Goal: Task Accomplishment & Management: Complete application form

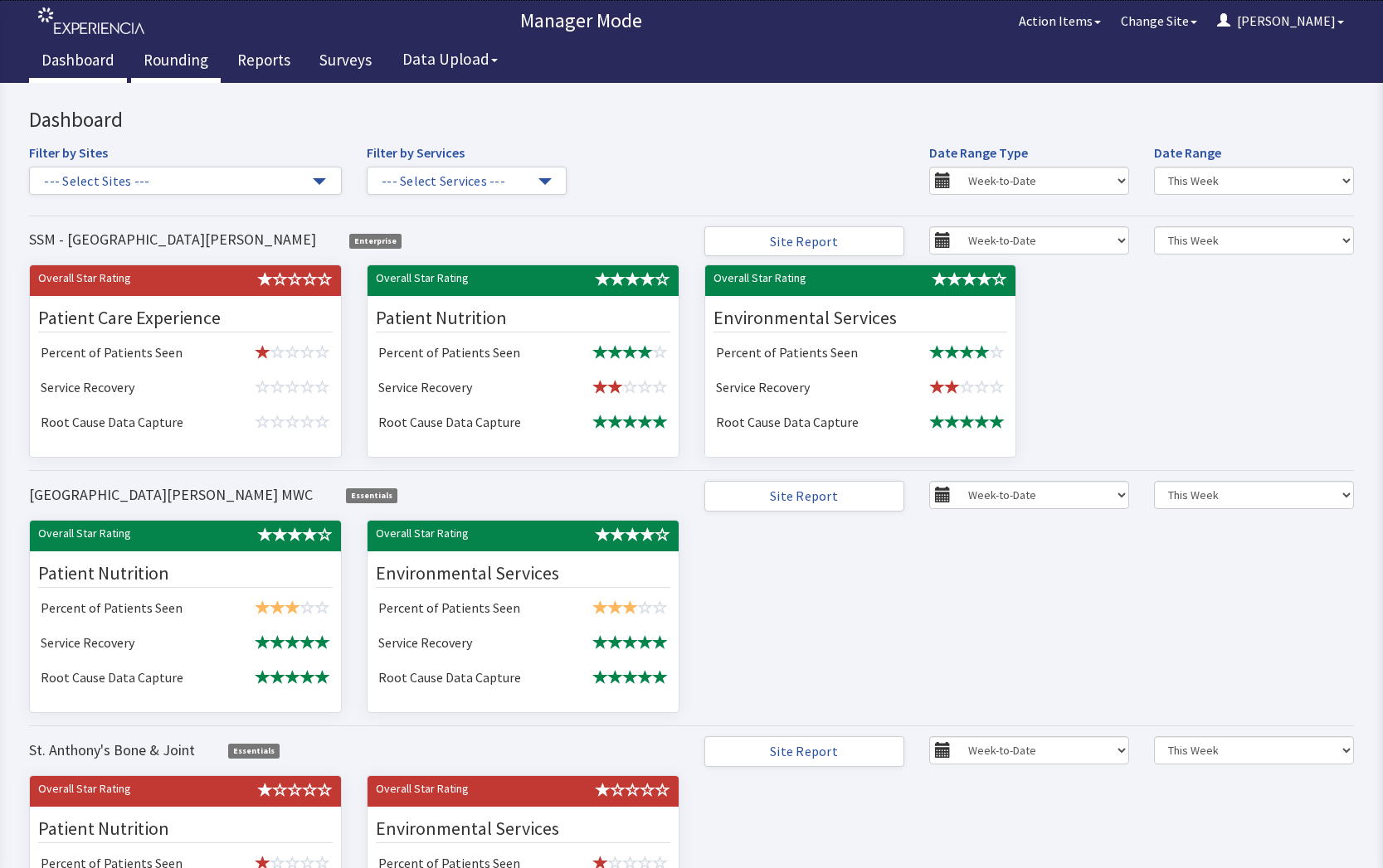
click at [158, 53] on link "Rounding" at bounding box center [176, 62] width 89 height 41
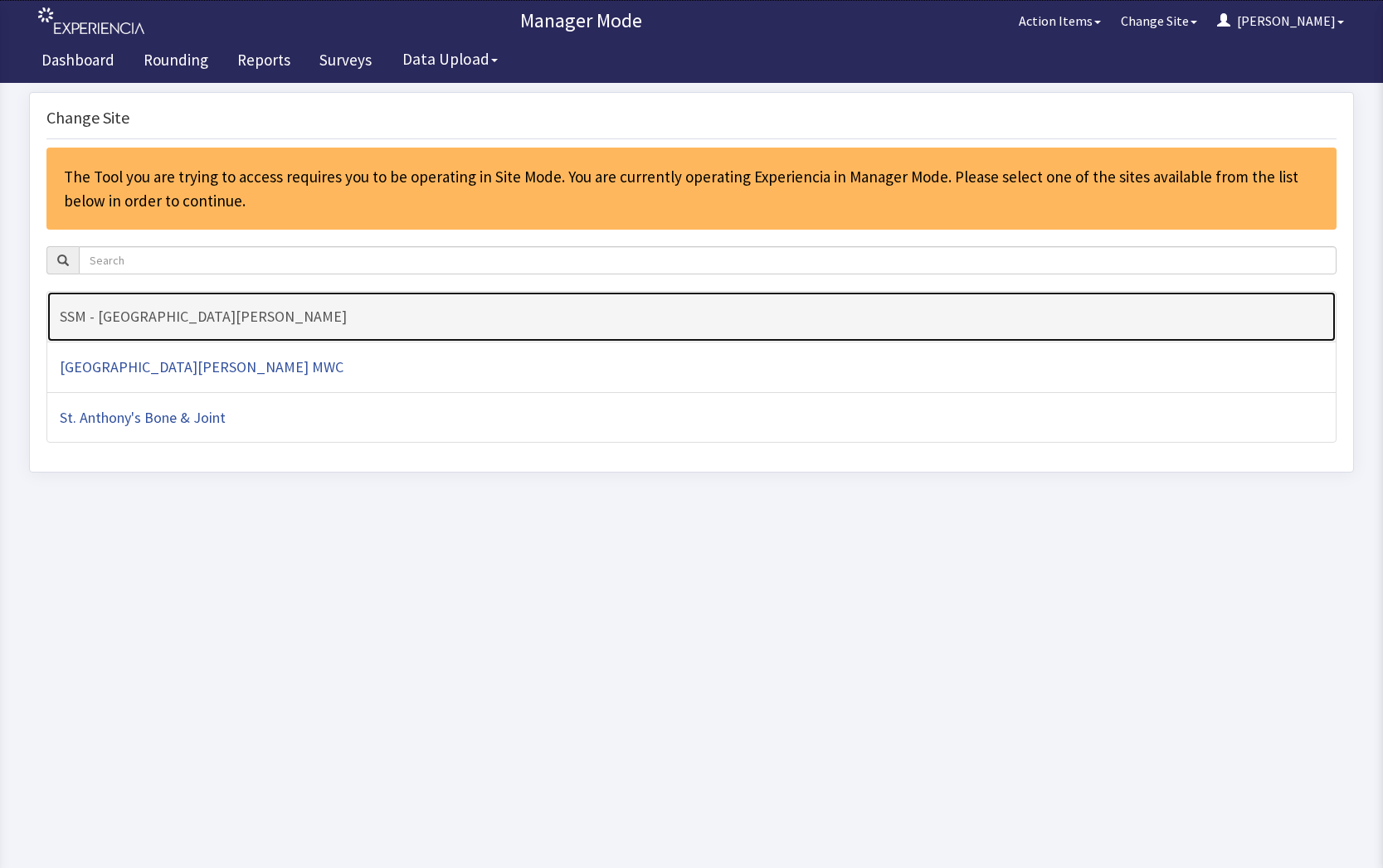
click at [303, 309] on h4 "SSM - [GEOGRAPHIC_DATA][PERSON_NAME]" at bounding box center [692, 316] width 1263 height 17
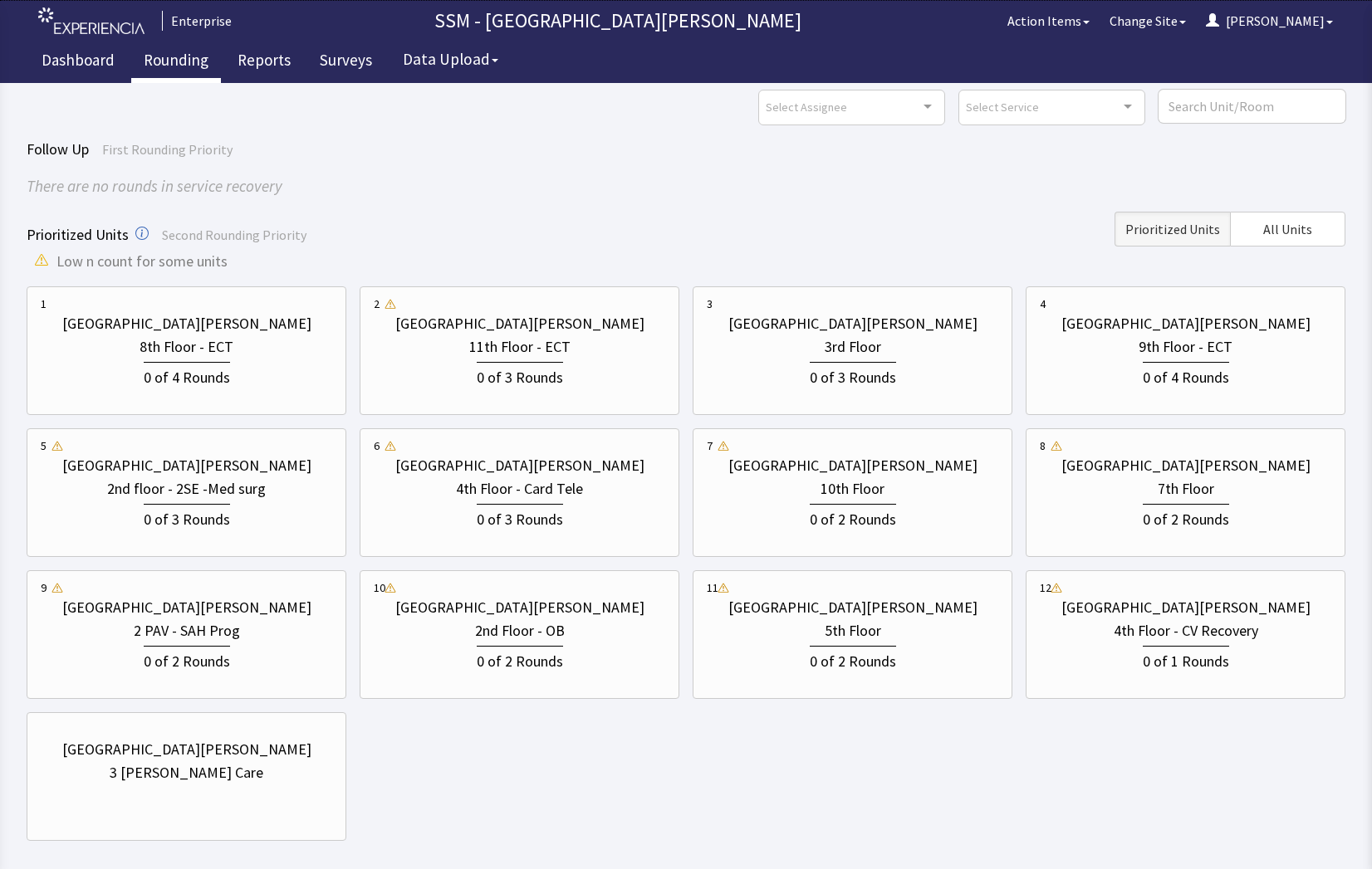
scroll to position [146, 0]
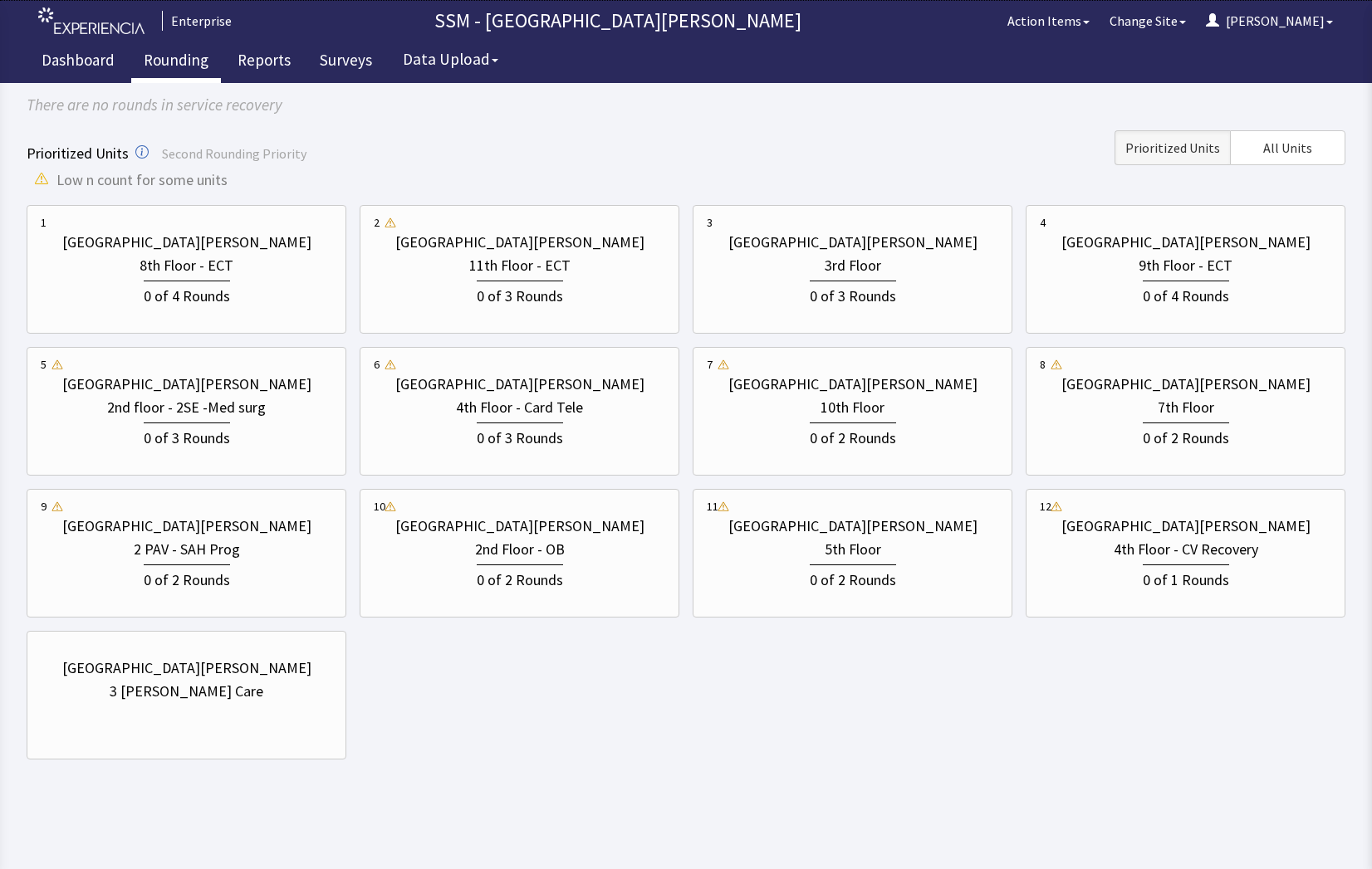
click at [457, 689] on div "1 St. Anthony Hospital 8th Floor - ECT 0 of 4 Rounds 2 St. Anthony Hospital 11t…" at bounding box center [686, 482] width 1318 height 554
click at [455, 62] on button "Data Upload" at bounding box center [450, 59] width 115 height 30
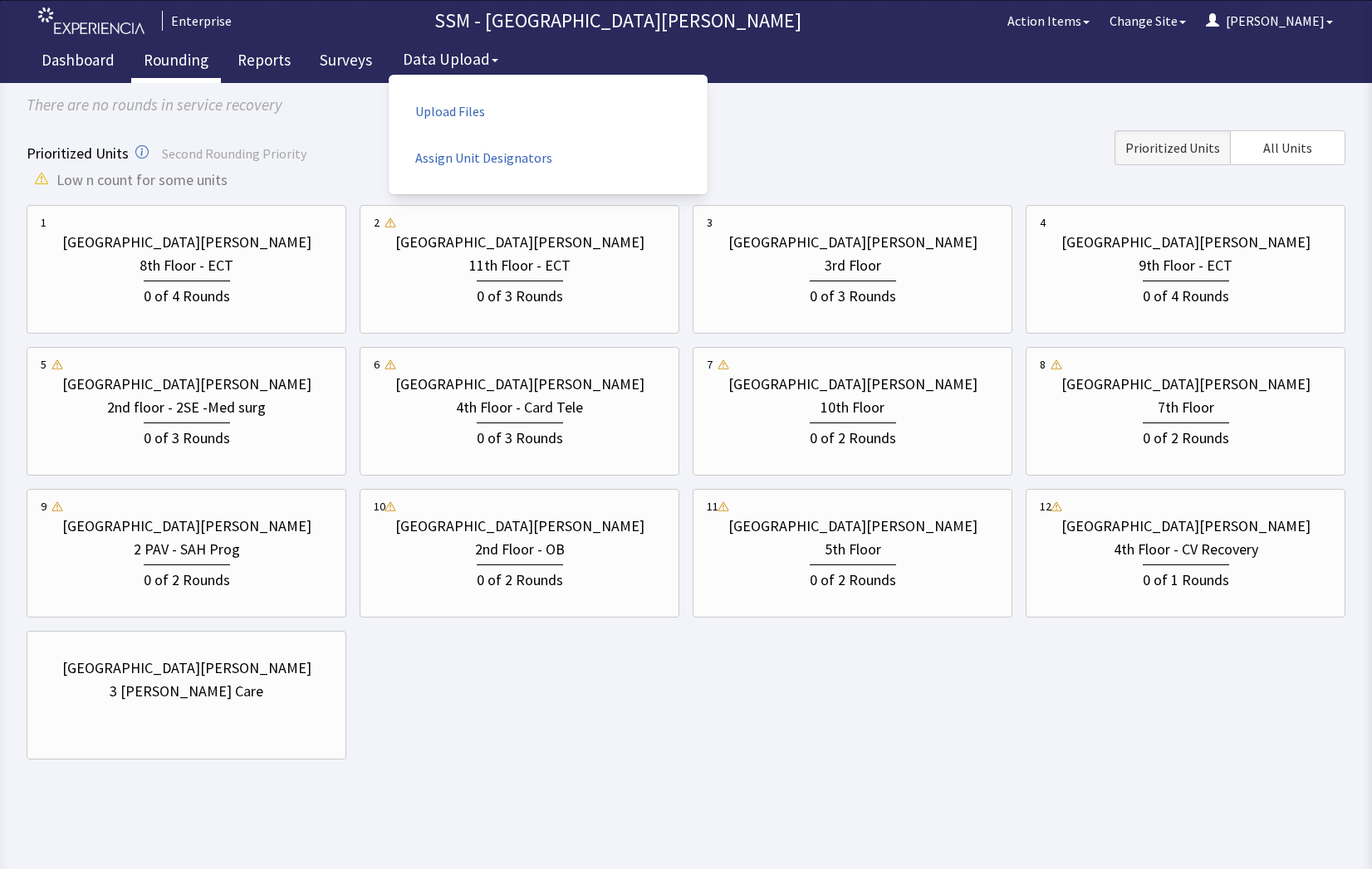
click at [859, 148] on div "Prioritized Units Second Rounding Priority Prioritized Units All Units" at bounding box center [686, 148] width 1318 height 35
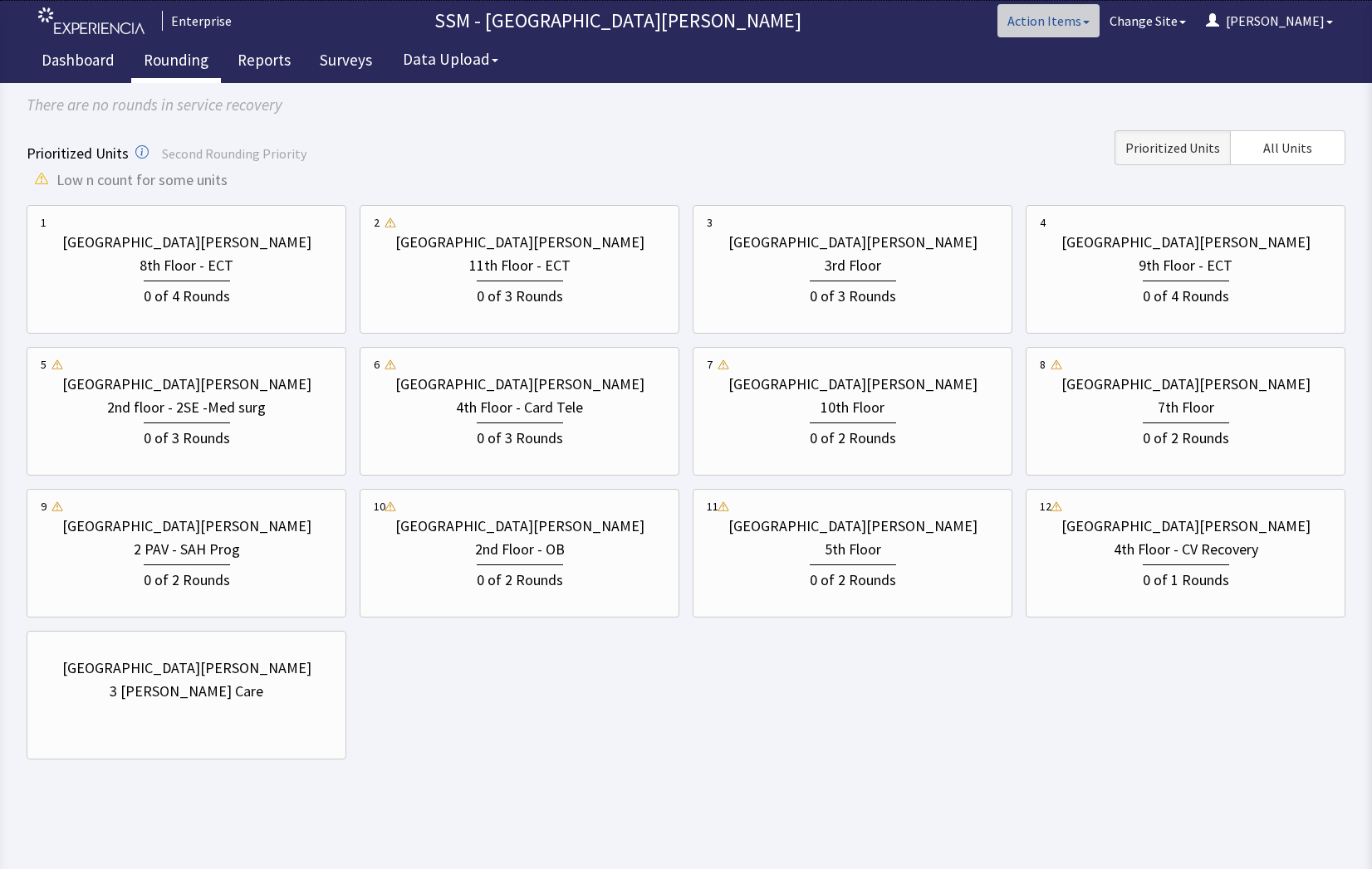
click at [1099, 19] on button "Action Items" at bounding box center [1048, 21] width 102 height 33
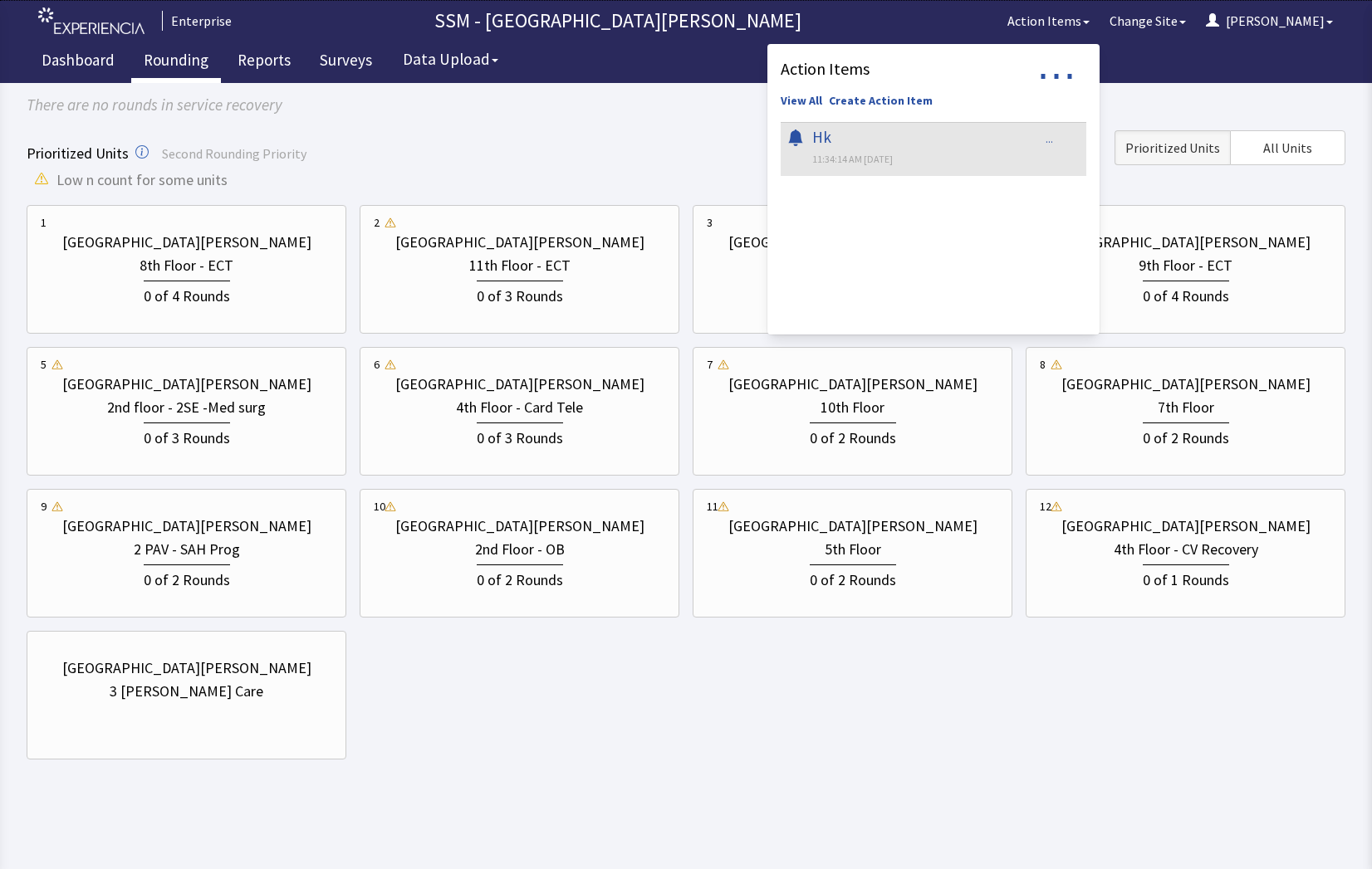
click at [1206, 96] on div "There are no rounds in service recovery" at bounding box center [686, 105] width 1318 height 24
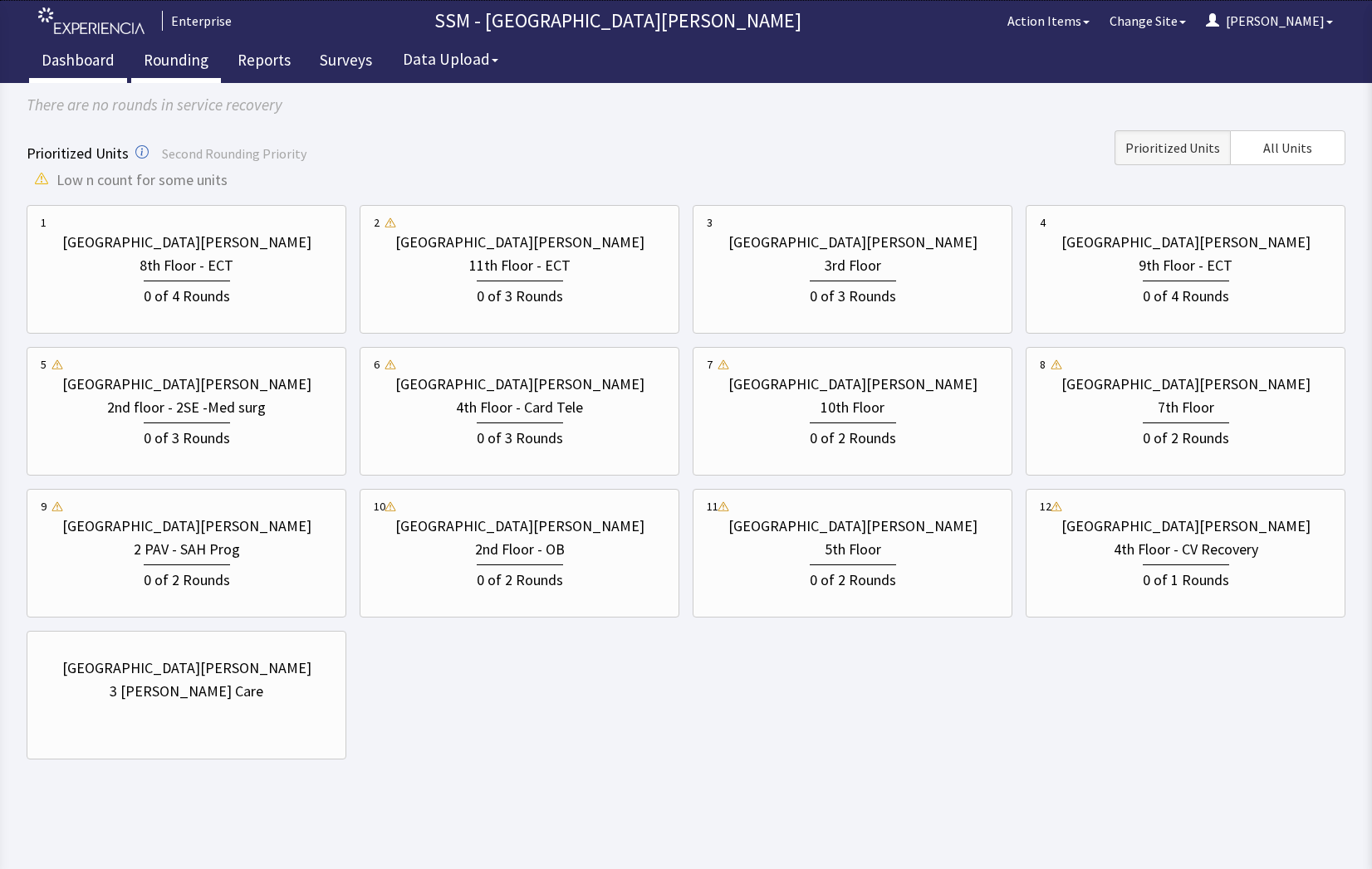
click at [84, 62] on link "Dashboard" at bounding box center [78, 62] width 98 height 41
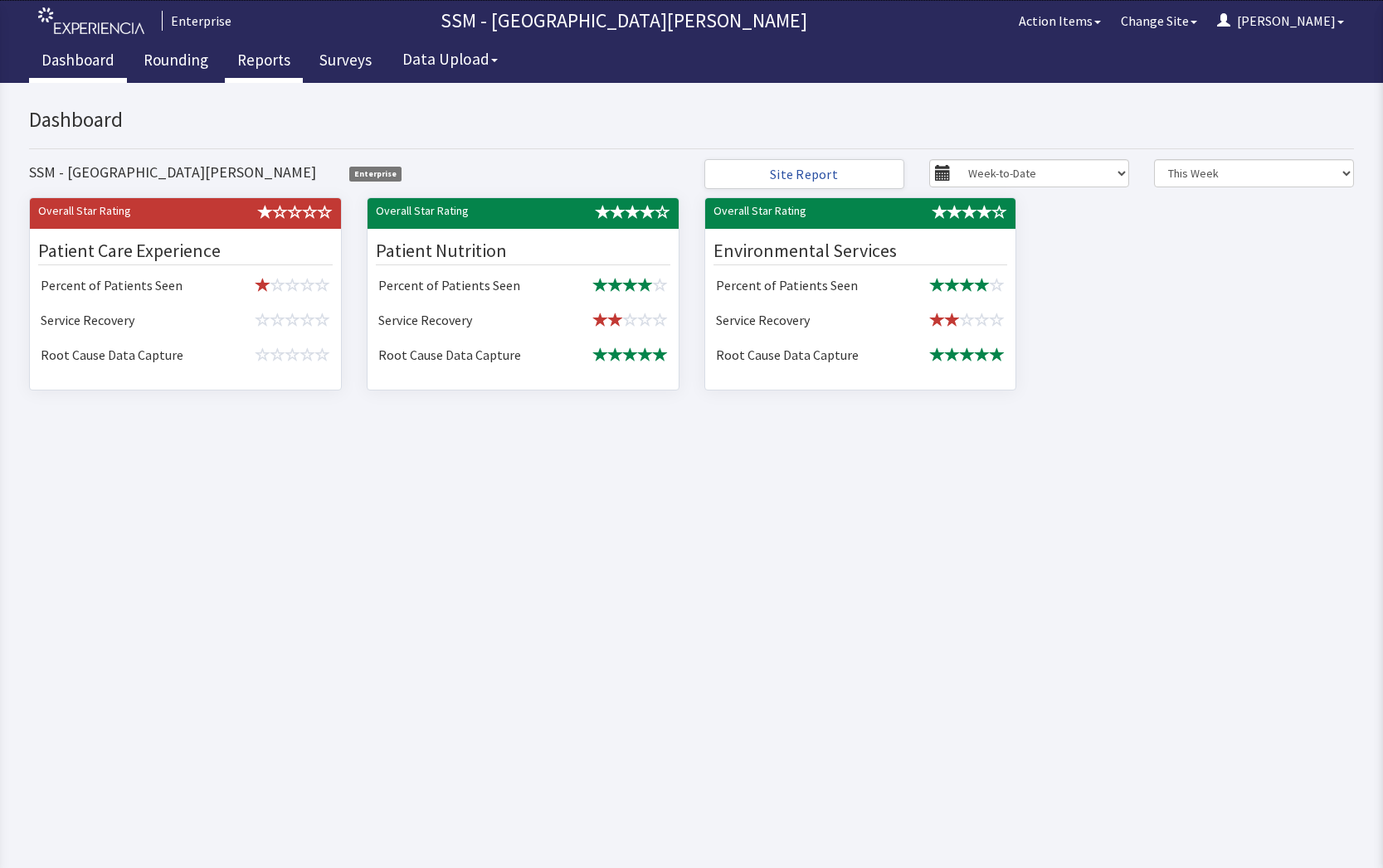
click at [275, 63] on link "Reports" at bounding box center [264, 62] width 78 height 41
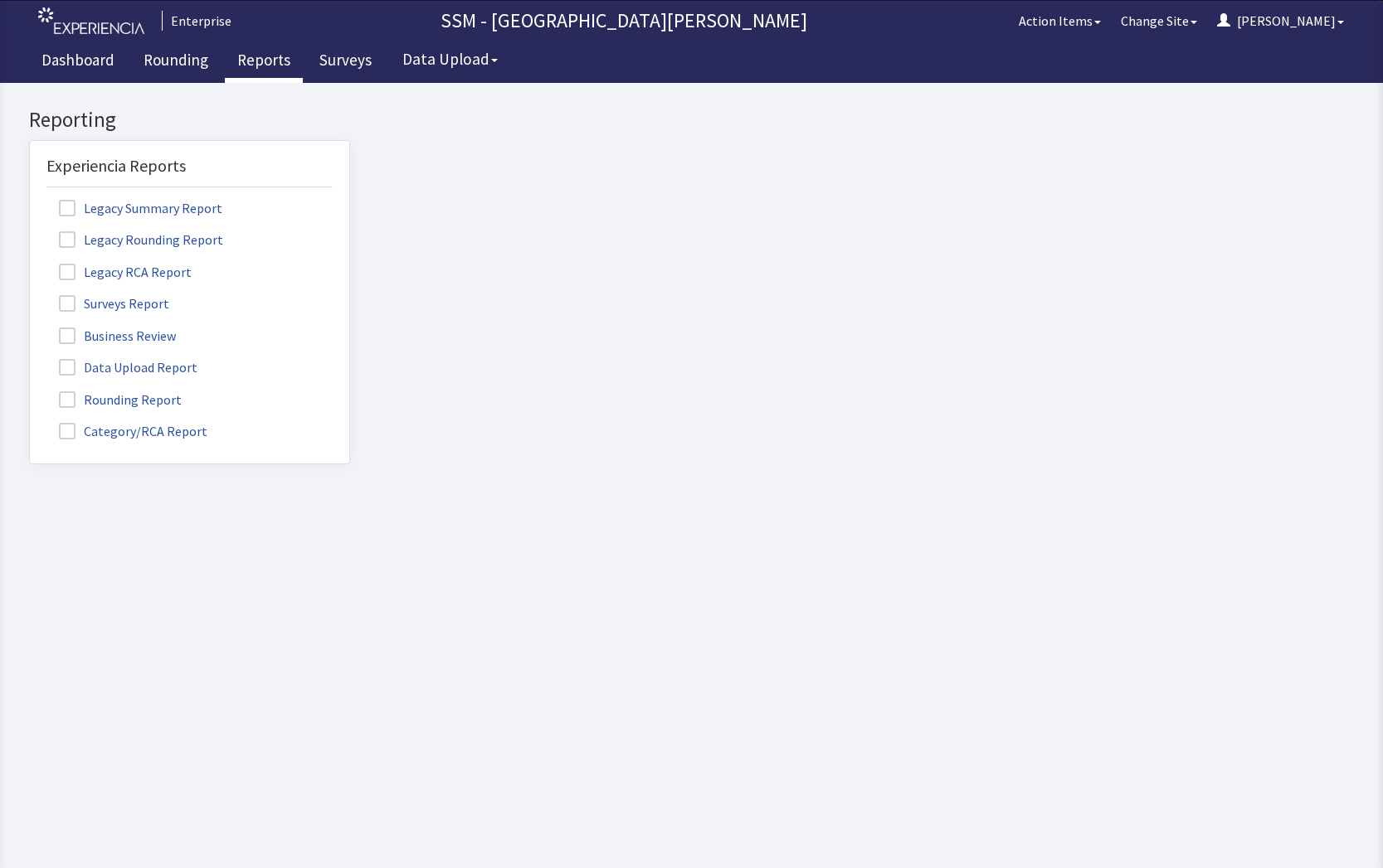
click at [261, 62] on link "Reports" at bounding box center [264, 62] width 78 height 41
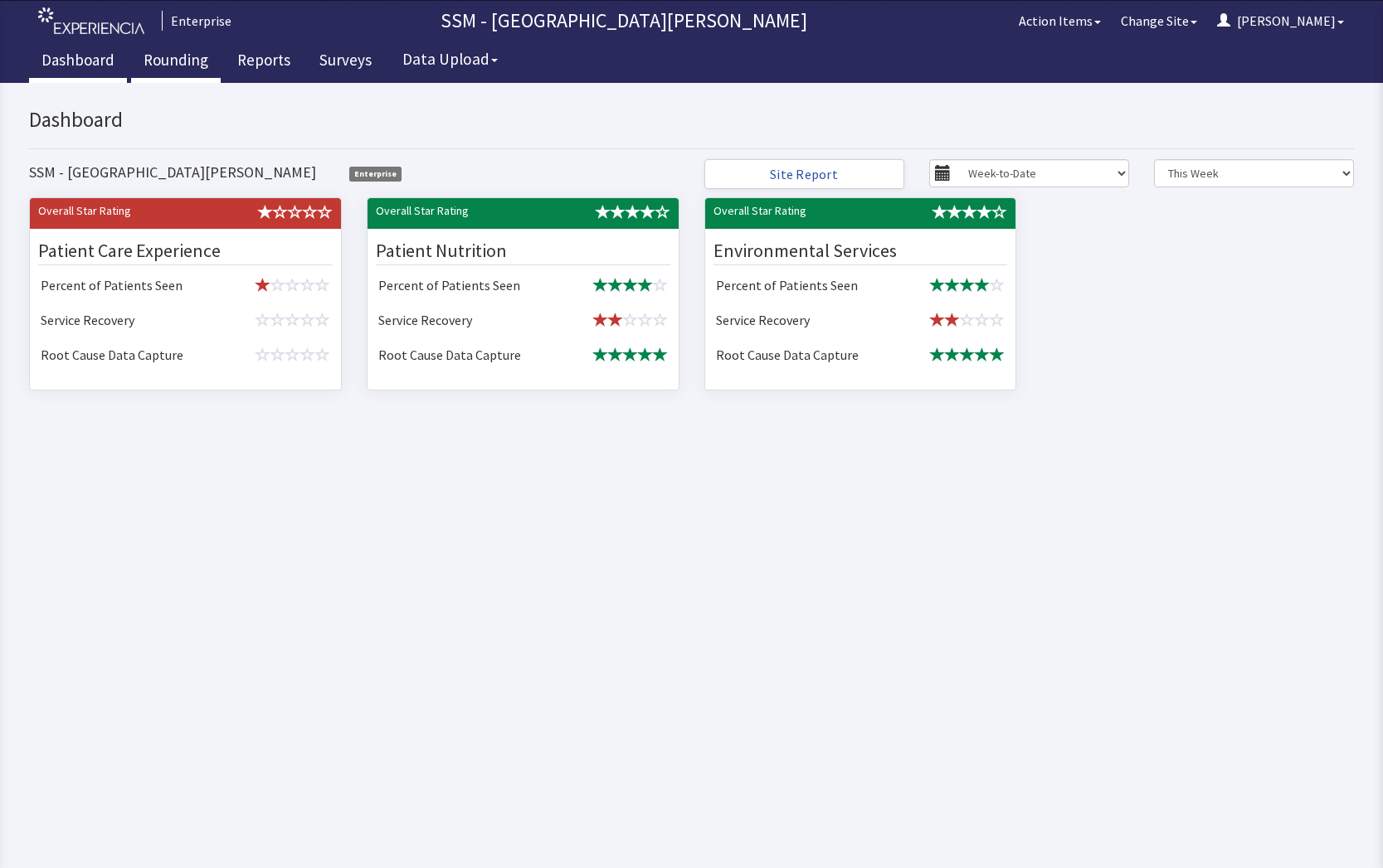
click at [180, 57] on link "Rounding" at bounding box center [176, 62] width 89 height 41
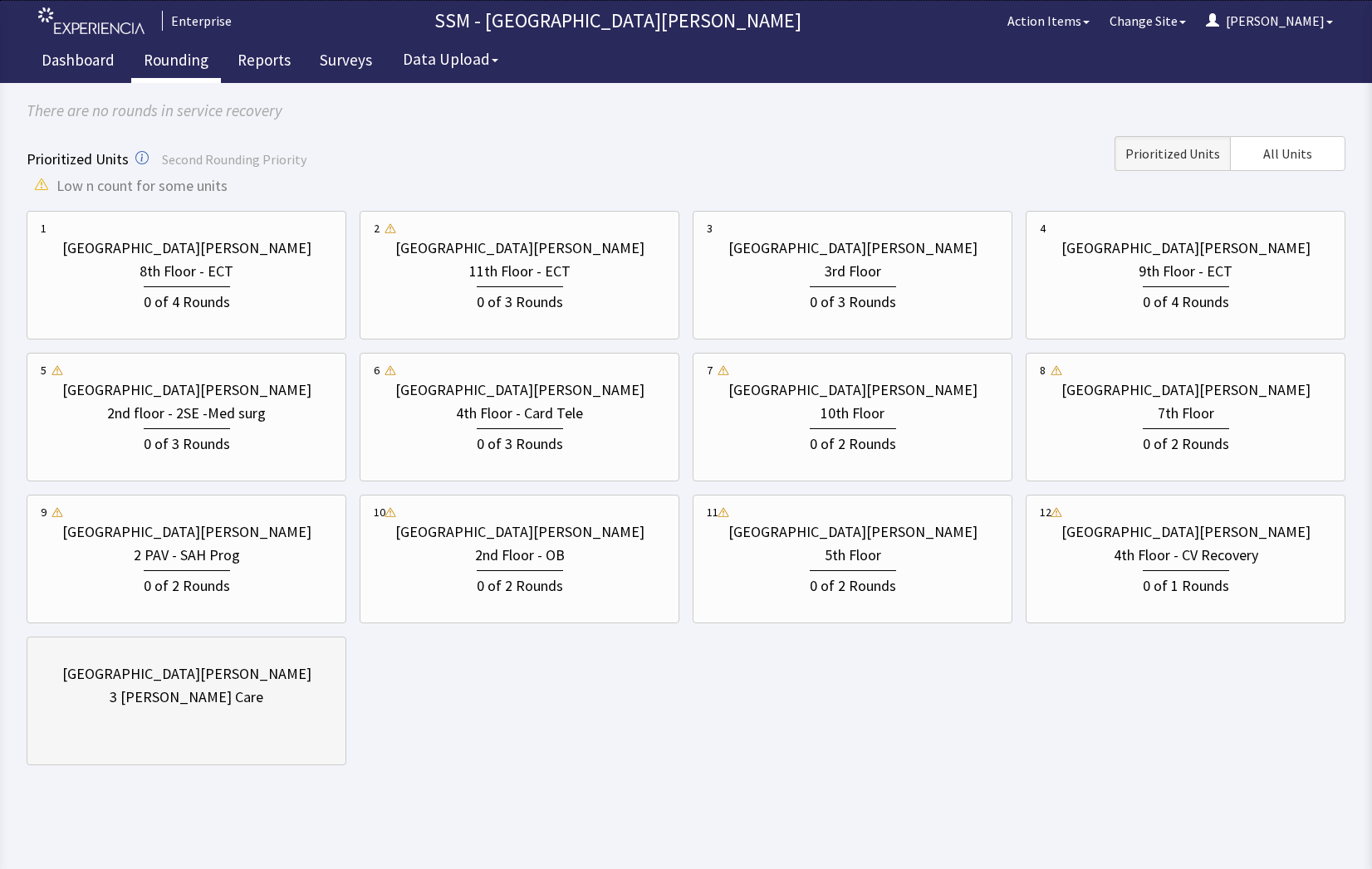
scroll to position [146, 0]
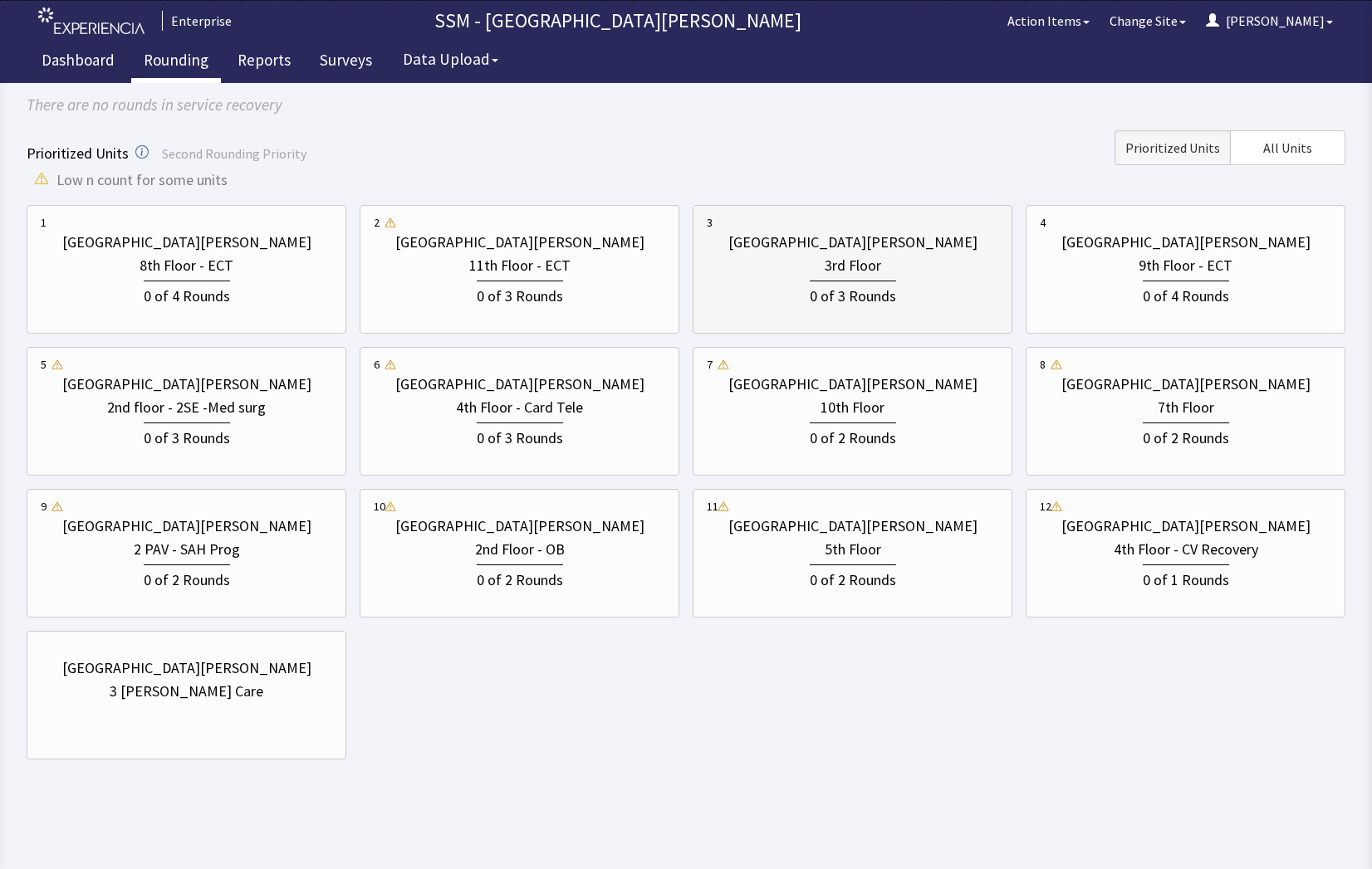
click at [783, 265] on div "3rd Floor" at bounding box center [852, 266] width 292 height 23
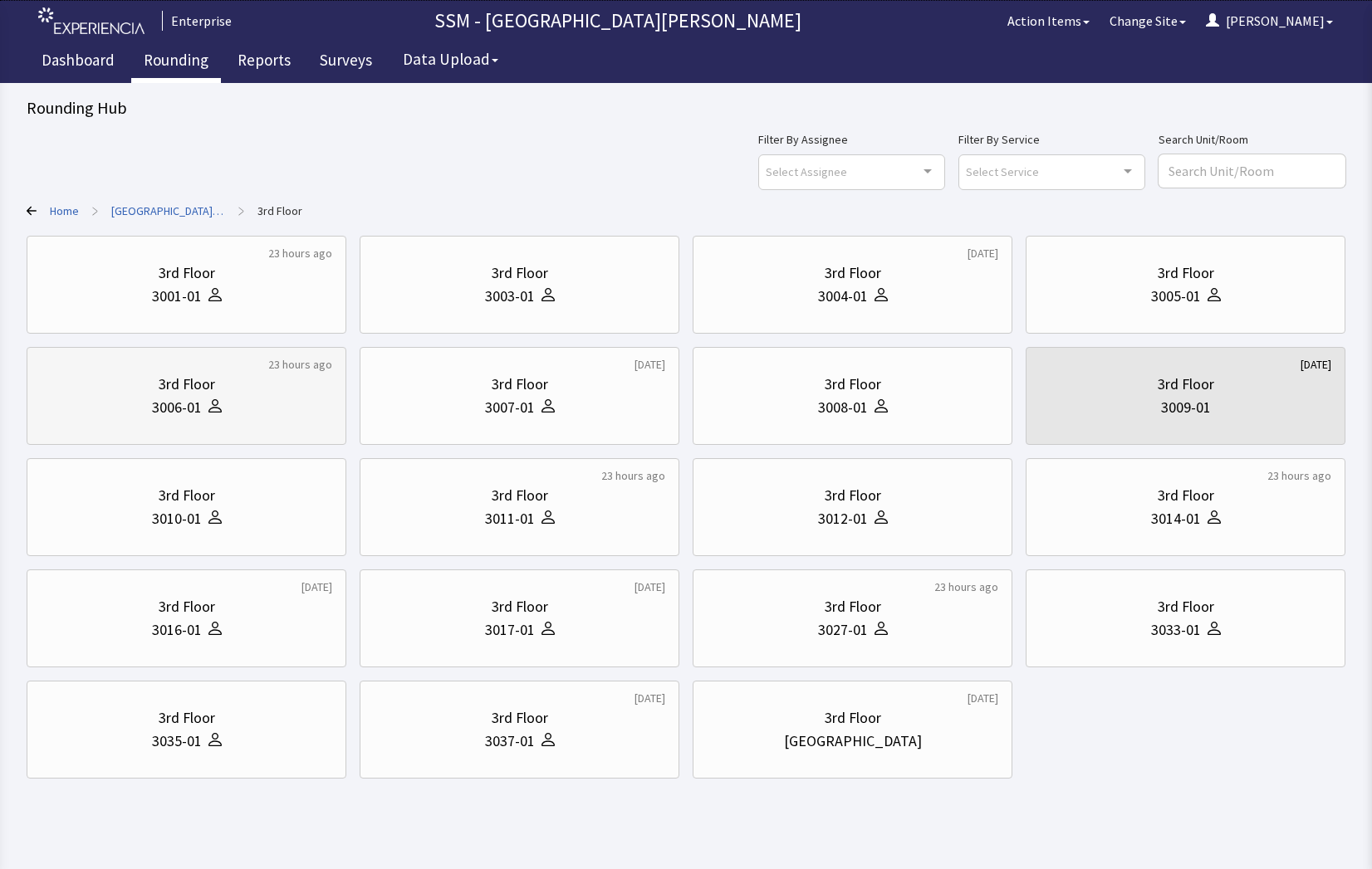
click at [276, 404] on div "3006-01" at bounding box center [186, 408] width 292 height 23
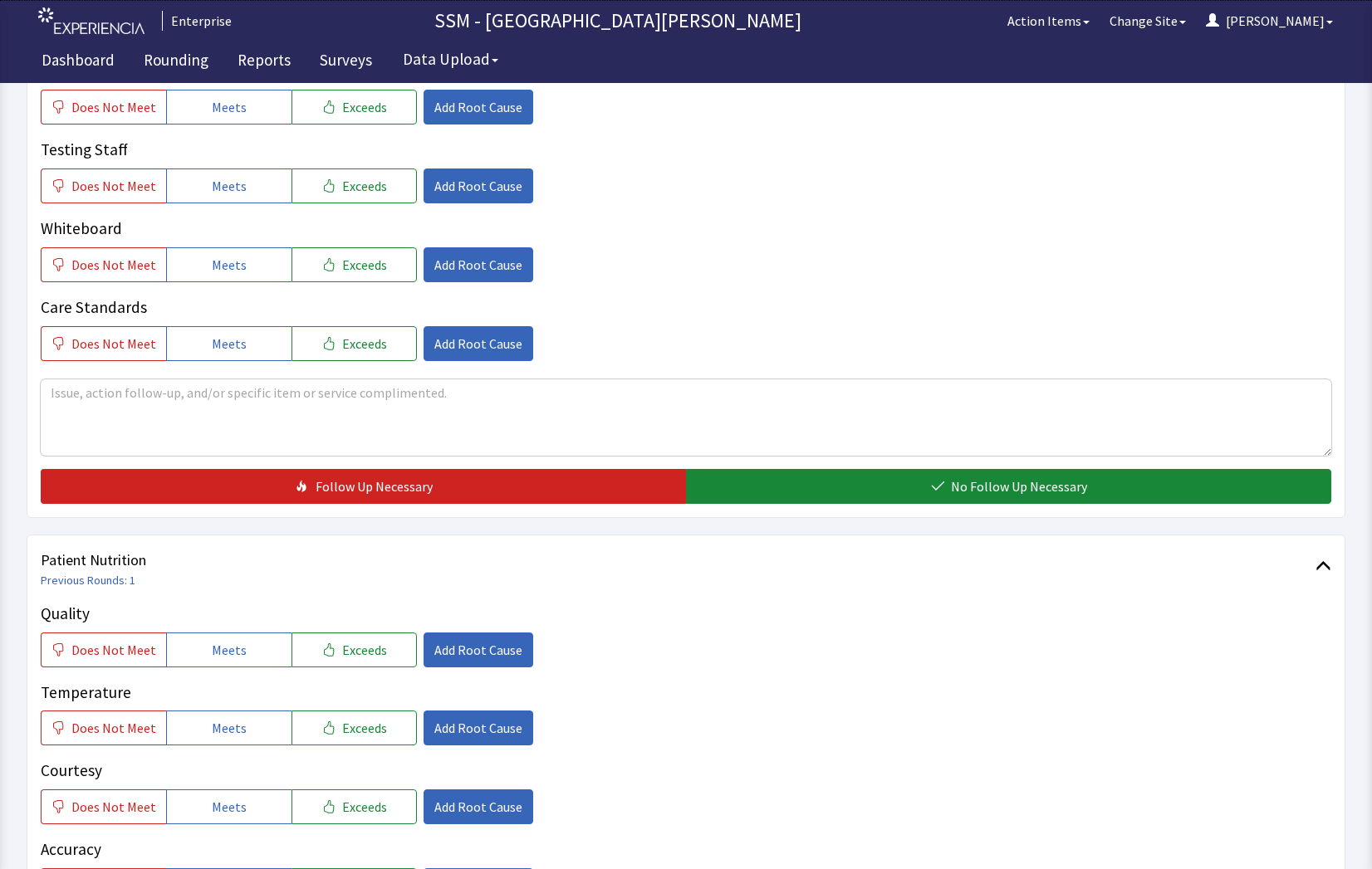
scroll to position [830, 0]
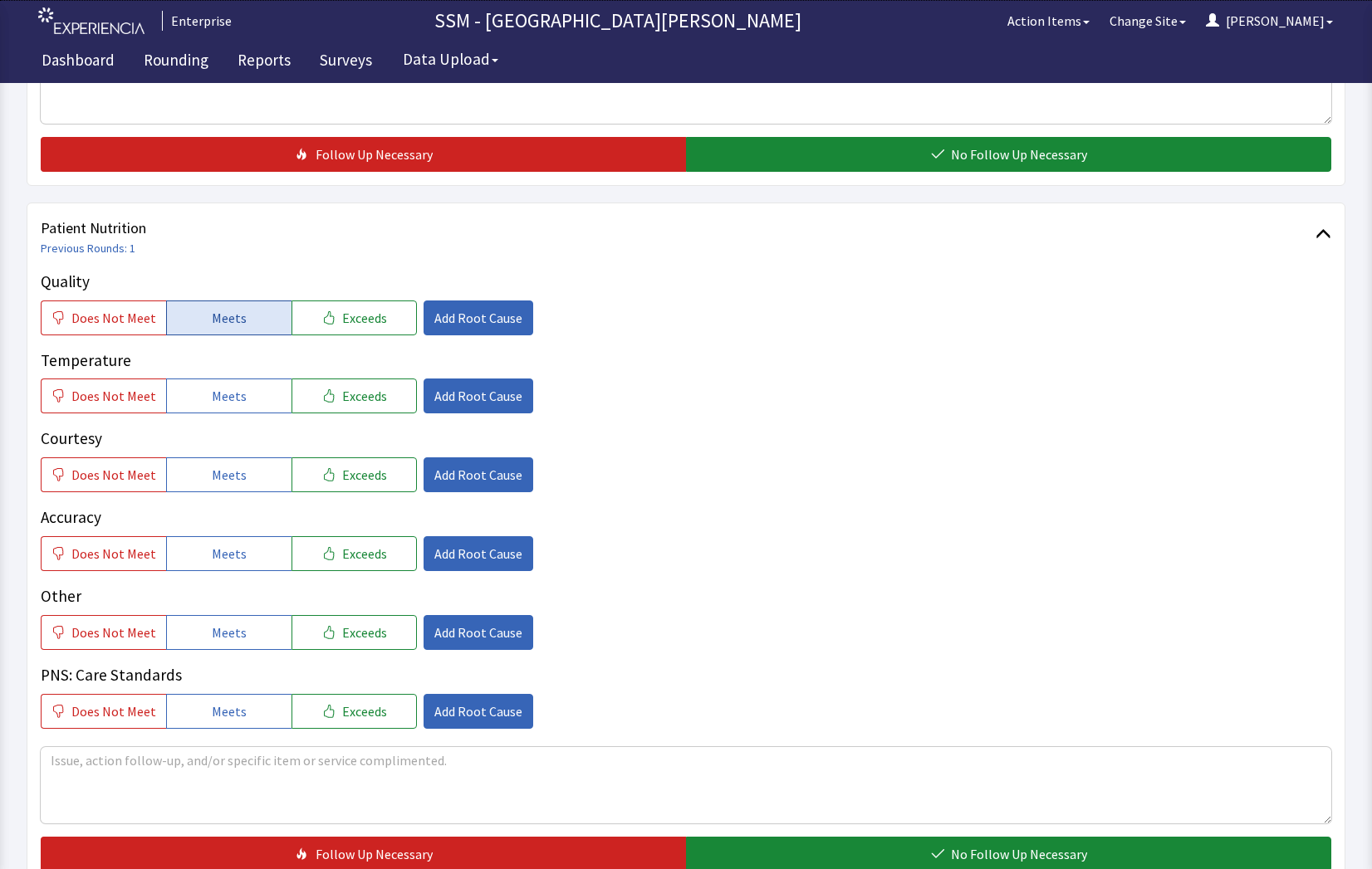
drag, startPoint x: 234, startPoint y: 325, endPoint x: 226, endPoint y: 359, distance: 34.9
click at [235, 327] on span "Meets" at bounding box center [229, 317] width 35 height 20
click at [226, 387] on span "Meets" at bounding box center [229, 396] width 35 height 20
click at [239, 470] on button "Meets" at bounding box center [229, 475] width 125 height 35
click at [270, 561] on button "Meets" at bounding box center [229, 553] width 125 height 35
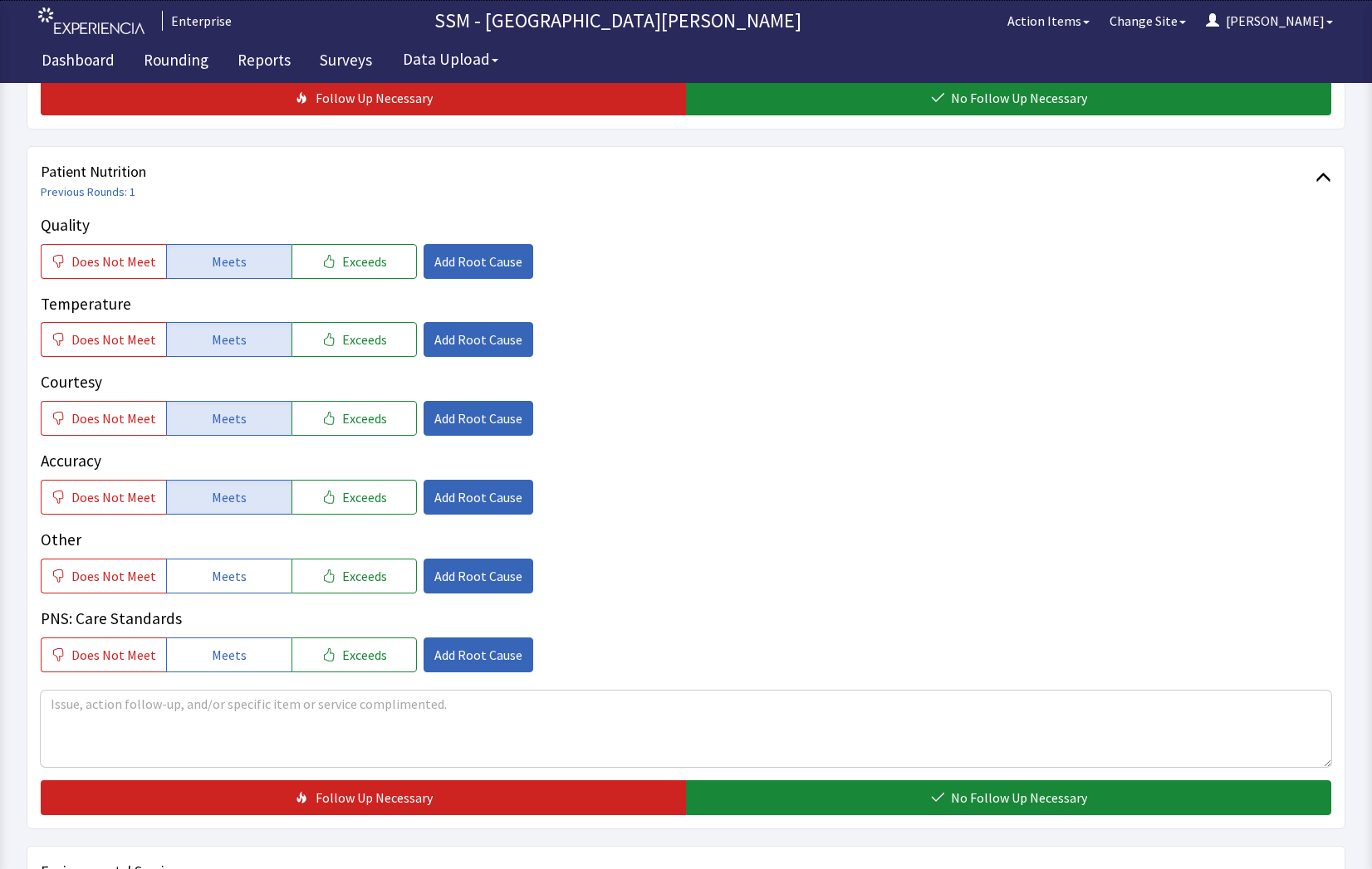
scroll to position [913, 0]
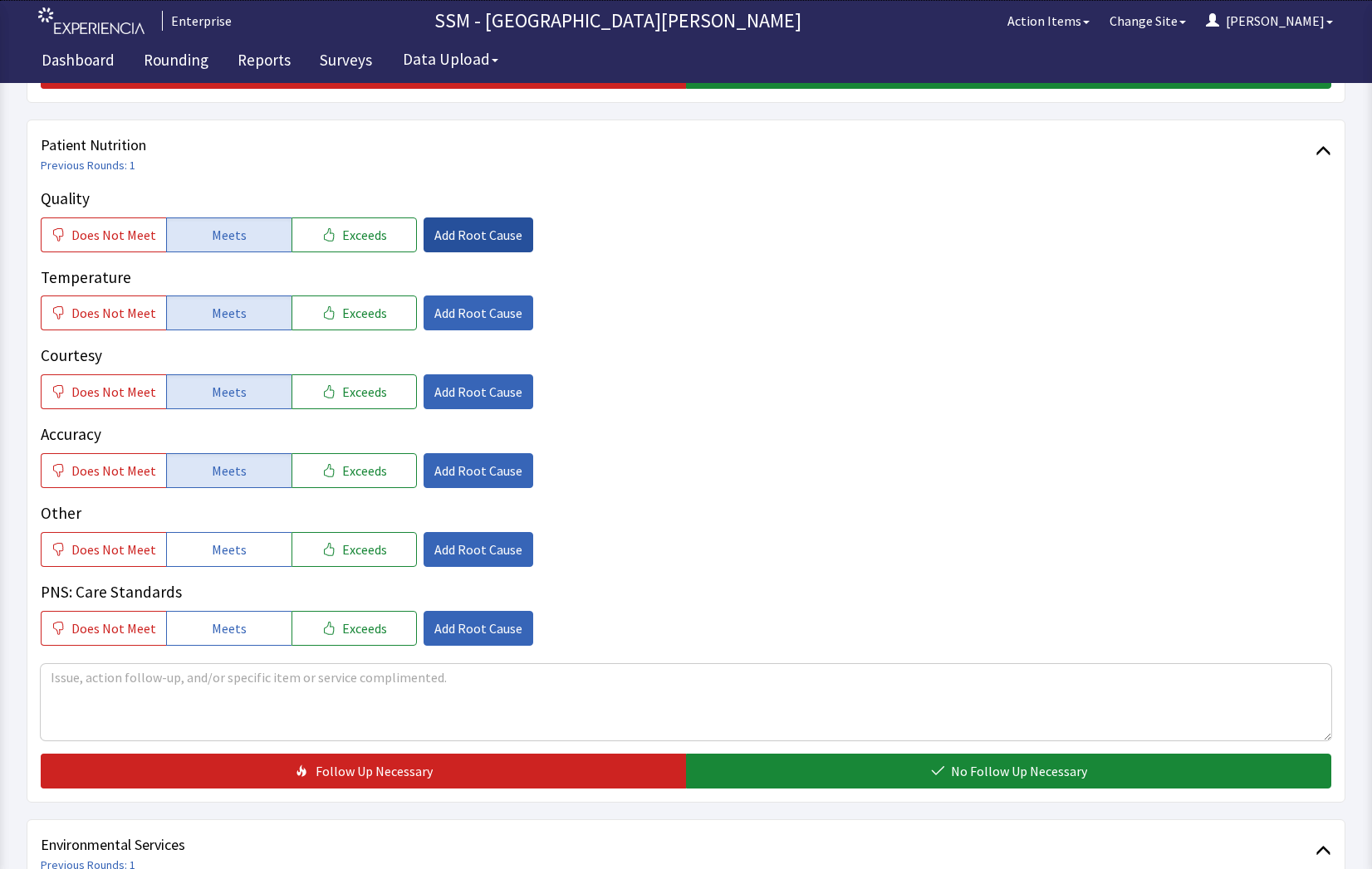
click at [464, 228] on span "Add Root Cause" at bounding box center [479, 235] width 88 height 20
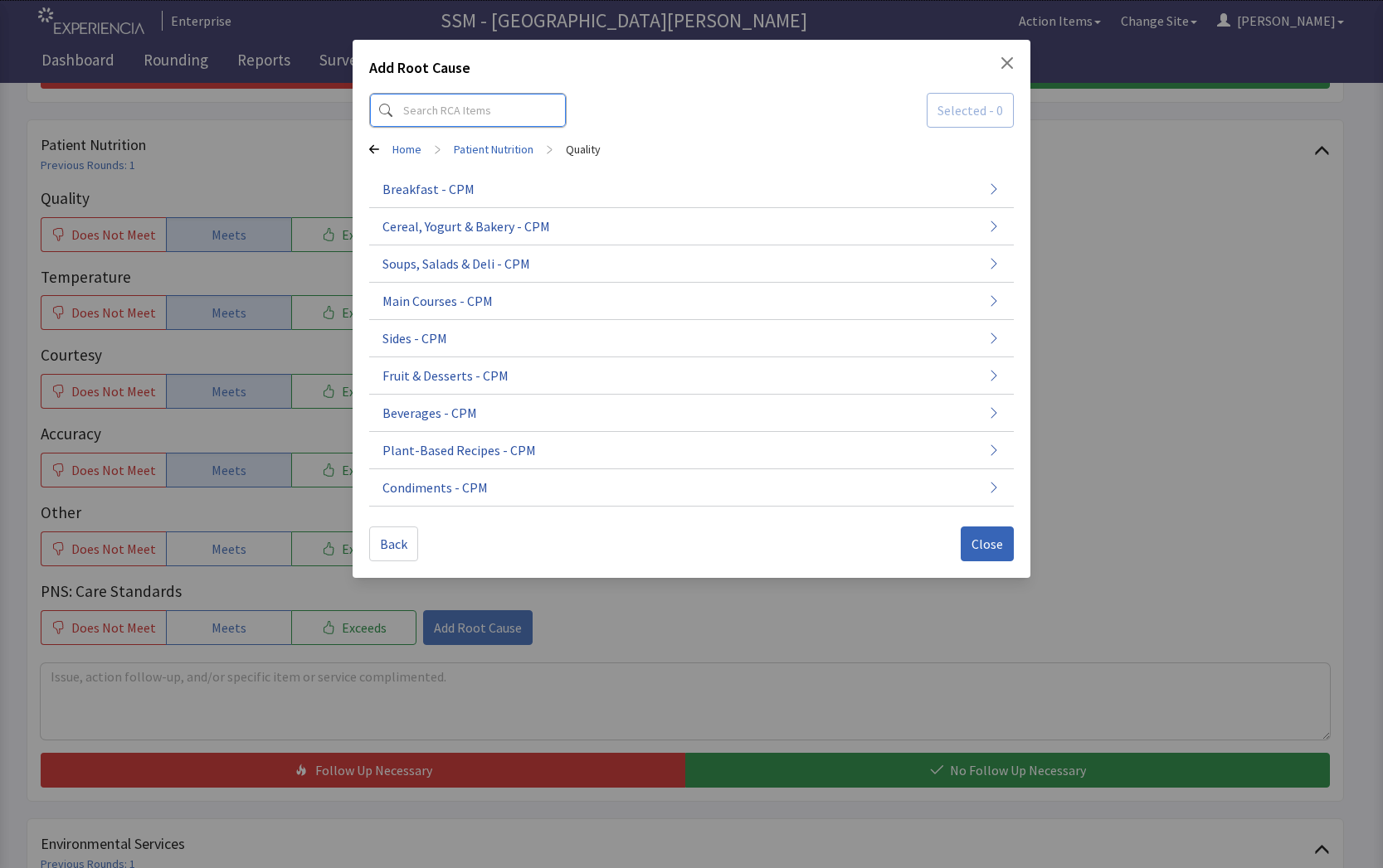
click at [530, 113] on input at bounding box center [467, 110] width 197 height 35
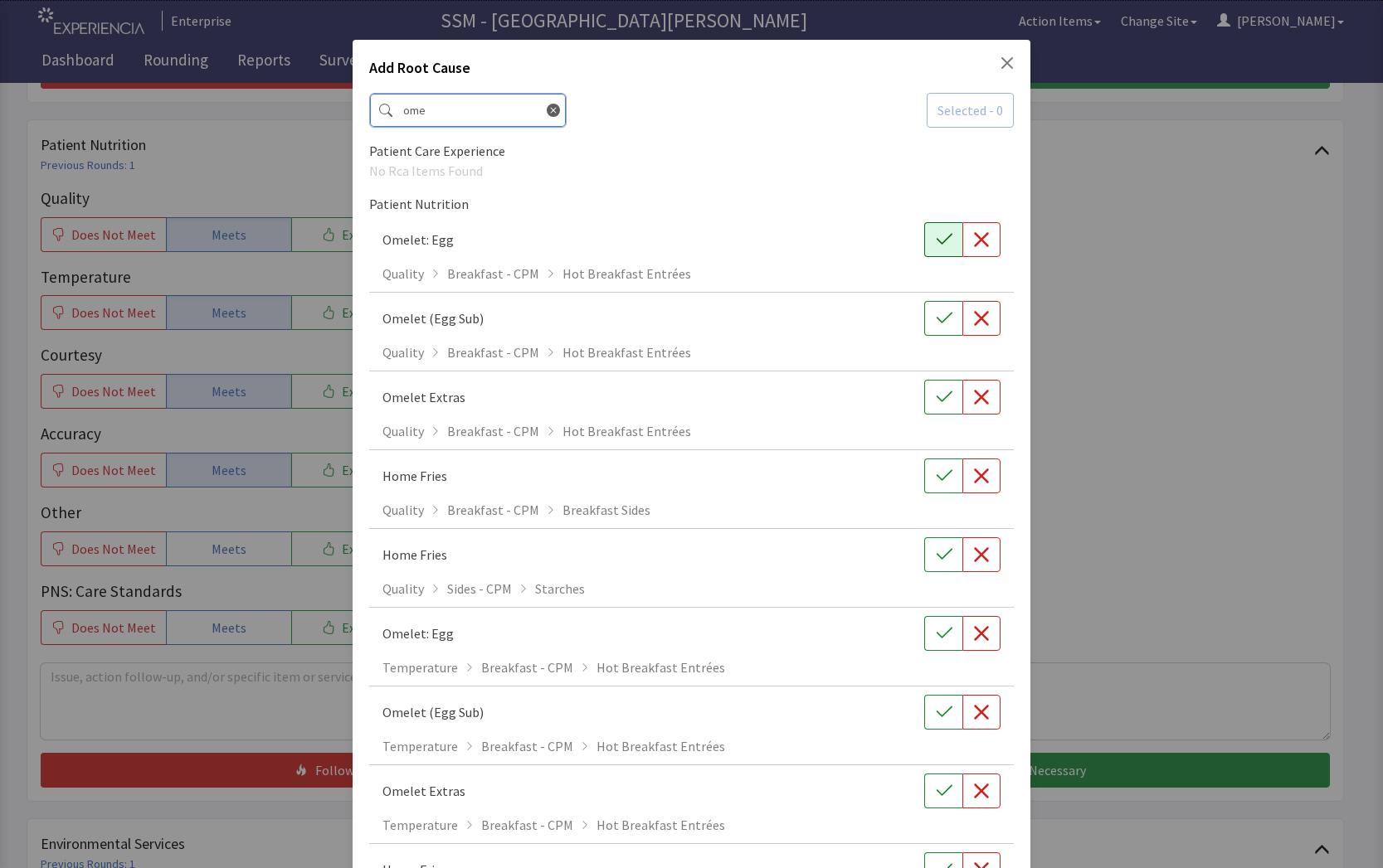
type input "ome"
click at [950, 238] on button "button" at bounding box center [943, 239] width 38 height 35
click at [1077, 275] on div "Add Root Cause ome Selected - 1 Patient Care Experience No Rca Items Found Pati…" at bounding box center [692, 599] width 1383 height 1198
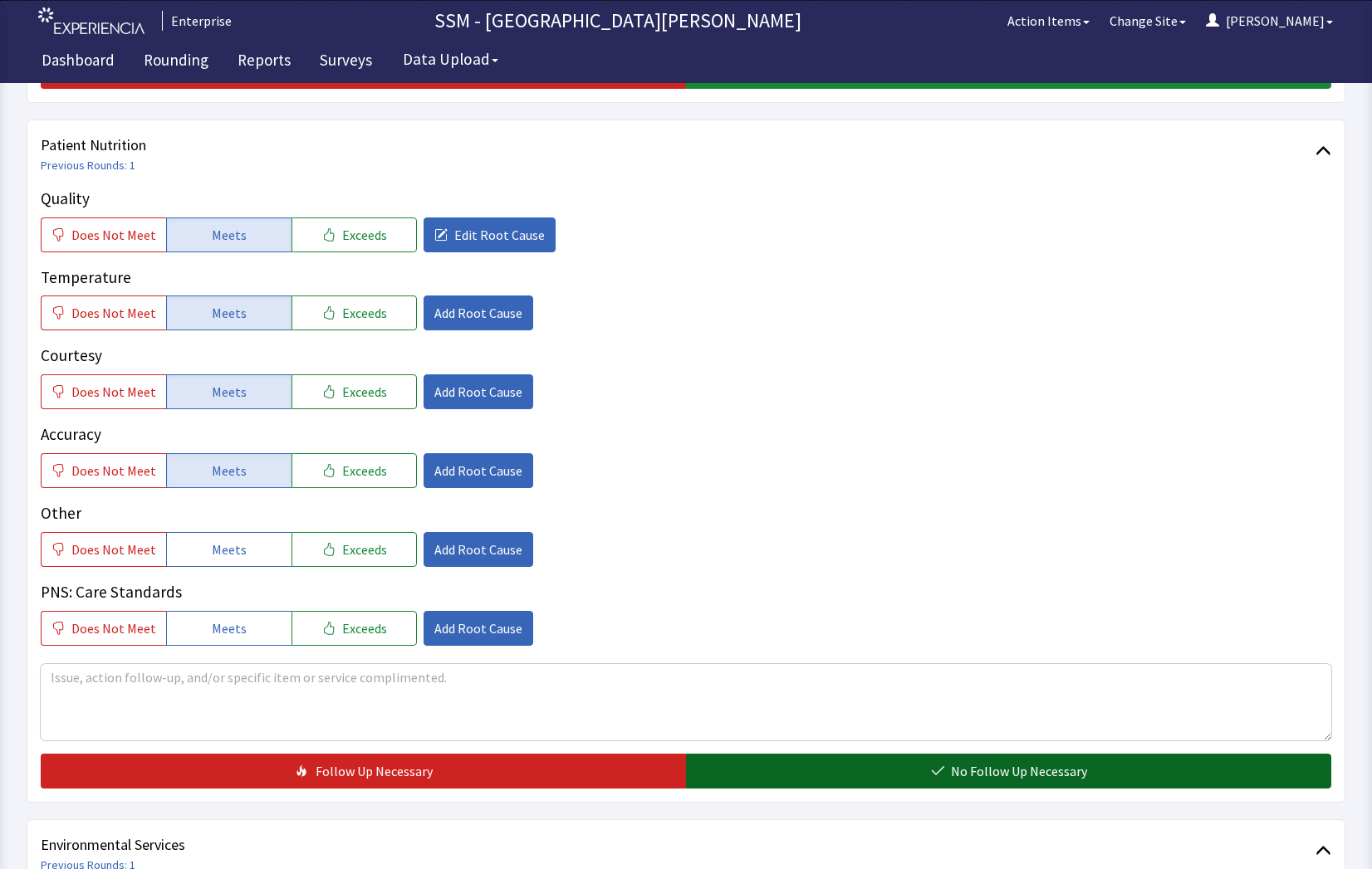
click at [841, 762] on button "No Follow Up Necessary" at bounding box center [1008, 771] width 645 height 35
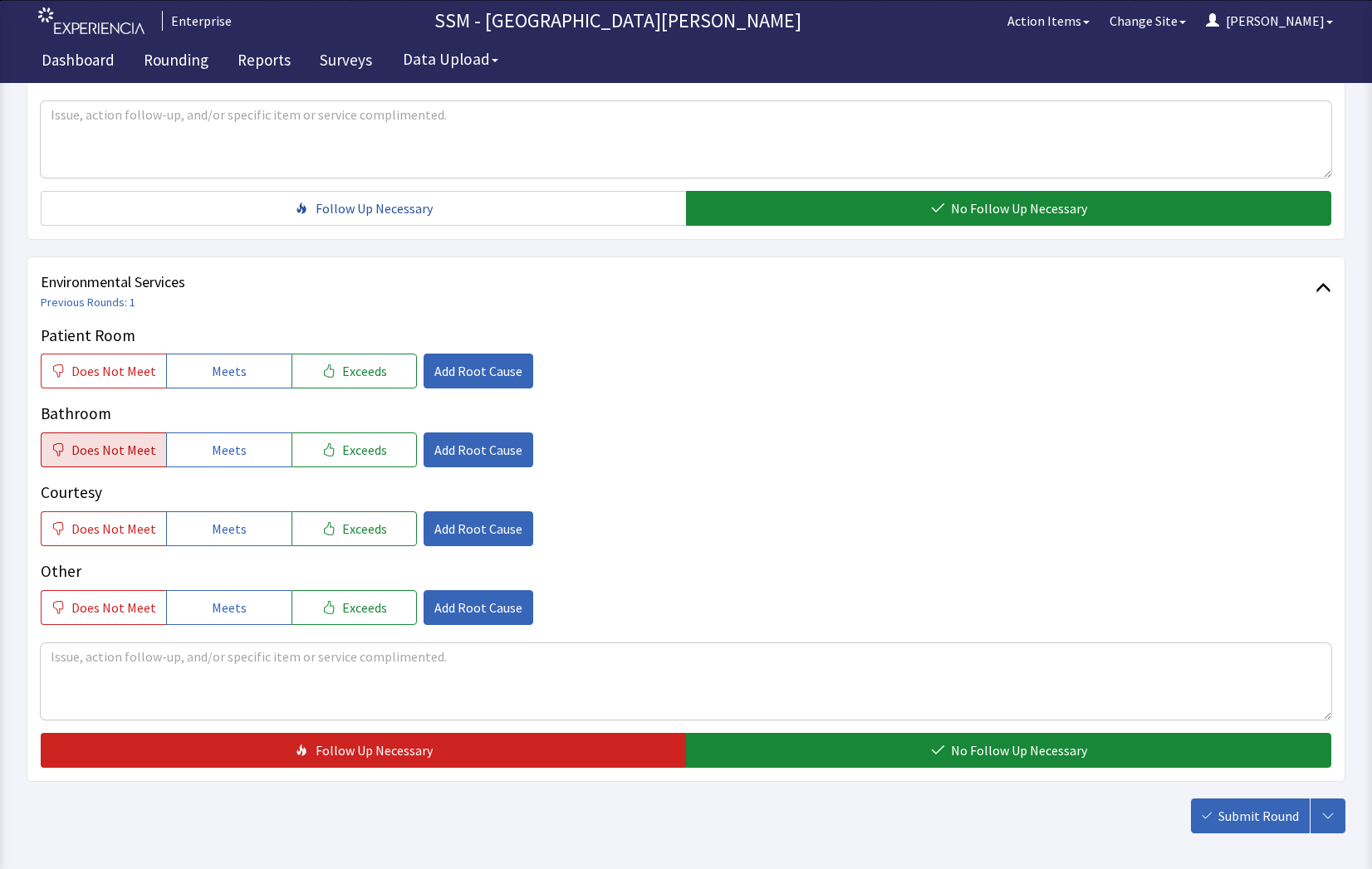
scroll to position [1494, 0]
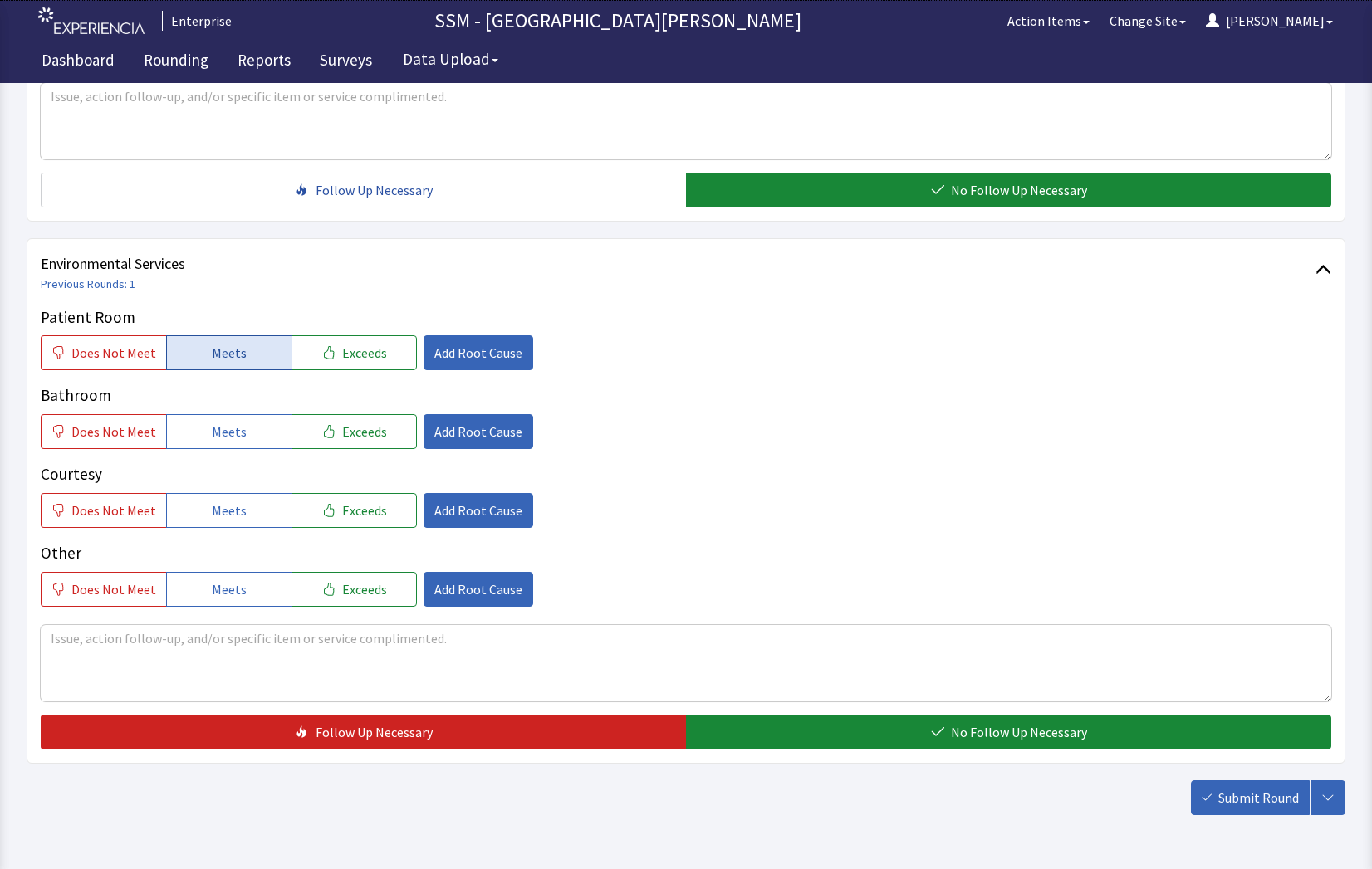
click at [237, 352] on span "Meets" at bounding box center [229, 352] width 35 height 20
click at [246, 454] on div "Patient Room Does Not Meet Meets Exceeds Add Root Cause Bathroom Does Not Meet …" at bounding box center [685, 456] width 1291 height 301
drag, startPoint x: 246, startPoint y: 454, endPoint x: 236, endPoint y: 434, distance: 22.4
click at [236, 434] on span "Meets" at bounding box center [229, 432] width 35 height 20
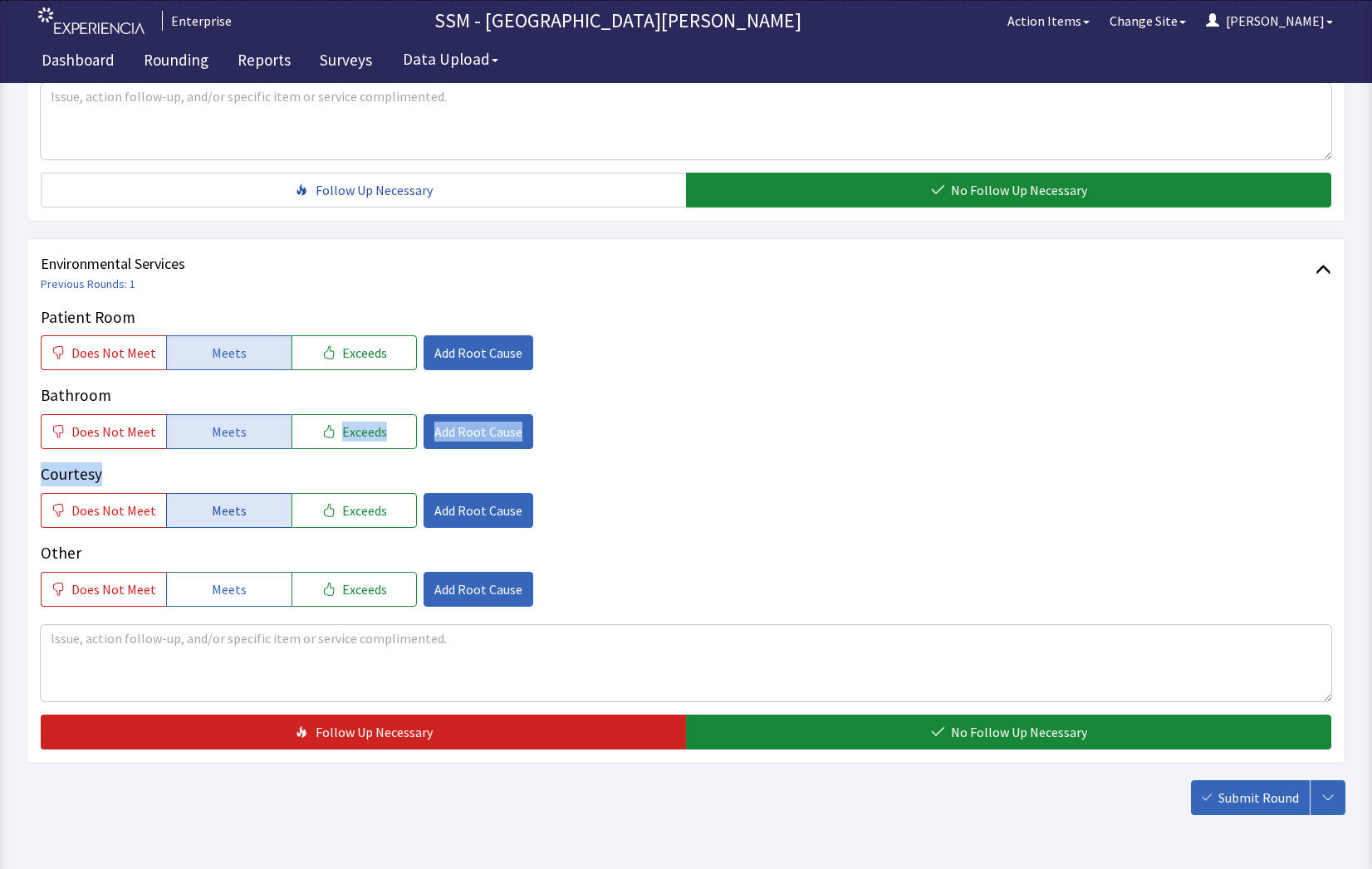
click at [244, 520] on button "Meets" at bounding box center [229, 510] width 125 height 35
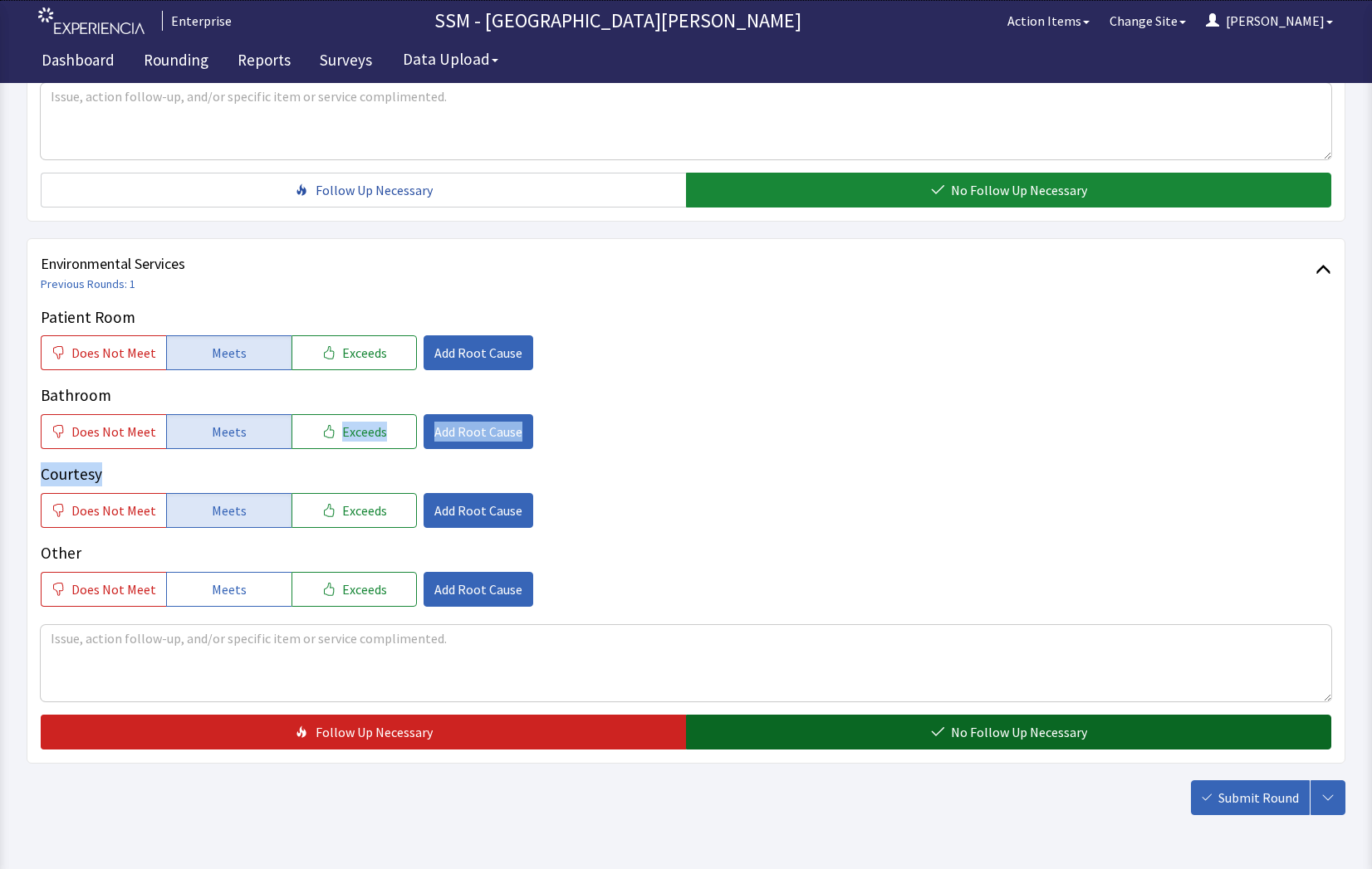
click at [823, 733] on button "No Follow Up Necessary" at bounding box center [1008, 731] width 645 height 35
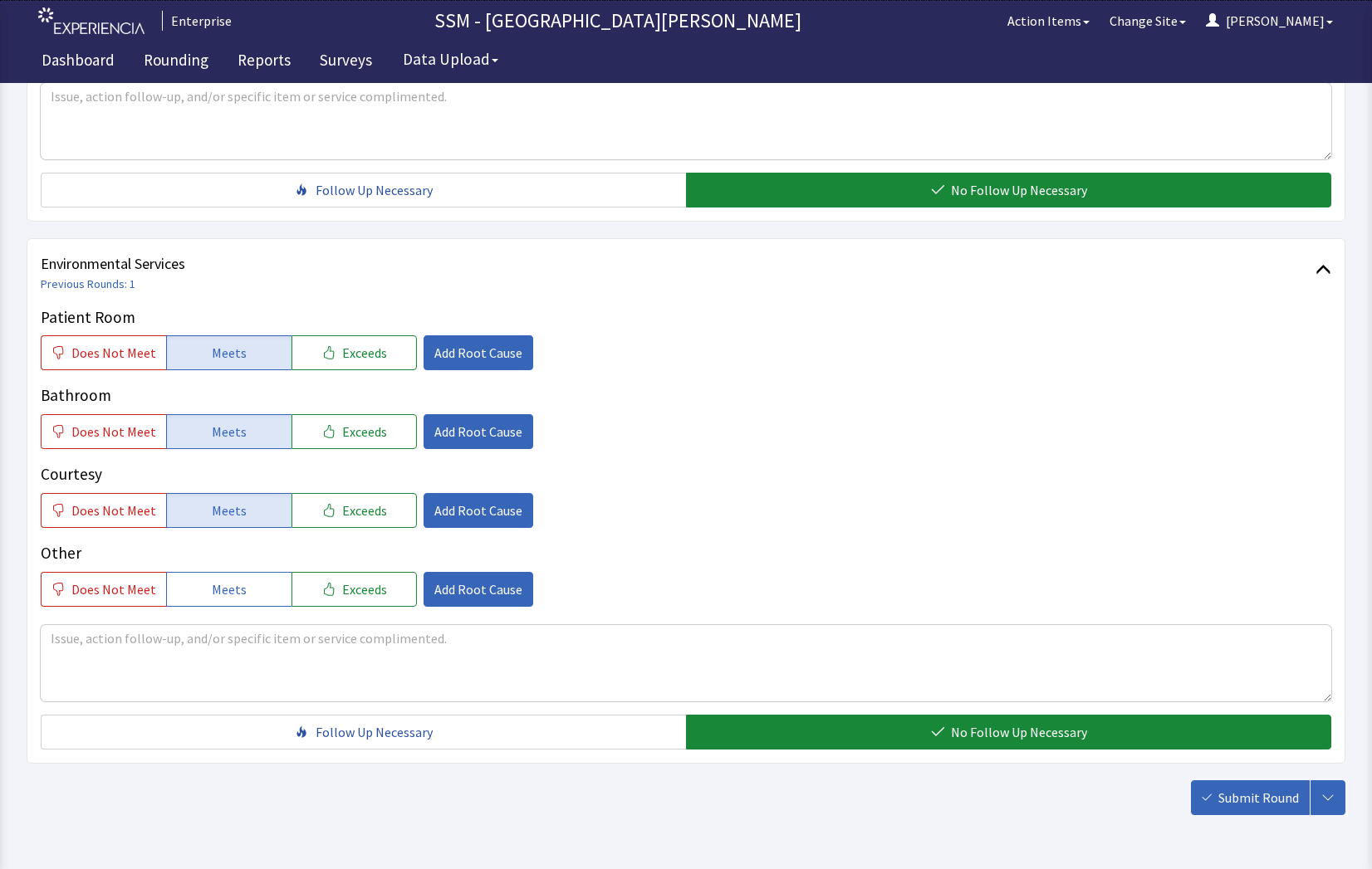
click at [1267, 798] on span "Submit Round" at bounding box center [1258, 797] width 80 height 20
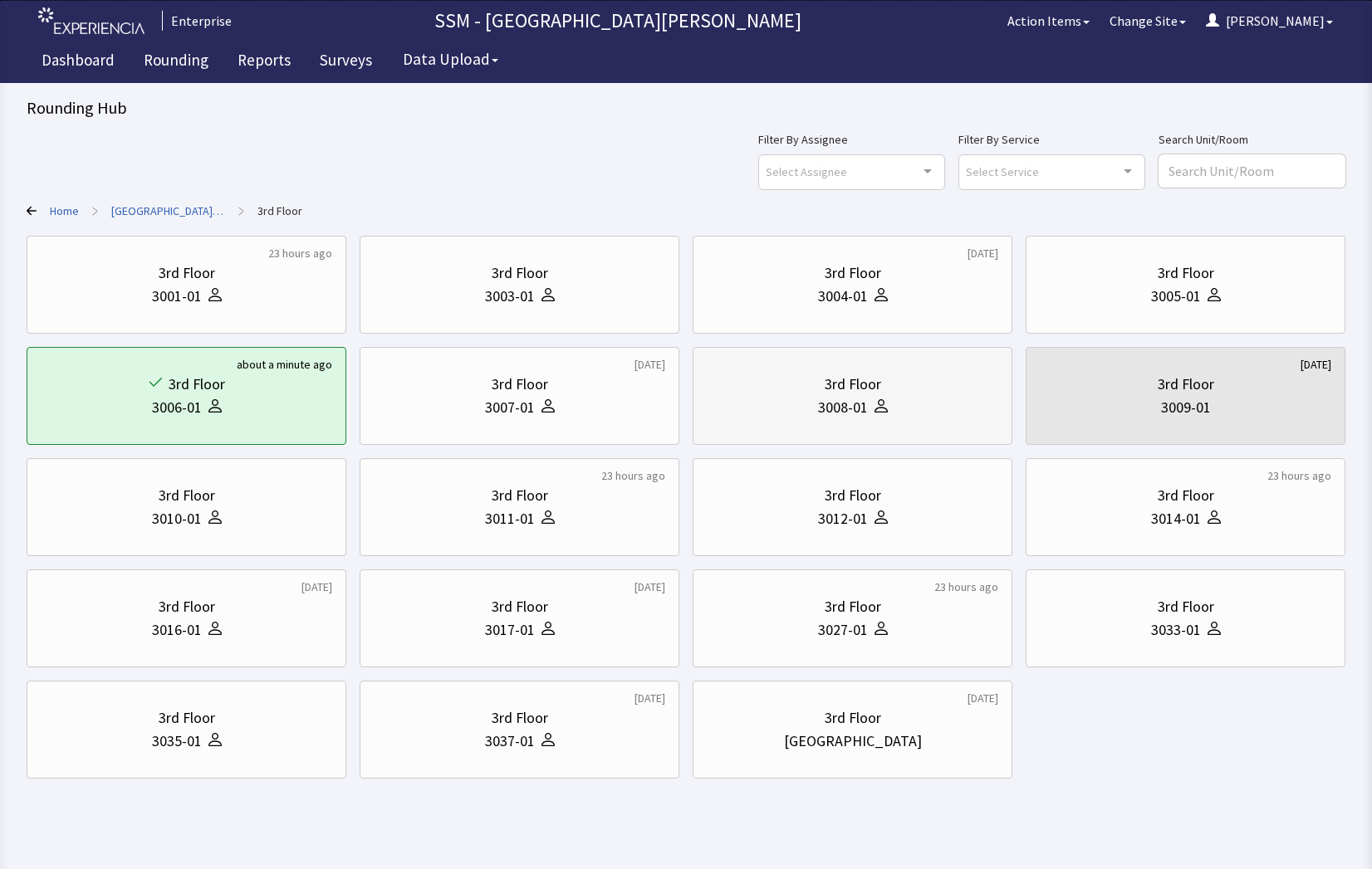
click at [888, 424] on div "3rd Floor 3008-01" at bounding box center [852, 395] width 292 height 80
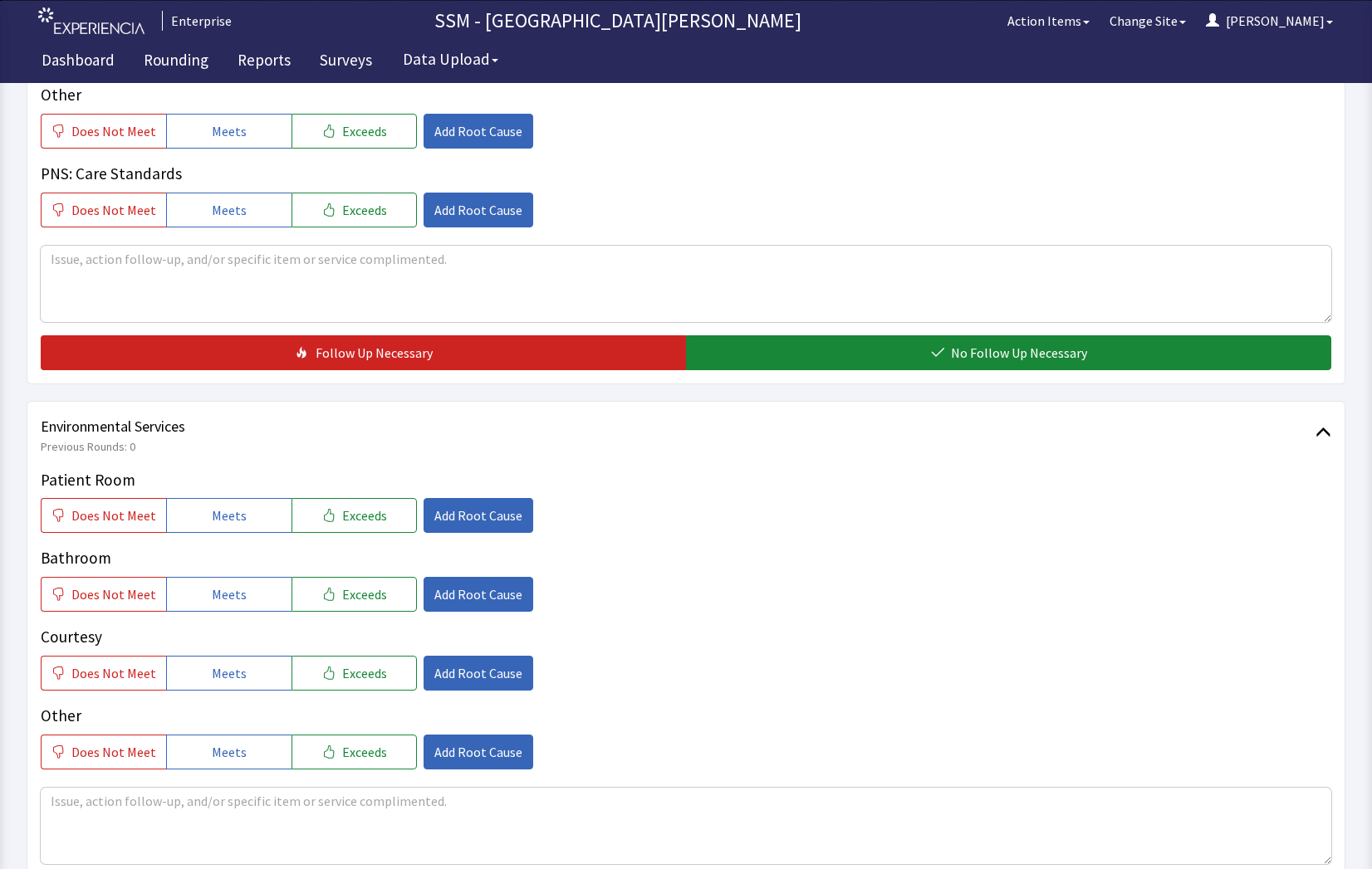
scroll to position [1494, 0]
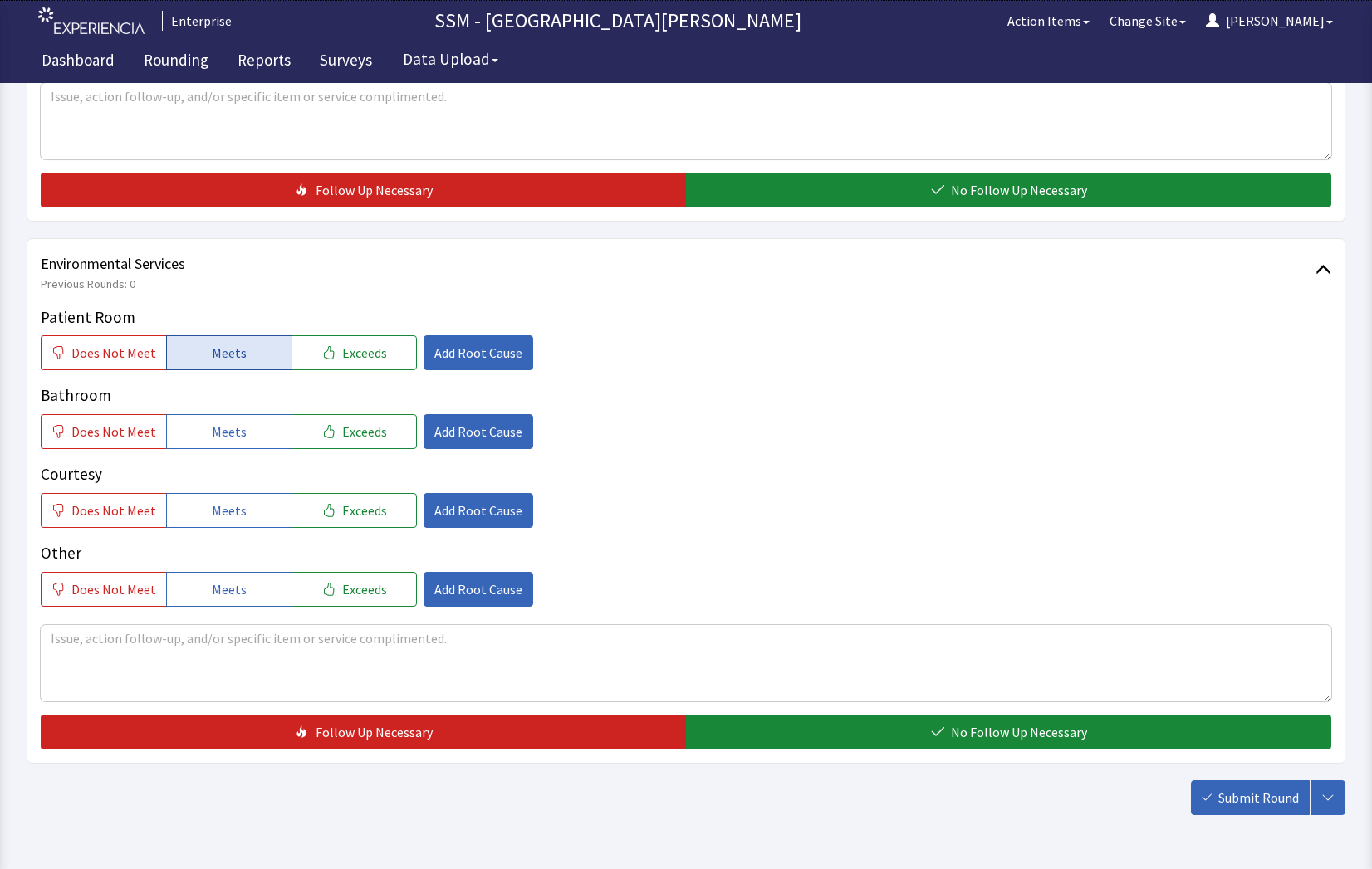
click at [241, 356] on button "Meets" at bounding box center [229, 352] width 125 height 35
click at [244, 426] on button "Meets" at bounding box center [229, 431] width 125 height 35
click at [244, 501] on button "Meets" at bounding box center [229, 510] width 125 height 35
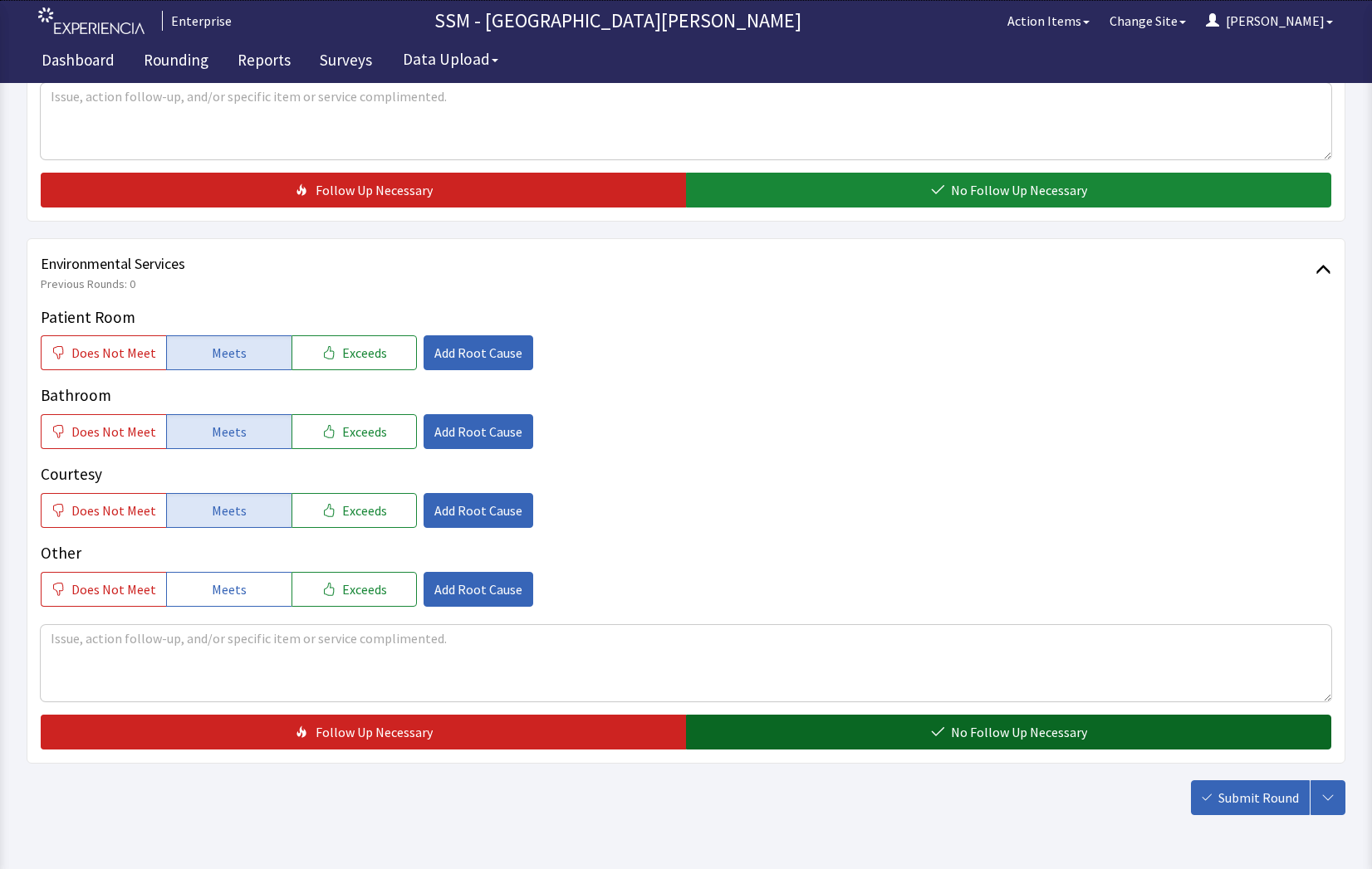
click at [877, 742] on button "No Follow Up Necessary" at bounding box center [1008, 731] width 645 height 35
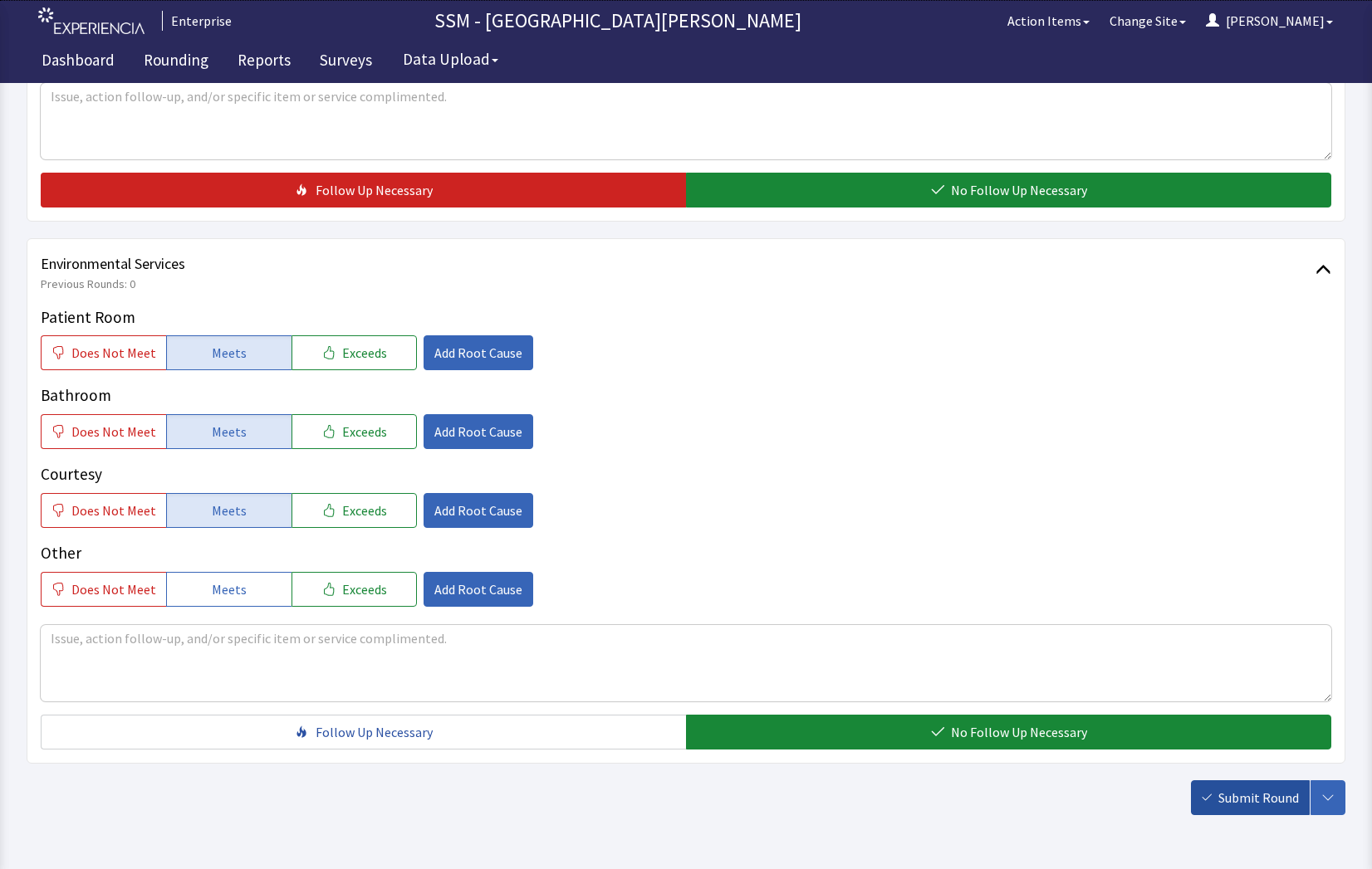
click at [1259, 796] on span "Submit Round" at bounding box center [1258, 797] width 80 height 20
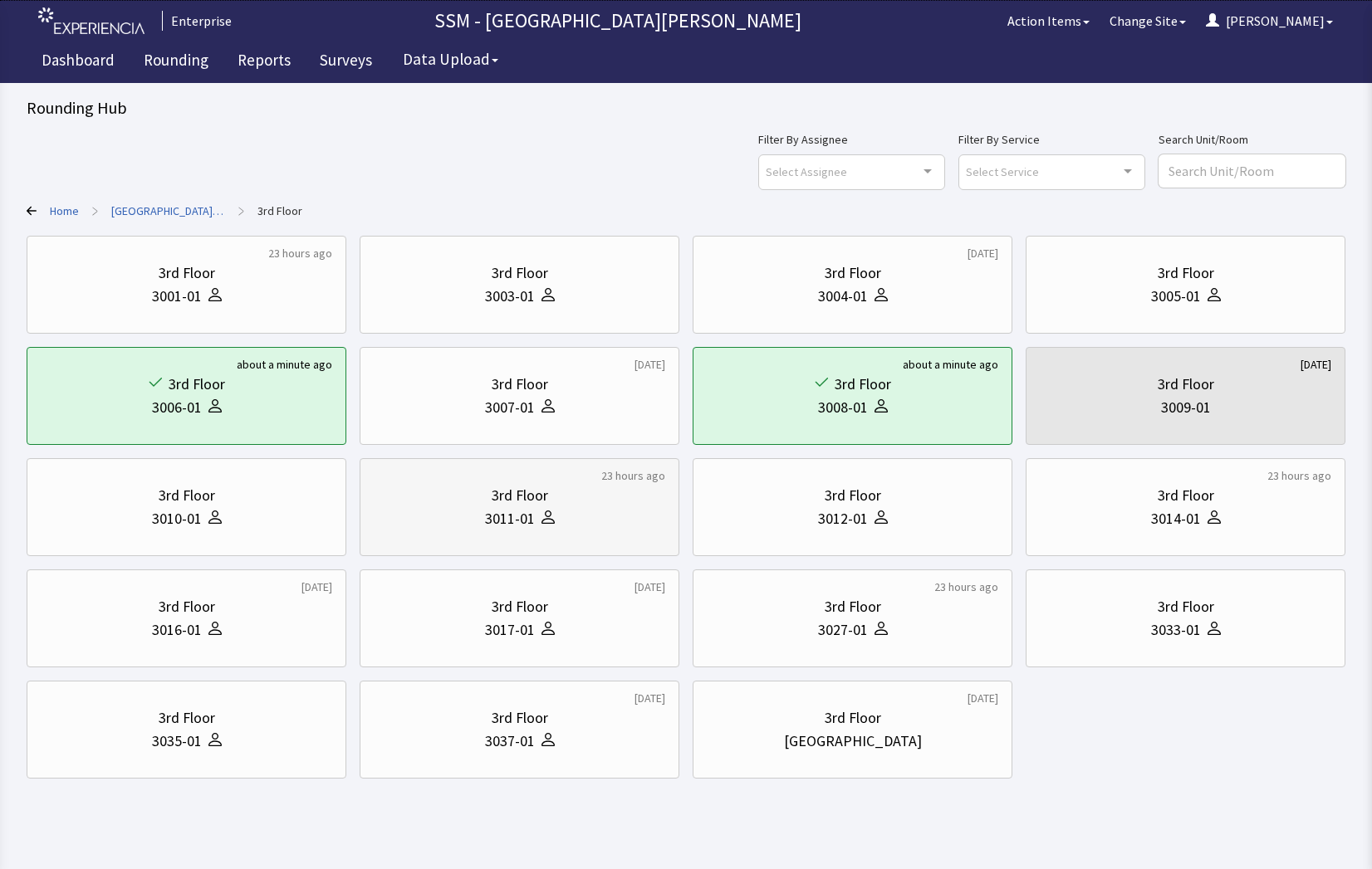
click at [555, 531] on div "3rd Floor 3011-01" at bounding box center [520, 507] width 292 height 80
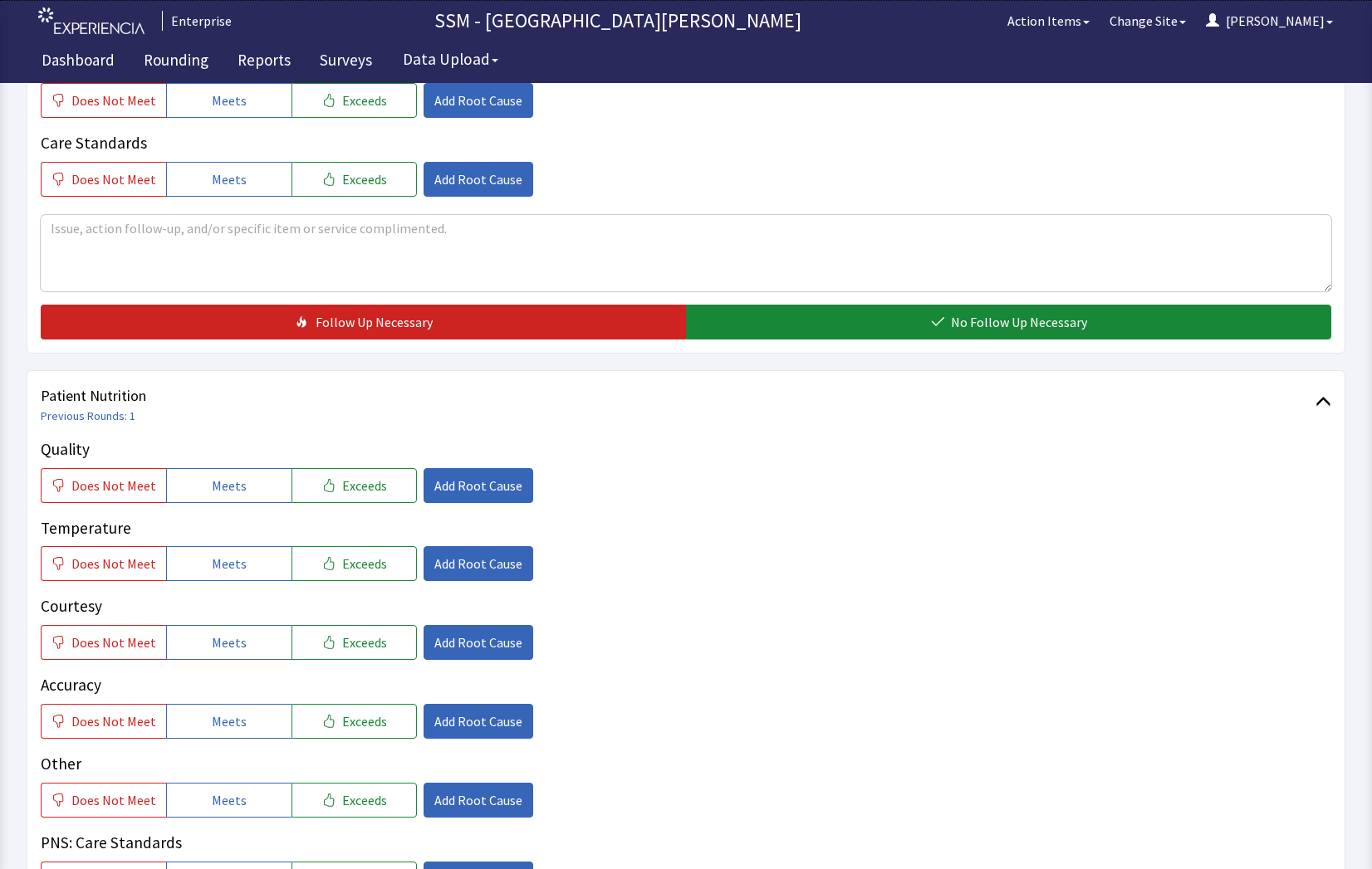
scroll to position [664, 0]
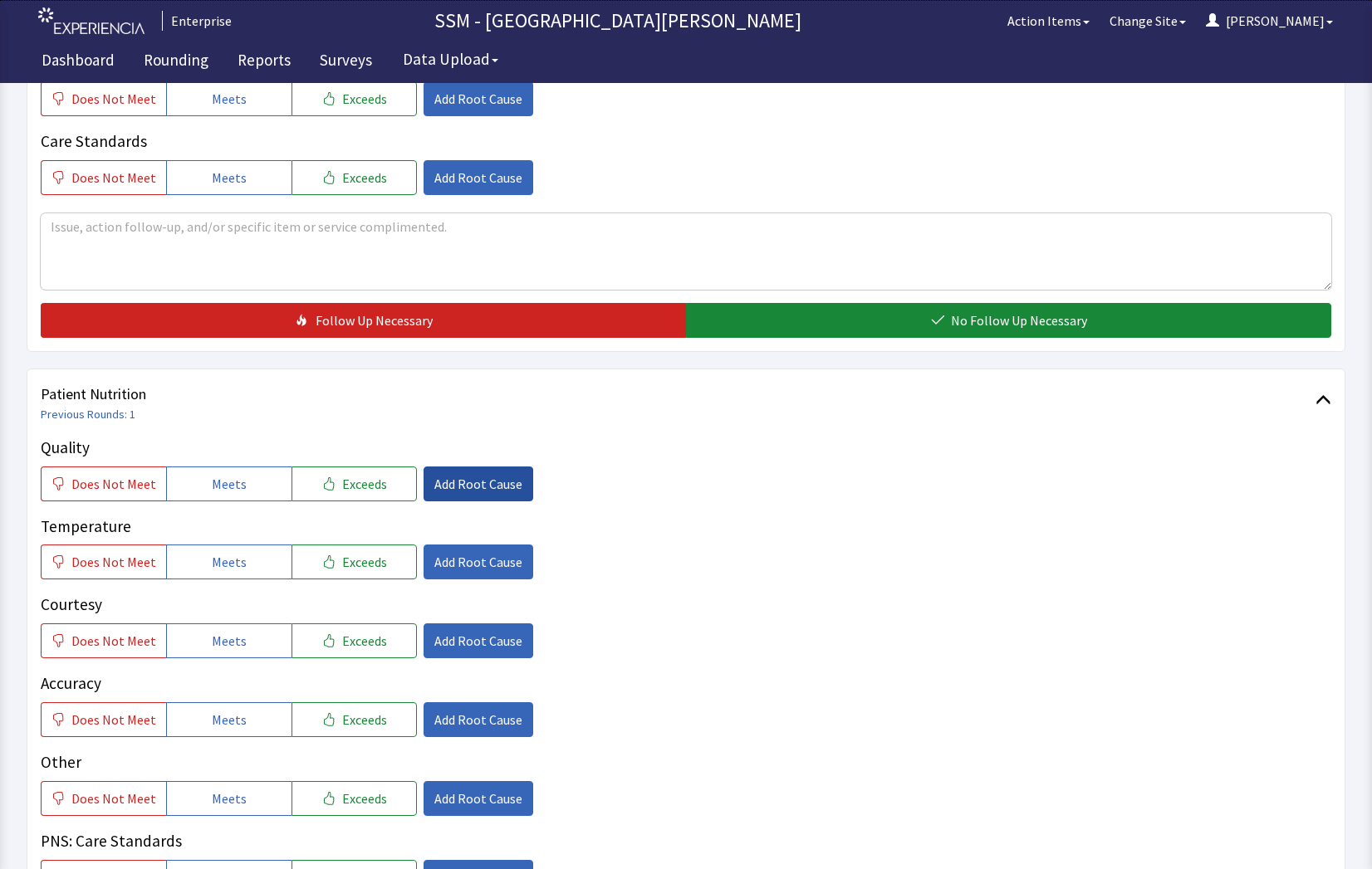
click at [436, 482] on span "Add Root Cause" at bounding box center [479, 484] width 88 height 20
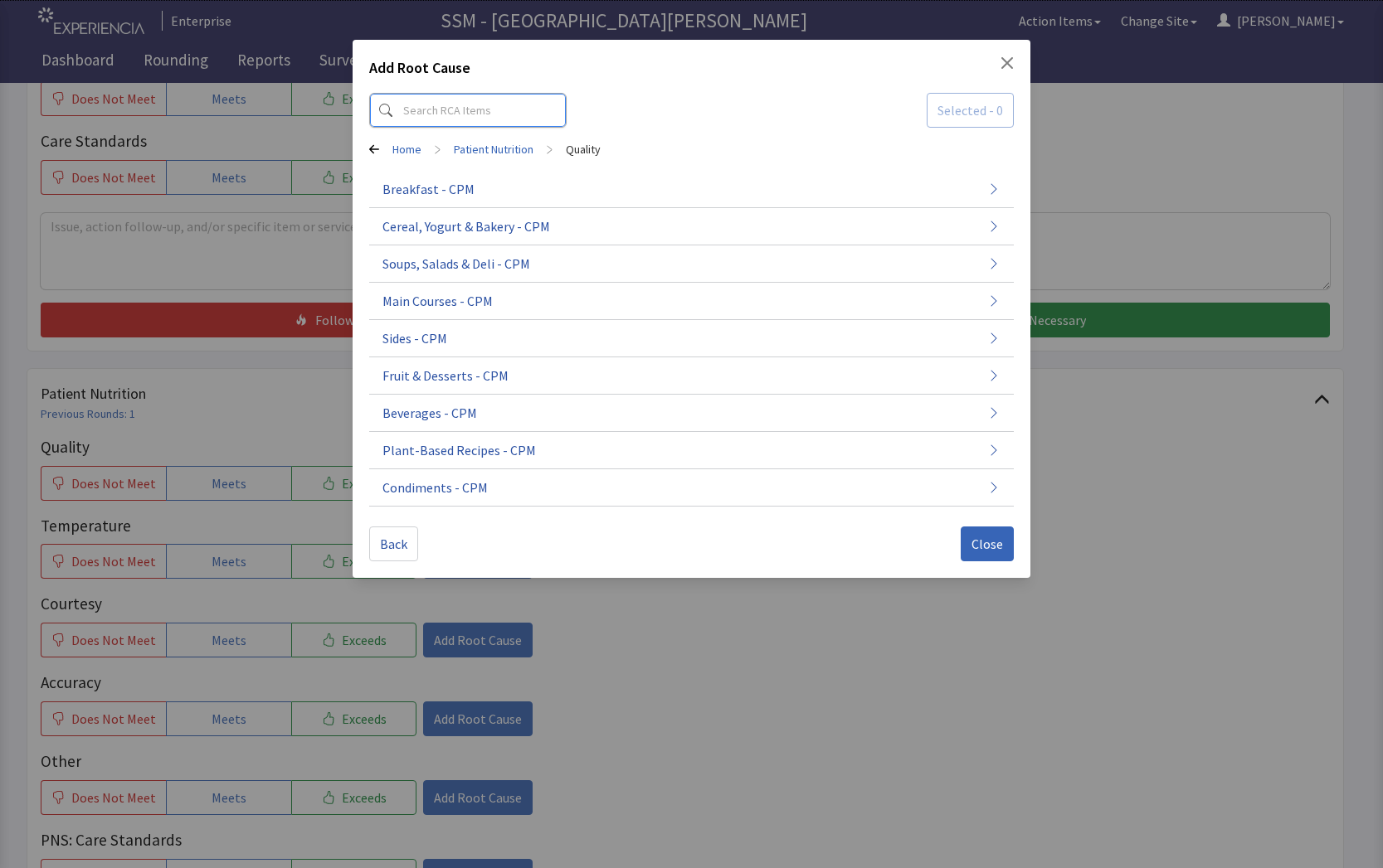
click at [484, 106] on input at bounding box center [467, 110] width 197 height 35
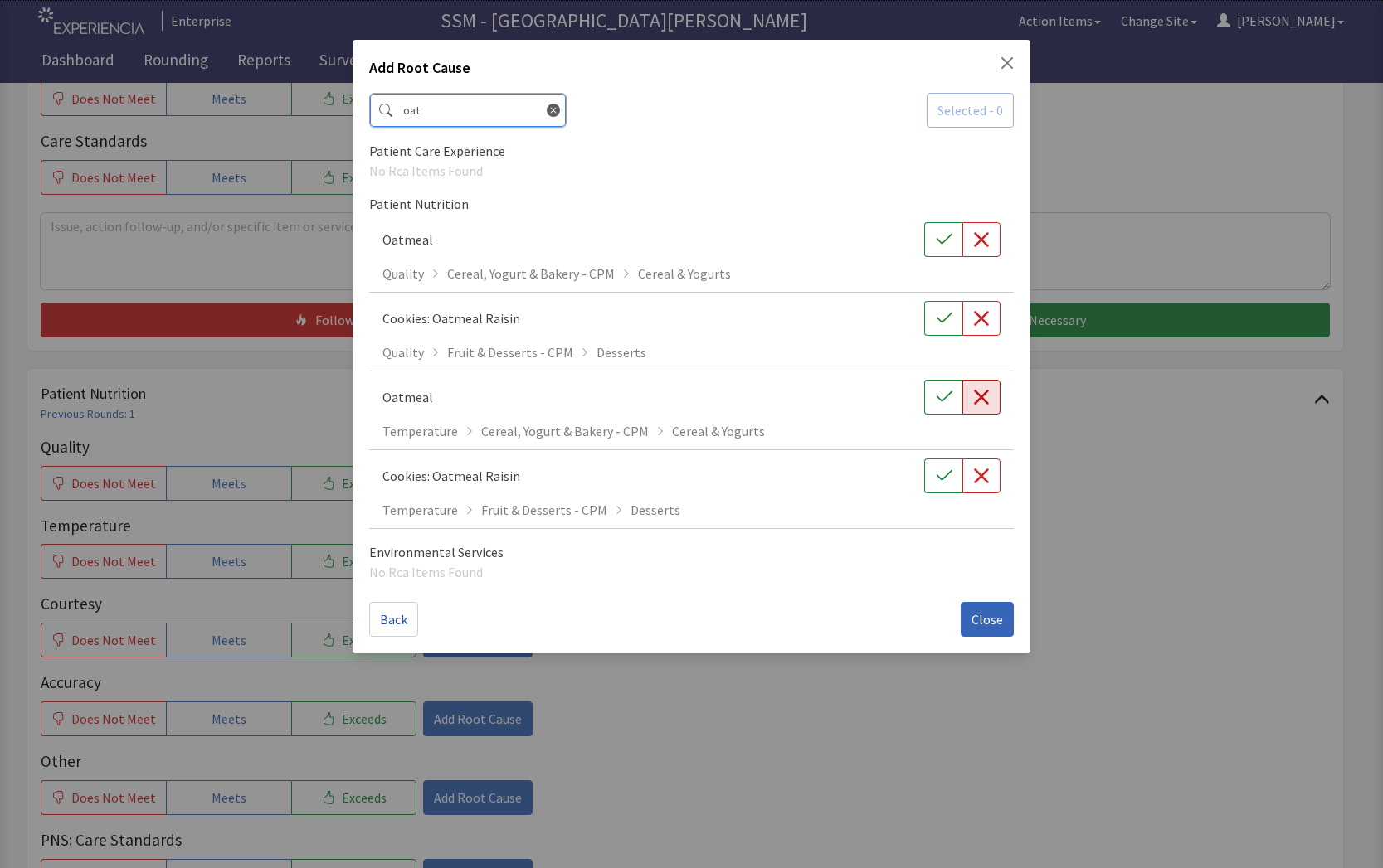
type input "oat"
click at [979, 400] on icon "button" at bounding box center [982, 396] width 15 height 15
click at [992, 617] on span "Close" at bounding box center [986, 619] width 31 height 20
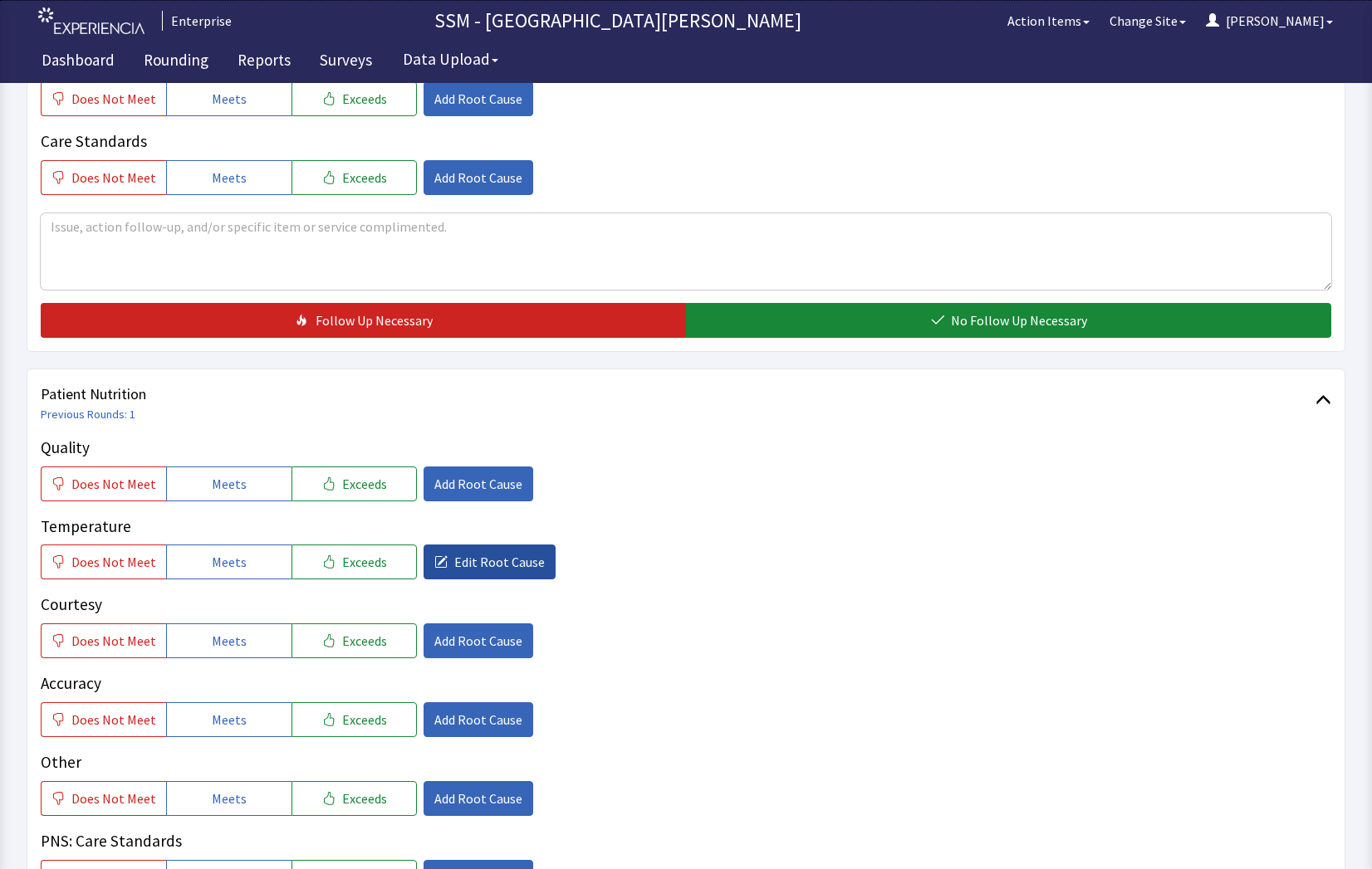
click at [490, 565] on span "Edit Root Cause" at bounding box center [499, 561] width 90 height 20
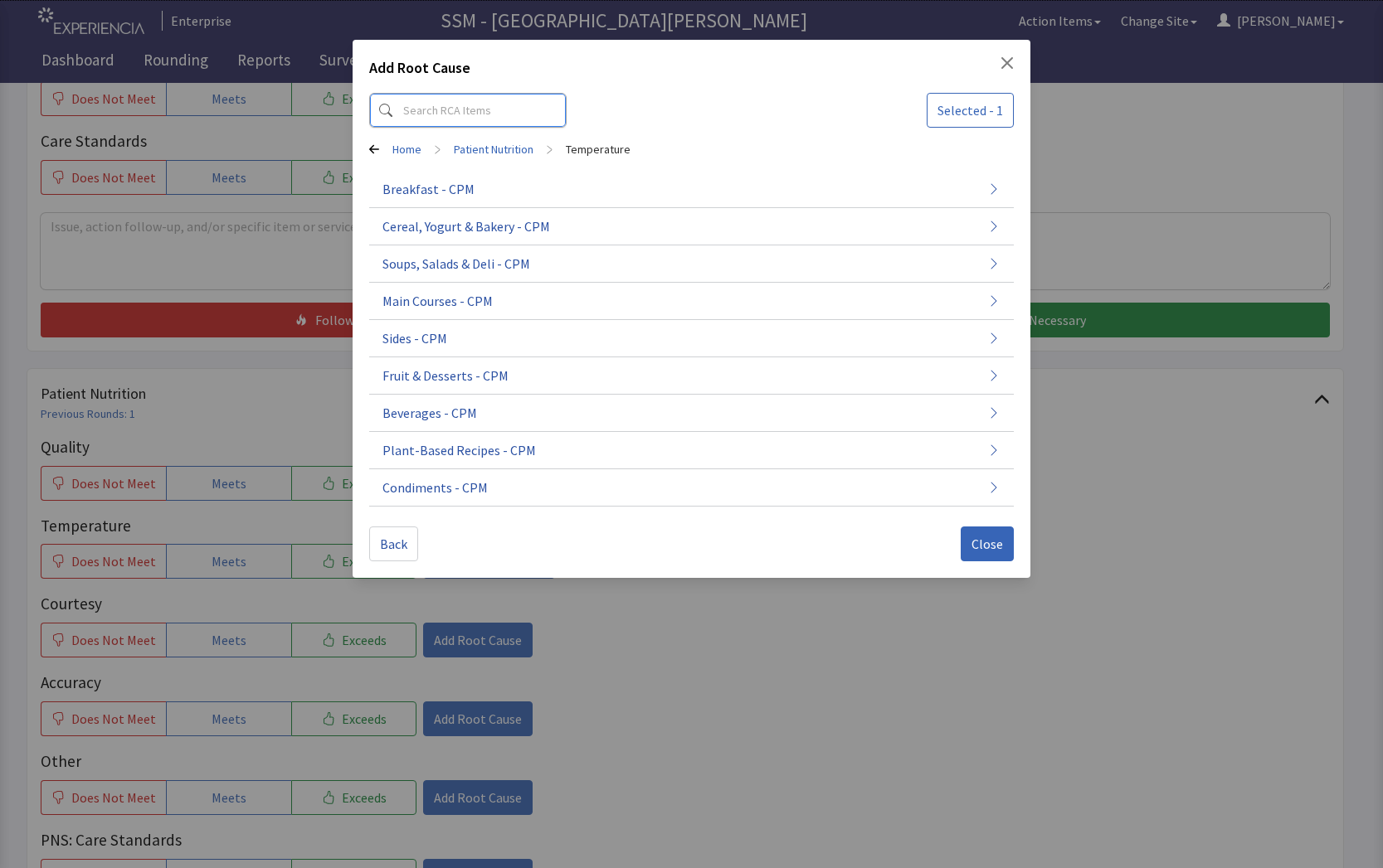
click at [472, 104] on input at bounding box center [467, 110] width 197 height 35
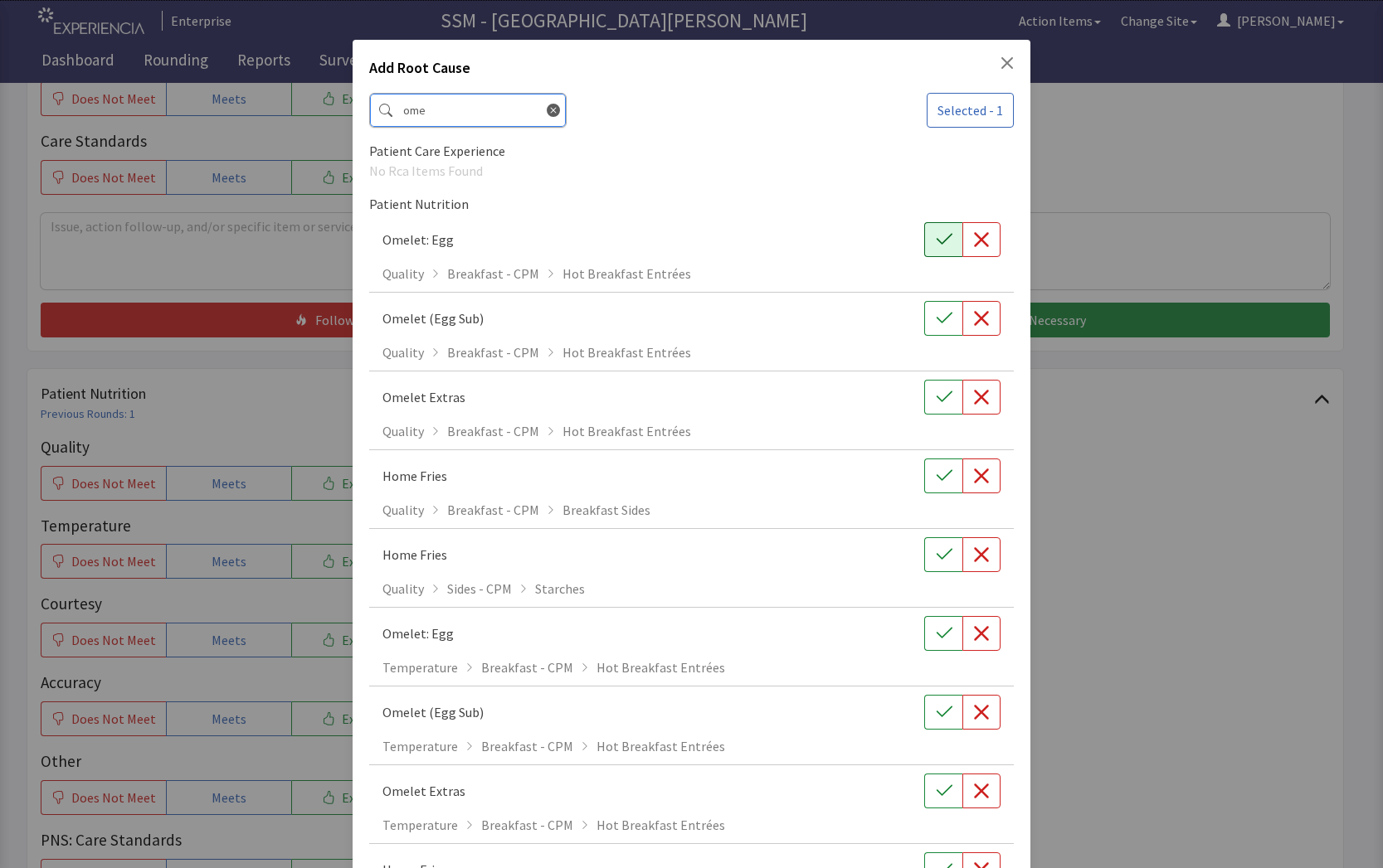
type input "ome"
click at [924, 239] on button "button" at bounding box center [943, 239] width 38 height 35
click at [1062, 480] on div "Add Root Cause ome Selected - 2 Patient Care Experience No Rca Items Found Pati…" at bounding box center [692, 599] width 1383 height 1198
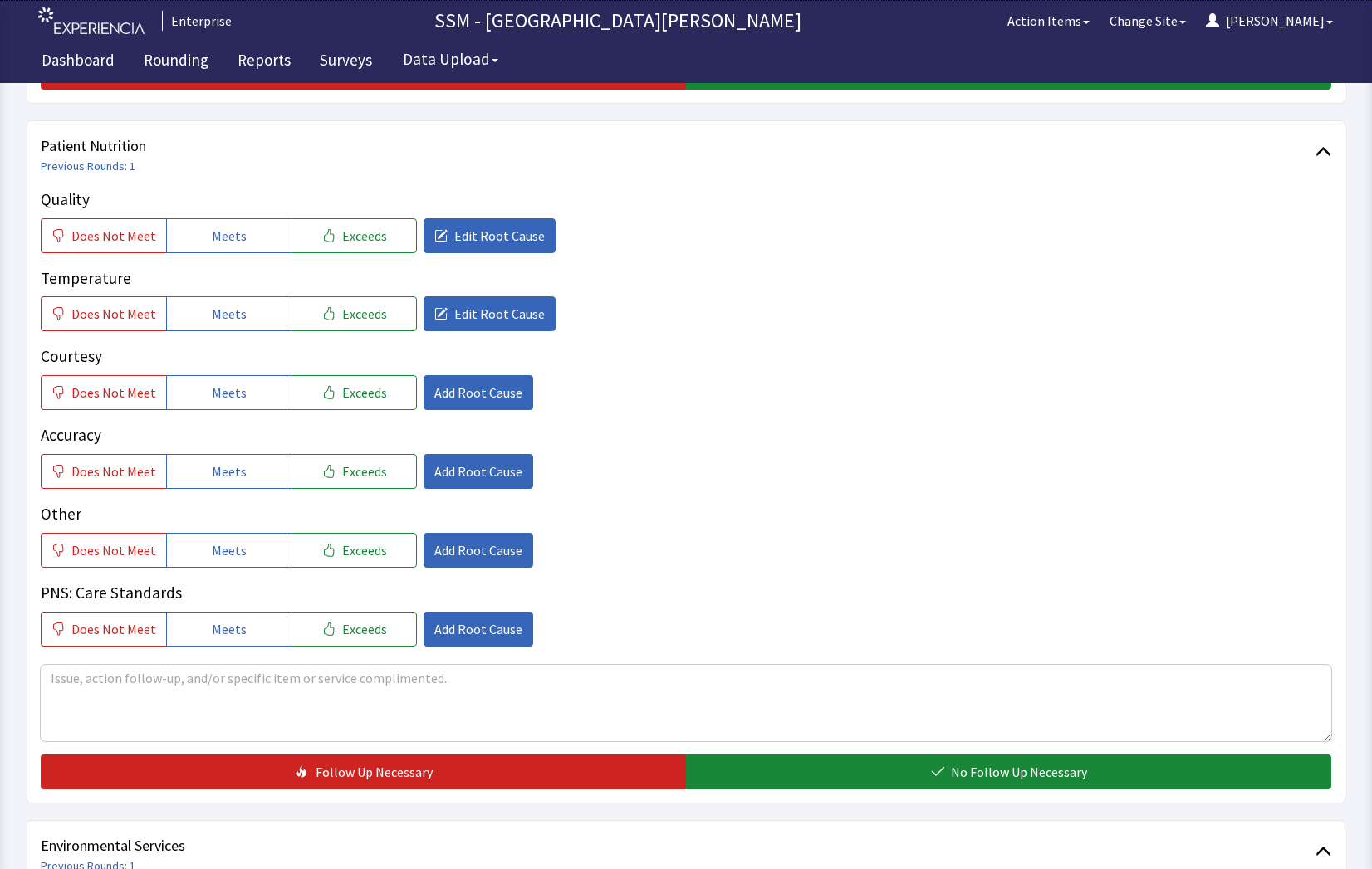
scroll to position [913, 0]
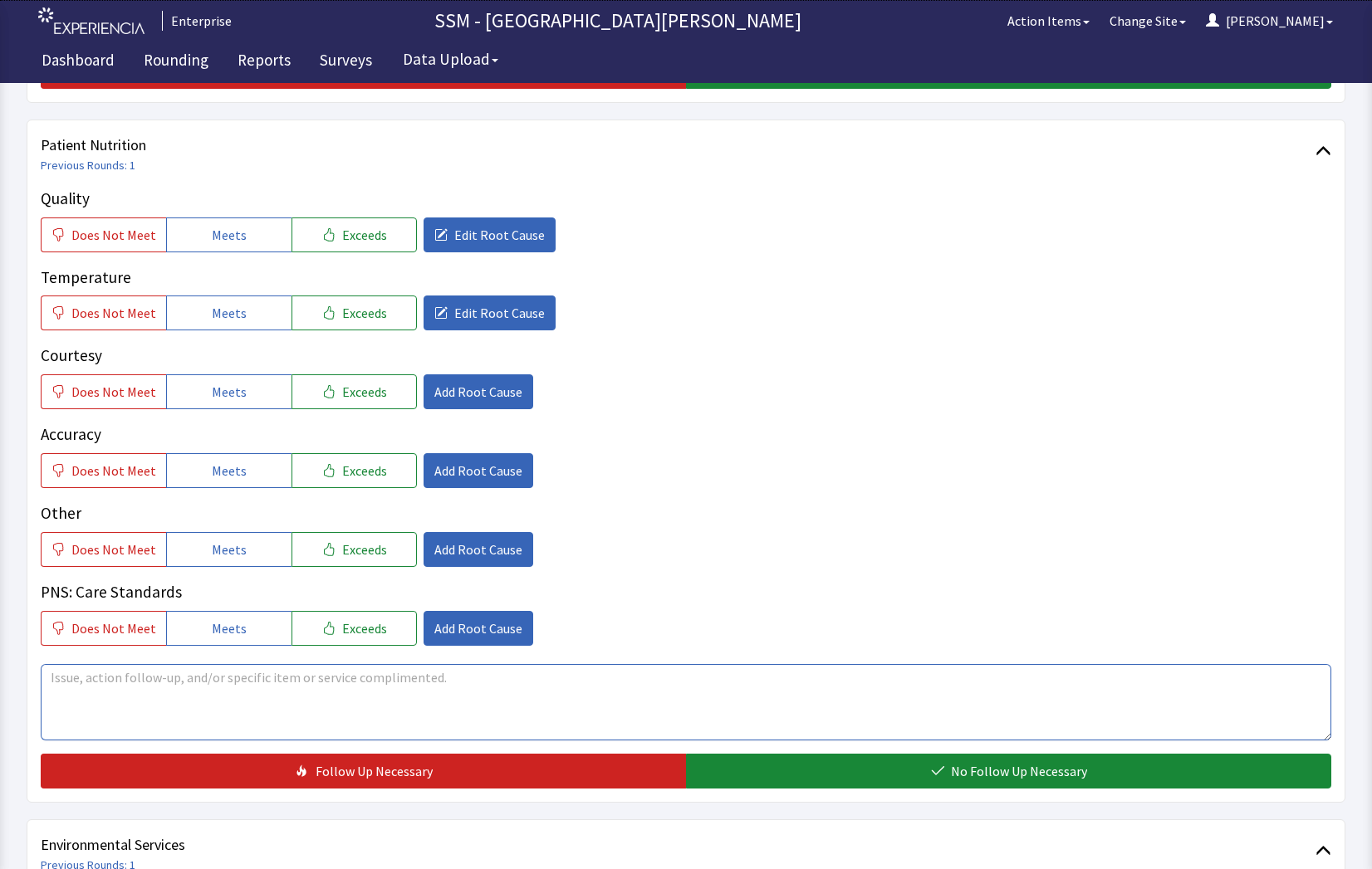
click at [361, 696] on textarea at bounding box center [685, 702] width 1291 height 76
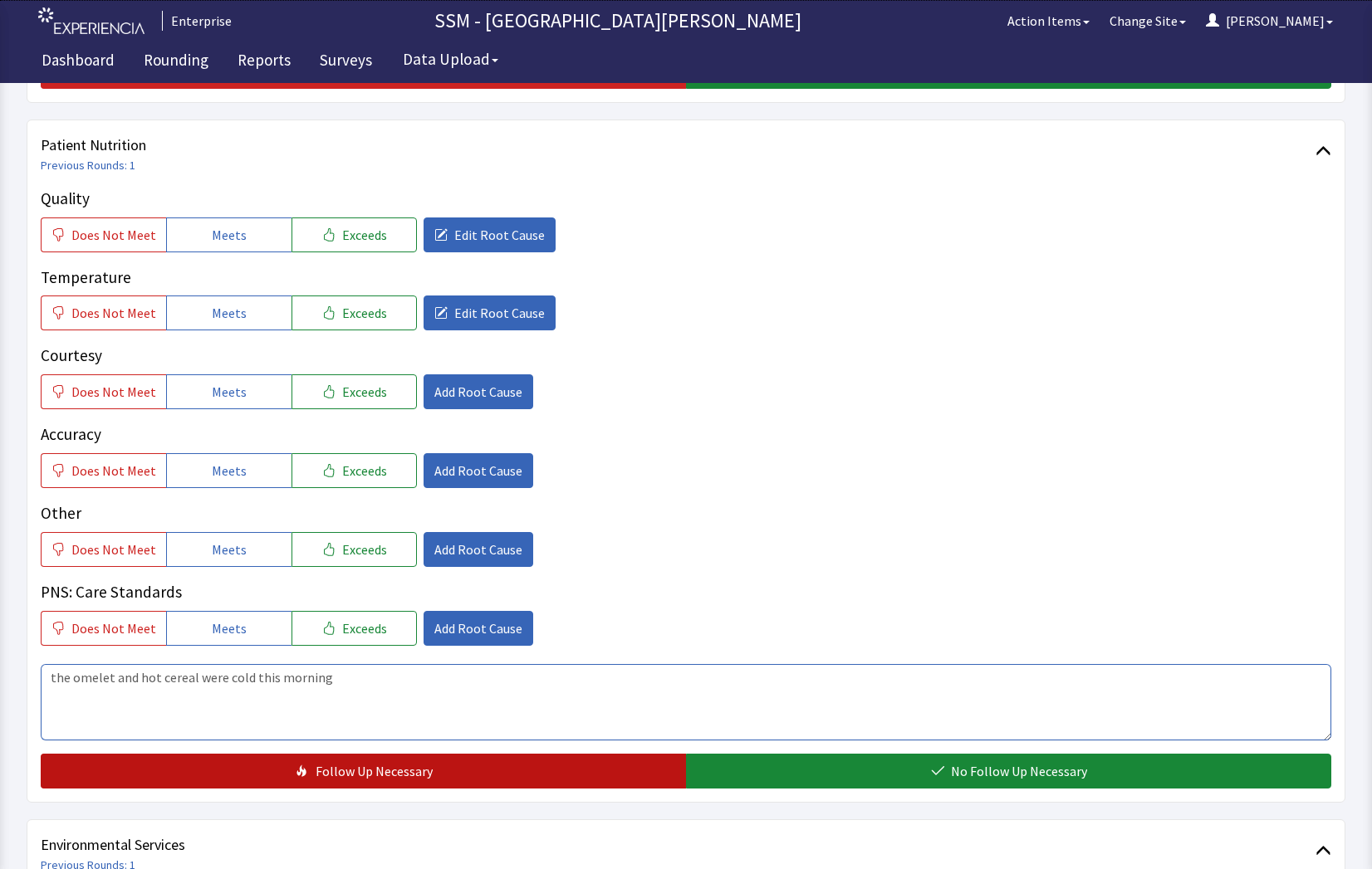
type textarea "the omelet and hot cereal were cold this morning"
click at [536, 774] on button "Follow Up Necessary" at bounding box center [362, 771] width 645 height 35
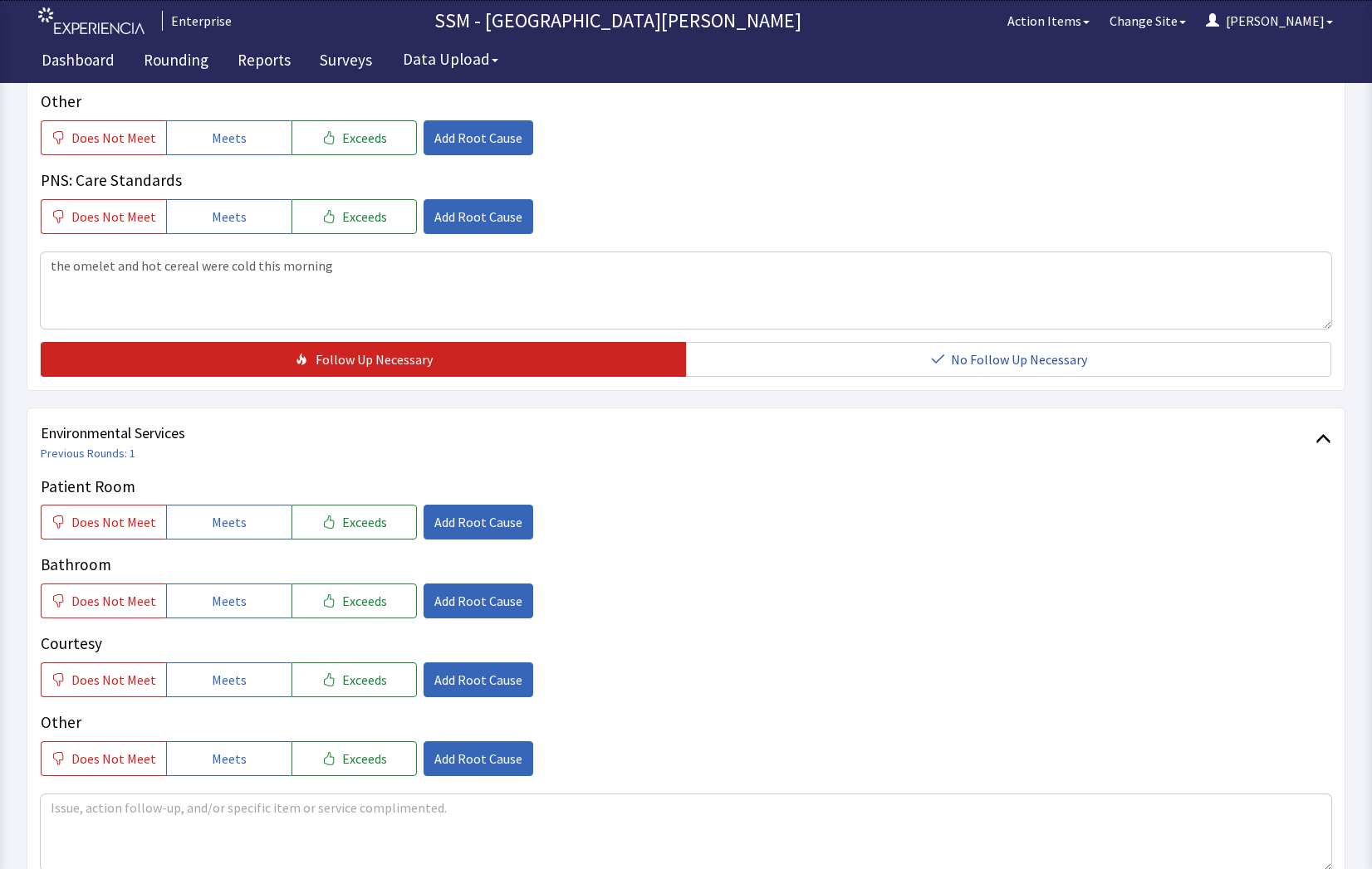
scroll to position [1329, 0]
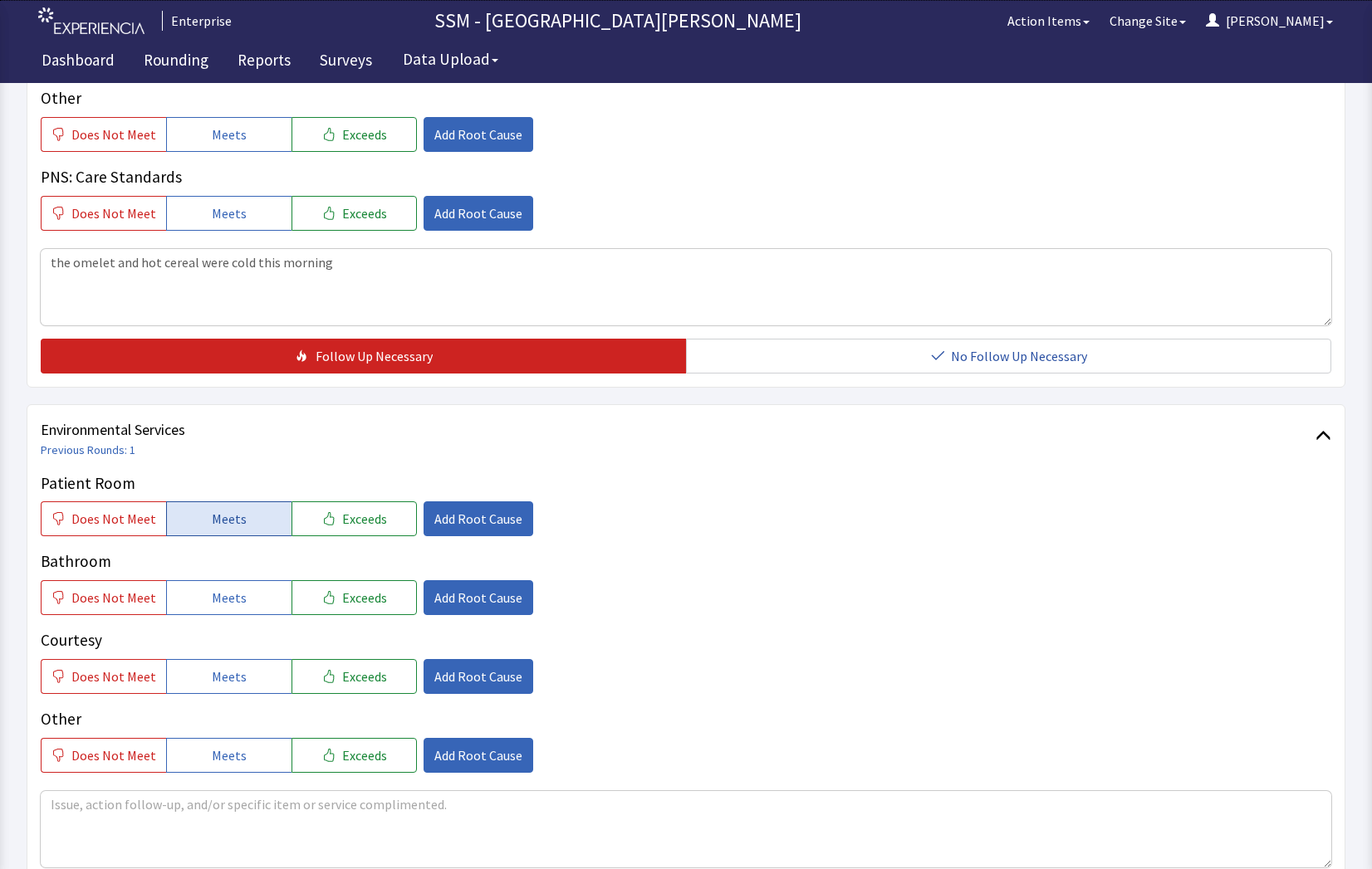
click at [218, 513] on span "Meets" at bounding box center [229, 519] width 35 height 20
click at [213, 601] on span "Meets" at bounding box center [229, 597] width 35 height 20
click at [227, 674] on span "Meets" at bounding box center [229, 677] width 35 height 20
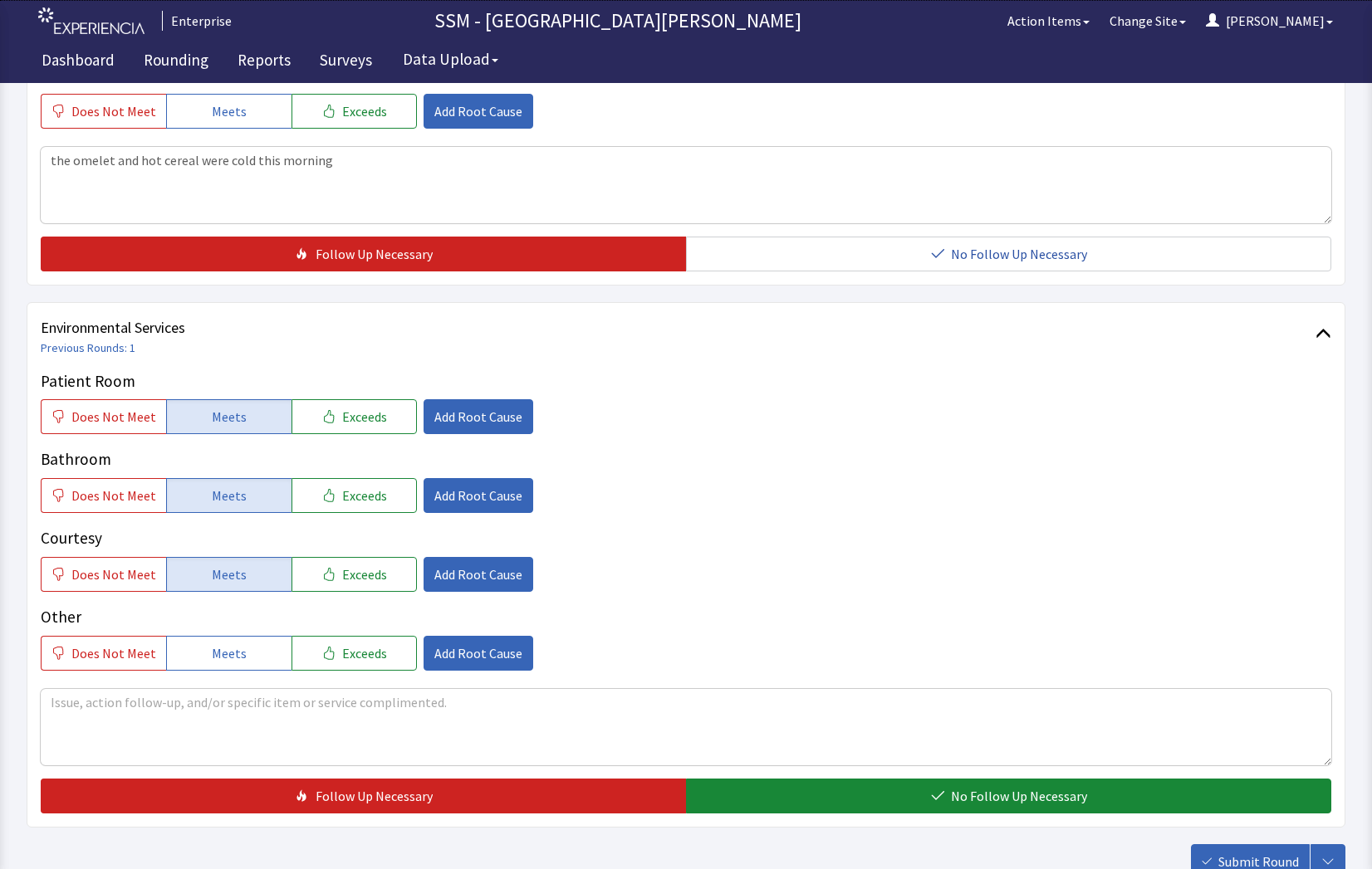
scroll to position [1549, 0]
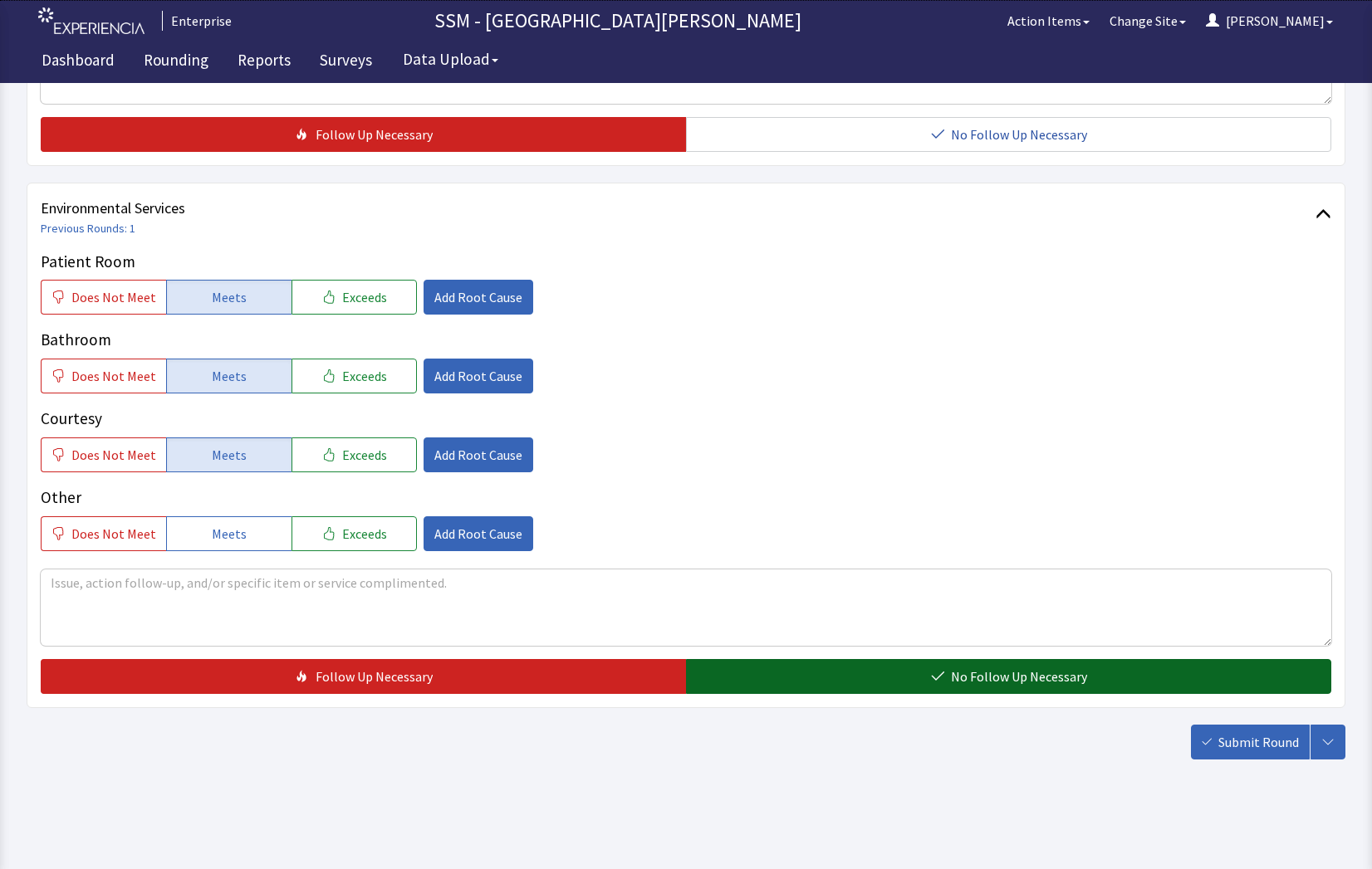
click at [838, 673] on button "No Follow Up Necessary" at bounding box center [1008, 676] width 645 height 35
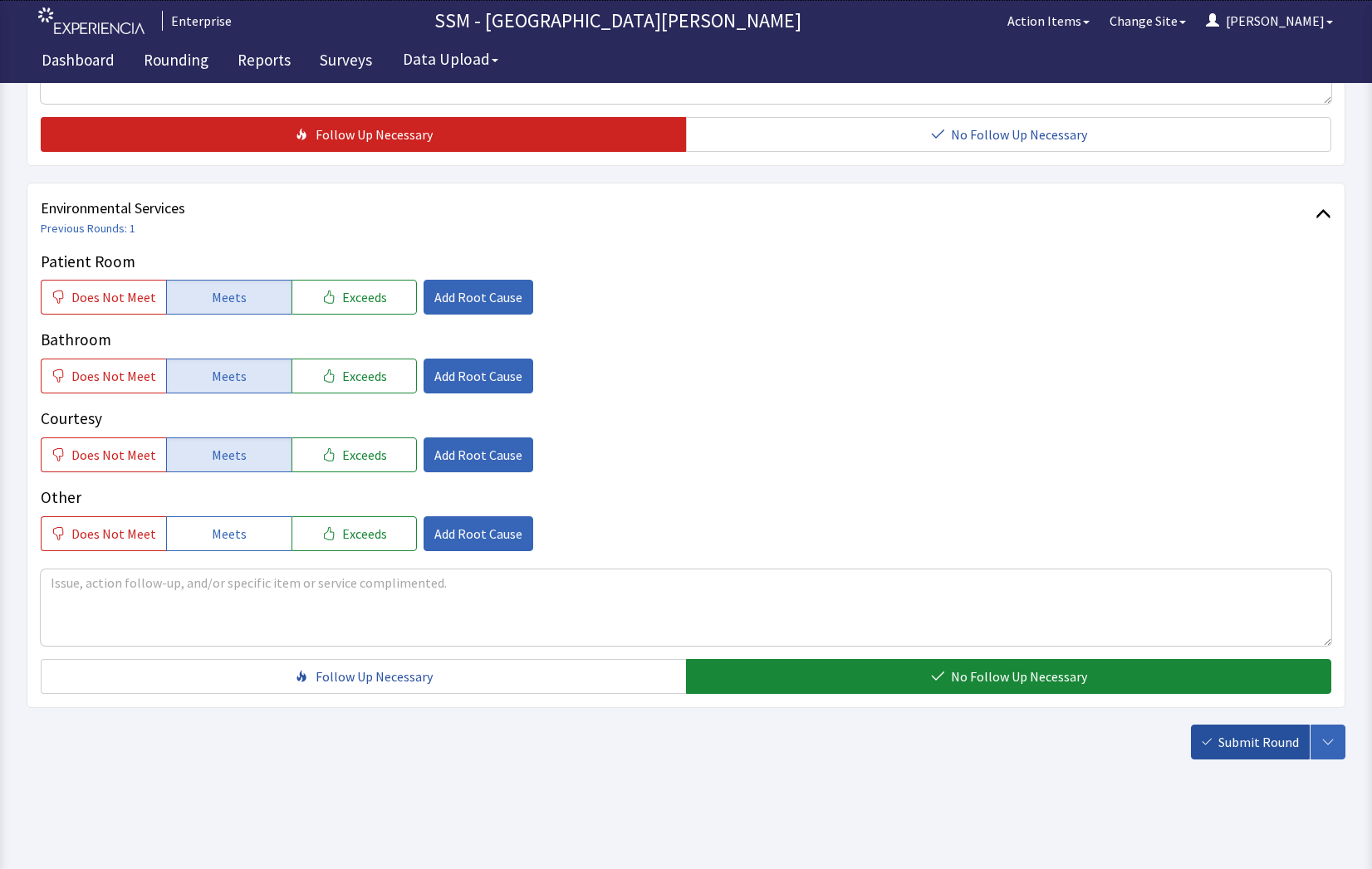
click at [1251, 741] on span "Submit Round" at bounding box center [1258, 742] width 80 height 20
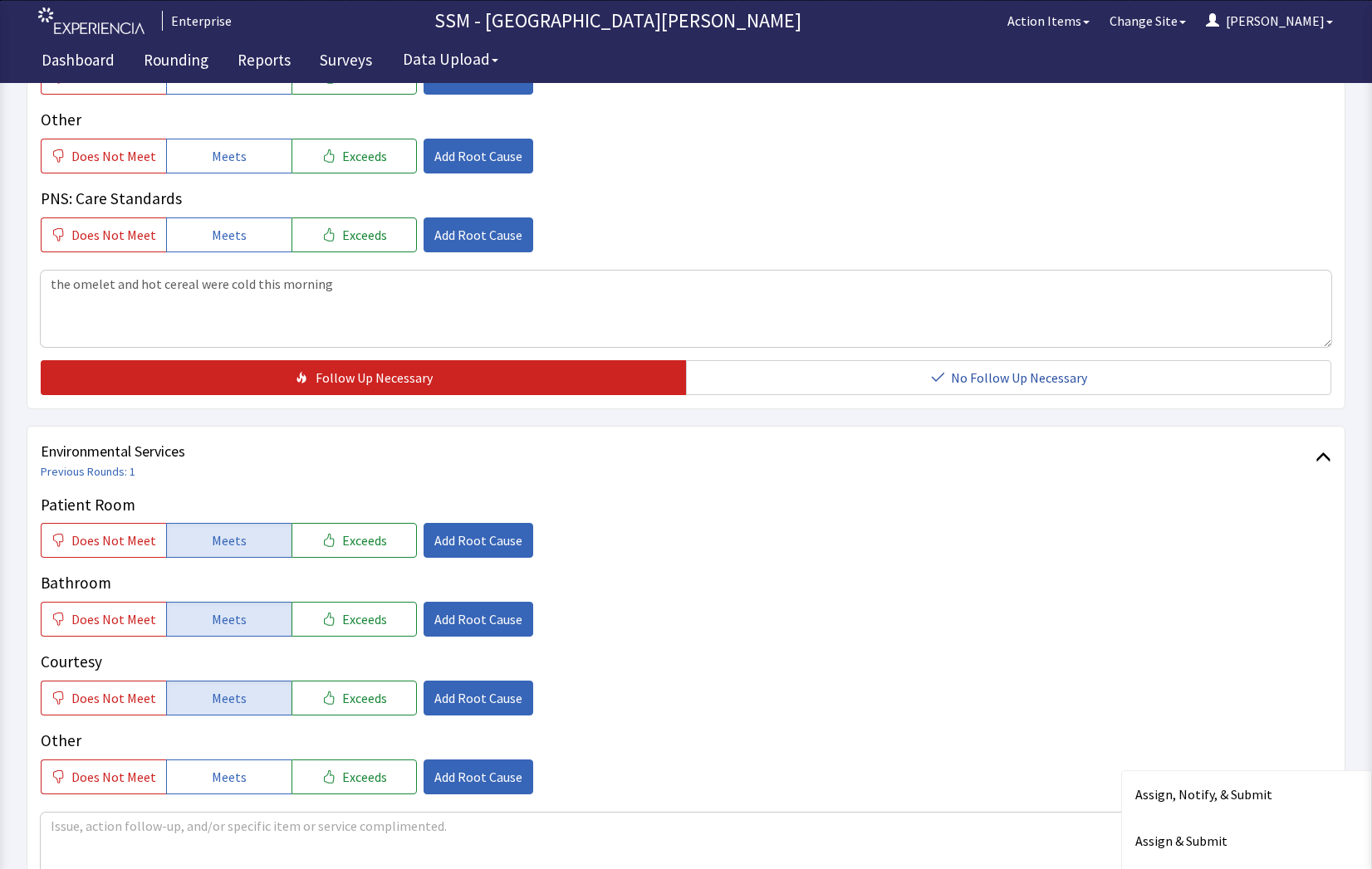
scroll to position [1301, 0]
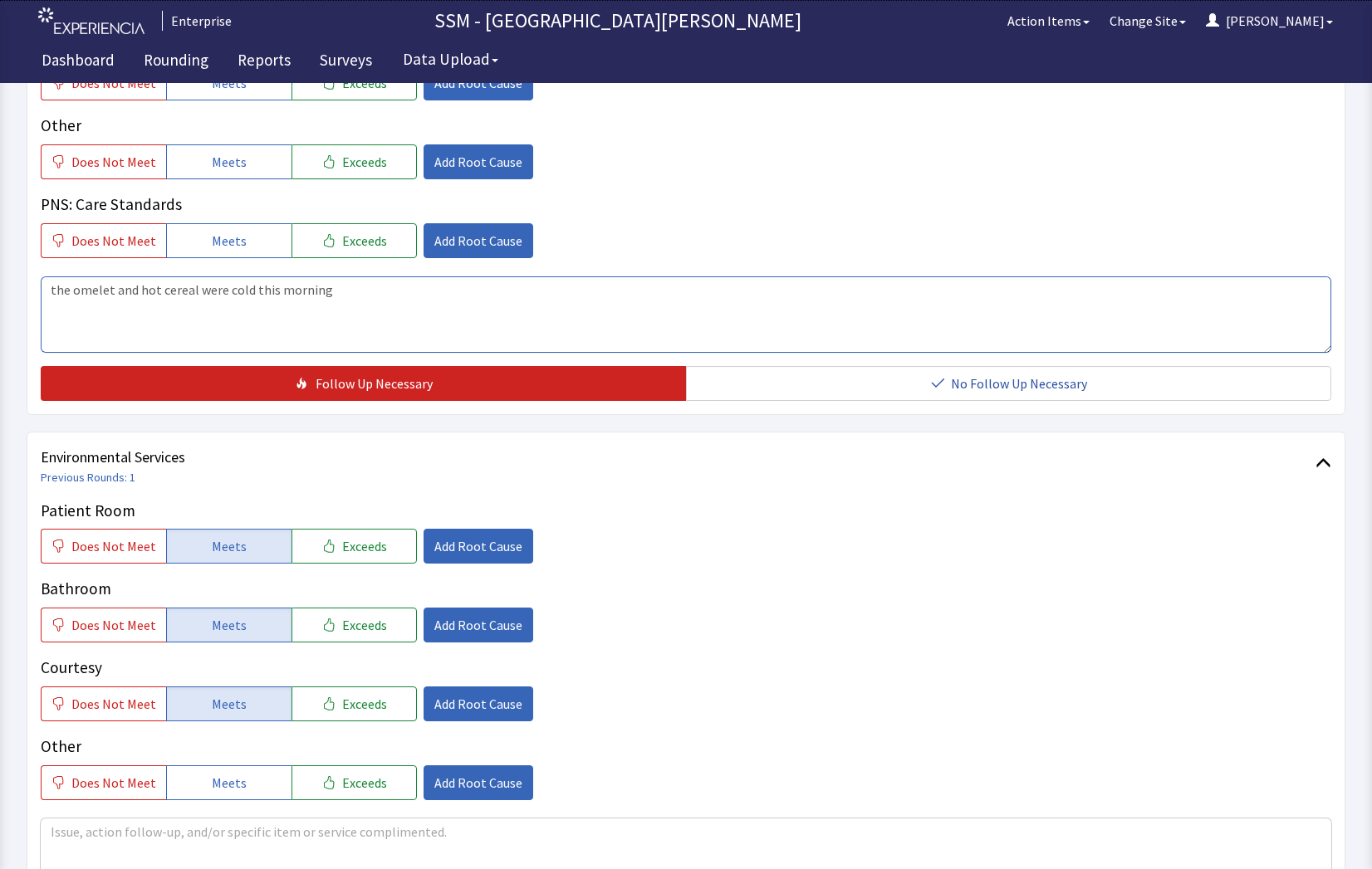
drag, startPoint x: 333, startPoint y: 295, endPoint x: 44, endPoint y: 304, distance: 289.1
click at [44, 304] on textarea "the omelet and hot cereal were cold this morning" at bounding box center [685, 314] width 1291 height 76
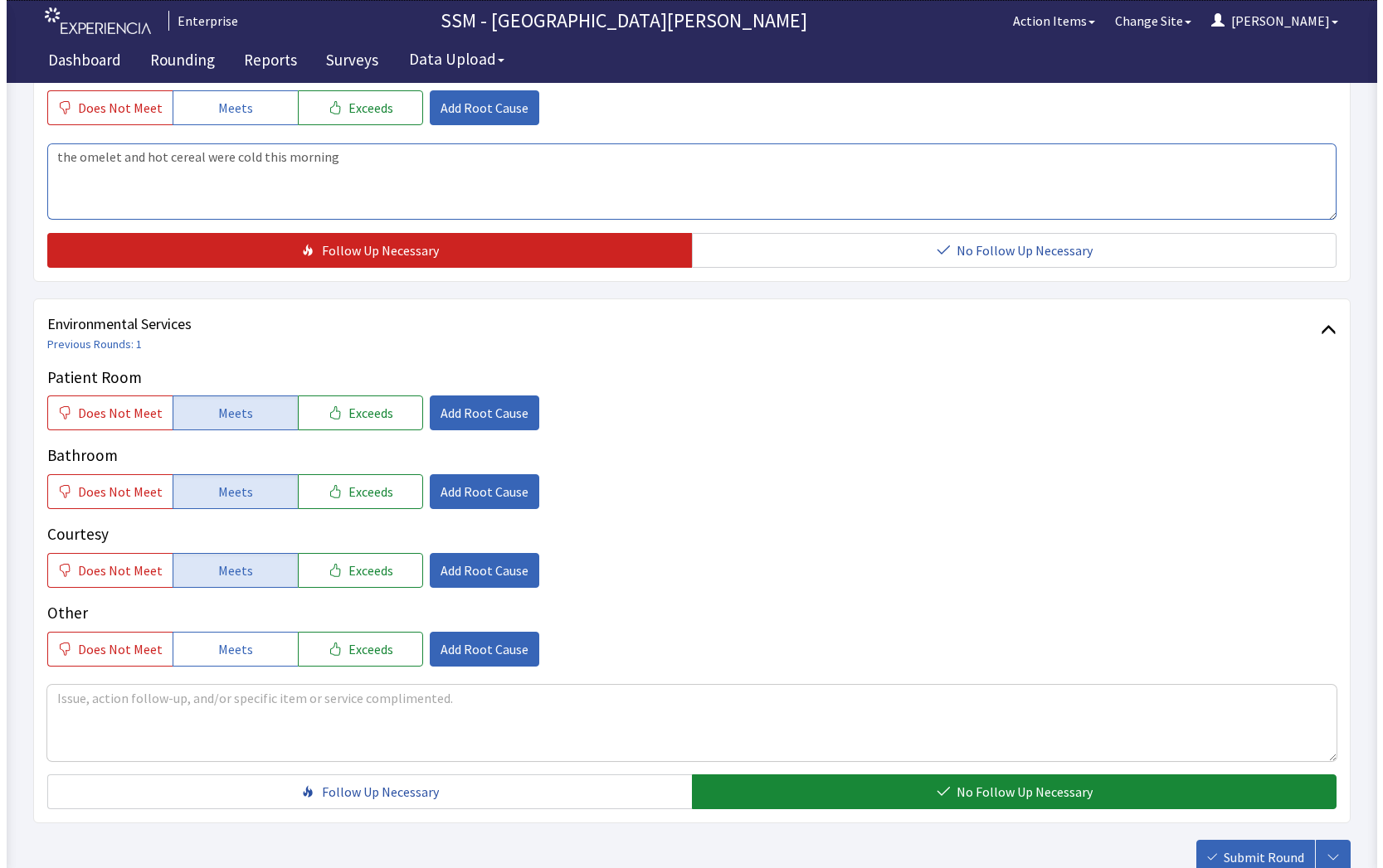
scroll to position [1548, 0]
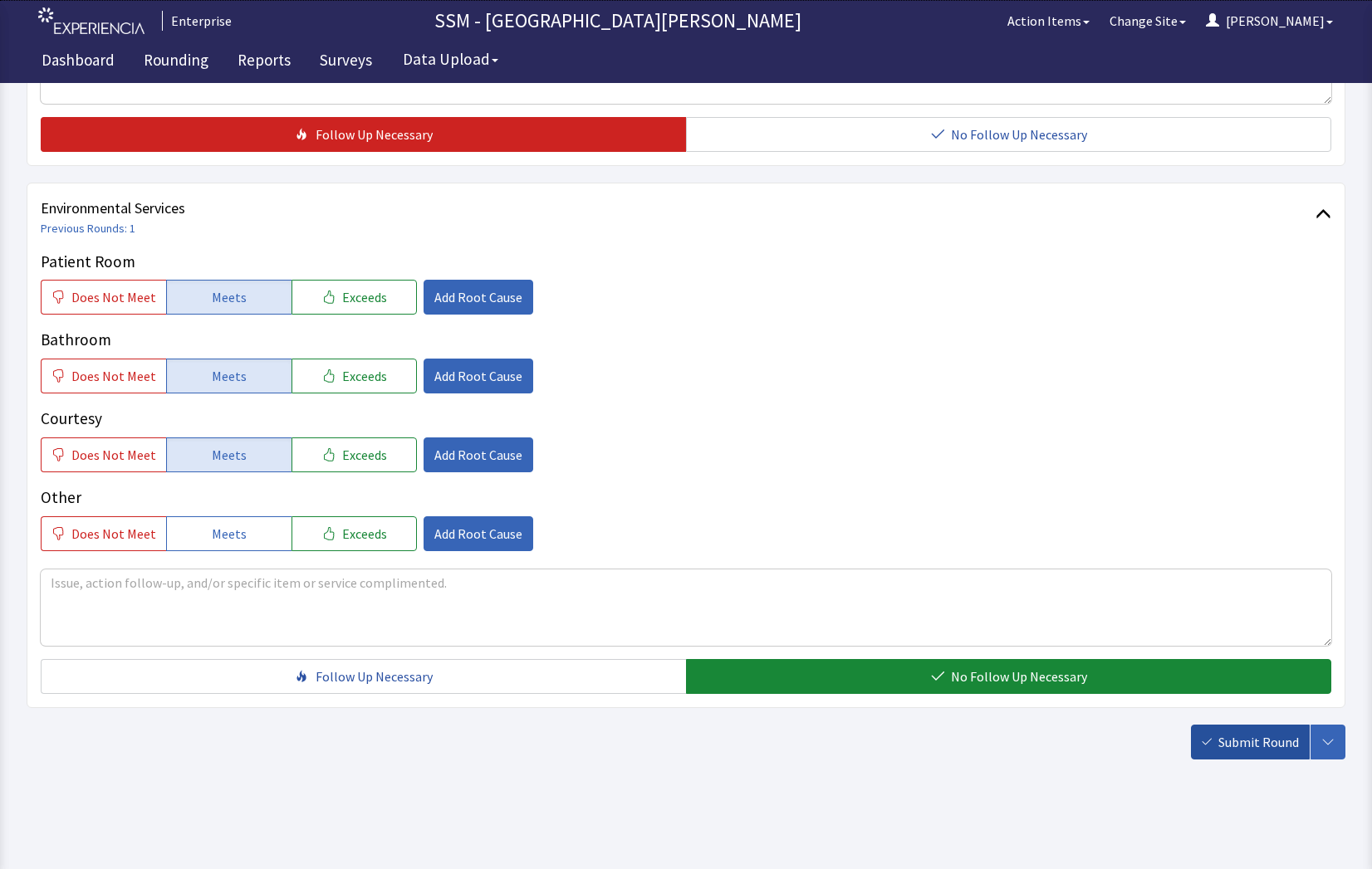
click at [1269, 741] on span "Submit Round" at bounding box center [1258, 742] width 80 height 20
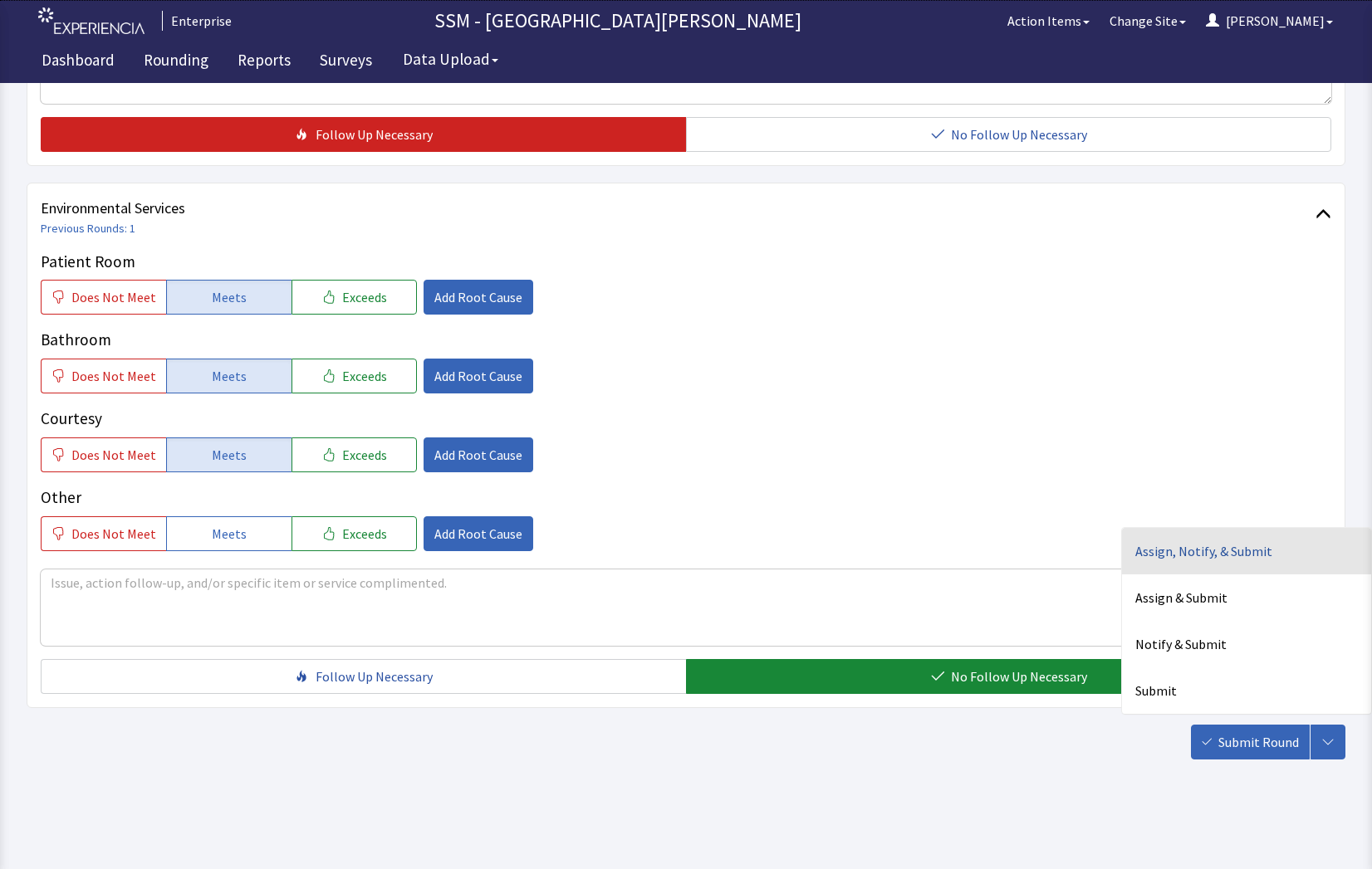
click at [1205, 668] on div "Assign, Notify, & Submit" at bounding box center [1246, 691] width 250 height 46
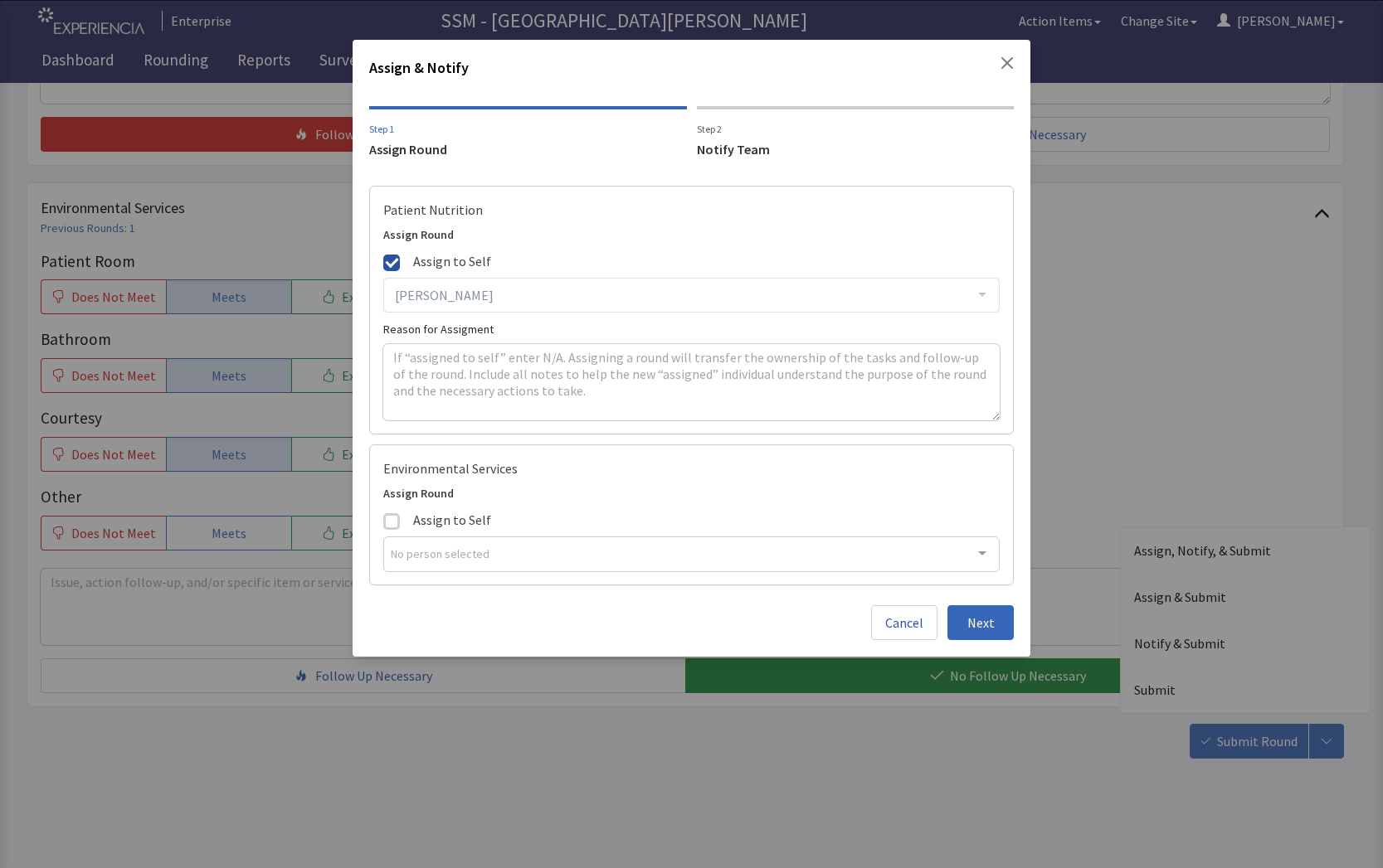
click at [703, 152] on div "Notify Team" at bounding box center [856, 149] width 318 height 20
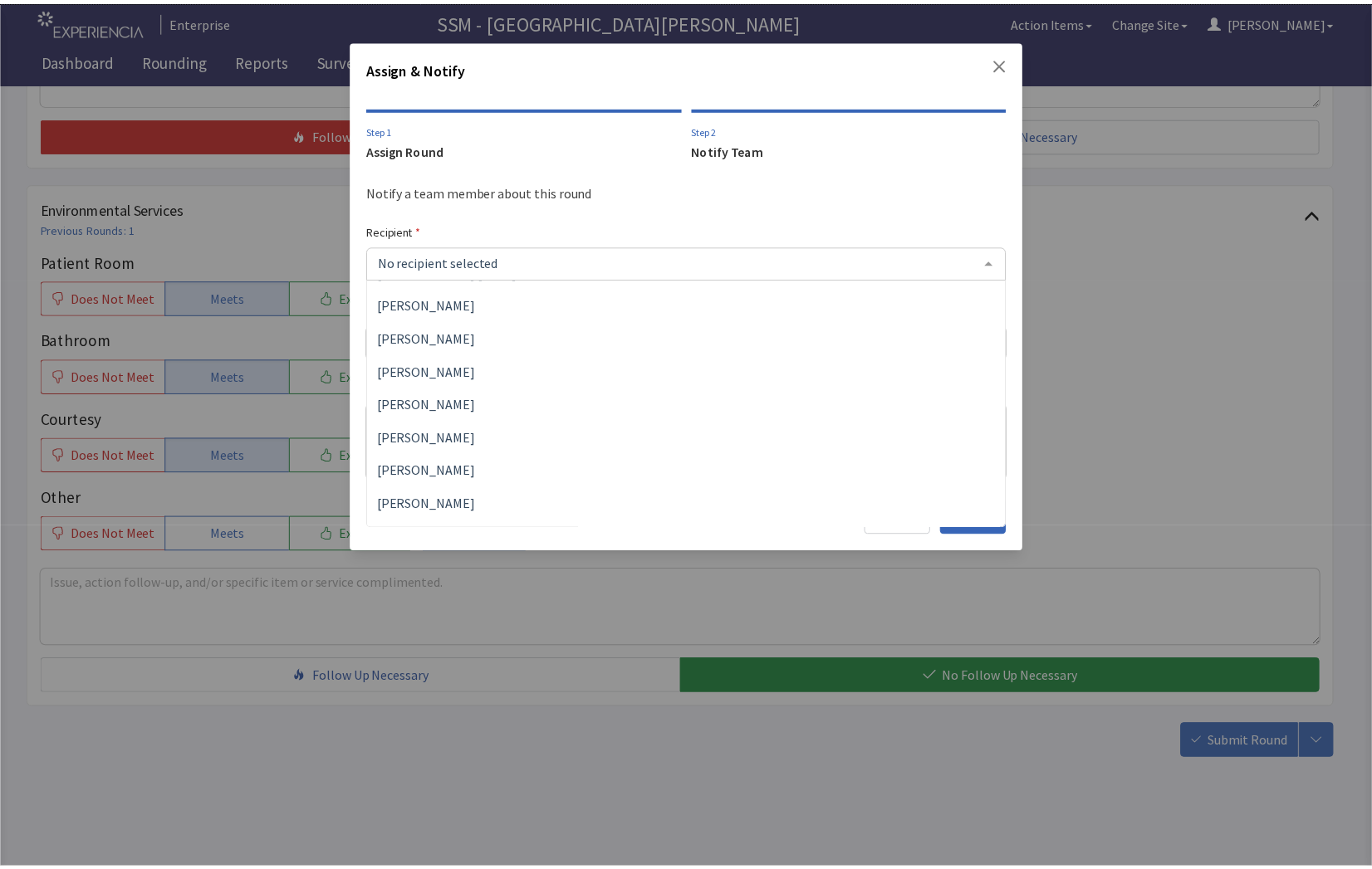
scroll to position [415, 0]
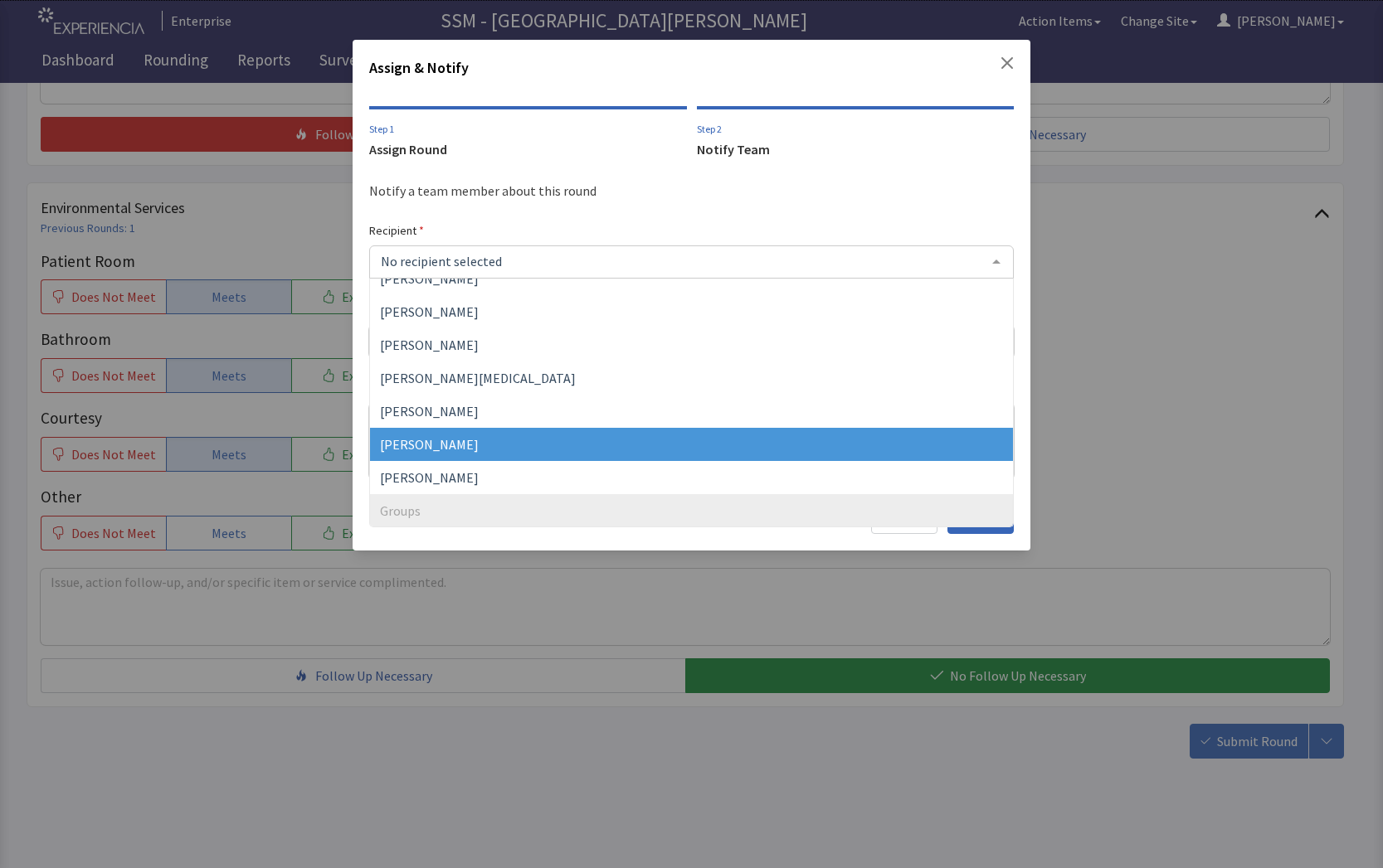
click at [459, 440] on span "[PERSON_NAME]" at bounding box center [692, 444] width 644 height 33
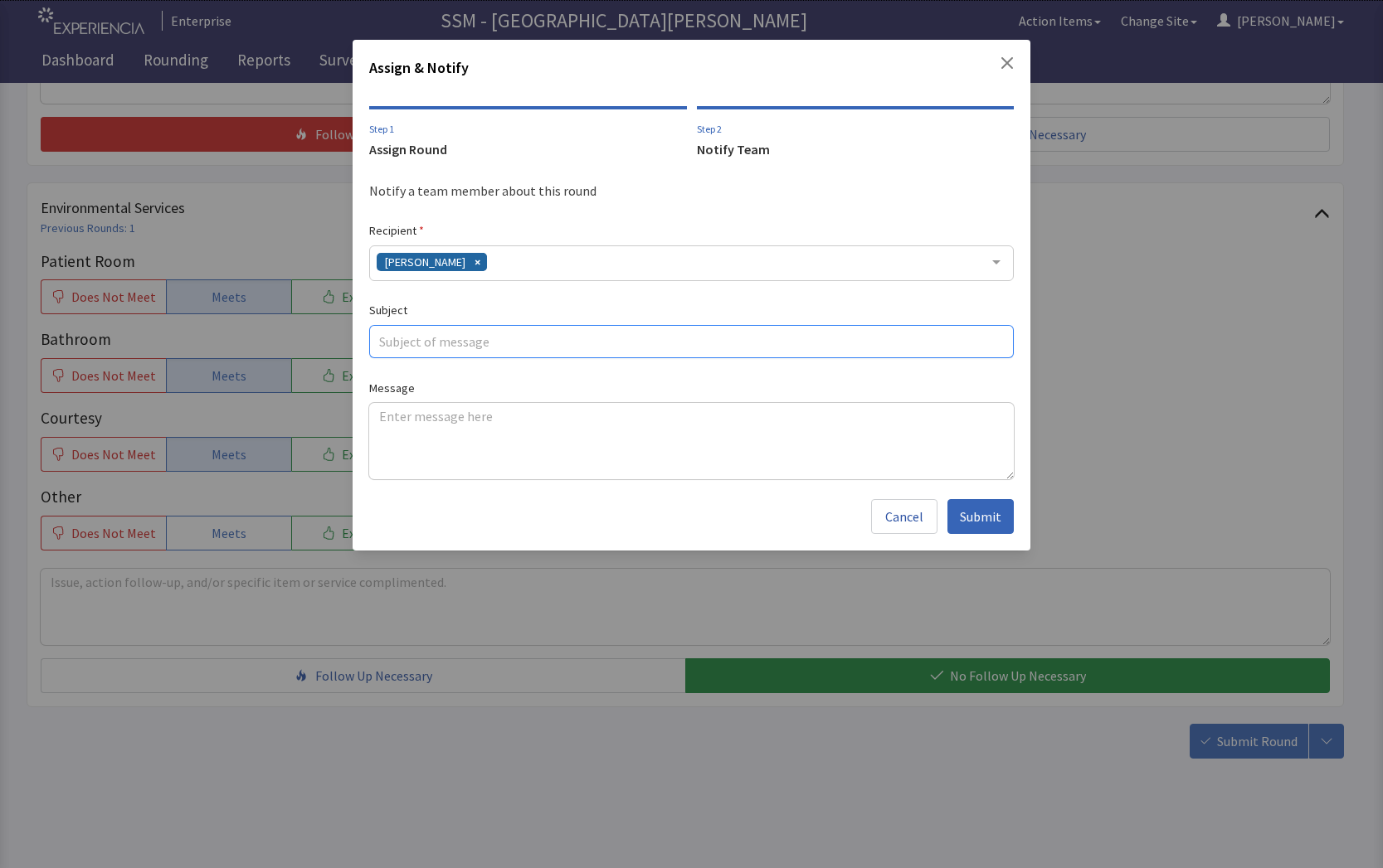
click at [428, 346] on input "text" at bounding box center [692, 341] width 645 height 33
type input "3011"
click at [436, 424] on textarea at bounding box center [692, 440] width 645 height 76
paste textarea "the omelet and hot cereal were cold this morning"
click at [384, 414] on textarea "the omelet and hot cereal were cold this morning" at bounding box center [692, 440] width 645 height 76
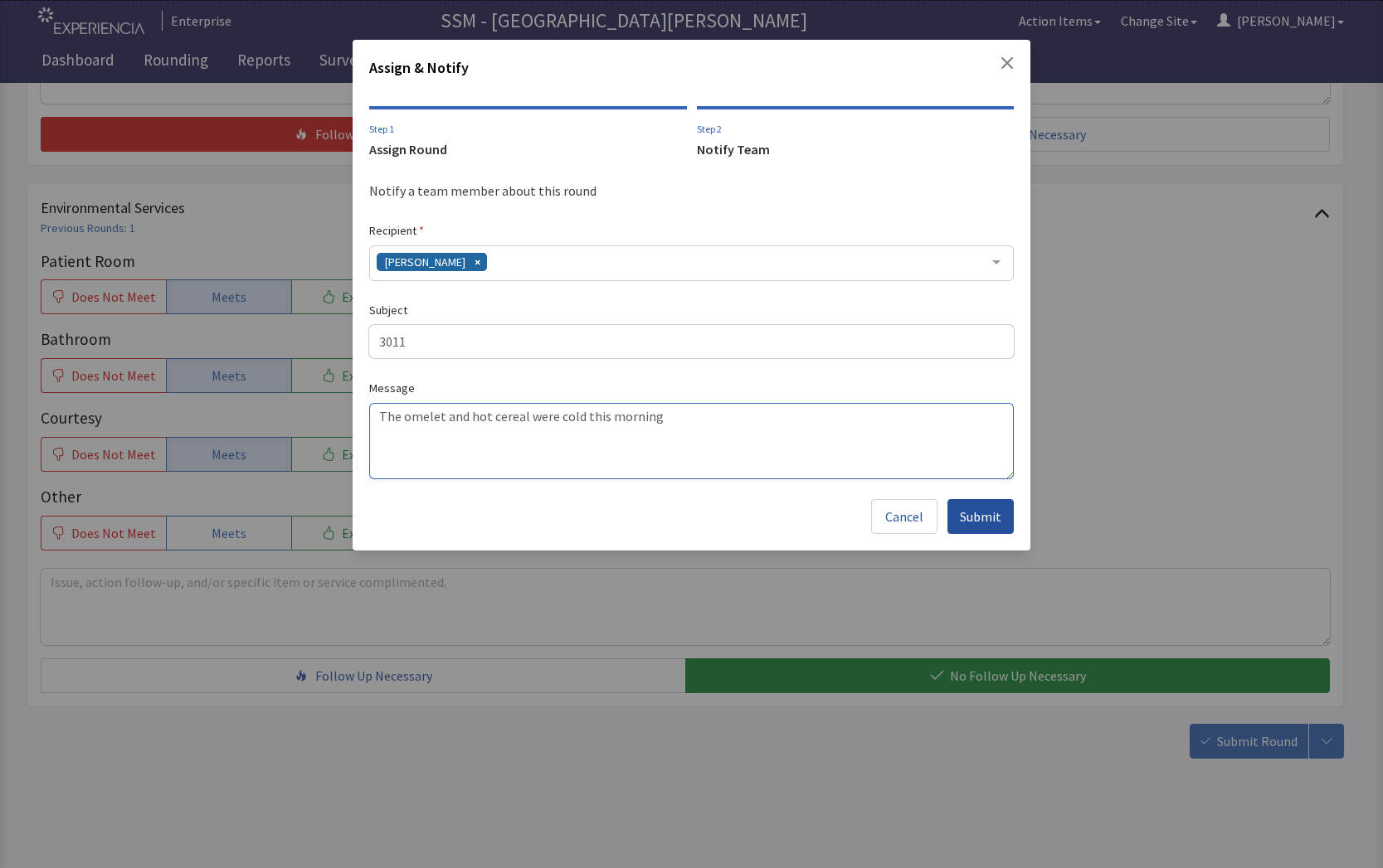
type textarea "The omelet and hot cereal were cold this morning"
click at [996, 521] on span "Submit" at bounding box center [980, 516] width 41 height 20
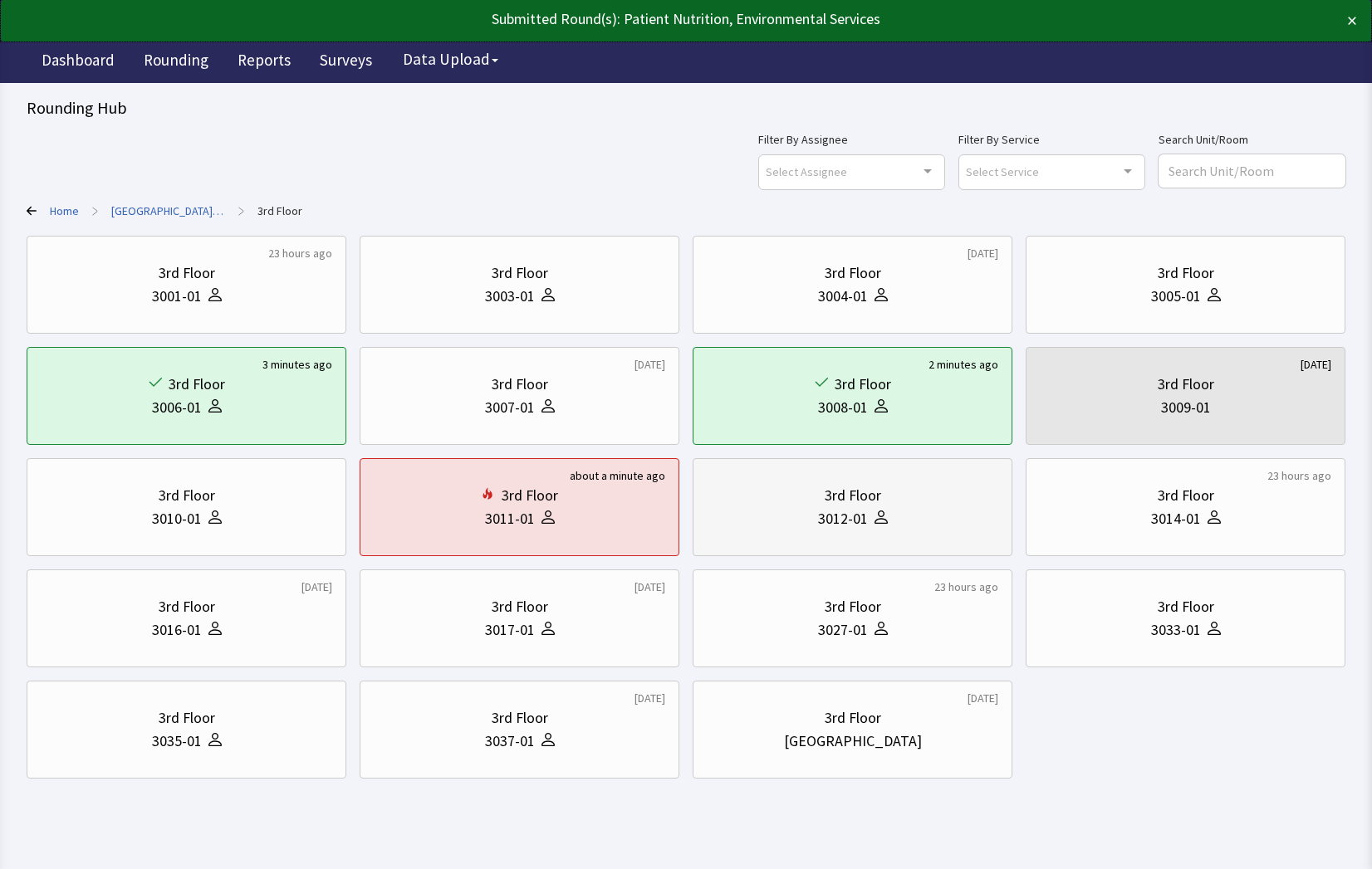
click at [857, 520] on div "3012-01" at bounding box center [843, 519] width 50 height 23
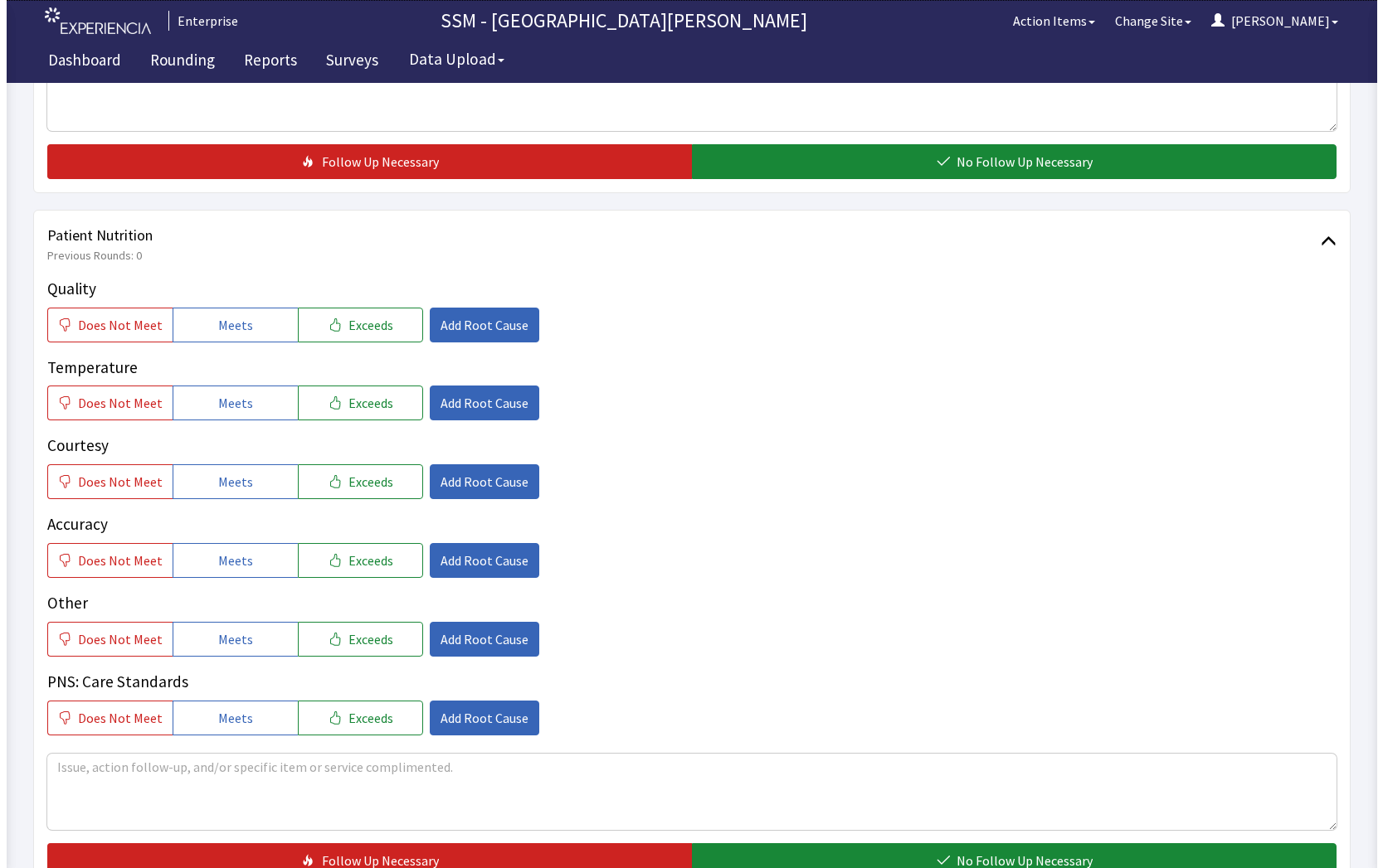
scroll to position [829, 0]
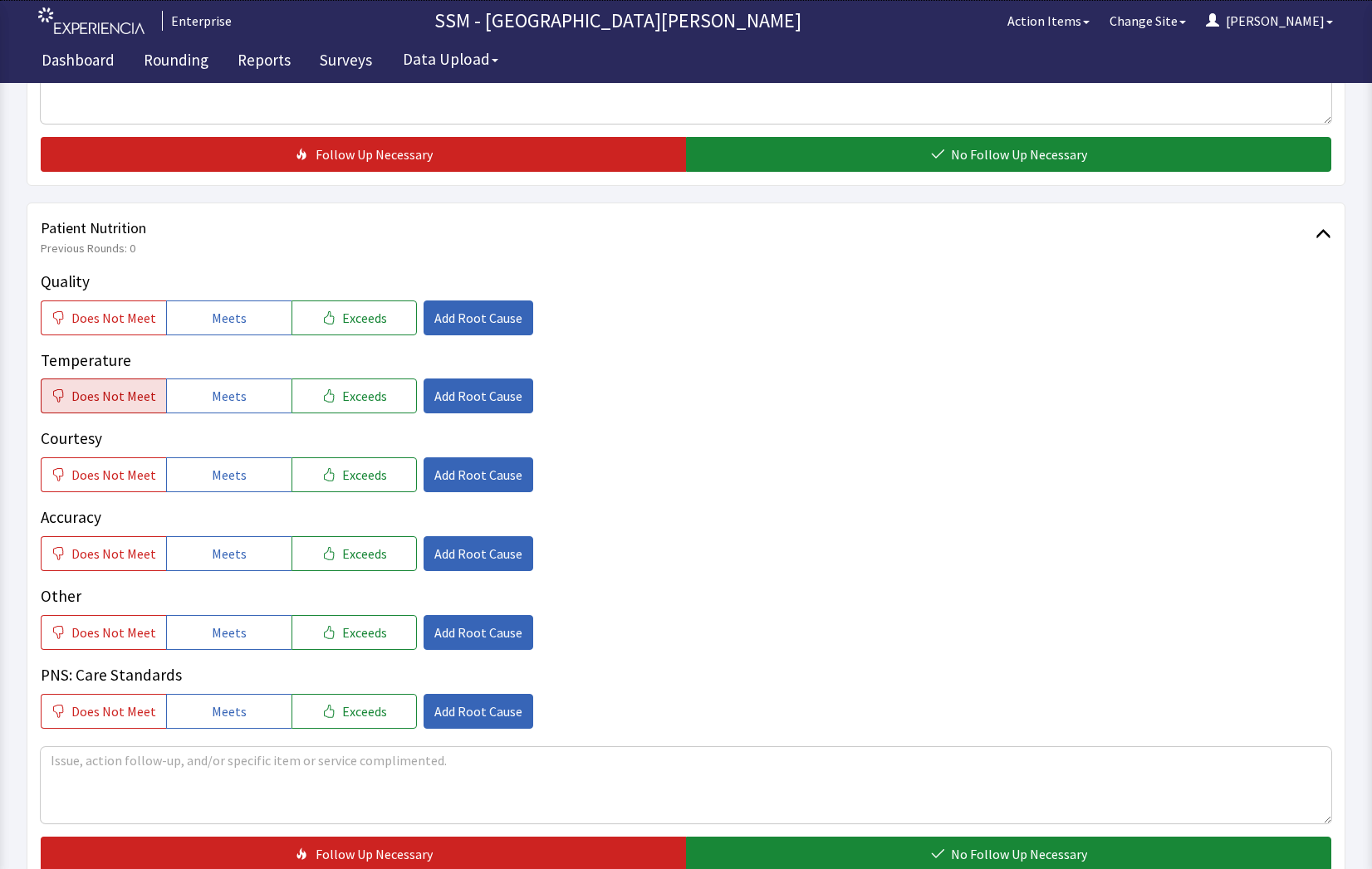
click at [102, 409] on button "Does Not Meet" at bounding box center [103, 395] width 125 height 35
click at [505, 397] on span "Add Root Cause" at bounding box center [479, 396] width 88 height 20
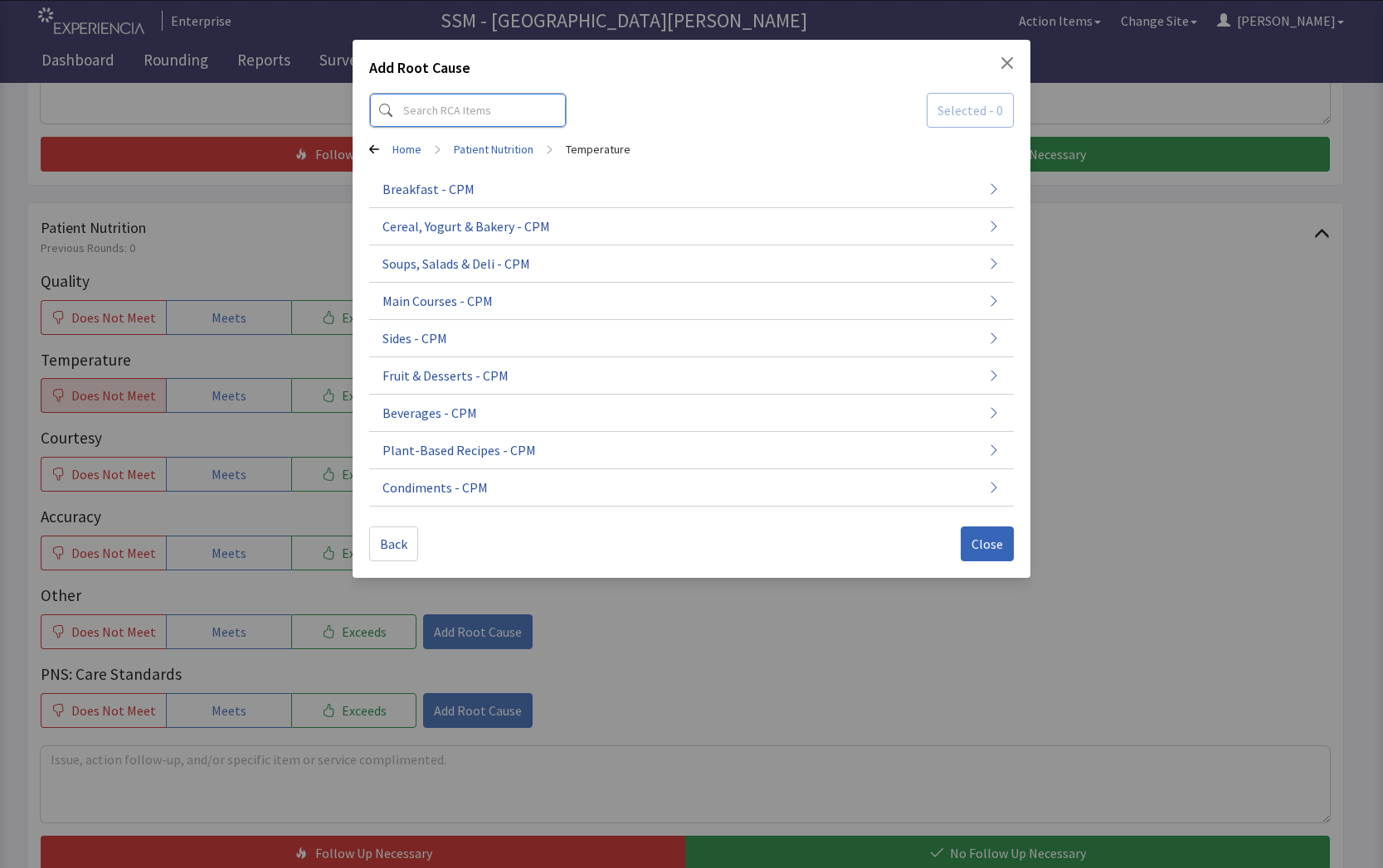
click at [448, 104] on input at bounding box center [467, 110] width 197 height 35
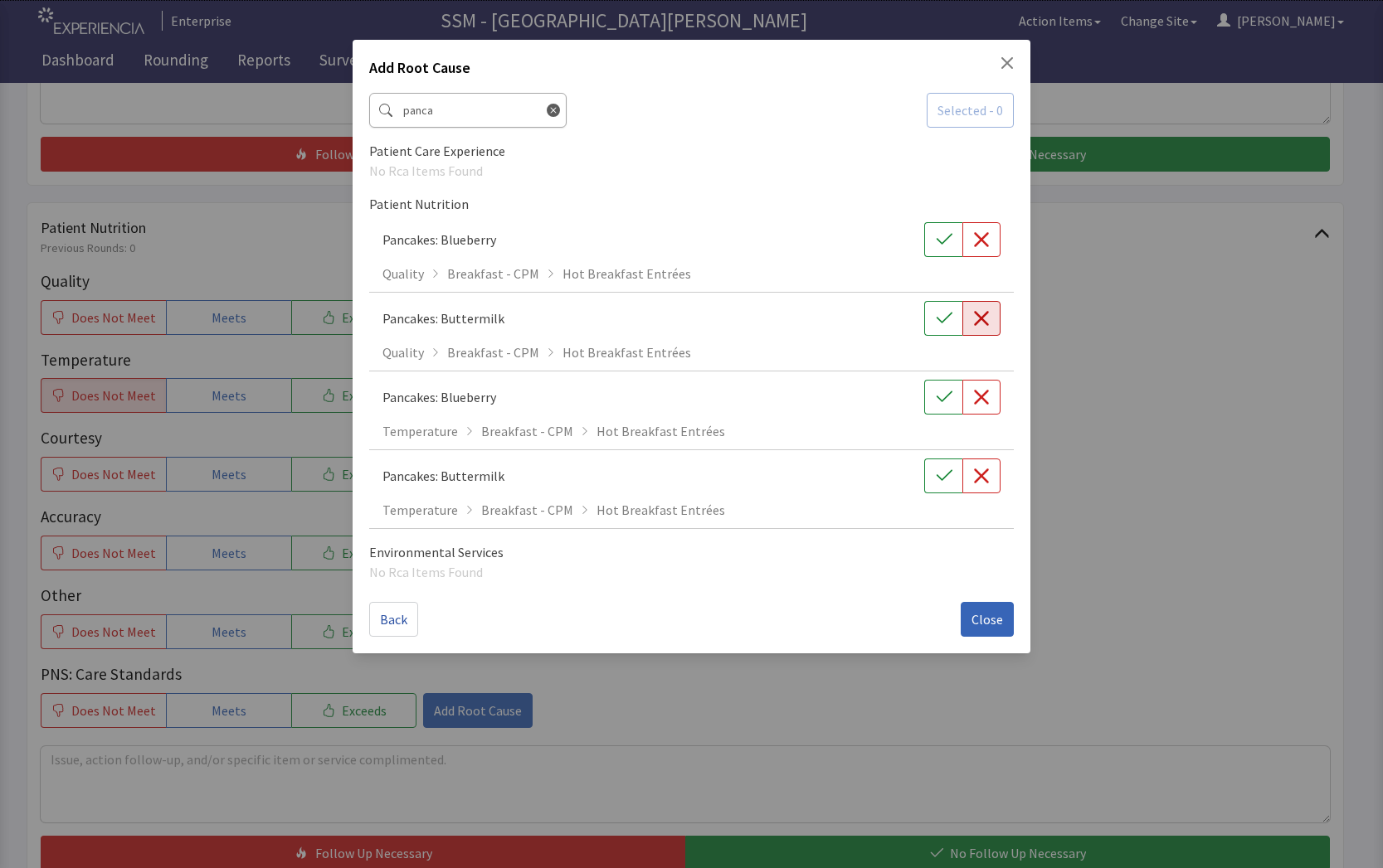
click at [971, 321] on button "button" at bounding box center [981, 318] width 38 height 35
click at [460, 114] on input "panca" at bounding box center [467, 110] width 197 height 35
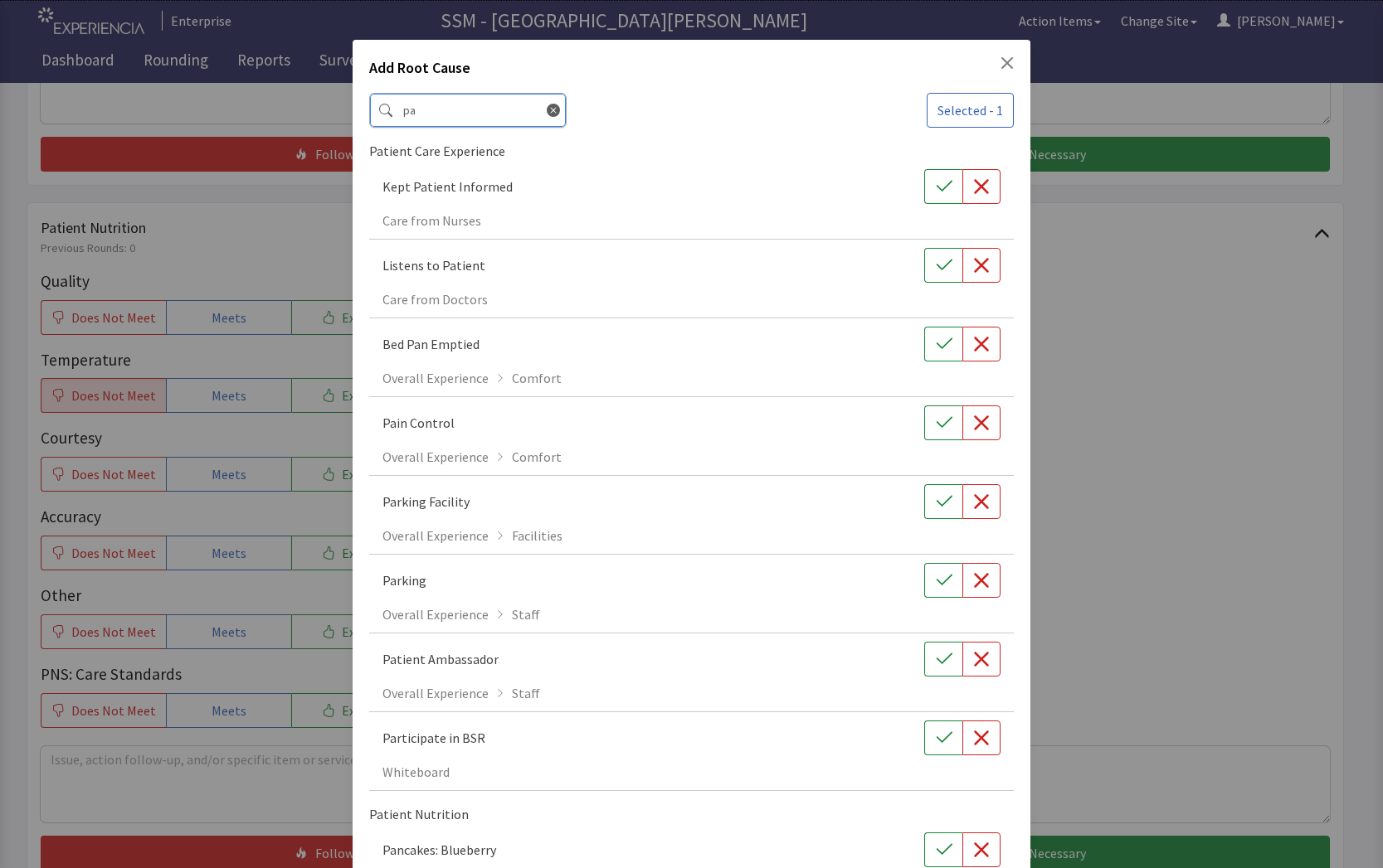
type input "p"
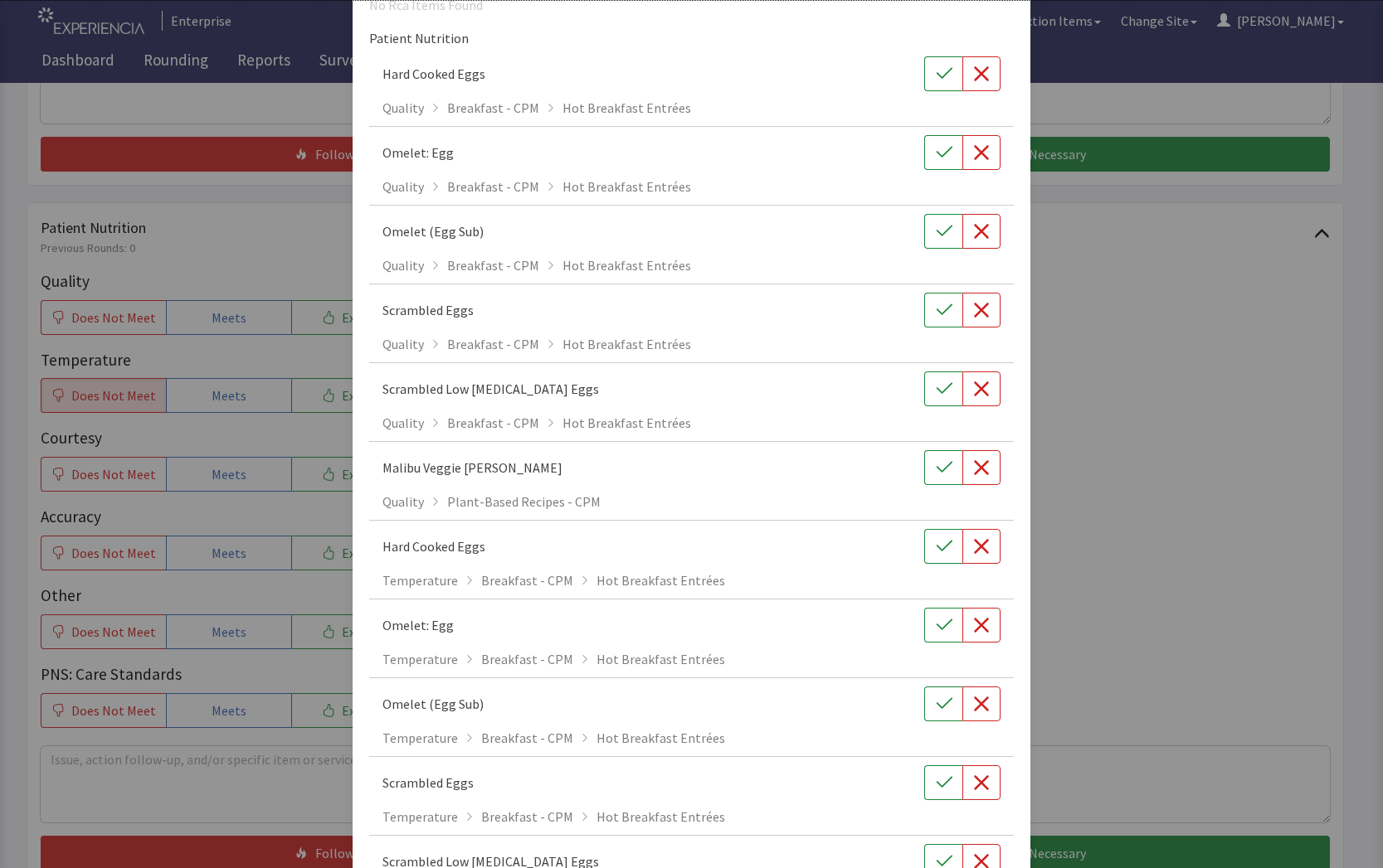
scroll to position [249, 0]
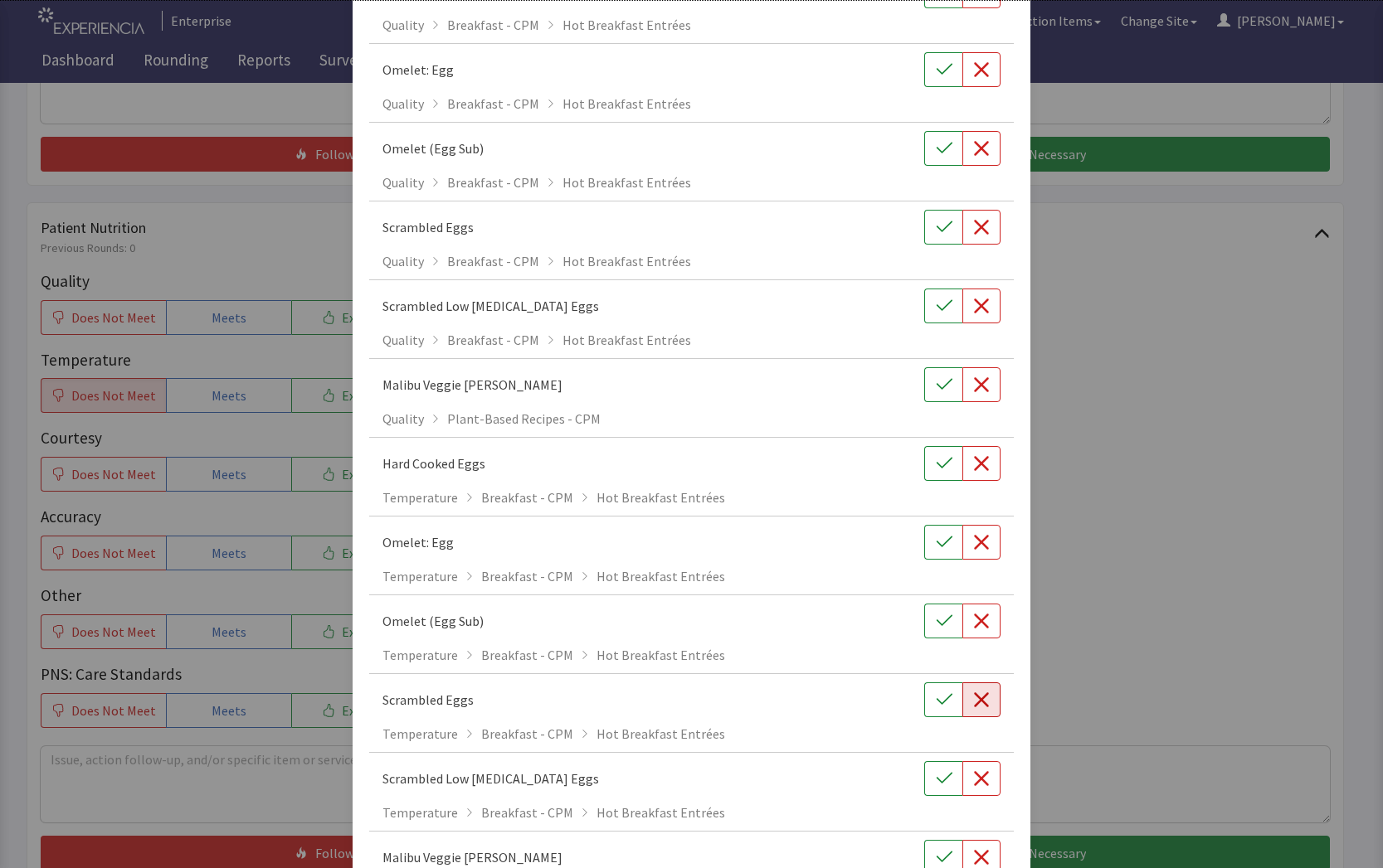
type input "egg"
click at [969, 708] on button "button" at bounding box center [981, 699] width 38 height 35
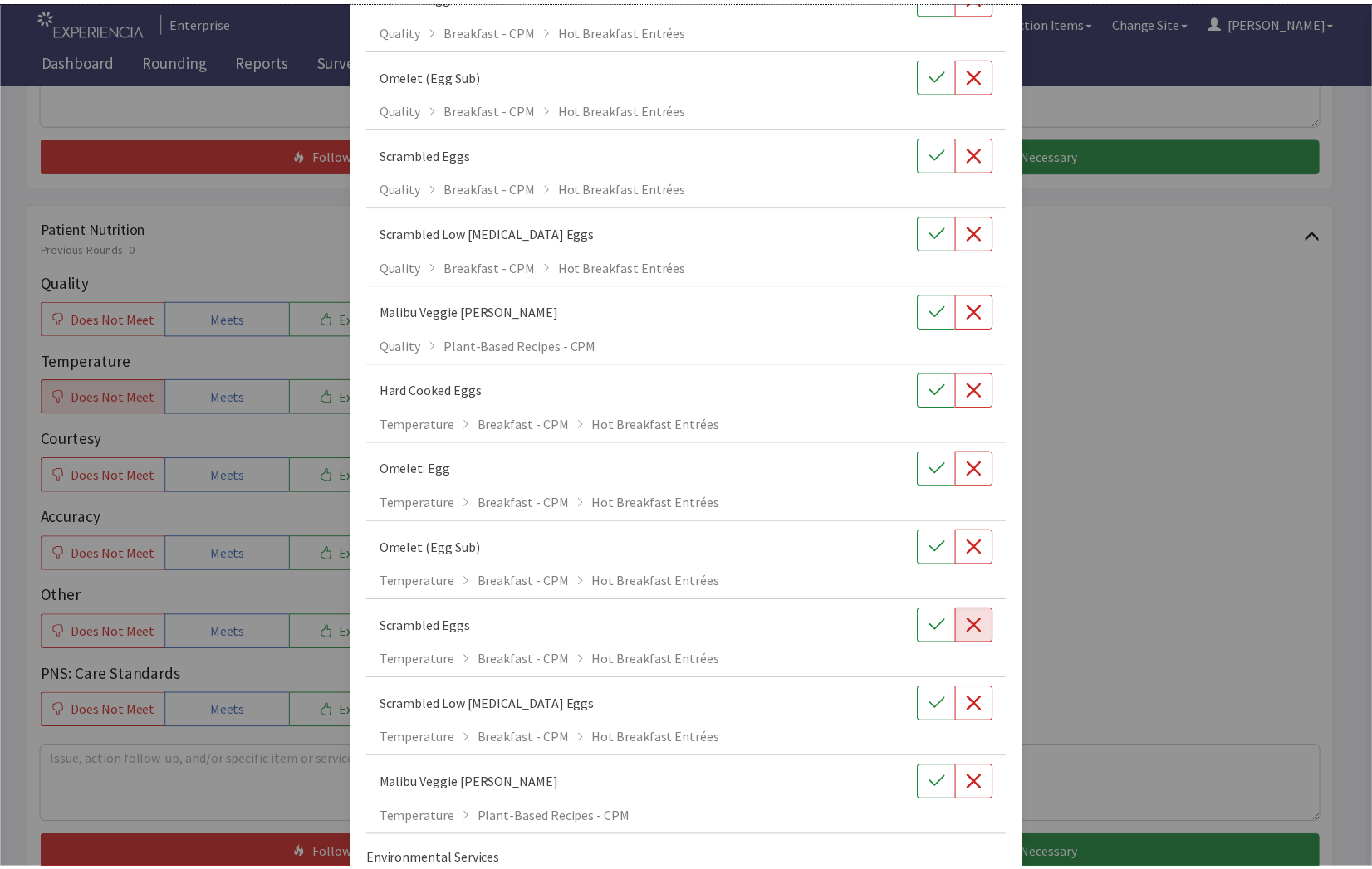
scroll to position [429, 0]
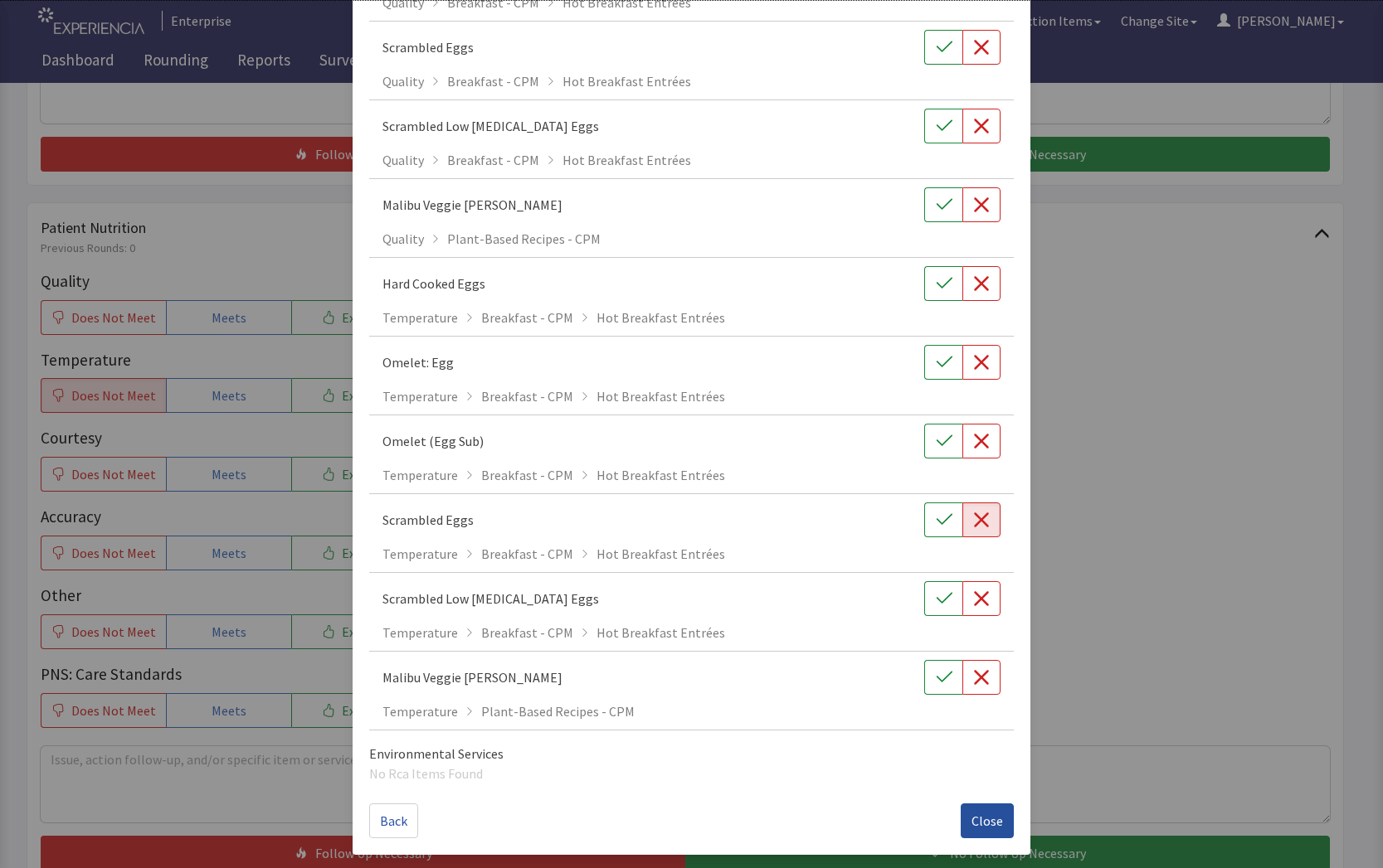
click at [971, 811] on span "Close" at bounding box center [986, 821] width 31 height 20
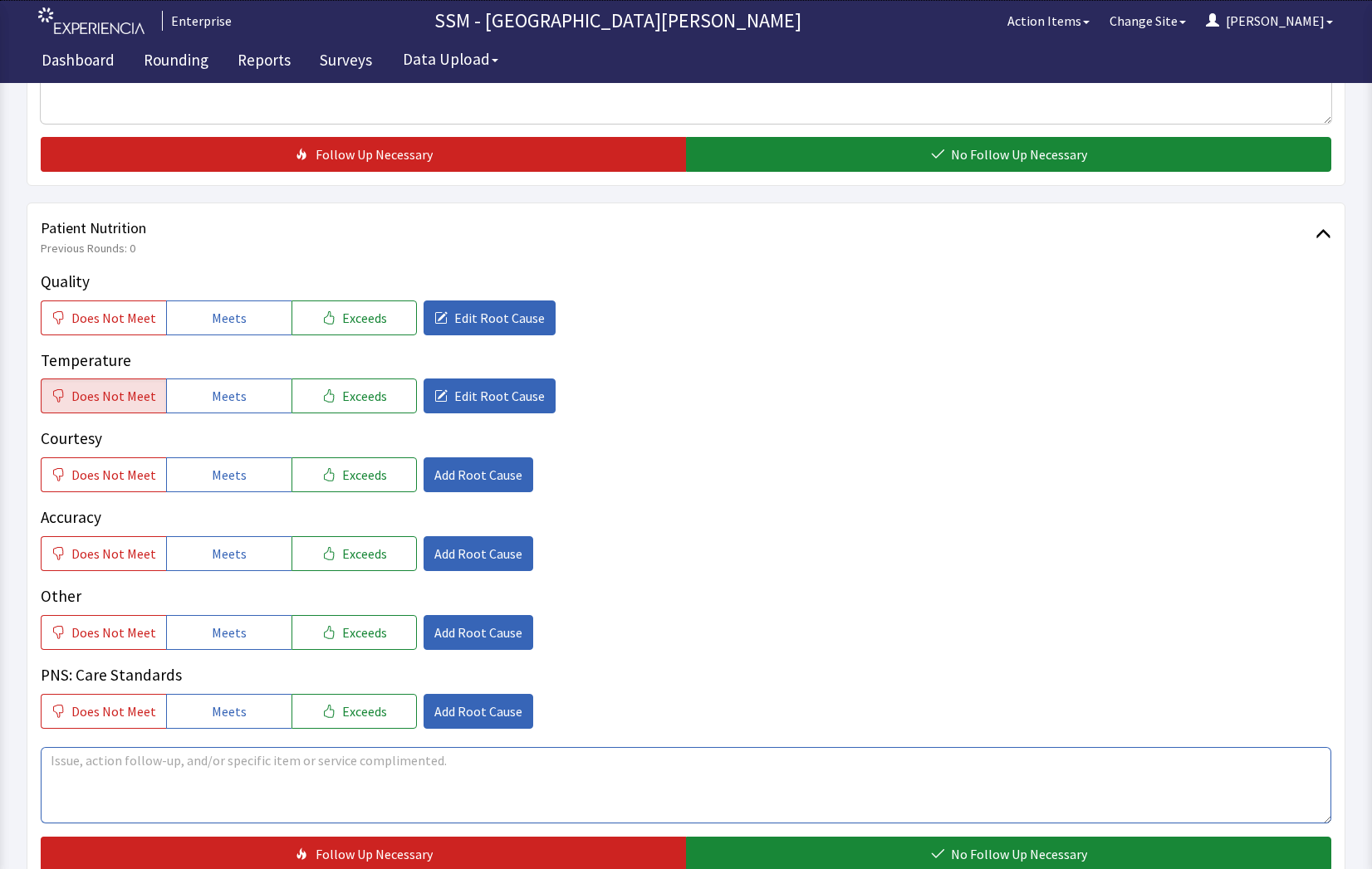
click at [150, 768] on textarea at bounding box center [685, 785] width 1291 height 76
drag, startPoint x: 329, startPoint y: 756, endPoint x: 53, endPoint y: 755, distance: 276.0
click at [53, 755] on textarea "The Pancake and eggs were cold this morning" at bounding box center [685, 785] width 1291 height 76
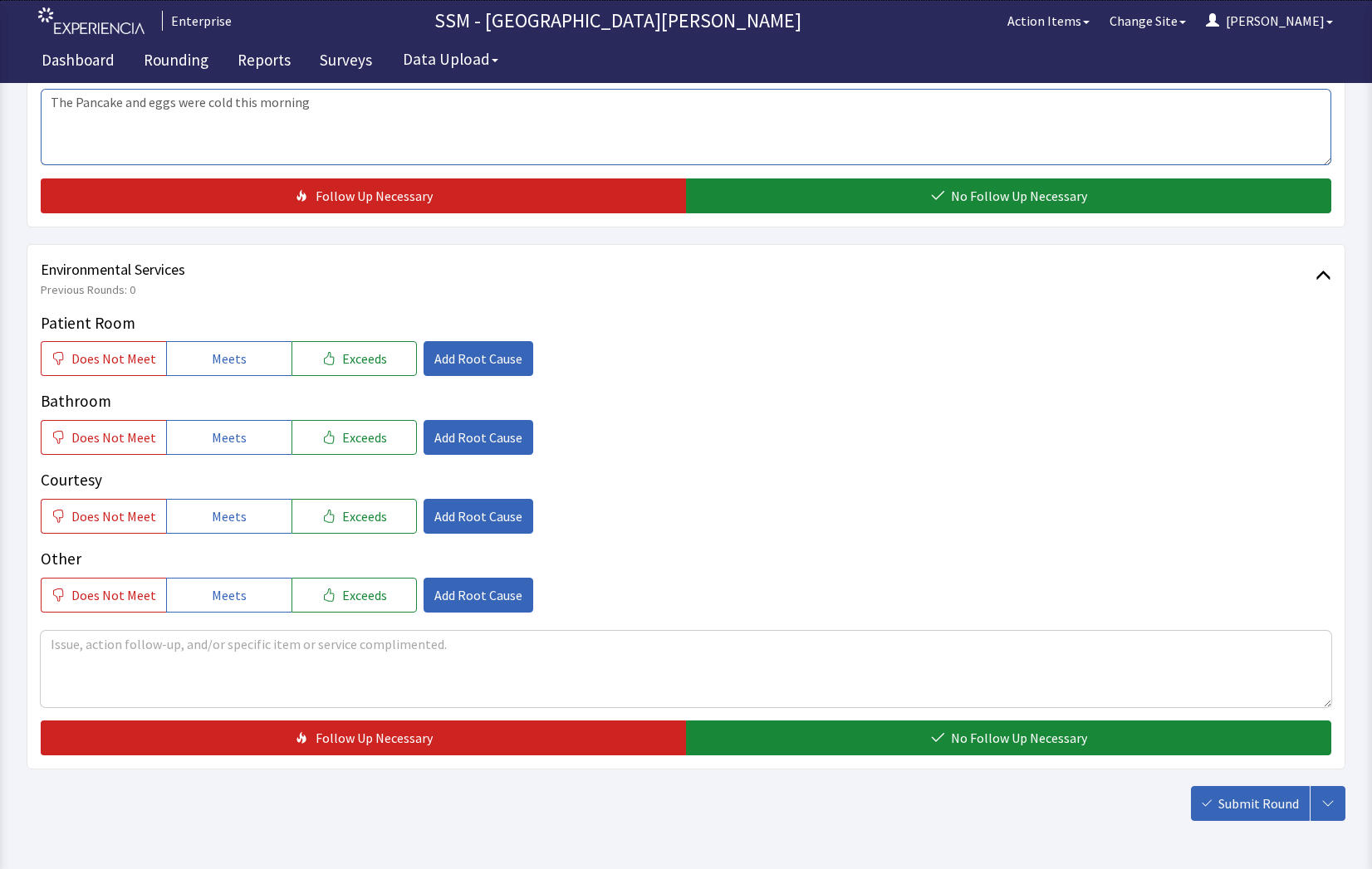
scroll to position [1494, 0]
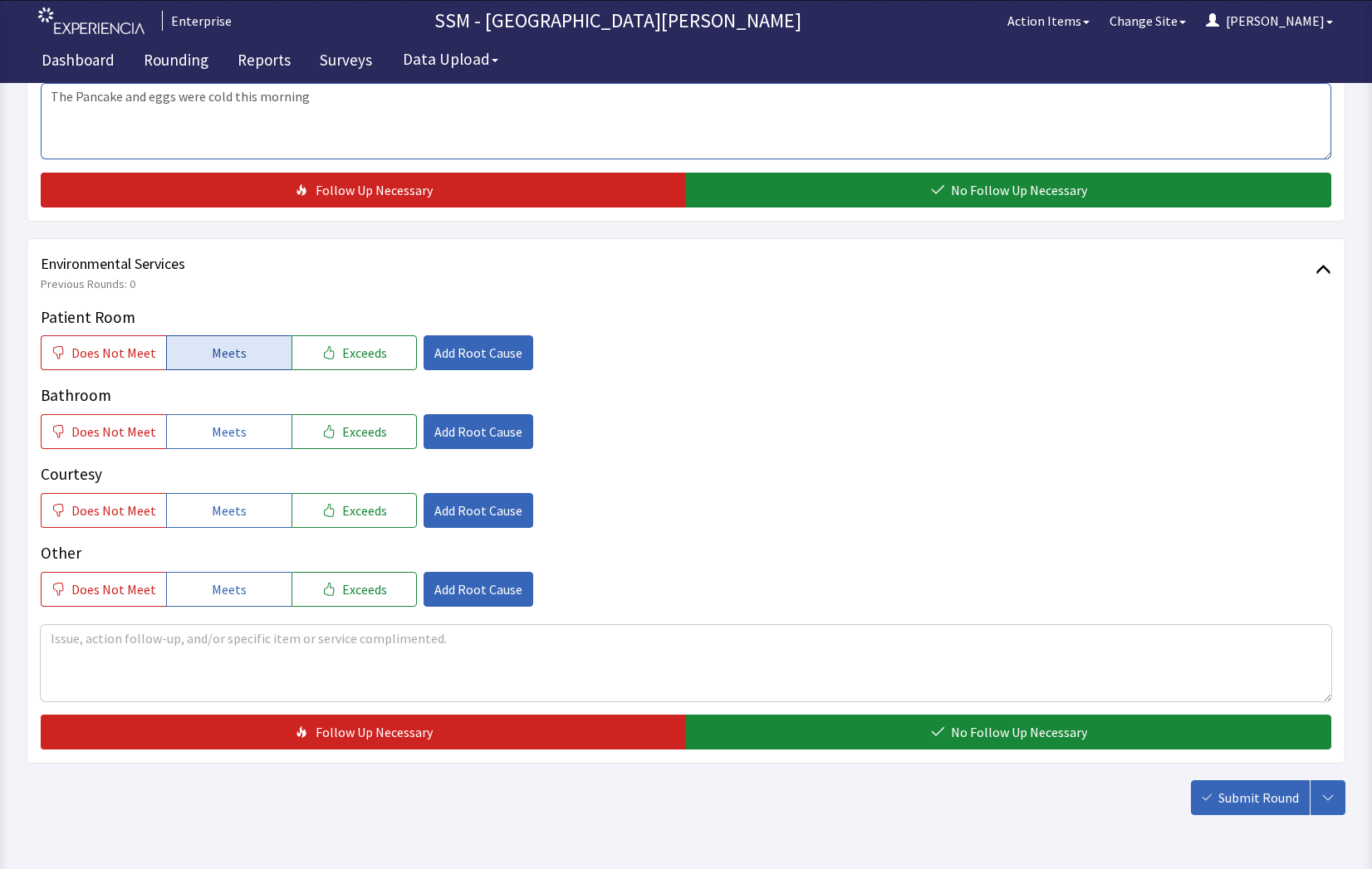
type textarea "The Pancake and eggs were cold this morning"
click at [227, 359] on span "Meets" at bounding box center [229, 352] width 35 height 20
click at [217, 443] on button "Meets" at bounding box center [229, 431] width 125 height 35
click at [217, 501] on span "Meets" at bounding box center [229, 510] width 35 height 20
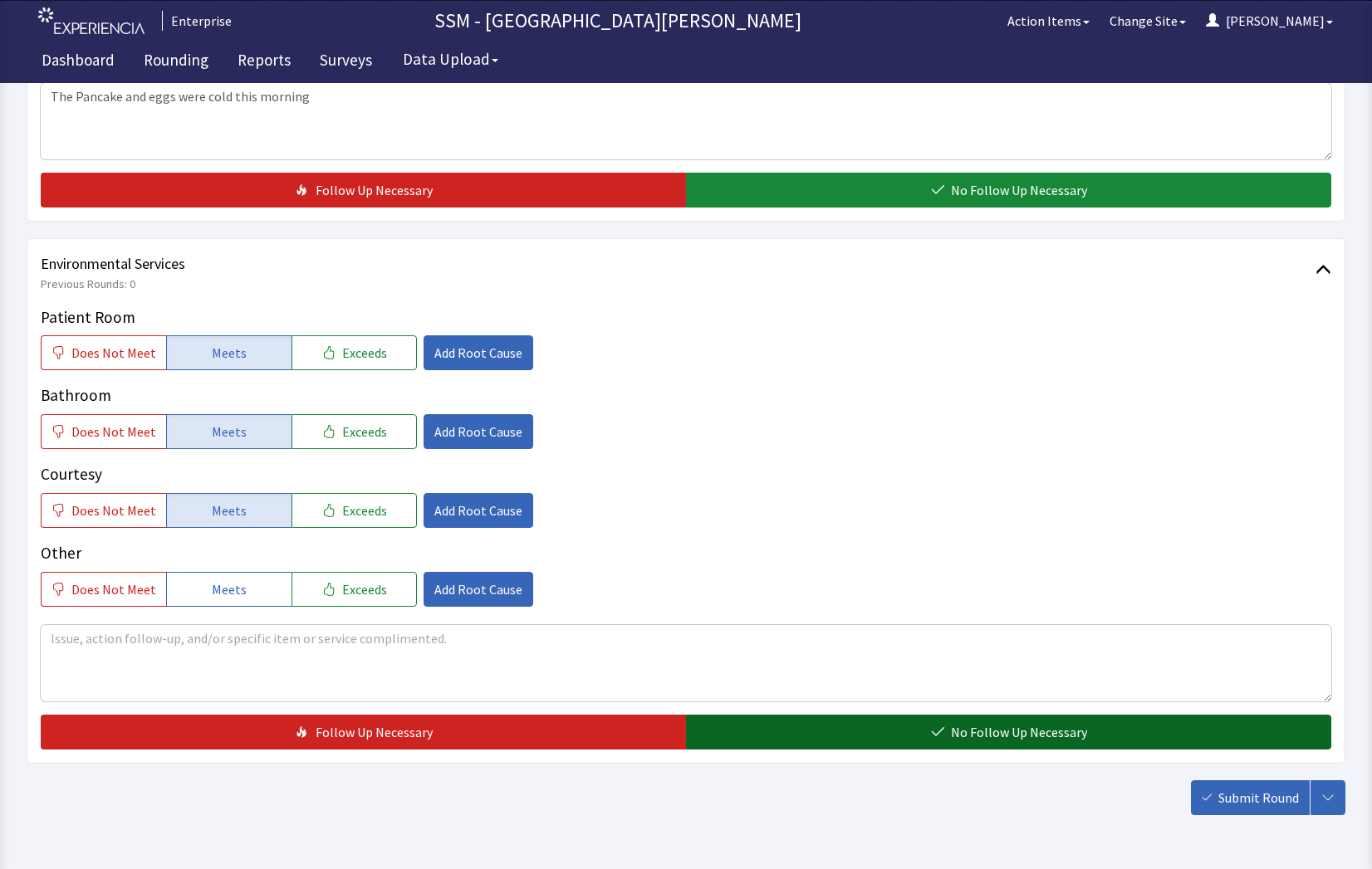
click at [1005, 742] on button "No Follow Up Necessary" at bounding box center [1008, 731] width 645 height 35
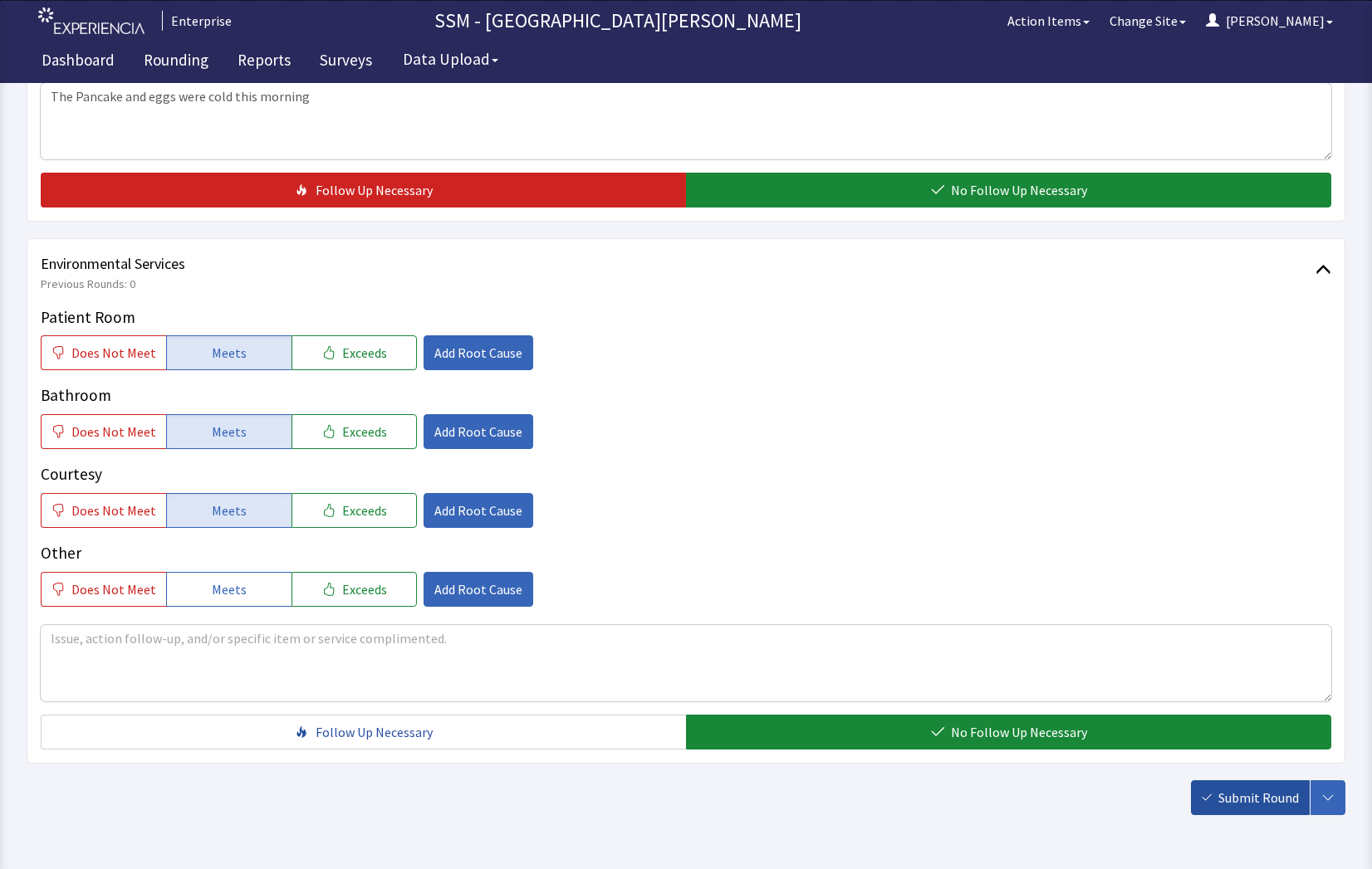
click at [1290, 797] on span "Submit Round" at bounding box center [1258, 797] width 80 height 20
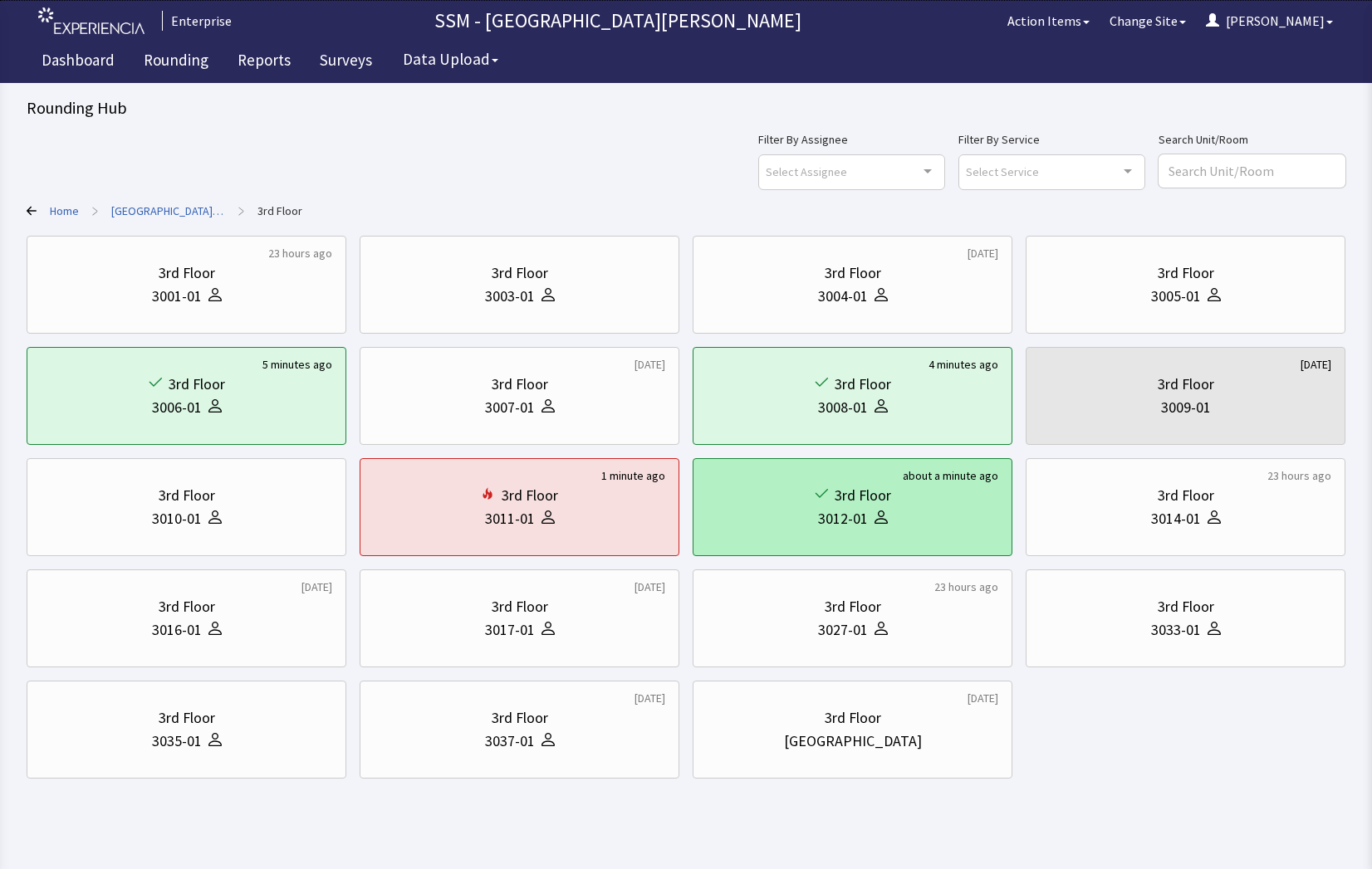
click at [922, 521] on div "3012-01" at bounding box center [852, 519] width 292 height 23
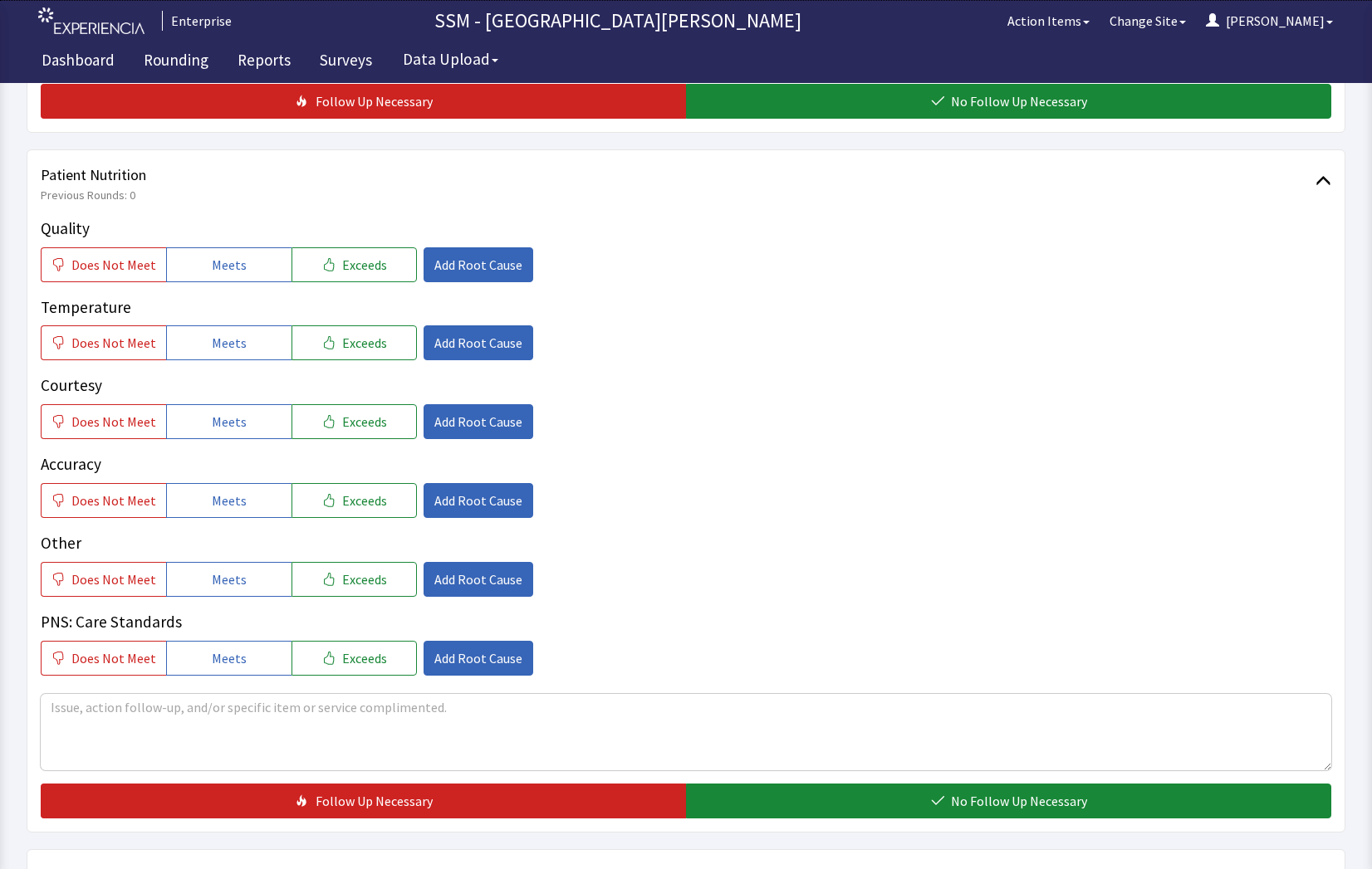
scroll to position [913, 0]
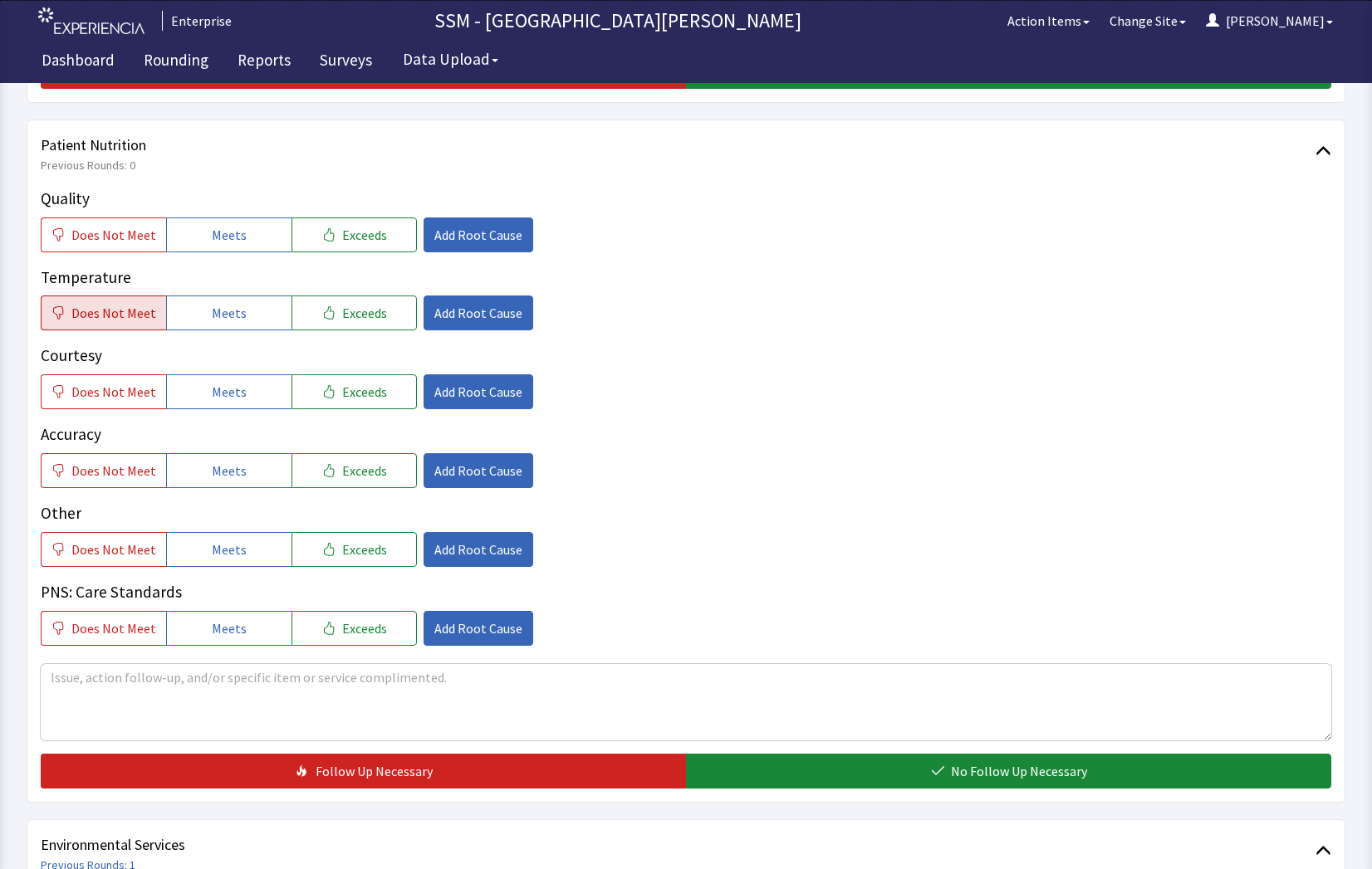
click at [87, 325] on button "Does Not Meet" at bounding box center [103, 313] width 125 height 35
click at [213, 708] on textarea at bounding box center [685, 702] width 1291 height 76
paste textarea "The Pancake and eggs were cold this morning"
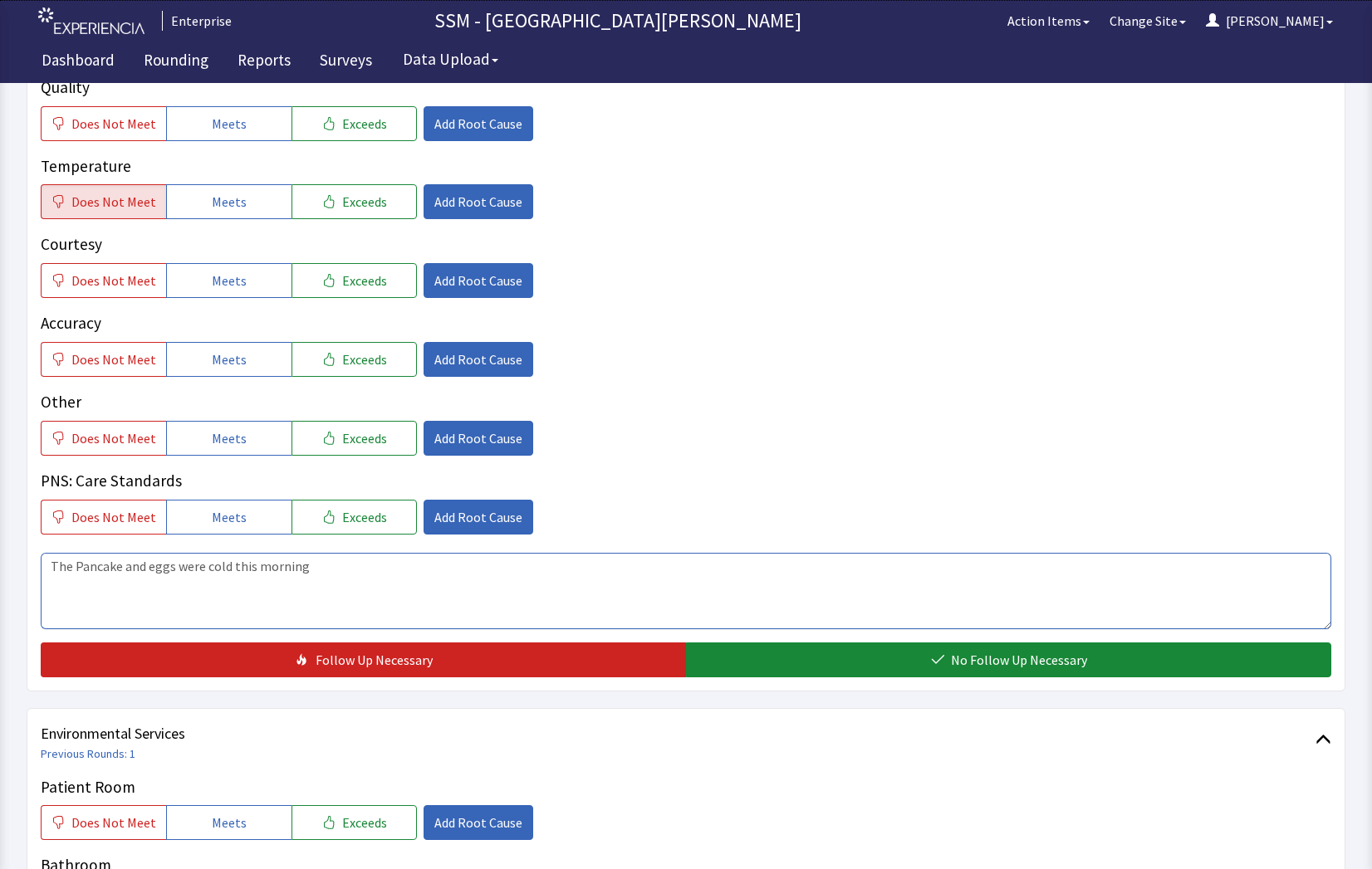
scroll to position [1245, 0]
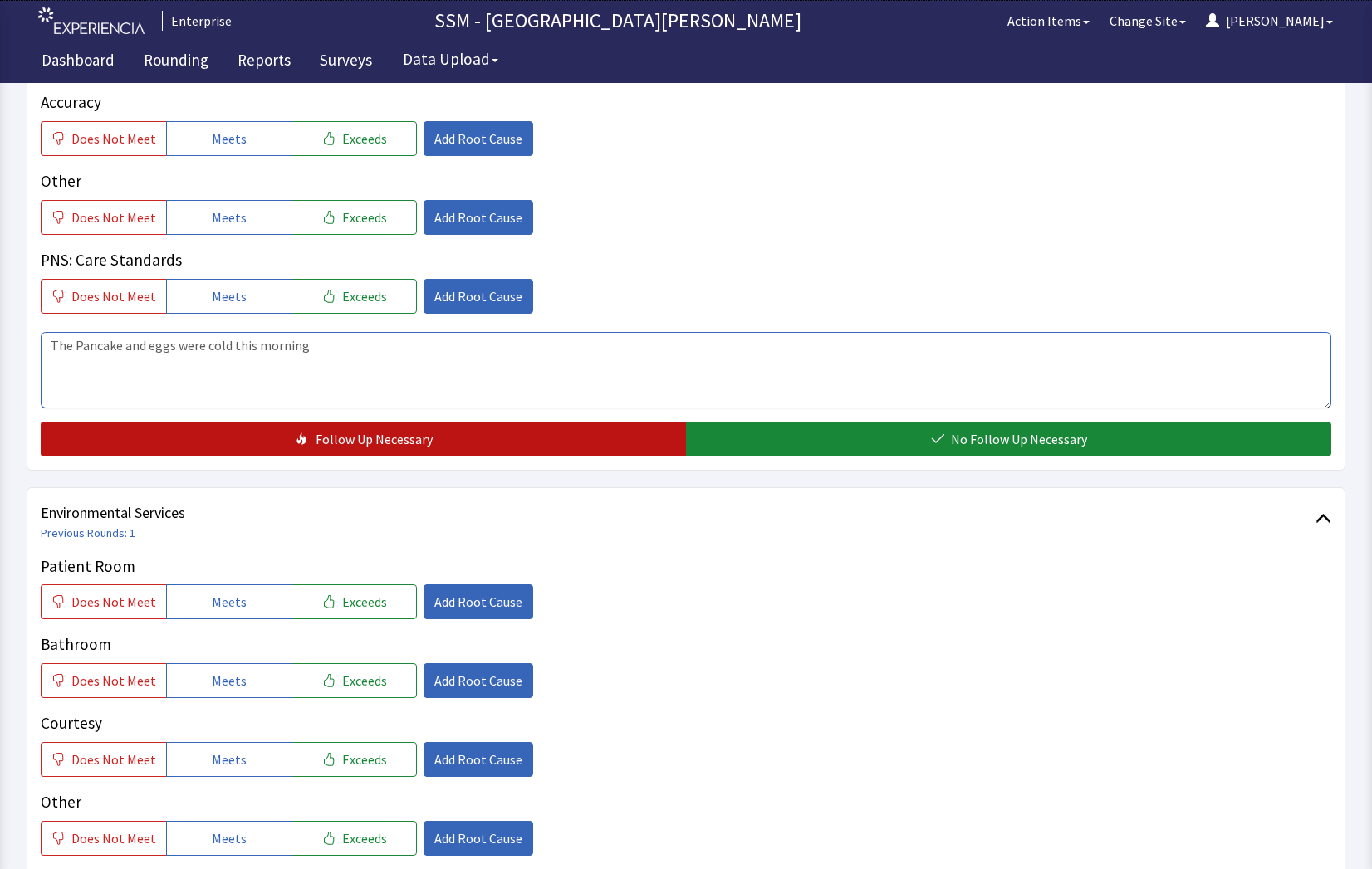
type textarea "The Pancake and eggs were cold this morning"
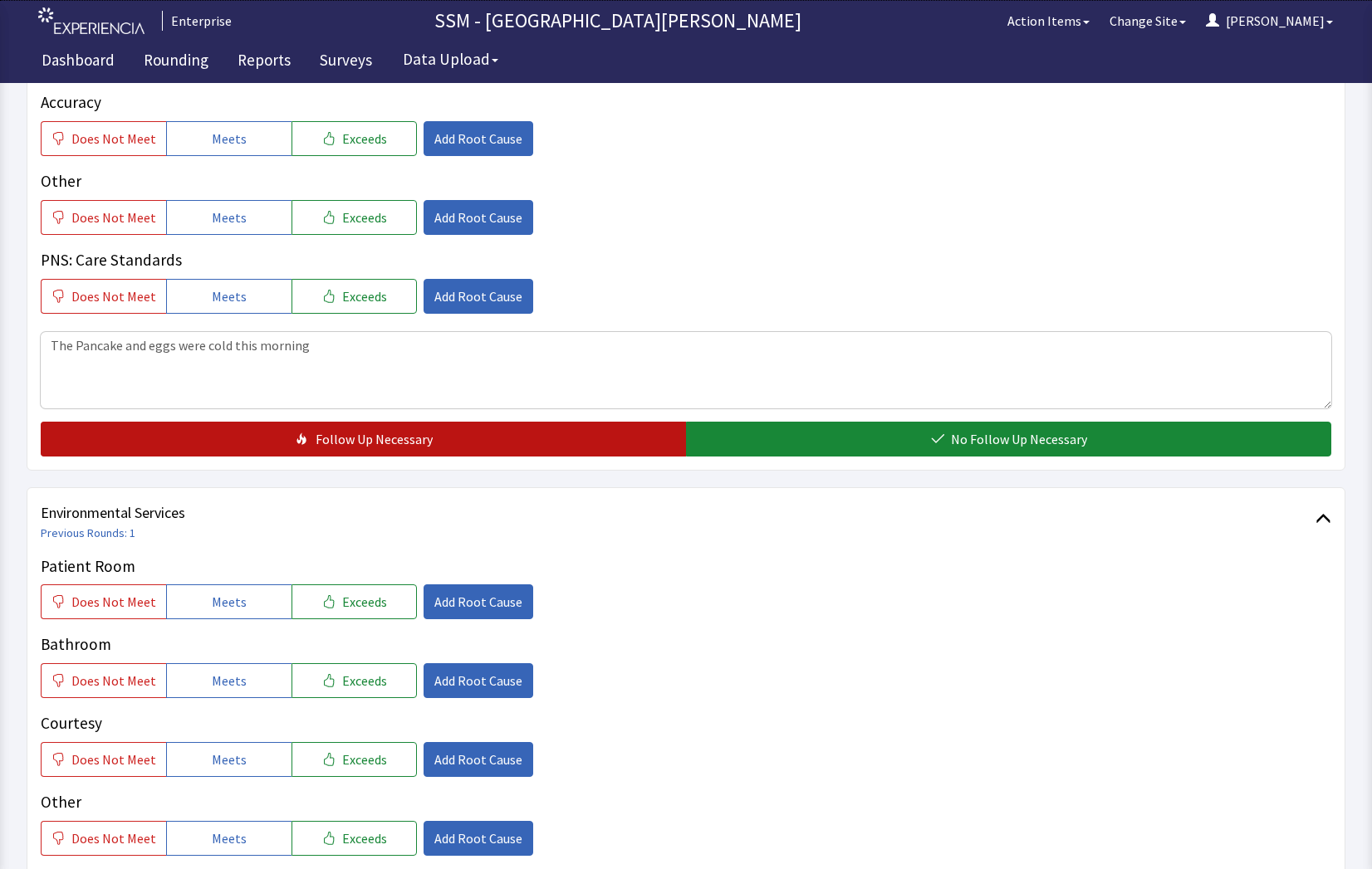
click at [402, 439] on span "Follow Up Necessary" at bounding box center [374, 439] width 117 height 20
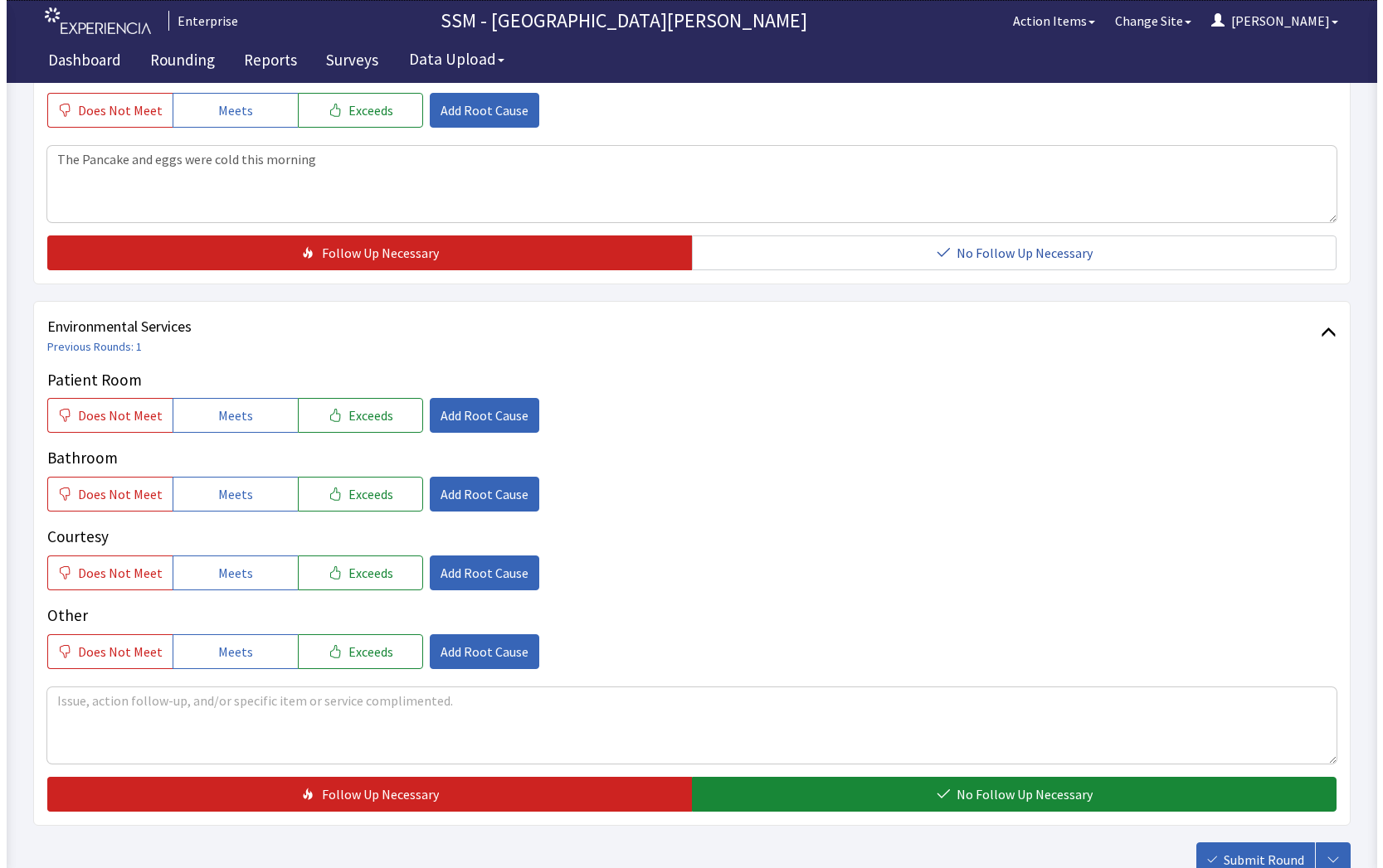
scroll to position [1492, 0]
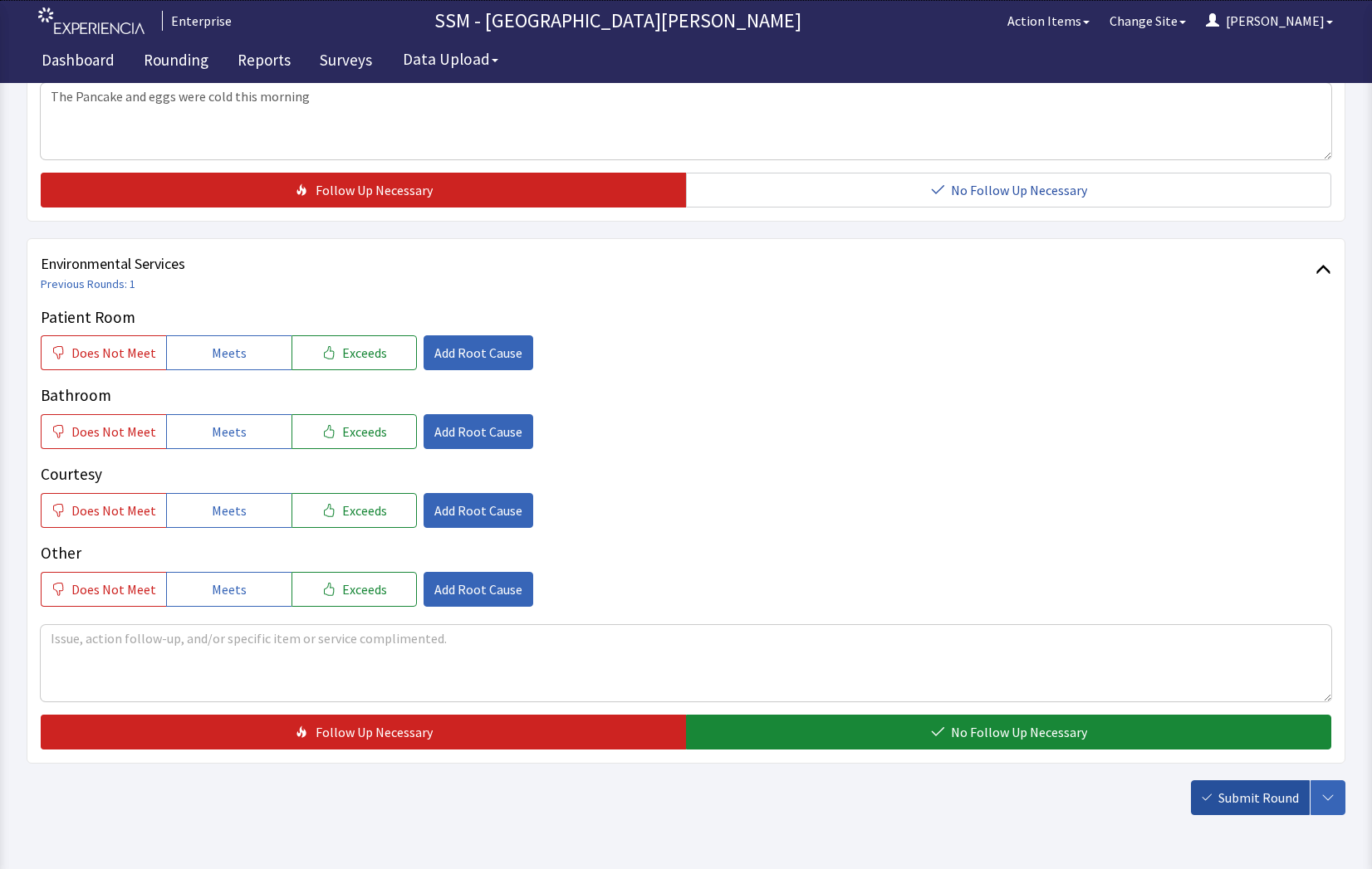
click at [1272, 806] on span "Submit Round" at bounding box center [1258, 797] width 80 height 20
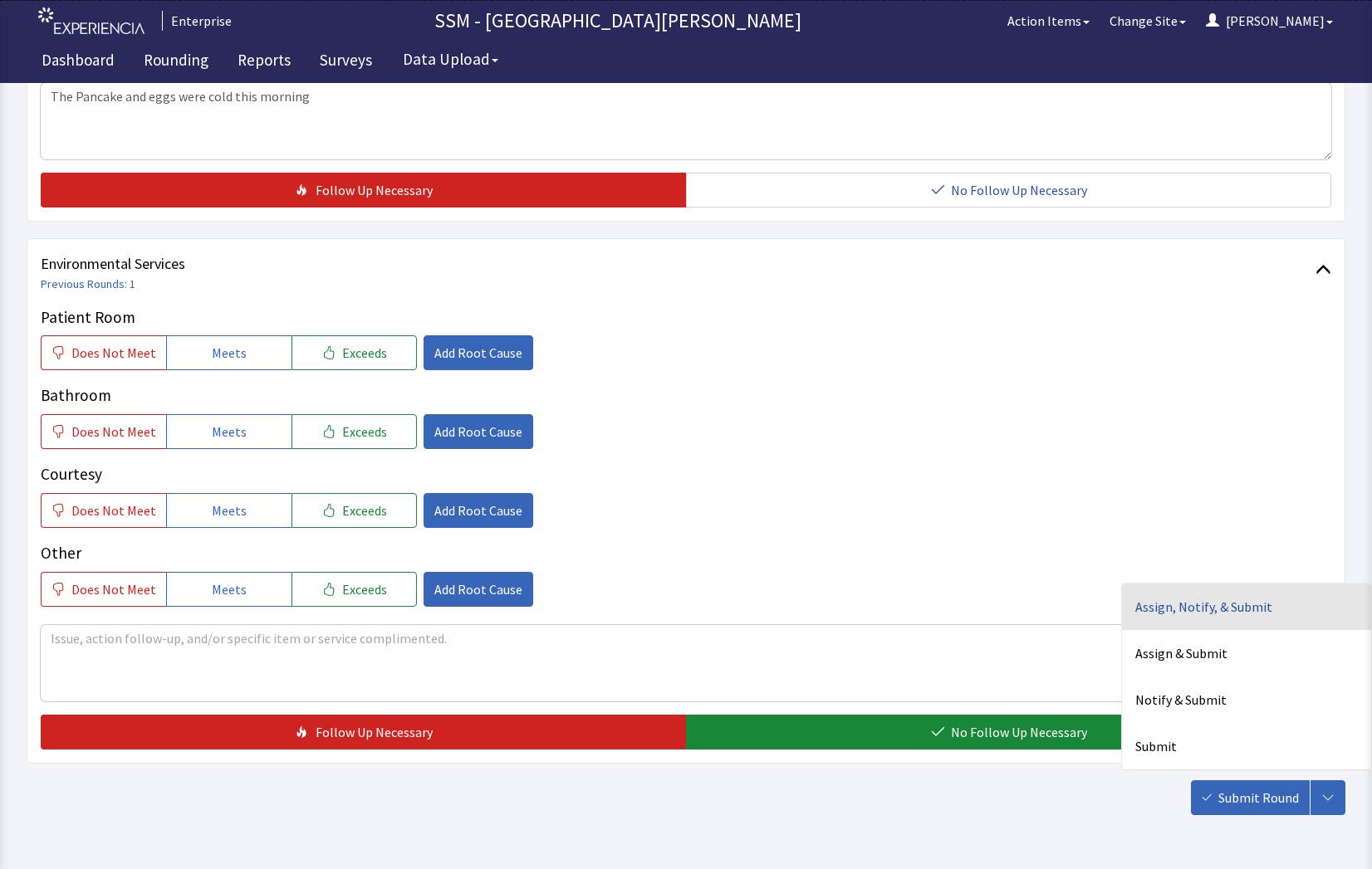
click at [1199, 723] on div "Assign, Notify, & Submit" at bounding box center [1246, 747] width 250 height 46
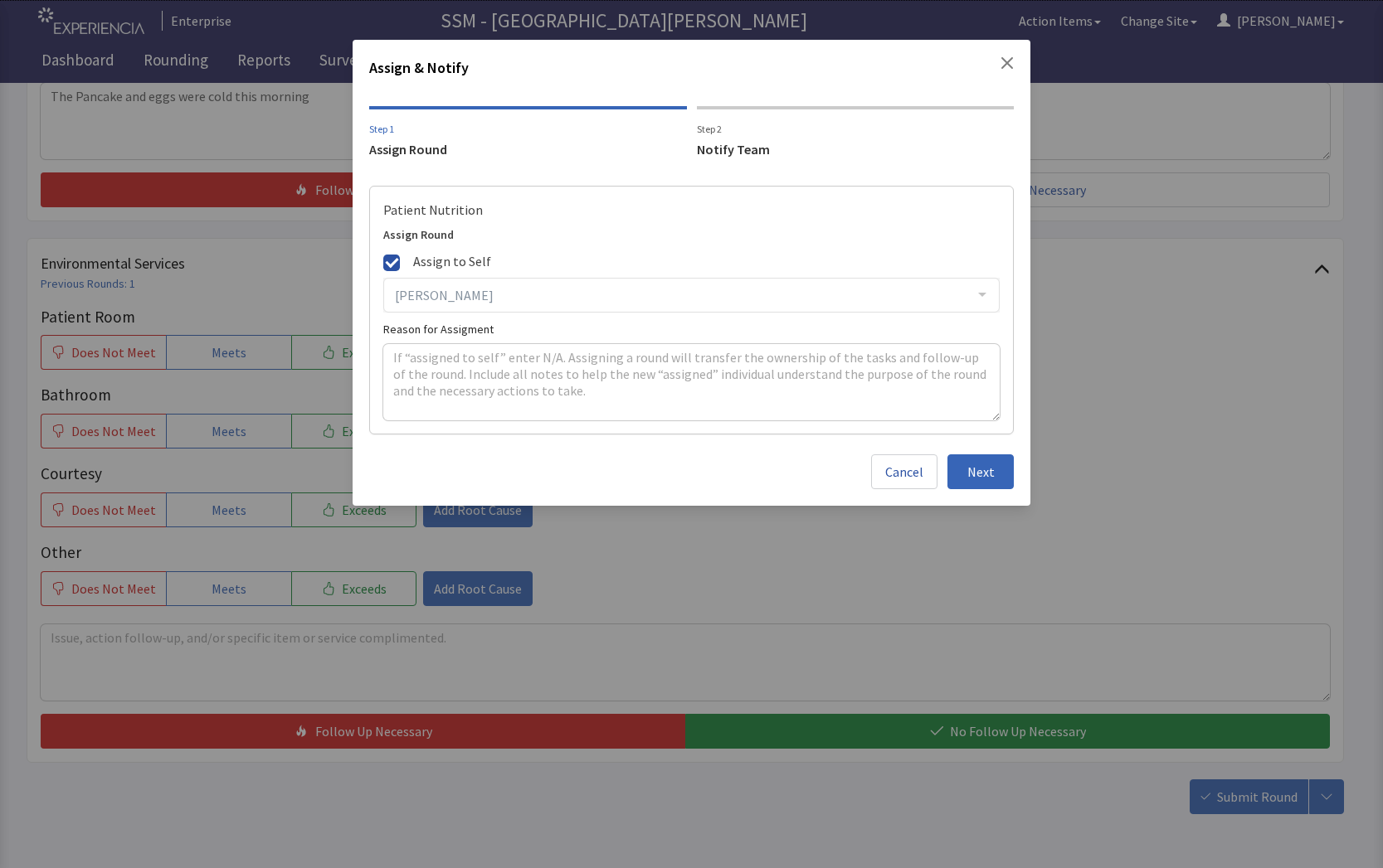
click at [507, 296] on div "[PERSON_NAME] [PERSON_NAME] [PERSON_NAME] [PERSON_NAME] [PERSON_NAME] [PERSON_N…" at bounding box center [692, 295] width 617 height 35
click at [746, 146] on div "Notify Team" at bounding box center [856, 149] width 318 height 20
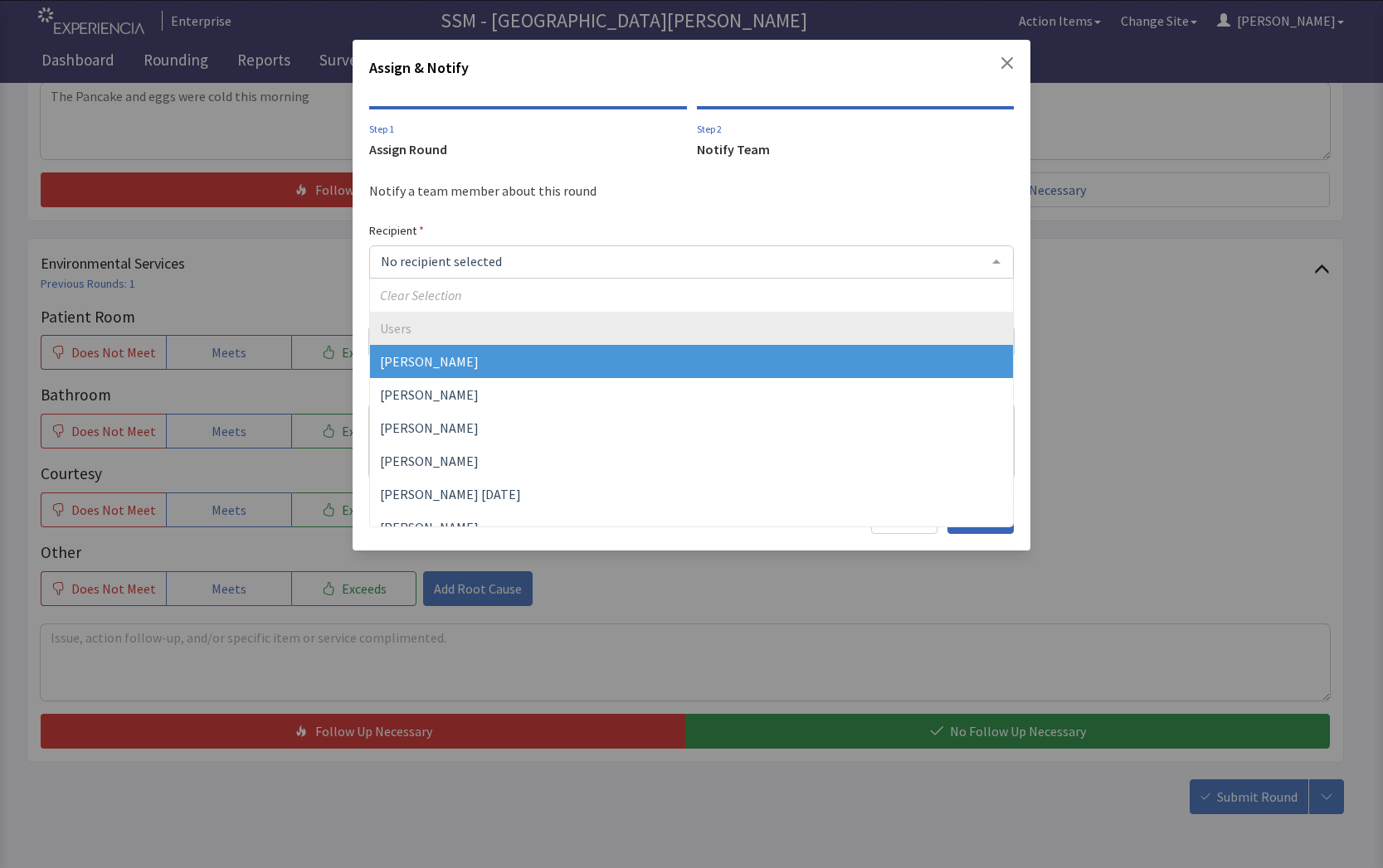
click at [482, 261] on div at bounding box center [692, 262] width 645 height 33
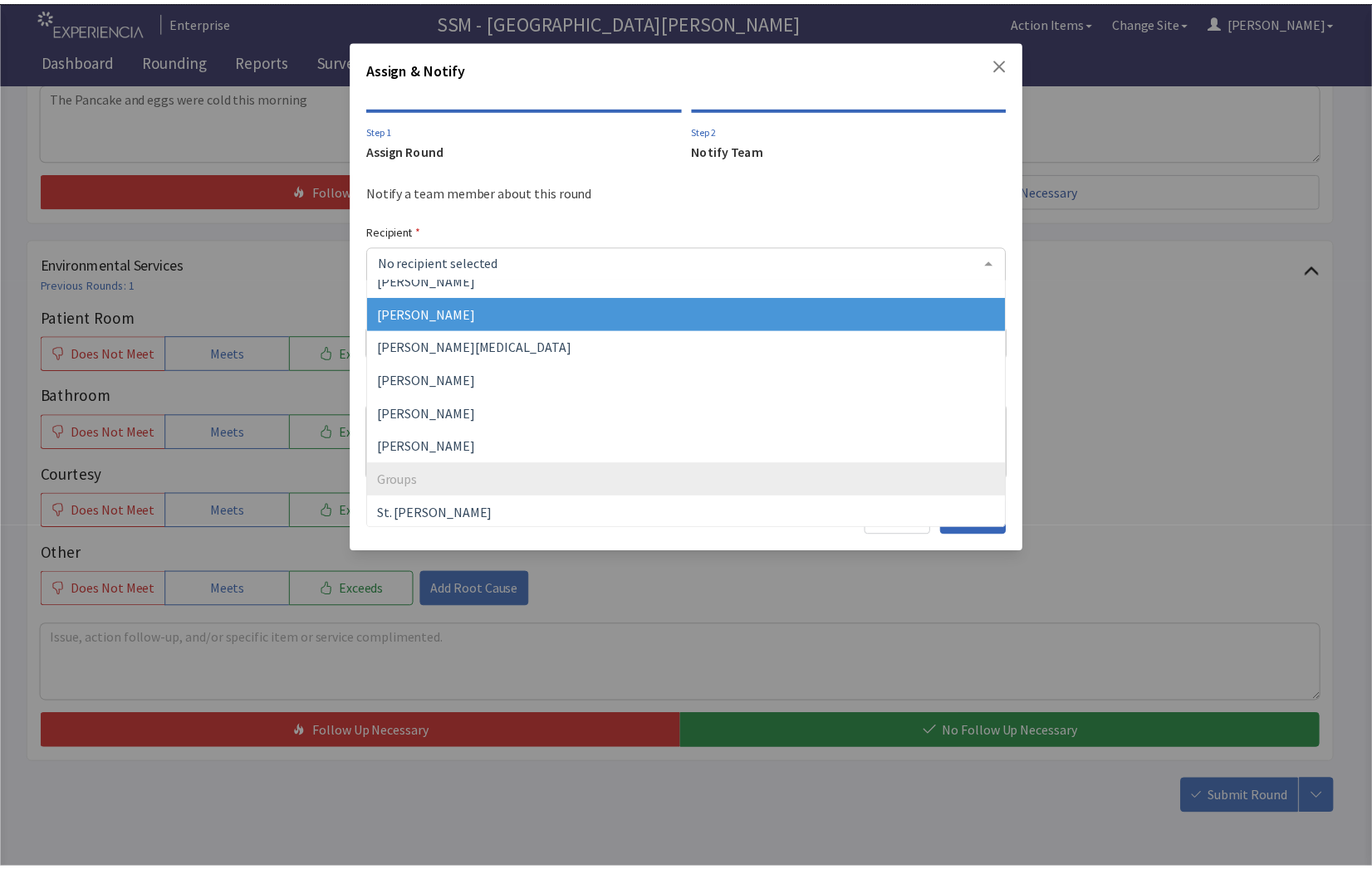
scroll to position [449, 0]
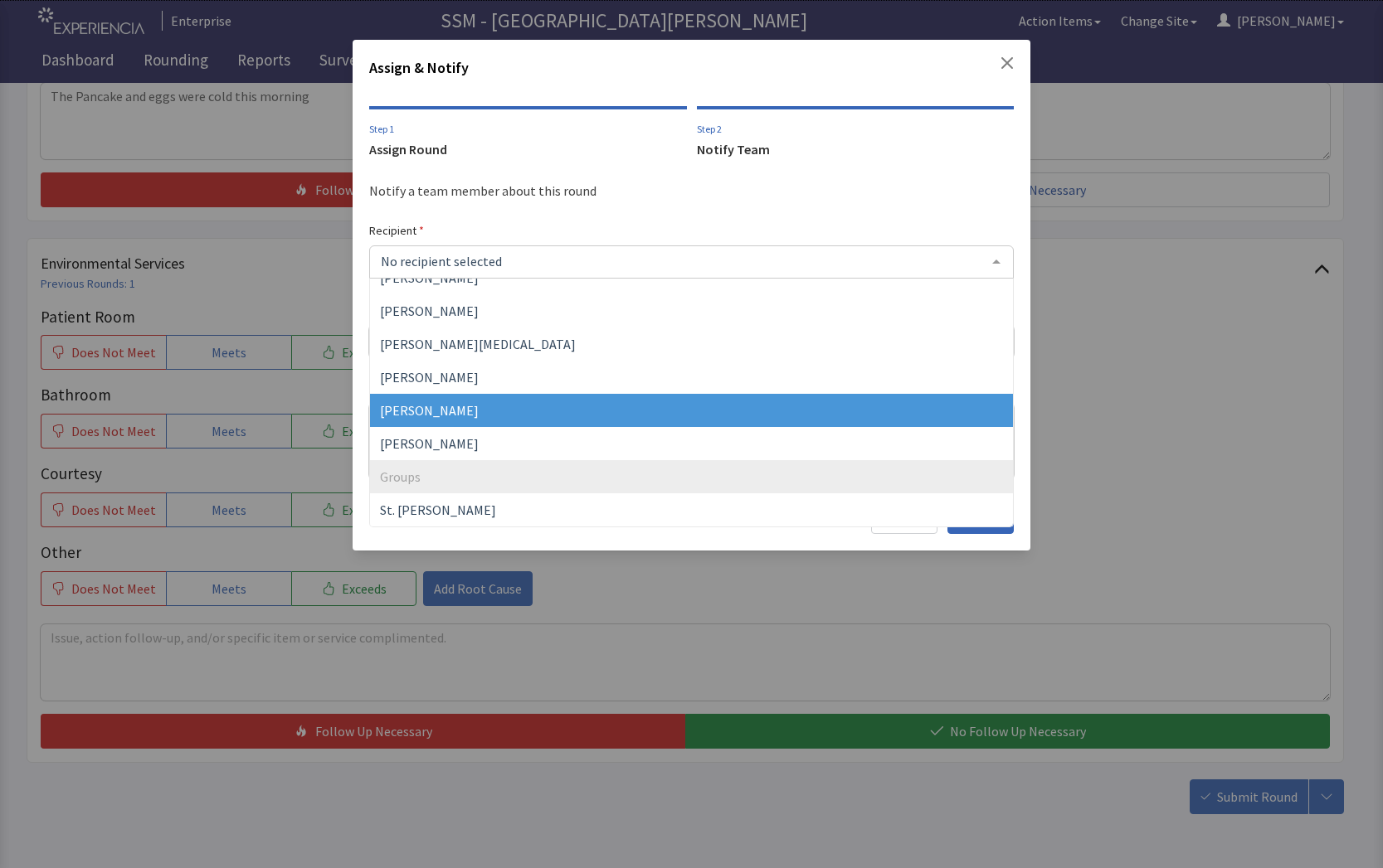
click at [448, 418] on span "[PERSON_NAME]" at bounding box center [429, 410] width 98 height 17
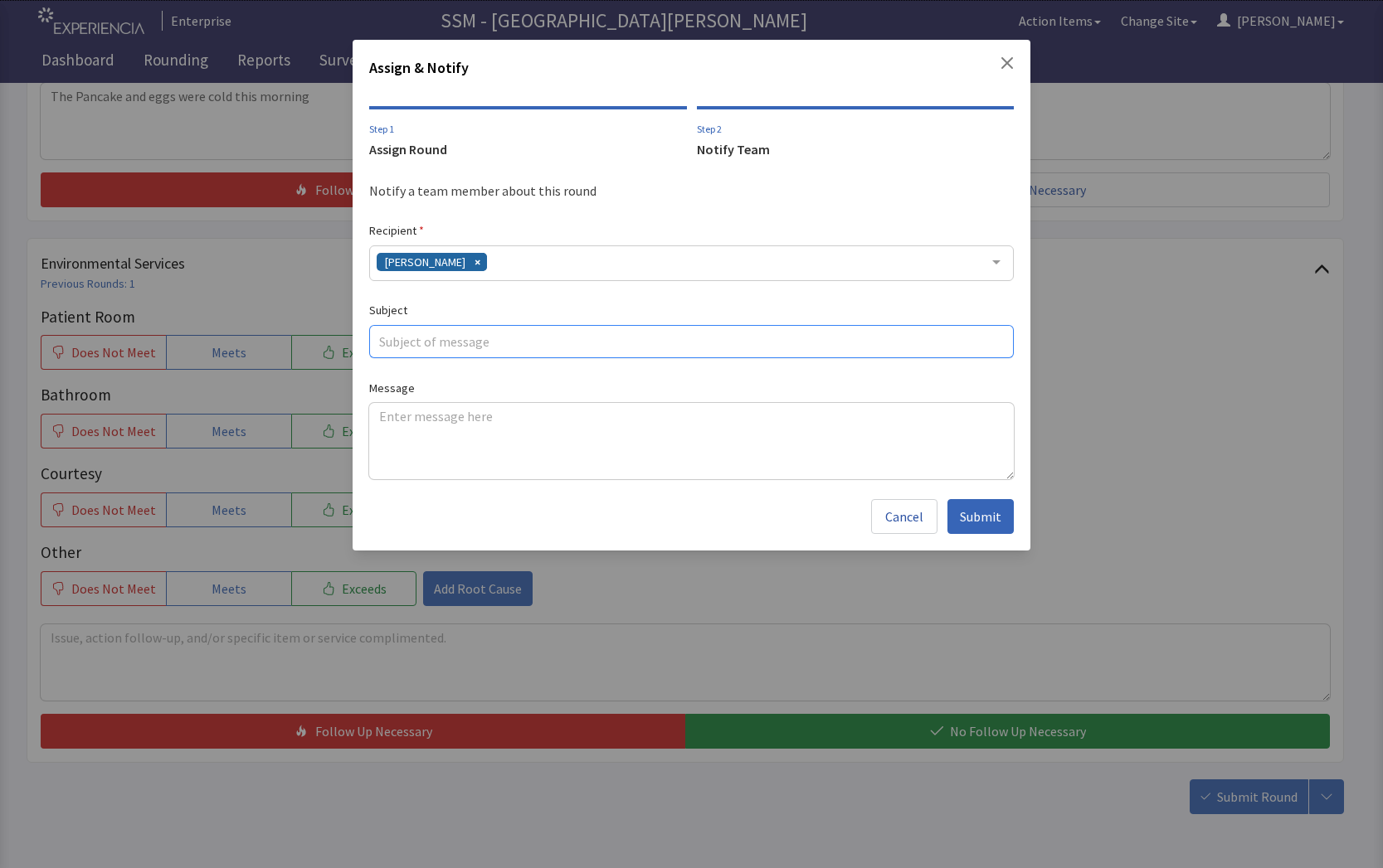
click at [446, 344] on input "text" at bounding box center [692, 341] width 645 height 33
type input "3012"
click at [466, 424] on textarea at bounding box center [692, 440] width 645 height 76
paste textarea "The Pancake and eggs were cold this morning"
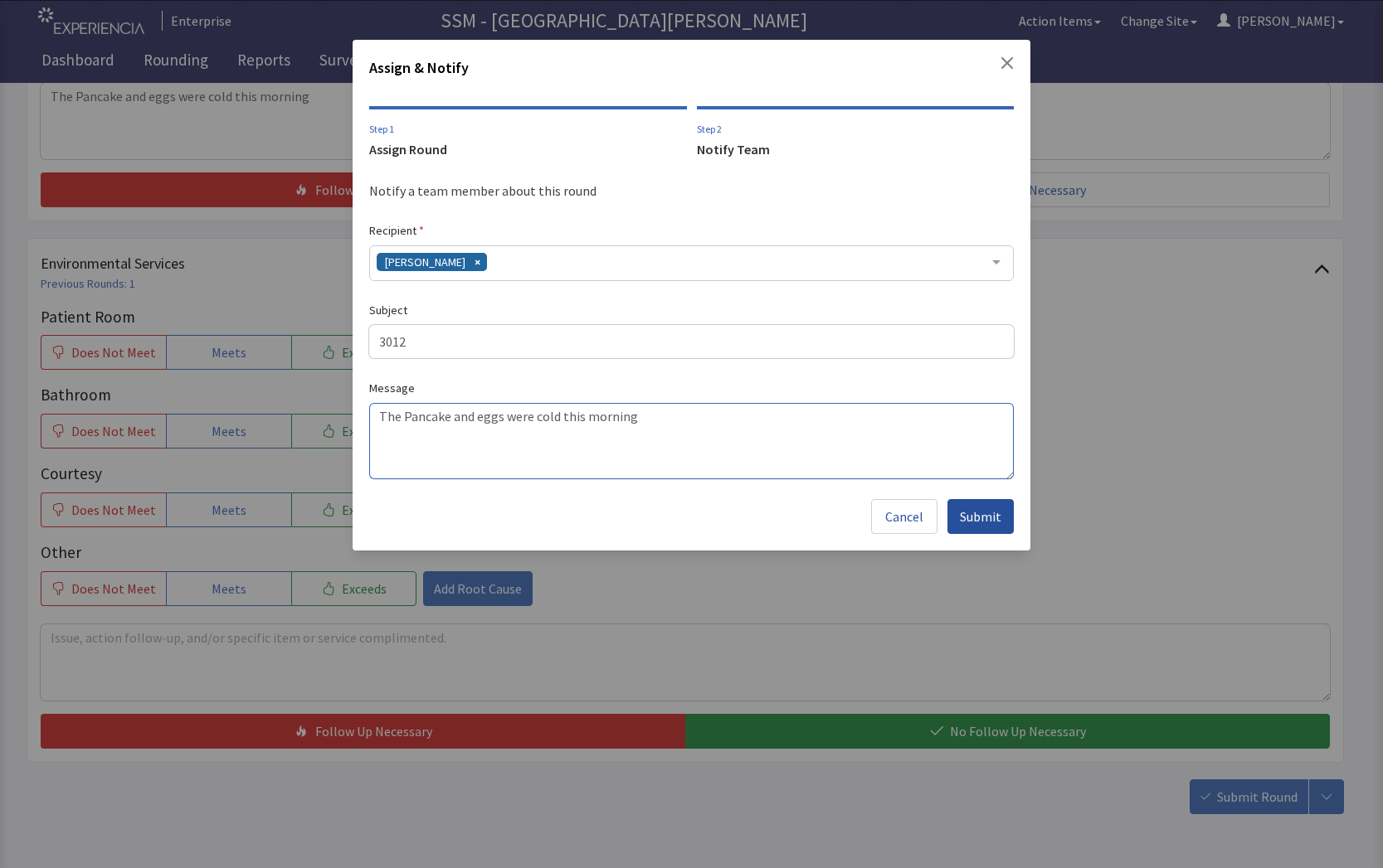
type textarea "The Pancake and eggs were cold this morning"
click at [992, 510] on span "Submit" at bounding box center [980, 516] width 41 height 20
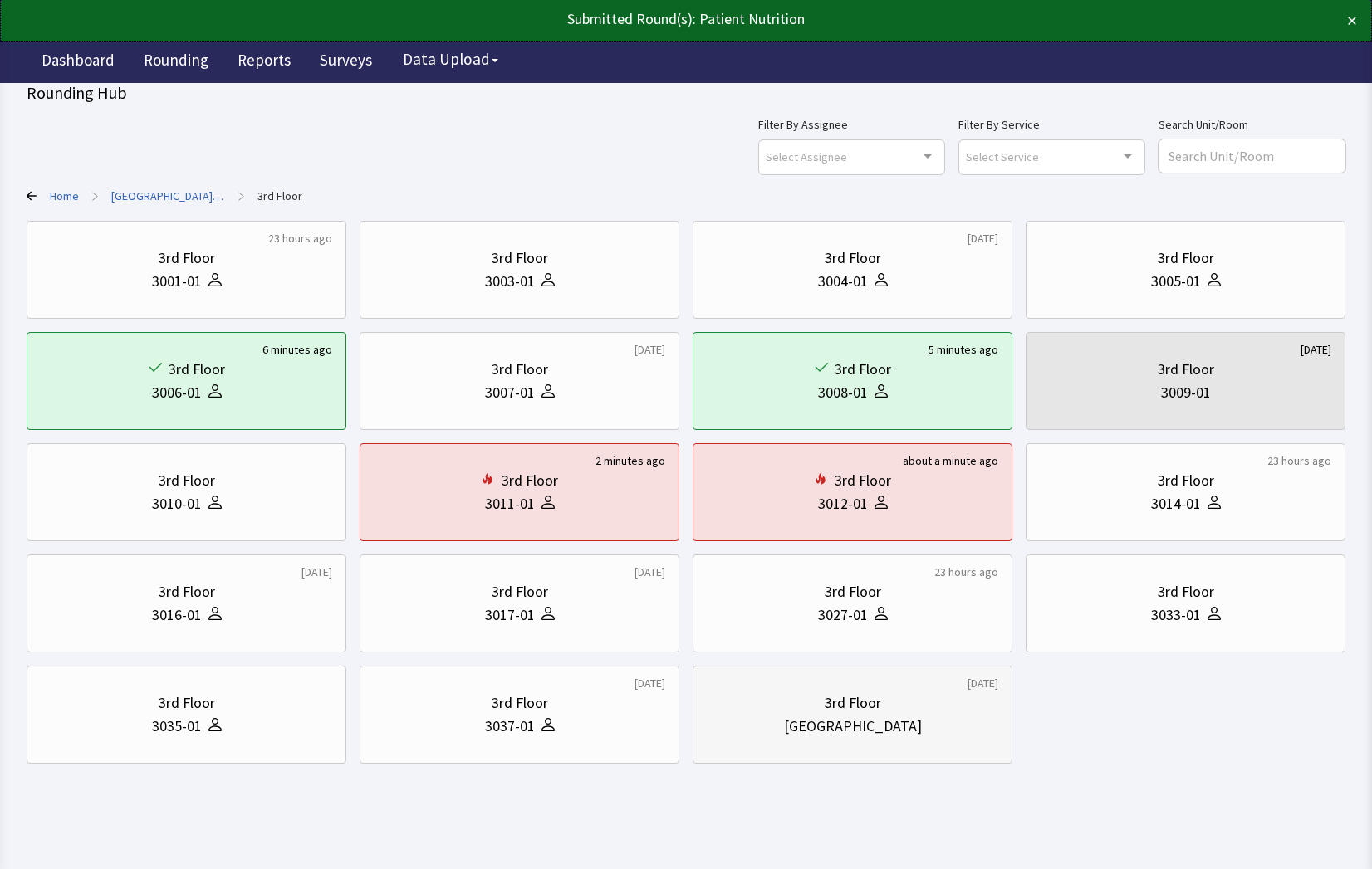
scroll to position [19, 0]
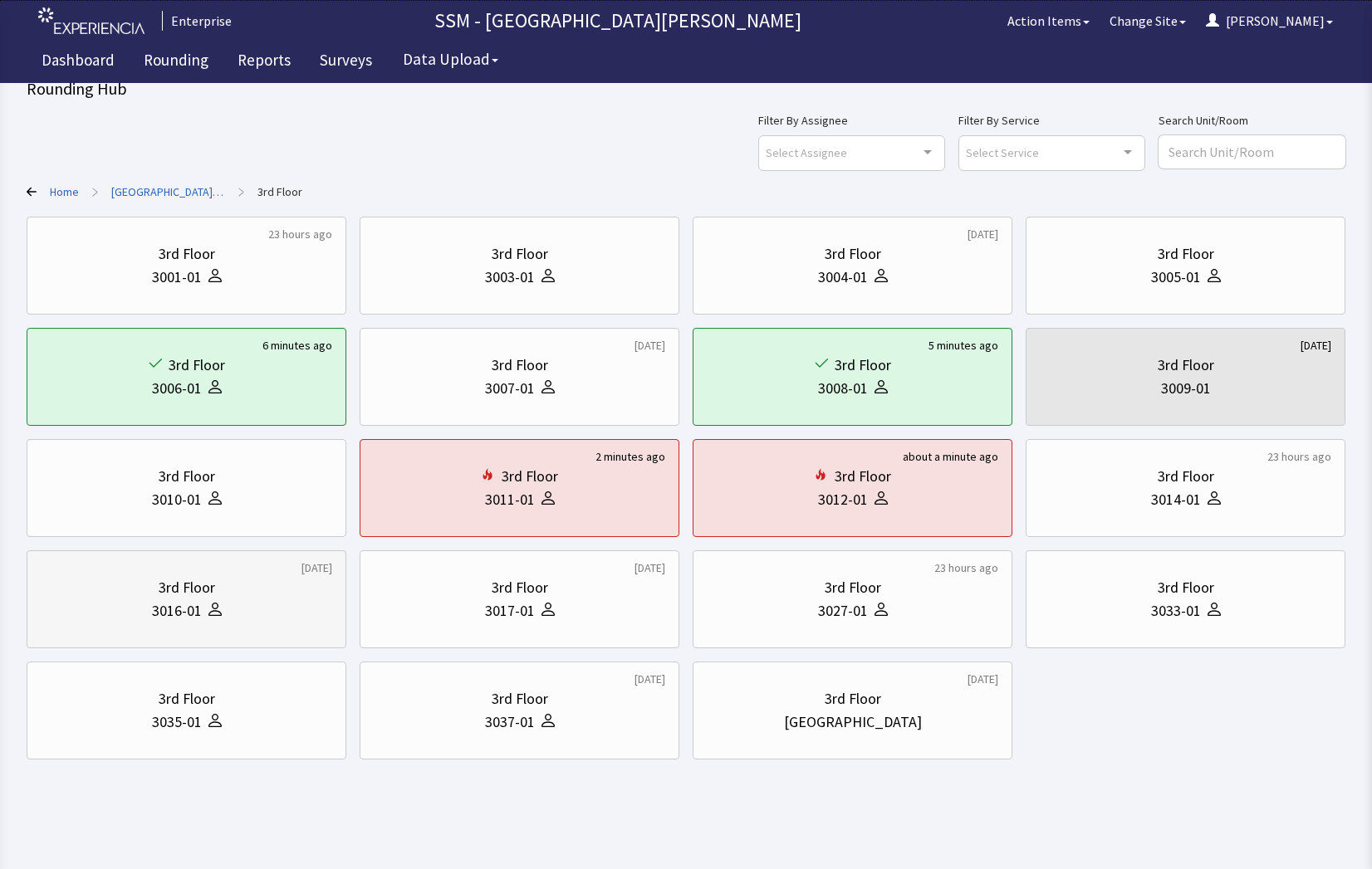
click at [247, 617] on div "3016-01" at bounding box center [186, 611] width 292 height 23
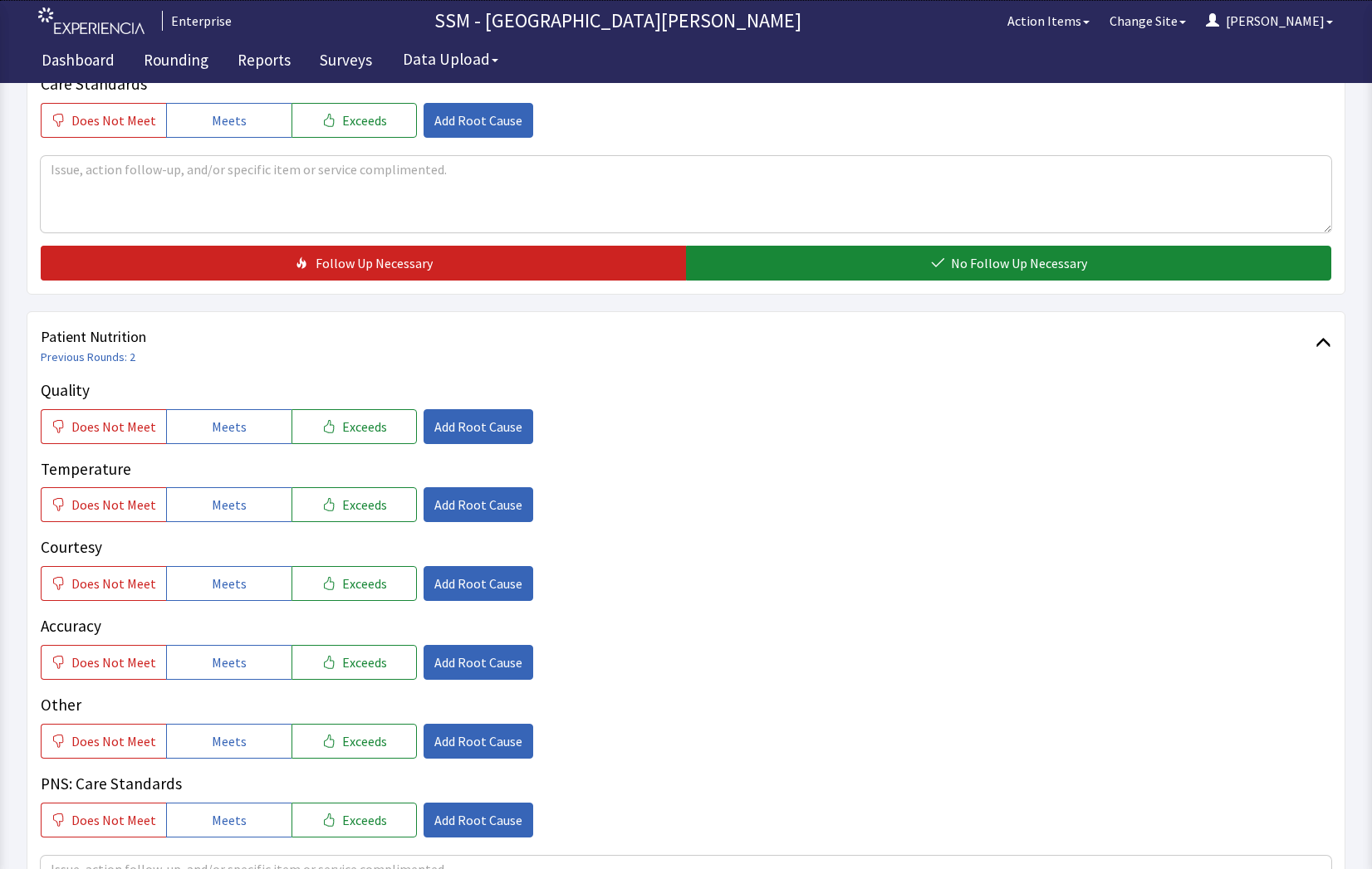
scroll to position [830, 0]
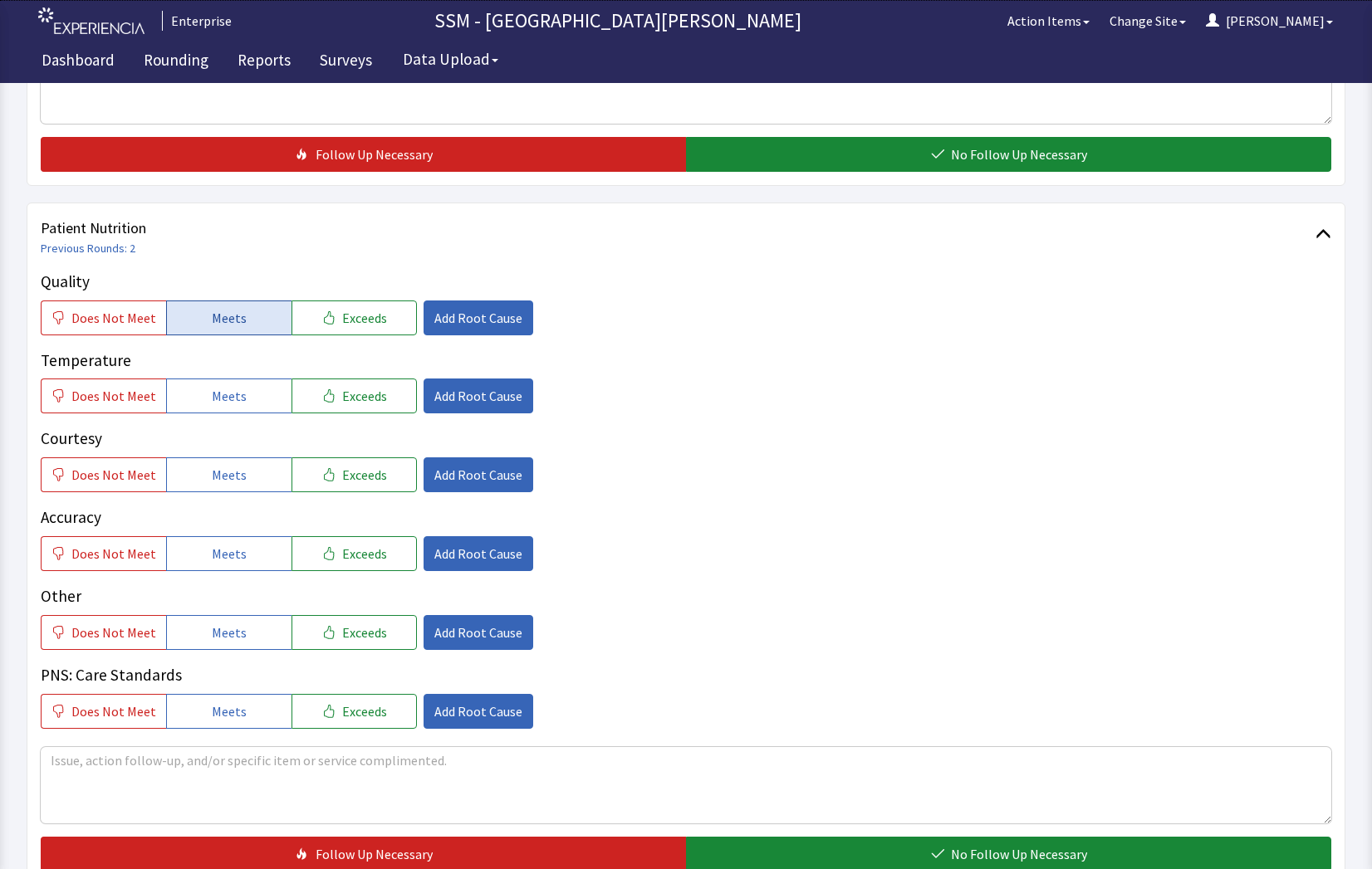
click at [213, 316] on span "Meets" at bounding box center [229, 317] width 35 height 20
click at [219, 389] on span "Meets" at bounding box center [229, 396] width 35 height 20
click at [198, 488] on button "Meets" at bounding box center [229, 475] width 125 height 35
click at [218, 565] on button "Meets" at bounding box center [229, 553] width 125 height 35
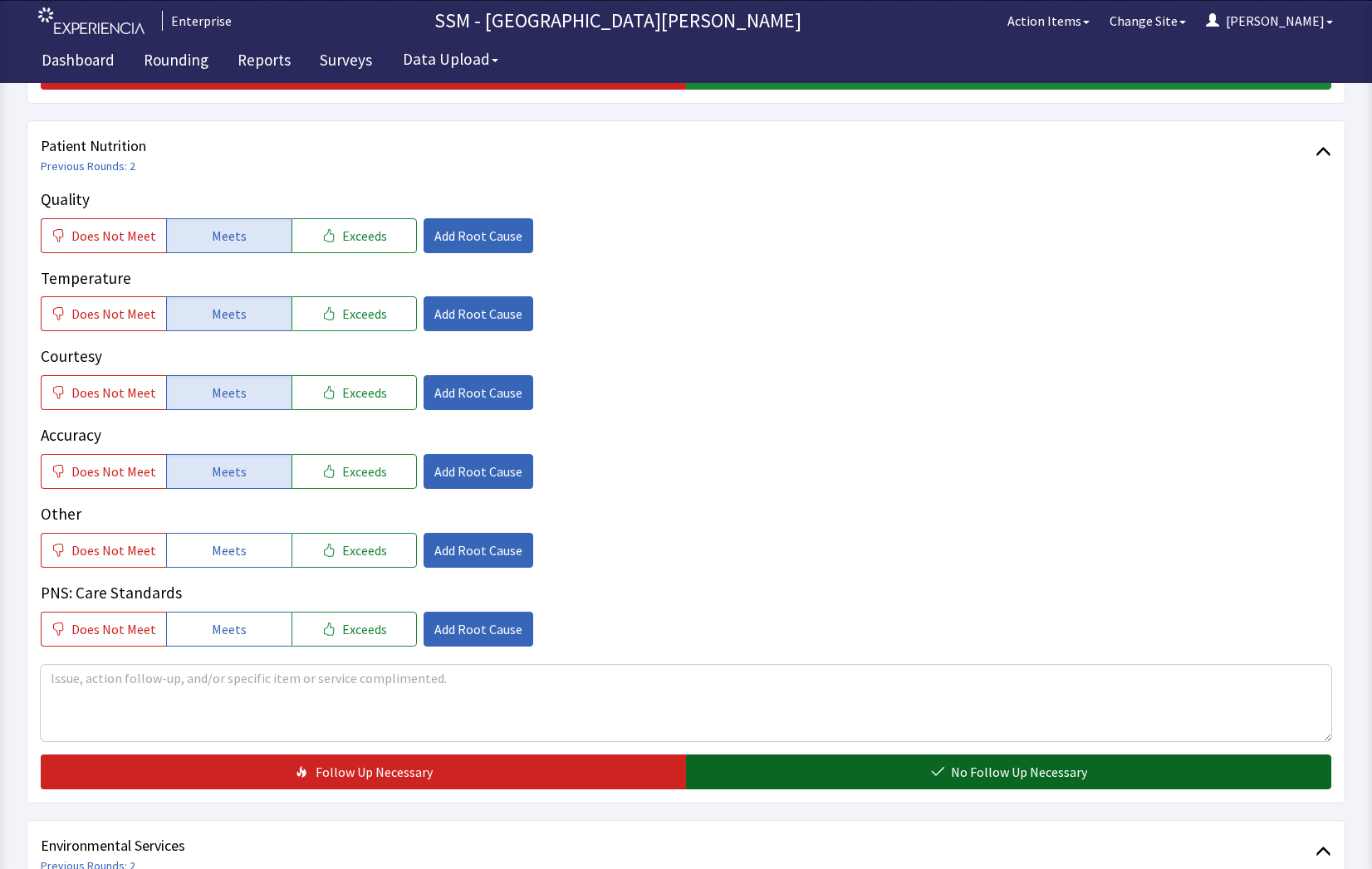
scroll to position [1079, 0]
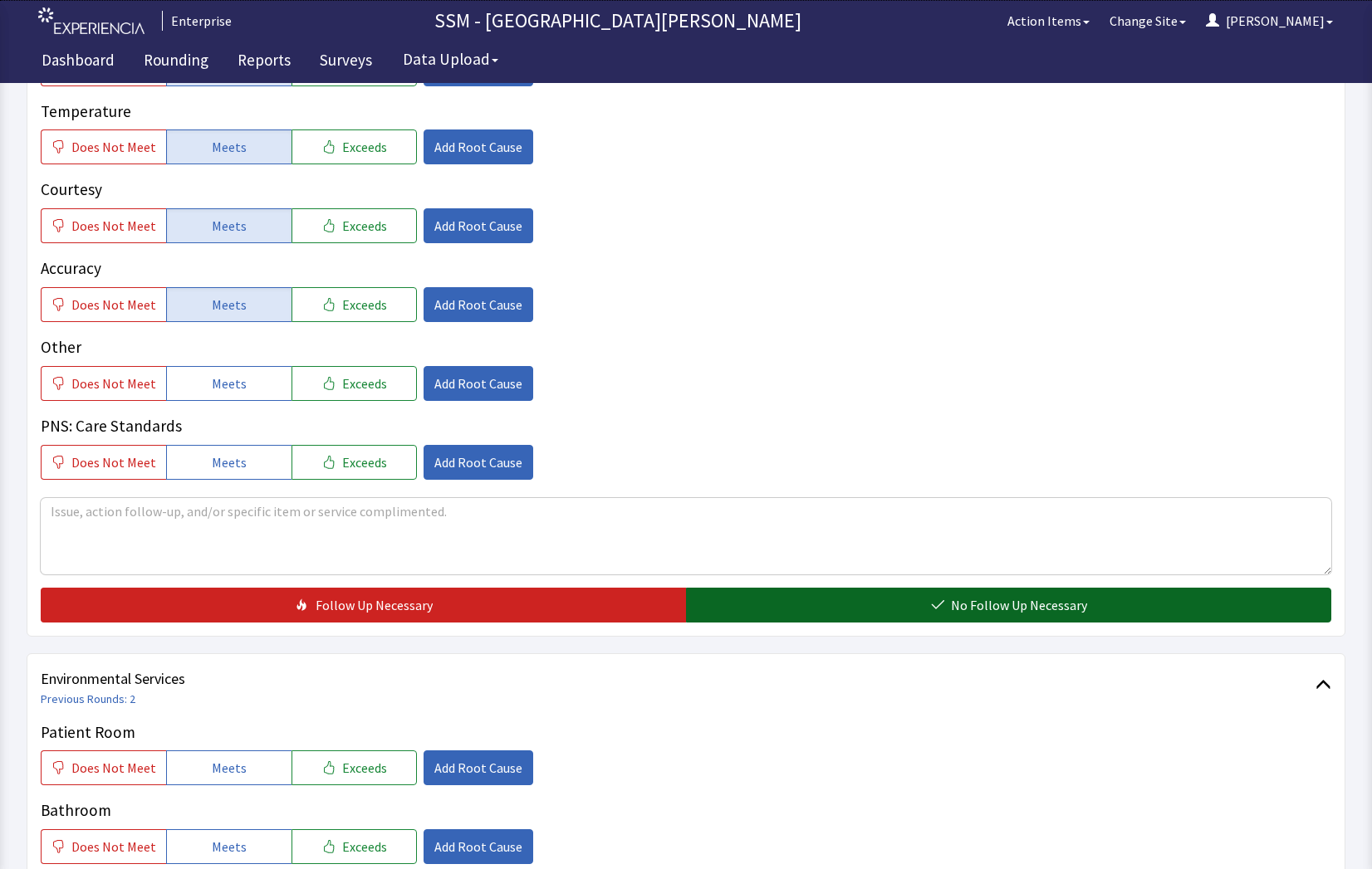
click at [893, 603] on button "No Follow Up Necessary" at bounding box center [1008, 604] width 645 height 35
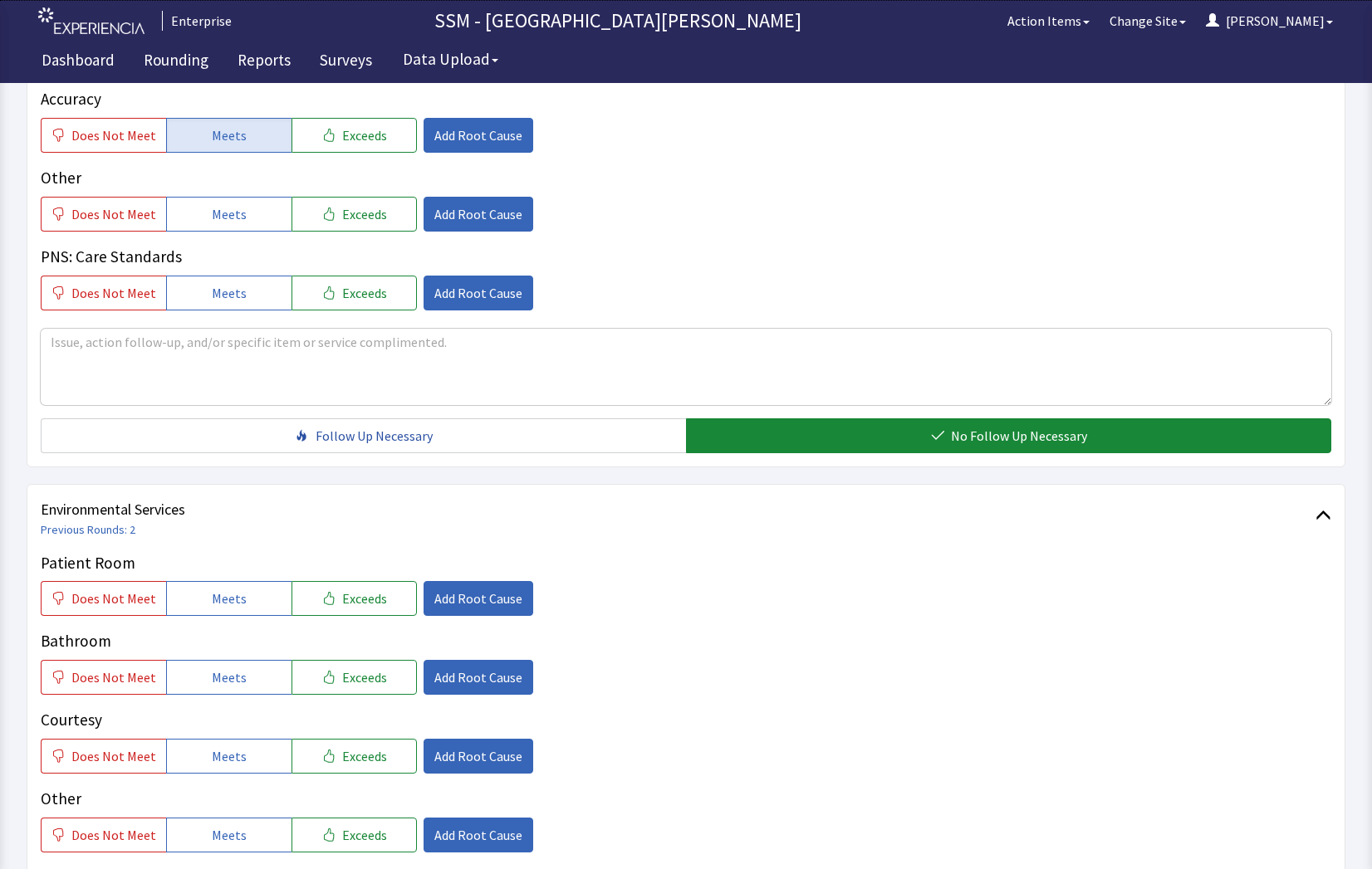
scroll to position [1411, 0]
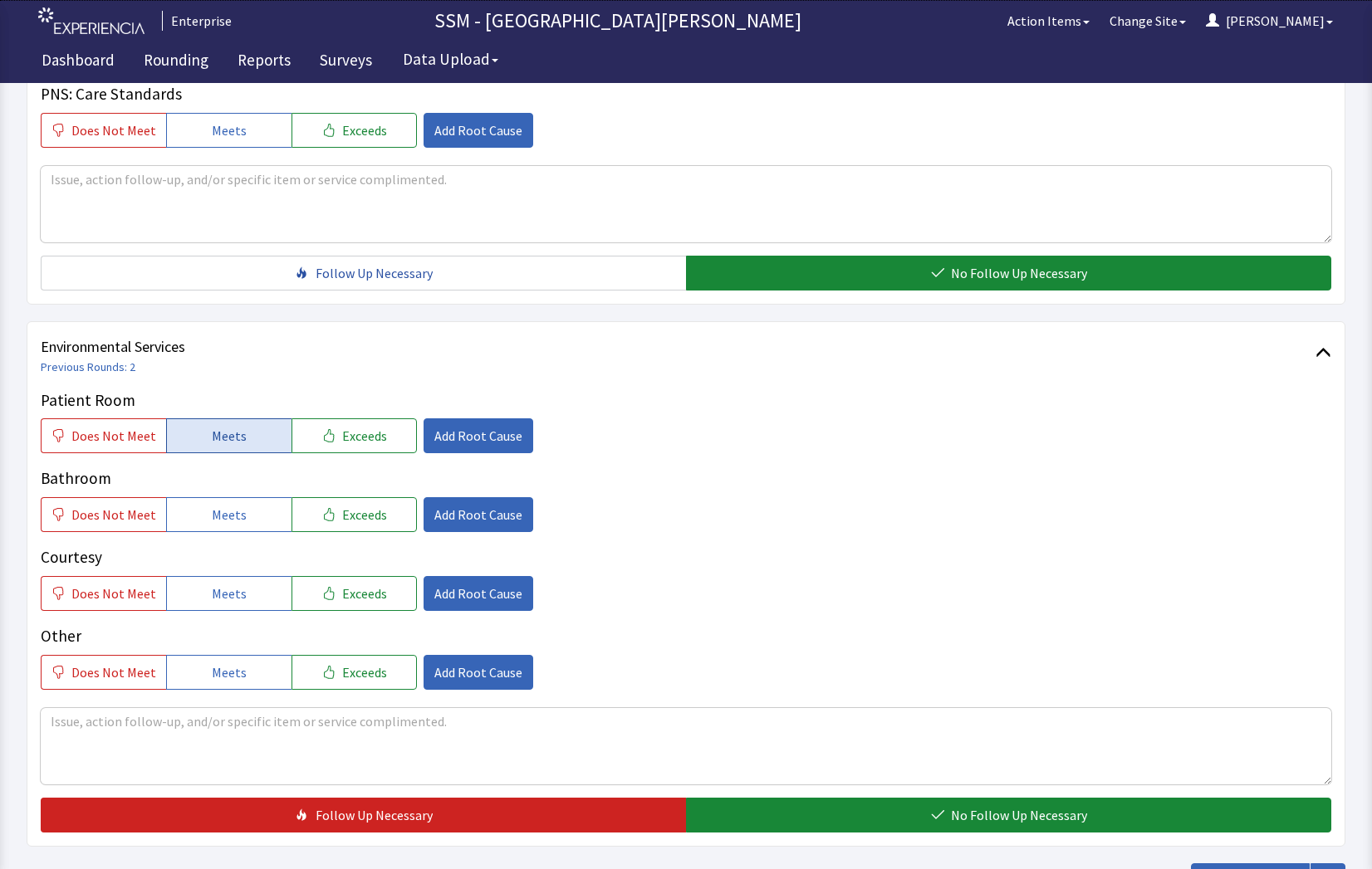
click at [240, 438] on button "Meets" at bounding box center [229, 435] width 125 height 35
click at [222, 514] on span "Meets" at bounding box center [229, 515] width 35 height 20
click at [194, 612] on div "Patient Room Does Not Meet Meets Exceeds Add Root Cause Bathroom Does Not Meet …" at bounding box center [685, 539] width 1291 height 301
click at [202, 601] on button "Meets" at bounding box center [229, 593] width 125 height 35
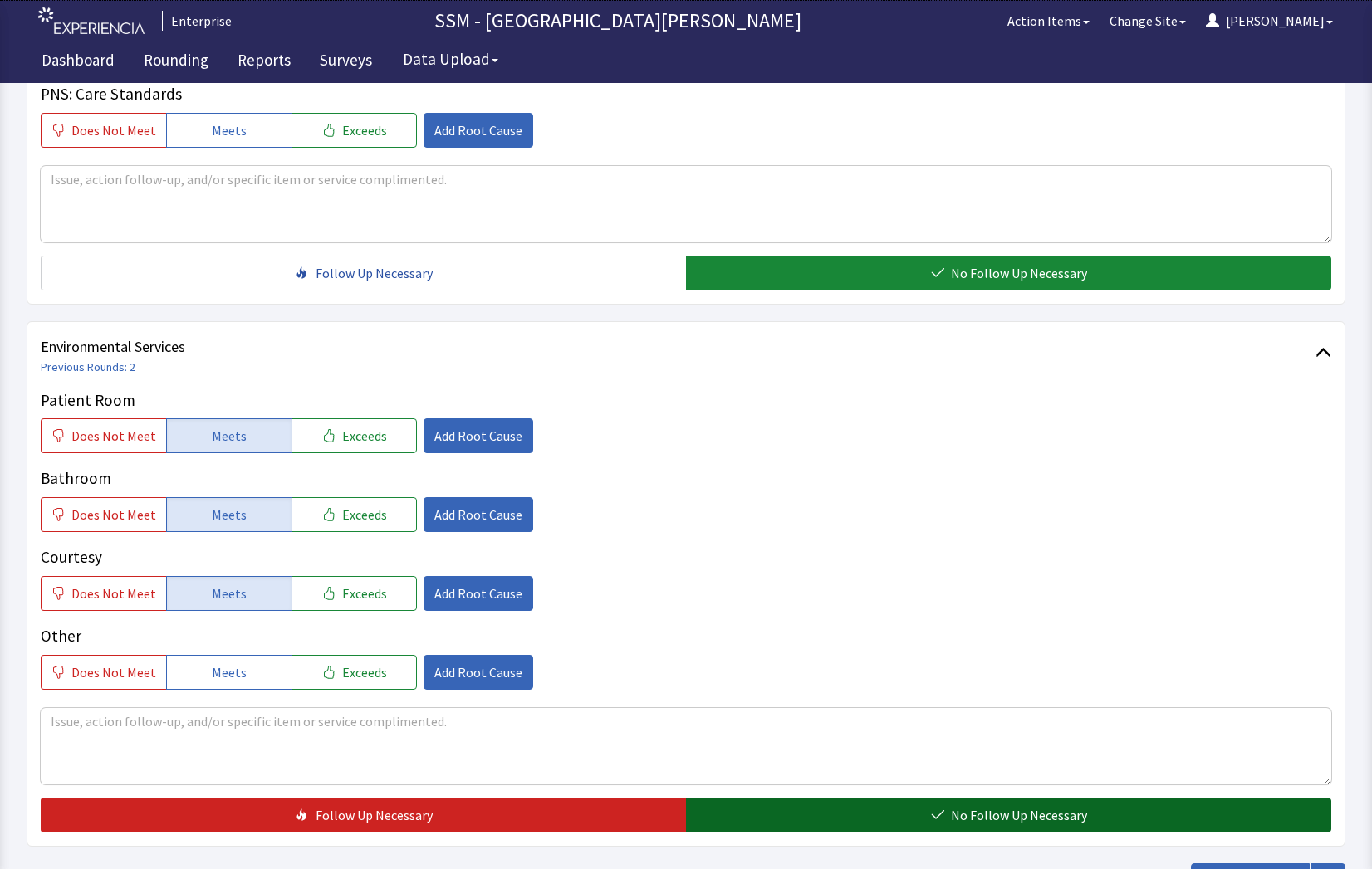
click at [793, 814] on button "No Follow Up Necessary" at bounding box center [1008, 814] width 645 height 35
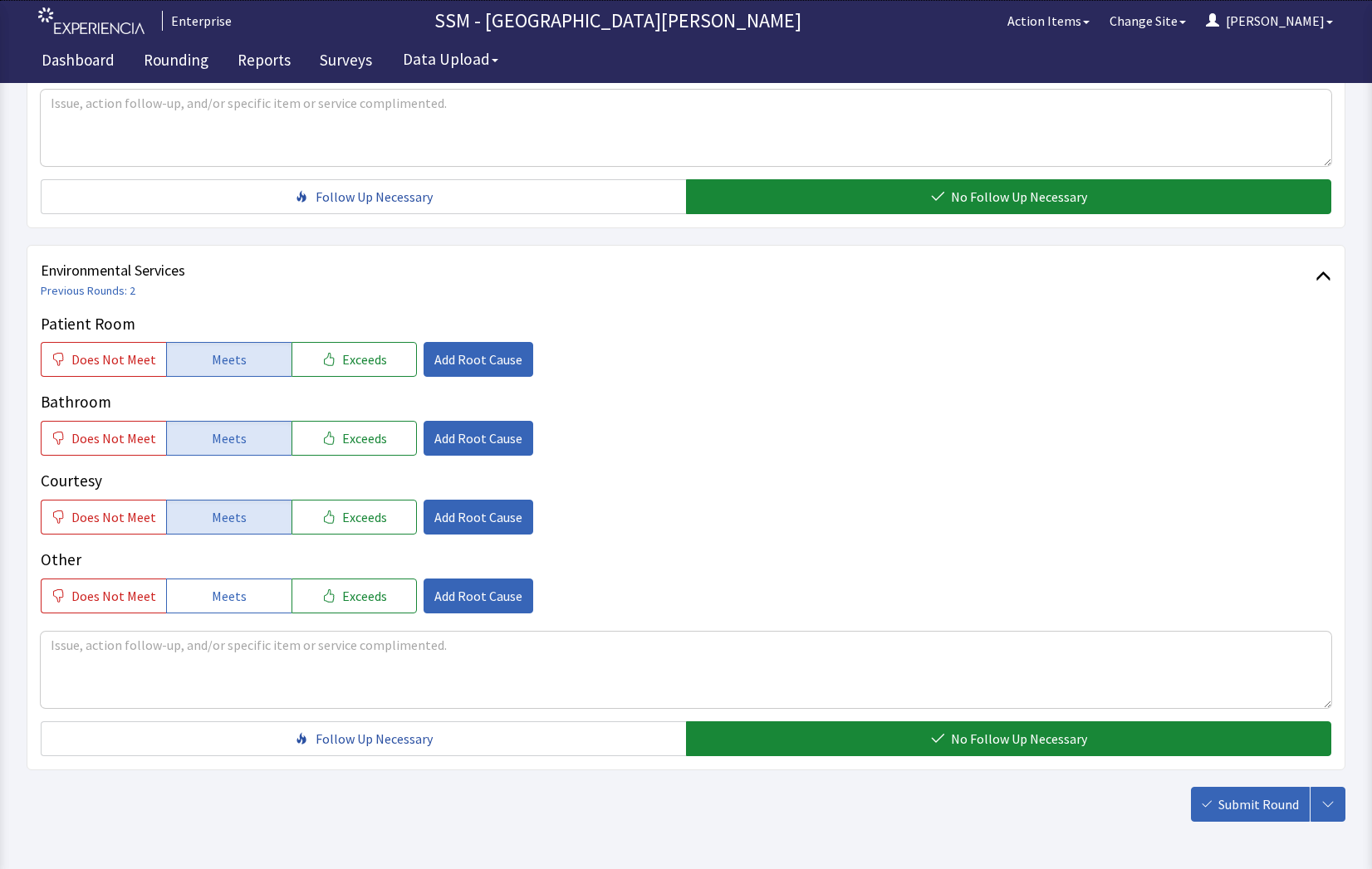
scroll to position [1549, 0]
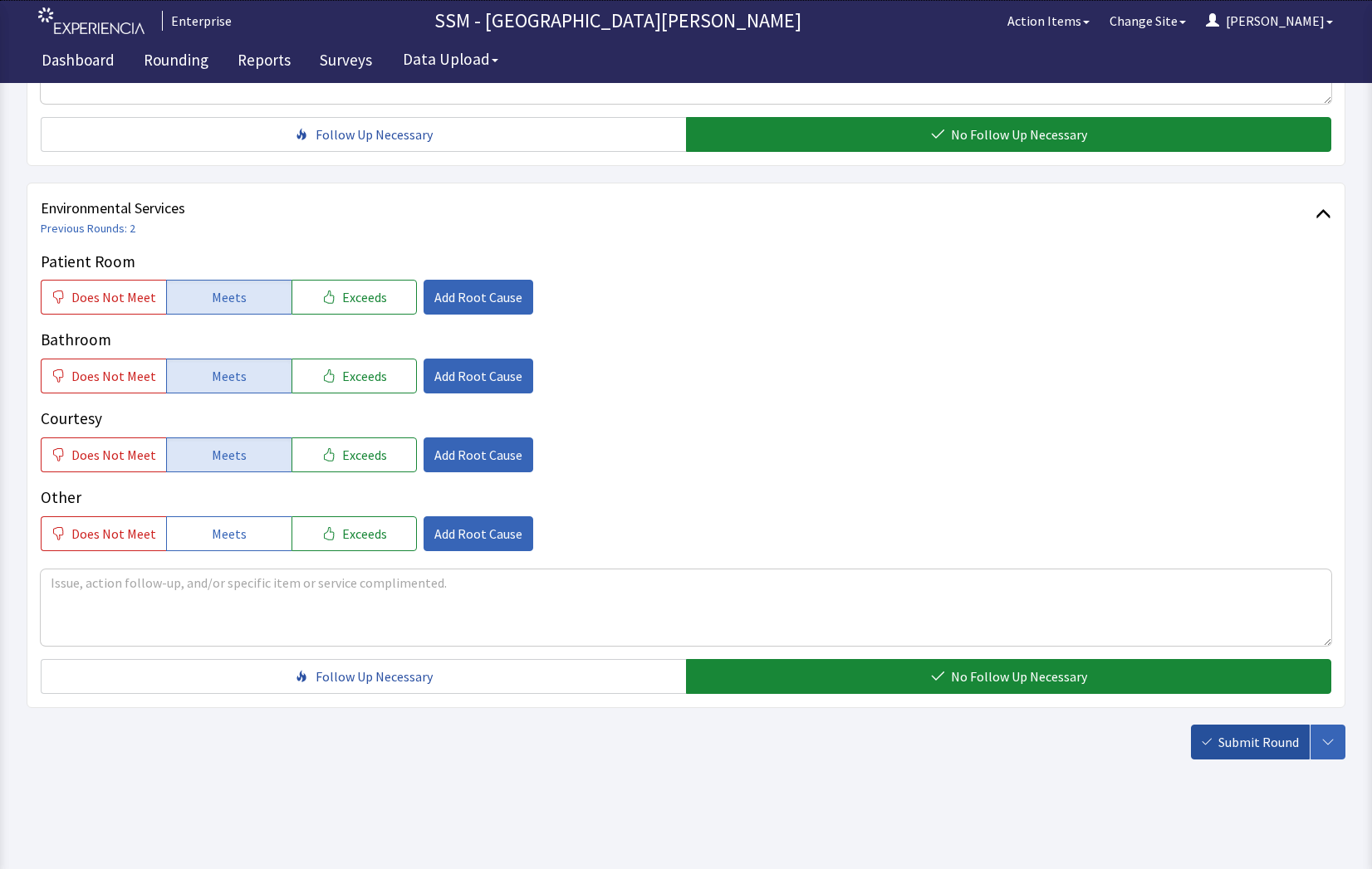
click at [1241, 741] on span "Submit Round" at bounding box center [1258, 742] width 80 height 20
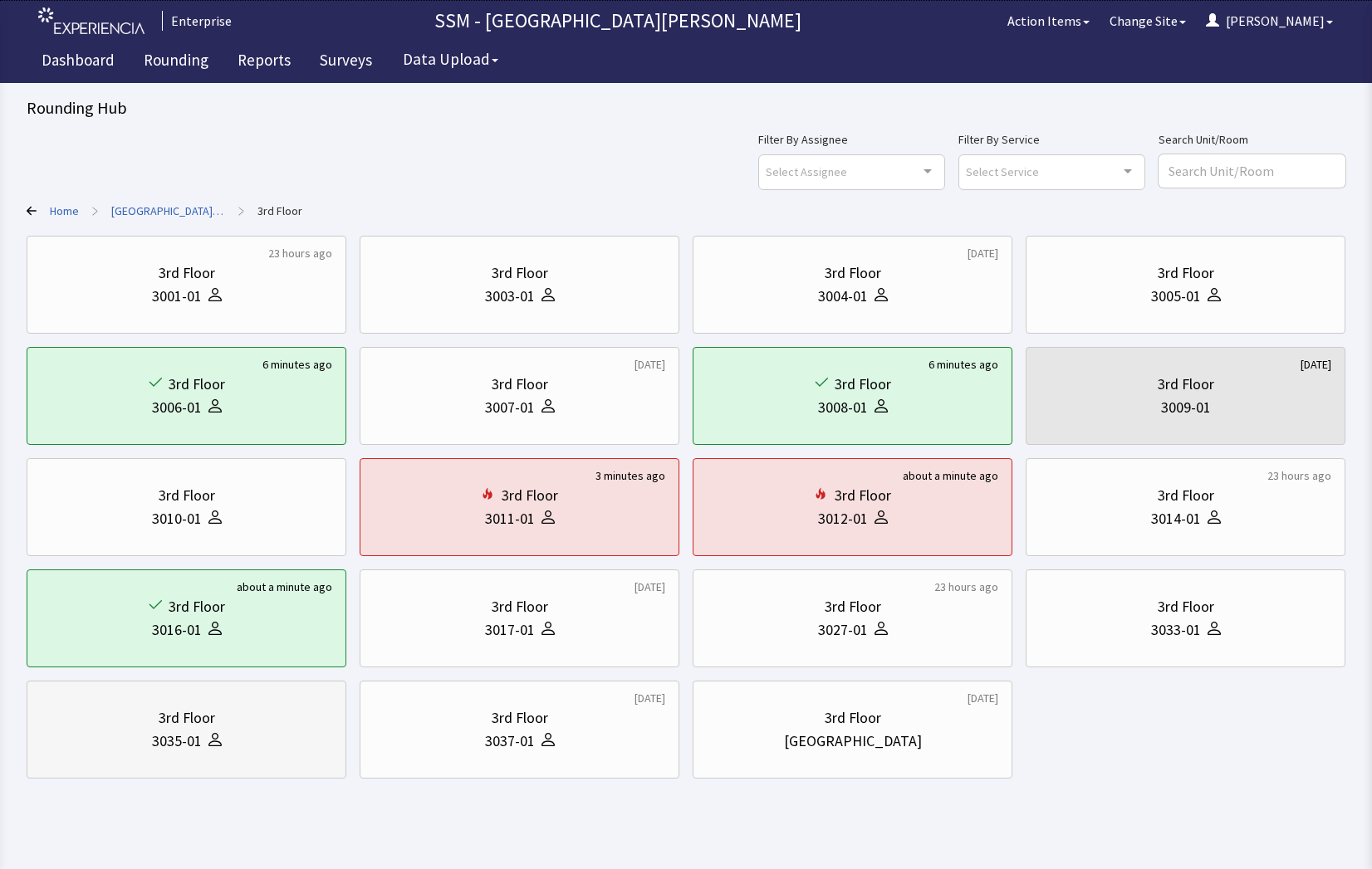
click at [199, 731] on div "3035-01" at bounding box center [177, 741] width 50 height 23
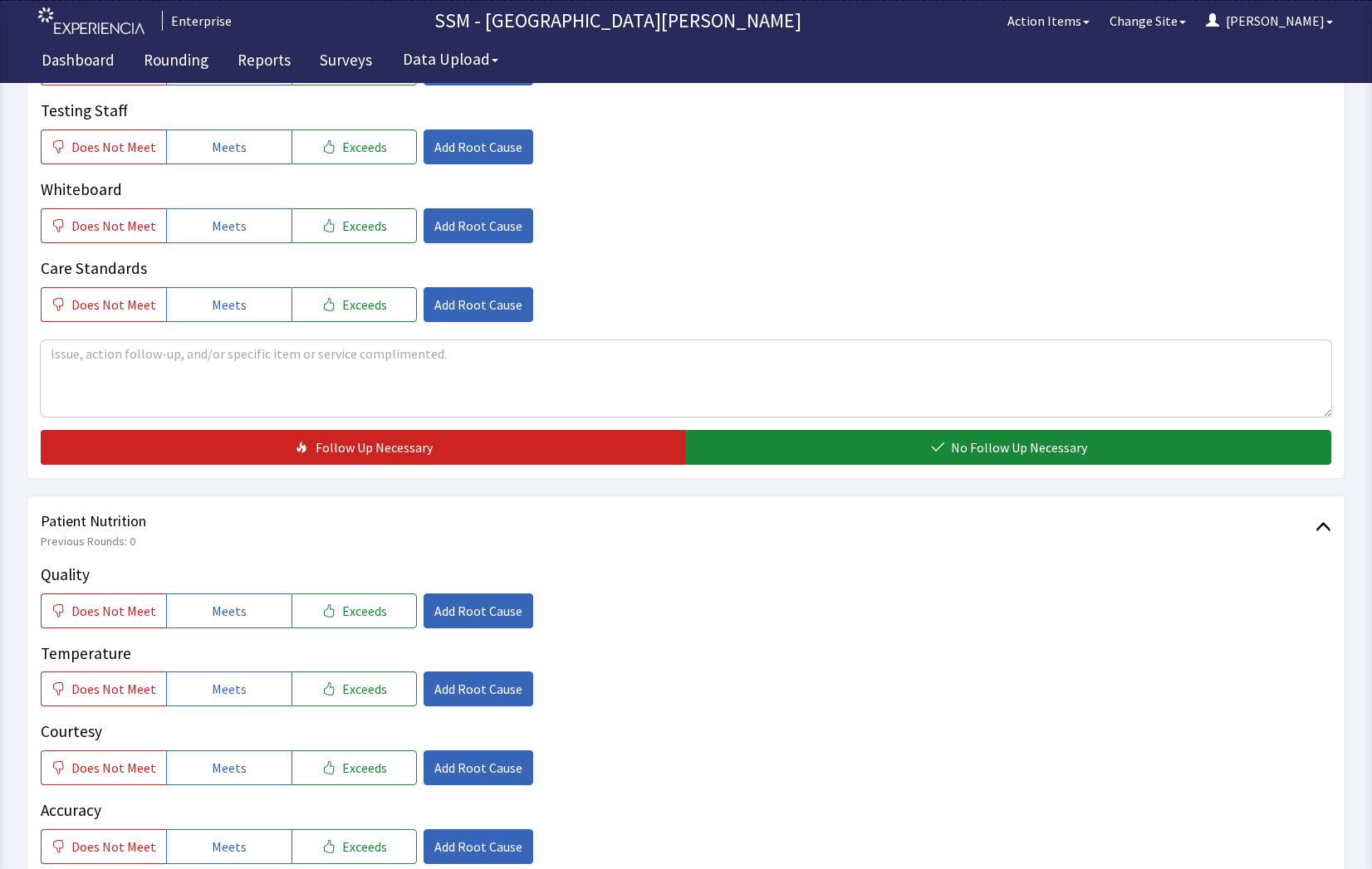
scroll to position [747, 0]
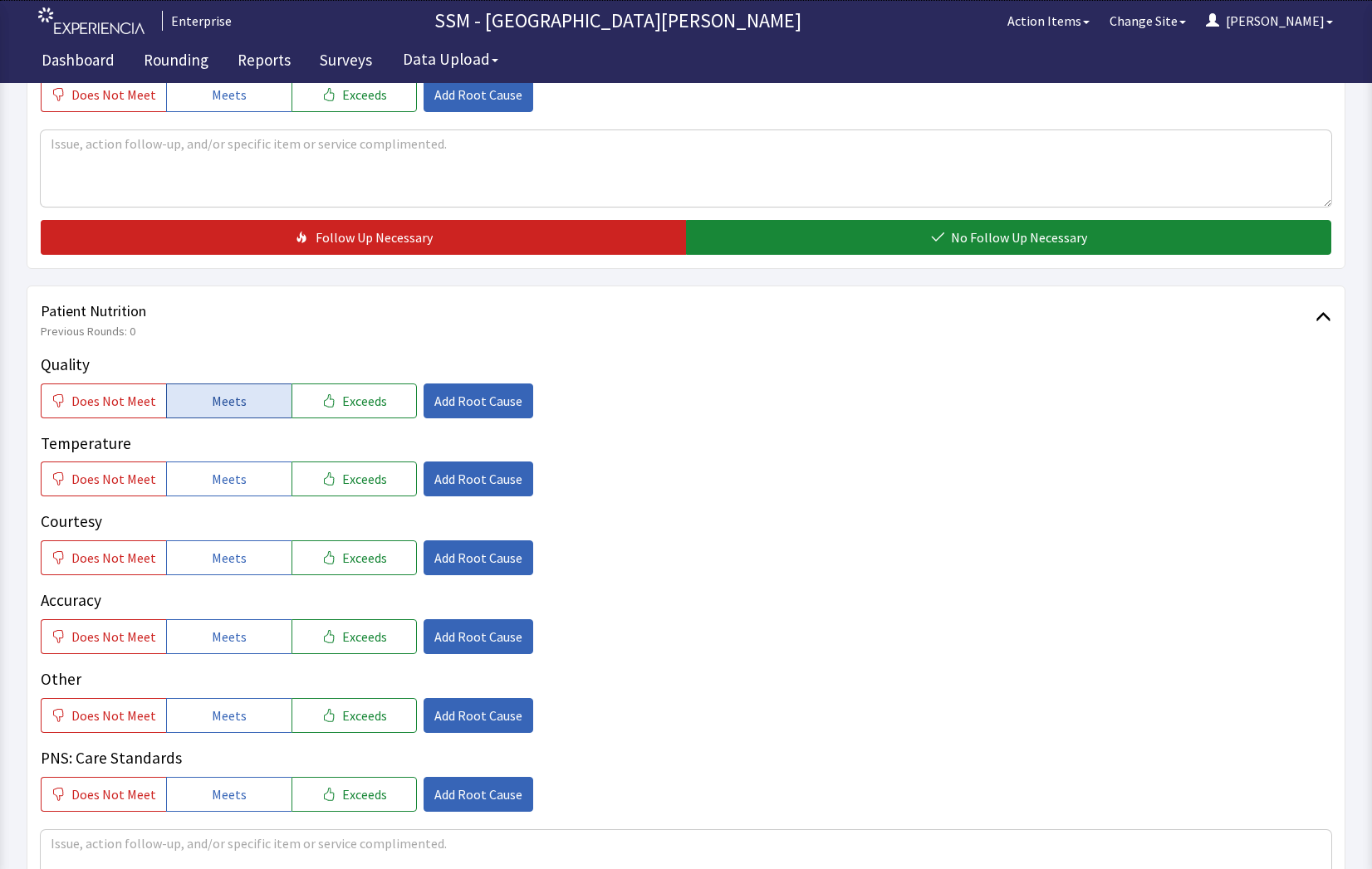
click at [212, 410] on span "Meets" at bounding box center [229, 401] width 35 height 20
click at [222, 487] on span "Meets" at bounding box center [229, 479] width 35 height 20
click at [229, 561] on span "Meets" at bounding box center [229, 558] width 35 height 20
click at [226, 622] on button "Meets" at bounding box center [229, 637] width 125 height 35
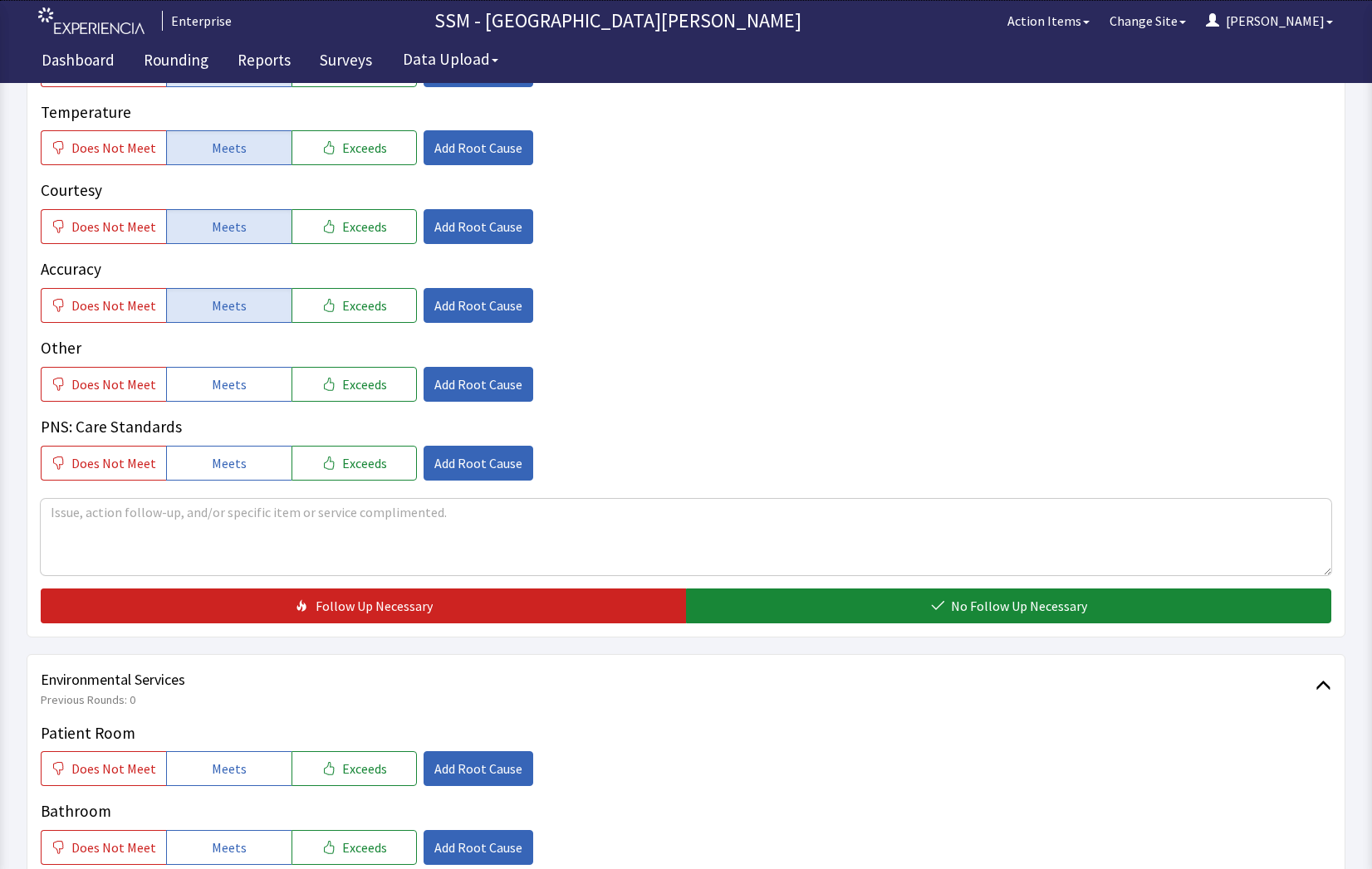
scroll to position [1079, 0]
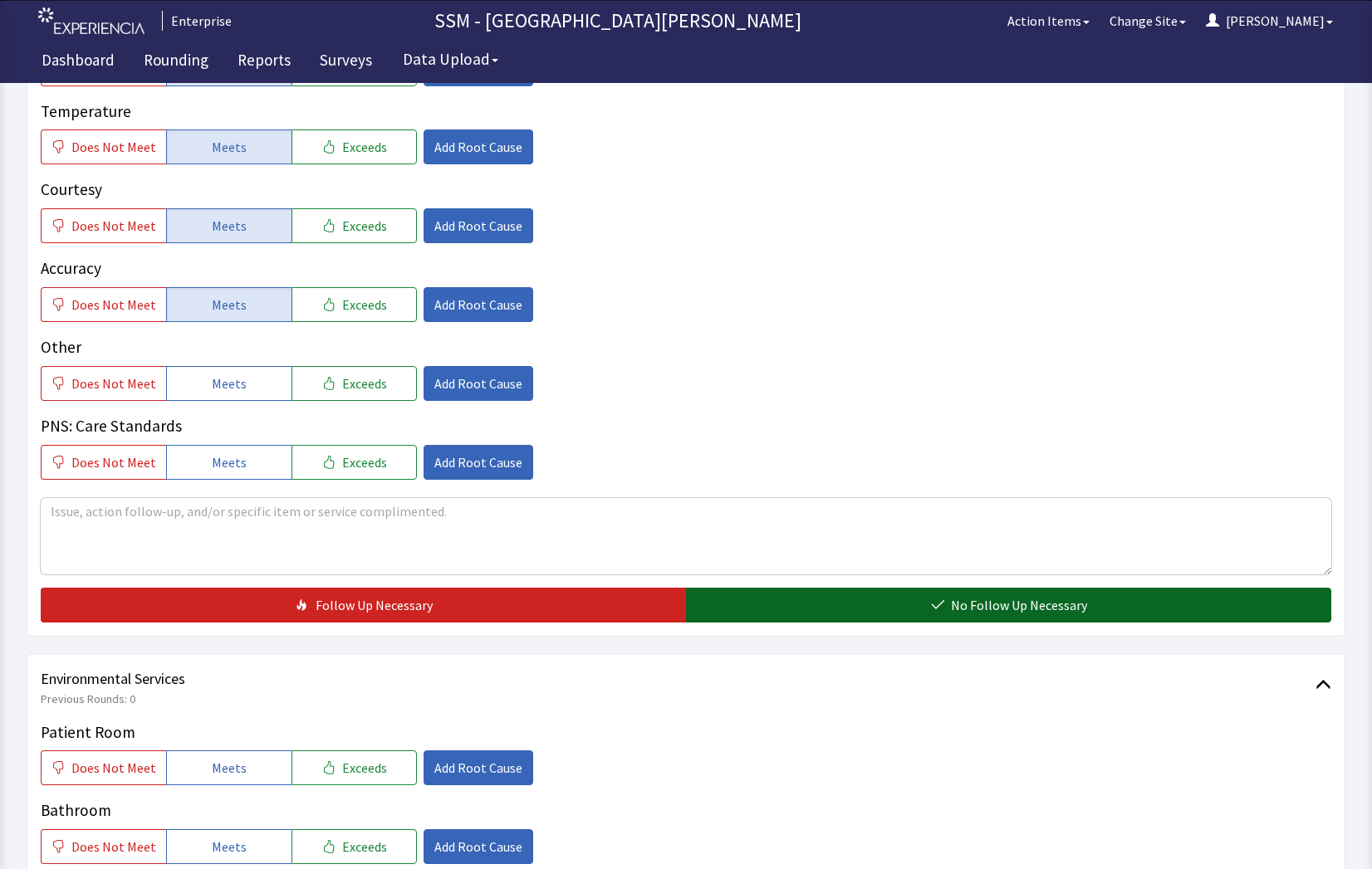
click at [826, 596] on button "No Follow Up Necessary" at bounding box center [1008, 604] width 645 height 35
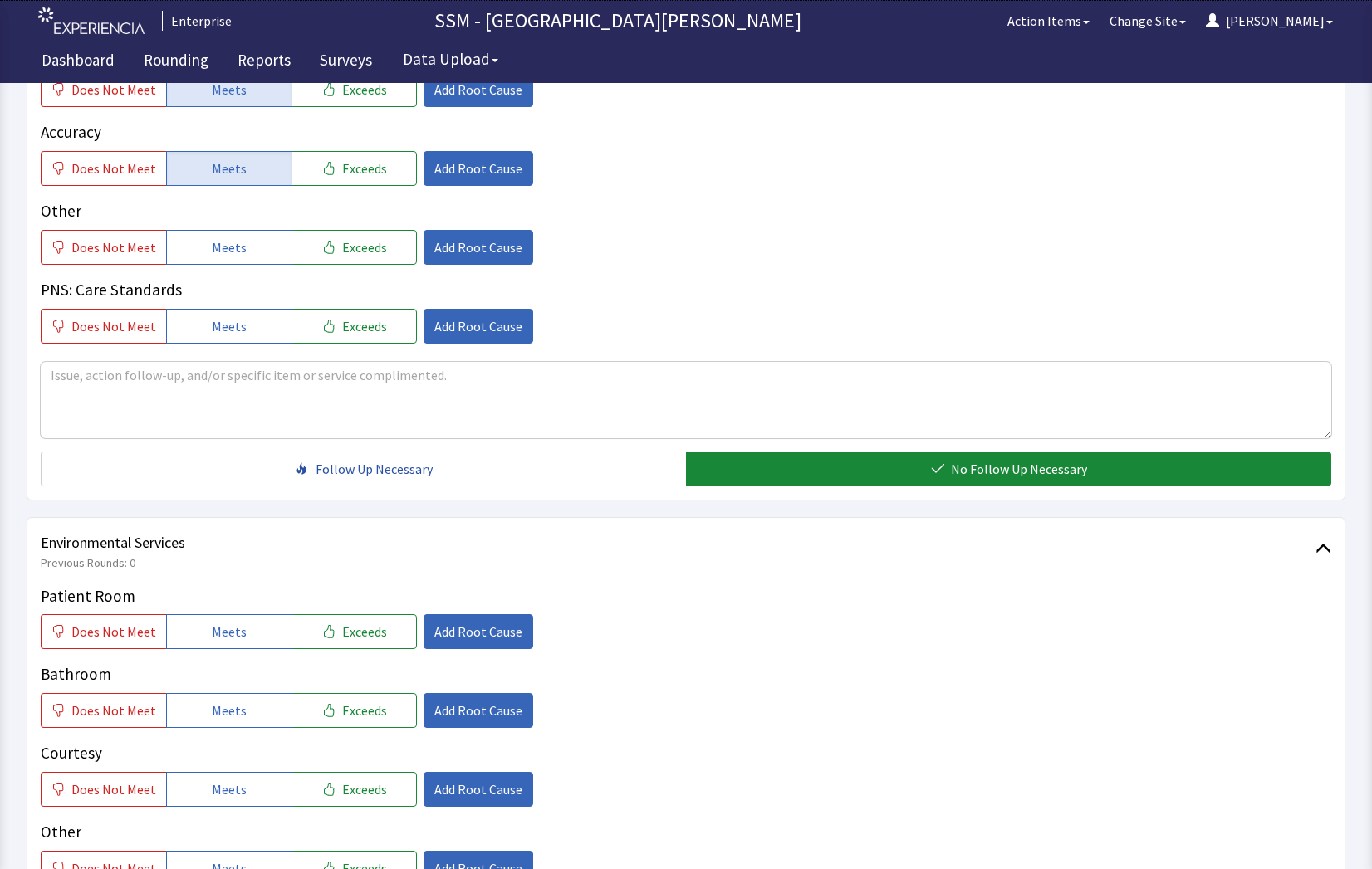
scroll to position [1411, 0]
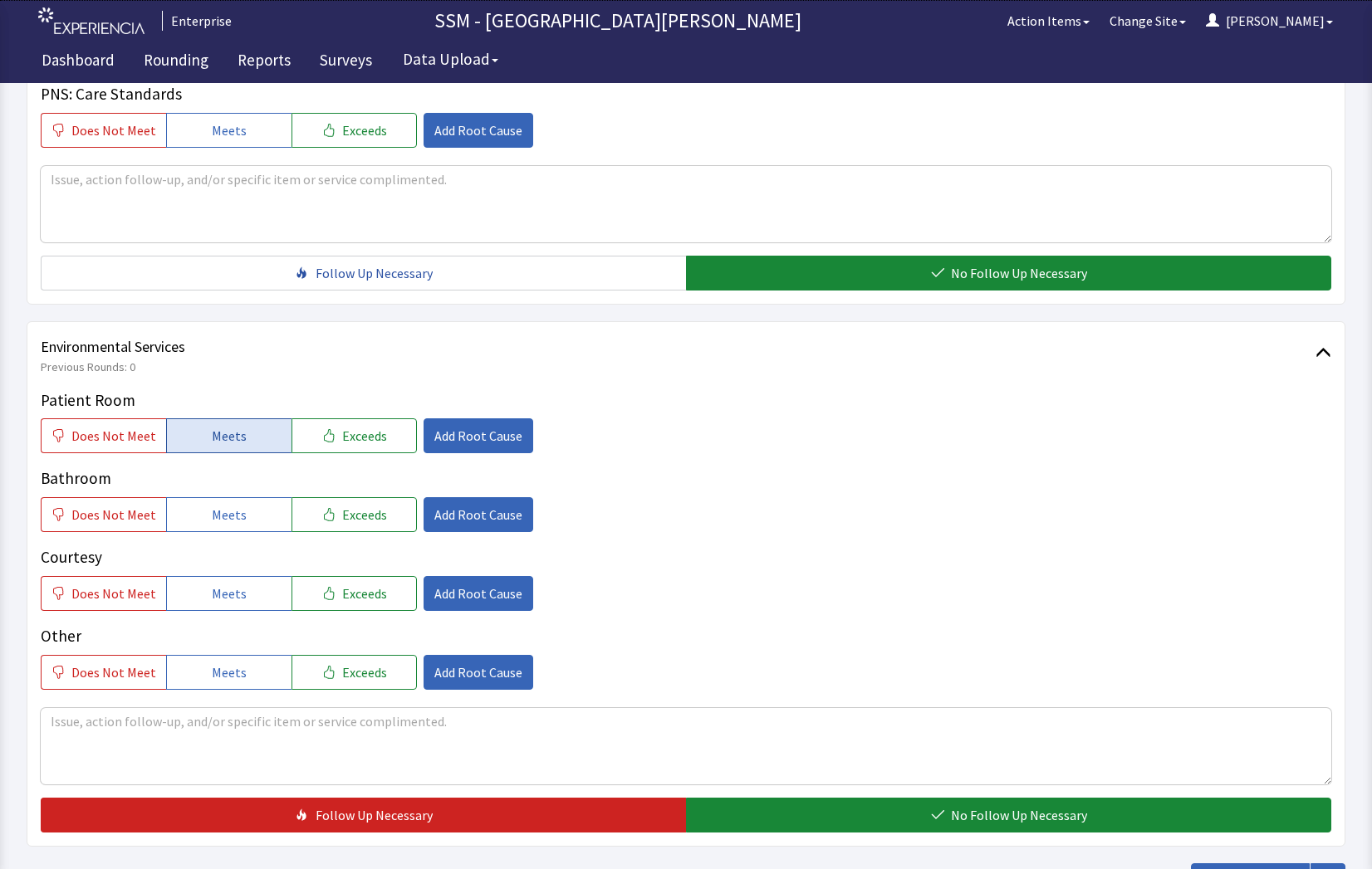
click at [197, 445] on button "Meets" at bounding box center [229, 435] width 125 height 35
click at [245, 519] on button "Meets" at bounding box center [229, 514] width 125 height 35
click at [252, 588] on button "Meets" at bounding box center [229, 593] width 125 height 35
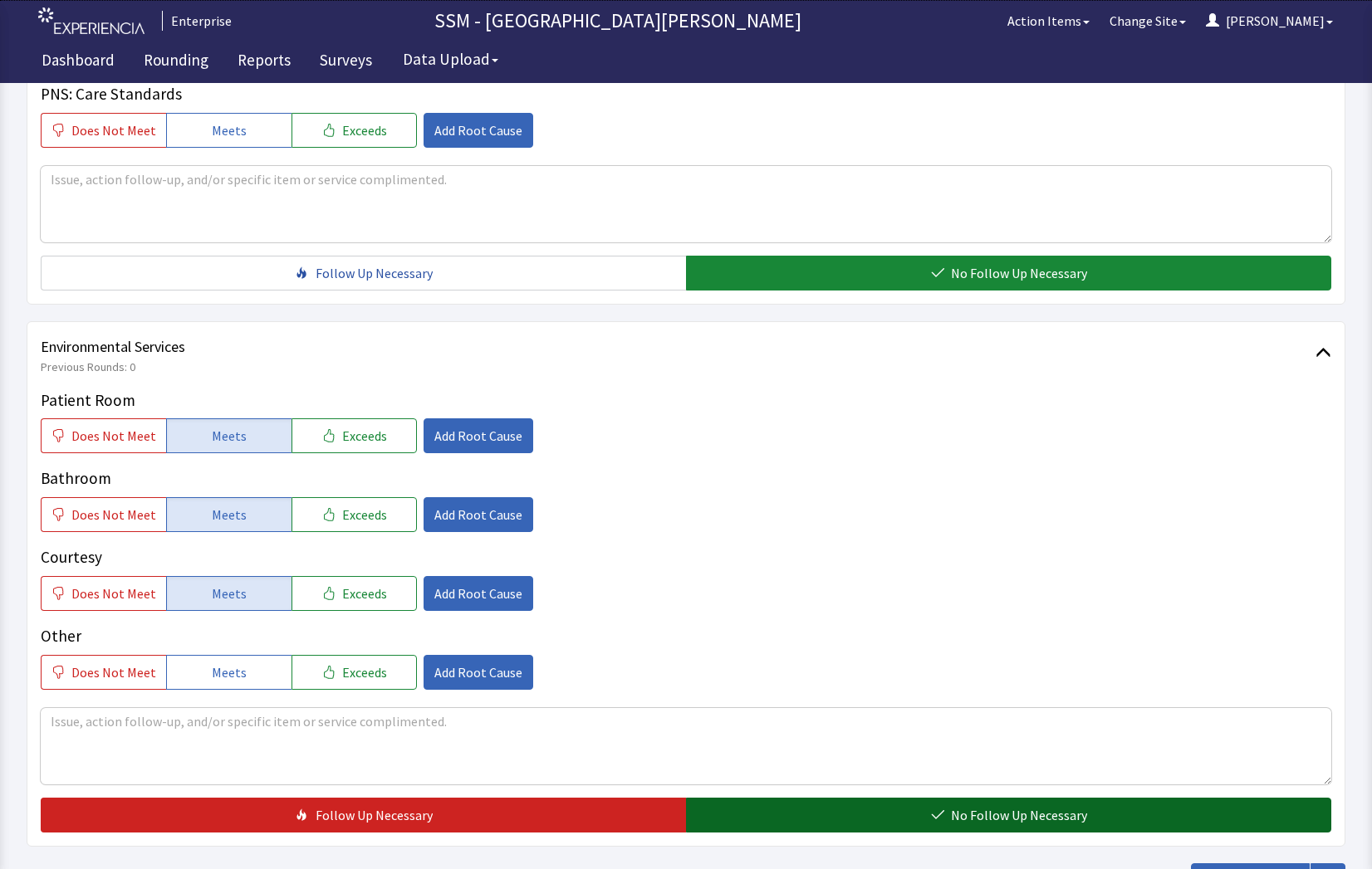
click at [940, 829] on button "No Follow Up Necessary" at bounding box center [1008, 814] width 645 height 35
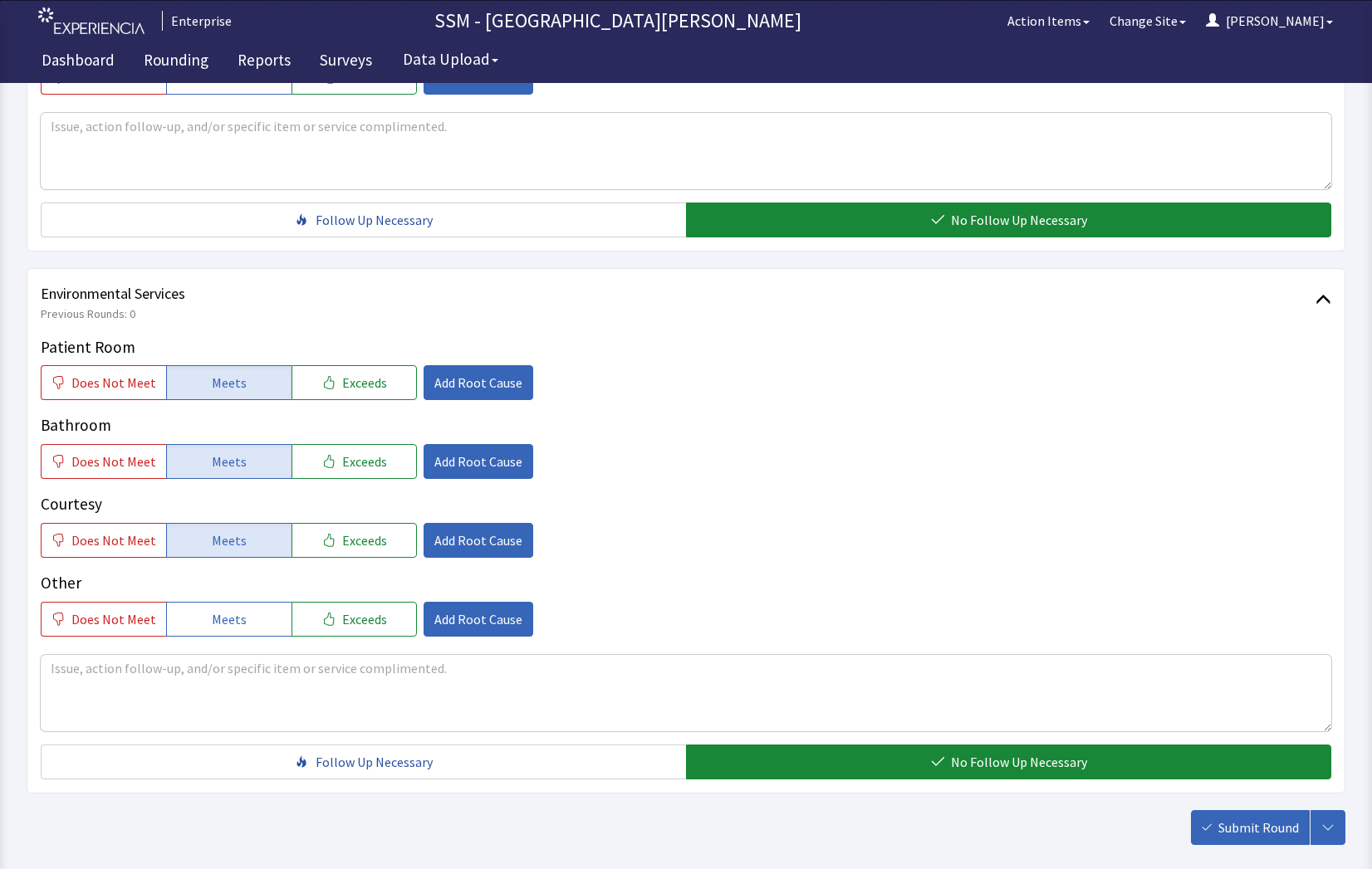
scroll to position [1549, 0]
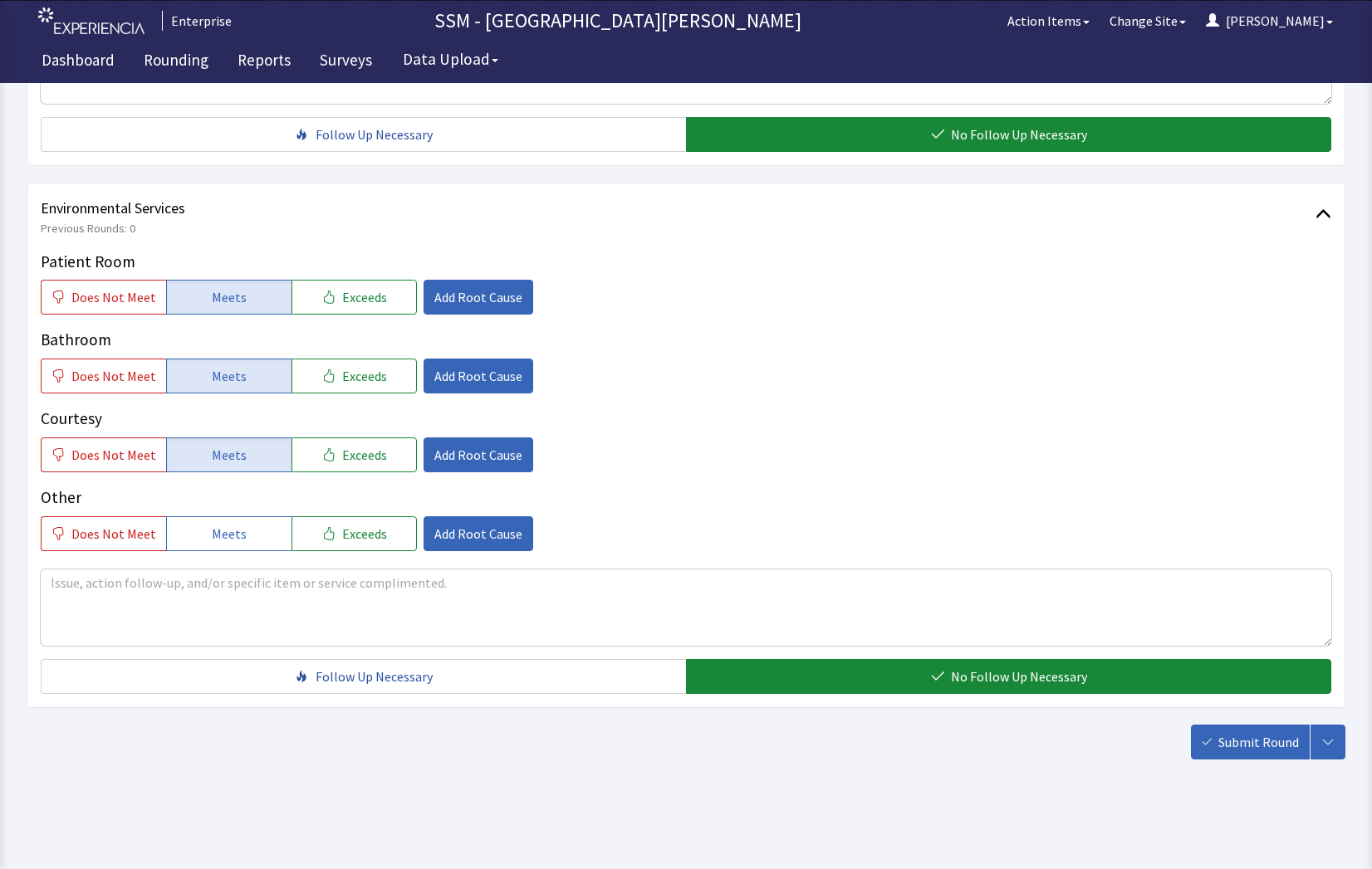
click at [1226, 741] on span "Submit Round" at bounding box center [1258, 742] width 80 height 20
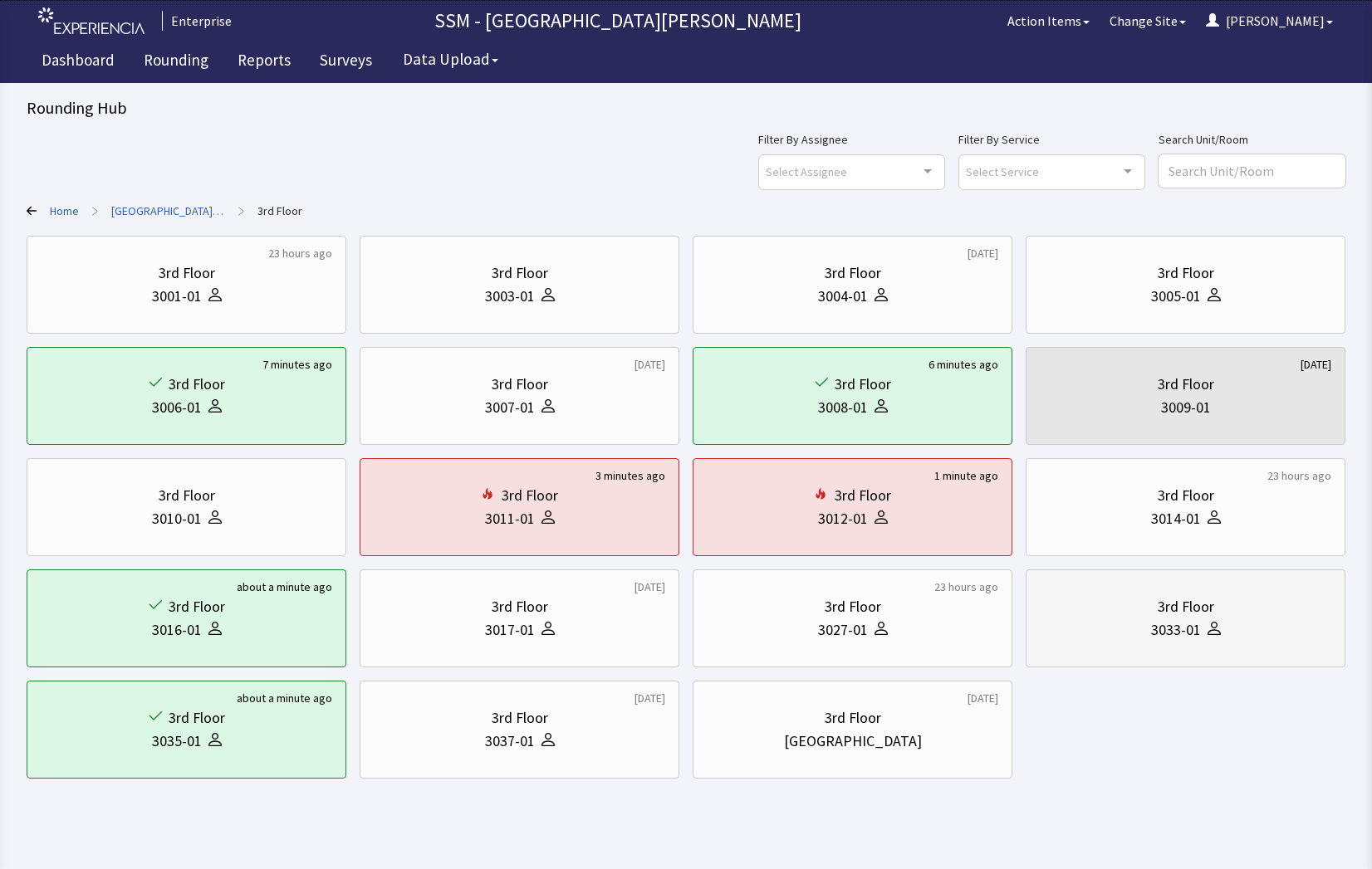
click at [1215, 638] on div at bounding box center [1211, 630] width 20 height 23
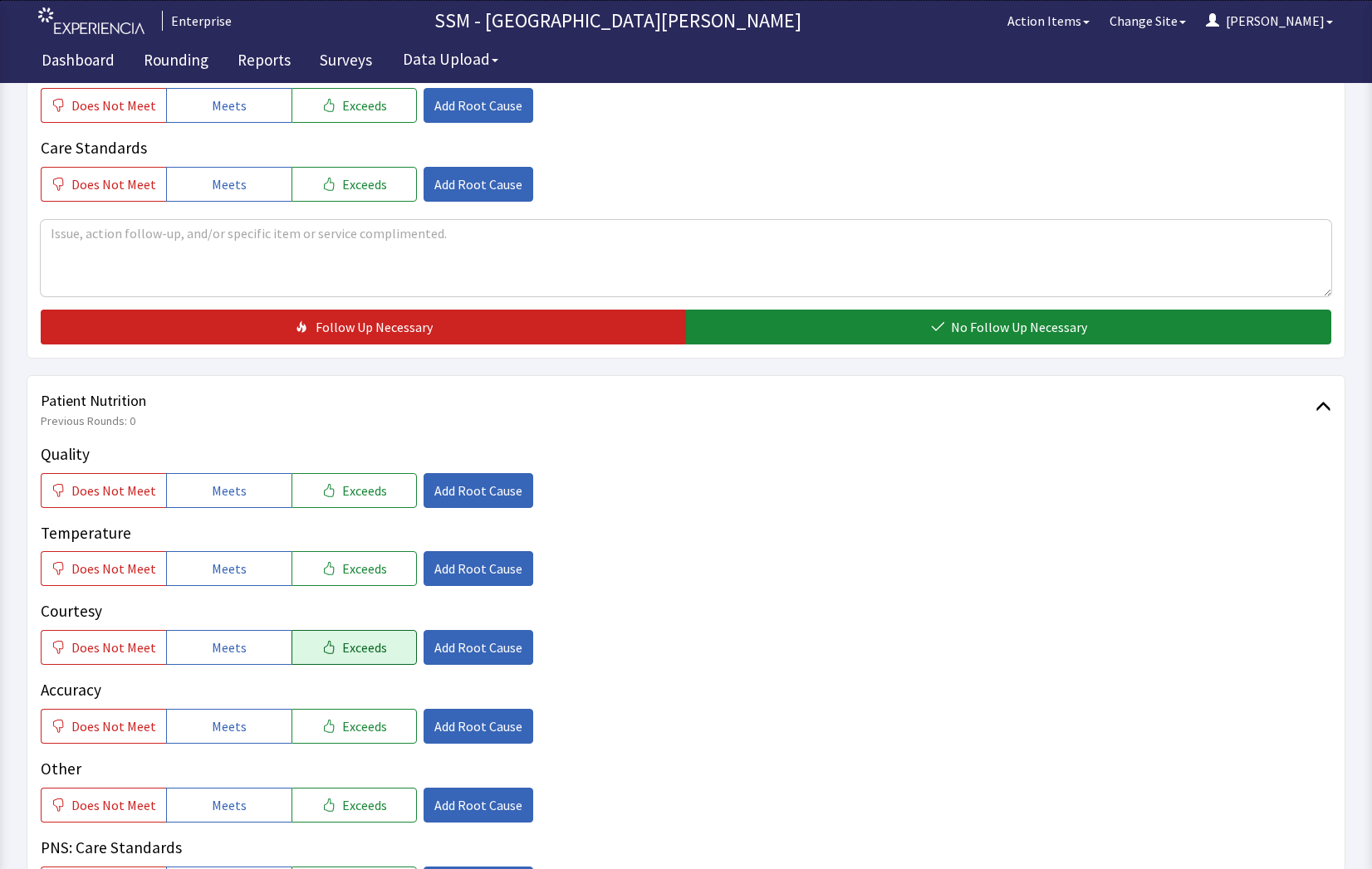
scroll to position [664, 0]
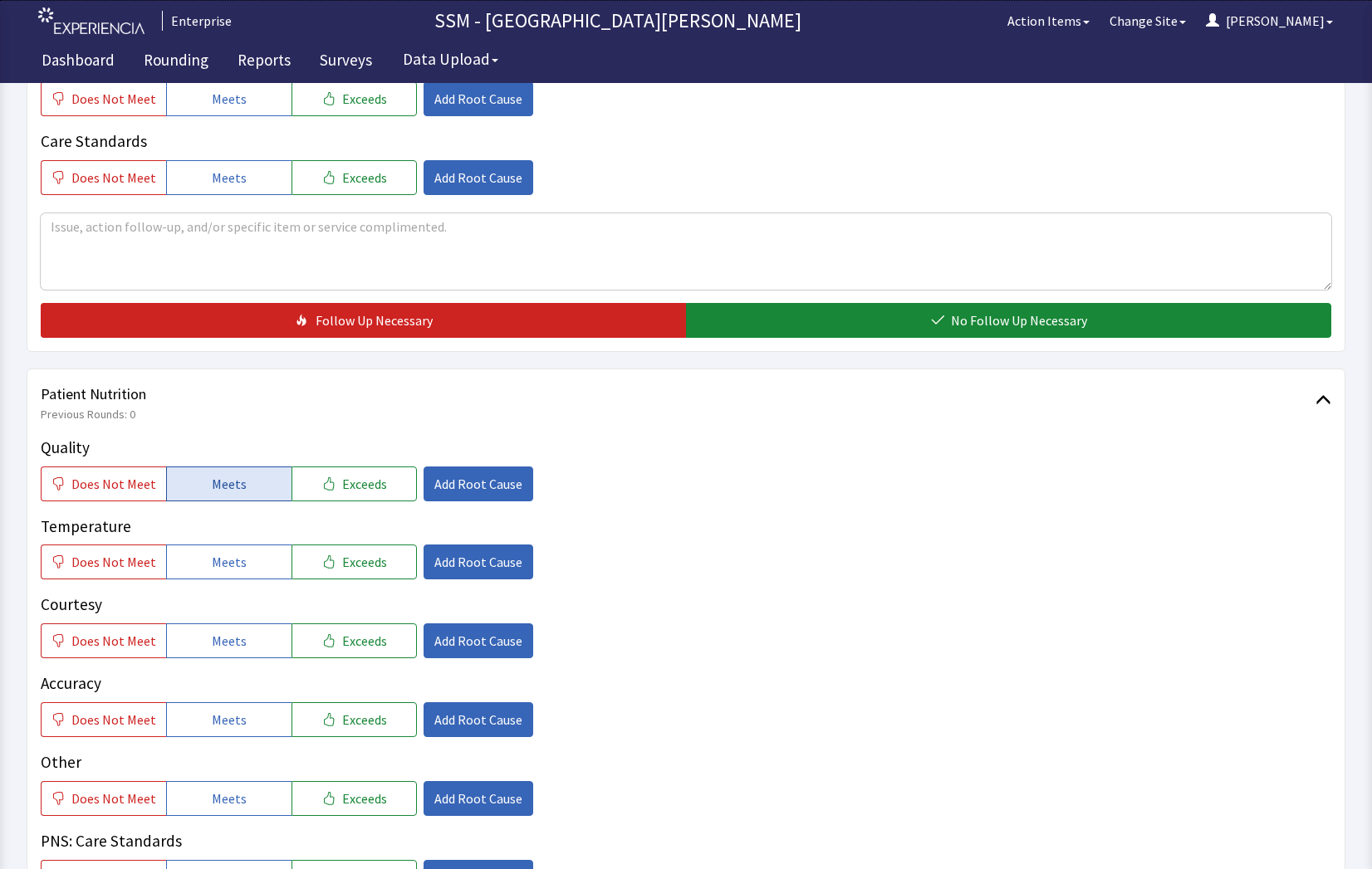
click at [199, 492] on button "Meets" at bounding box center [229, 484] width 125 height 35
drag, startPoint x: 189, startPoint y: 549, endPoint x: 200, endPoint y: 596, distance: 48.3
click at [190, 563] on button "Meets" at bounding box center [229, 561] width 125 height 35
drag, startPoint x: 215, startPoint y: 659, endPoint x: 215, endPoint y: 648, distance: 11.0
click at [215, 659] on div "Quality Does Not Meet Meets Exceeds Add Root Cause Temperature Does Not Meet Me…" at bounding box center [685, 664] width 1291 height 459
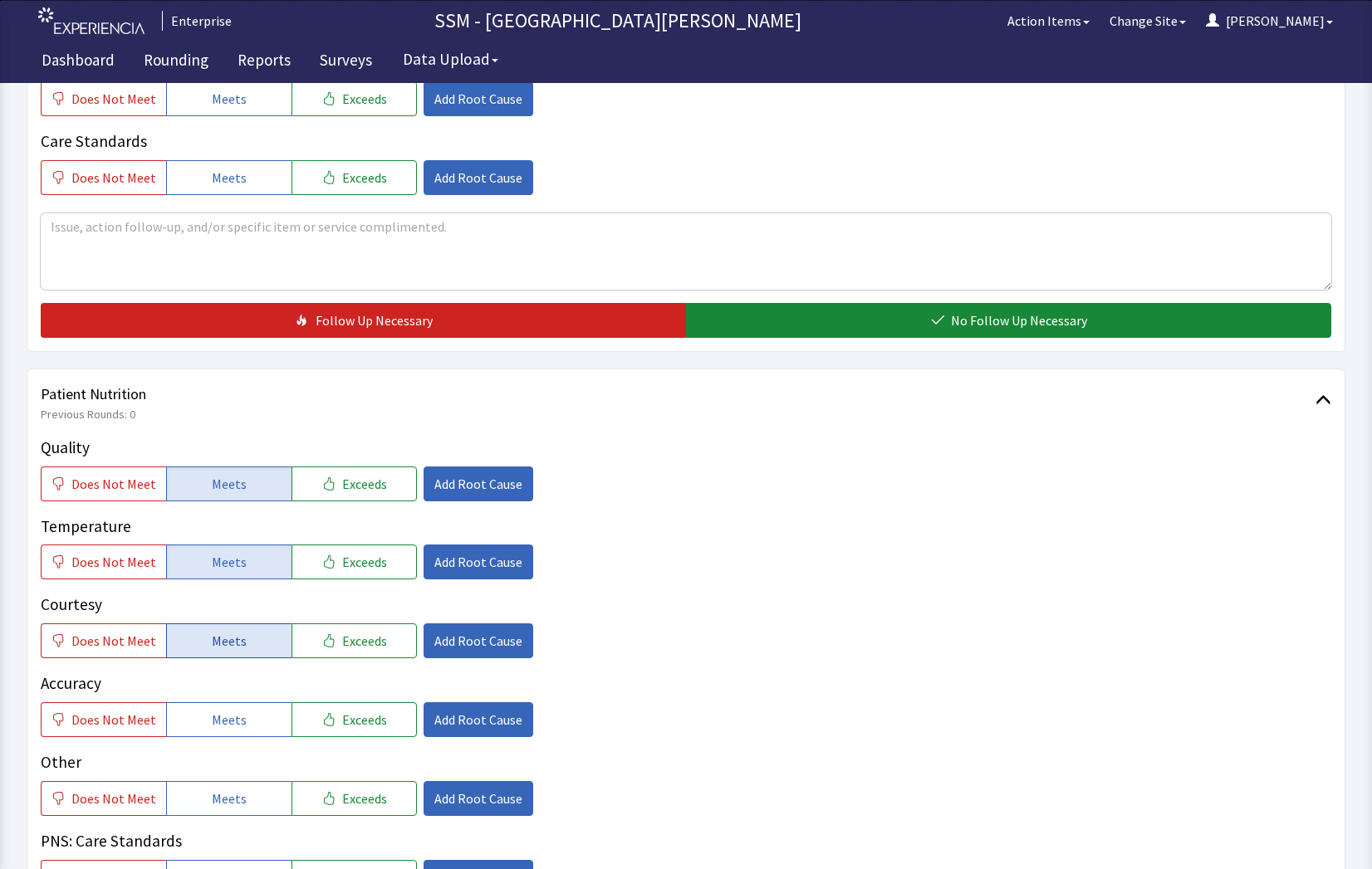
click at [215, 642] on span "Meets" at bounding box center [229, 641] width 35 height 20
drag, startPoint x: 186, startPoint y: 719, endPoint x: 270, endPoint y: 714, distance: 84.1
click at [192, 721] on button "Meets" at bounding box center [229, 720] width 125 height 35
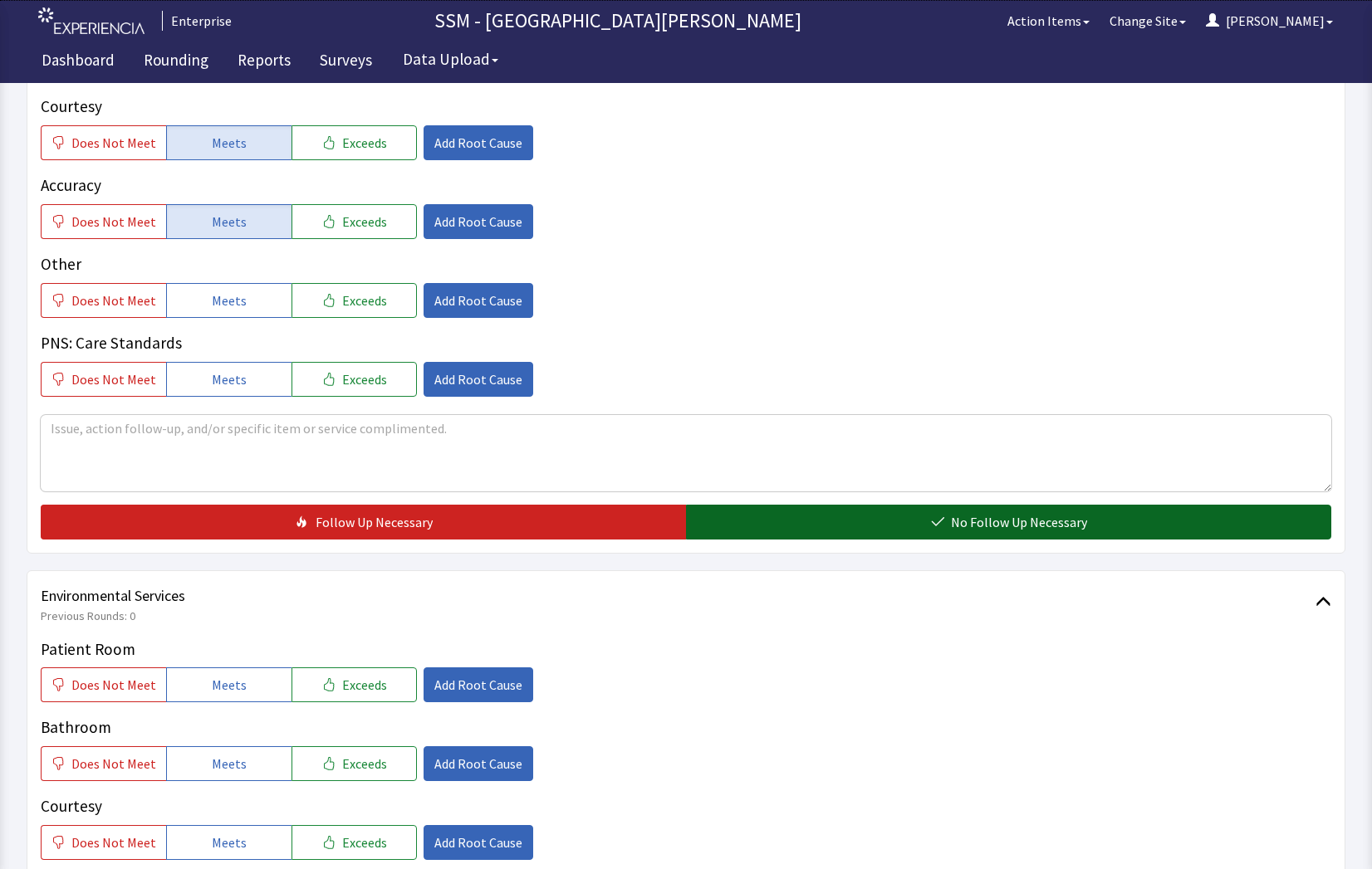
click at [829, 539] on button "No Follow Up Necessary" at bounding box center [1008, 522] width 645 height 35
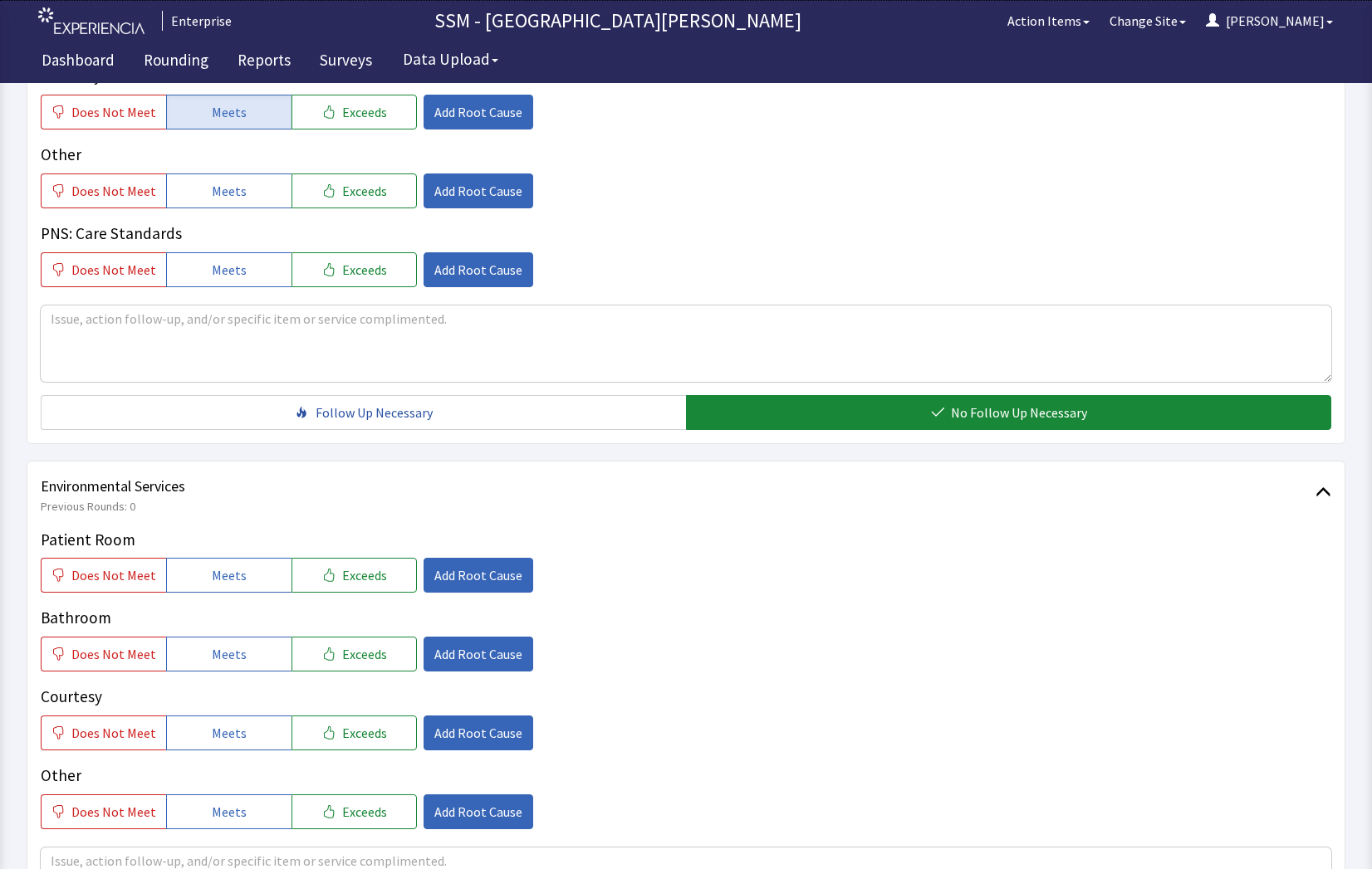
scroll to position [1329, 0]
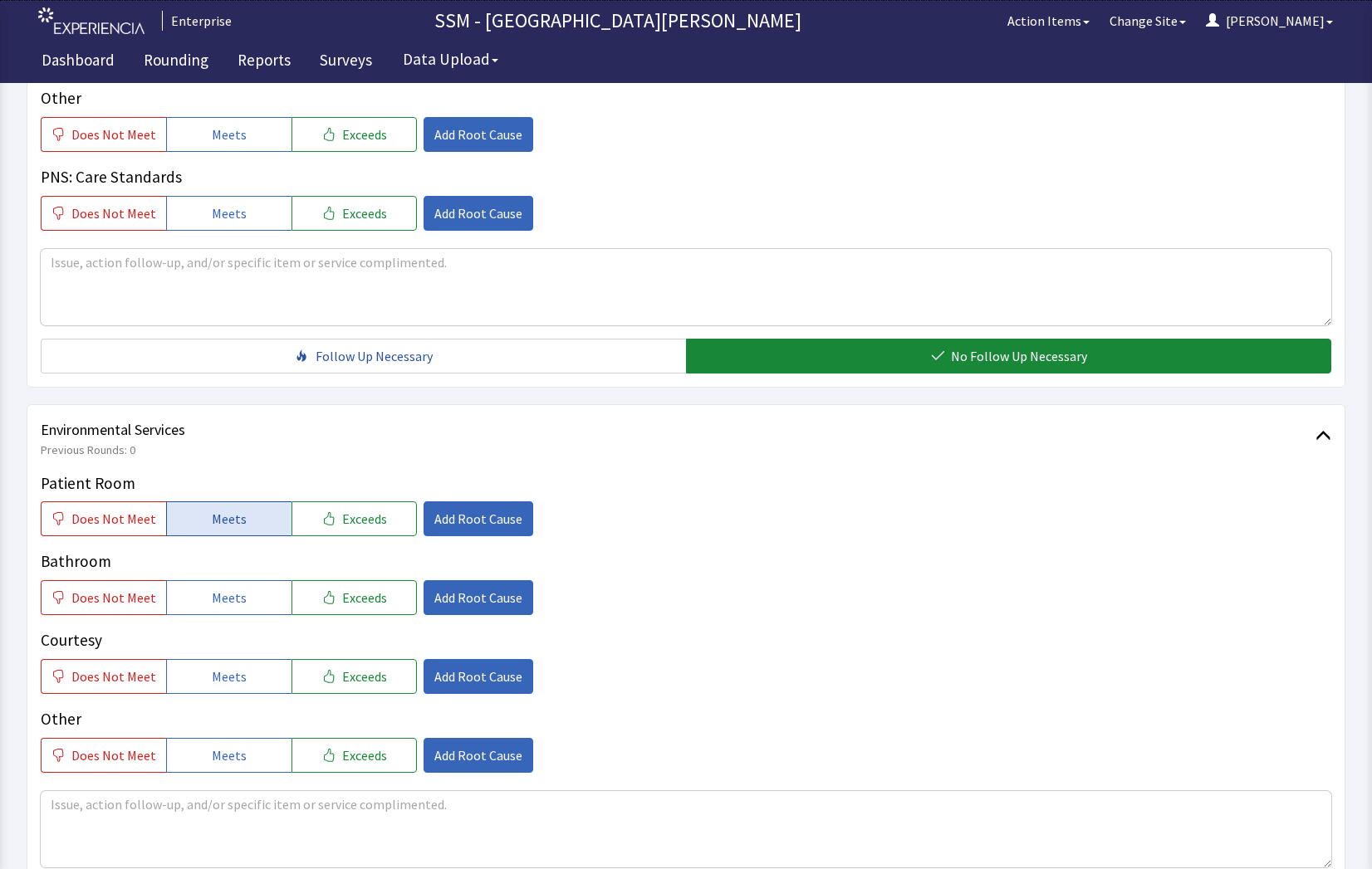
click at [217, 519] on span "Meets" at bounding box center [229, 519] width 35 height 20
drag, startPoint x: 209, startPoint y: 604, endPoint x: 221, endPoint y: 624, distance: 23.3
click at [211, 609] on button "Meets" at bounding box center [229, 597] width 125 height 35
click at [232, 691] on button "Meets" at bounding box center [229, 676] width 125 height 35
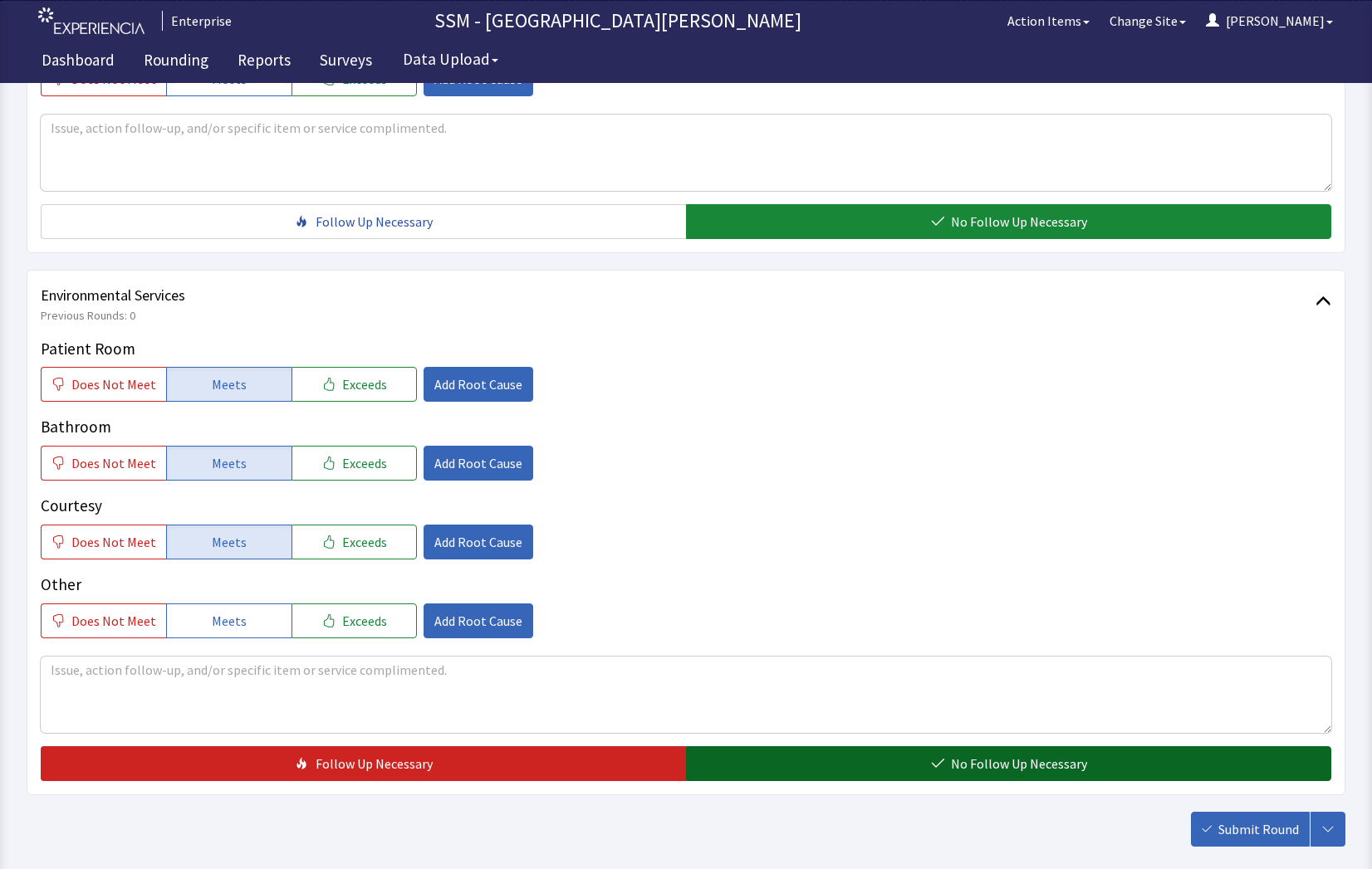
scroll to position [1549, 0]
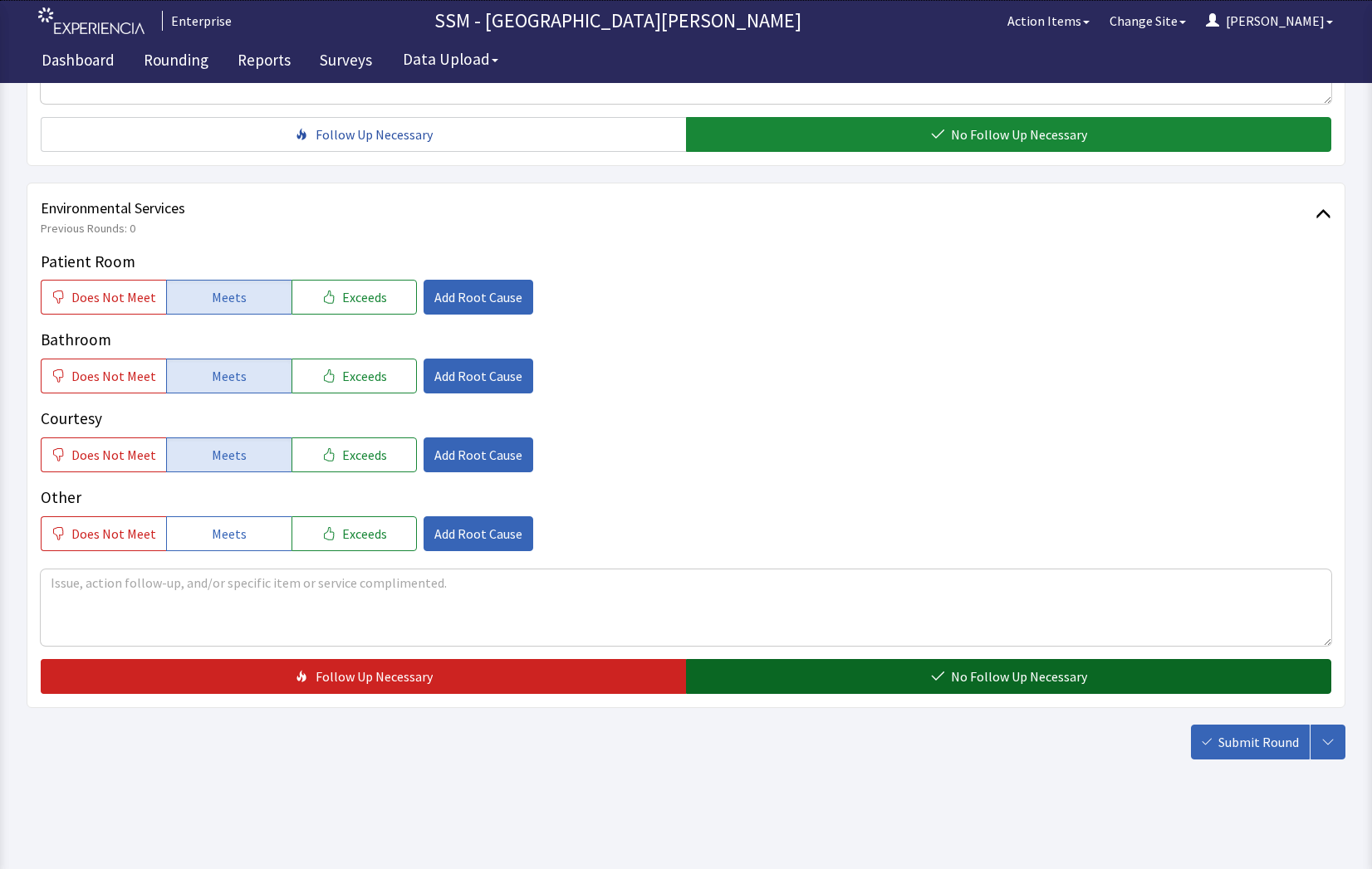
click at [856, 672] on button "No Follow Up Necessary" at bounding box center [1008, 676] width 645 height 35
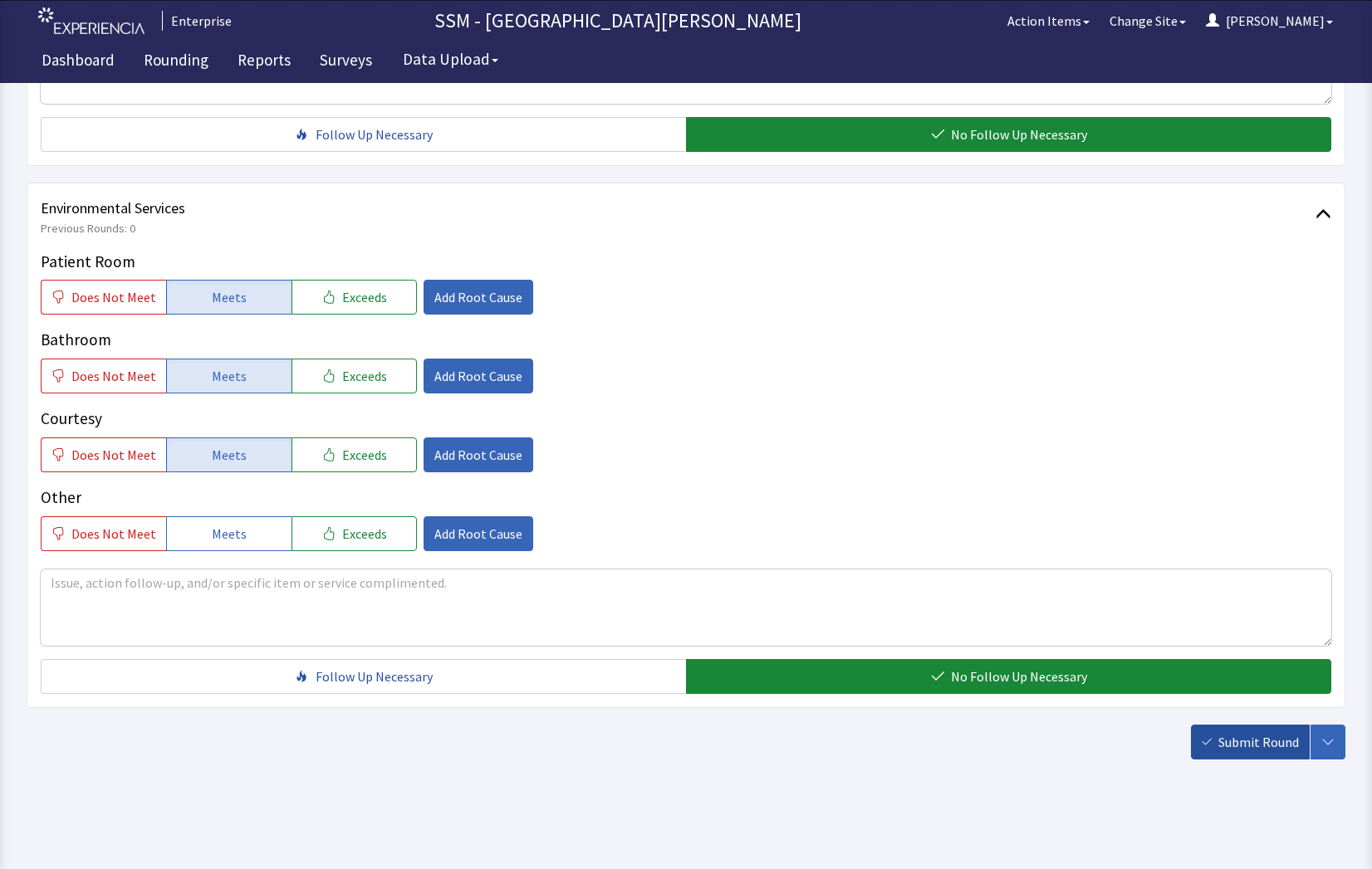
click at [1260, 752] on button "Submit Round" at bounding box center [1249, 742] width 119 height 35
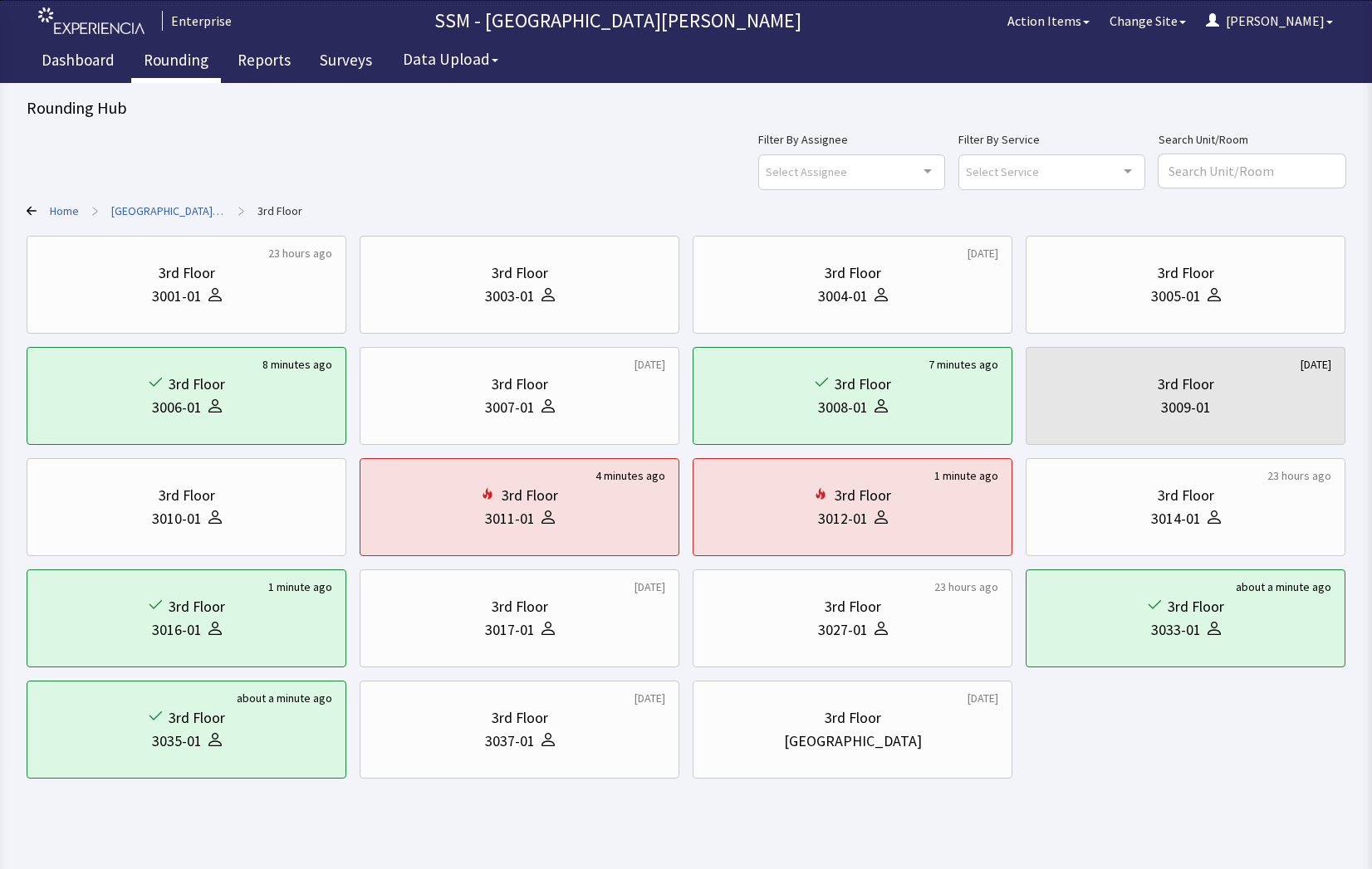
click at [182, 63] on link "Rounding" at bounding box center [176, 62] width 89 height 41
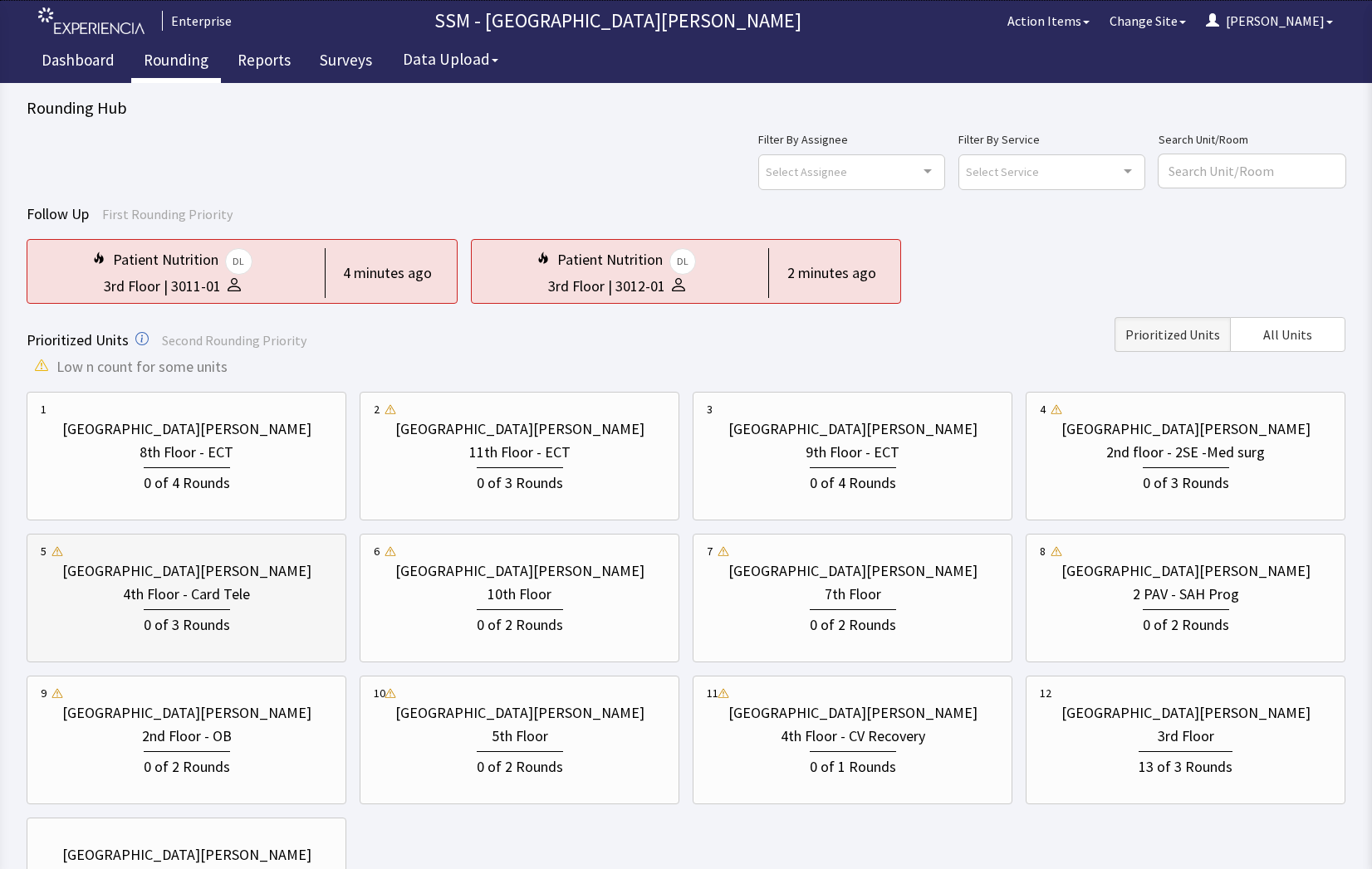
click at [118, 631] on div "0 of 3 Rounds" at bounding box center [186, 621] width 292 height 30
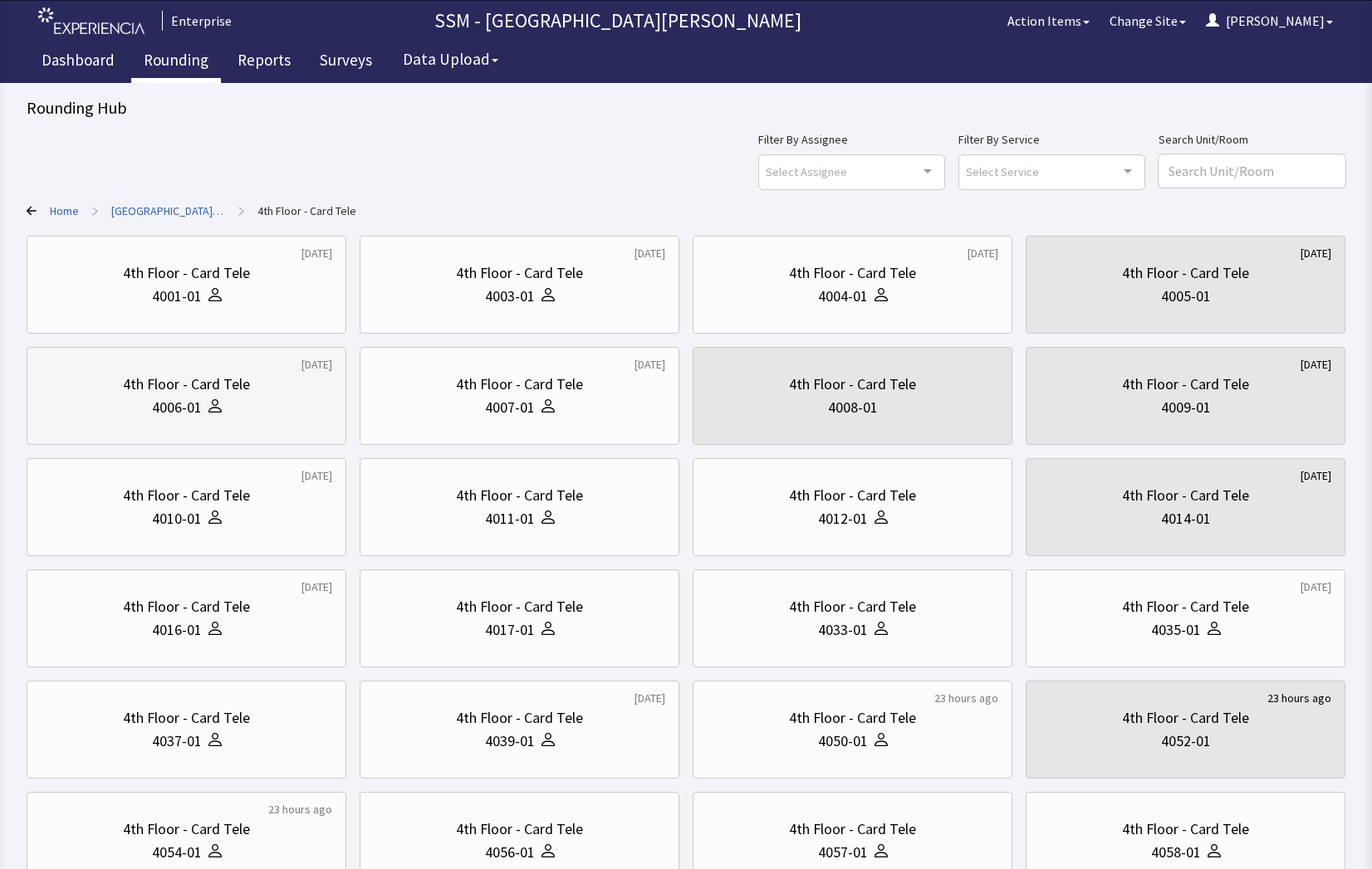
click at [191, 419] on div "4th Floor - Card Tele 4006-01" at bounding box center [186, 395] width 292 height 80
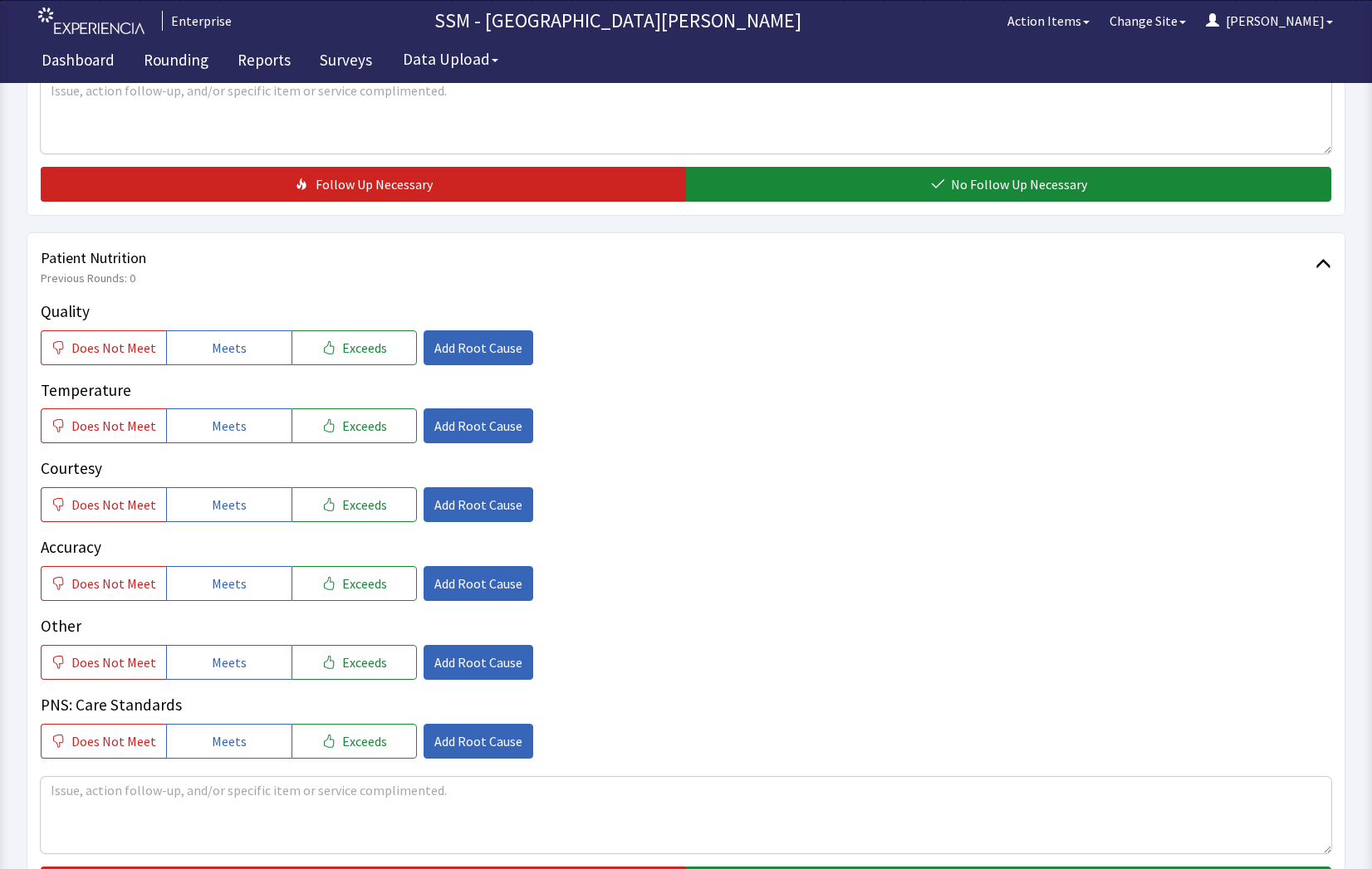
scroll to position [830, 0]
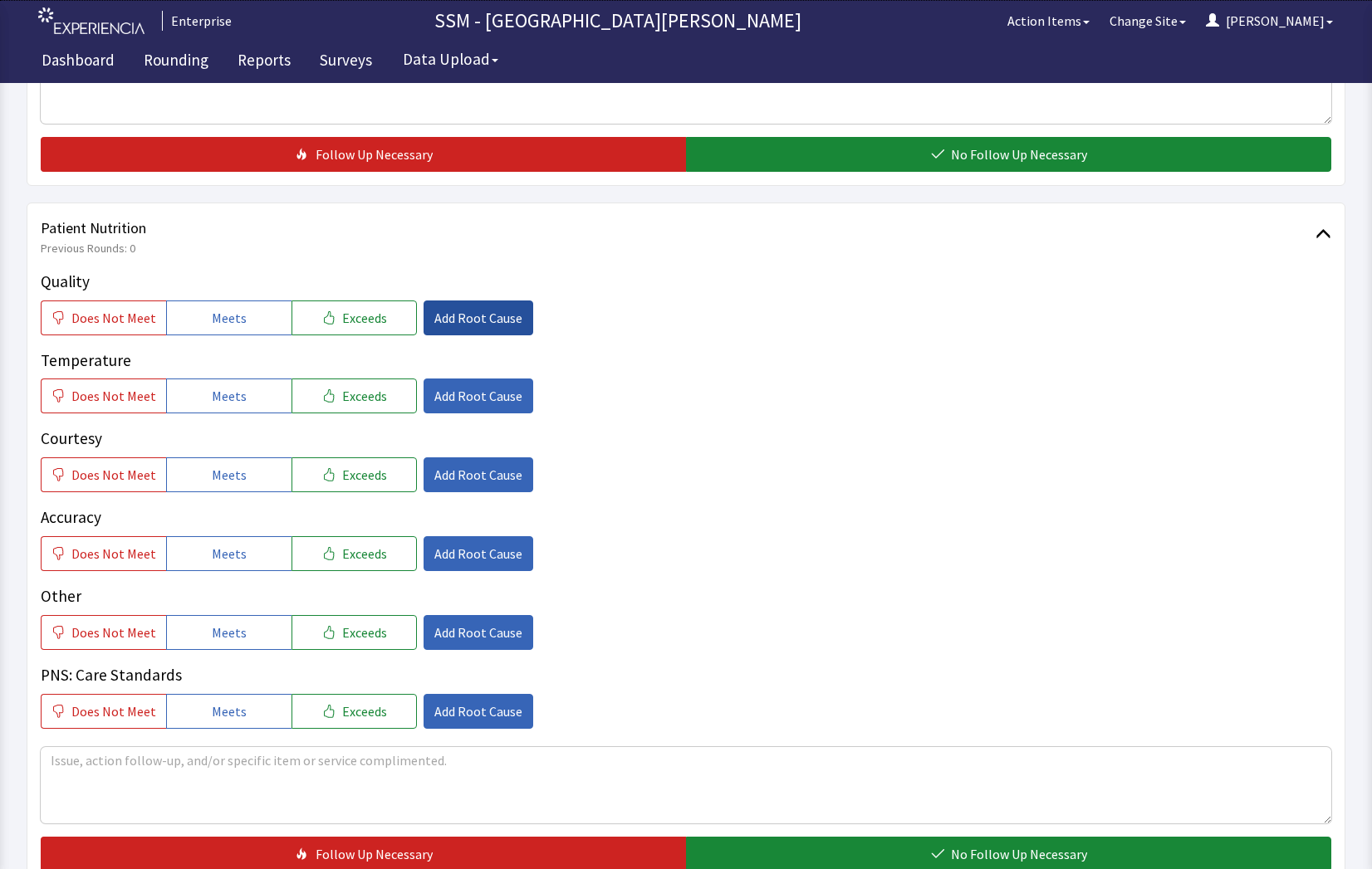
click at [435, 314] on span "Add Root Cause" at bounding box center [479, 317] width 88 height 20
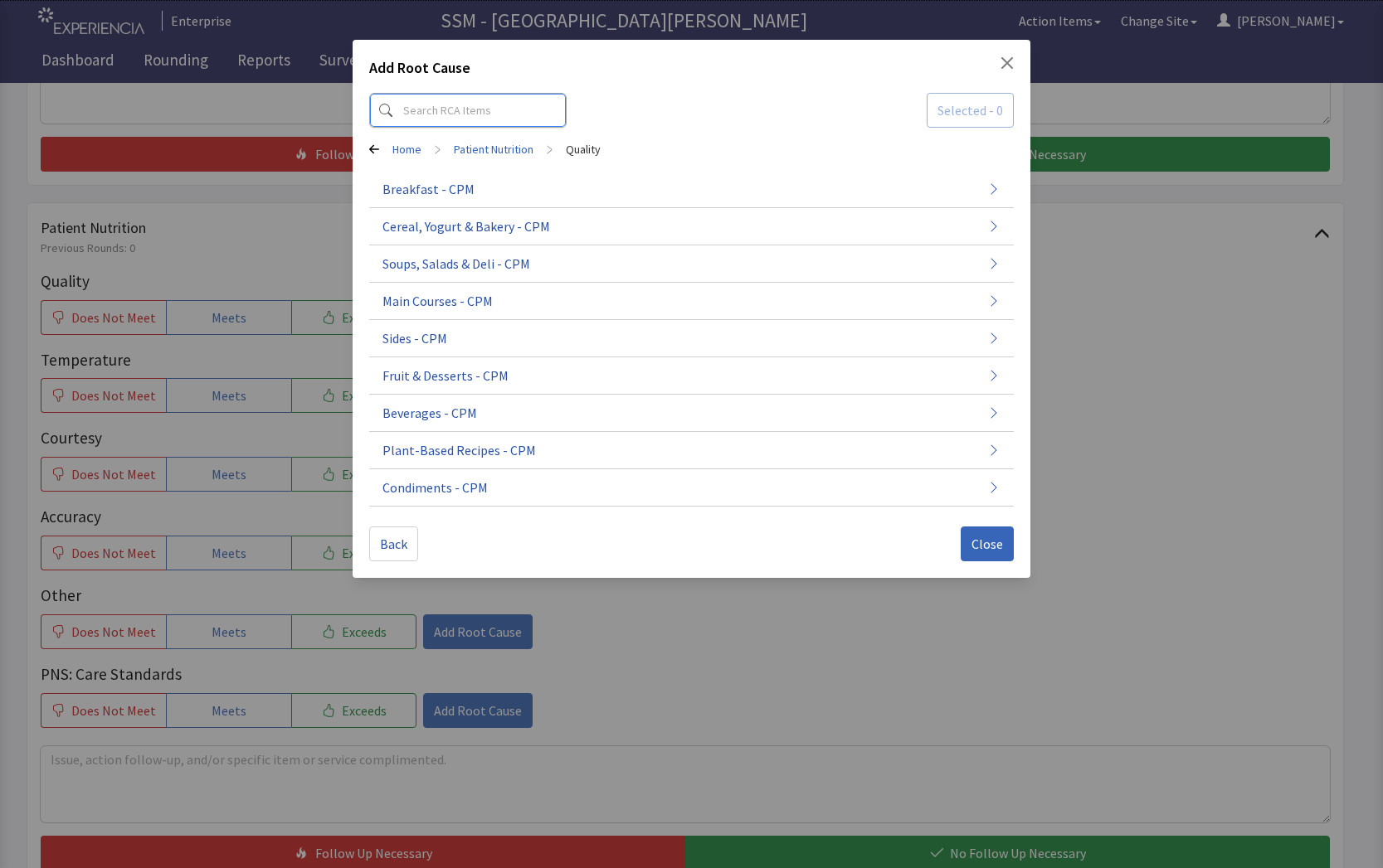
click at [428, 100] on input at bounding box center [467, 110] width 197 height 35
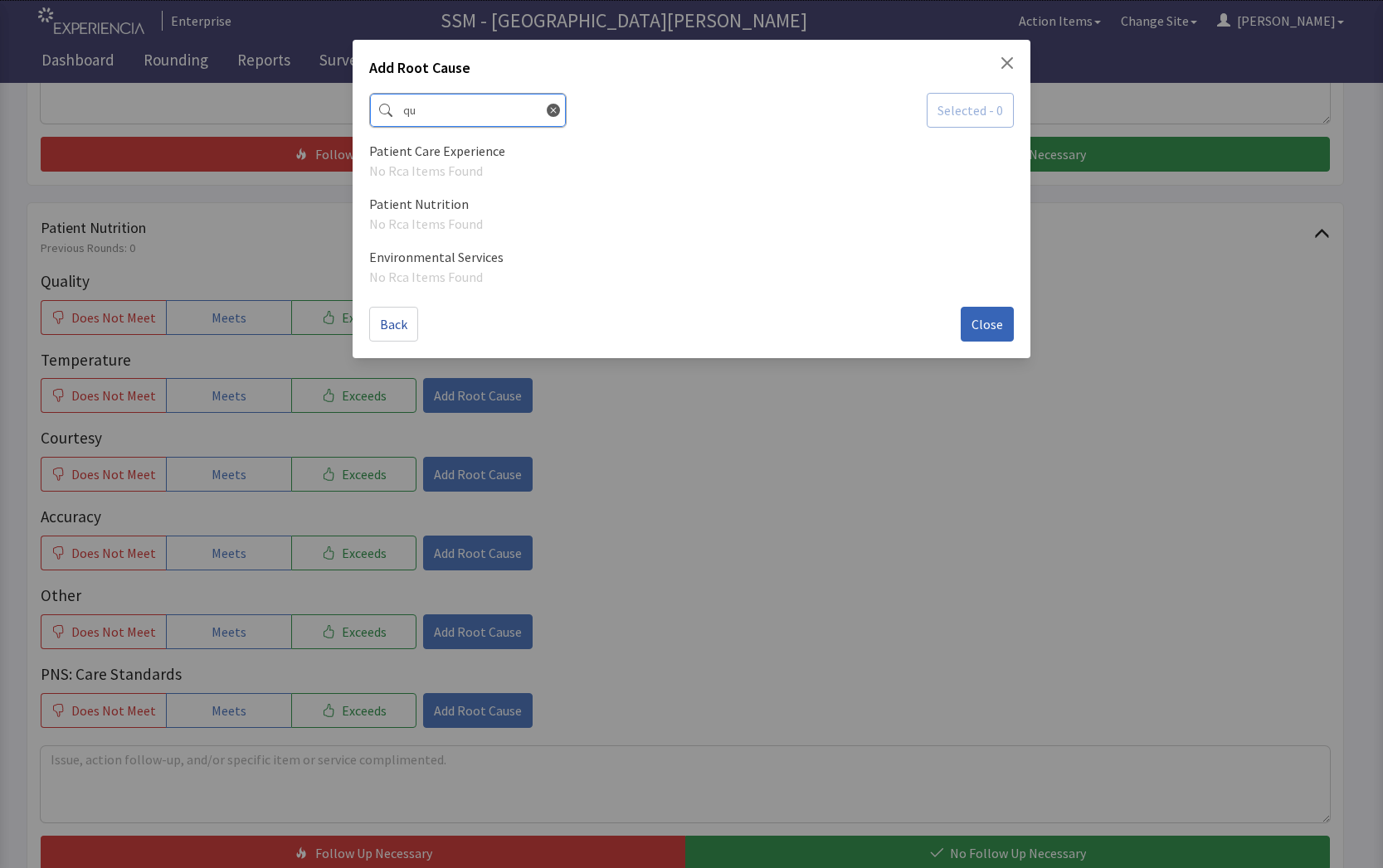
type input "q"
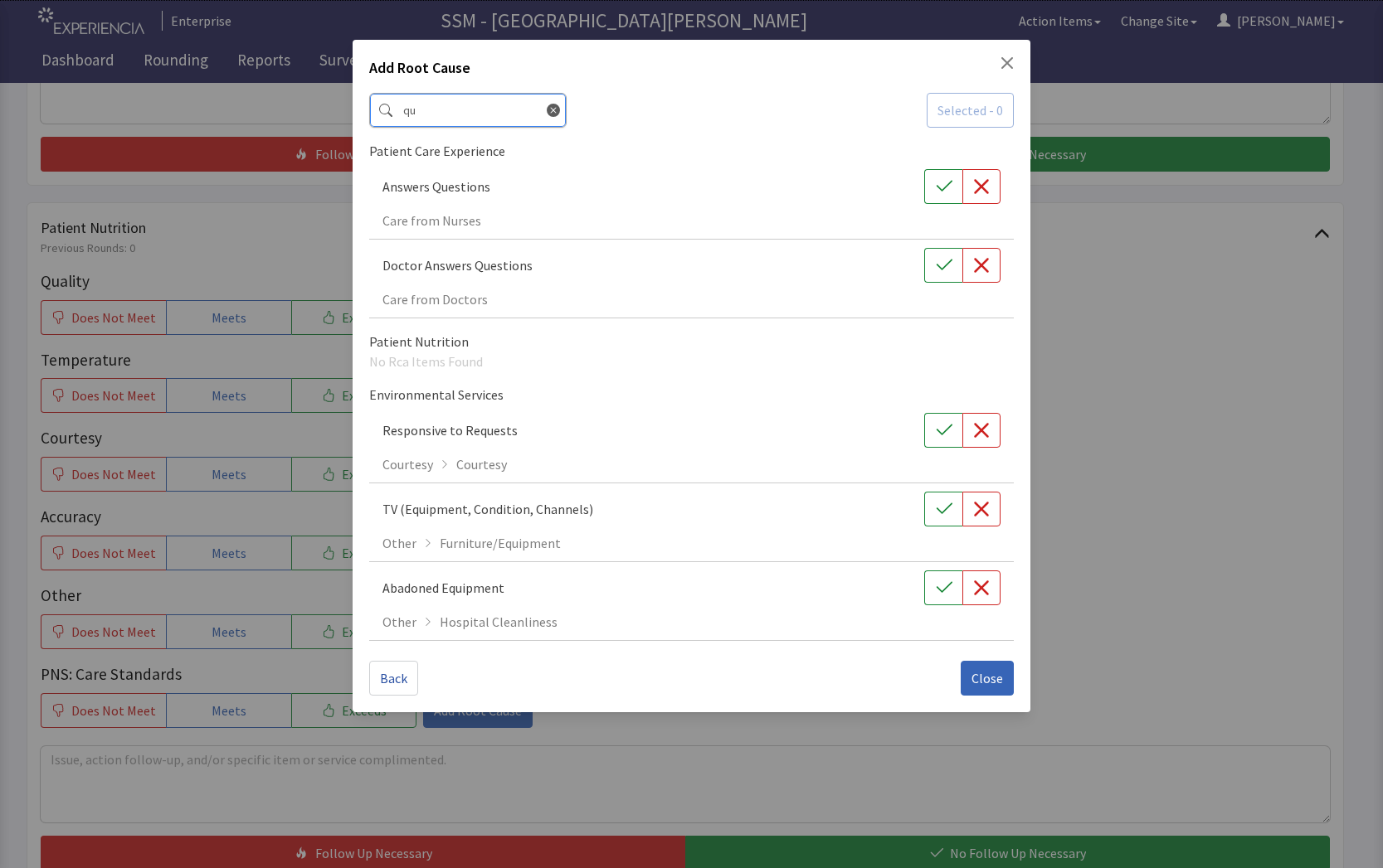
type input "q"
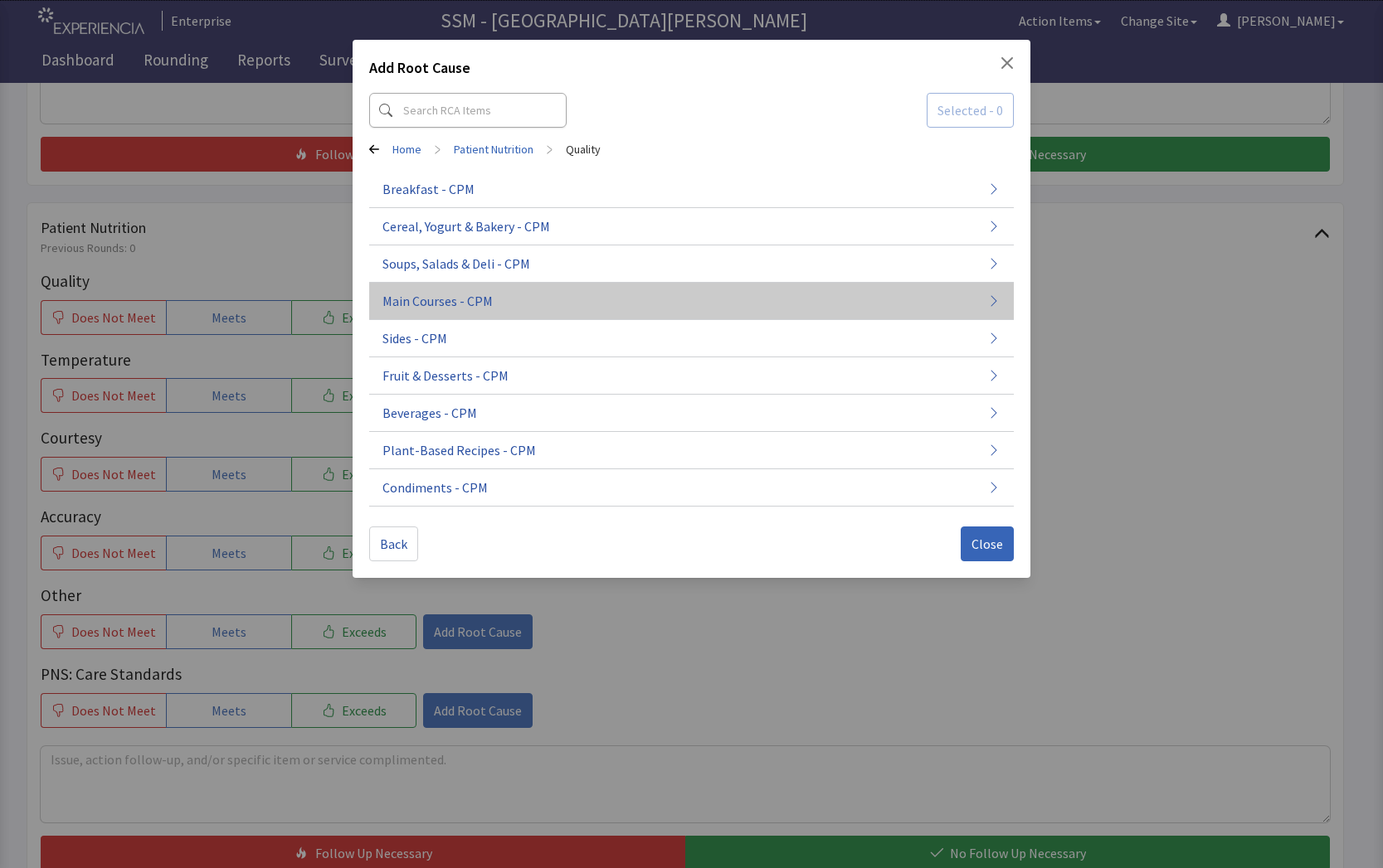
click at [414, 295] on span "Main Courses - CPM" at bounding box center [437, 301] width 110 height 20
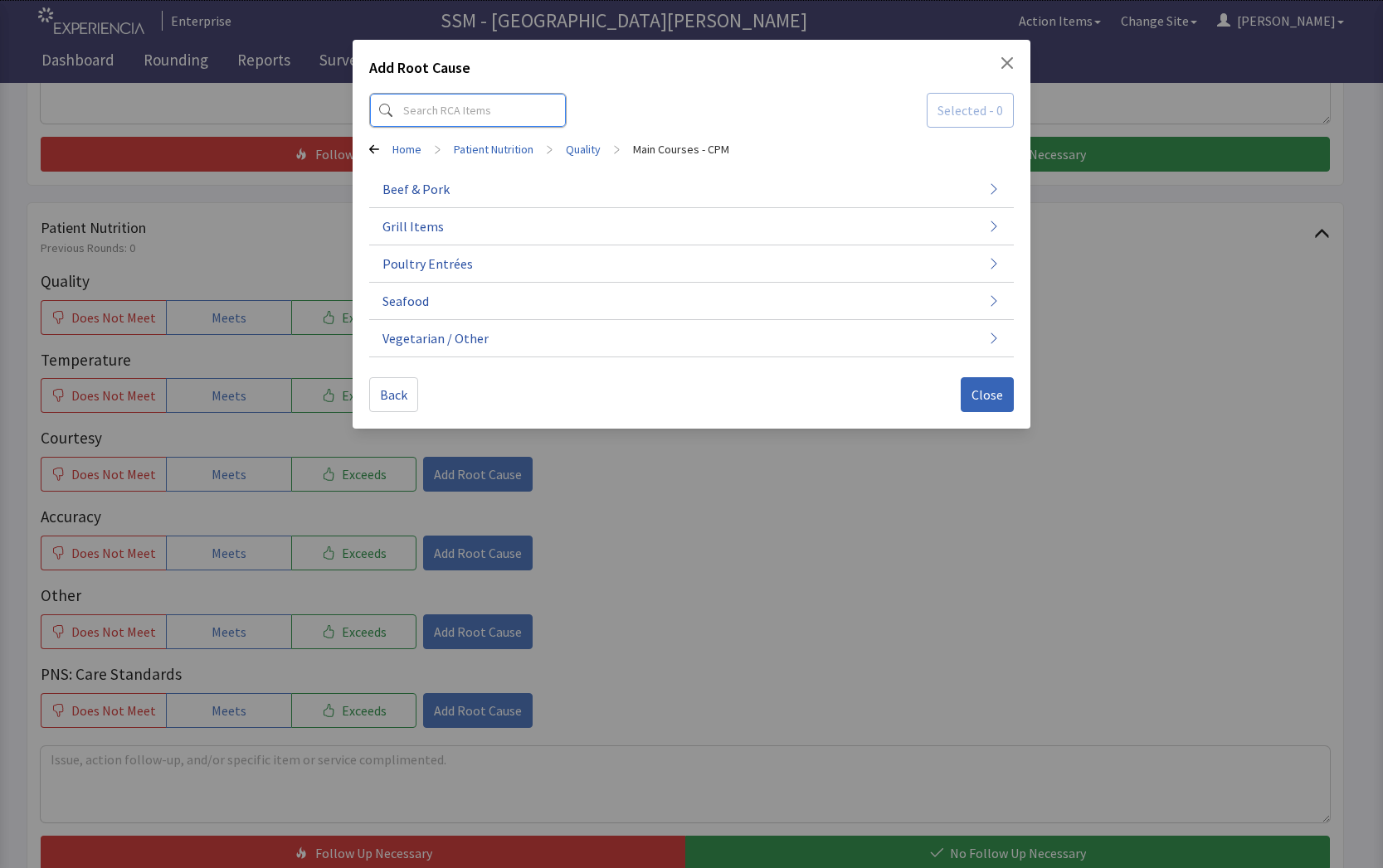
click at [469, 111] on input at bounding box center [467, 110] width 197 height 35
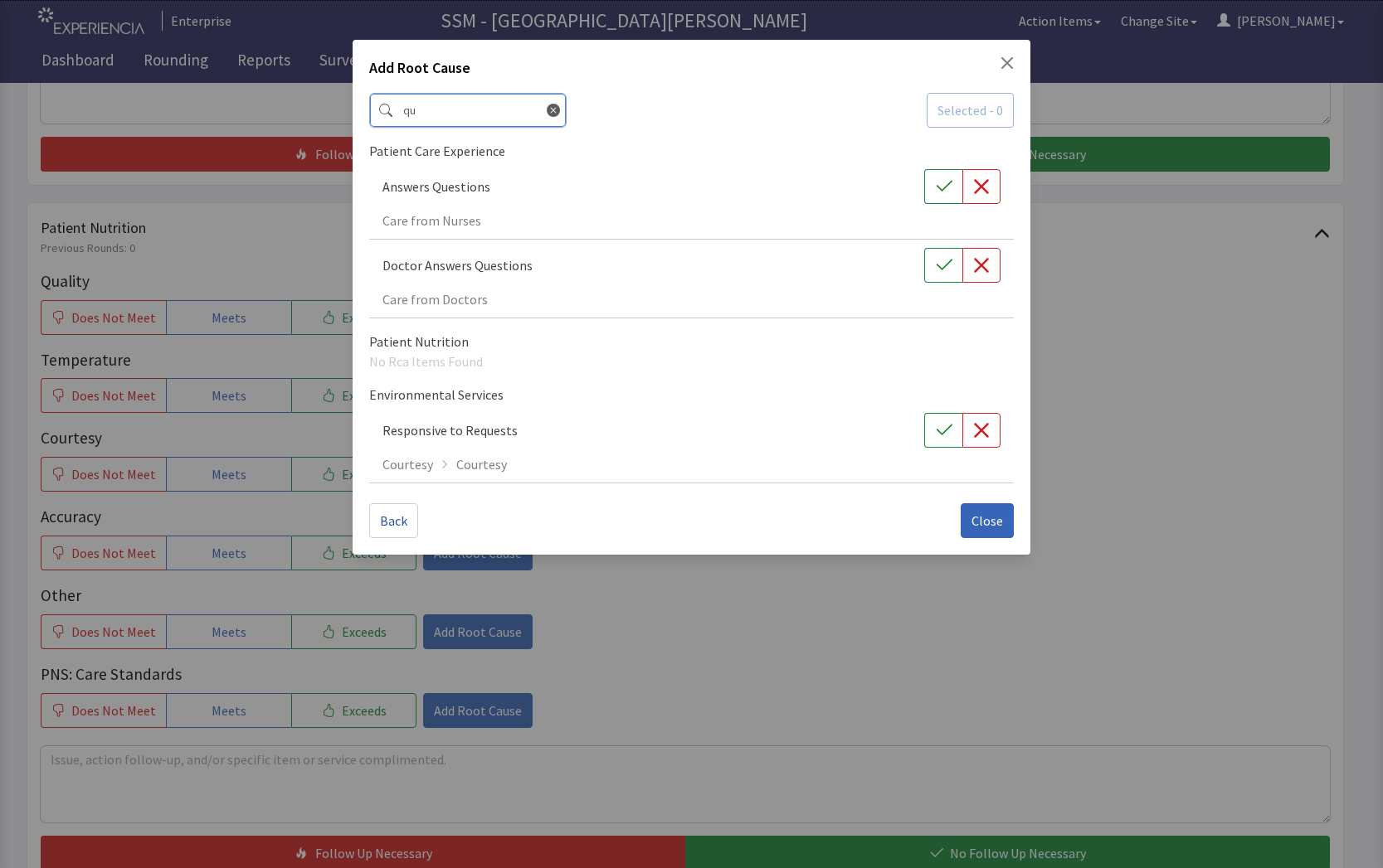
type input "q"
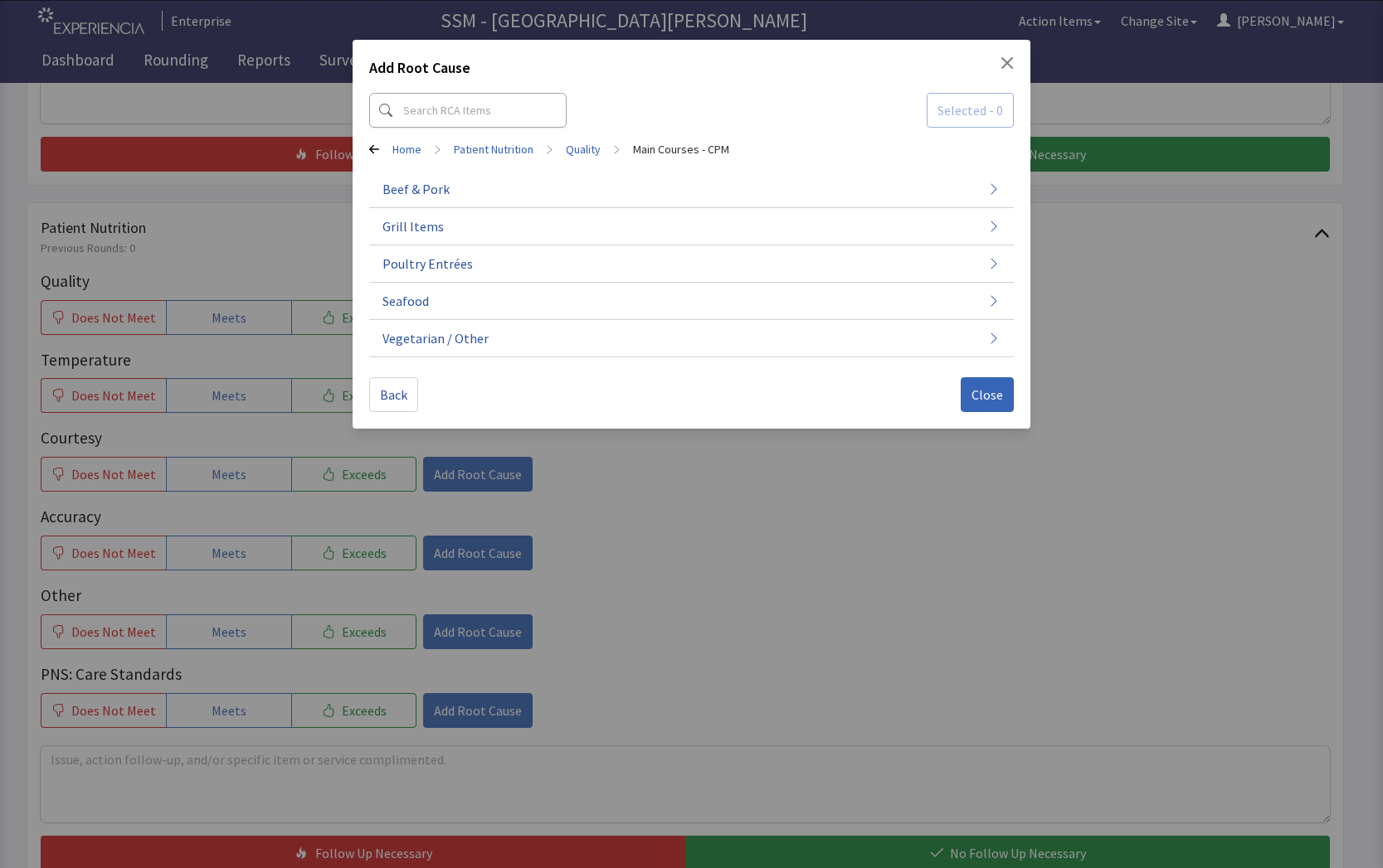
drag, startPoint x: 961, startPoint y: 488, endPoint x: 708, endPoint y: 481, distance: 253.1
click at [960, 488] on div "Add Root Cause Selected - 0 Home > Patient Nutrition > Quality > Main Courses -…" at bounding box center [692, 434] width 1383 height 868
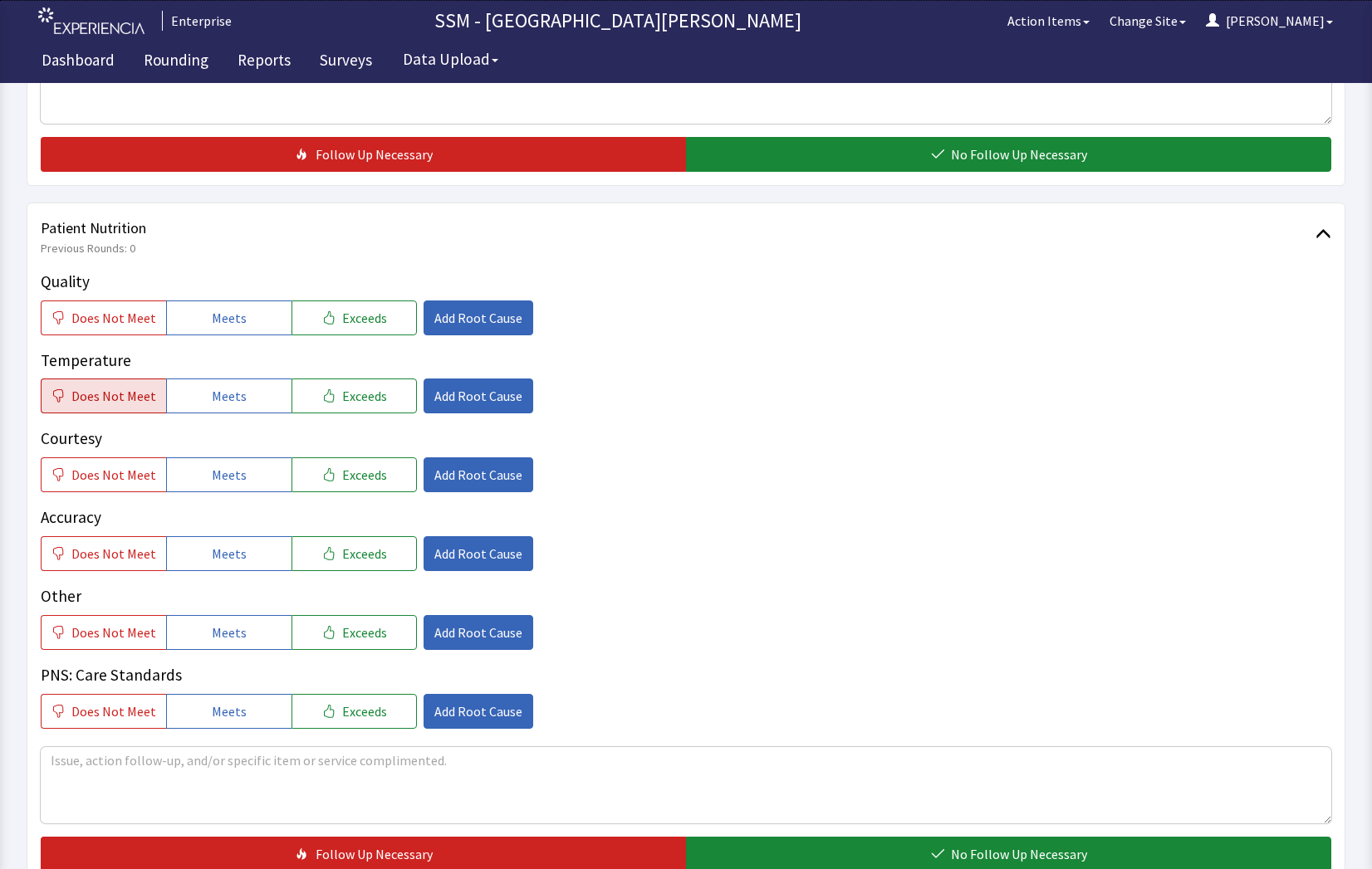
click at [140, 399] on span "Does Not Meet" at bounding box center [114, 396] width 85 height 20
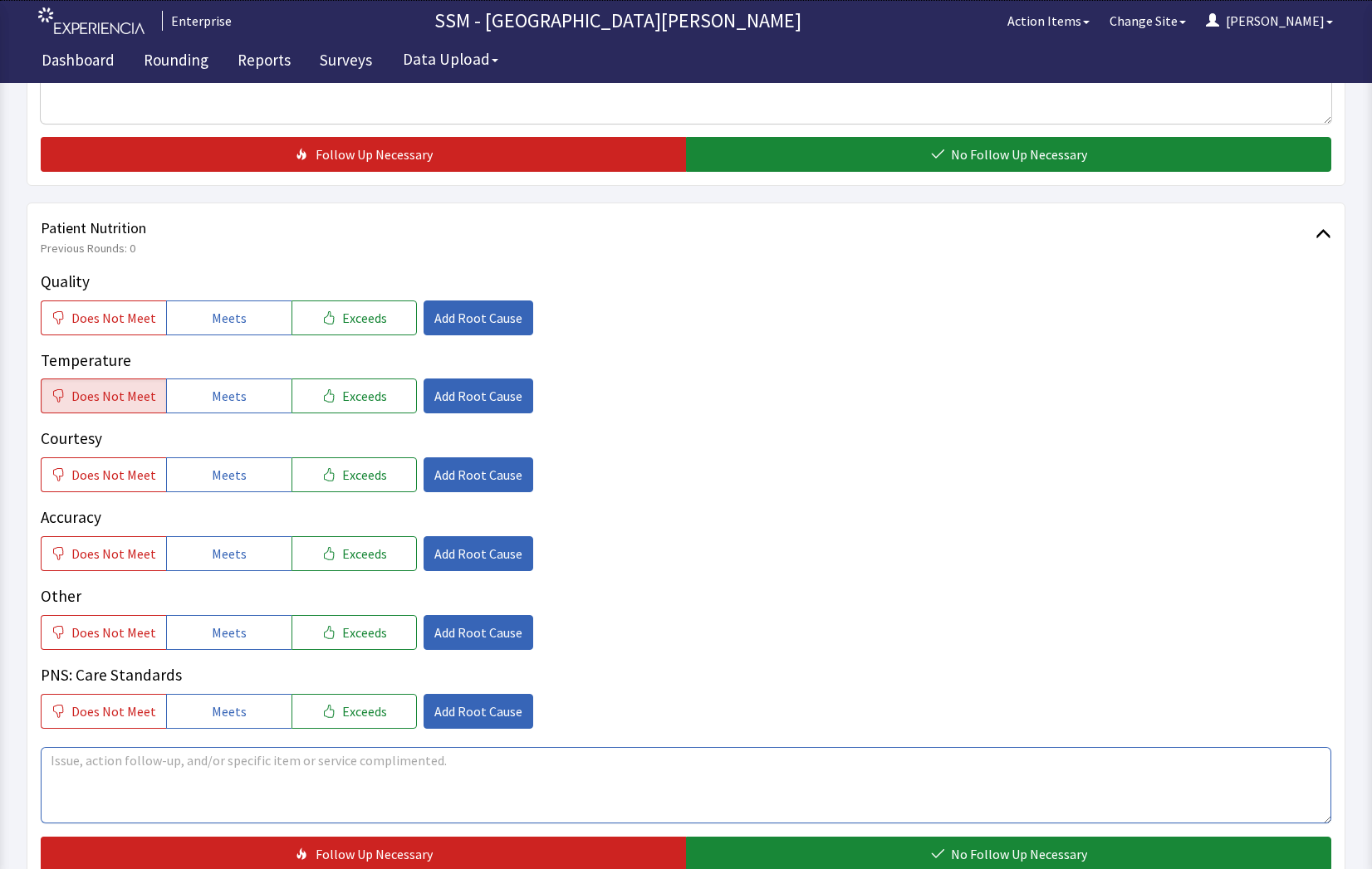
click at [374, 781] on textarea at bounding box center [685, 785] width 1291 height 76
drag, startPoint x: 79, startPoint y: 764, endPoint x: 138, endPoint y: 760, distance: 59.1
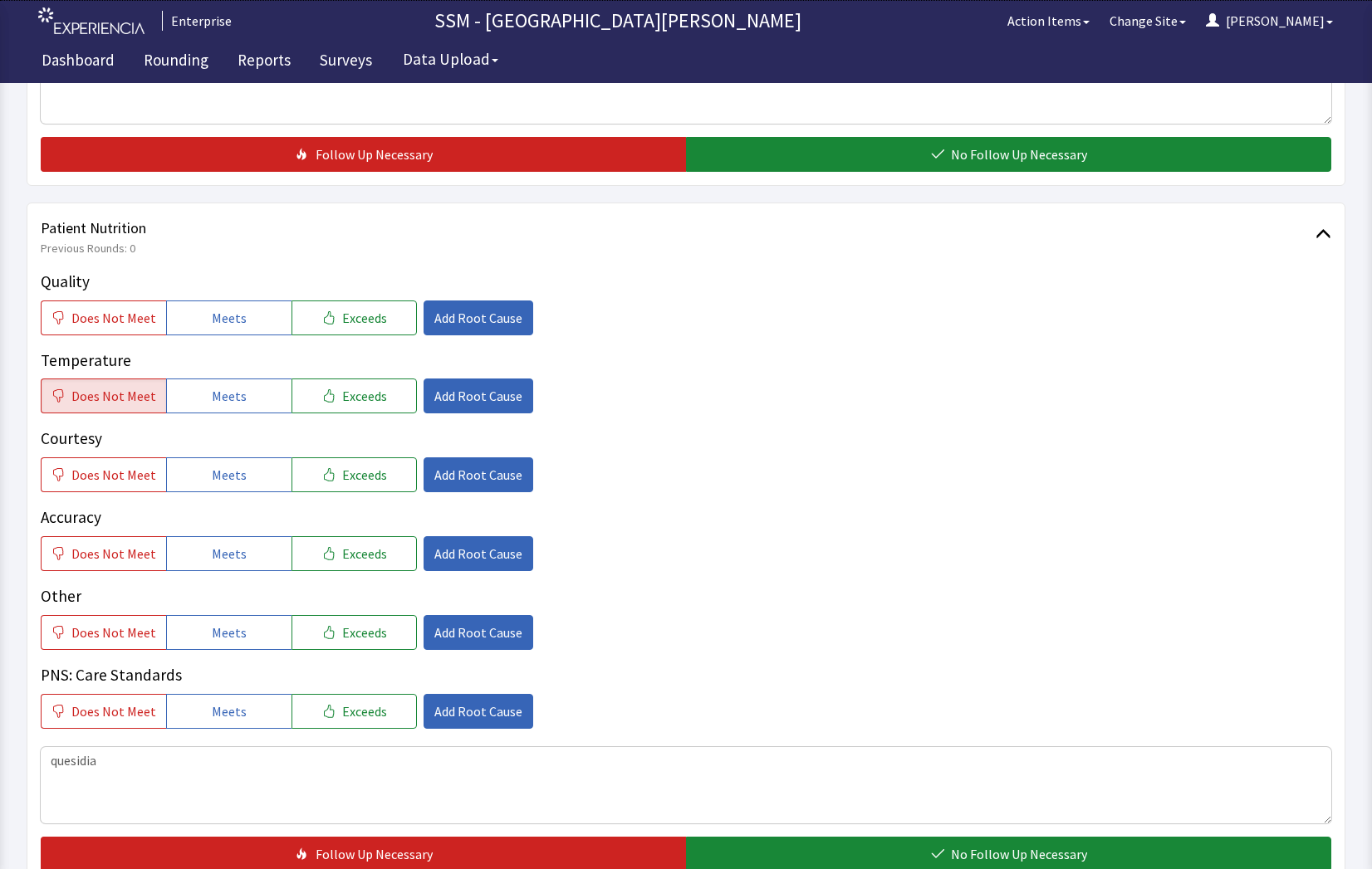
drag, startPoint x: 691, startPoint y: 638, endPoint x: 677, endPoint y: 645, distance: 15.7
click at [685, 644] on div "Does Not Meet Meets Exceeds Add Root Cause" at bounding box center [685, 632] width 1291 height 35
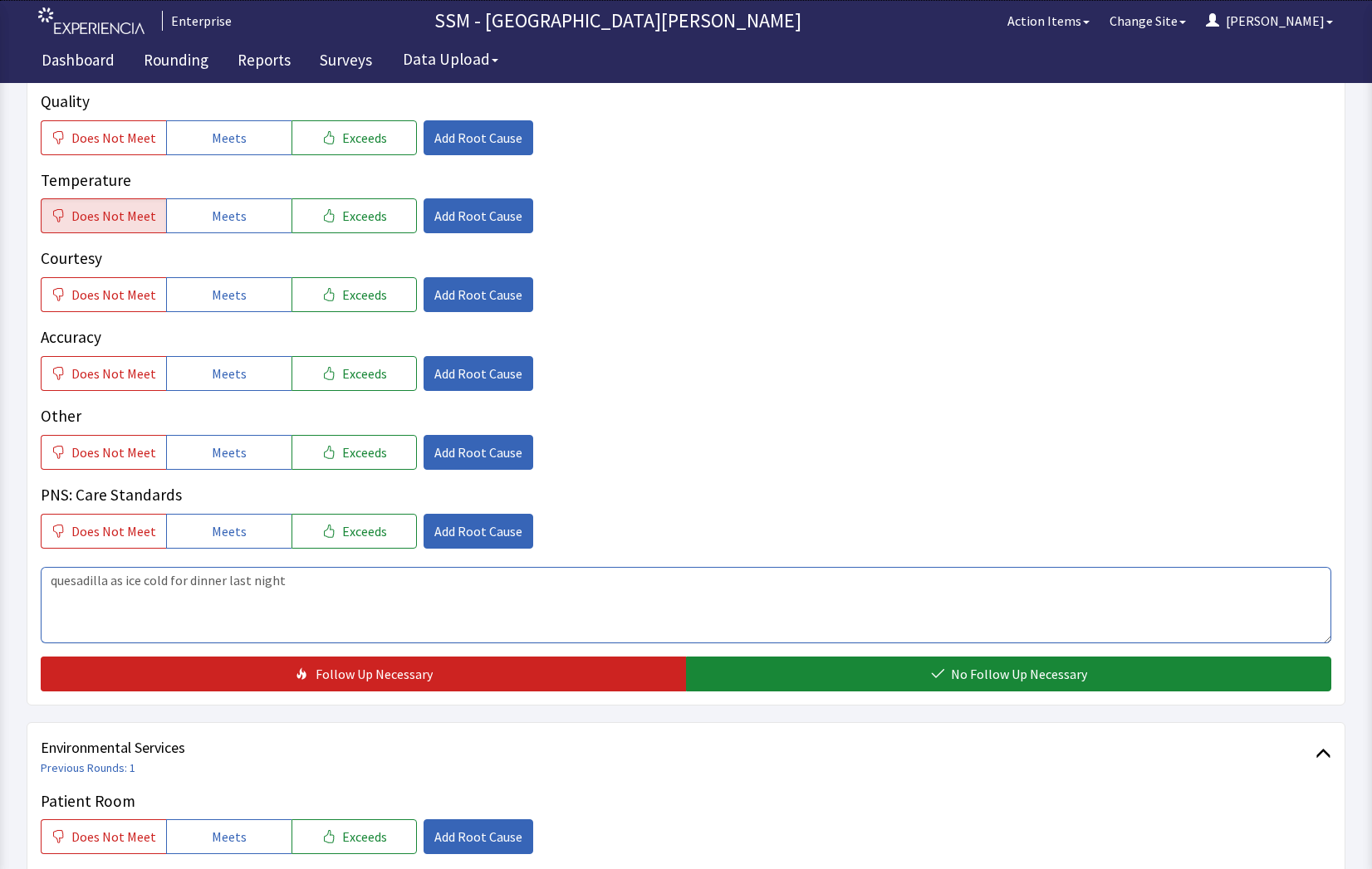
scroll to position [1162, 0]
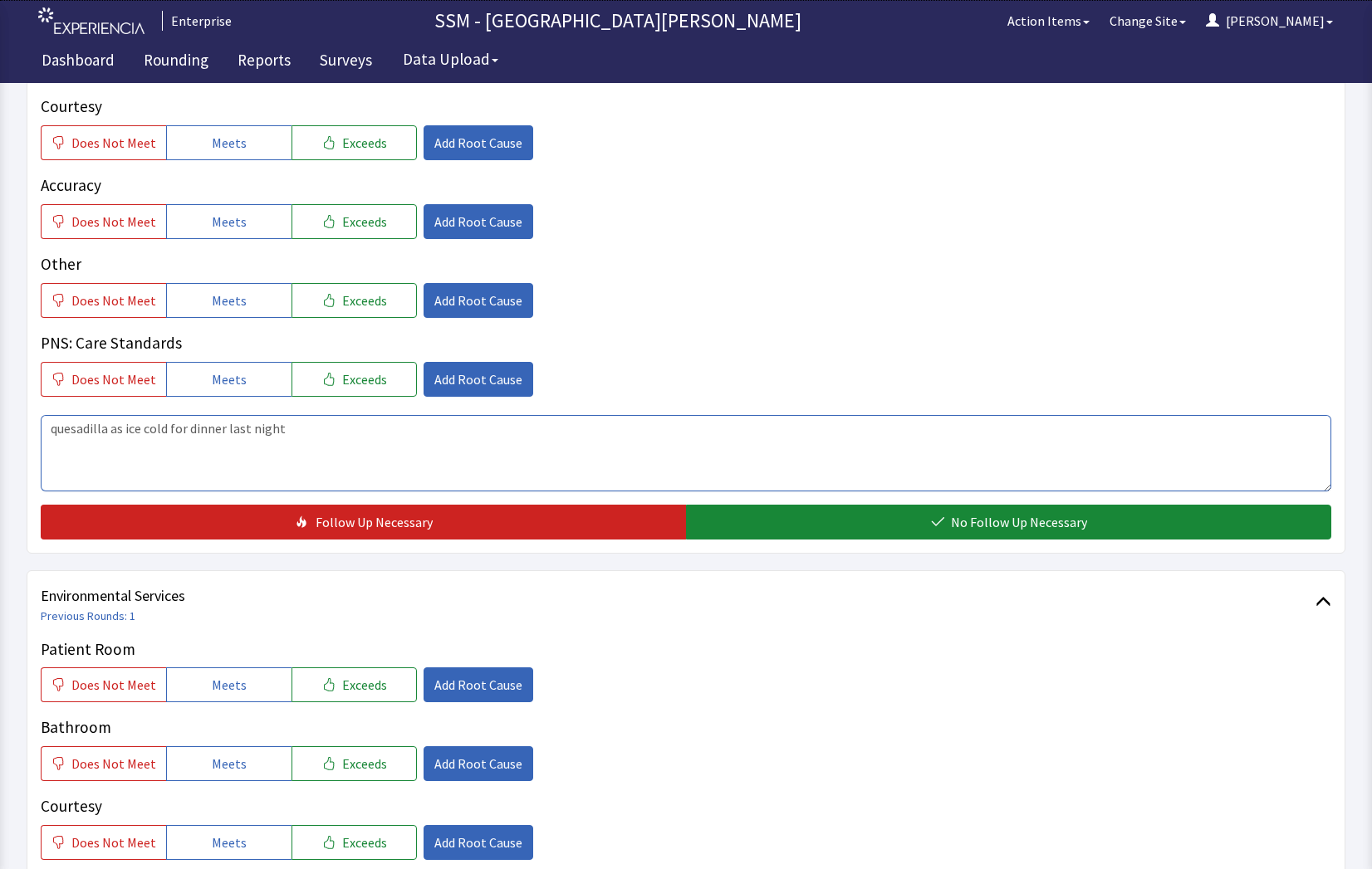
drag, startPoint x: 303, startPoint y: 435, endPoint x: 54, endPoint y: 432, distance: 249.0
click at [54, 432] on textarea "quesadilla as ice cold for dinner last night" at bounding box center [685, 452] width 1291 height 76
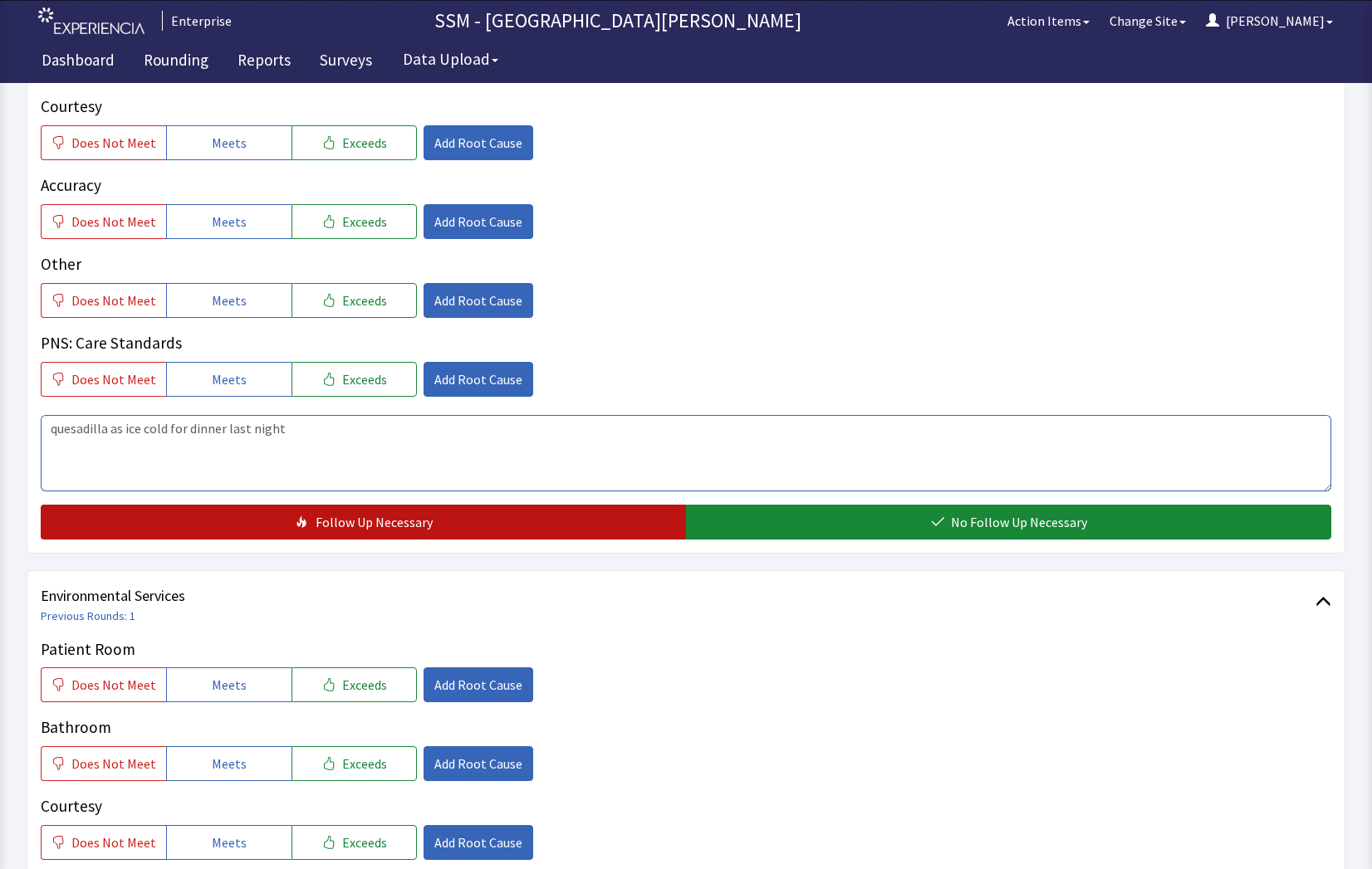
type textarea "quesadilla as ice cold for dinner last night"
click at [646, 514] on button "Follow Up Necessary" at bounding box center [362, 522] width 645 height 35
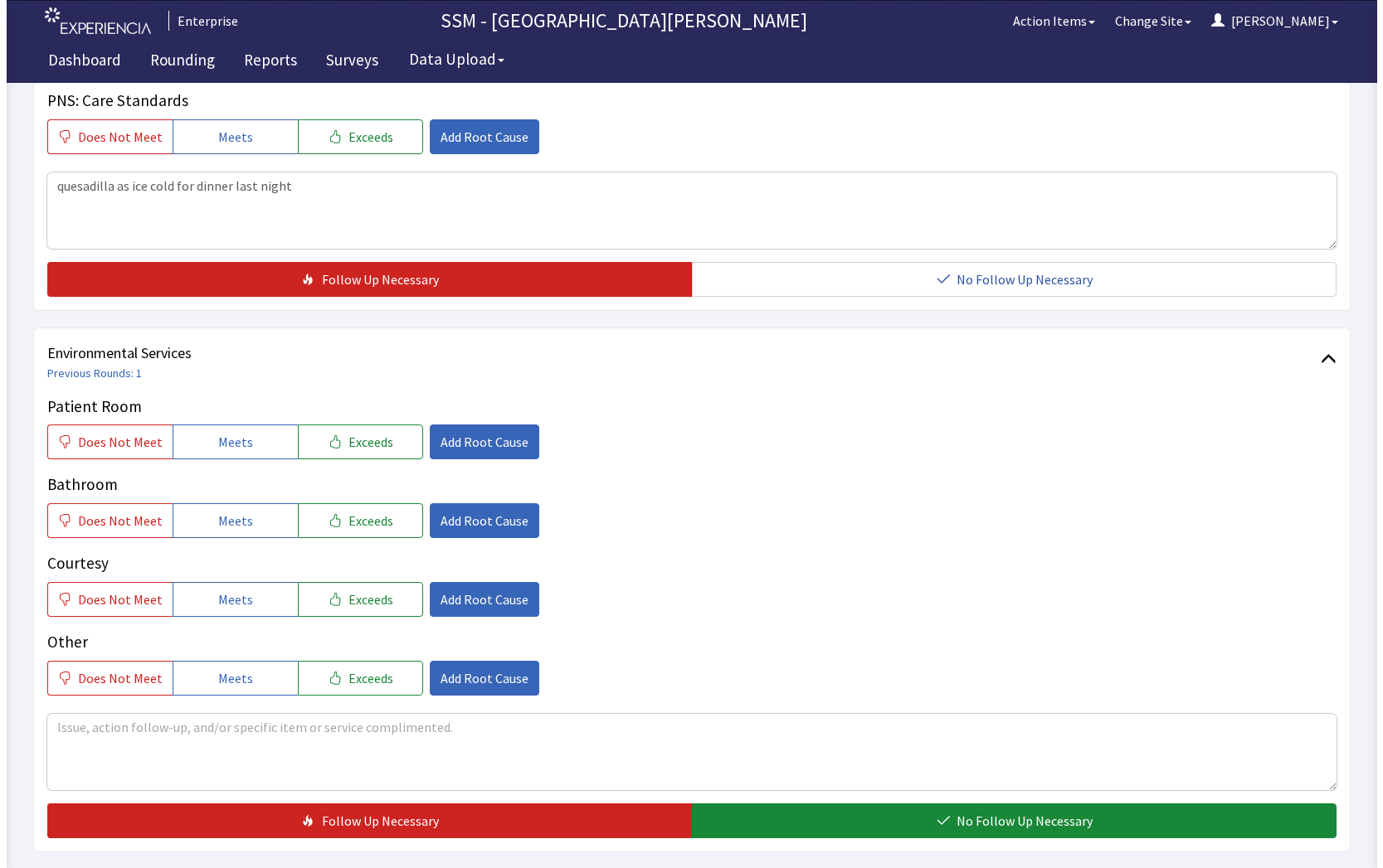
scroll to position [1548, 0]
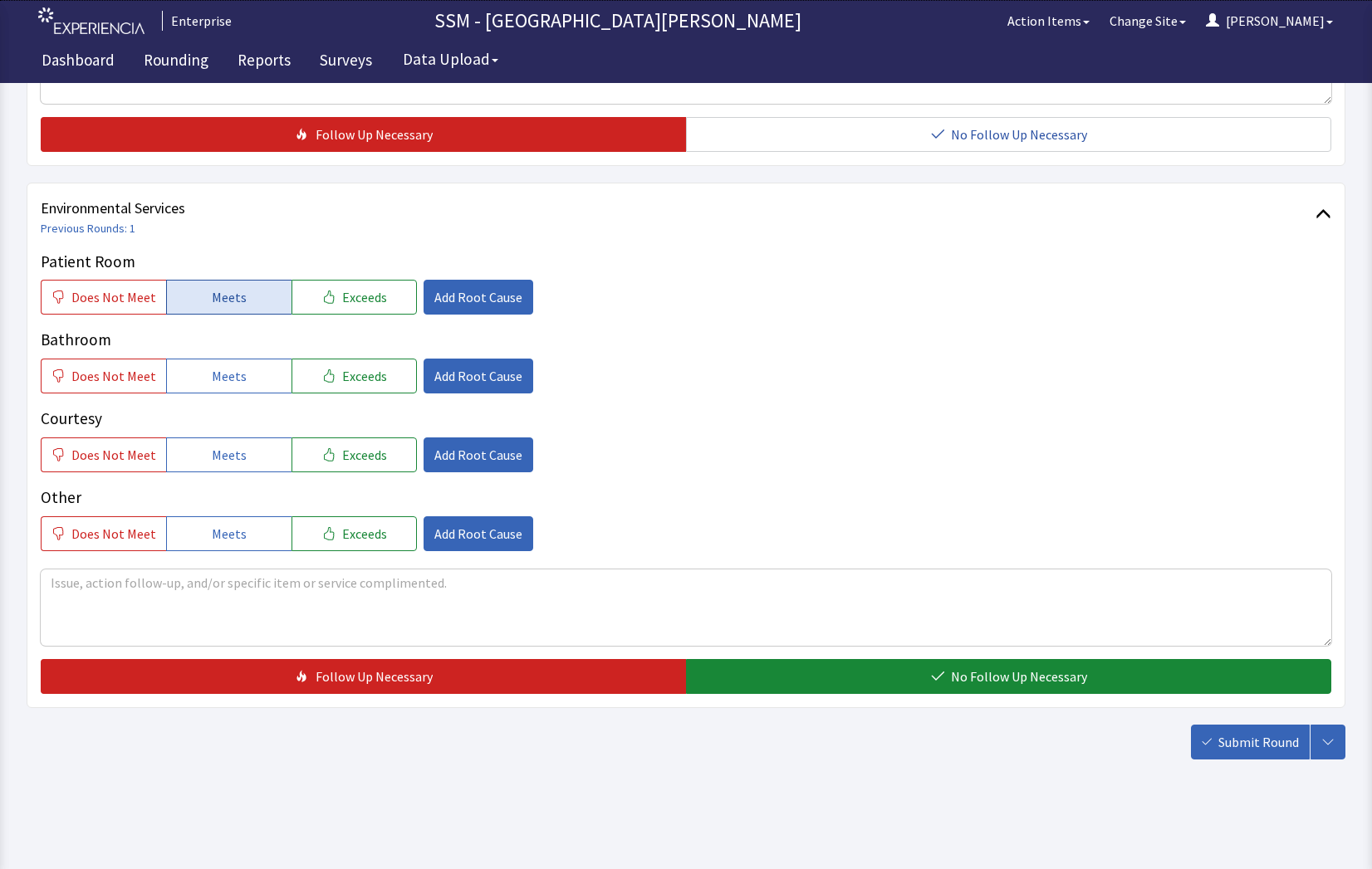
click at [188, 300] on button "Meets" at bounding box center [229, 297] width 125 height 35
click at [194, 373] on button "Meets" at bounding box center [229, 375] width 125 height 35
drag, startPoint x: 233, startPoint y: 444, endPoint x: 250, endPoint y: 459, distance: 22.7
click at [233, 447] on span "Meets" at bounding box center [229, 455] width 35 height 20
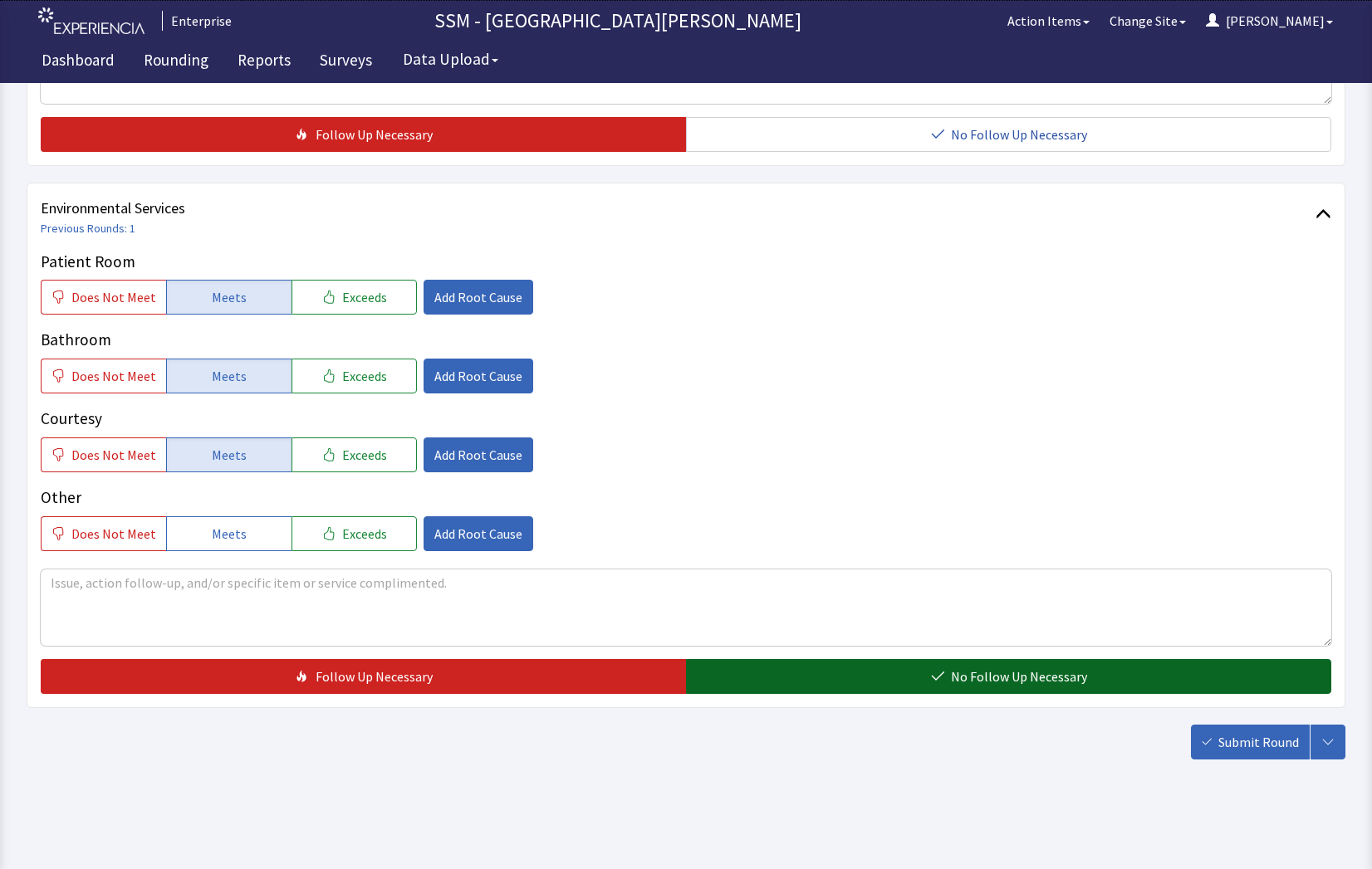
click at [1138, 678] on button "No Follow Up Necessary" at bounding box center [1008, 676] width 645 height 35
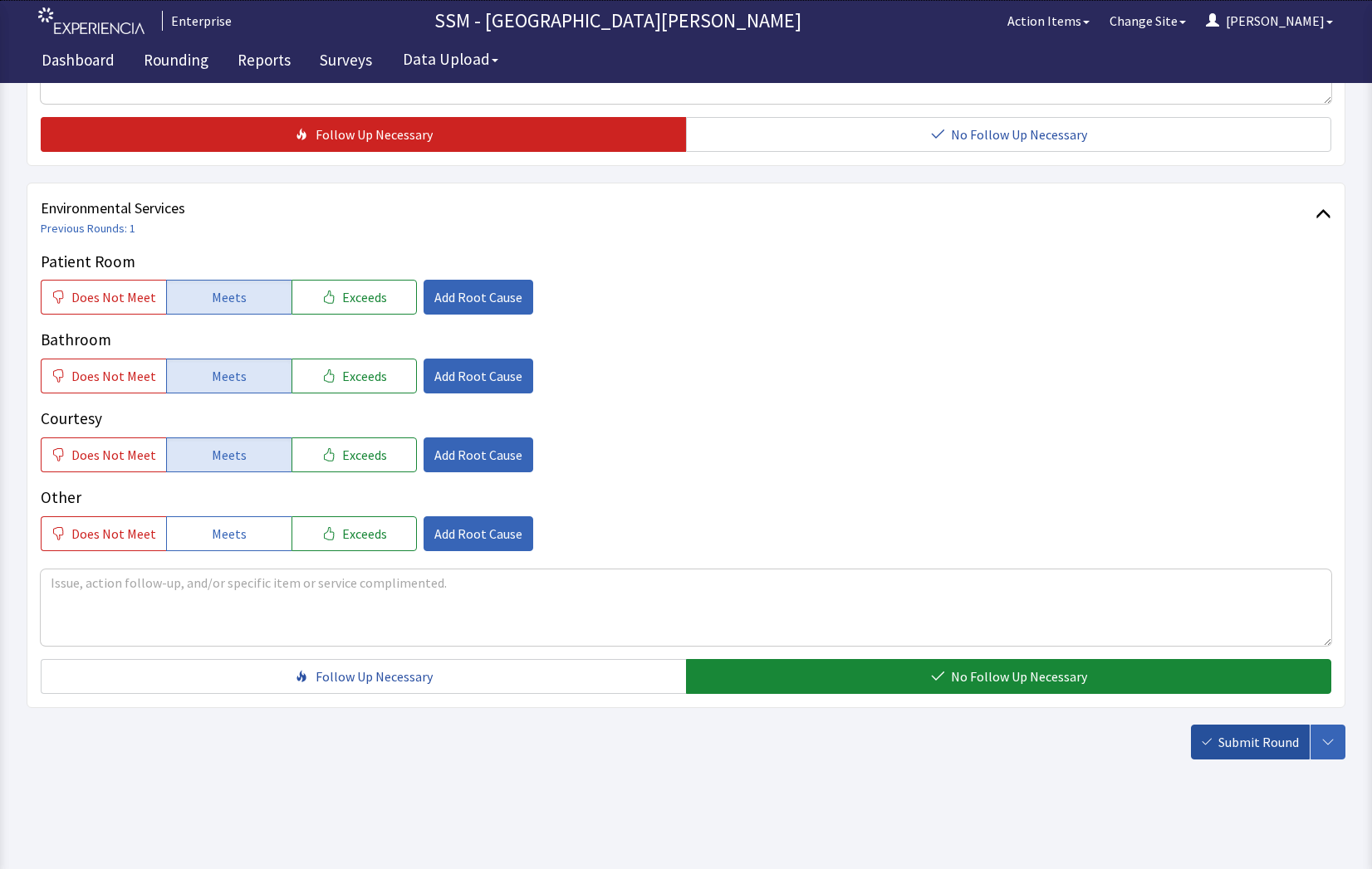
click at [1295, 738] on span "Submit Round" at bounding box center [1258, 742] width 80 height 20
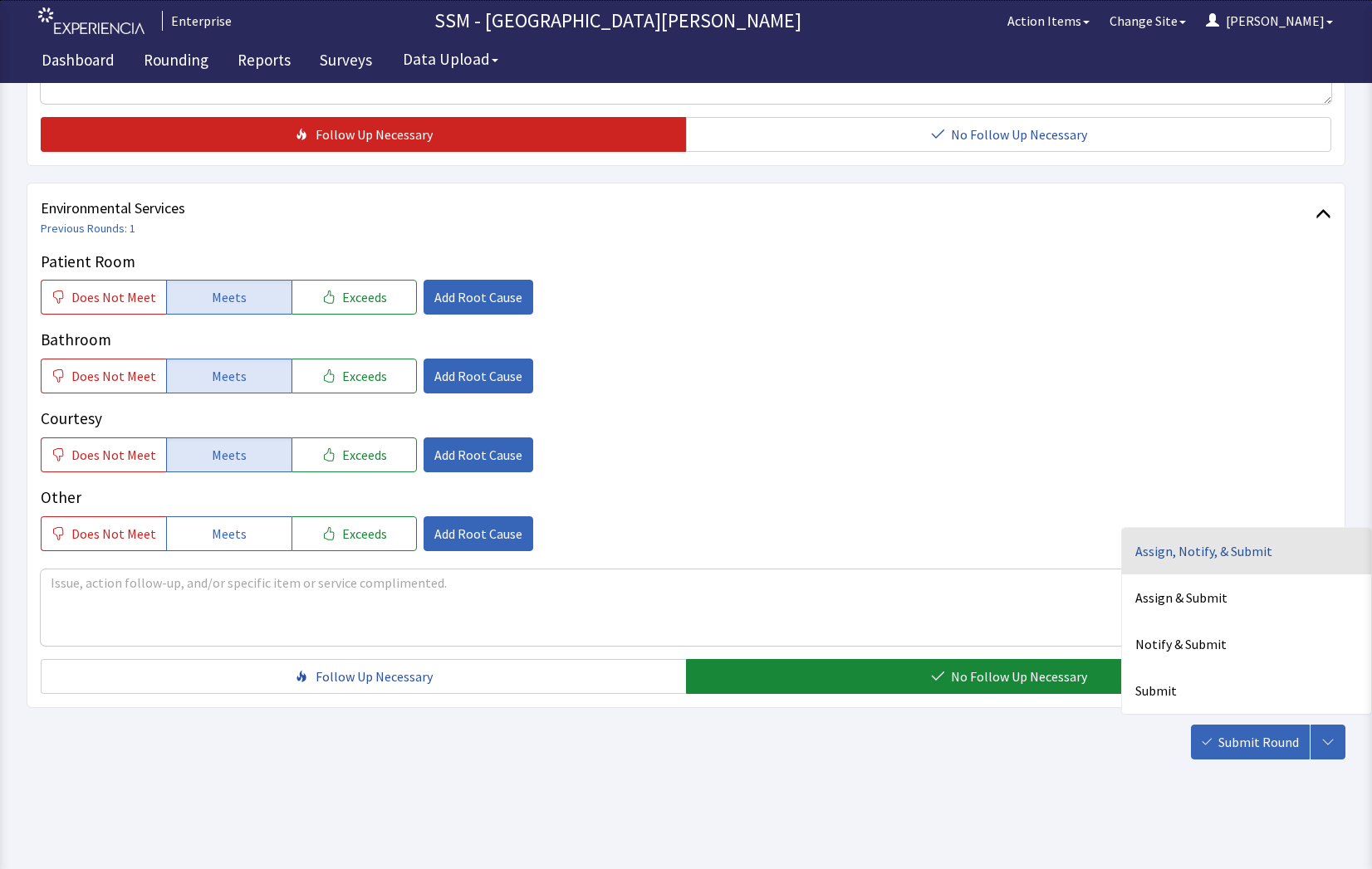
click at [1162, 668] on div "Assign, Notify, & Submit" at bounding box center [1246, 691] width 250 height 46
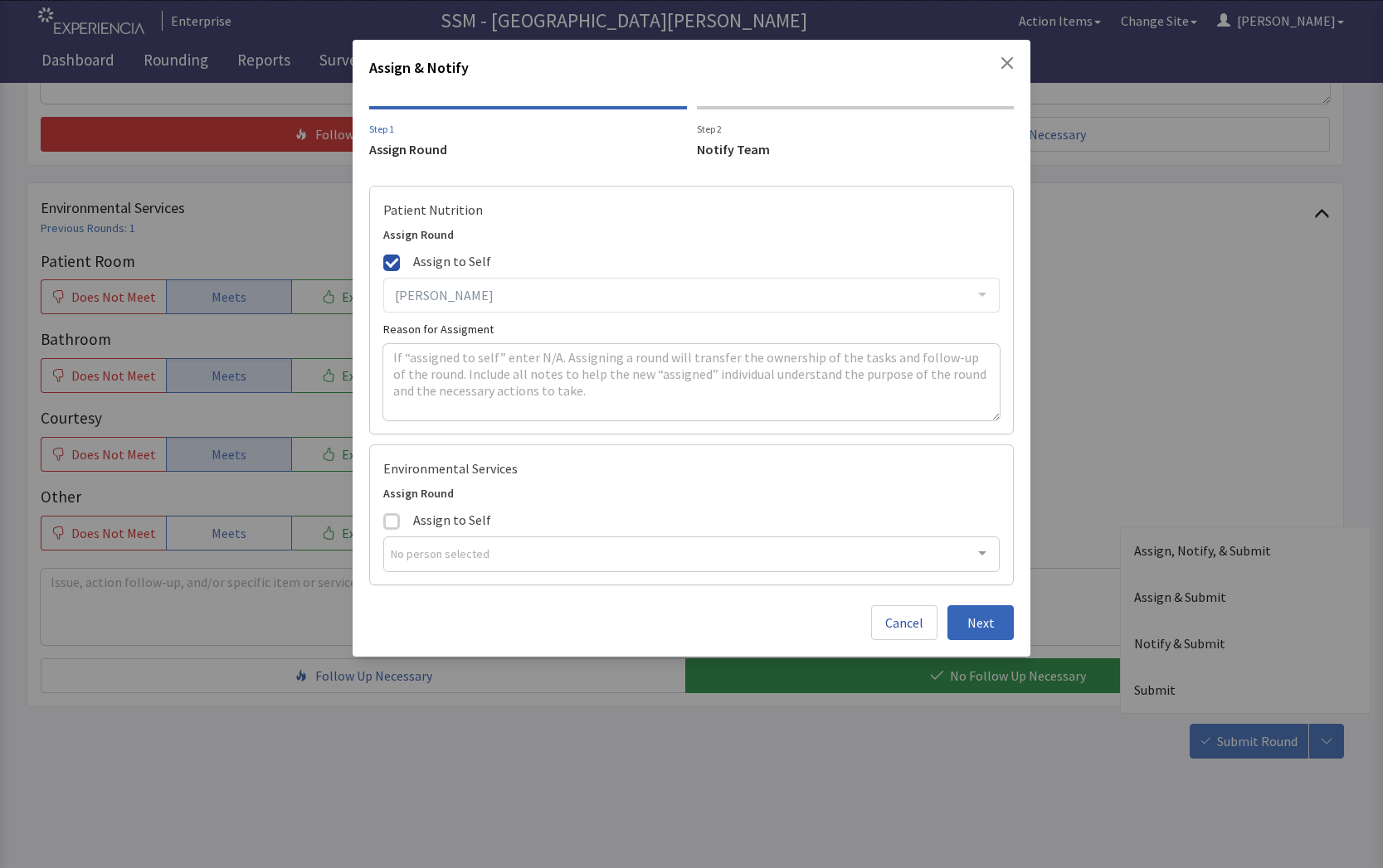
click at [722, 153] on div "Notify Team" at bounding box center [856, 149] width 318 height 20
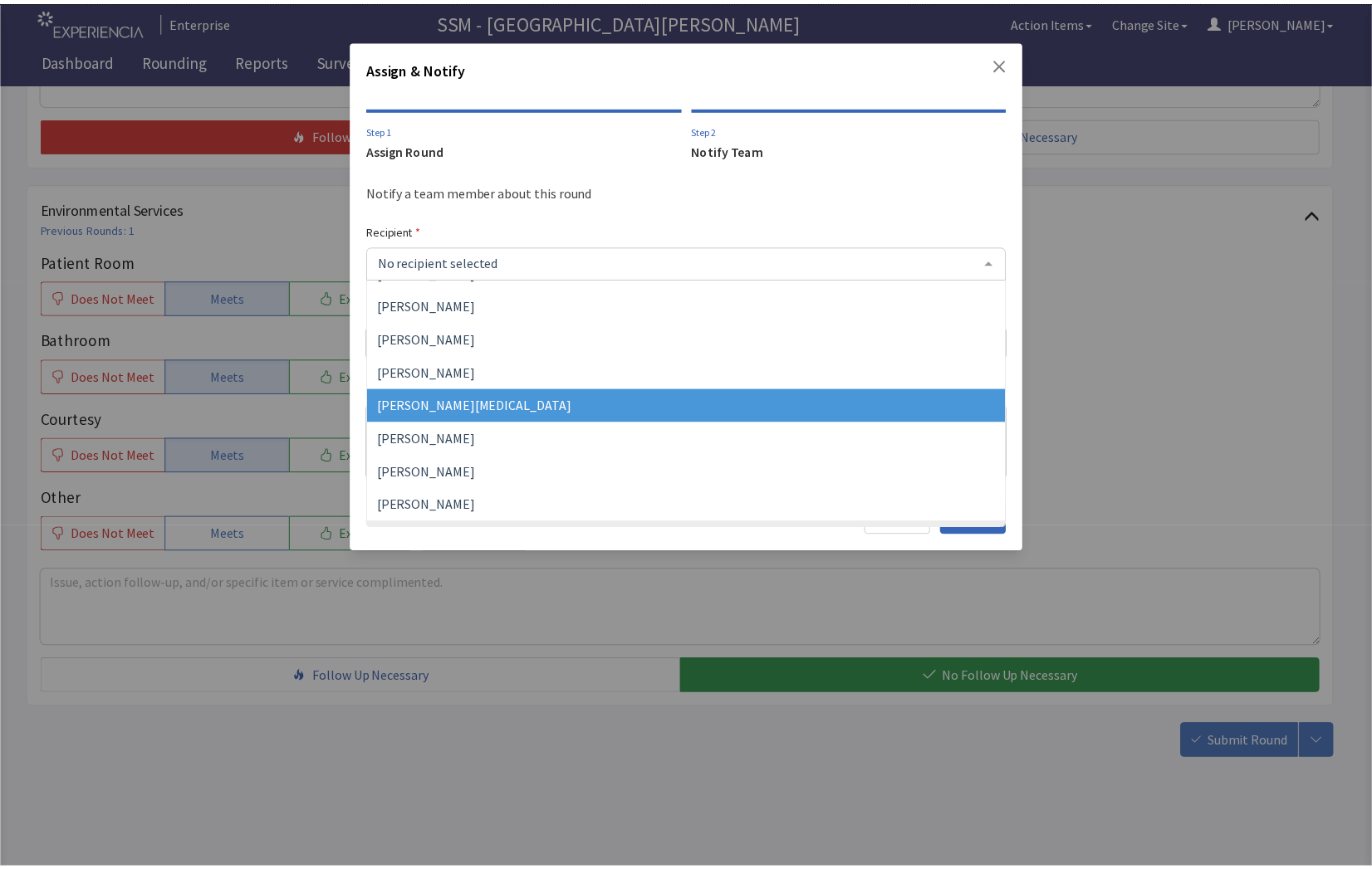
scroll to position [415, 0]
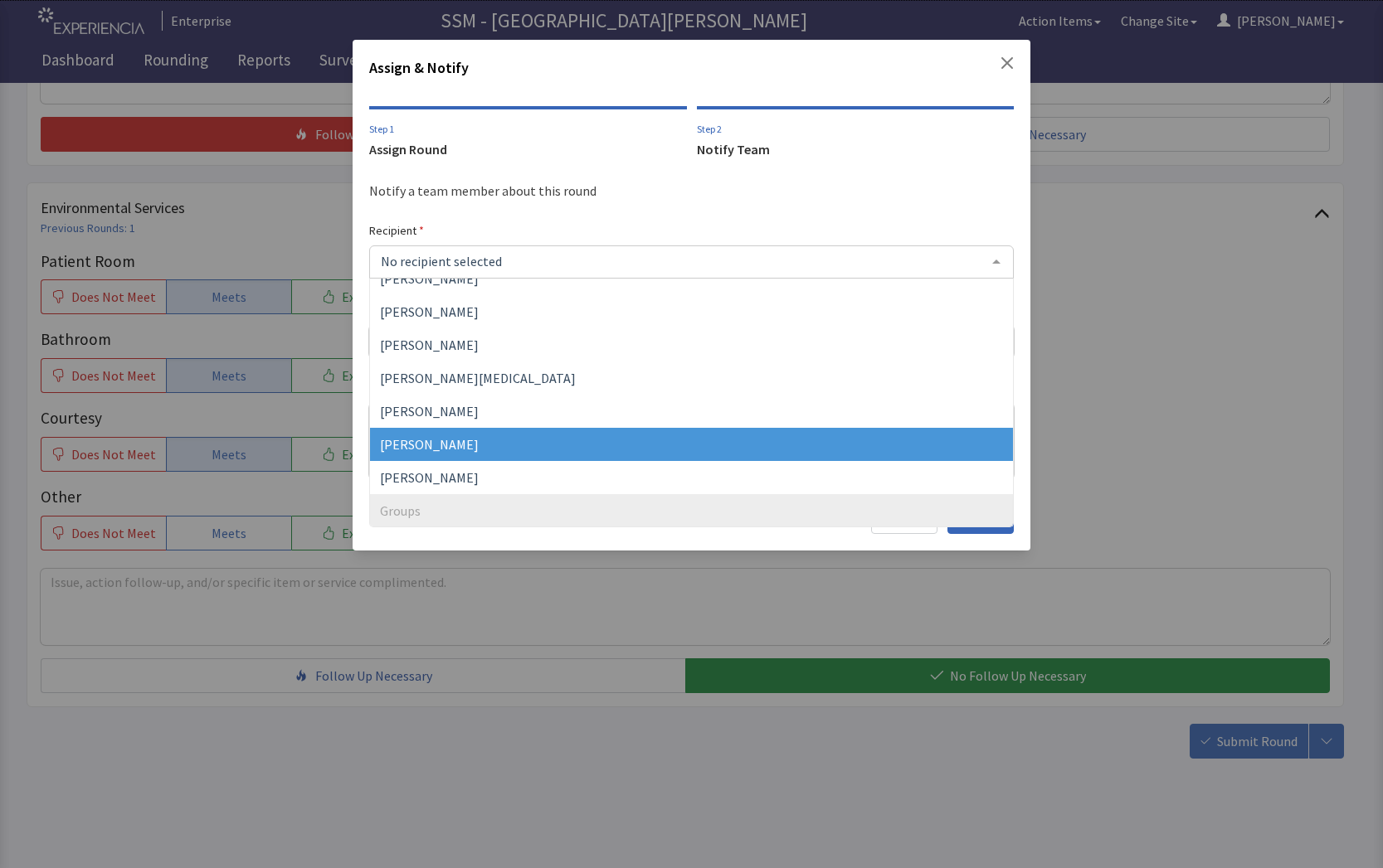
click at [502, 449] on span "[PERSON_NAME]" at bounding box center [692, 444] width 644 height 33
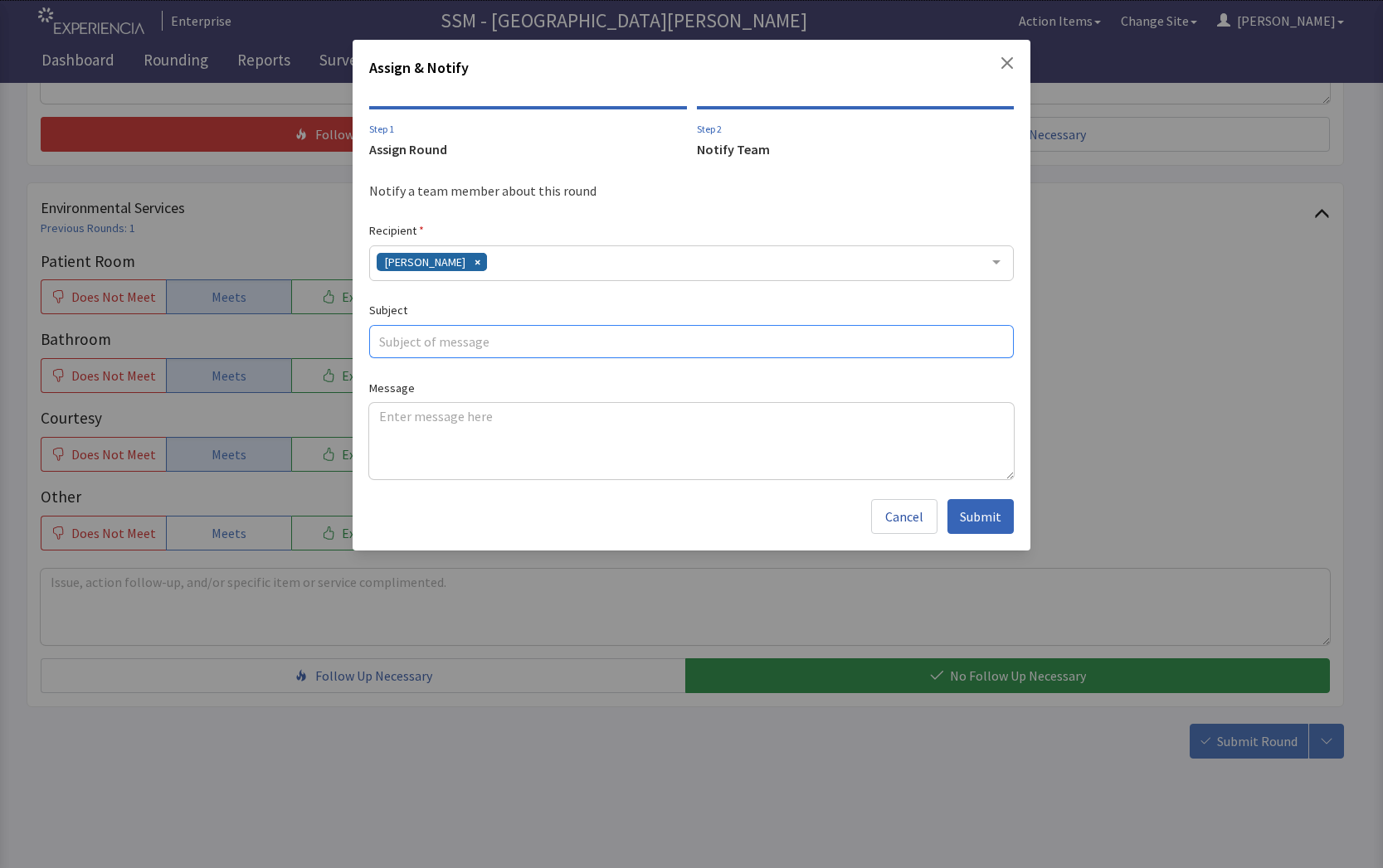
click at [441, 347] on input "text" at bounding box center [692, 341] width 645 height 33
type input "4006"
click at [421, 447] on textarea at bounding box center [692, 440] width 645 height 76
paste textarea "quesadilla as ice cold for dinner last night"
type textarea "quesadilla as ice cold for dinner last night"
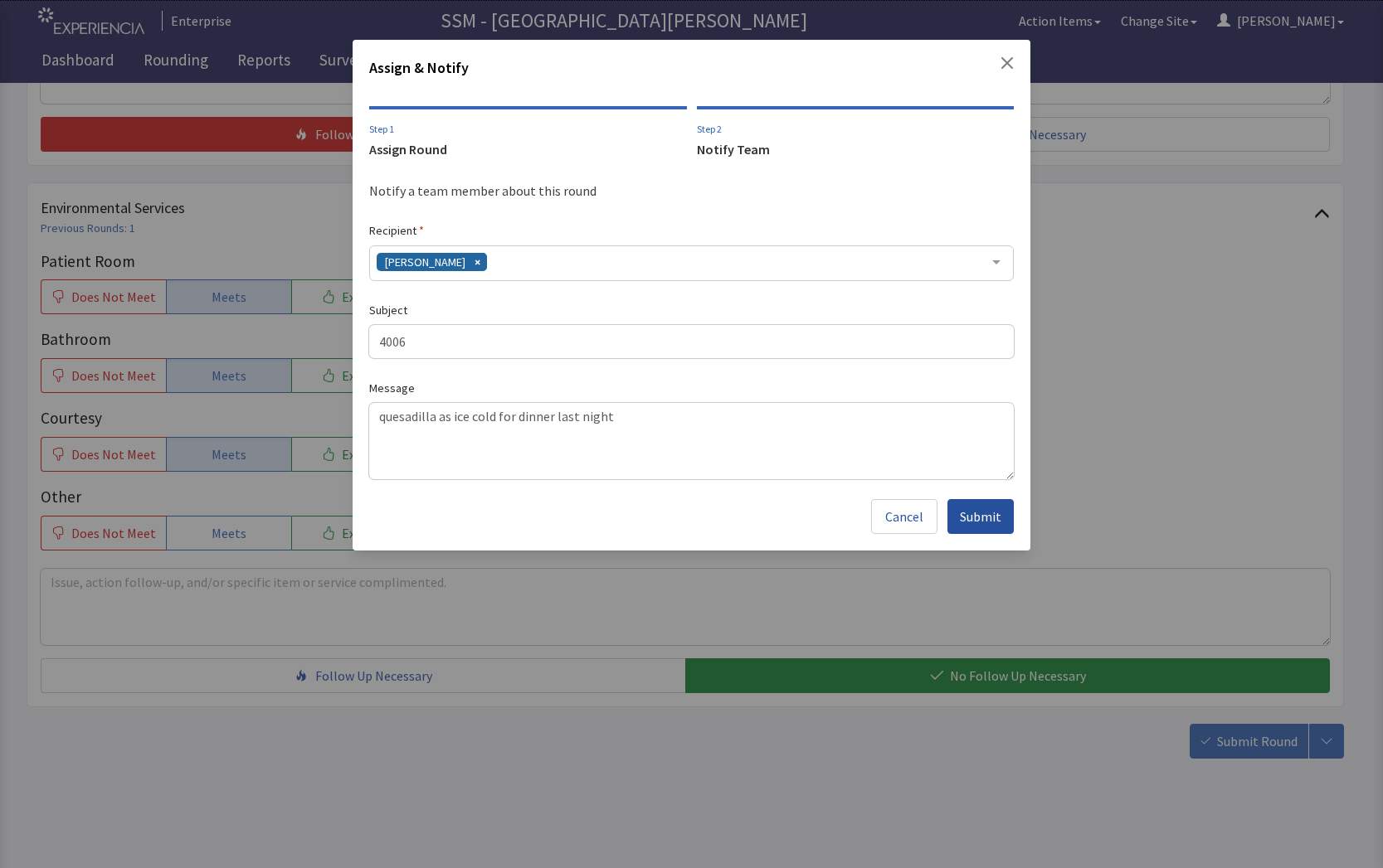
click at [987, 519] on span "Submit" at bounding box center [980, 516] width 41 height 20
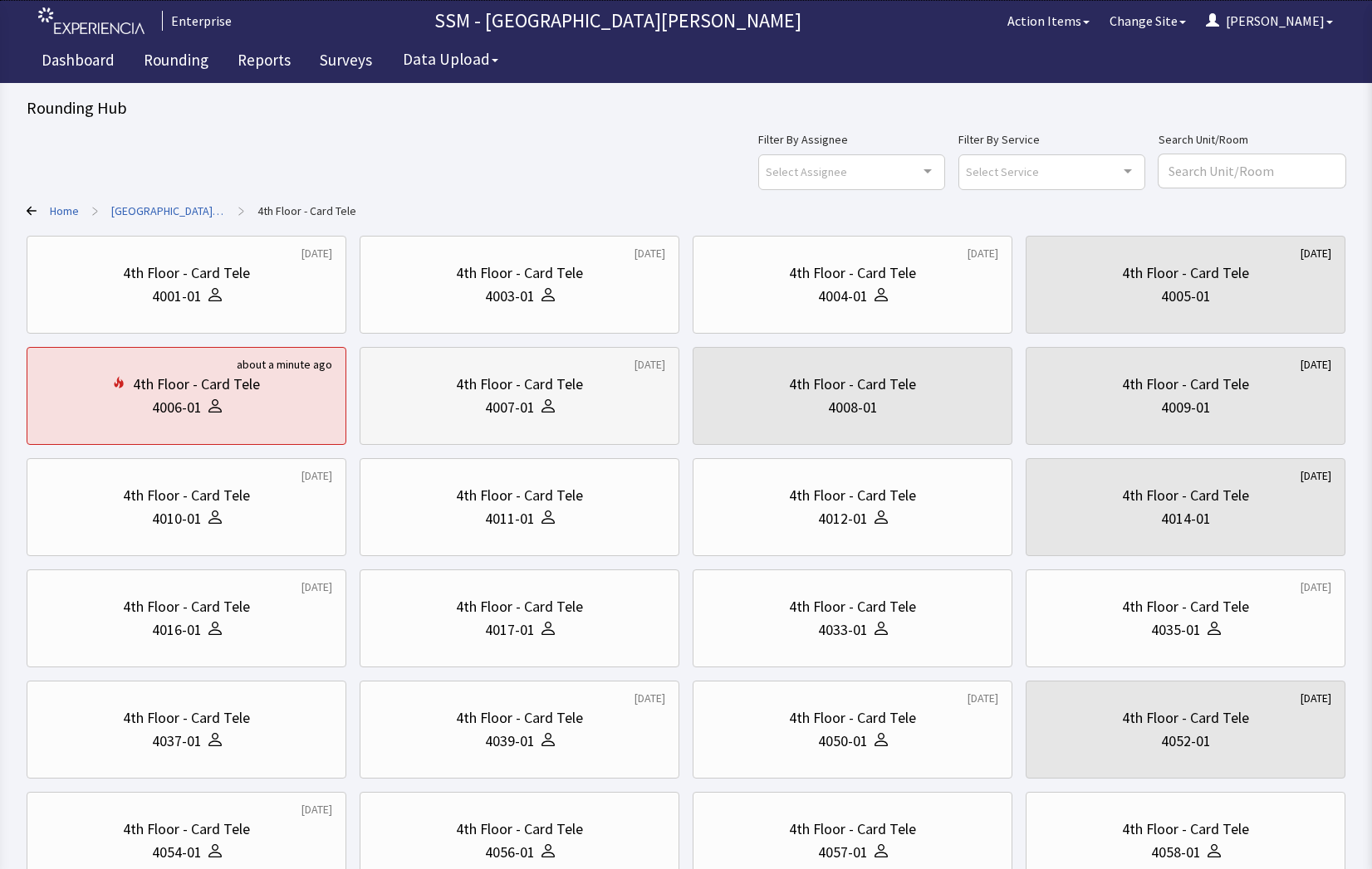
click at [575, 390] on div "4th Floor - Card Tele" at bounding box center [520, 384] width 127 height 23
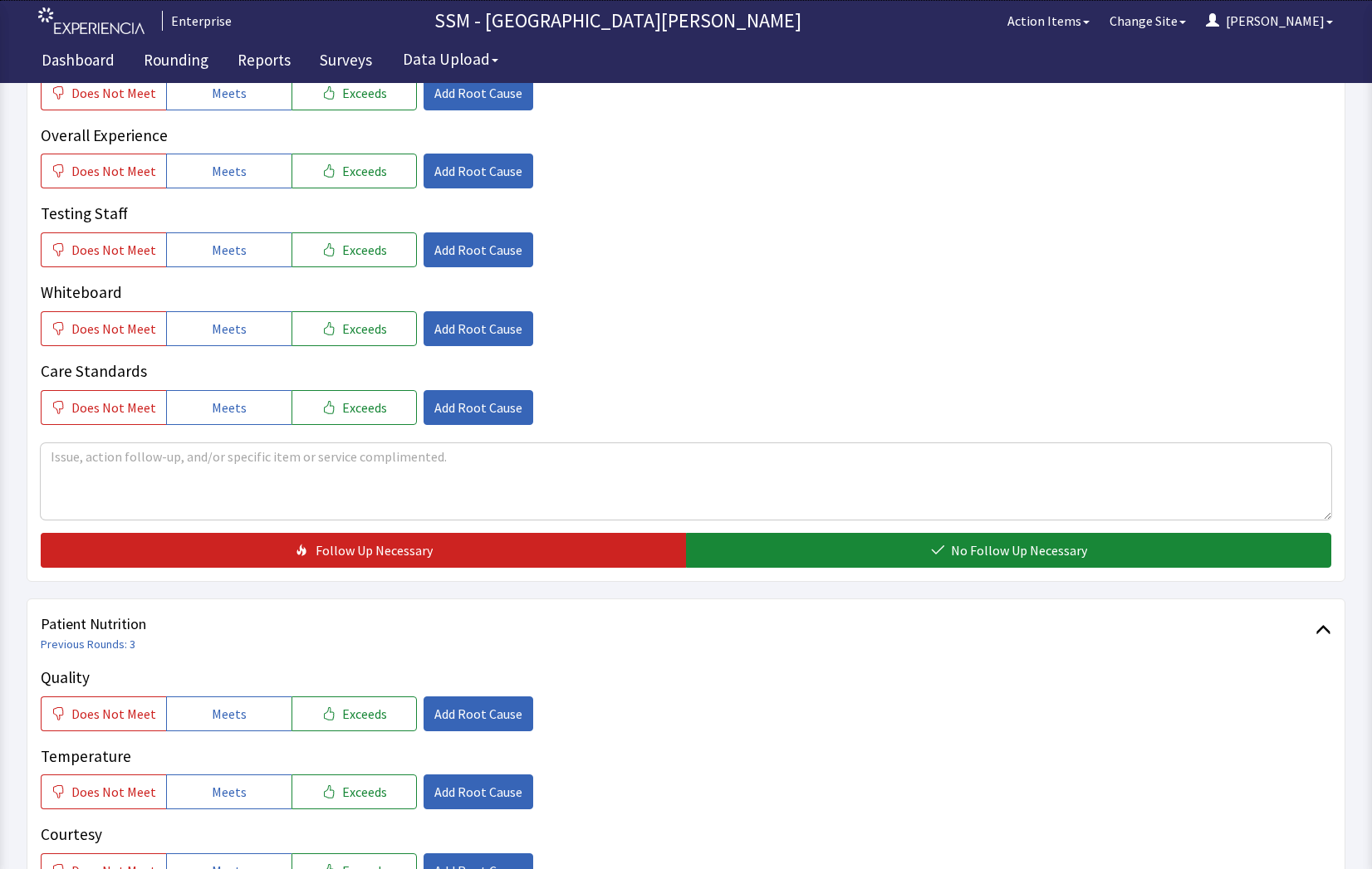
scroll to position [581, 0]
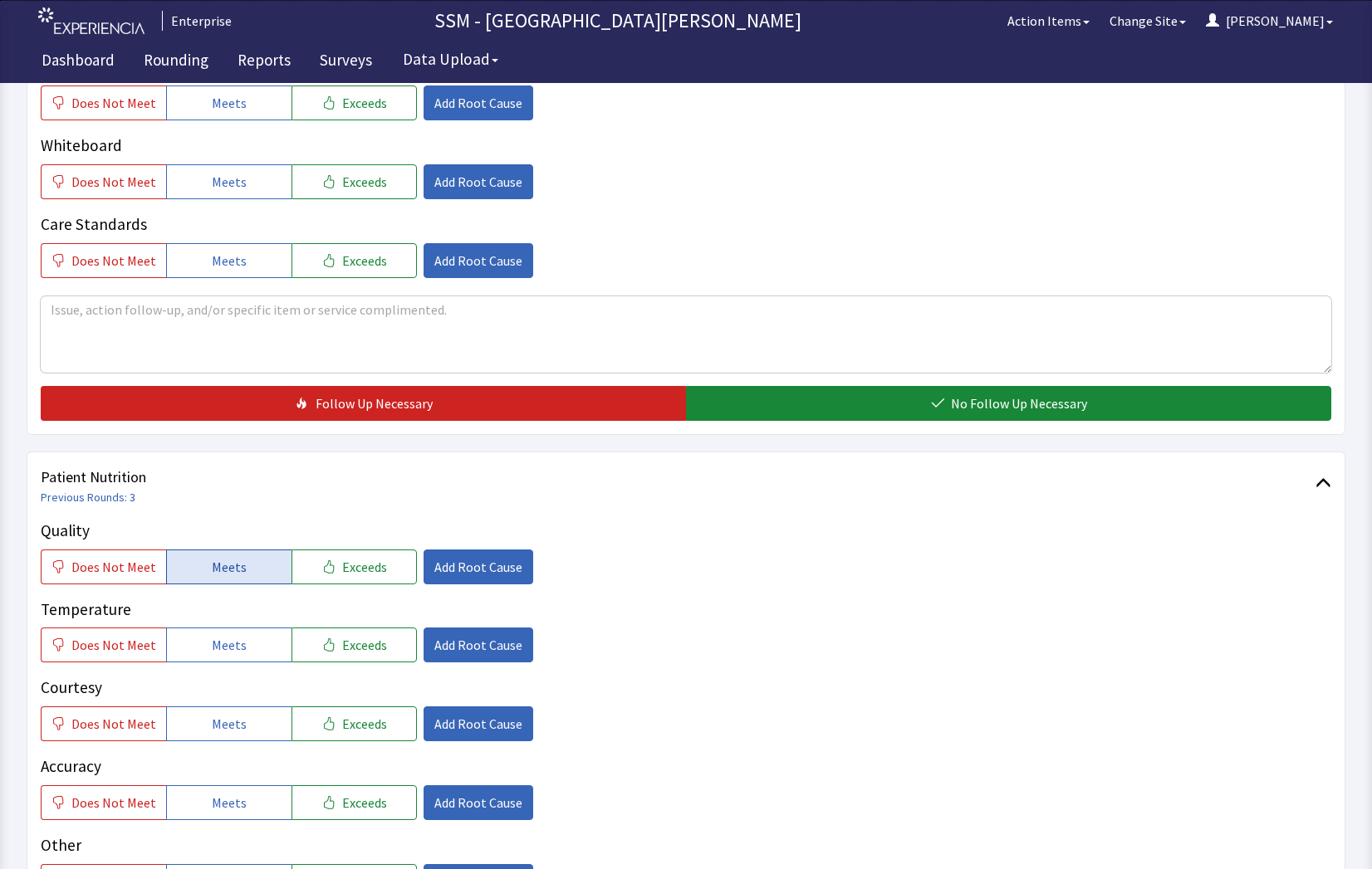
click at [233, 564] on span "Meets" at bounding box center [229, 567] width 35 height 20
drag, startPoint x: 234, startPoint y: 655, endPoint x: 234, endPoint y: 670, distance: 15.0
click at [234, 670] on div "Quality Does Not Meet Meets Exceeds Add Root Cause Temperature Does Not Meet Me…" at bounding box center [685, 747] width 1291 height 459
click at [234, 726] on span "Meets" at bounding box center [229, 724] width 35 height 20
click at [232, 656] on button "Meets" at bounding box center [229, 645] width 125 height 35
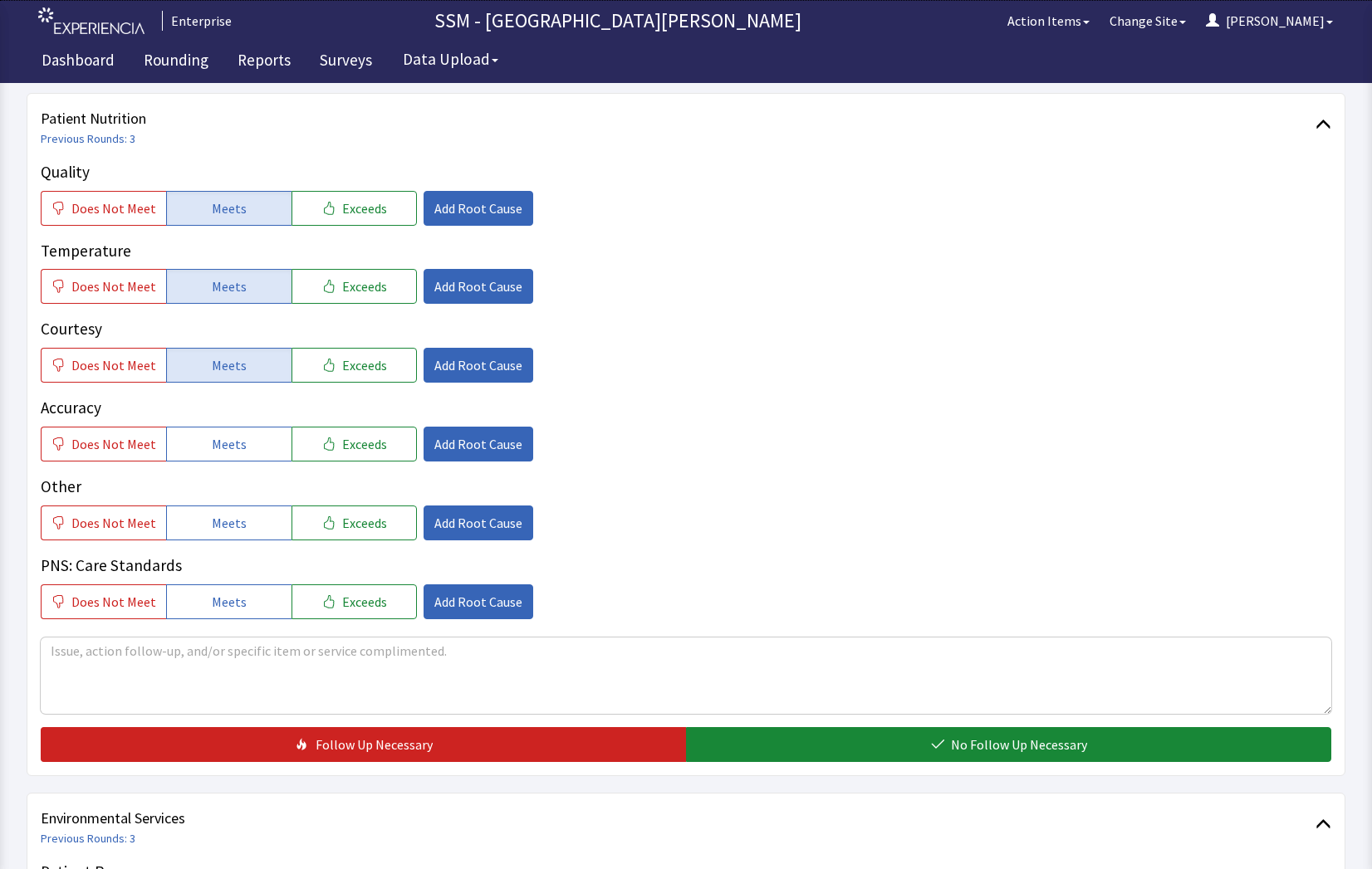
scroll to position [1245, 0]
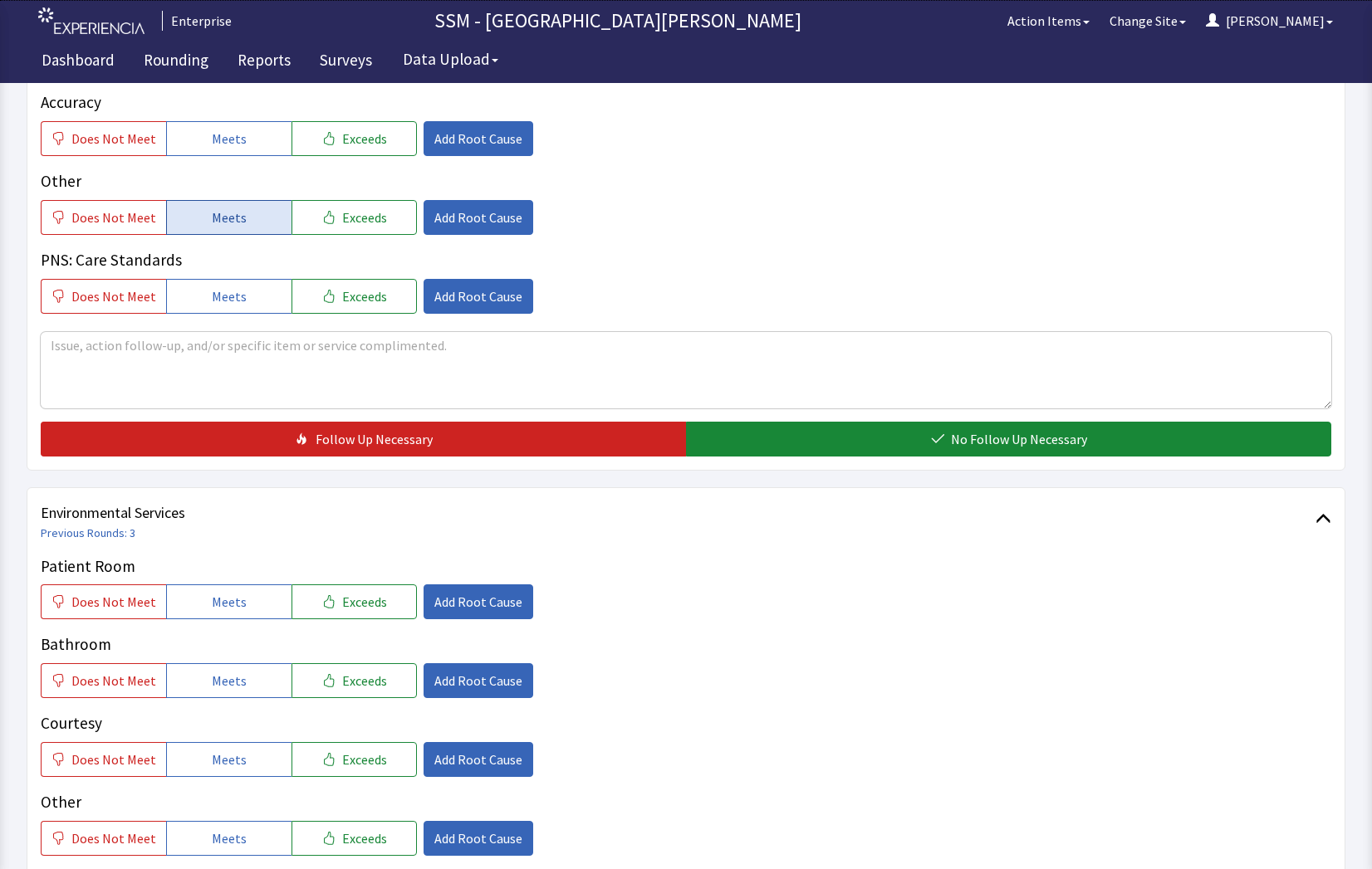
click at [256, 205] on button "Meets" at bounding box center [229, 217] width 125 height 35
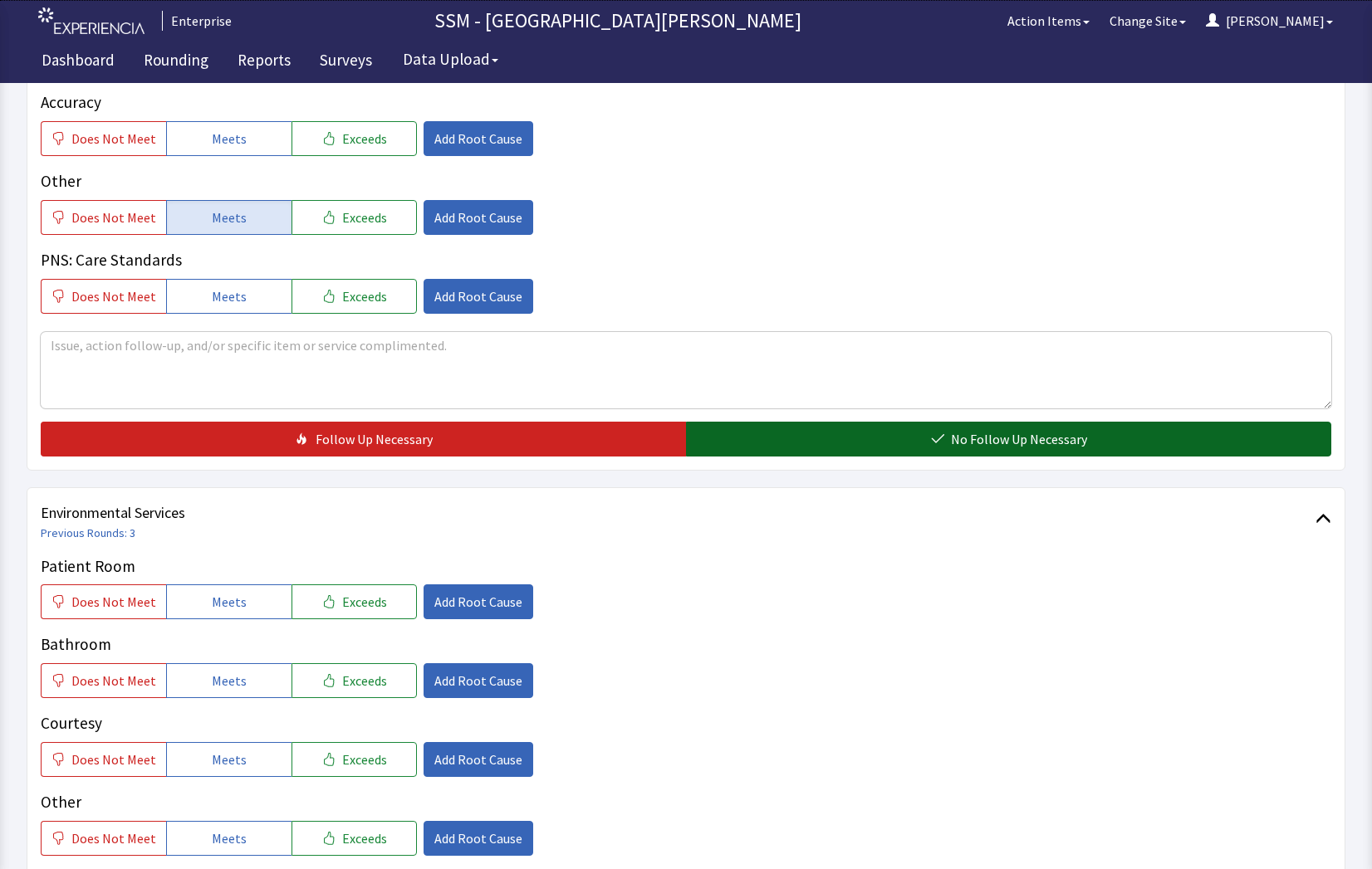
click at [804, 447] on button "No Follow Up Necessary" at bounding box center [1008, 439] width 645 height 35
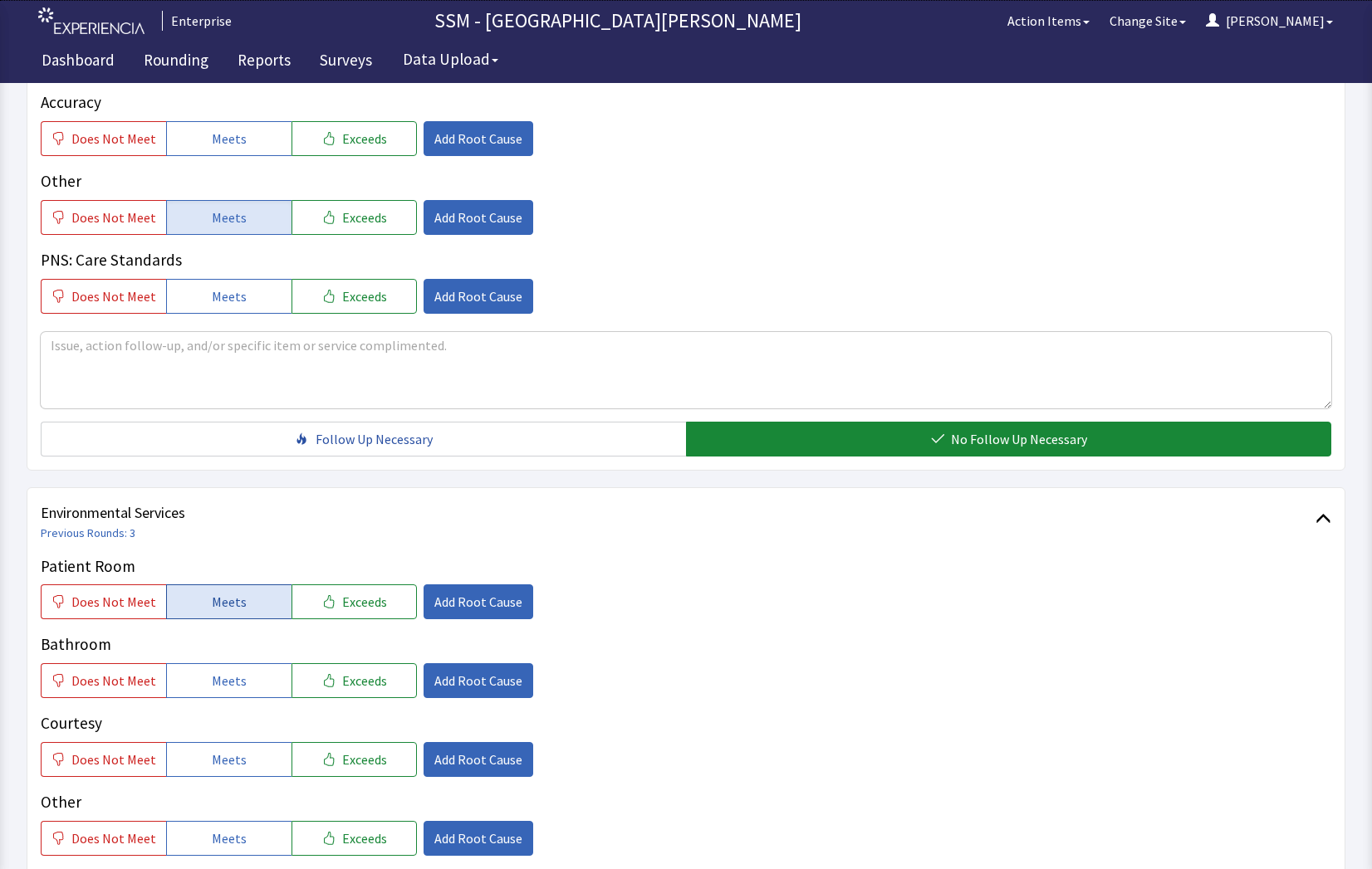
click at [250, 618] on button "Meets" at bounding box center [229, 602] width 125 height 35
drag, startPoint x: 247, startPoint y: 689, endPoint x: 244, endPoint y: 708, distance: 19.2
click at [245, 696] on button "Meets" at bounding box center [229, 680] width 125 height 35
click at [229, 760] on span "Meets" at bounding box center [229, 759] width 35 height 20
click at [235, 834] on span "Meets" at bounding box center [229, 839] width 35 height 20
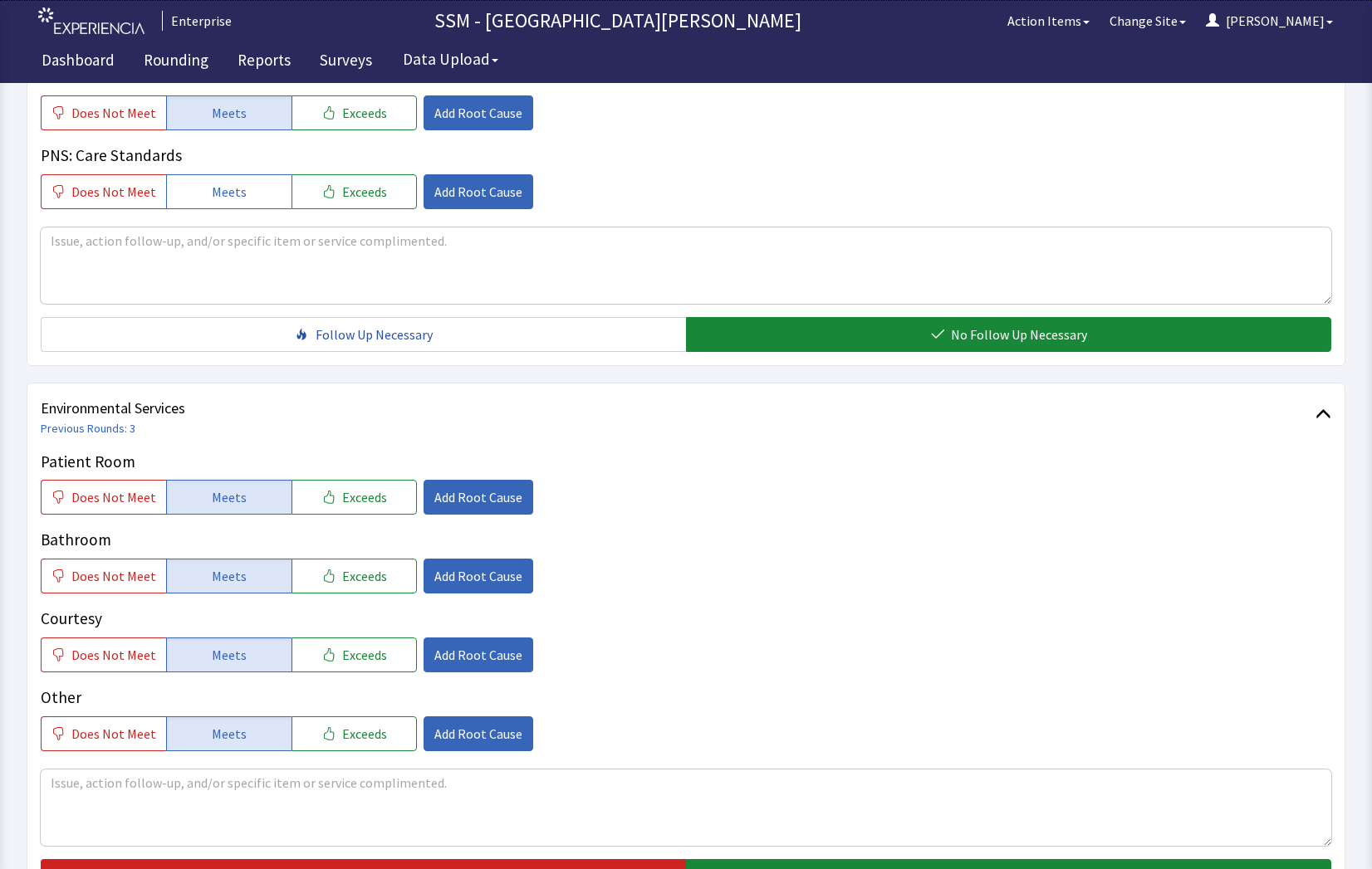
scroll to position [1411, 0]
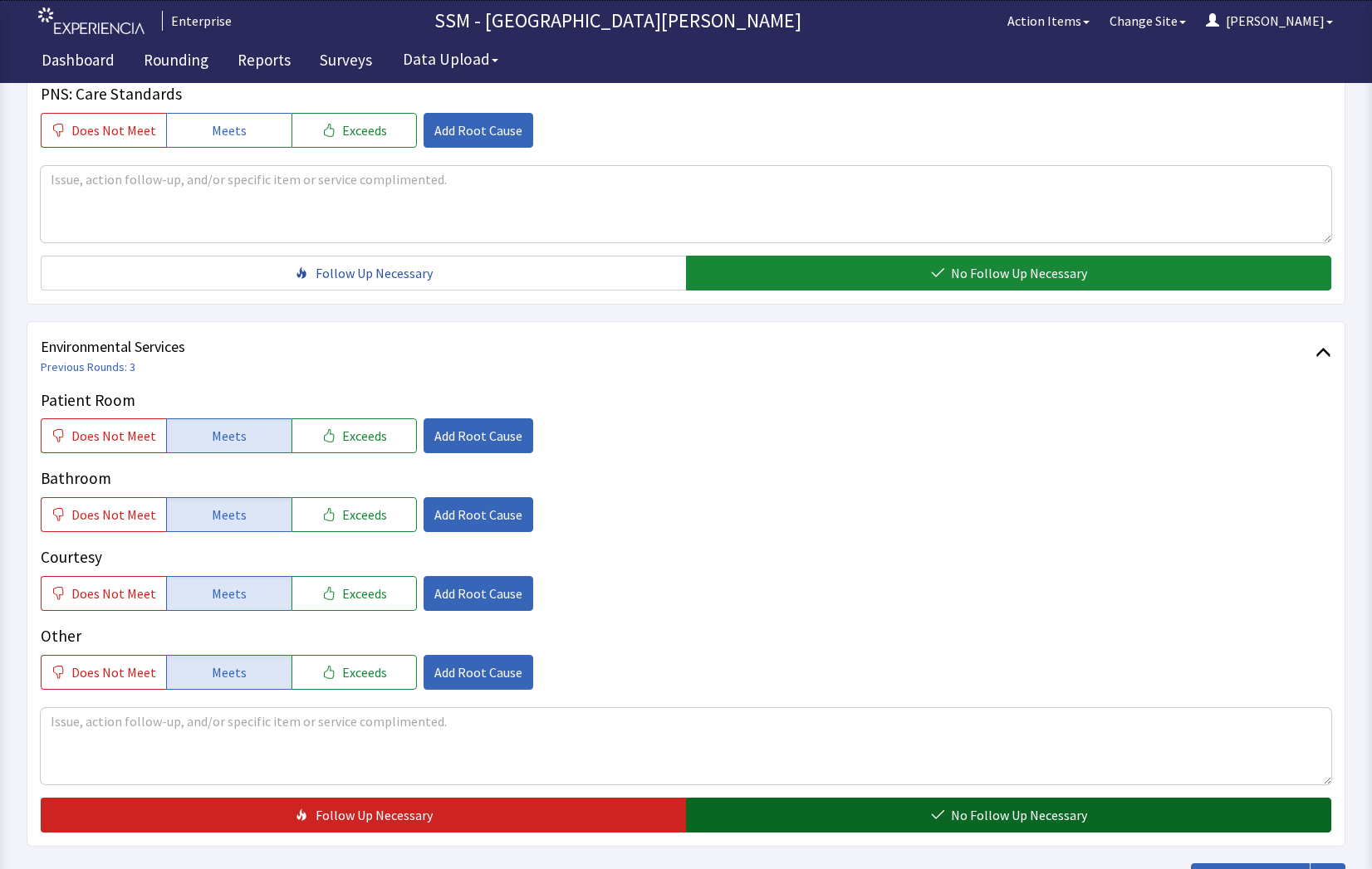
click at [896, 802] on button "No Follow Up Necessary" at bounding box center [1008, 814] width 645 height 35
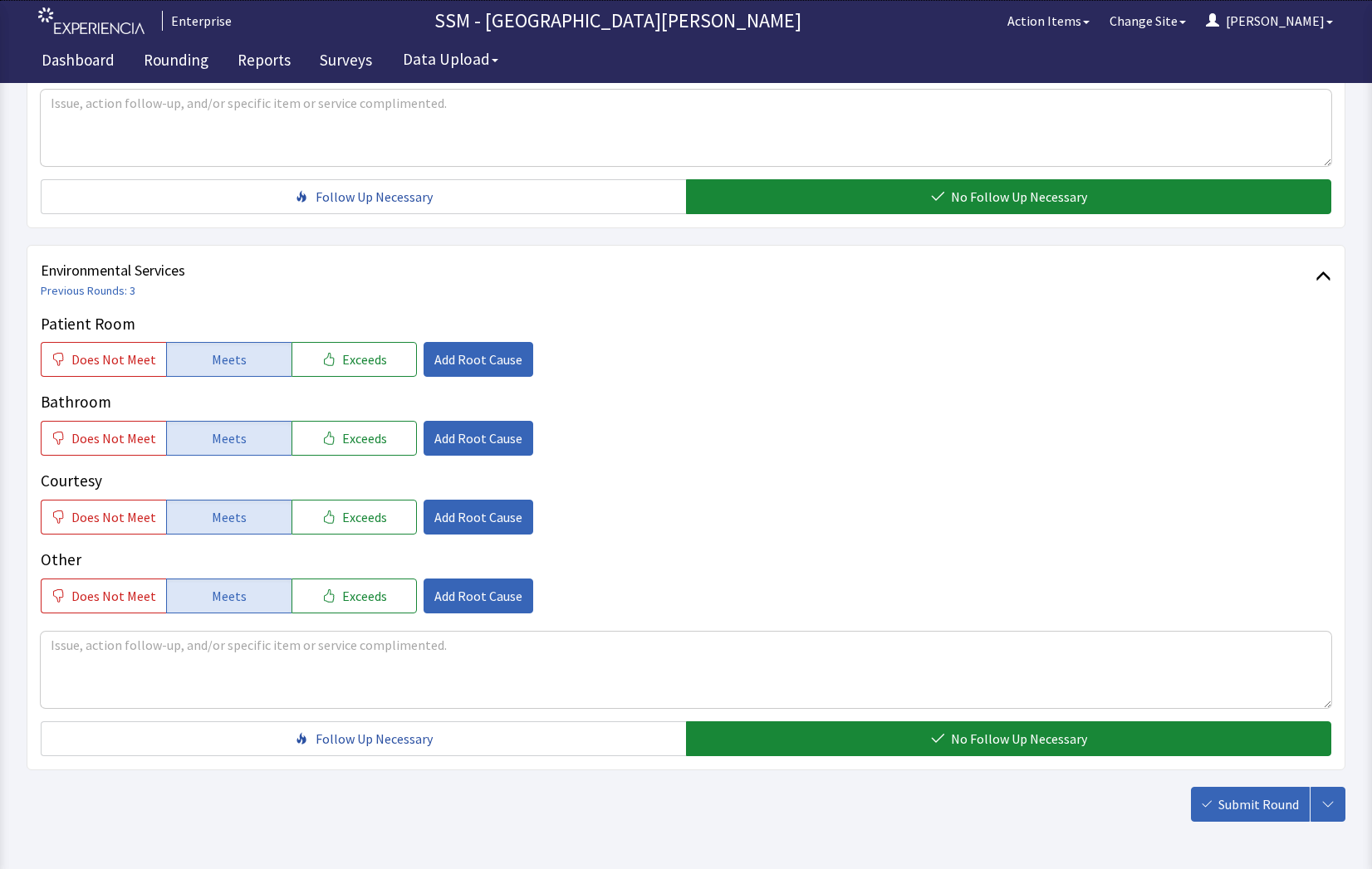
scroll to position [1549, 0]
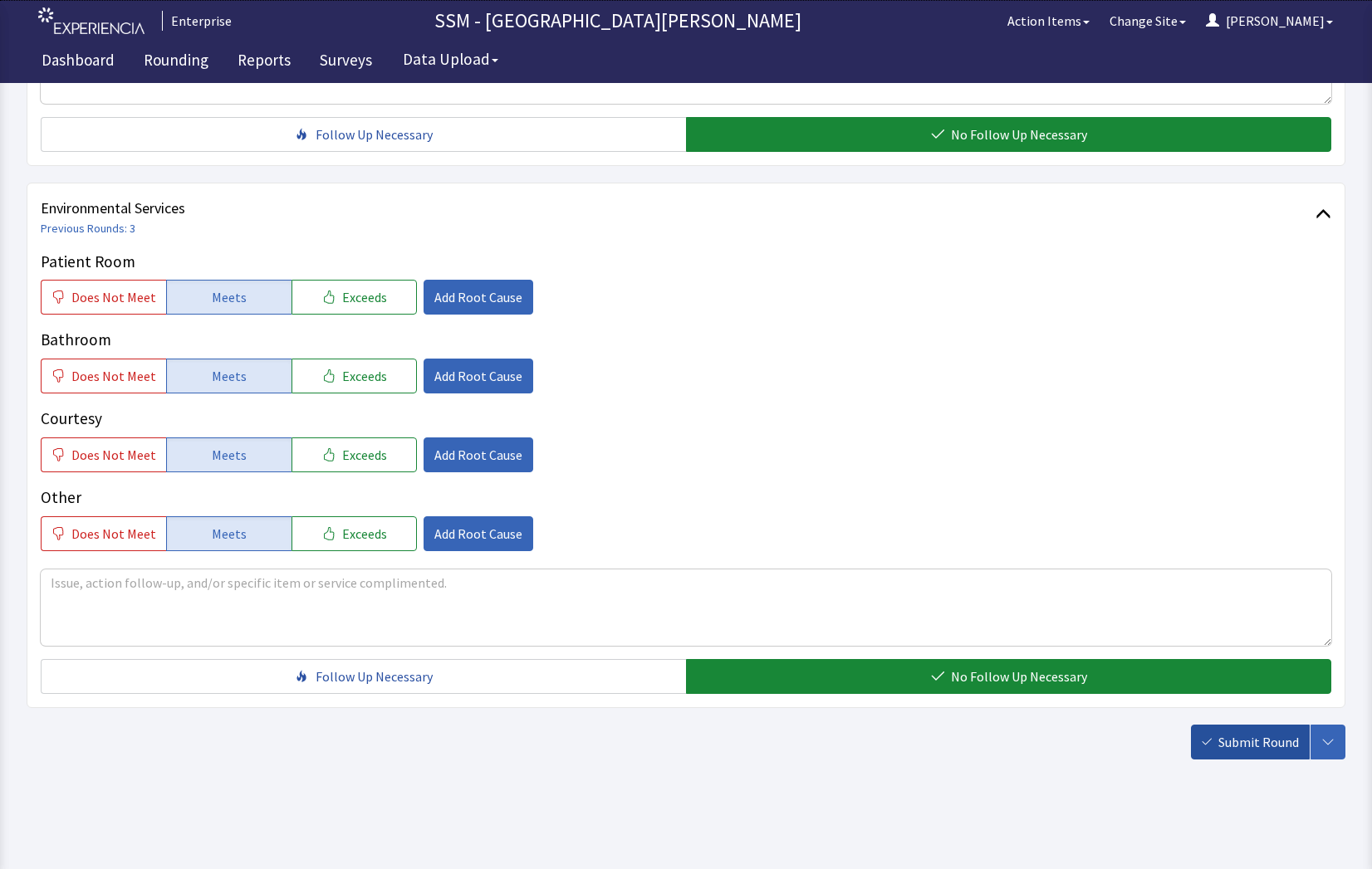
click at [1216, 745] on button "Submit Round" at bounding box center [1249, 742] width 119 height 35
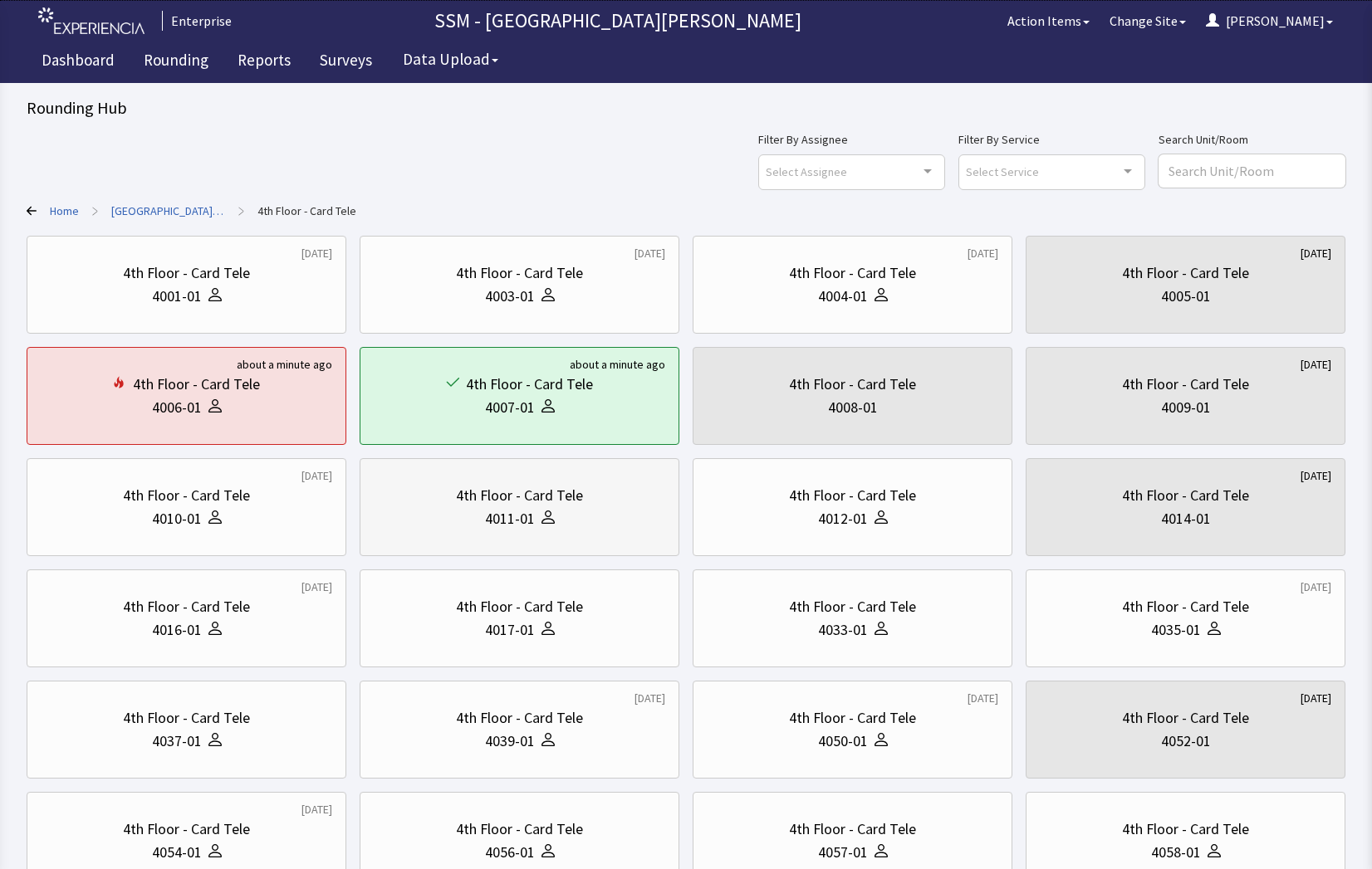
click at [561, 527] on div "4011-01" at bounding box center [520, 519] width 292 height 23
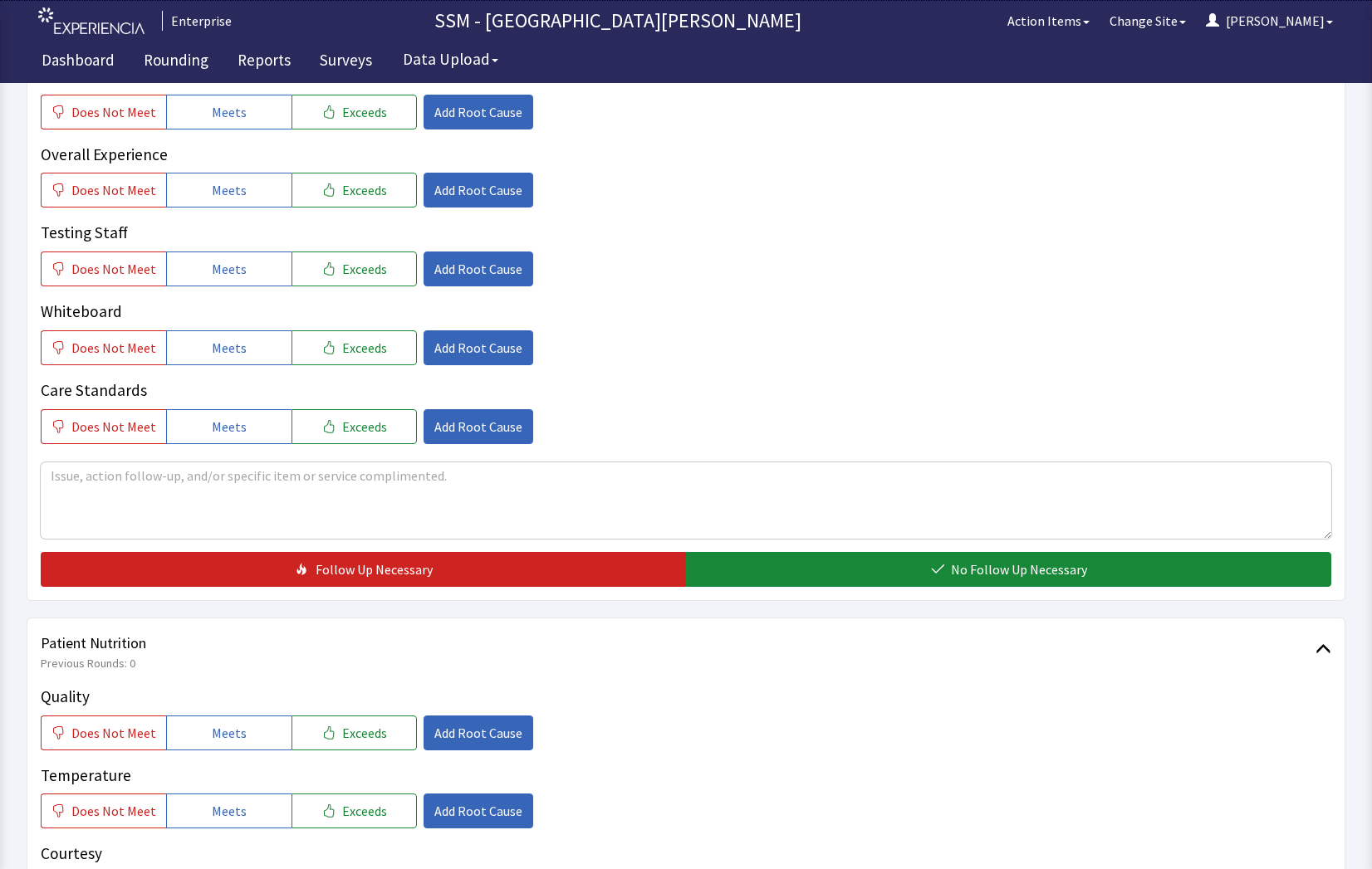
scroll to position [747, 0]
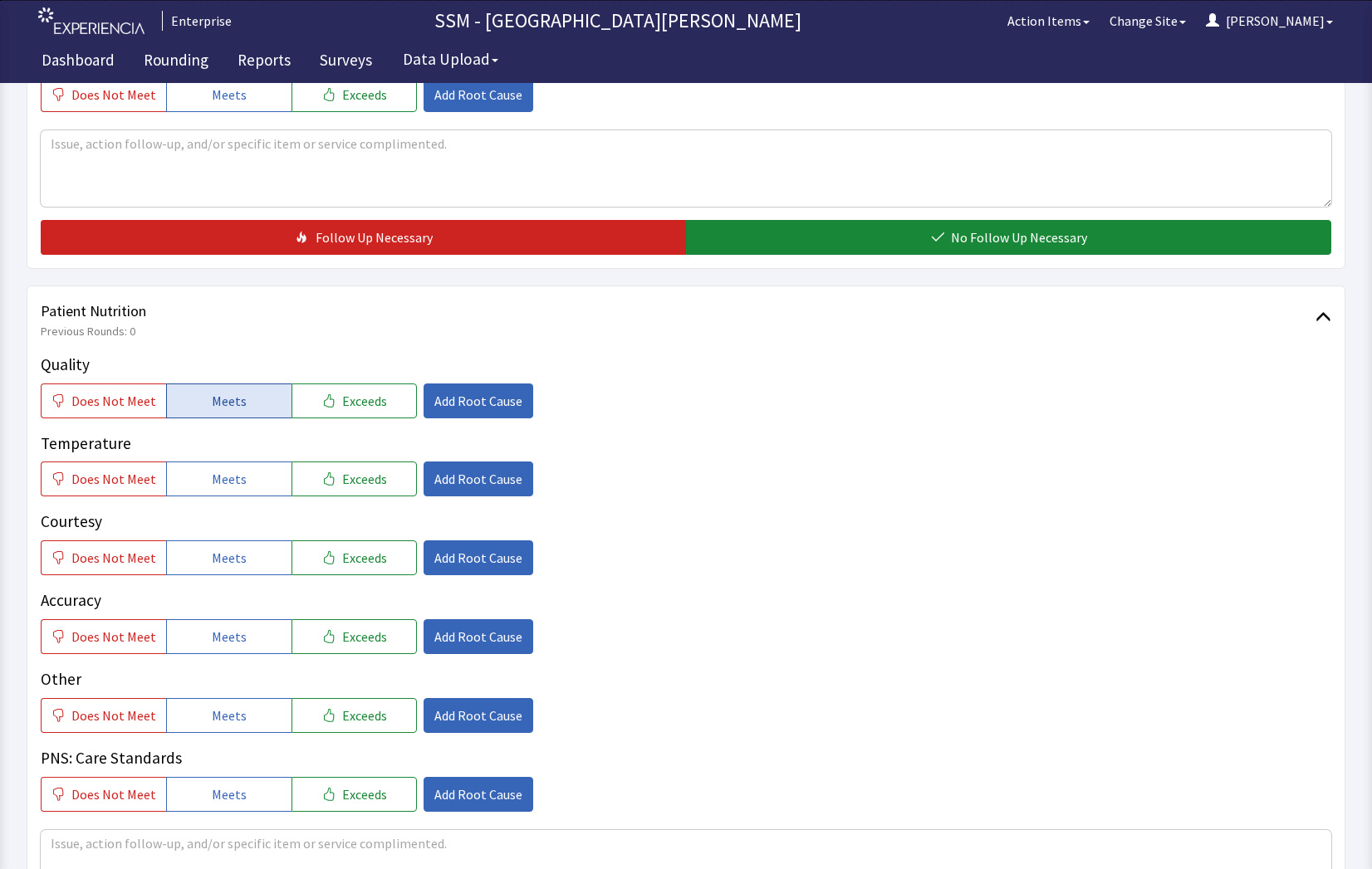
click at [217, 403] on span "Meets" at bounding box center [229, 401] width 35 height 20
drag, startPoint x: 210, startPoint y: 470, endPoint x: 232, endPoint y: 505, distance: 41.3
click at [212, 470] on span "Meets" at bounding box center [229, 479] width 35 height 20
click at [241, 542] on button "Meets" at bounding box center [229, 557] width 125 height 35
click at [258, 656] on div "Quality Does Not Meet Meets Exceeds Add Root Cause Temperature Does Not Meet Me…" at bounding box center [685, 582] width 1291 height 459
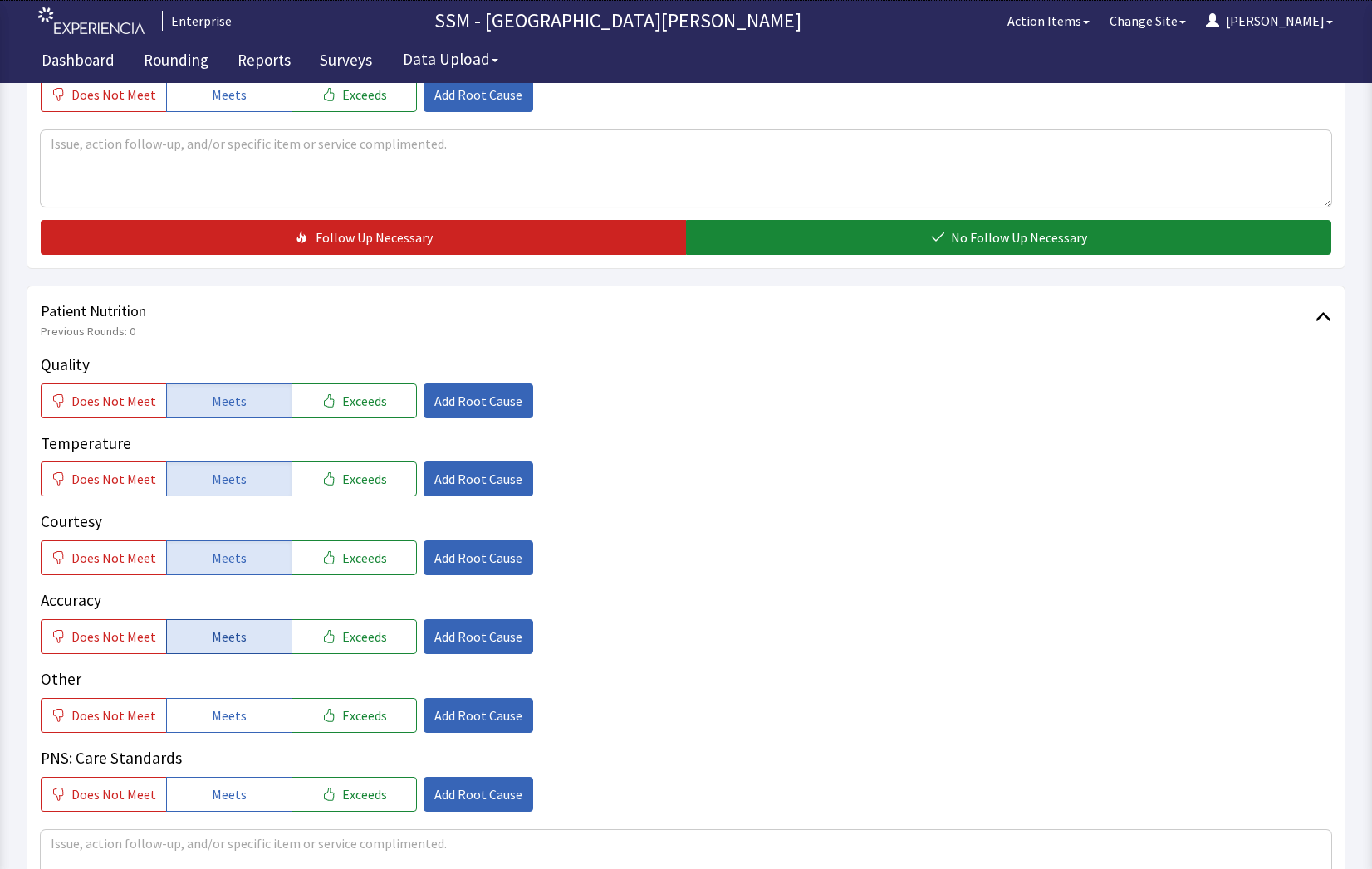
click at [253, 640] on button "Meets" at bounding box center [229, 637] width 125 height 35
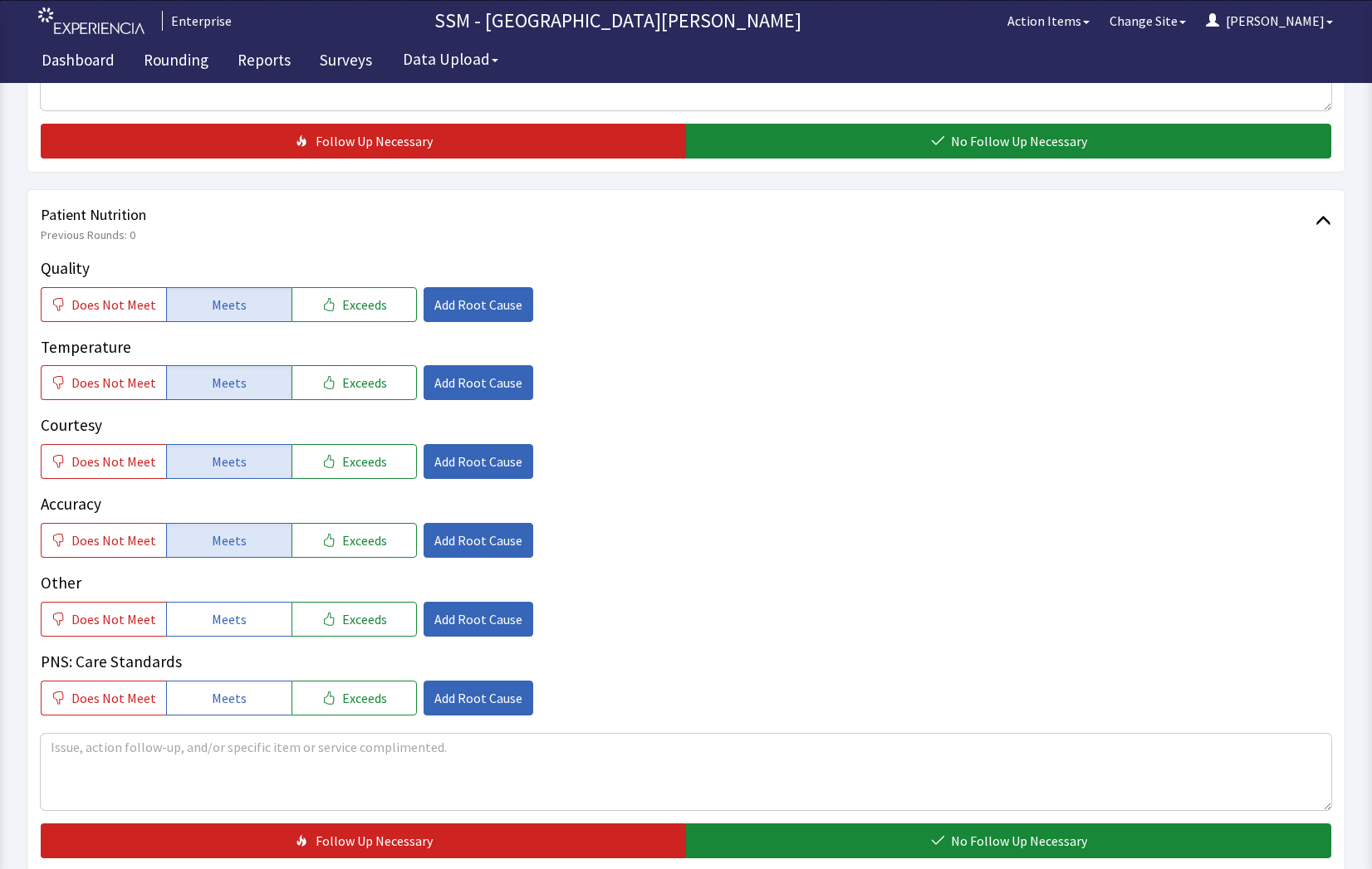
scroll to position [913, 0]
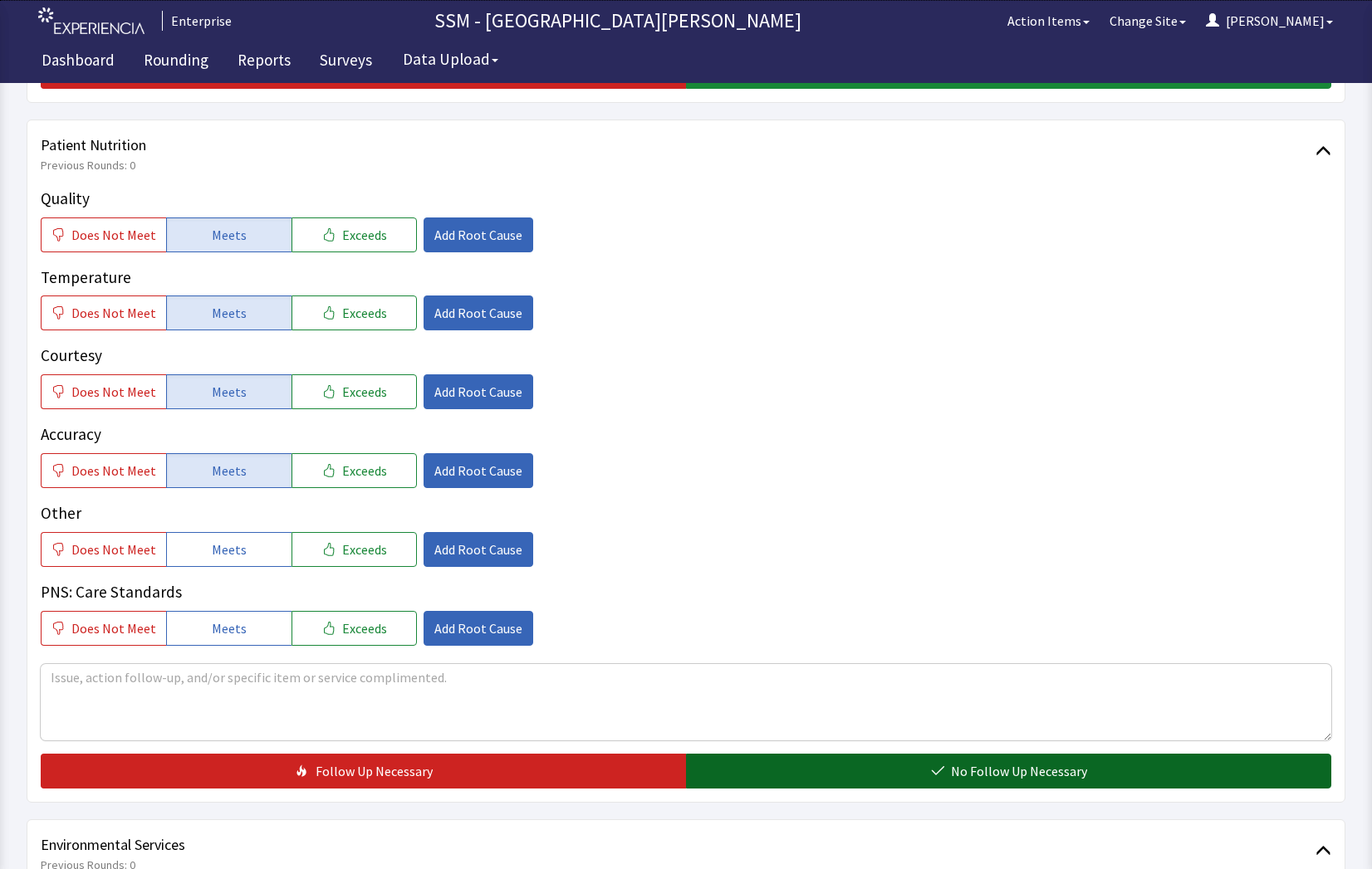
click at [902, 772] on button "No Follow Up Necessary" at bounding box center [1008, 771] width 645 height 35
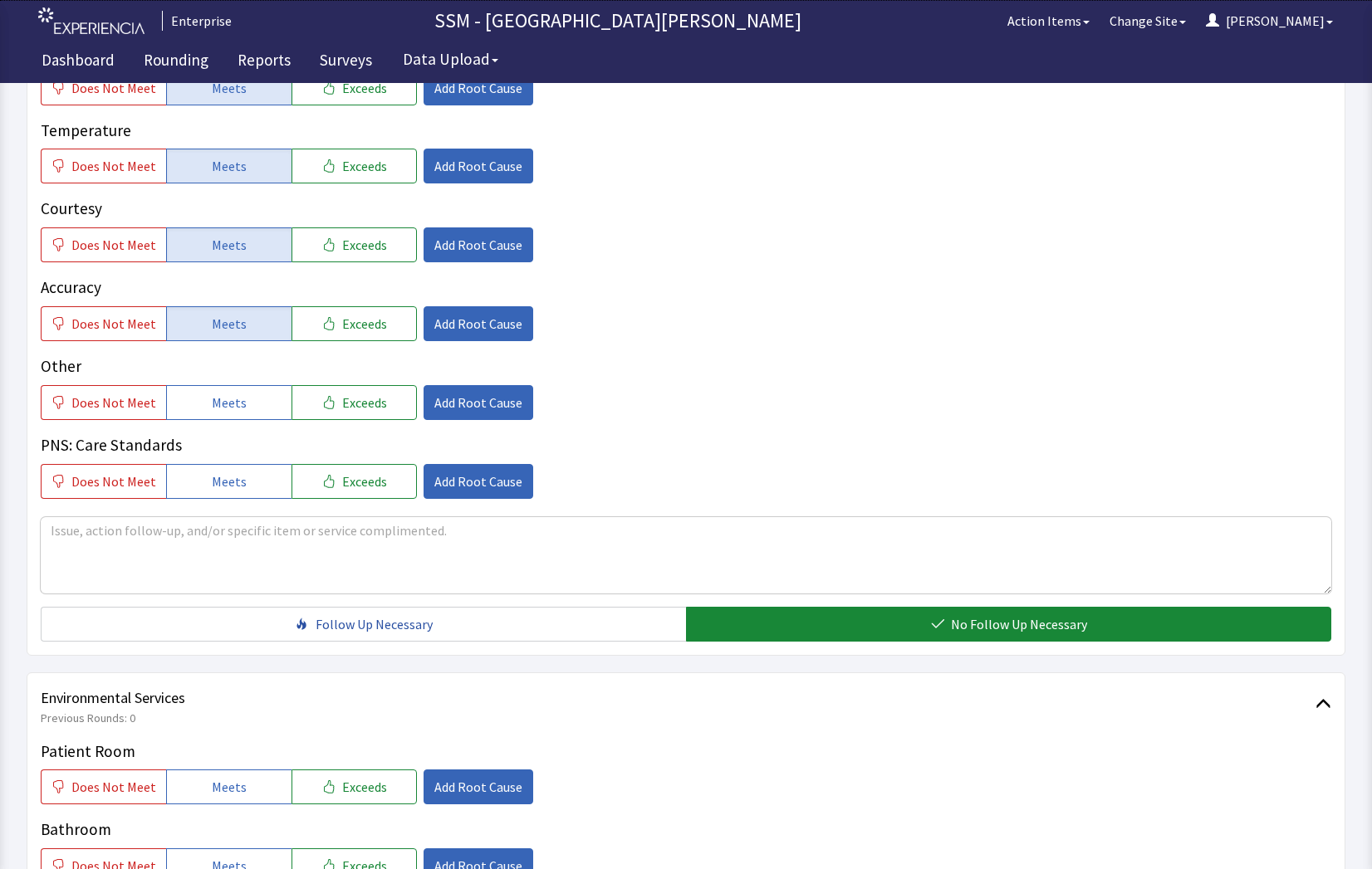
scroll to position [1329, 0]
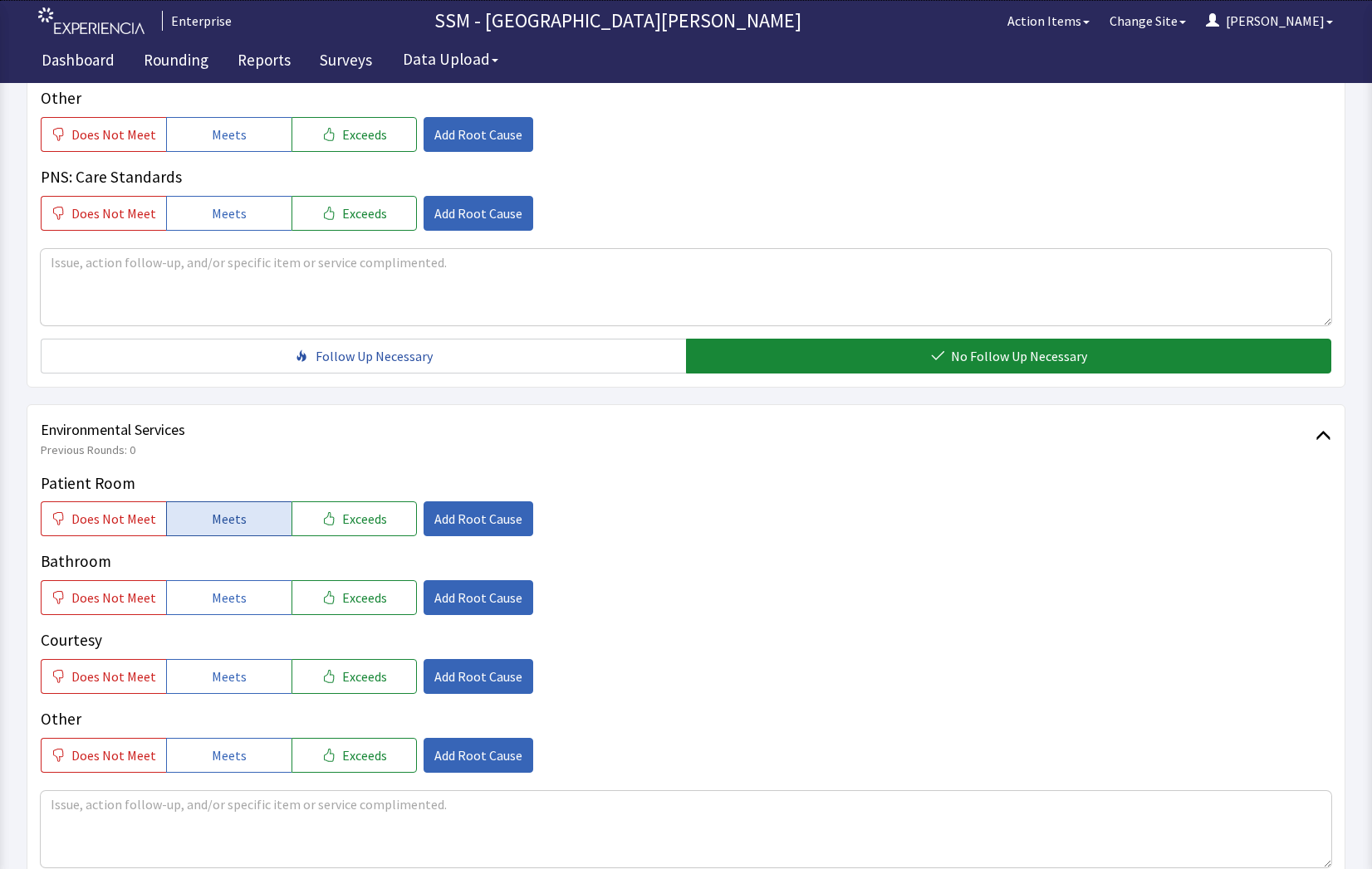
click at [203, 531] on button "Meets" at bounding box center [229, 519] width 125 height 35
click at [246, 611] on button "Meets" at bounding box center [229, 597] width 125 height 35
click at [238, 688] on button "Meets" at bounding box center [229, 676] width 125 height 35
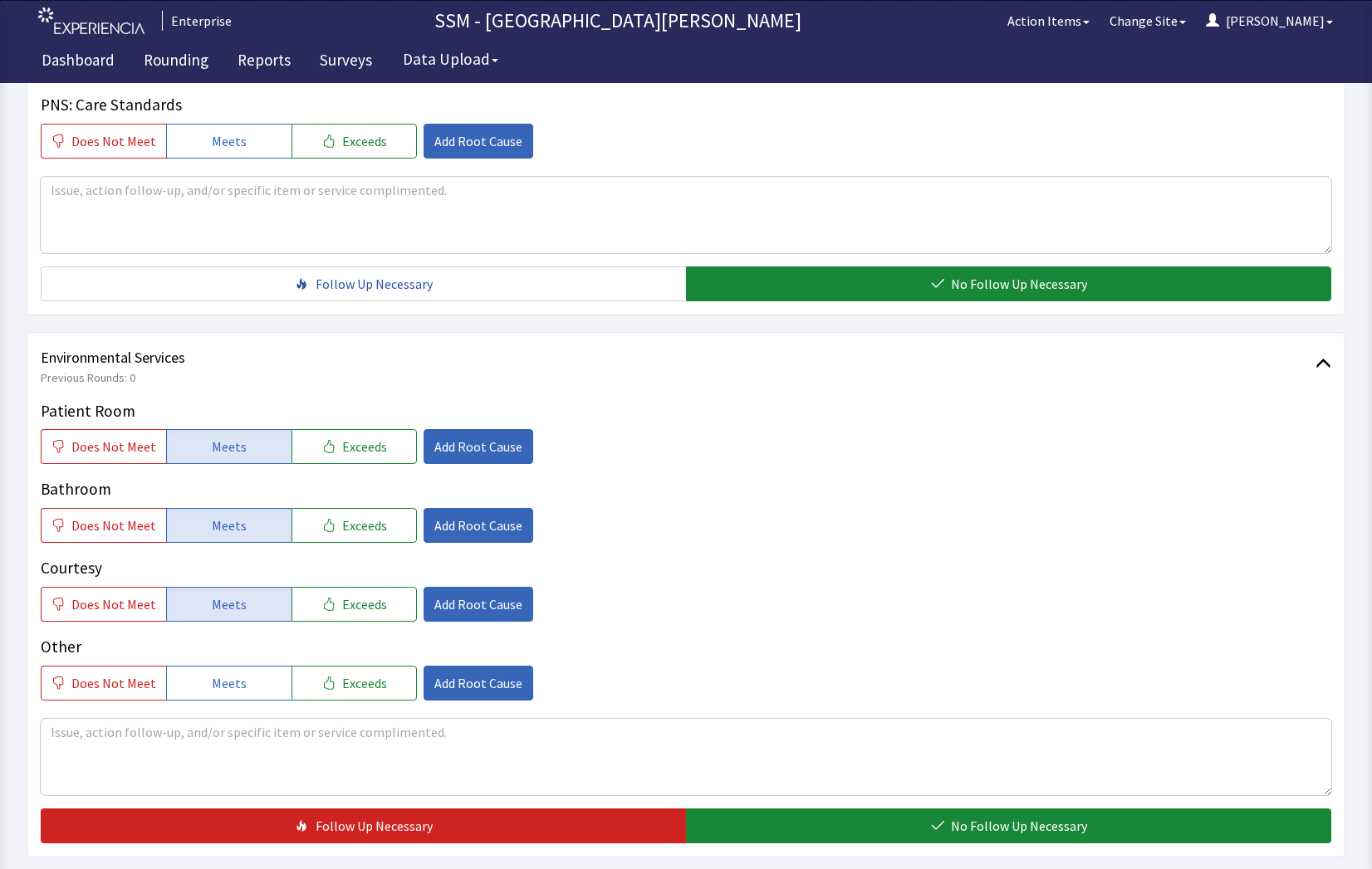
scroll to position [1549, 0]
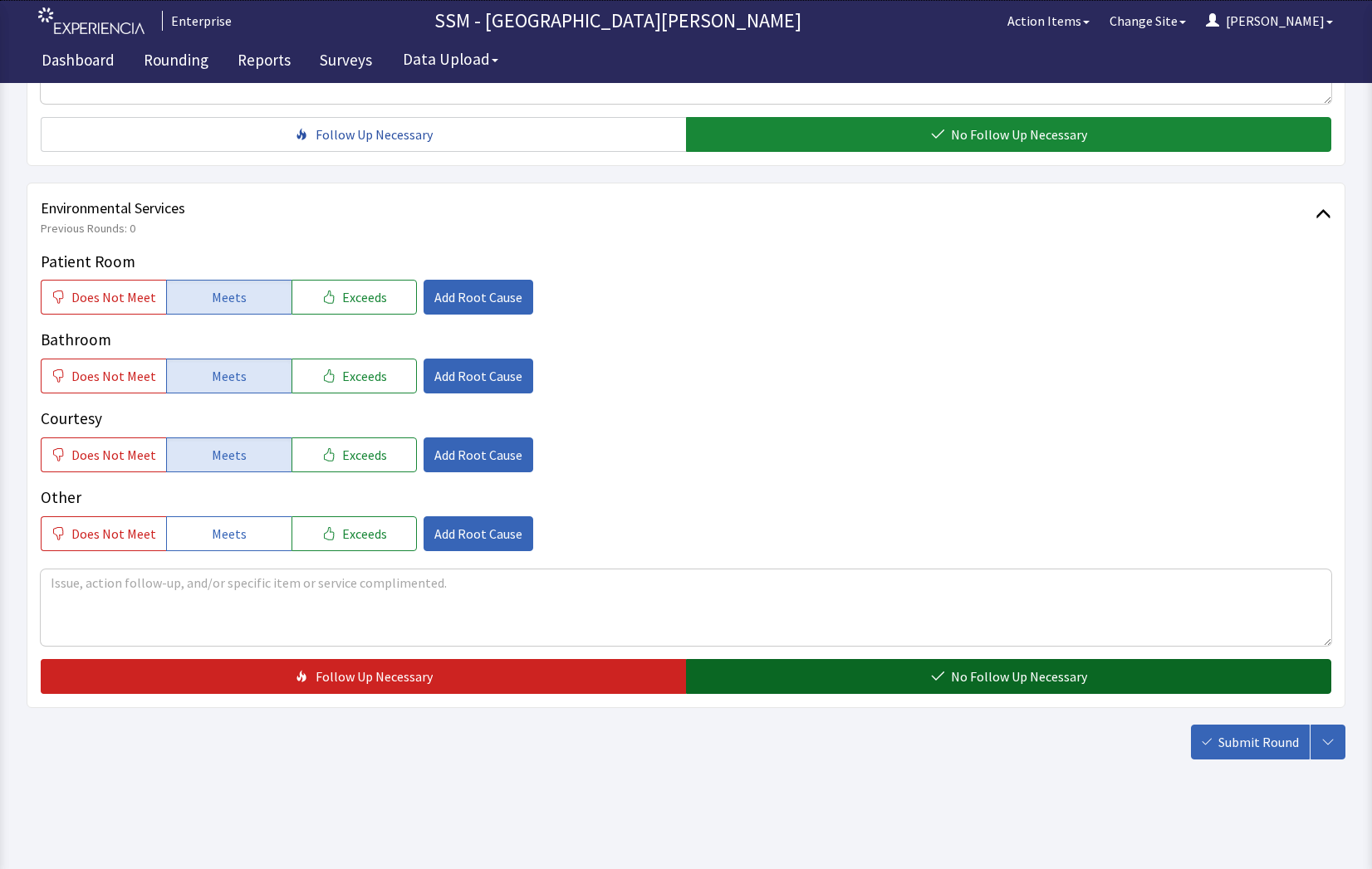
click at [924, 684] on button "No Follow Up Necessary" at bounding box center [1008, 676] width 645 height 35
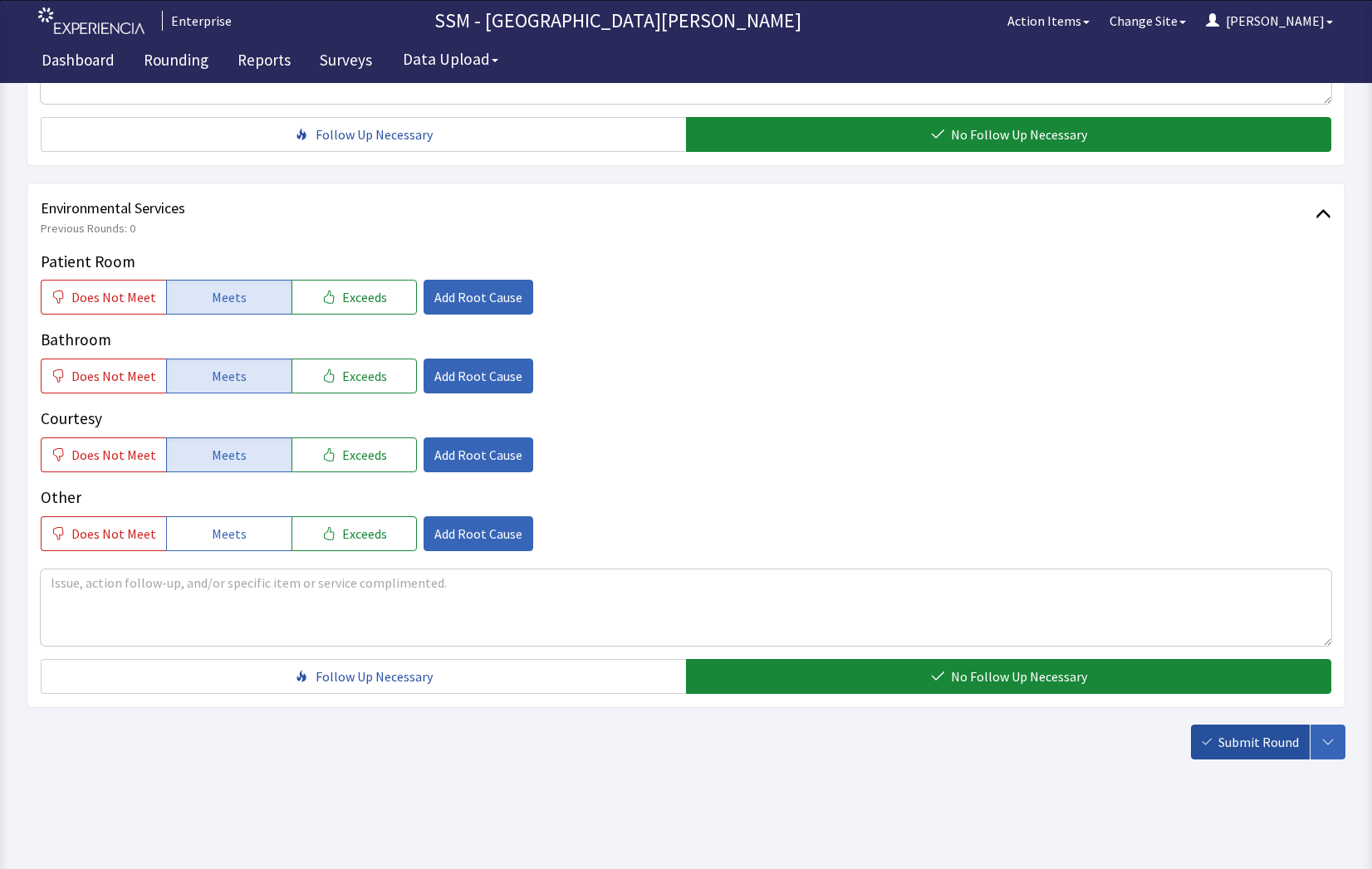
click at [1248, 735] on span "Submit Round" at bounding box center [1258, 742] width 80 height 20
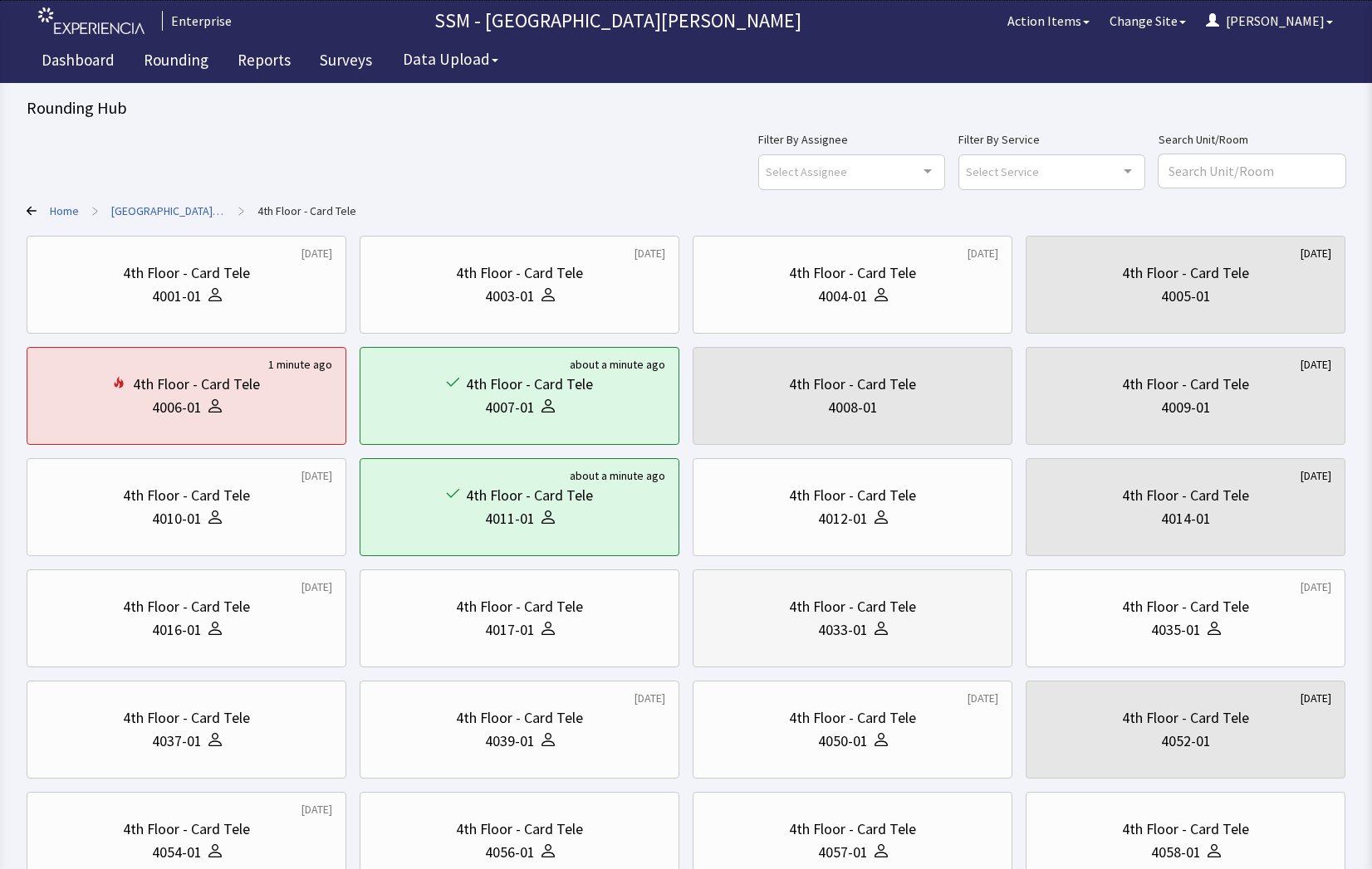
click at [850, 632] on div "4033-01" at bounding box center [843, 630] width 50 height 23
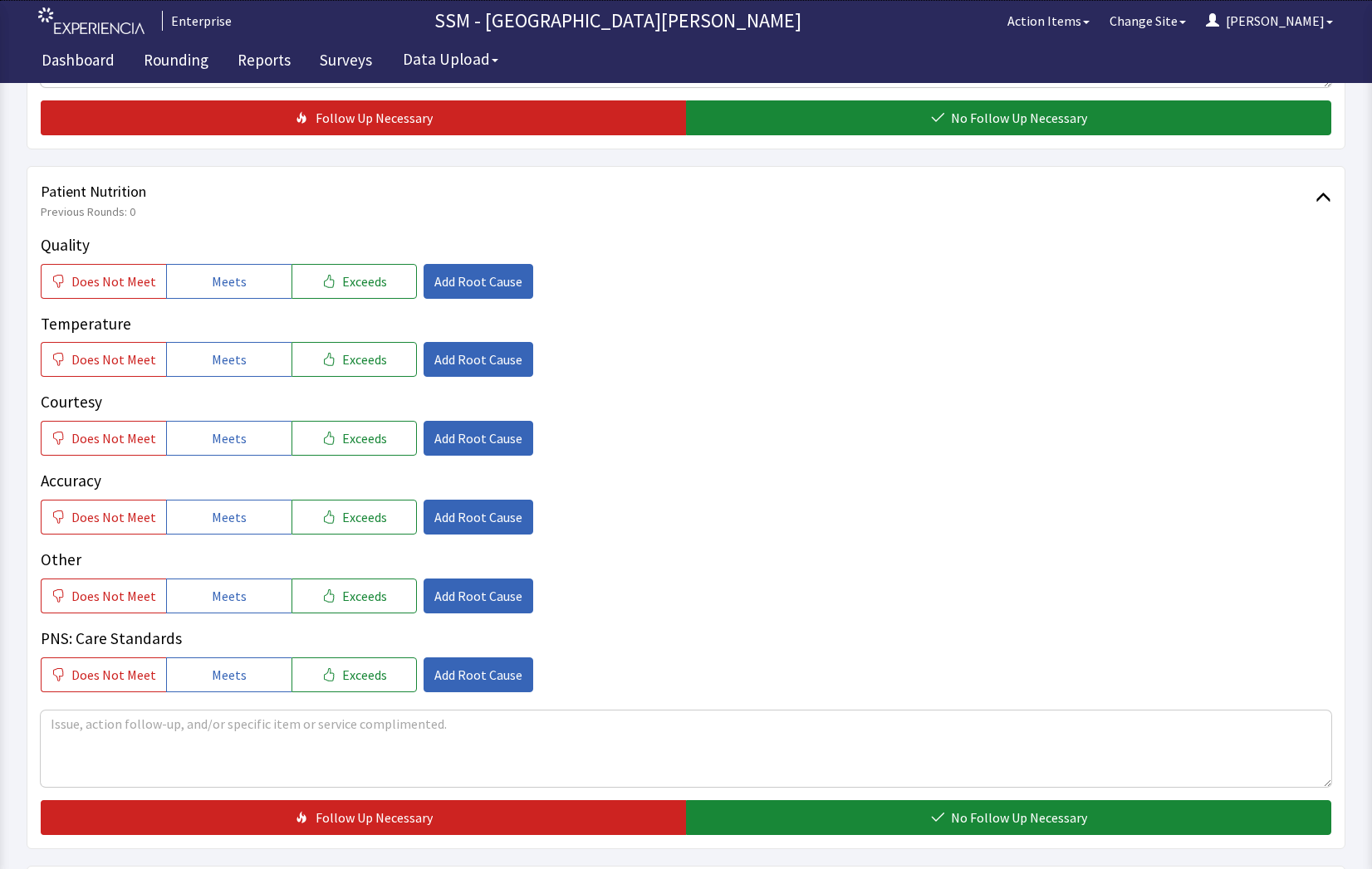
scroll to position [913, 0]
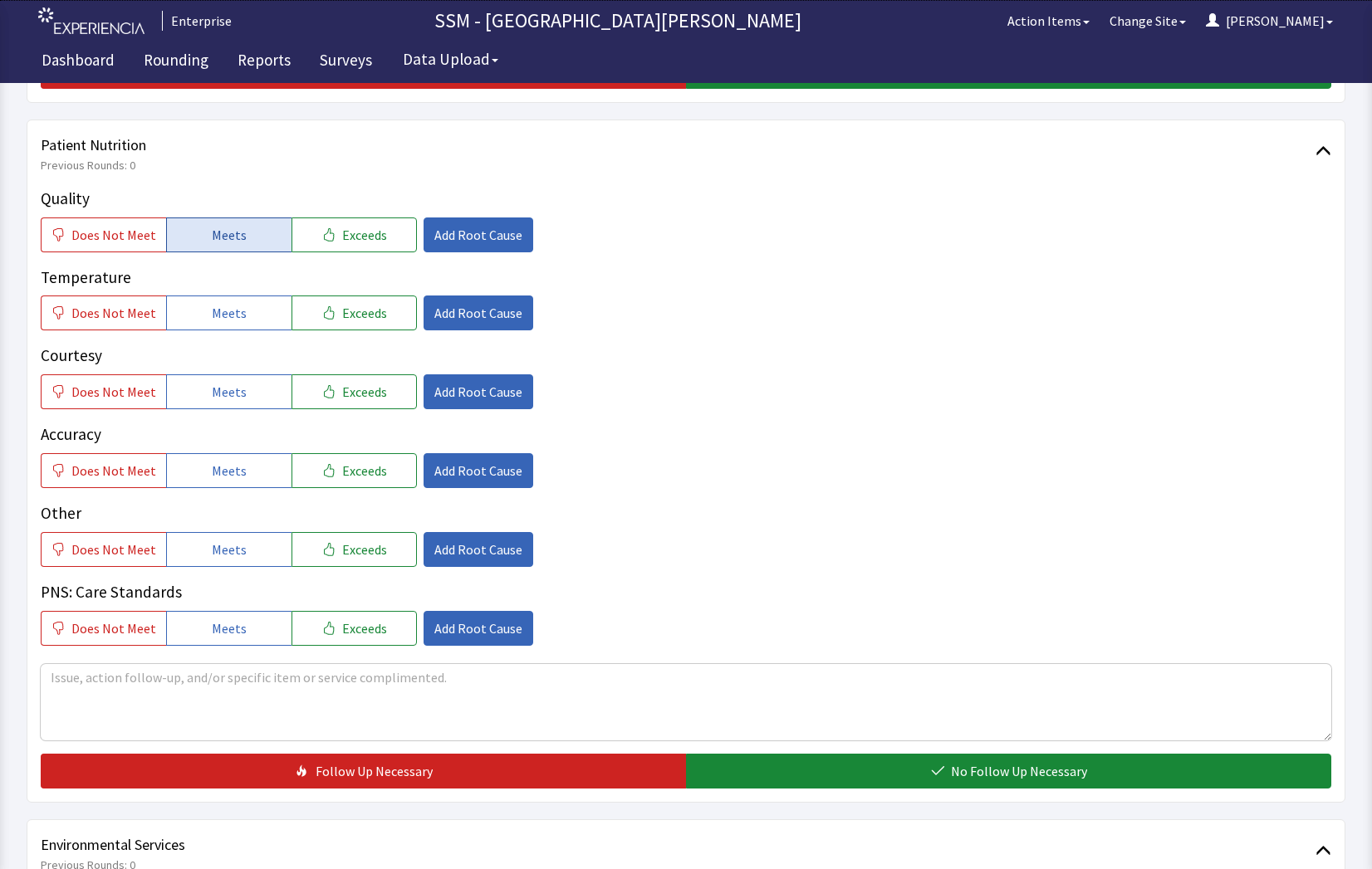
click at [212, 249] on button "Meets" at bounding box center [229, 234] width 125 height 35
click at [212, 305] on span "Meets" at bounding box center [229, 313] width 35 height 20
drag, startPoint x: 224, startPoint y: 380, endPoint x: 224, endPoint y: 389, distance: 9.0
click at [224, 382] on button "Meets" at bounding box center [229, 392] width 125 height 35
click at [235, 482] on button "Meets" at bounding box center [229, 470] width 125 height 35
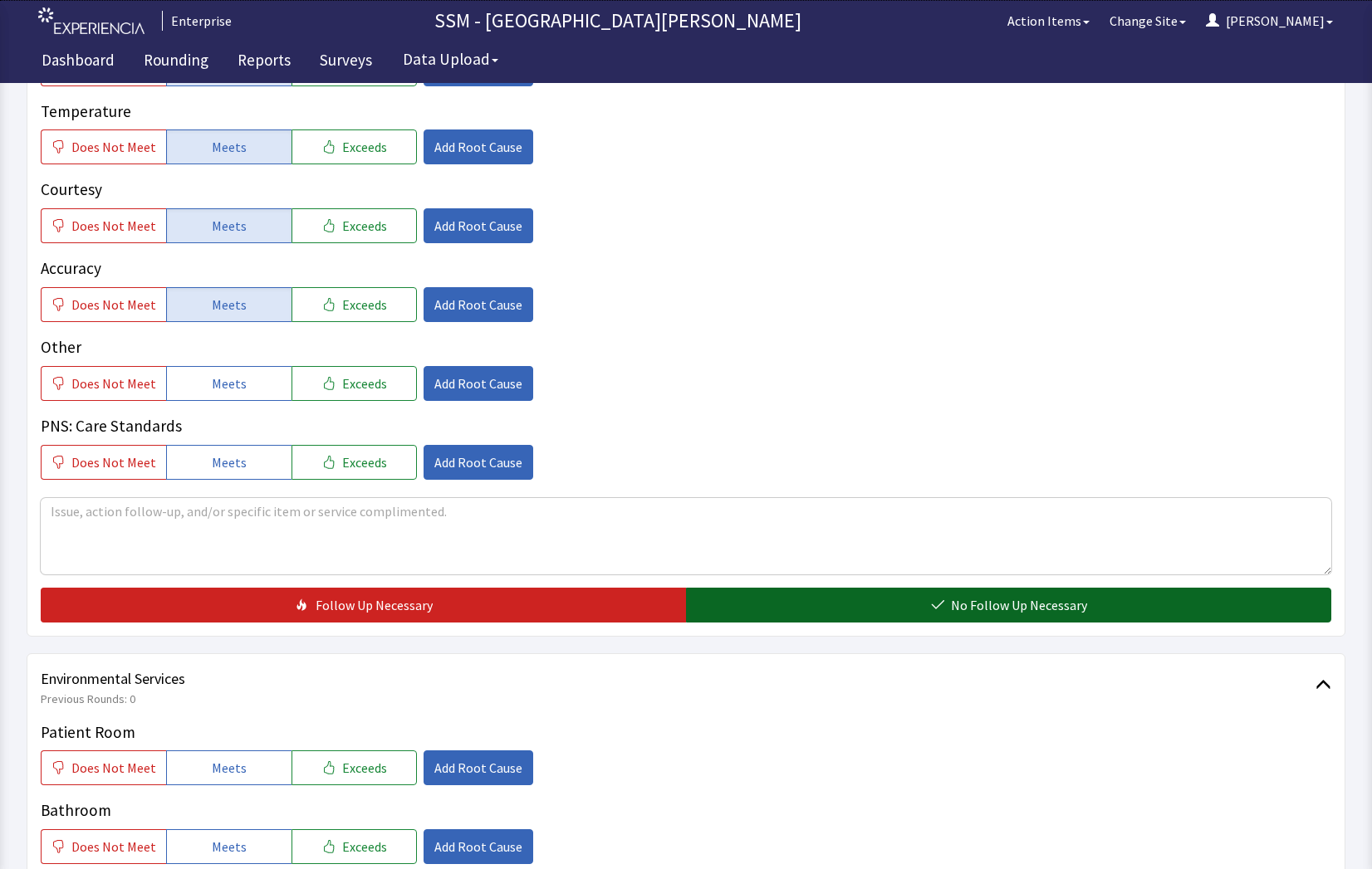
click at [829, 610] on button "No Follow Up Necessary" at bounding box center [1008, 604] width 645 height 35
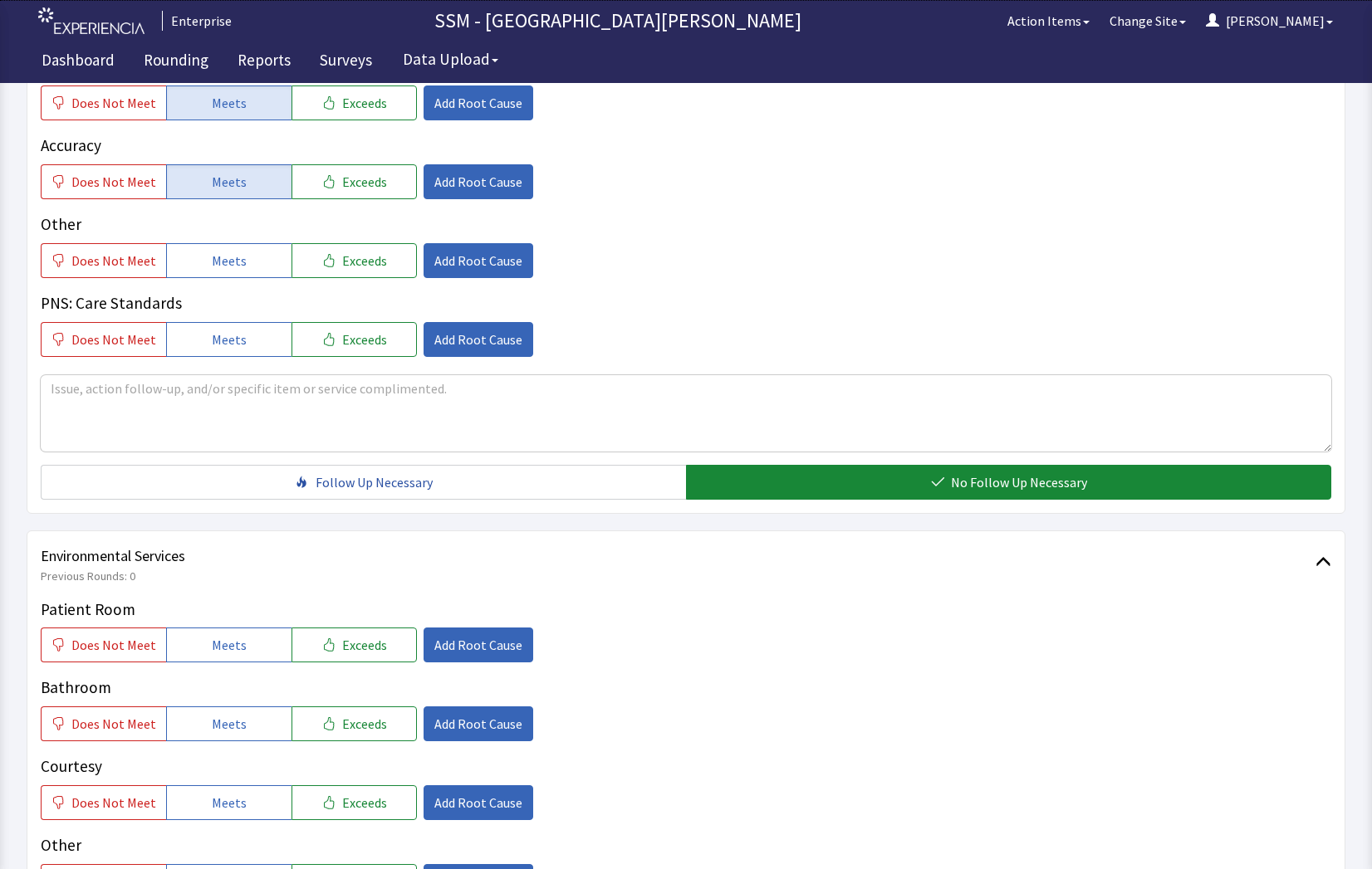
scroll to position [1411, 0]
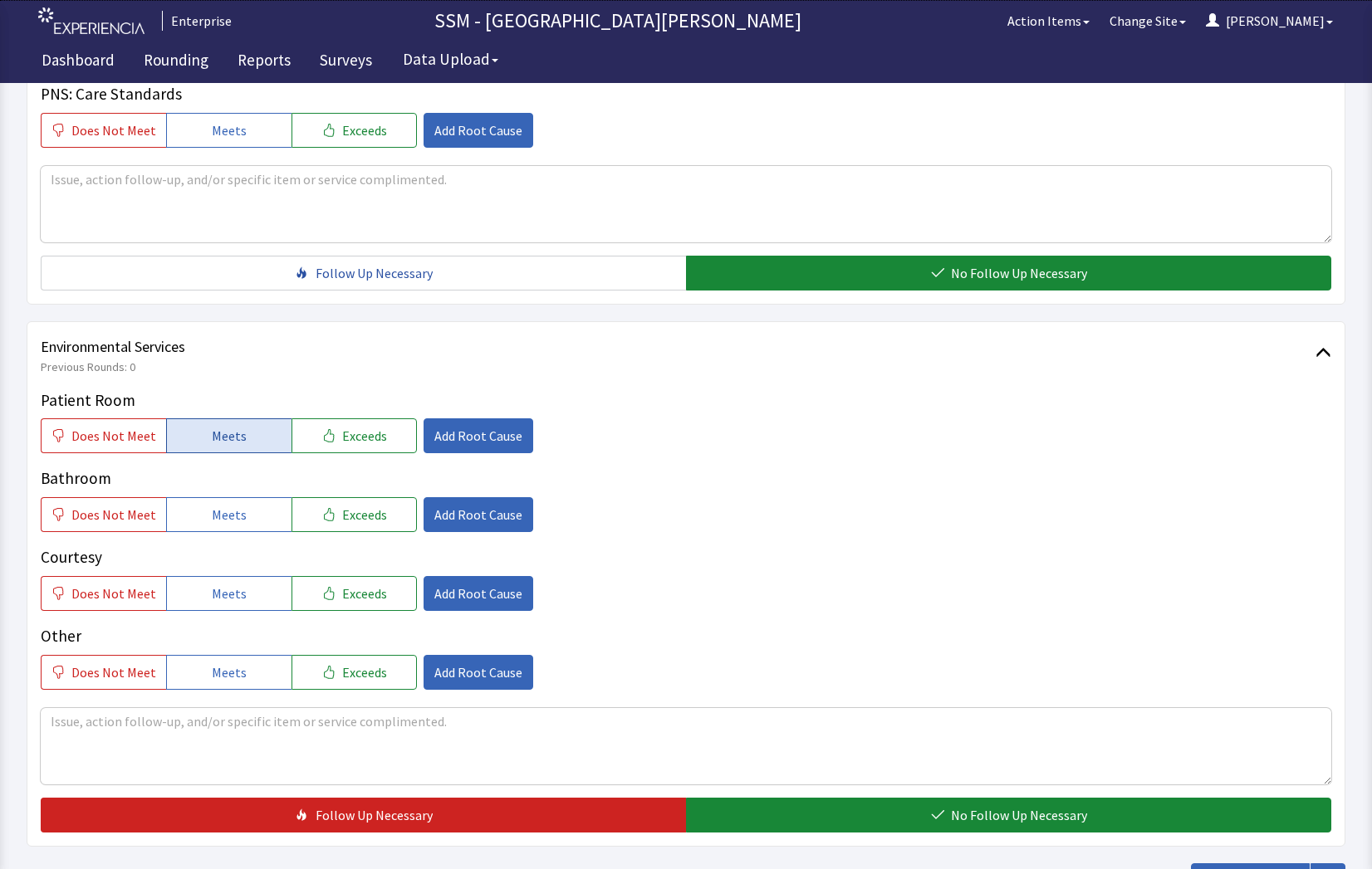
click at [229, 435] on span "Meets" at bounding box center [229, 435] width 35 height 20
click at [219, 521] on span "Meets" at bounding box center [229, 515] width 35 height 20
click at [241, 597] on button "Meets" at bounding box center [229, 593] width 125 height 35
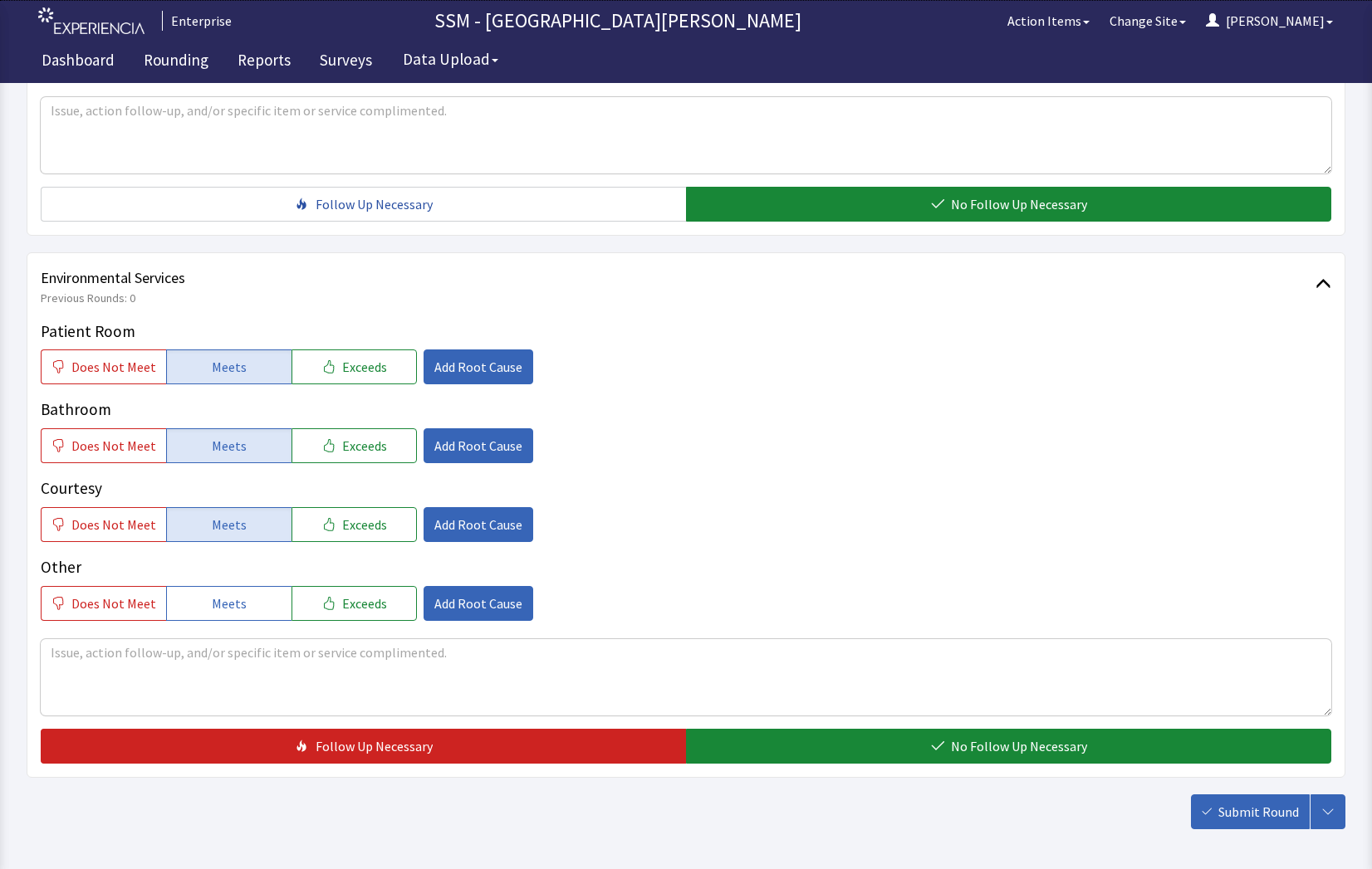
scroll to position [1549, 0]
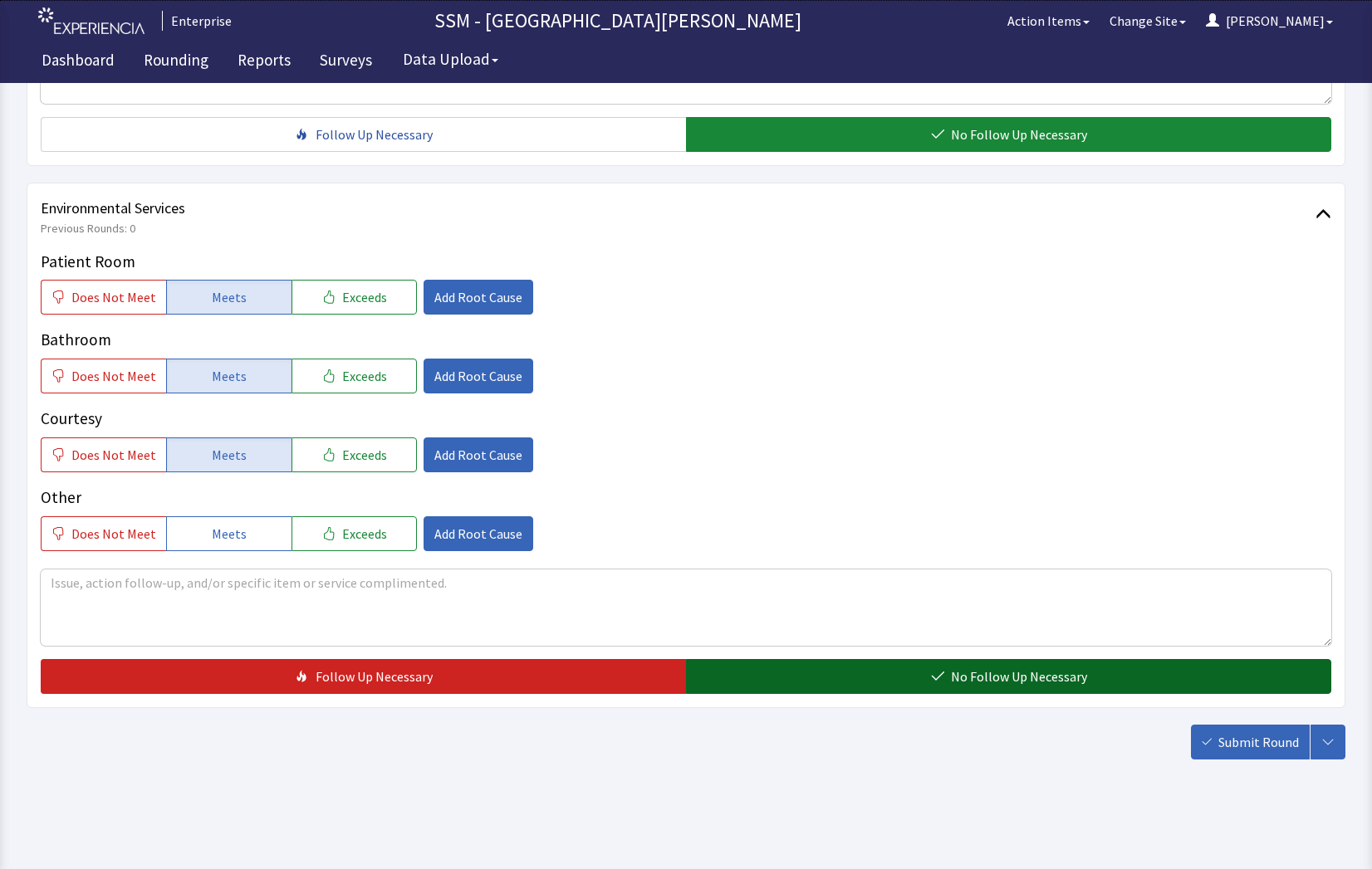
click at [953, 679] on span "No Follow Up Necessary" at bounding box center [1019, 677] width 136 height 20
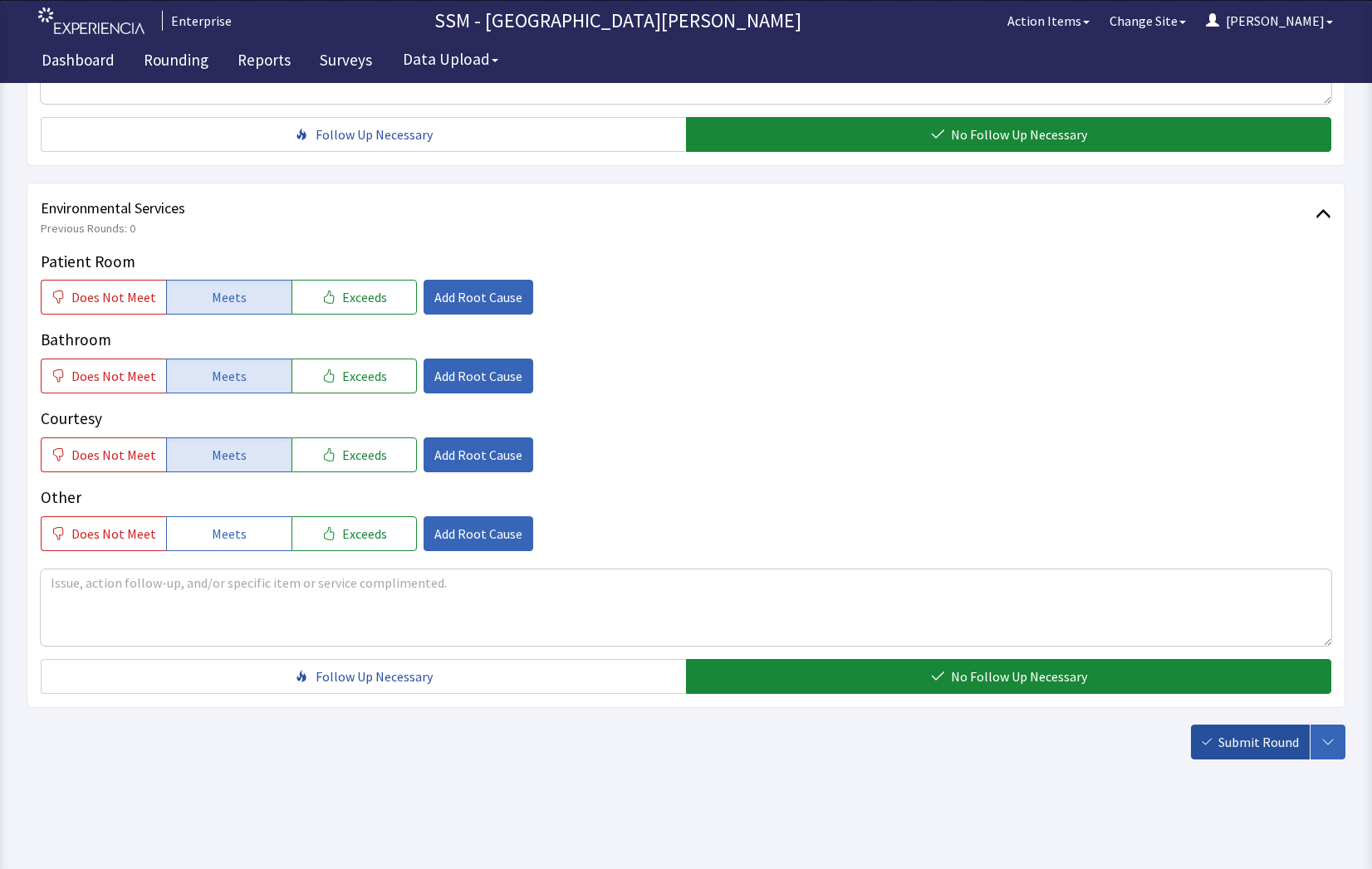
click at [1226, 748] on span "Submit Round" at bounding box center [1258, 742] width 80 height 20
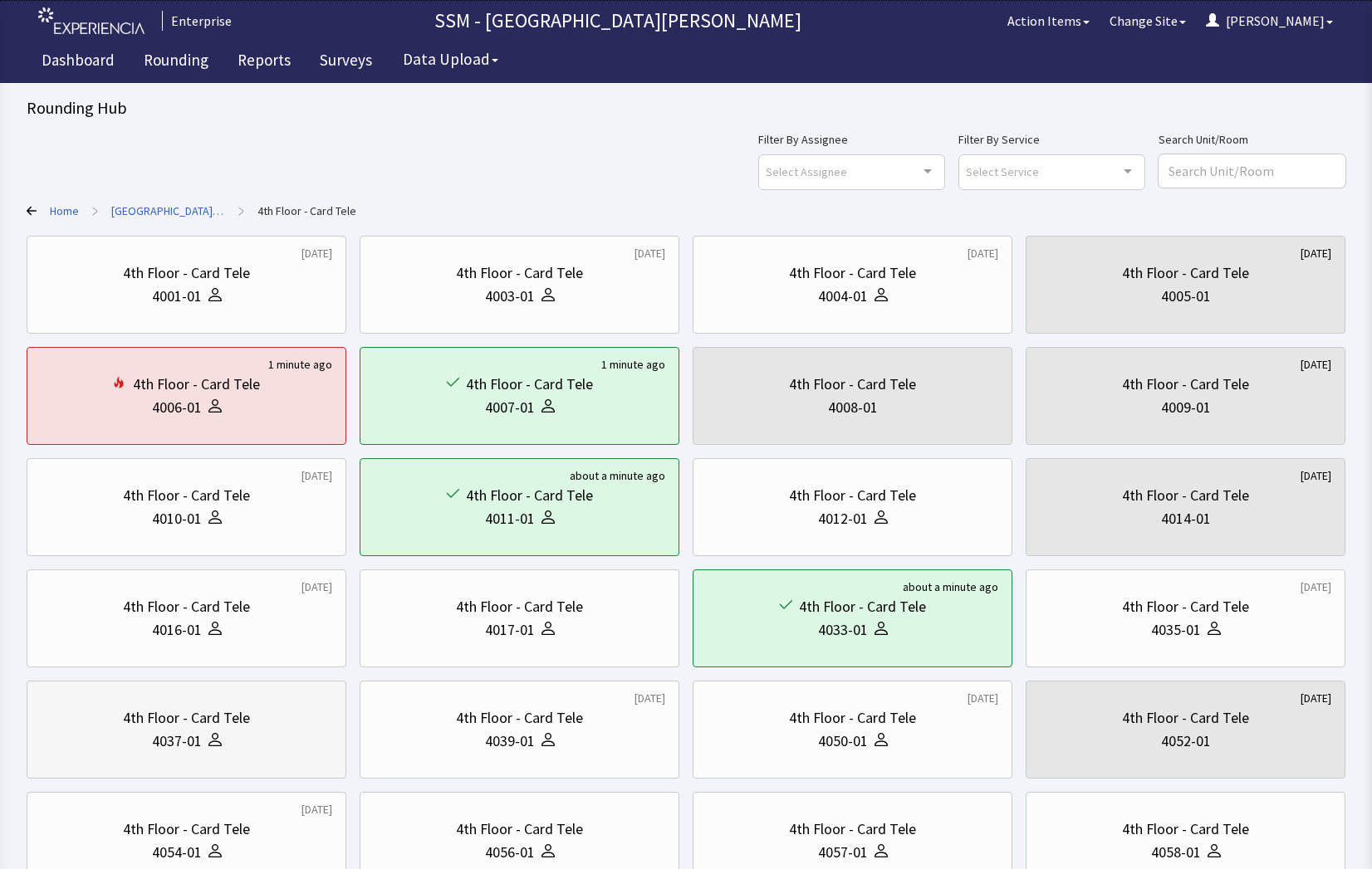
click at [98, 729] on div "4th Floor - Card Tele" at bounding box center [186, 718] width 292 height 23
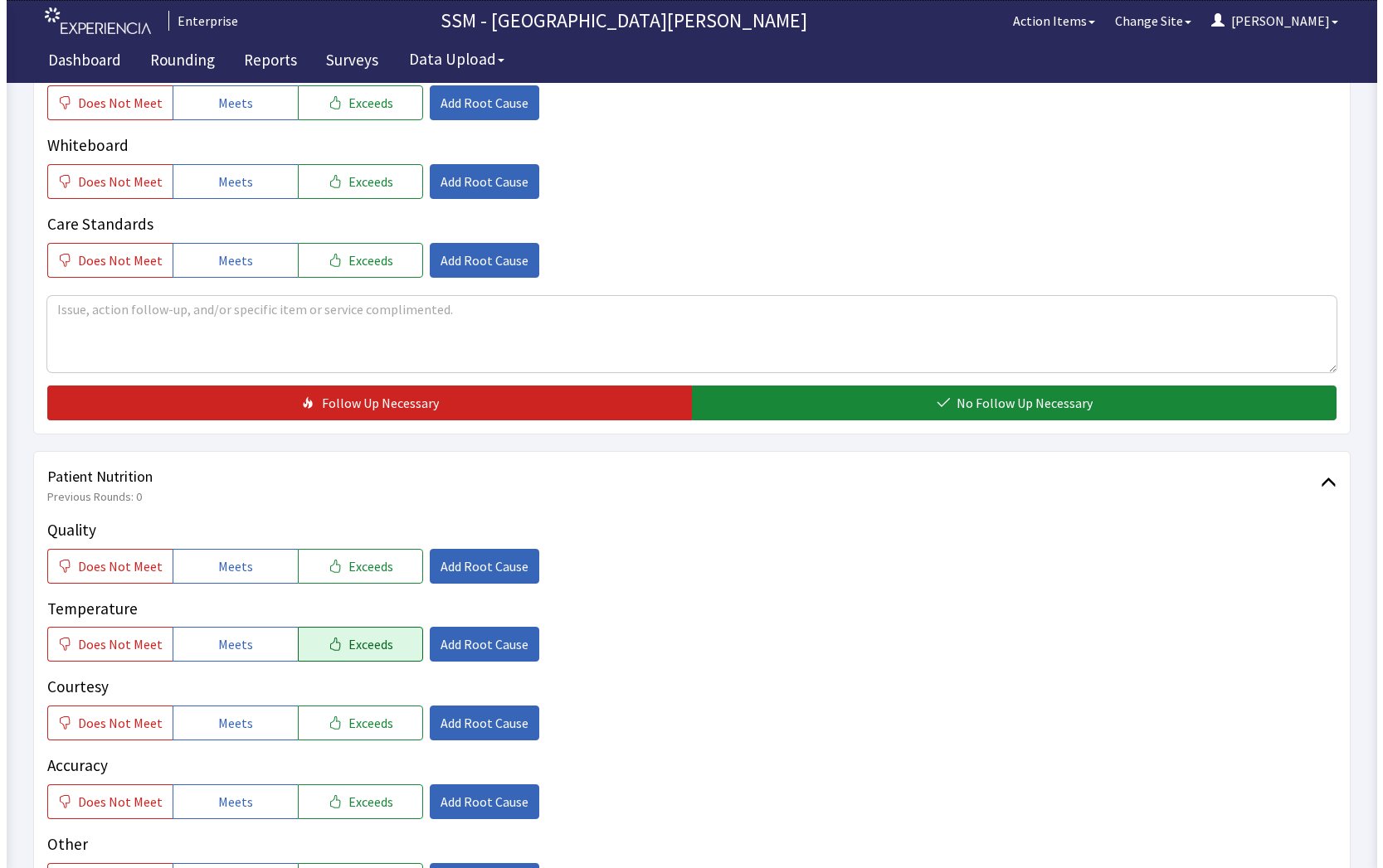
scroll to position [829, 0]
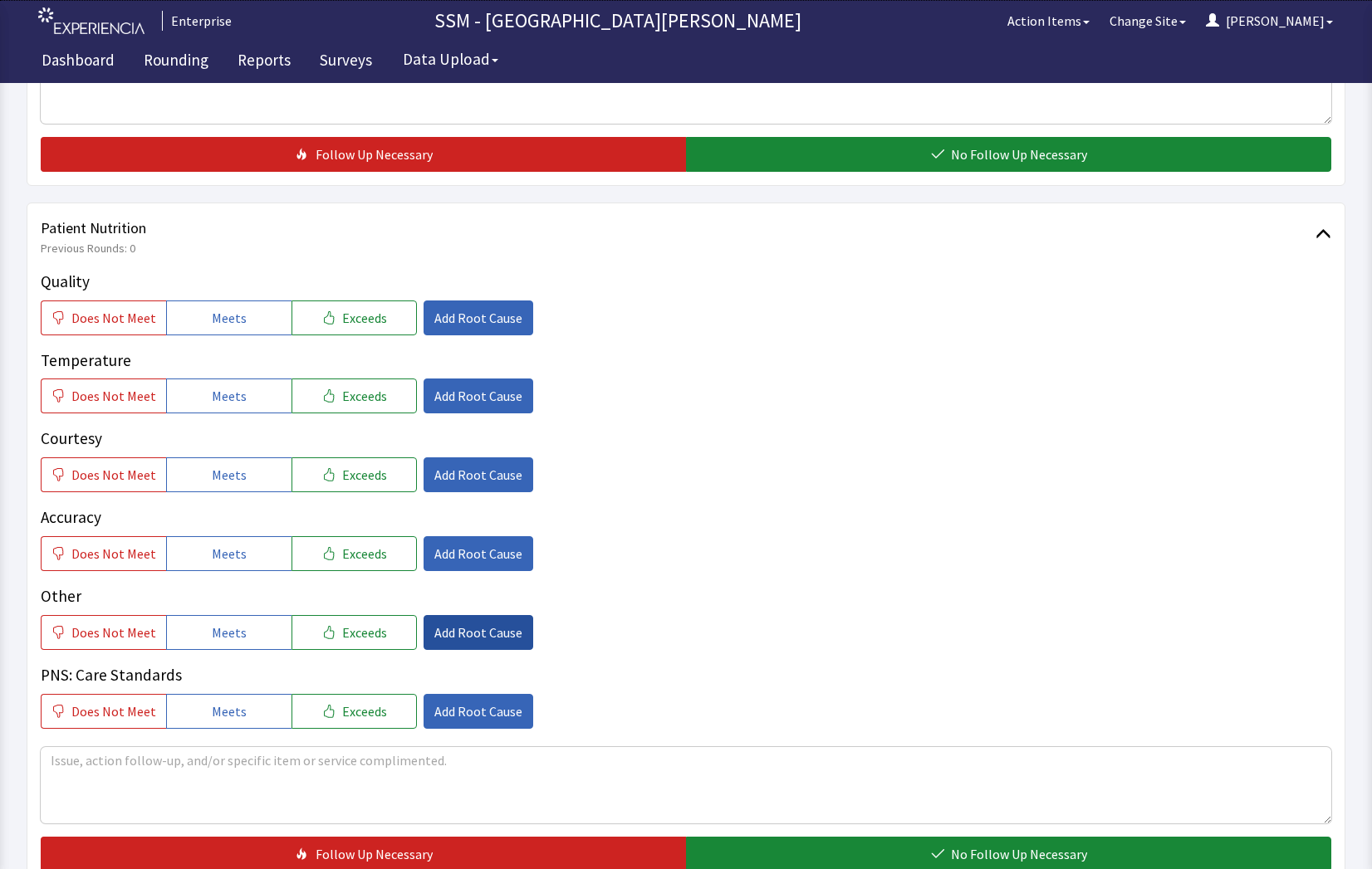
click at [445, 630] on span "Add Root Cause" at bounding box center [479, 632] width 88 height 20
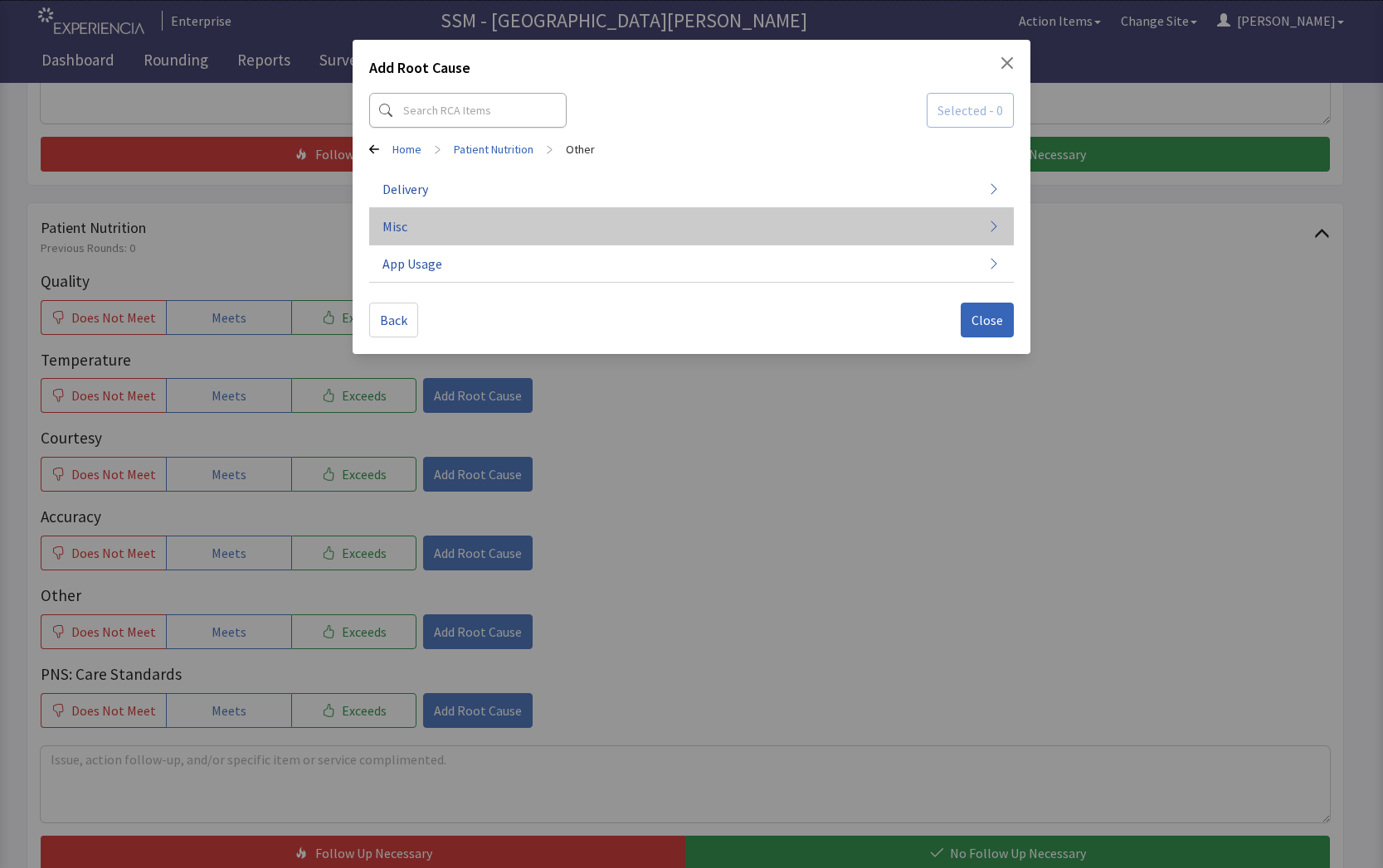
click at [461, 232] on button "Misc" at bounding box center [692, 227] width 645 height 38
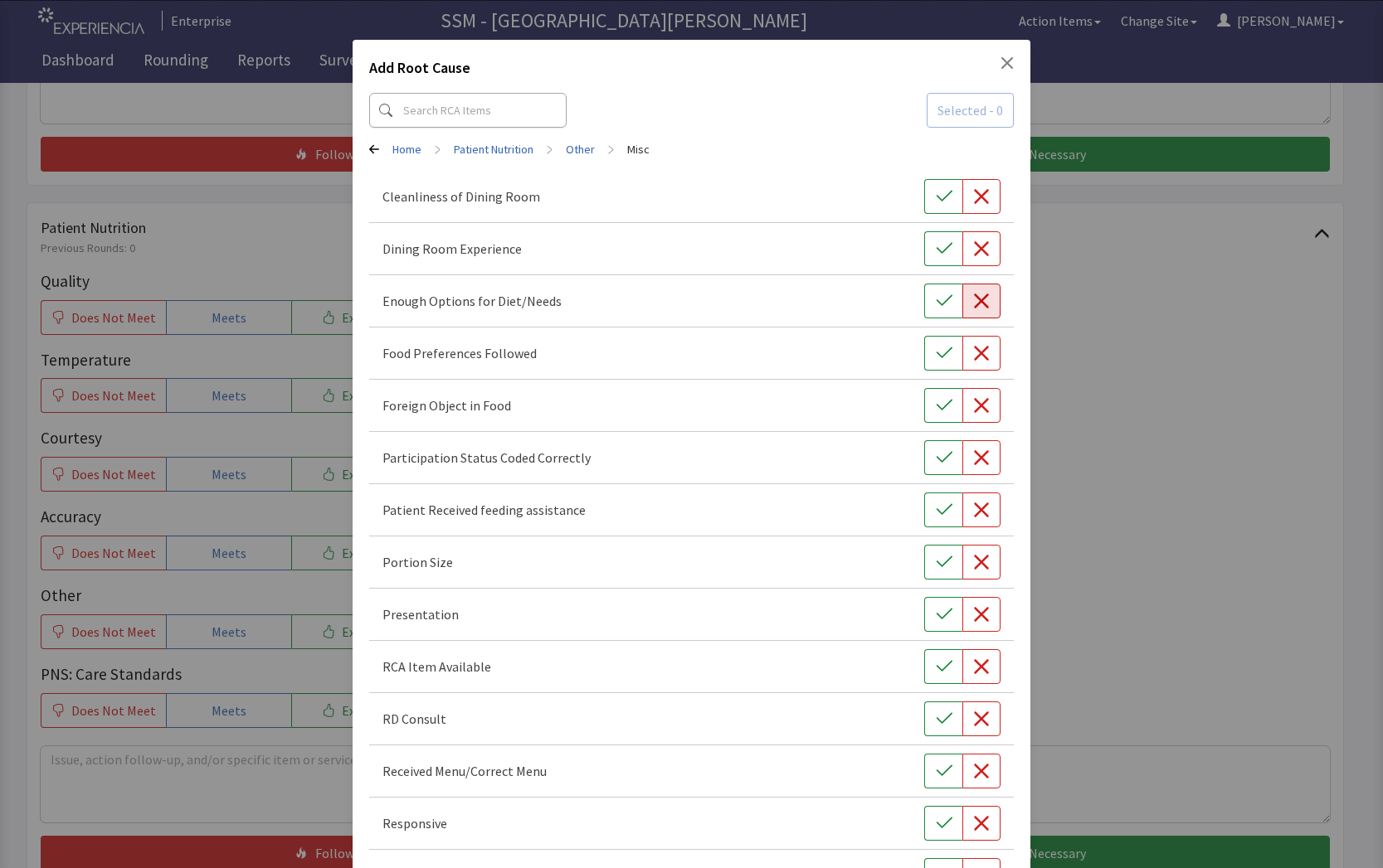
click at [973, 300] on icon "button" at bounding box center [981, 301] width 17 height 17
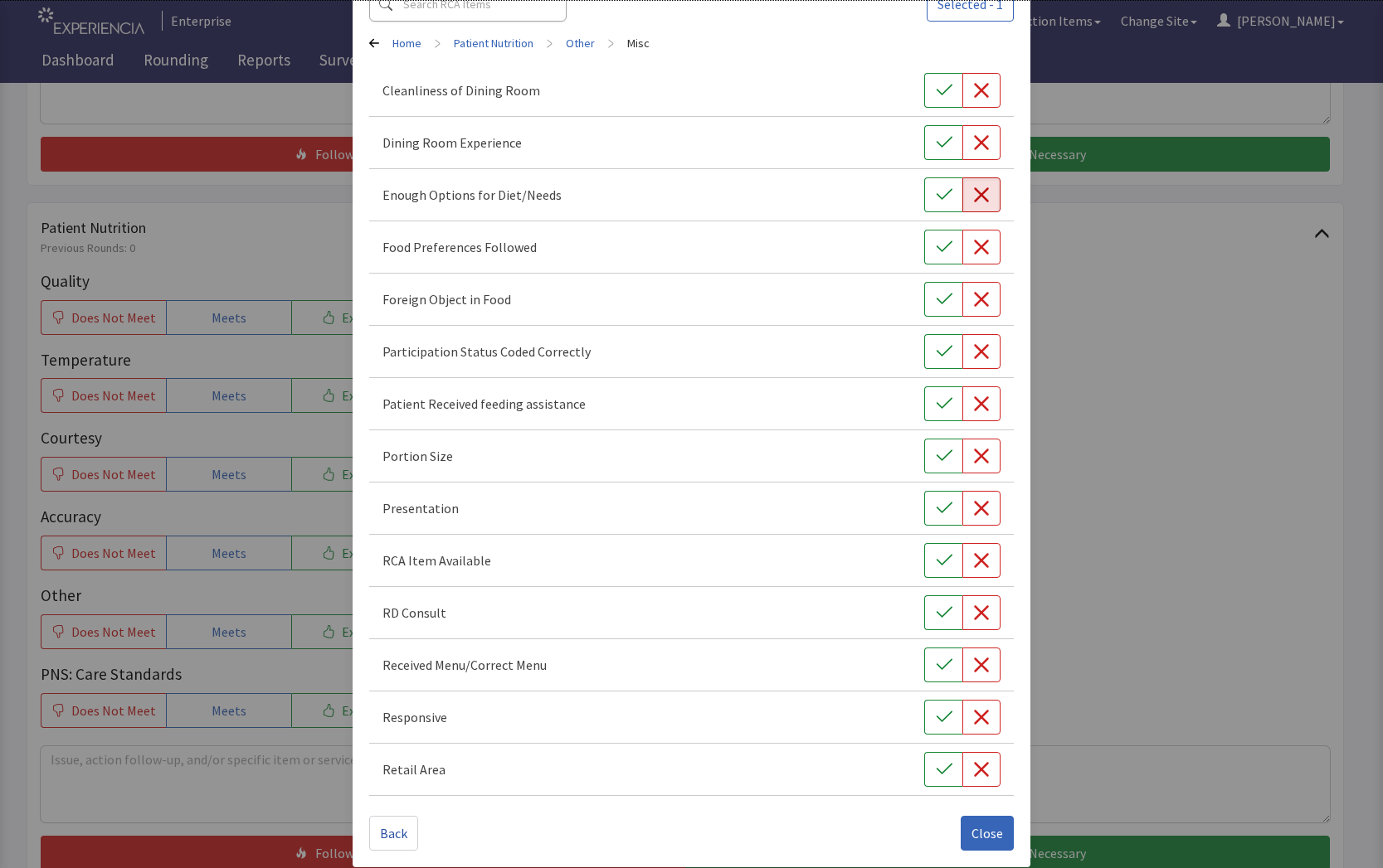
scroll to position [119, 0]
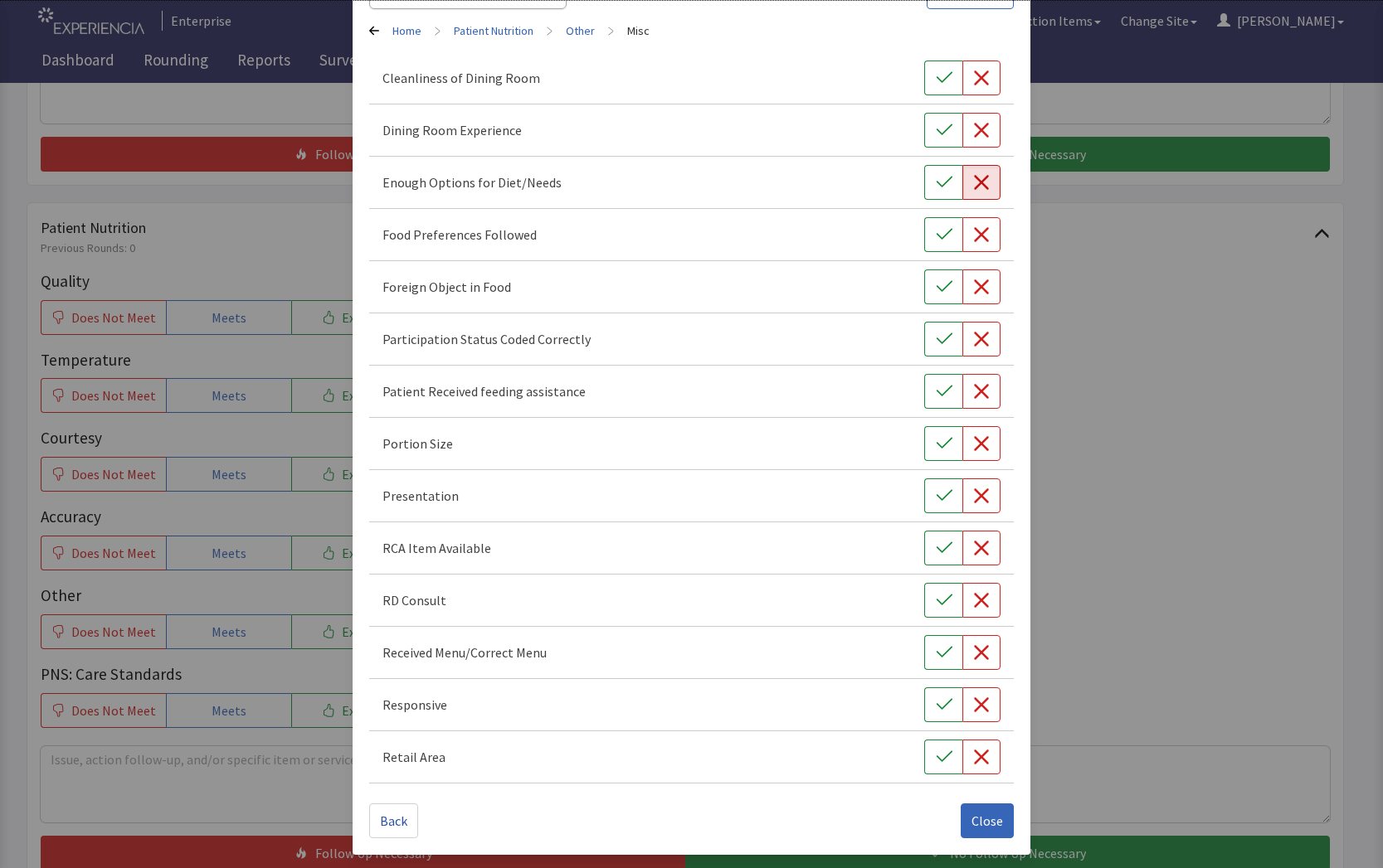
click at [1223, 549] on div "Add Root Cause Selected - 1 Home > Patient Nutrition > Other > Misc Cleanliness…" at bounding box center [692, 374] width 1383 height 987
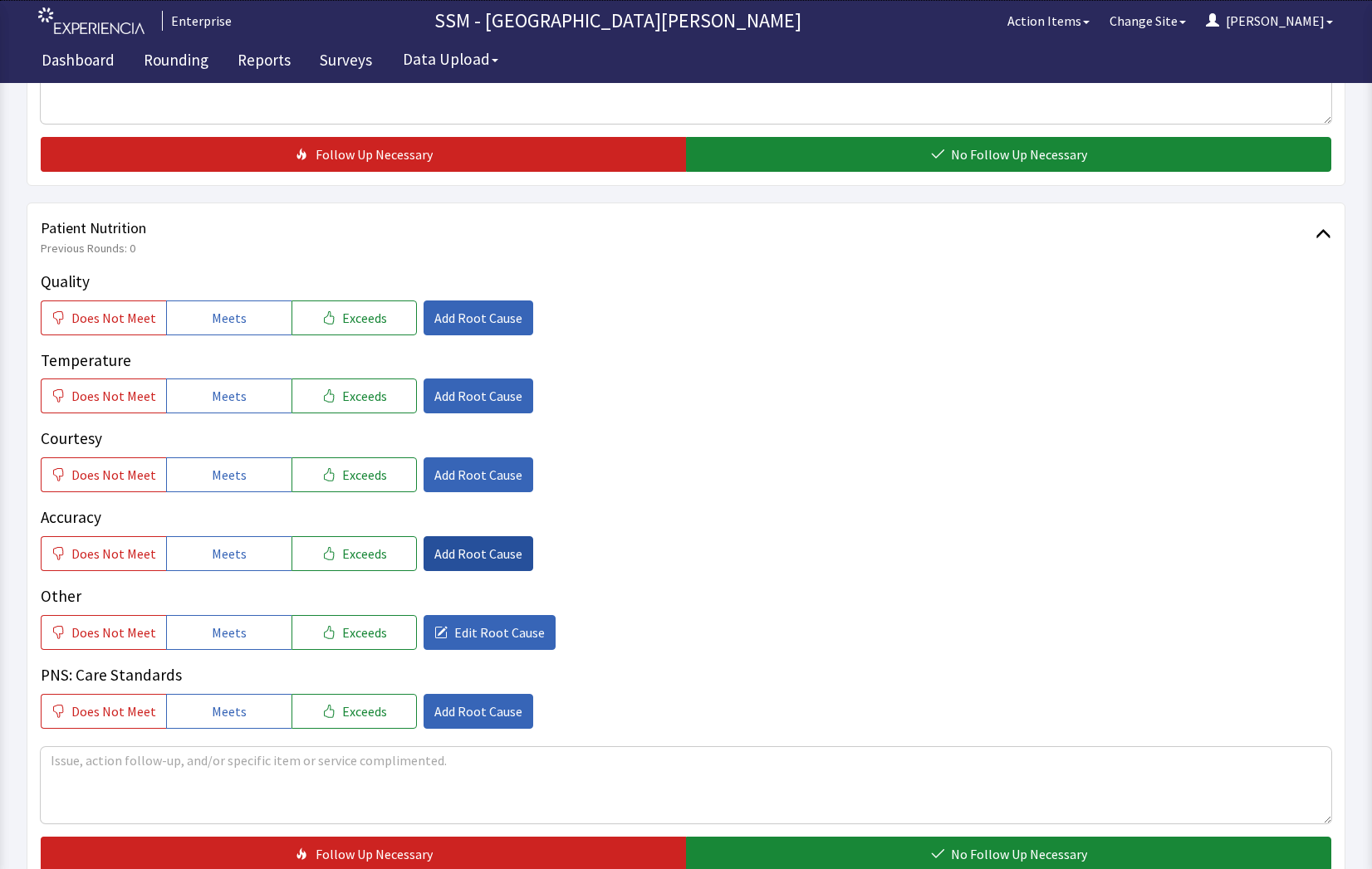
click at [436, 557] on span "Add Root Cause" at bounding box center [479, 553] width 88 height 20
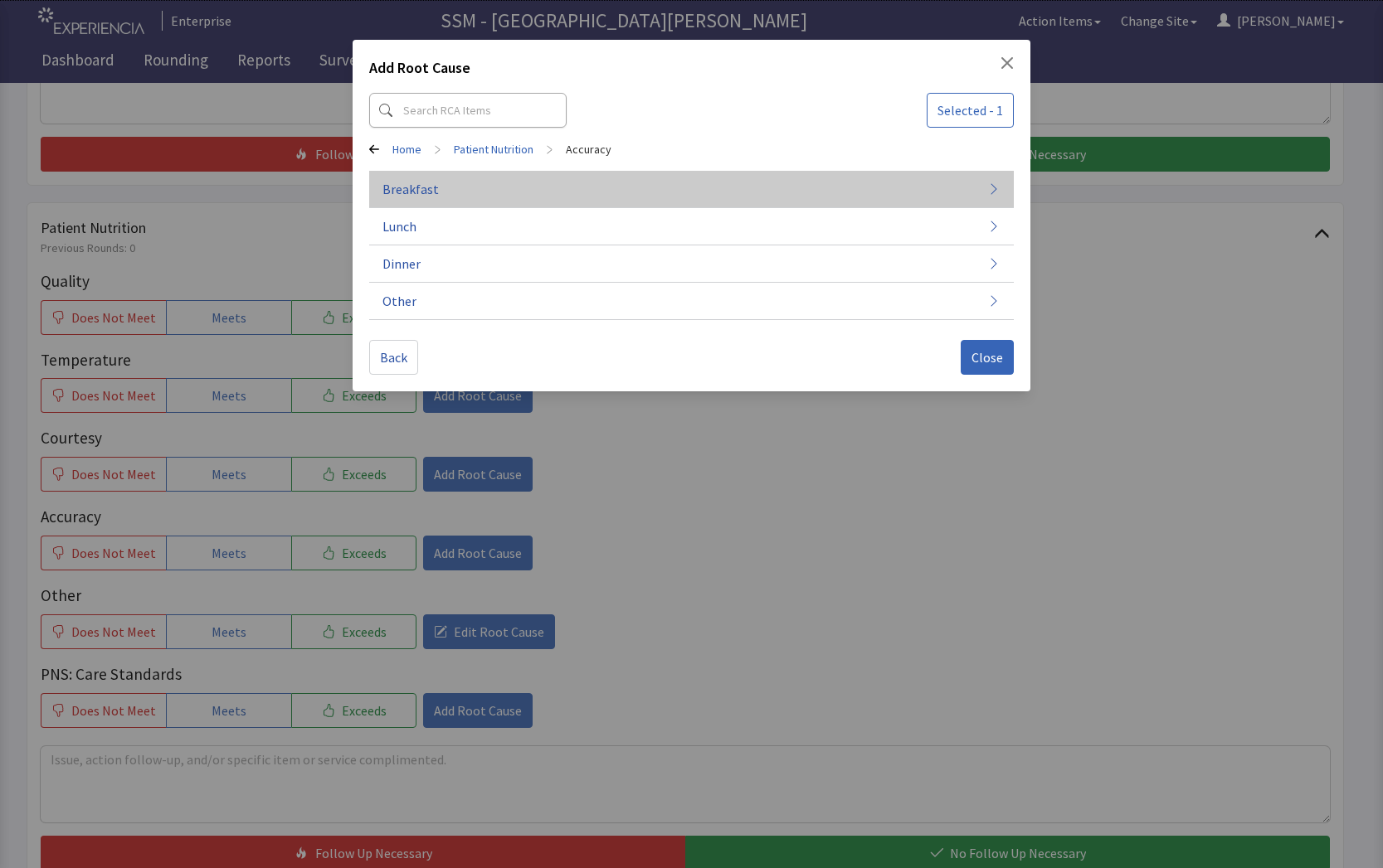
click at [471, 246] on button "Breakfast" at bounding box center [692, 264] width 645 height 38
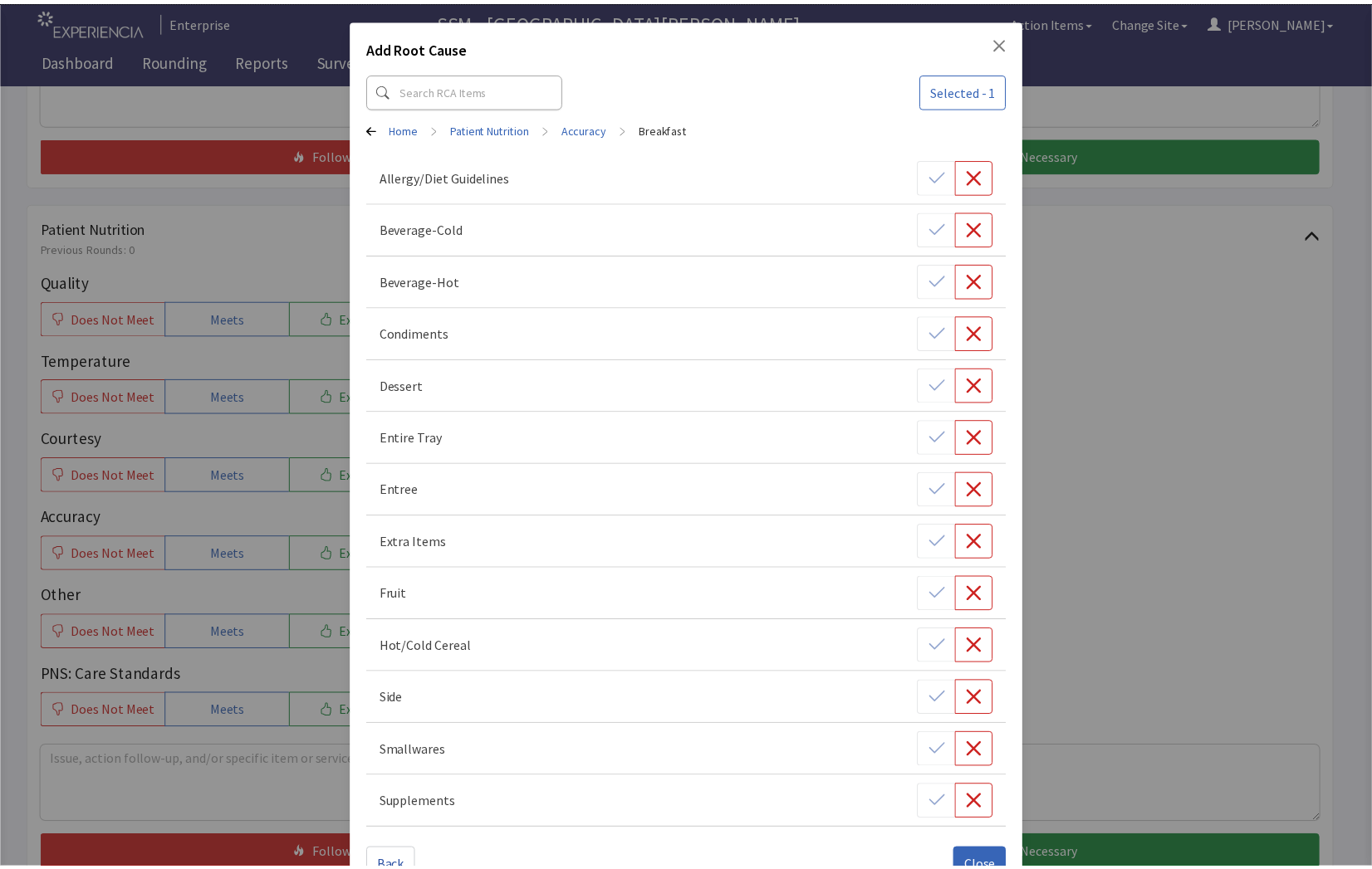
scroll to position [0, 0]
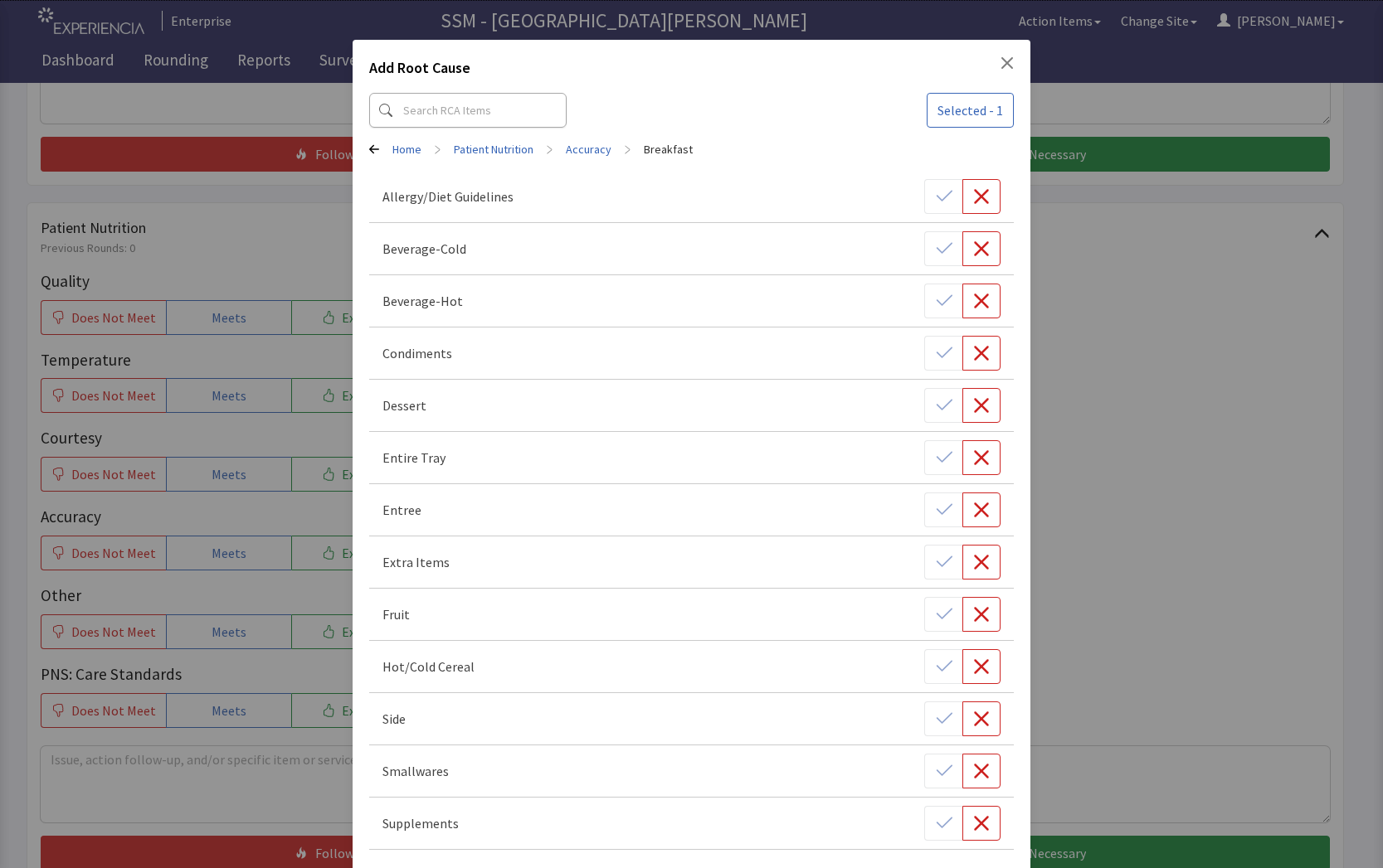
click at [1093, 423] on div "Add Root Cause Selected - 1 Home > Patient Nutrition > Accuracy > Breakfast All…" at bounding box center [692, 467] width 1383 height 934
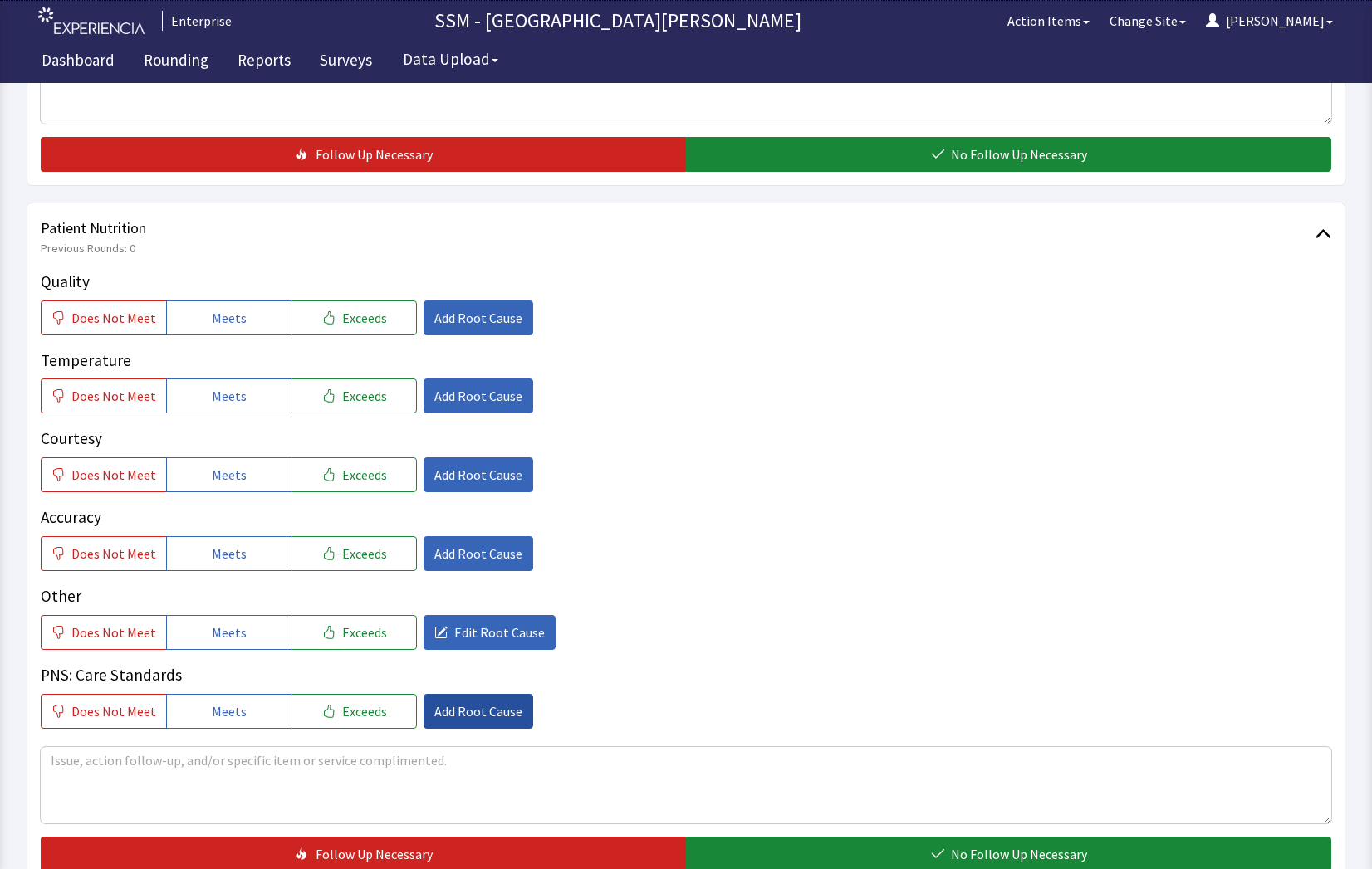
click at [469, 715] on span "Add Root Cause" at bounding box center [479, 712] width 88 height 20
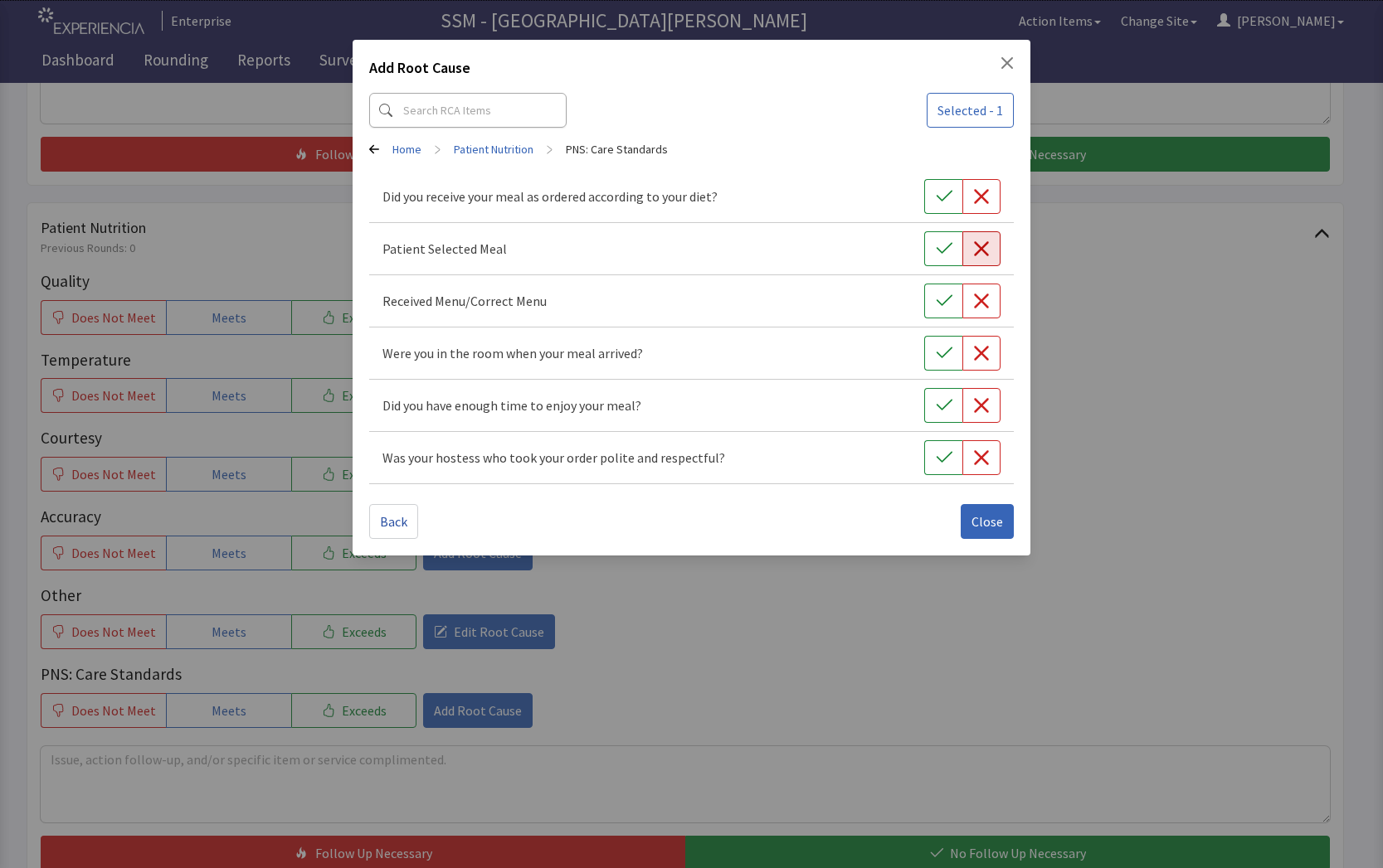
click at [967, 255] on button "button" at bounding box center [981, 248] width 38 height 35
click at [983, 528] on span "Close" at bounding box center [986, 522] width 31 height 20
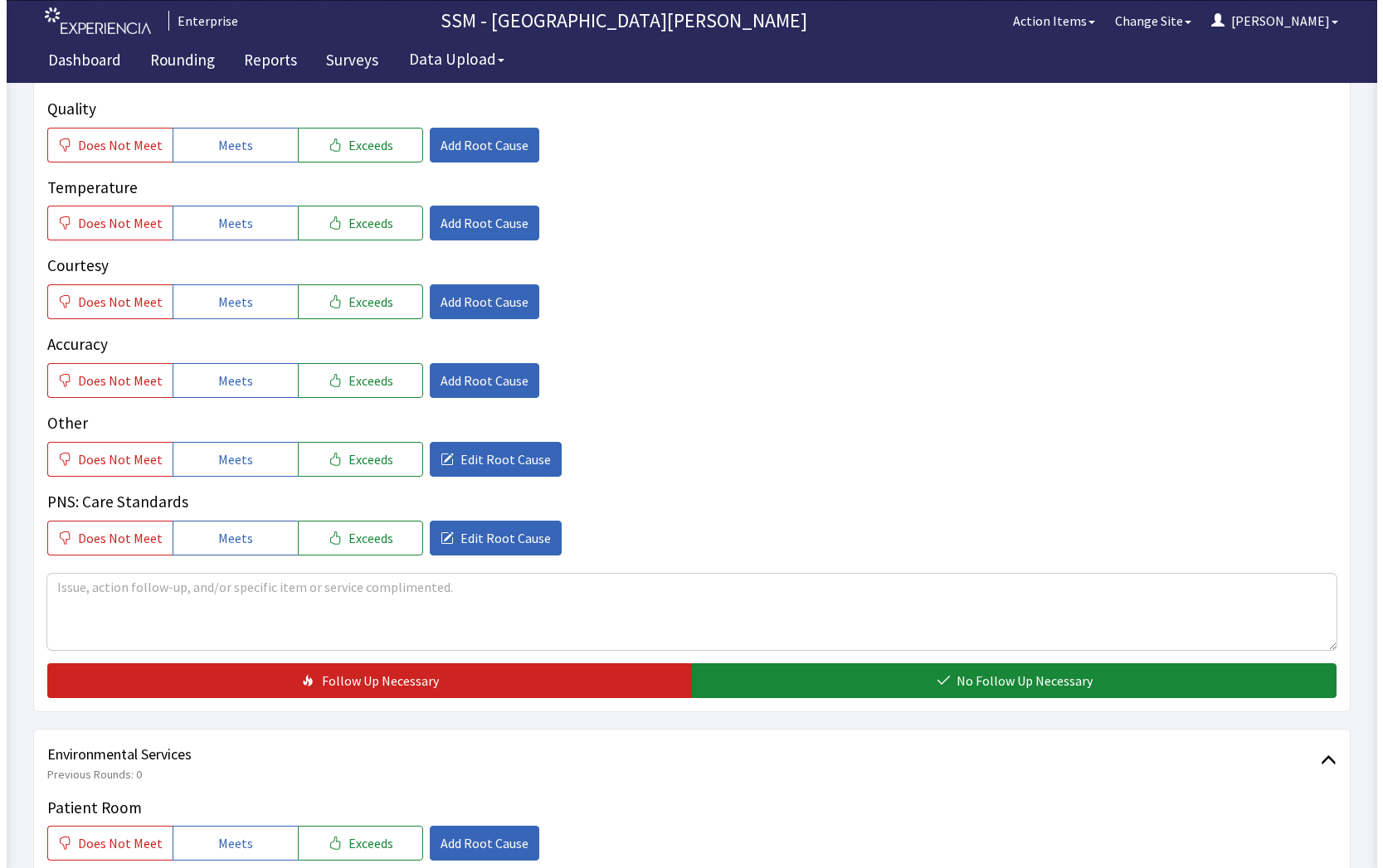
scroll to position [995, 0]
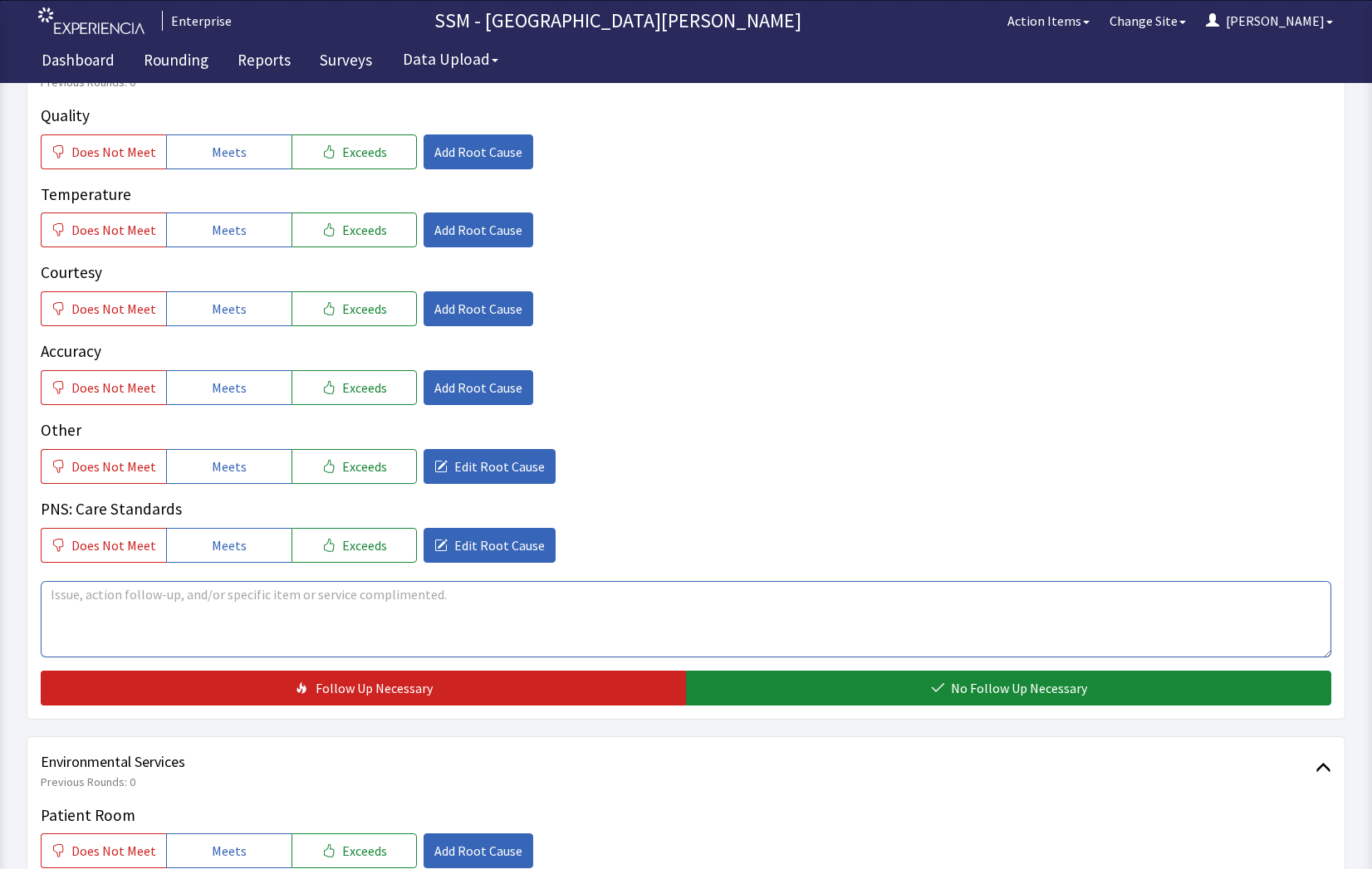
click at [490, 595] on textarea at bounding box center [685, 619] width 1291 height 76
click at [495, 472] on span "Edit Root Cause" at bounding box center [499, 467] width 90 height 20
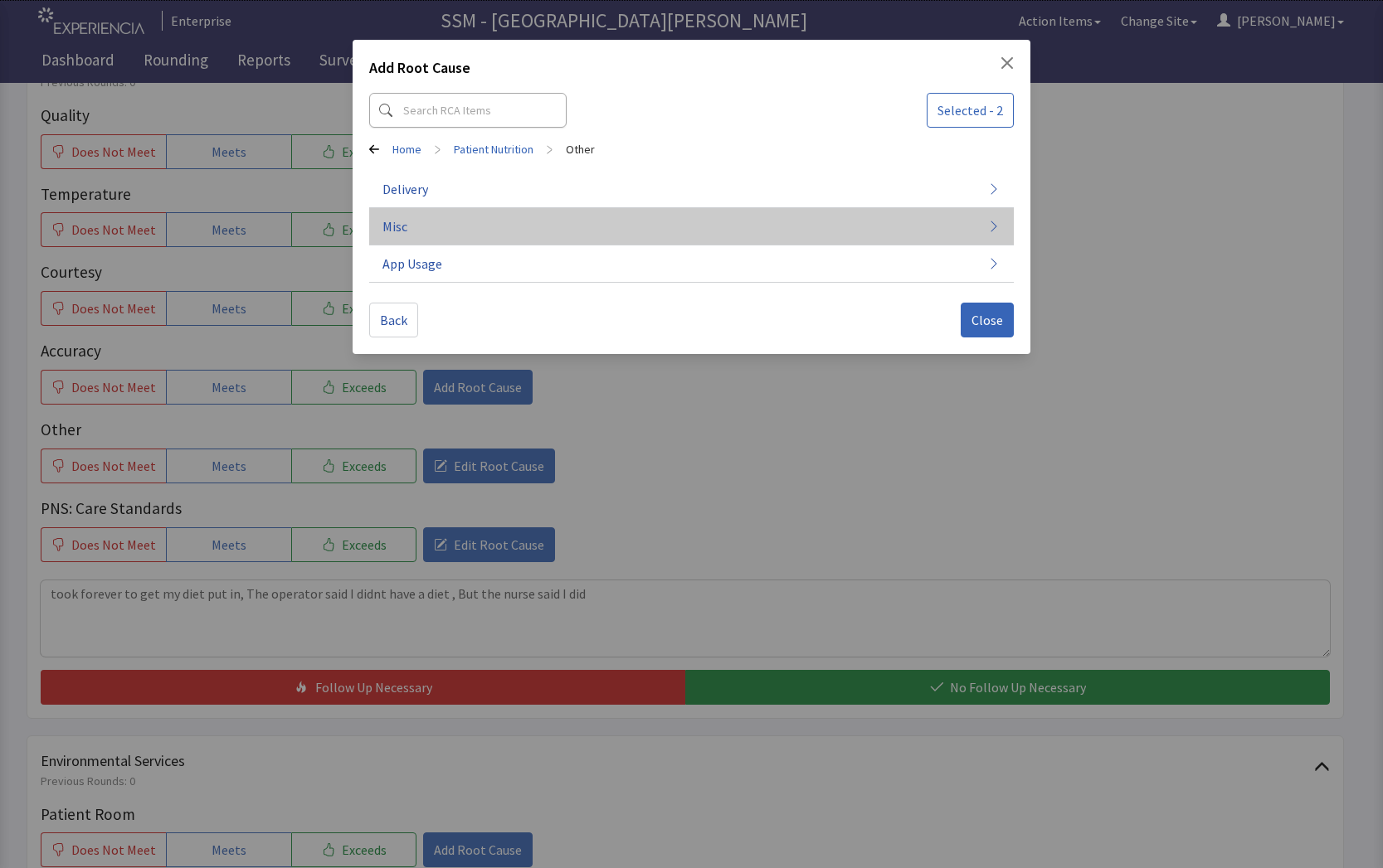
click at [429, 225] on button "Misc" at bounding box center [692, 227] width 645 height 38
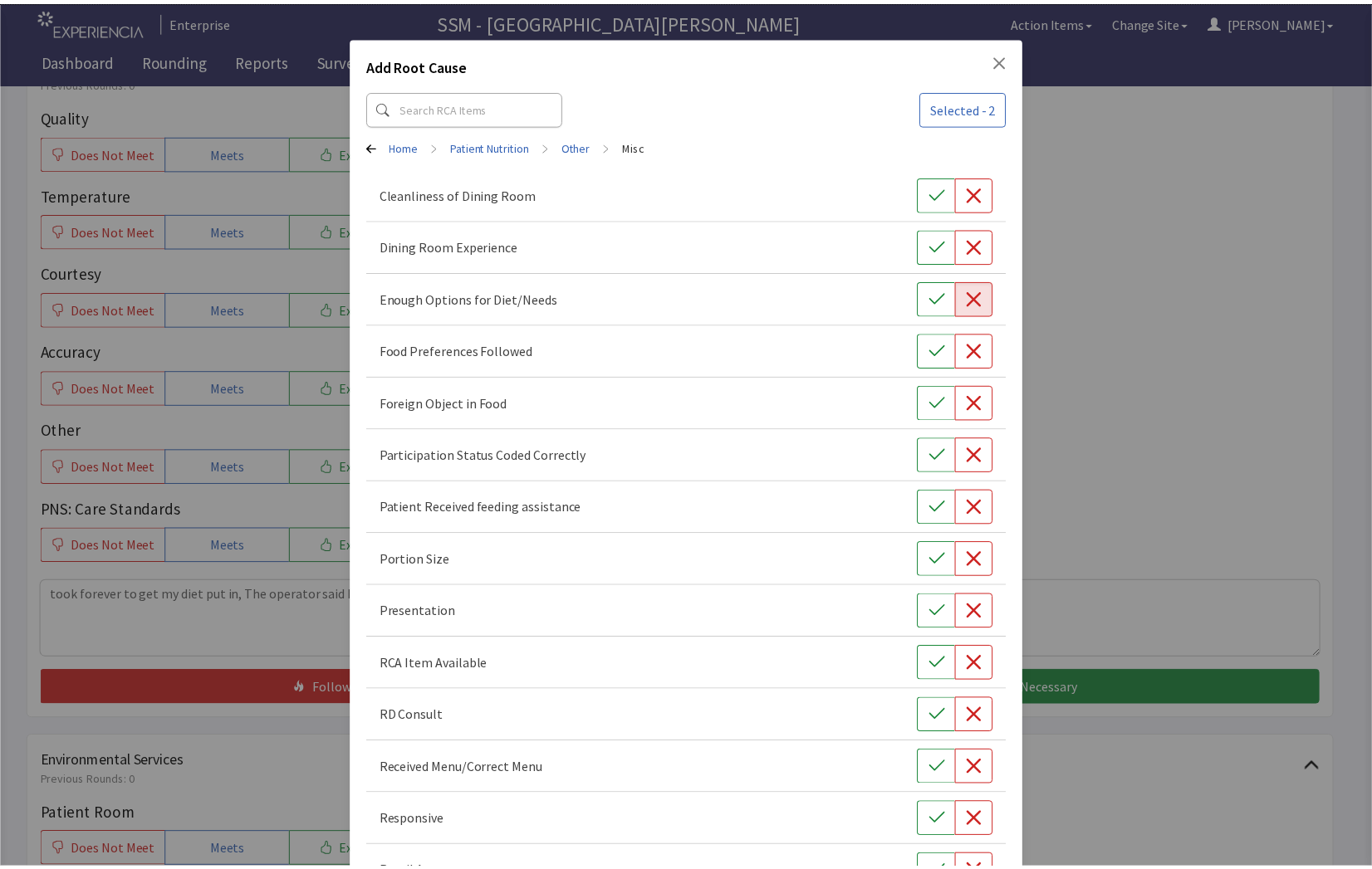
scroll to position [0, 0]
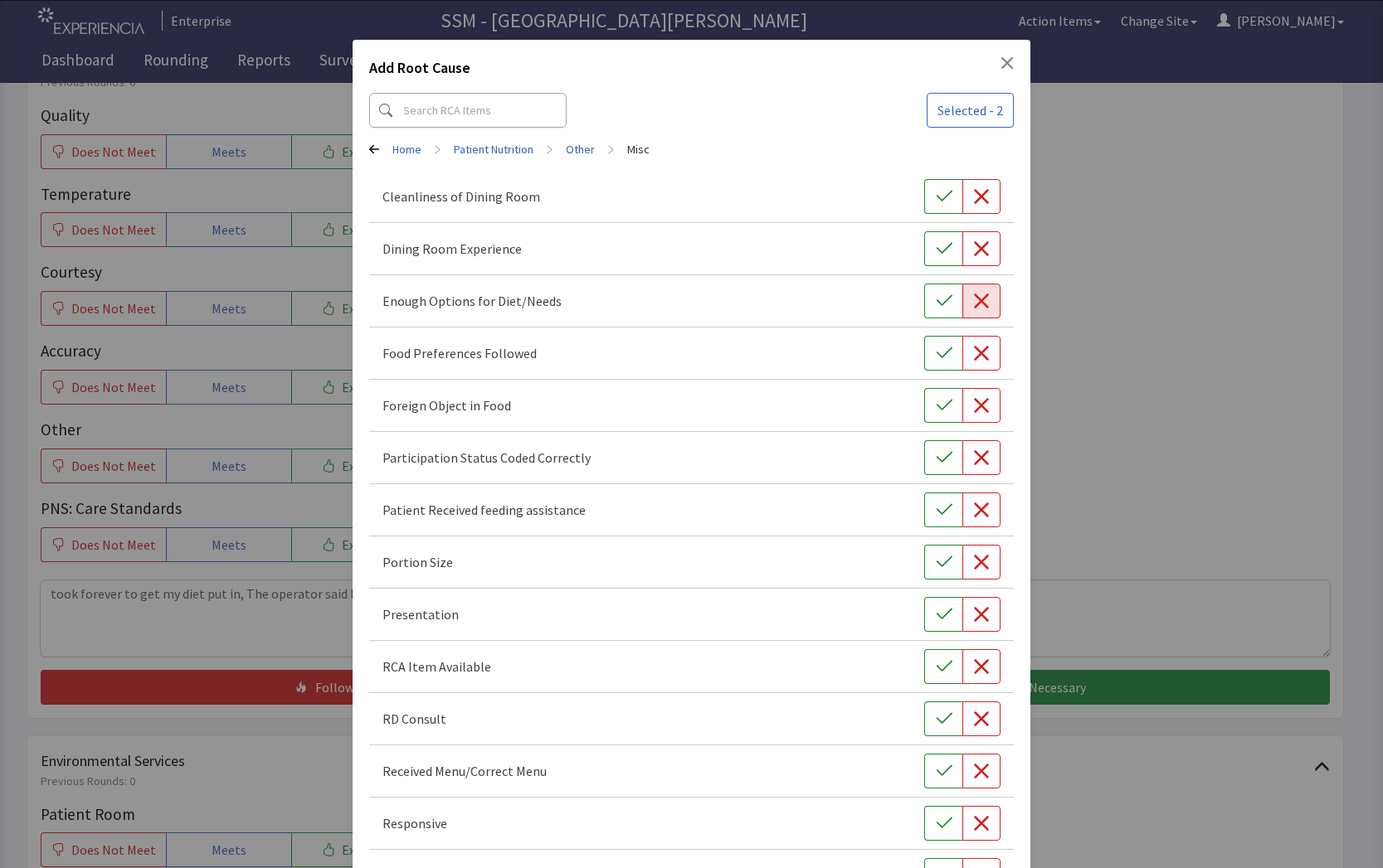
click at [1067, 361] on div "Add Root Cause Selected - 2 Home > Patient Nutrition > Other > Misc Cleanliness…" at bounding box center [692, 493] width 1383 height 987
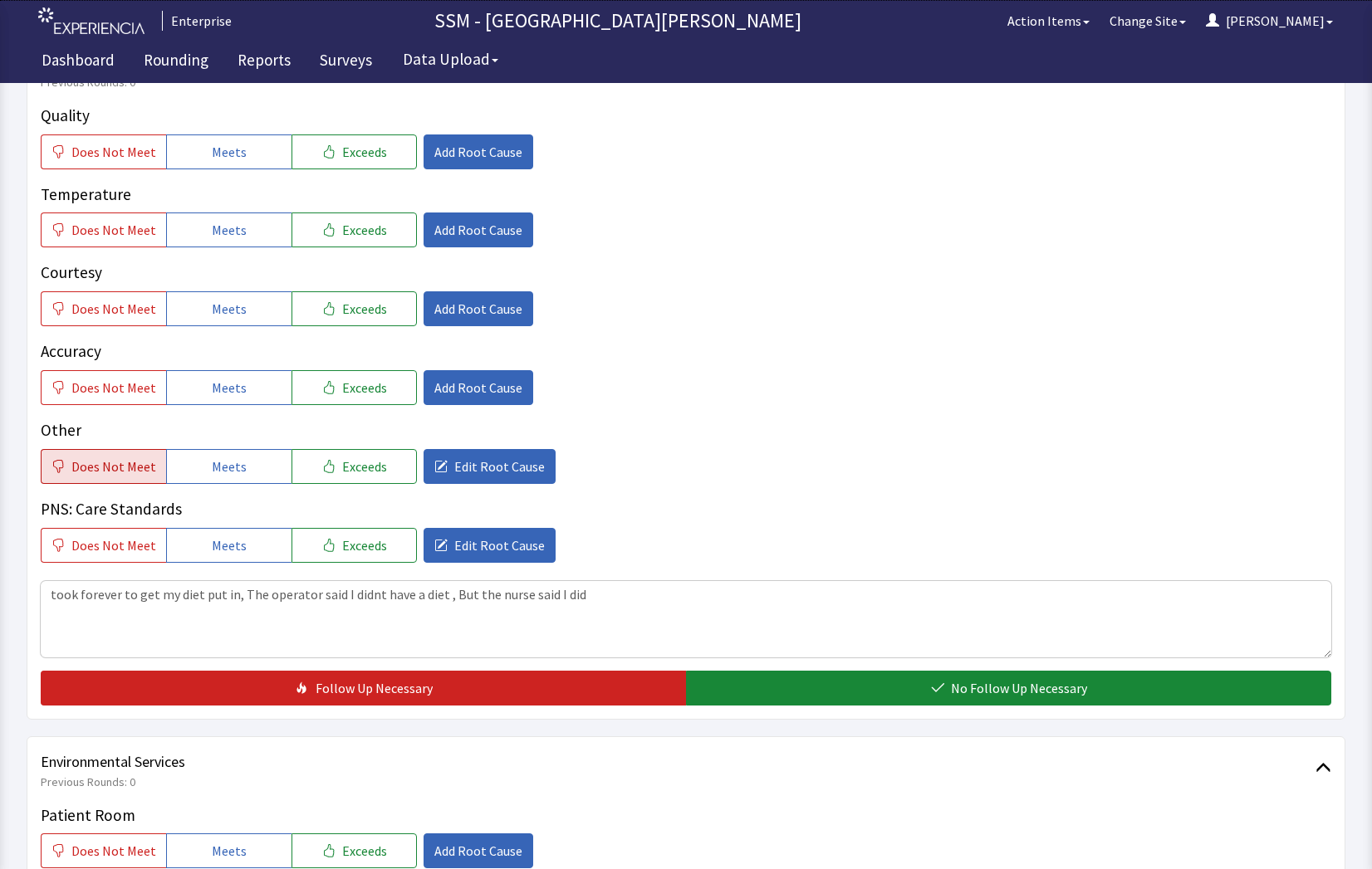
click at [75, 476] on span "Does Not Meet" at bounding box center [114, 467] width 85 height 20
click at [87, 546] on span "Does Not Meet" at bounding box center [114, 545] width 85 height 20
click at [53, 595] on textarea "took forever to get my diet put in, the operator said I didn't have a diet, But…" at bounding box center [685, 619] width 1291 height 76
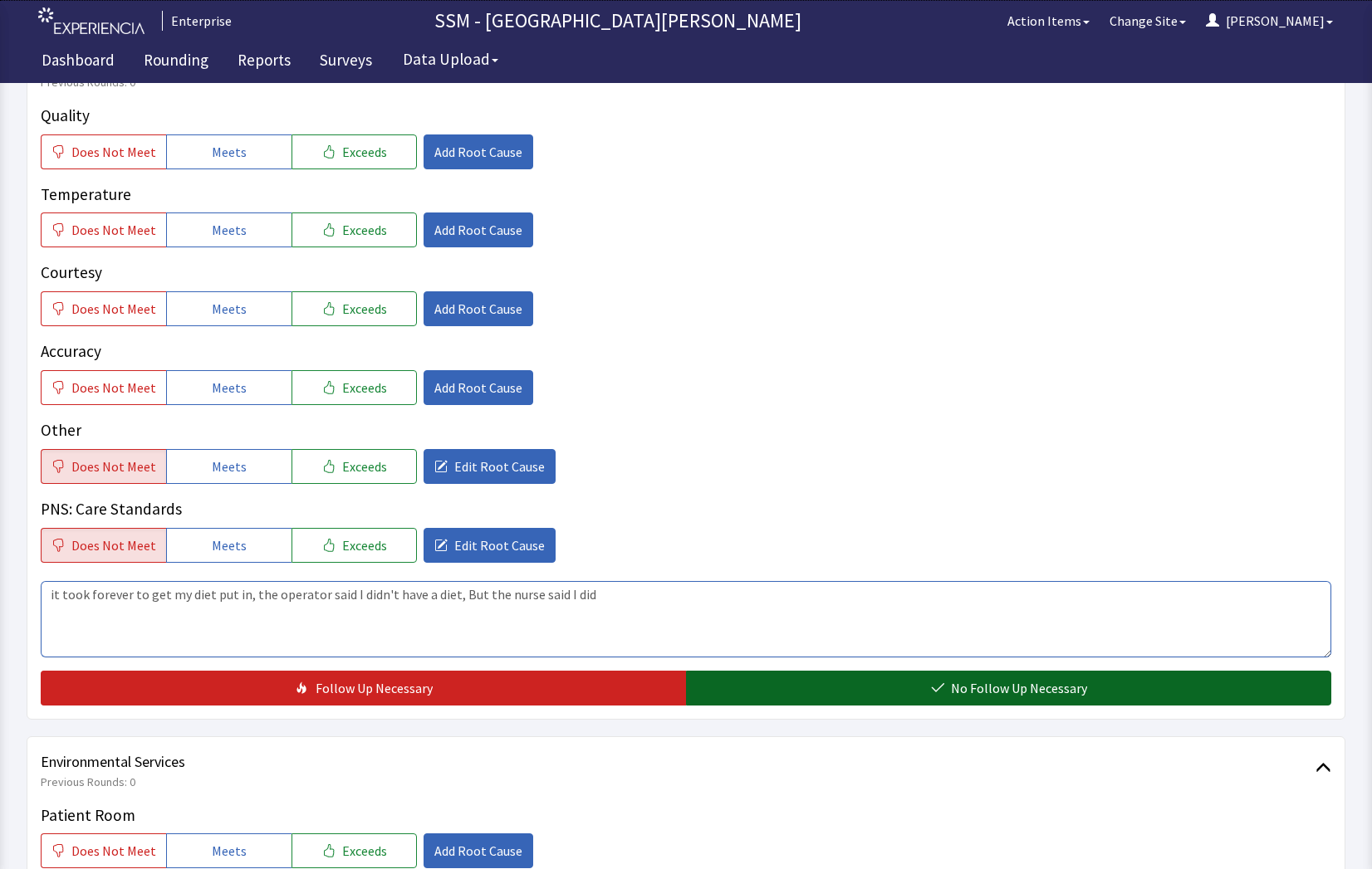
type textarea "it took forever to get my diet put in, the operator said I didn't have a diet, …"
click at [928, 691] on button "No Follow Up Necessary" at bounding box center [1008, 688] width 645 height 35
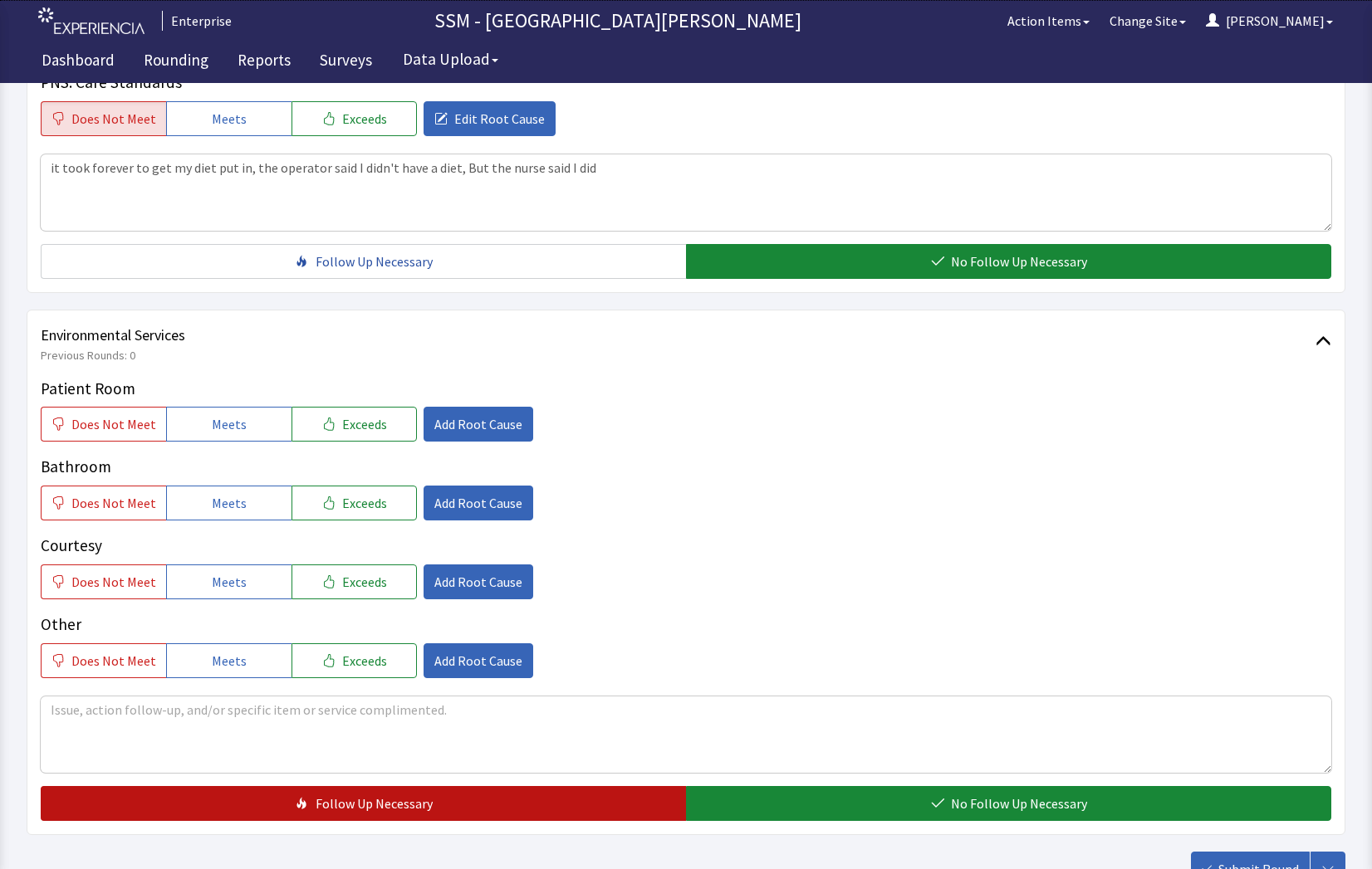
scroll to position [1494, 0]
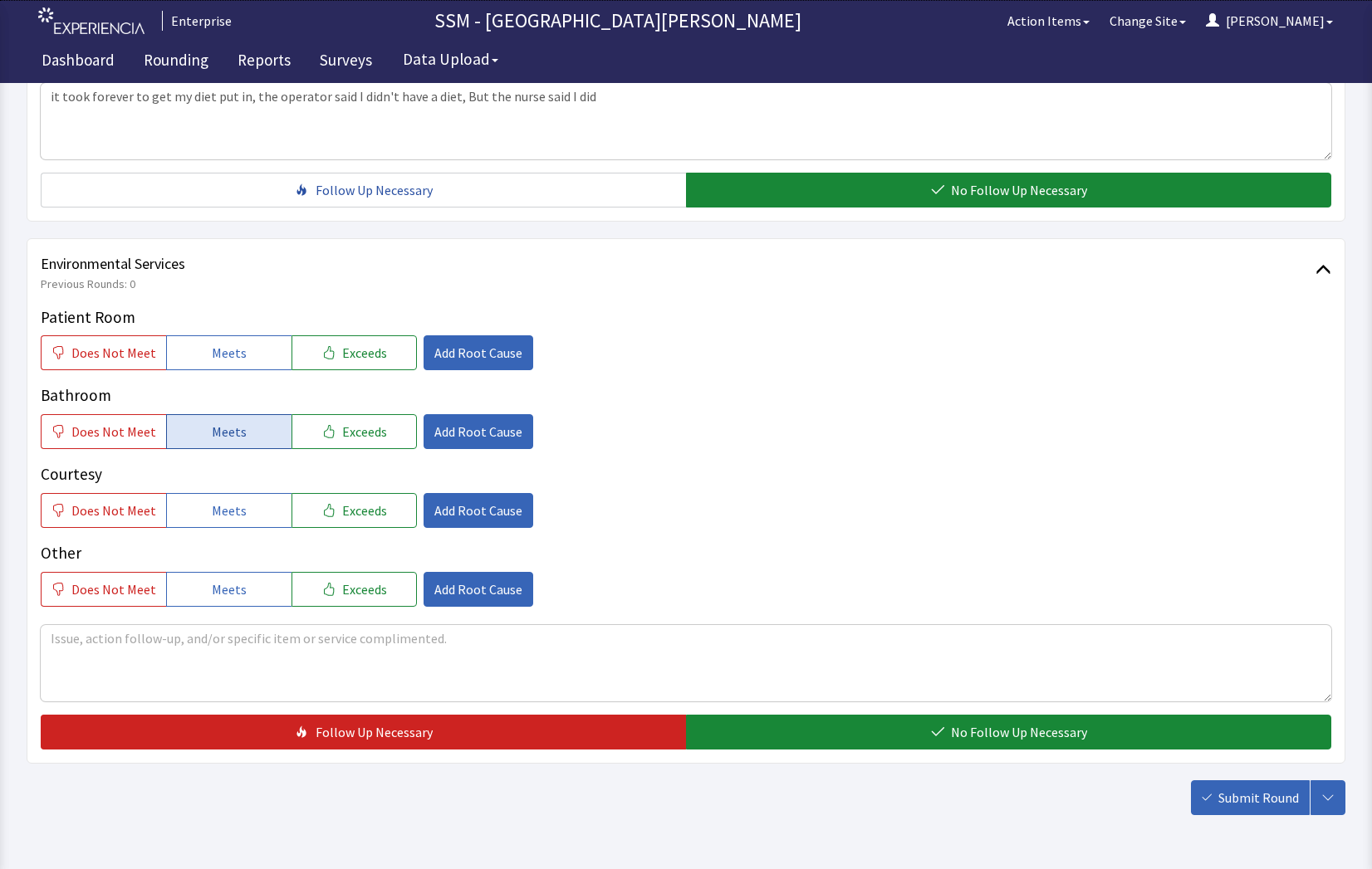
drag, startPoint x: 218, startPoint y: 359, endPoint x: 233, endPoint y: 435, distance: 77.5
click at [217, 361] on span "Meets" at bounding box center [229, 352] width 35 height 20
click at [227, 441] on span "Meets" at bounding box center [229, 432] width 35 height 20
click at [225, 511] on span "Meets" at bounding box center [229, 510] width 35 height 20
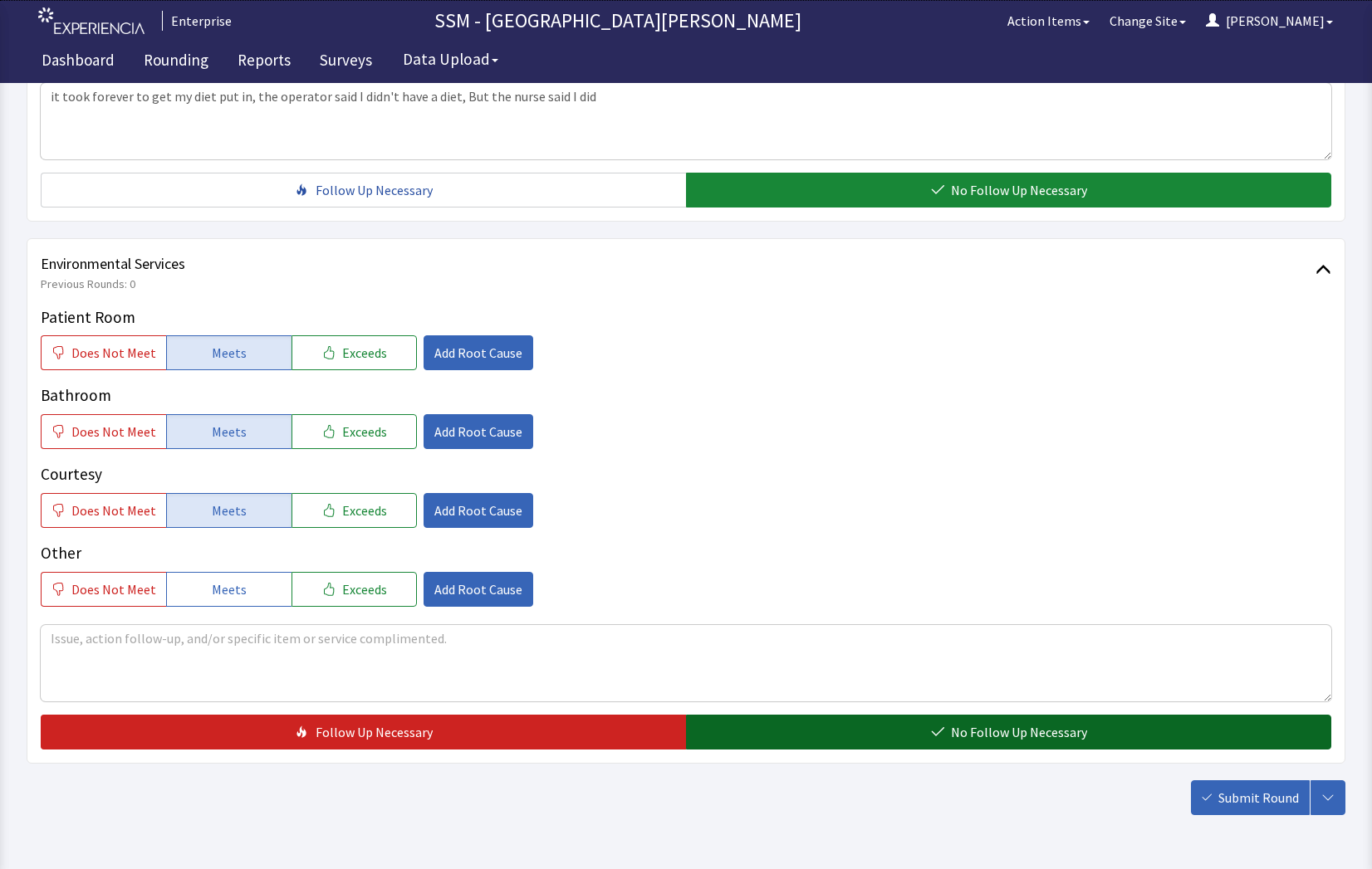
click at [888, 743] on button "No Follow Up Necessary" at bounding box center [1008, 731] width 645 height 35
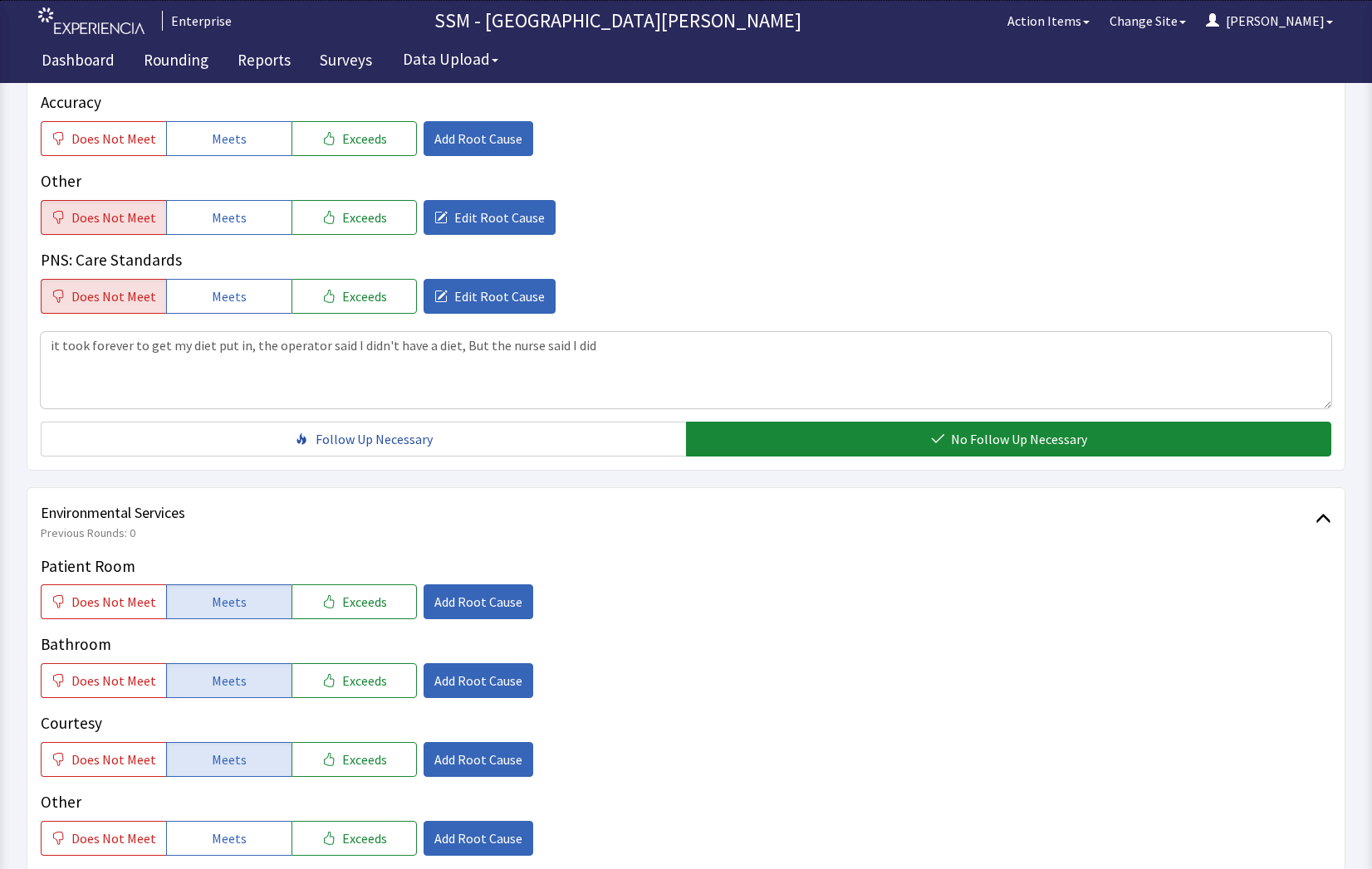
scroll to position [1162, 0]
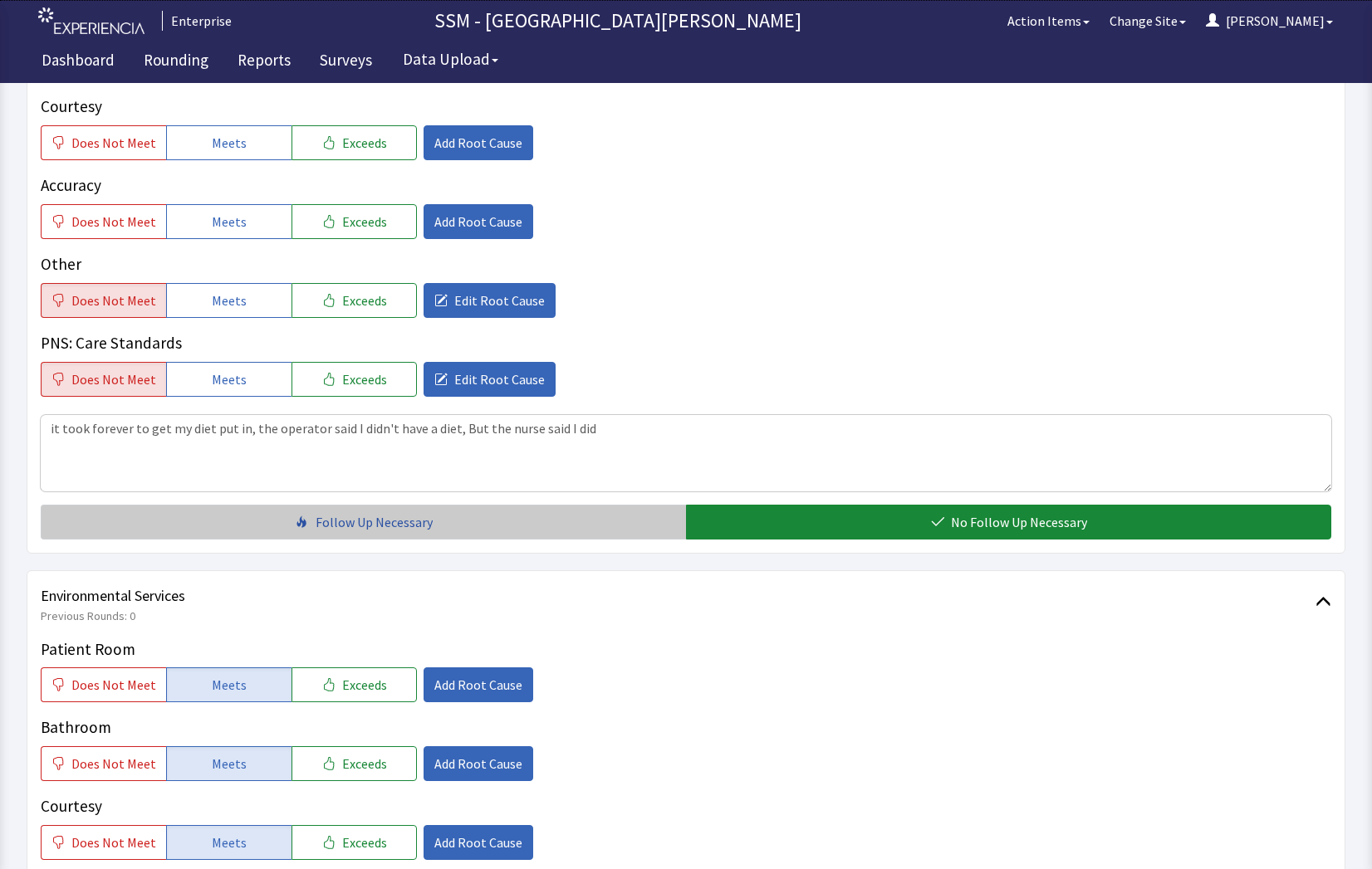
click at [389, 528] on span "Follow Up Necessary" at bounding box center [374, 522] width 117 height 20
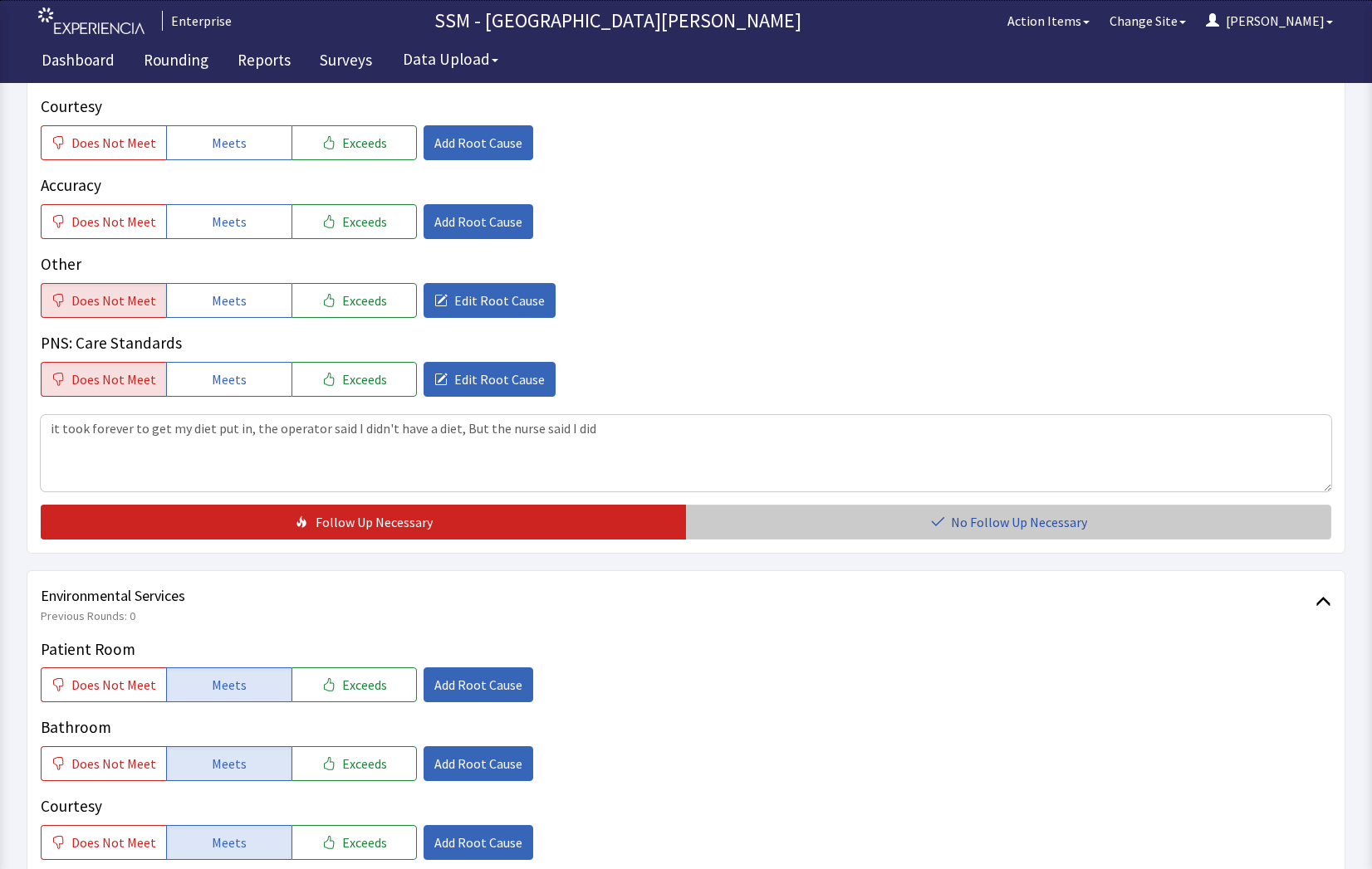
click at [842, 506] on button "No Follow Up Necessary" at bounding box center [1008, 522] width 645 height 35
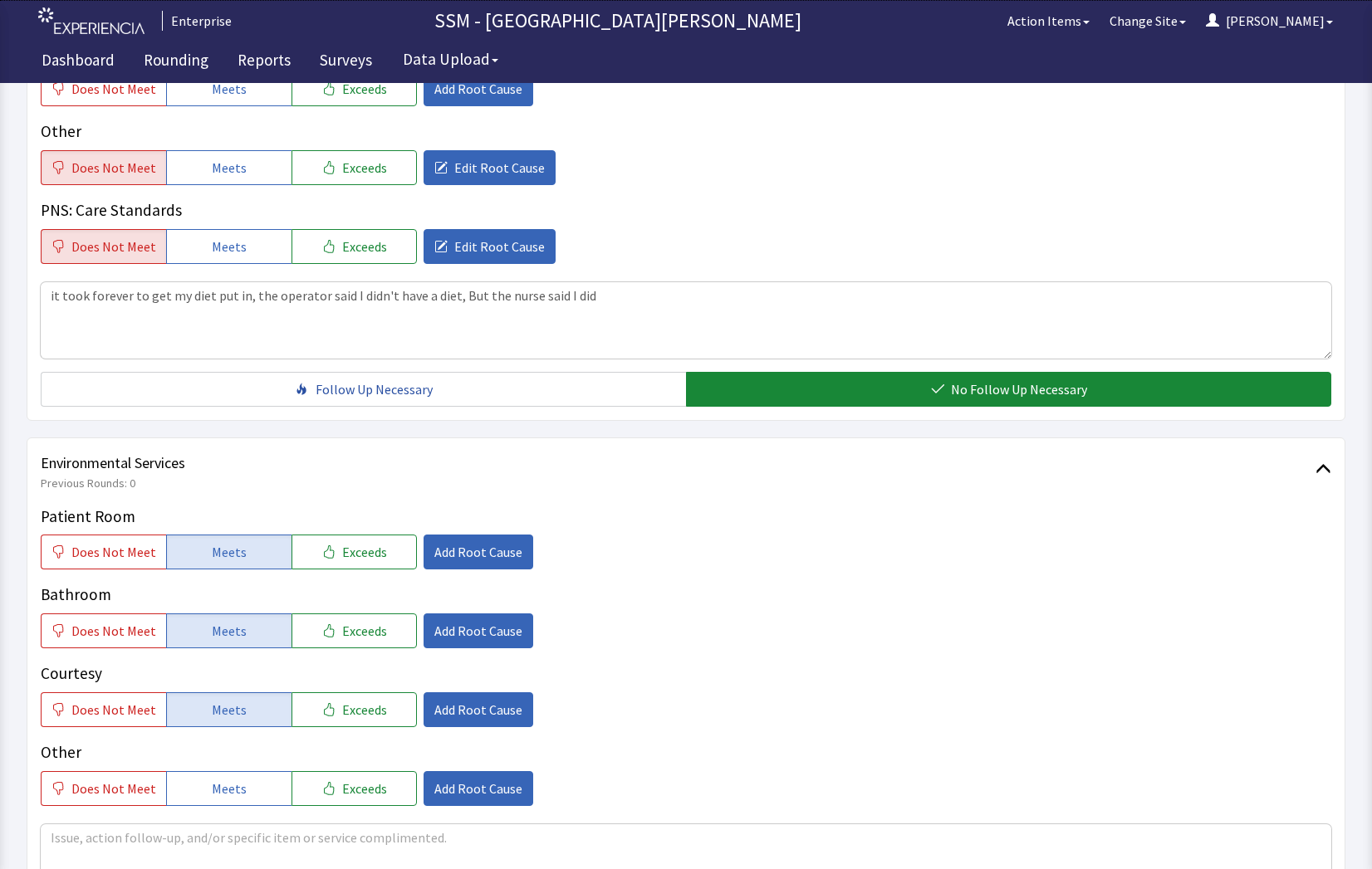
scroll to position [1549, 0]
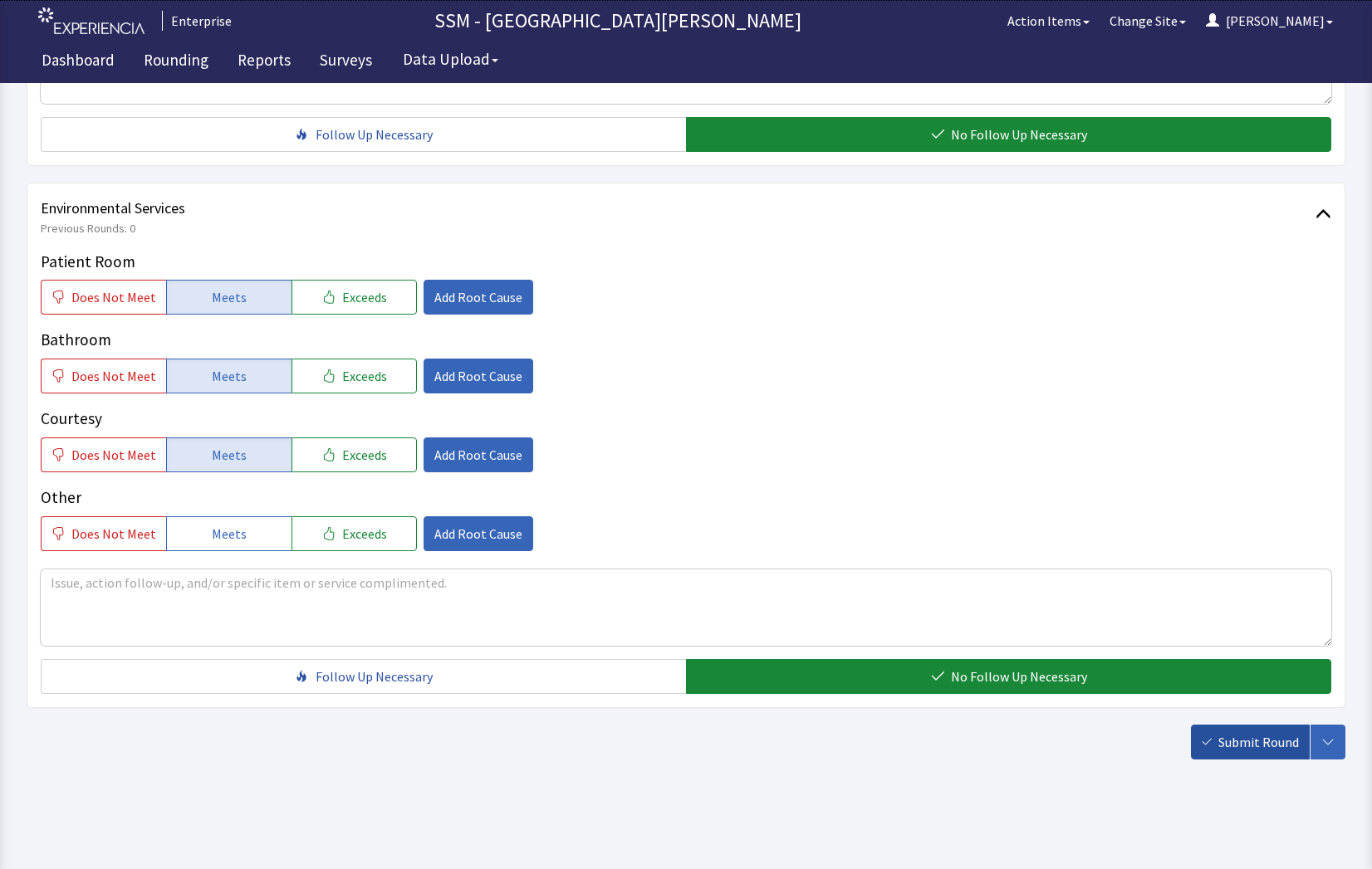
click at [1249, 739] on span "Submit Round" at bounding box center [1258, 742] width 80 height 20
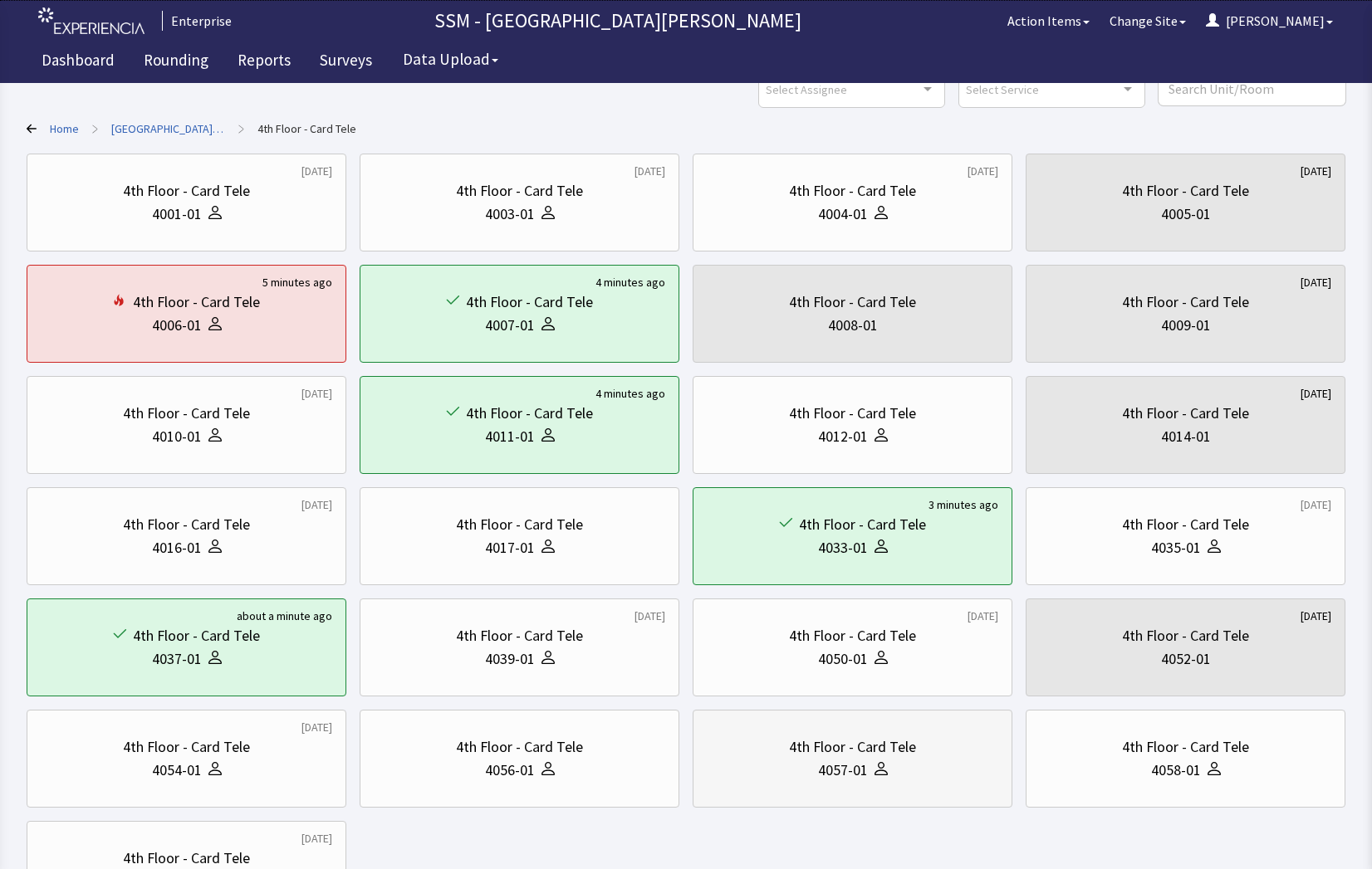
scroll to position [83, 0]
click at [878, 645] on div "4th Floor - Card Tele" at bounding box center [852, 635] width 127 height 23
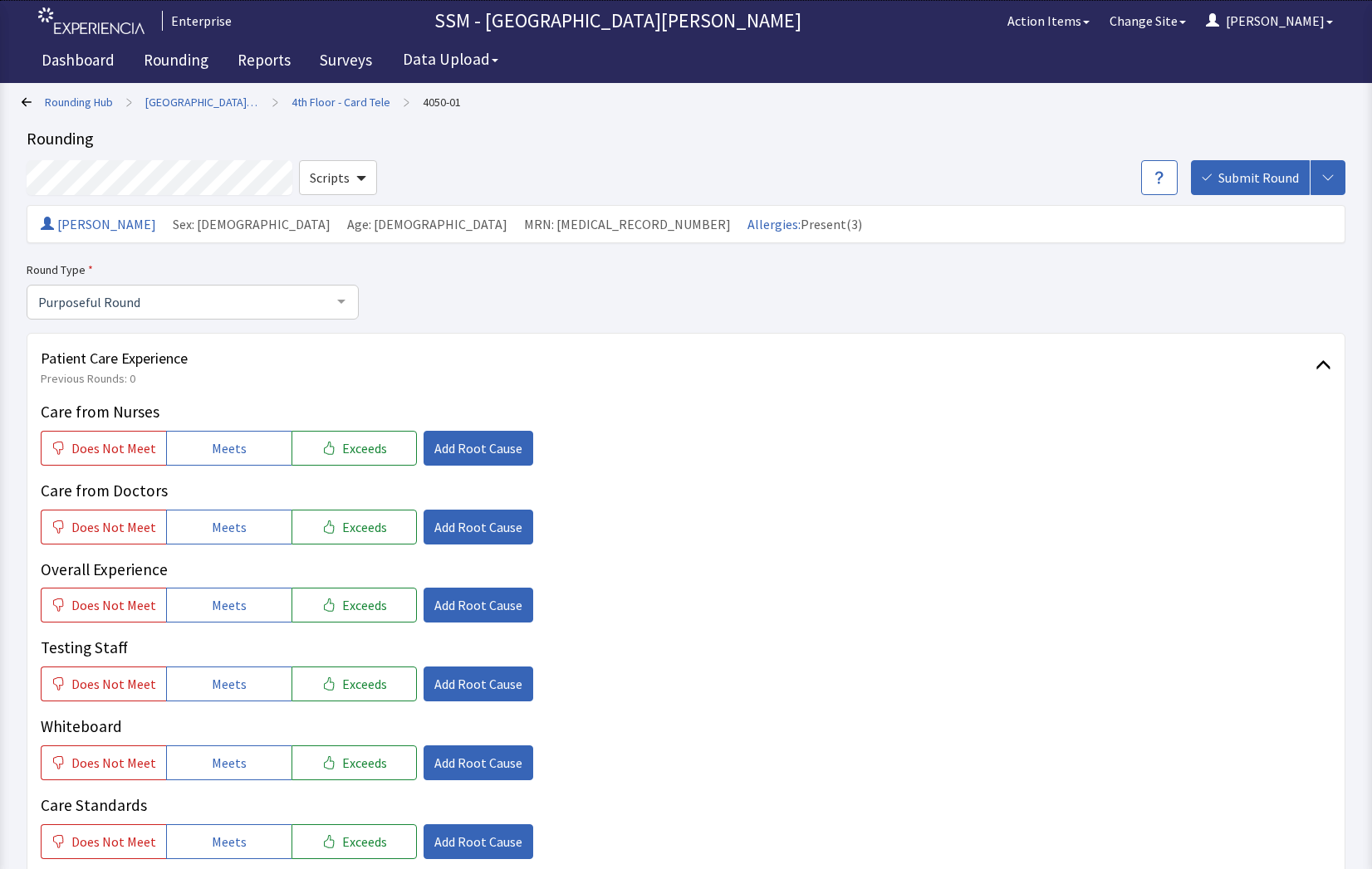
drag, startPoint x: 18, startPoint y: 102, endPoint x: 40, endPoint y: 110, distance: 23.4
click at [30, 102] on icon at bounding box center [26, 102] width 10 height 9
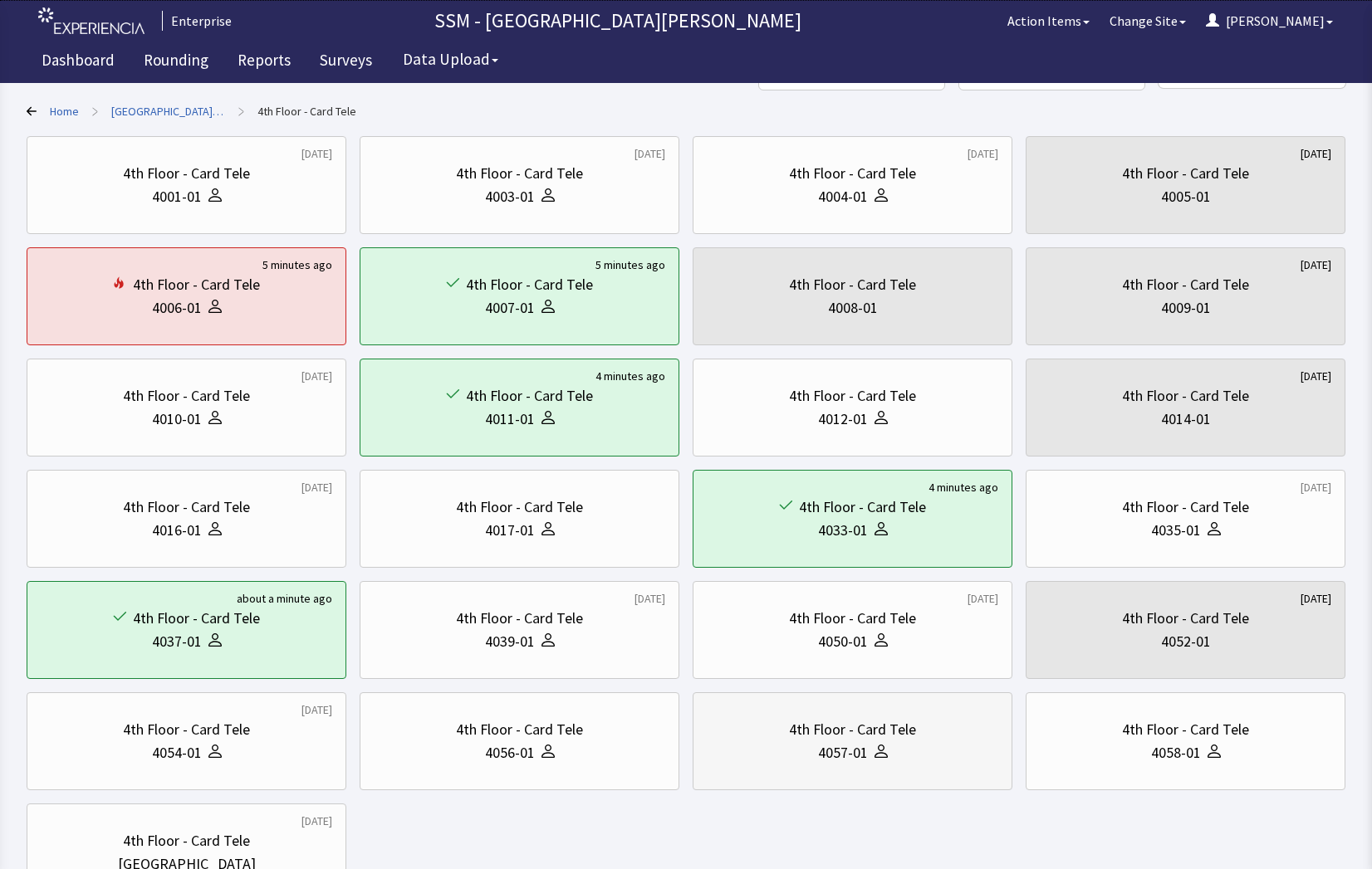
scroll to position [241, 0]
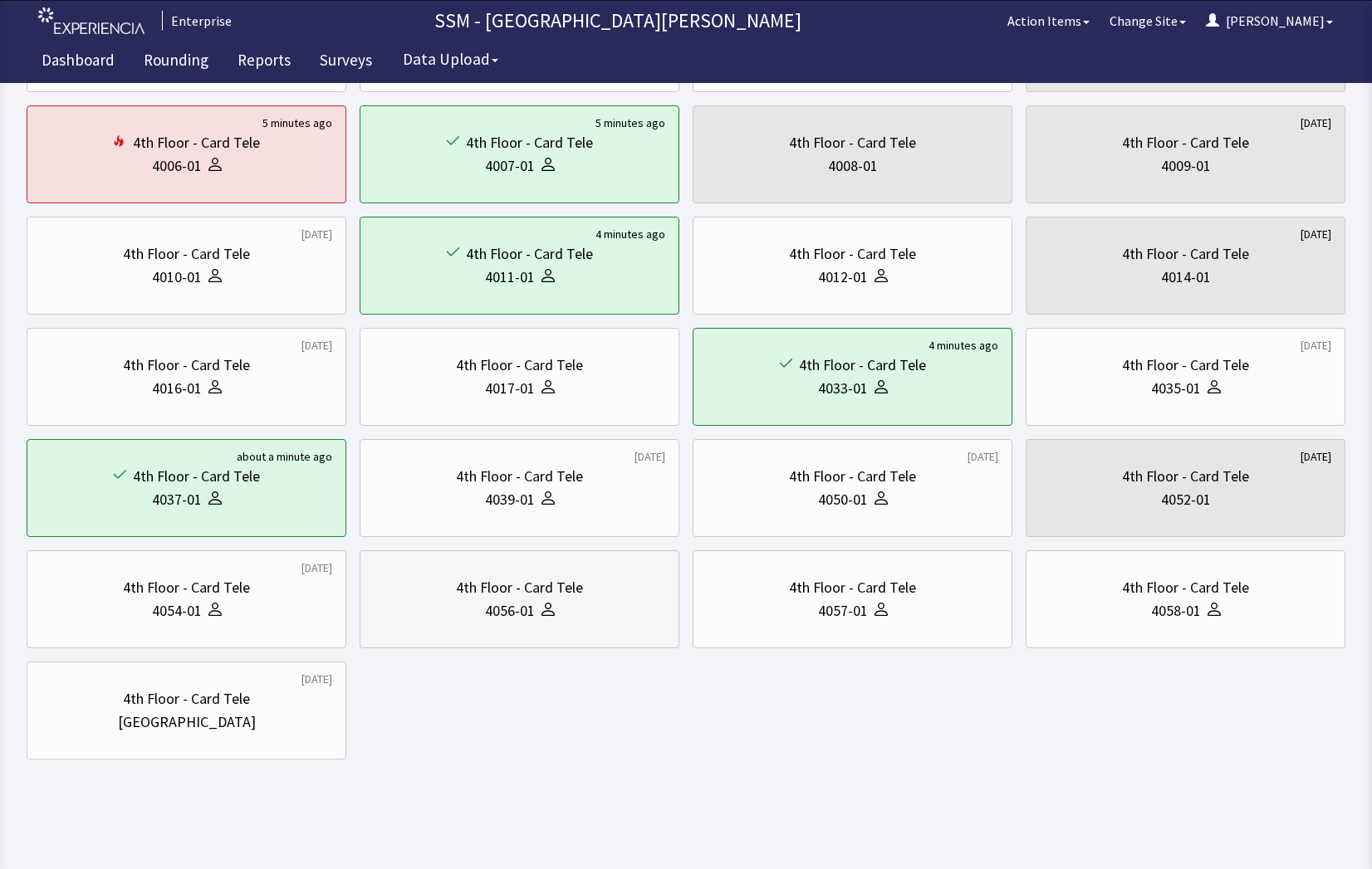
click at [448, 616] on div "4056-01" at bounding box center [520, 611] width 292 height 23
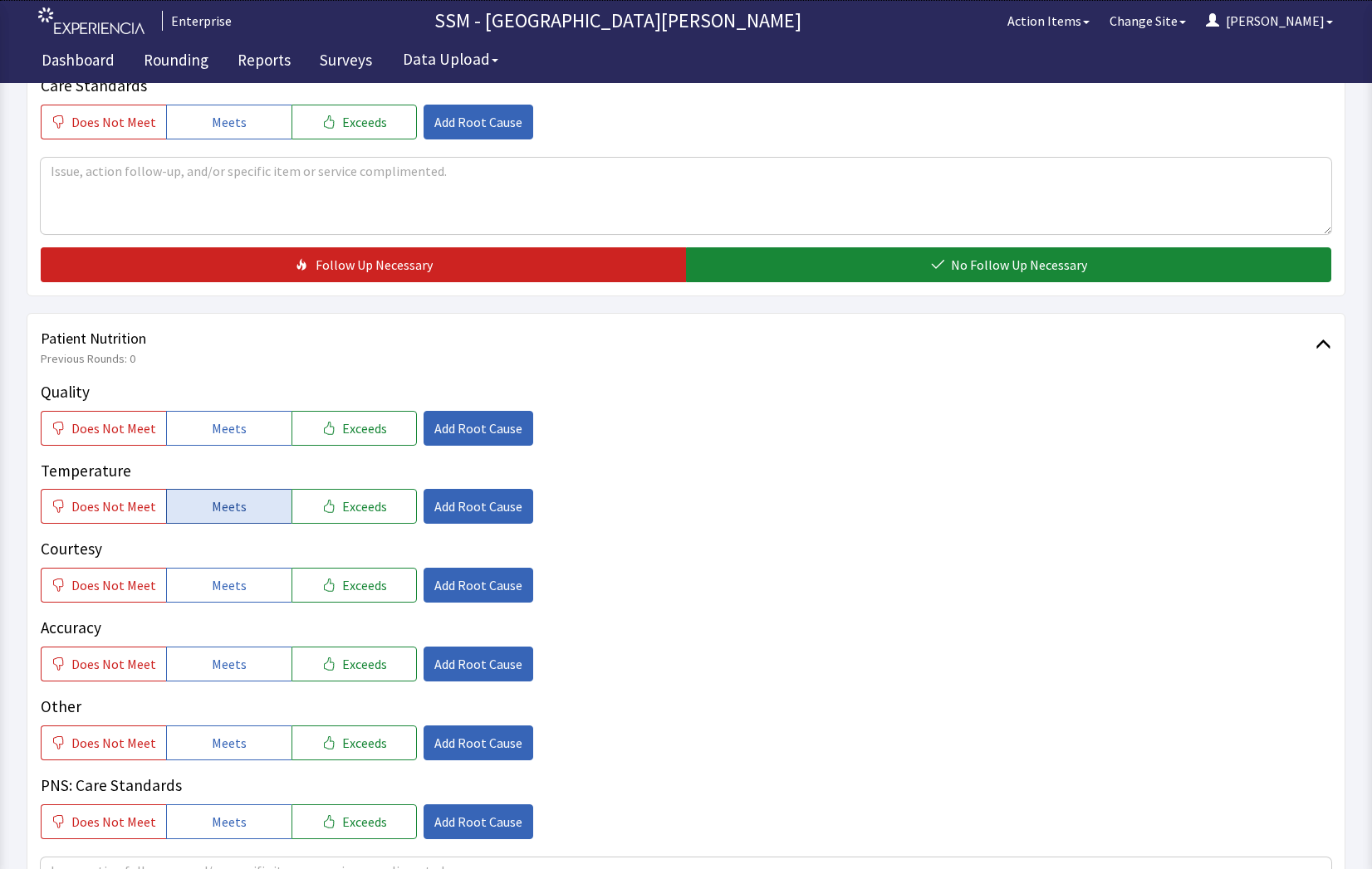
scroll to position [747, 0]
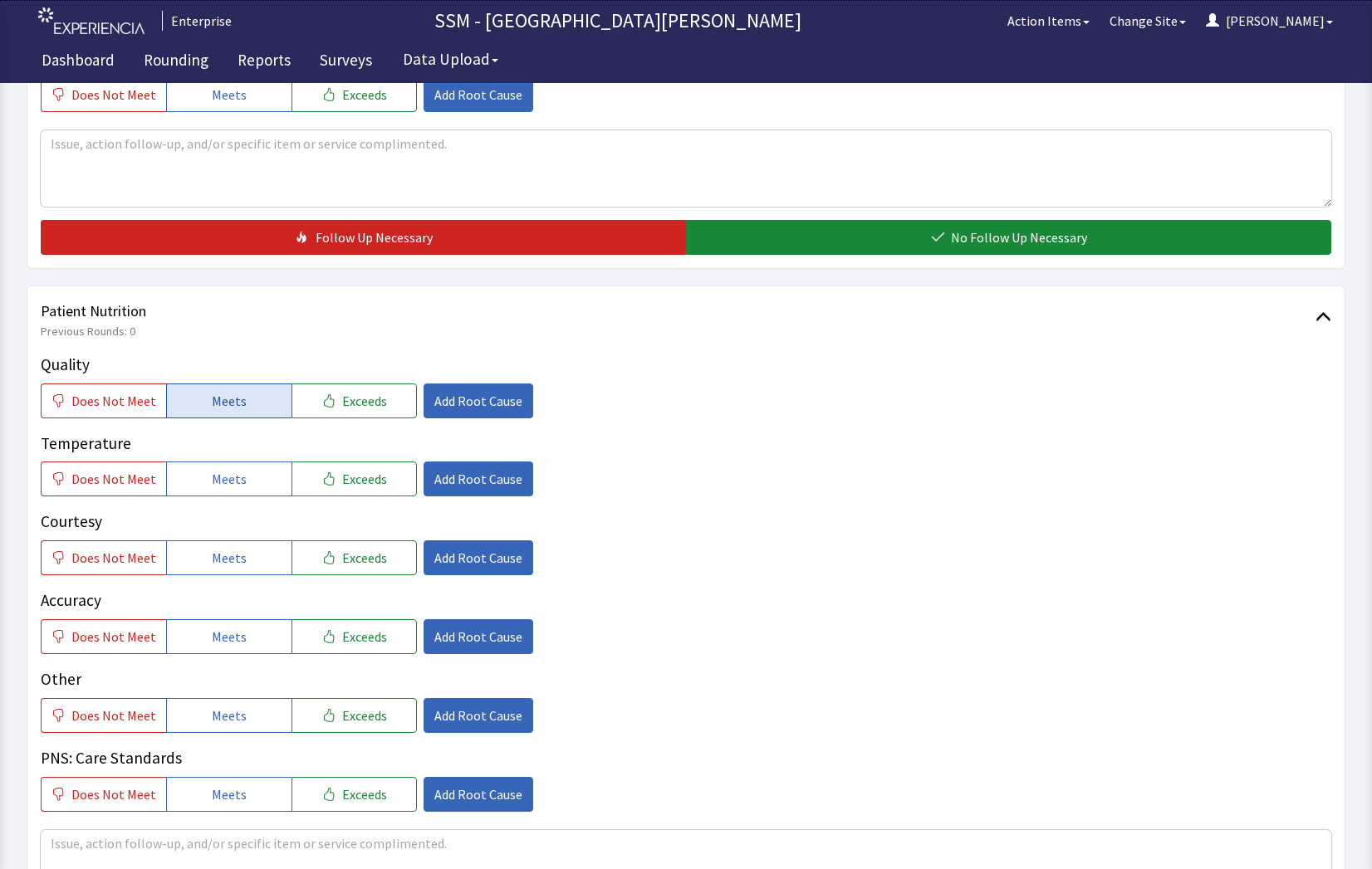
click at [213, 404] on span "Meets" at bounding box center [229, 401] width 35 height 20
click at [212, 483] on span "Meets" at bounding box center [229, 479] width 35 height 20
drag, startPoint x: 213, startPoint y: 553, endPoint x: 236, endPoint y: 633, distance: 83.2
click at [213, 553] on span "Meets" at bounding box center [229, 558] width 35 height 20
click at [233, 648] on button "Meets" at bounding box center [229, 637] width 125 height 35
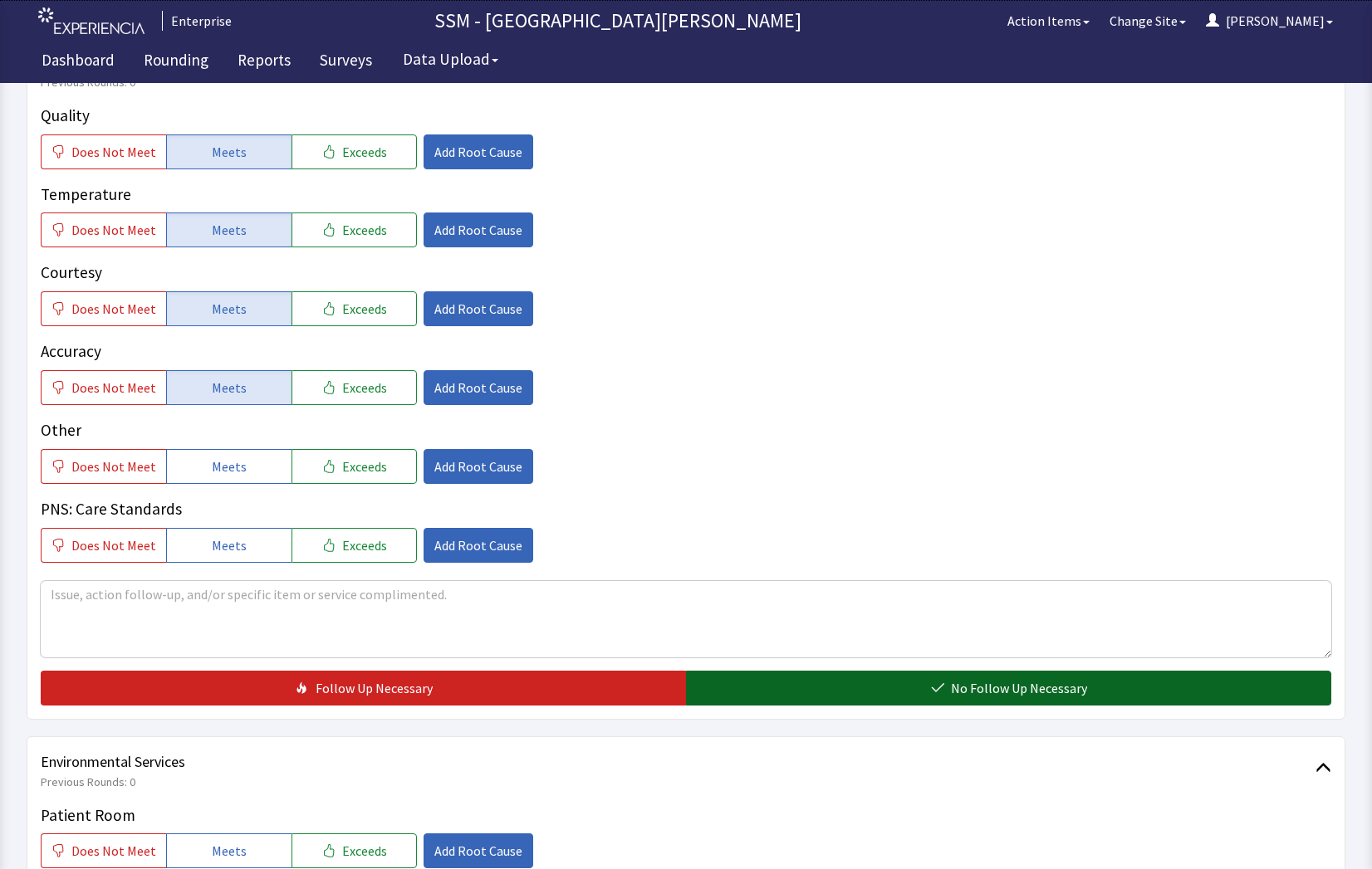
click at [823, 678] on button "No Follow Up Necessary" at bounding box center [1008, 688] width 645 height 35
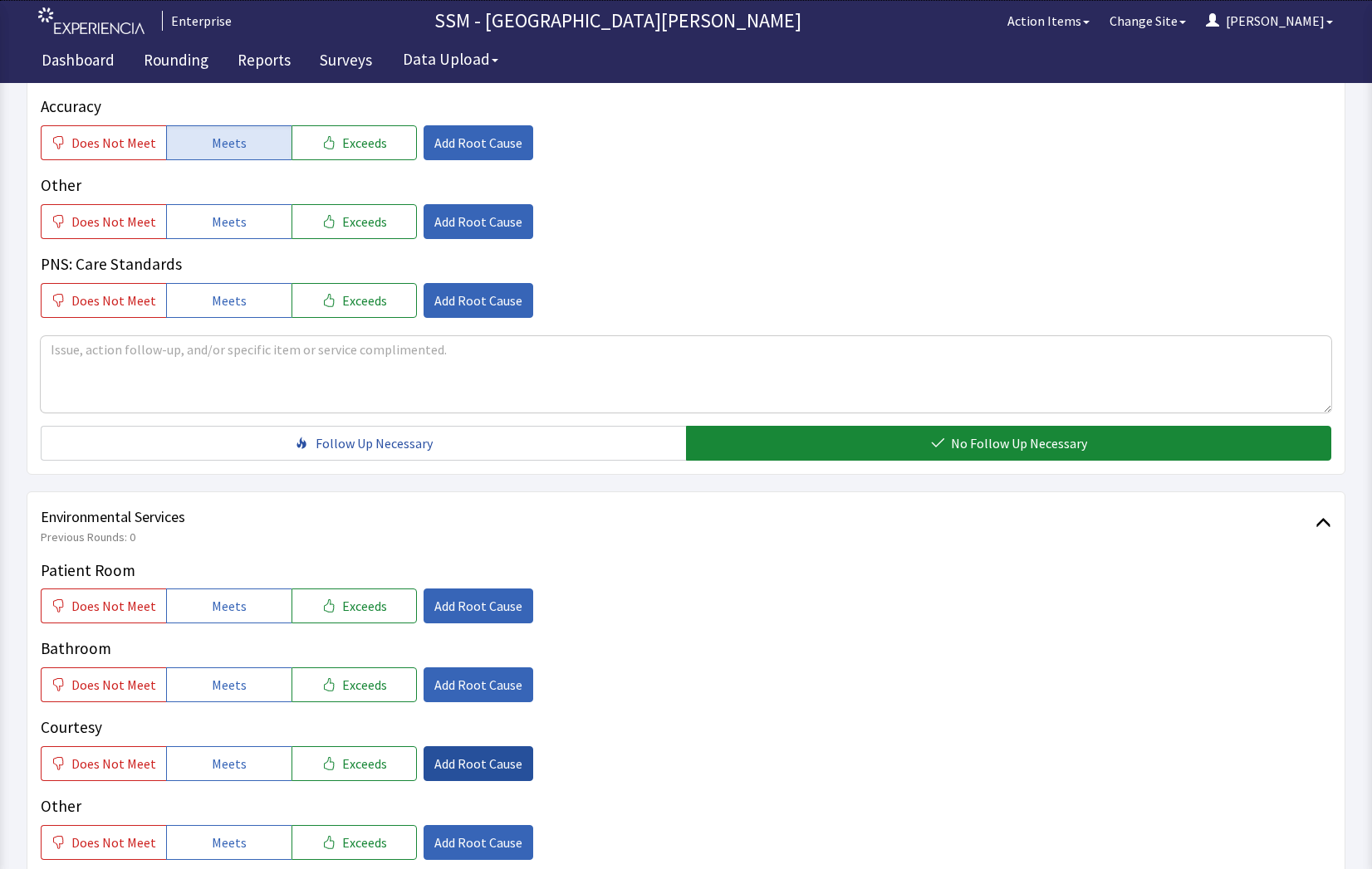
scroll to position [1494, 0]
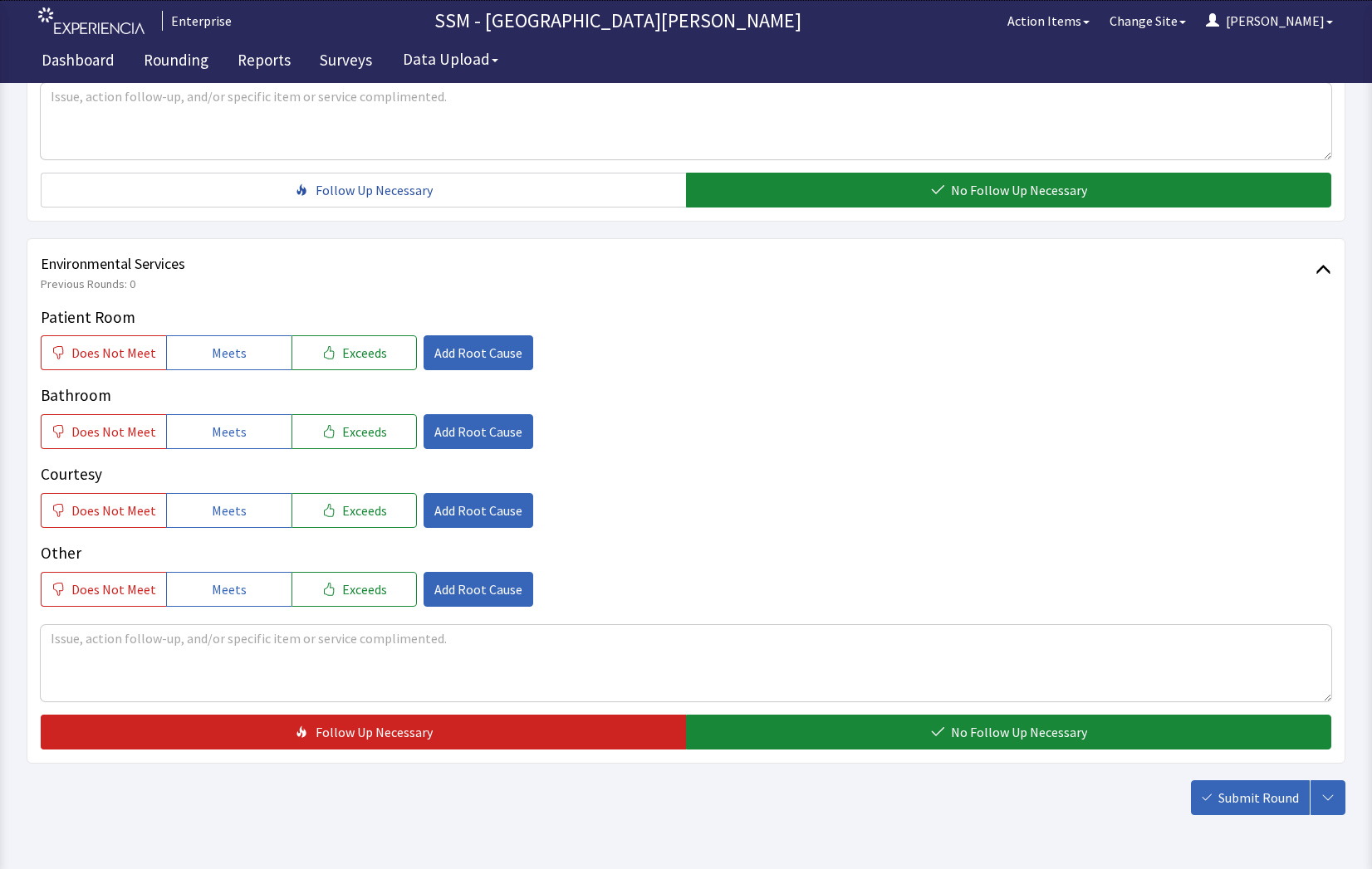
drag, startPoint x: 201, startPoint y: 349, endPoint x: 219, endPoint y: 392, distance: 46.6
click at [202, 350] on button "Meets" at bounding box center [229, 352] width 125 height 35
click at [224, 437] on span "Meets" at bounding box center [229, 432] width 35 height 20
click at [222, 499] on button "Meets" at bounding box center [229, 510] width 125 height 35
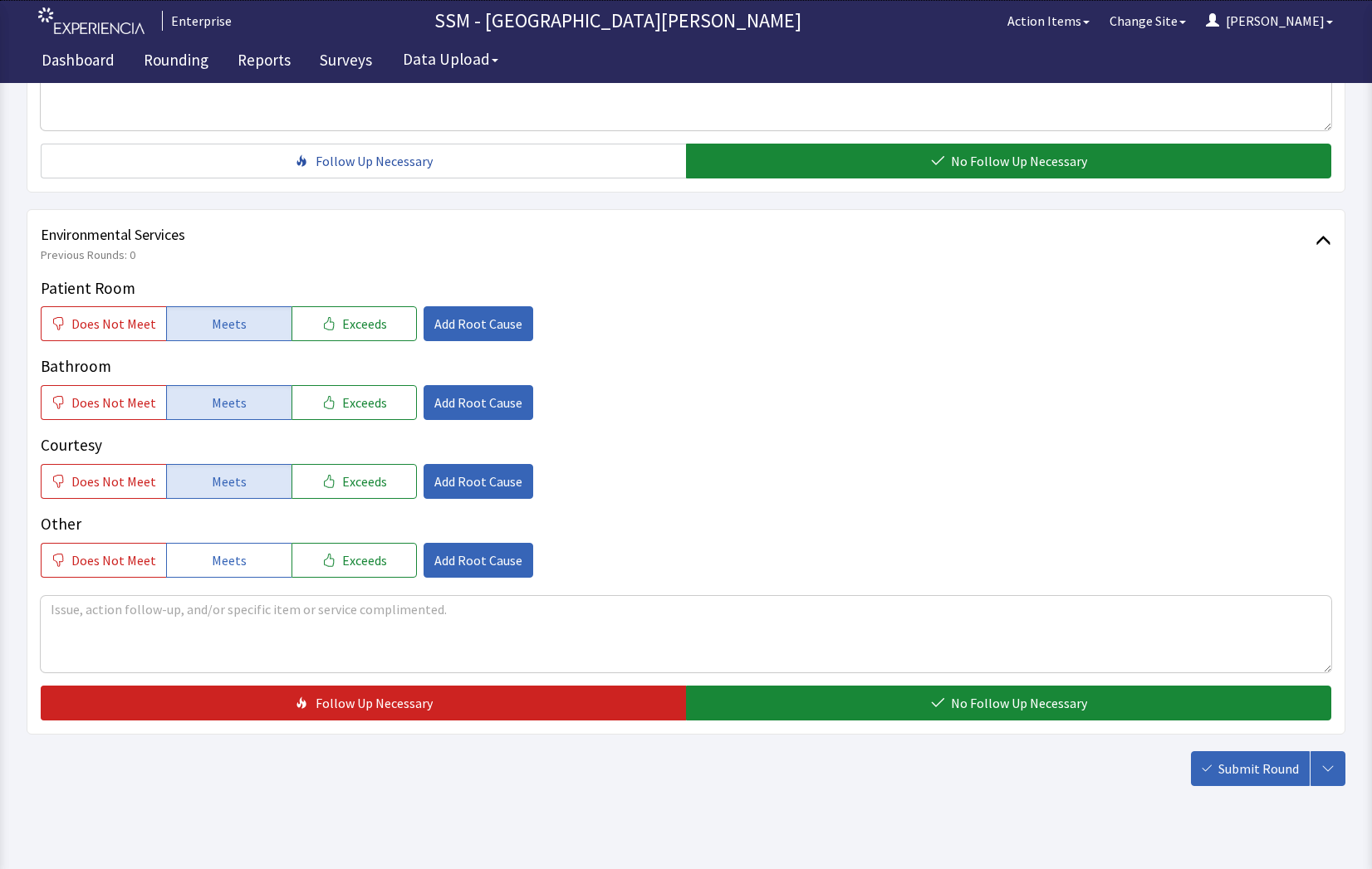
scroll to position [1549, 0]
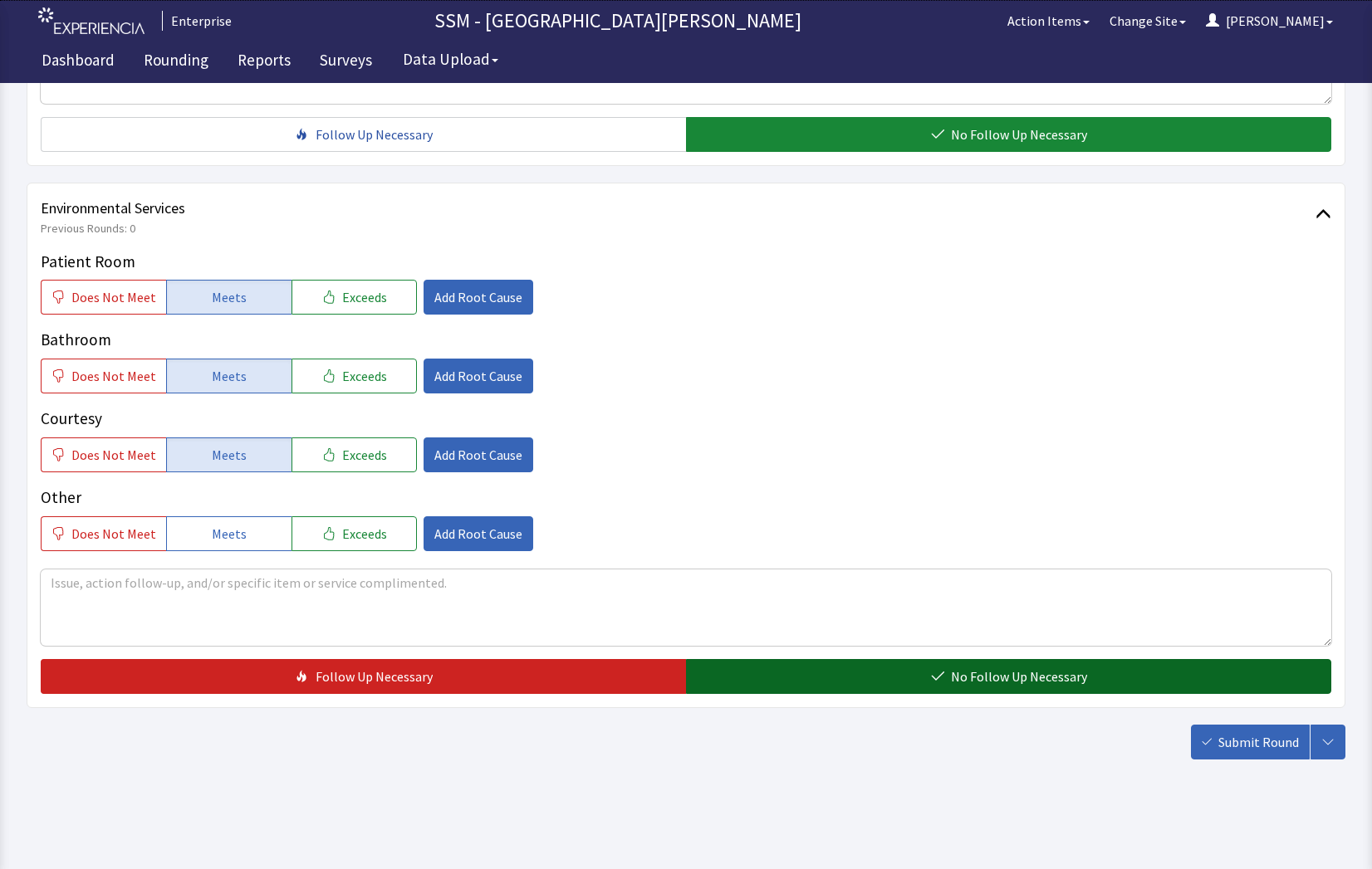
click at [941, 684] on button "No Follow Up Necessary" at bounding box center [1008, 676] width 645 height 35
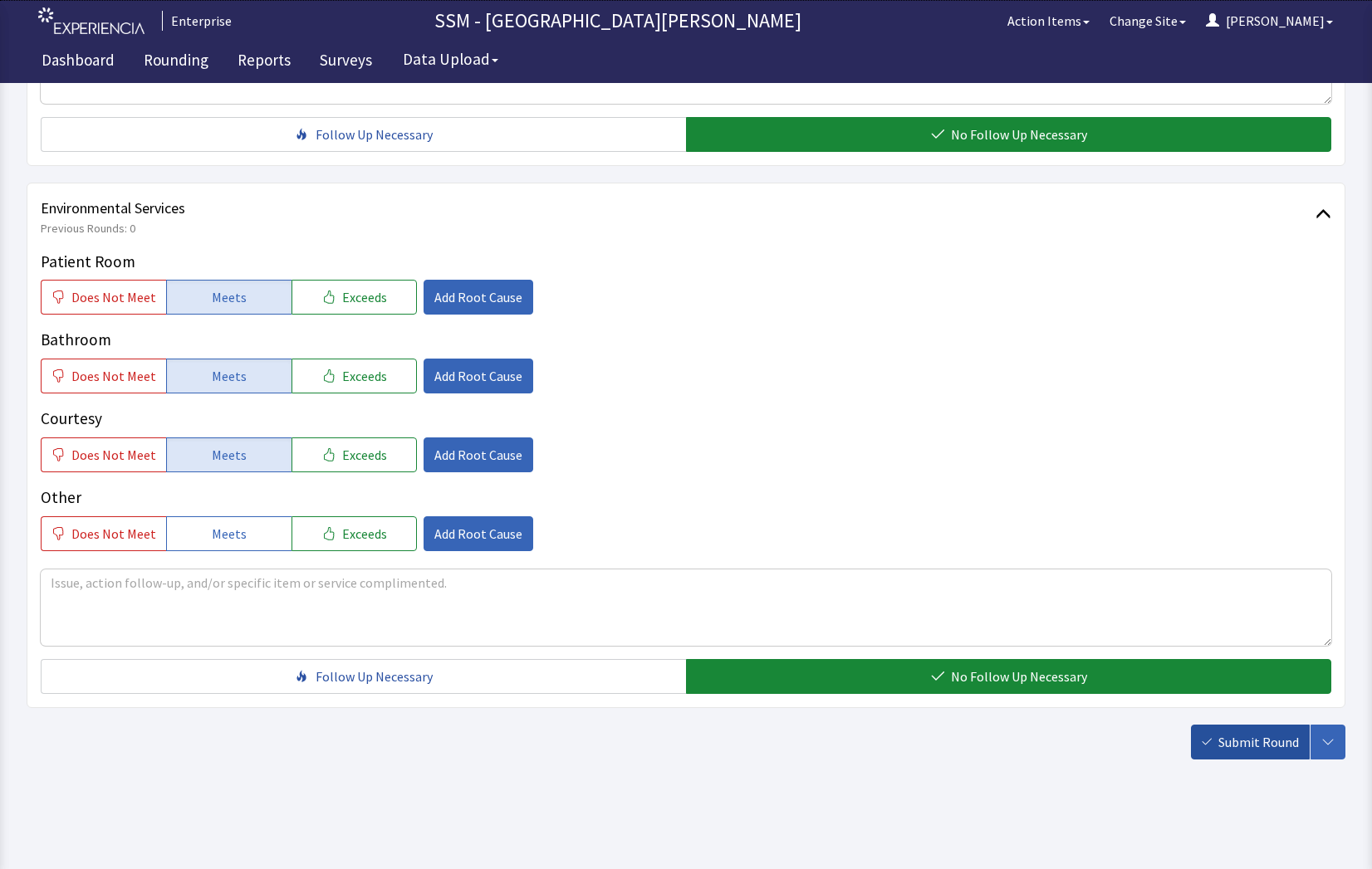
click at [1259, 754] on button "Submit Round" at bounding box center [1249, 742] width 119 height 35
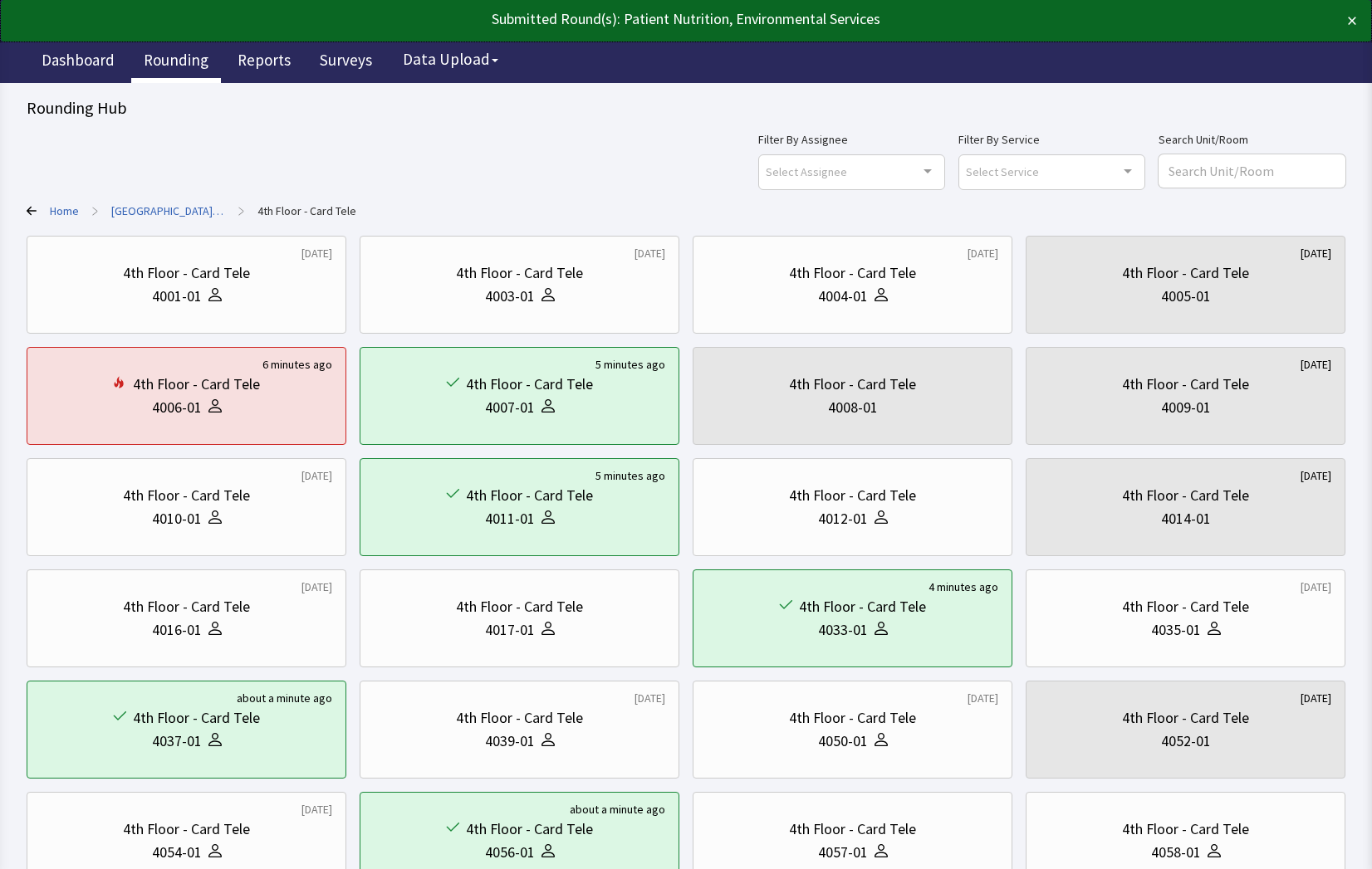
click at [151, 61] on link "Rounding" at bounding box center [176, 62] width 89 height 41
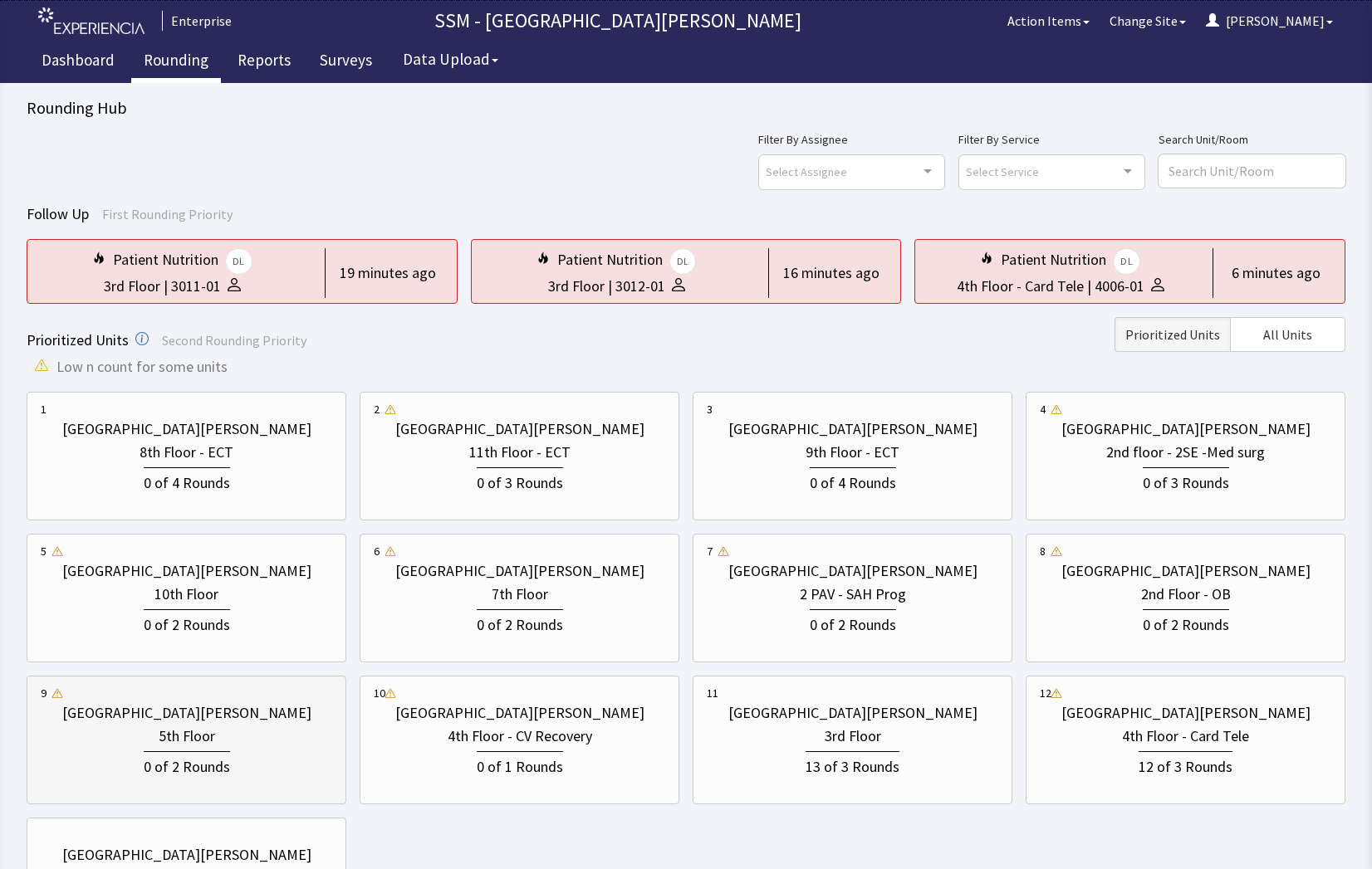
click at [224, 751] on div "0 of 2 Rounds" at bounding box center [187, 764] width 87 height 28
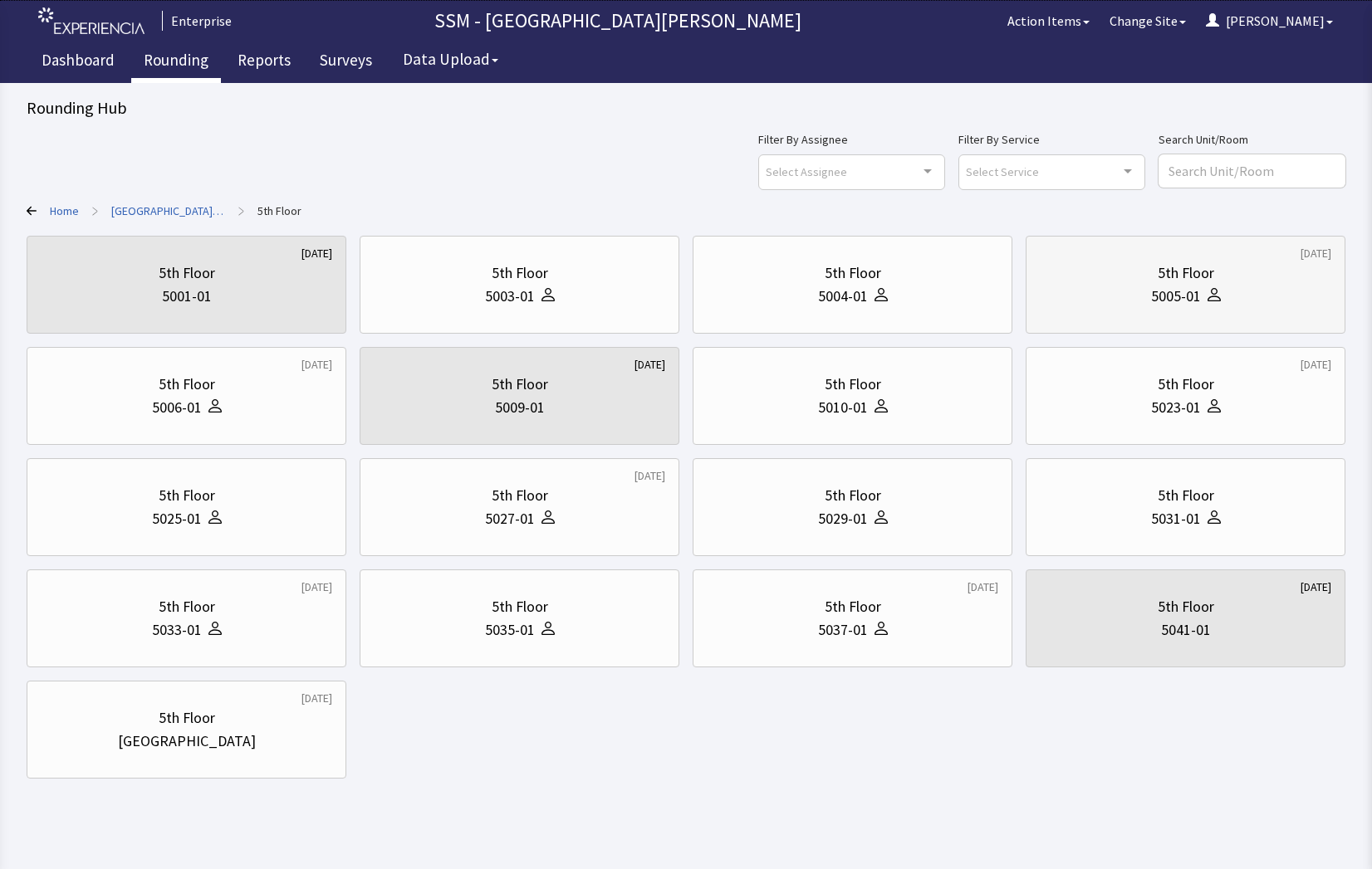
click at [1181, 286] on div "5005-01" at bounding box center [1176, 296] width 50 height 23
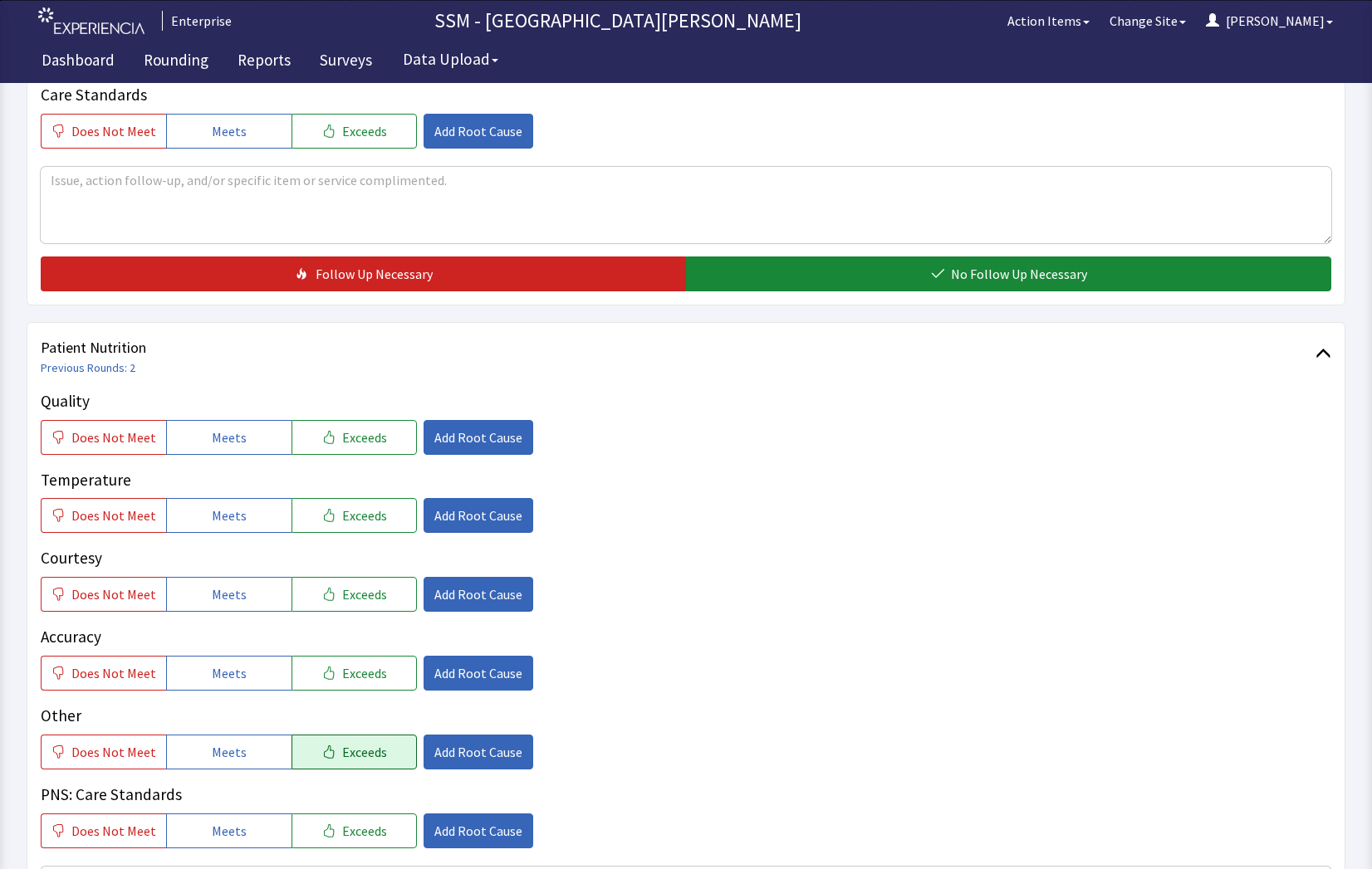
scroll to position [830, 0]
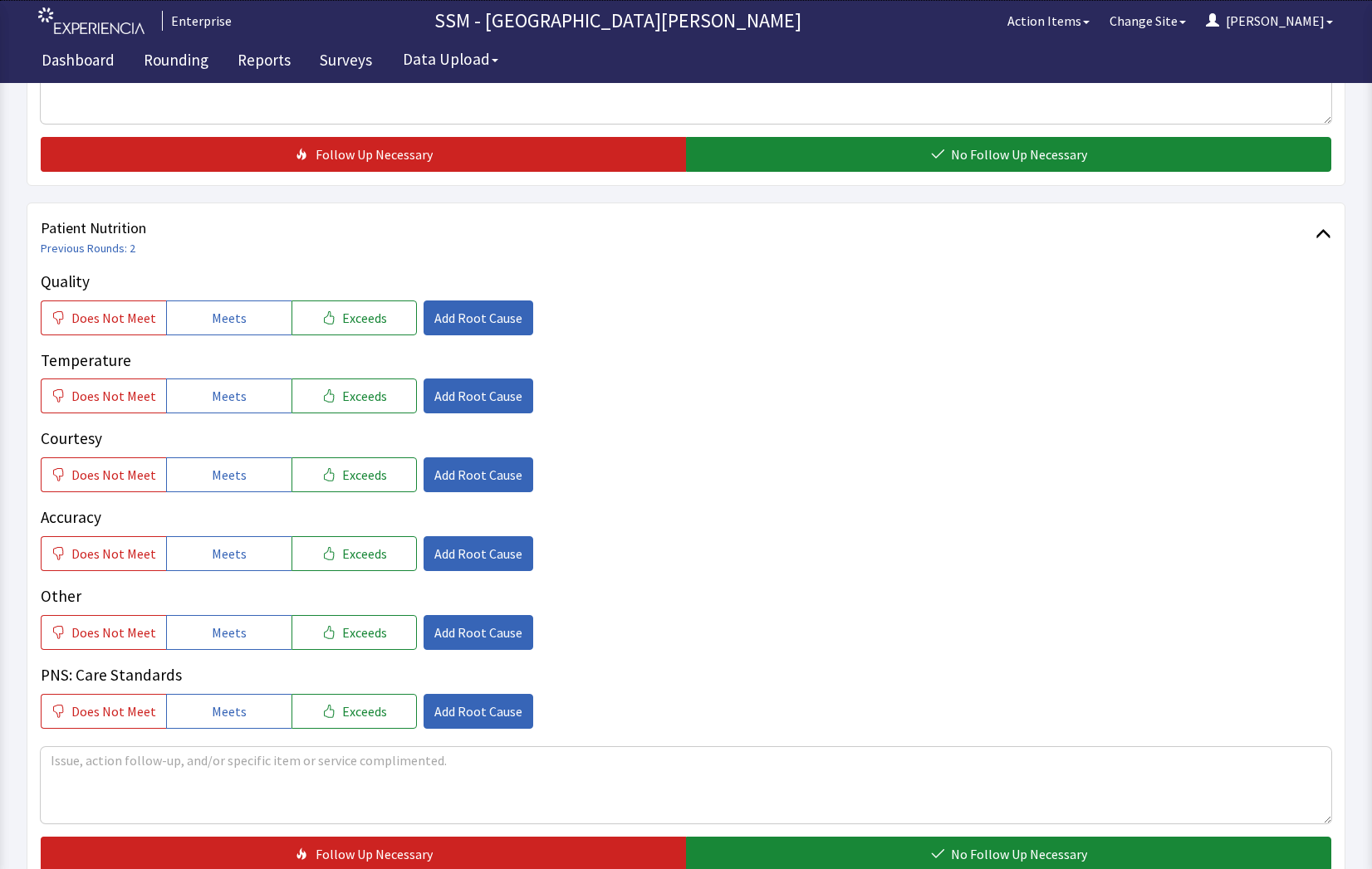
drag, startPoint x: 186, startPoint y: 315, endPoint x: 197, endPoint y: 366, distance: 52.2
click at [186, 318] on button "Meets" at bounding box center [229, 317] width 125 height 35
click at [189, 406] on button "Meets" at bounding box center [229, 395] width 125 height 35
click at [215, 485] on span "Meets" at bounding box center [229, 475] width 35 height 20
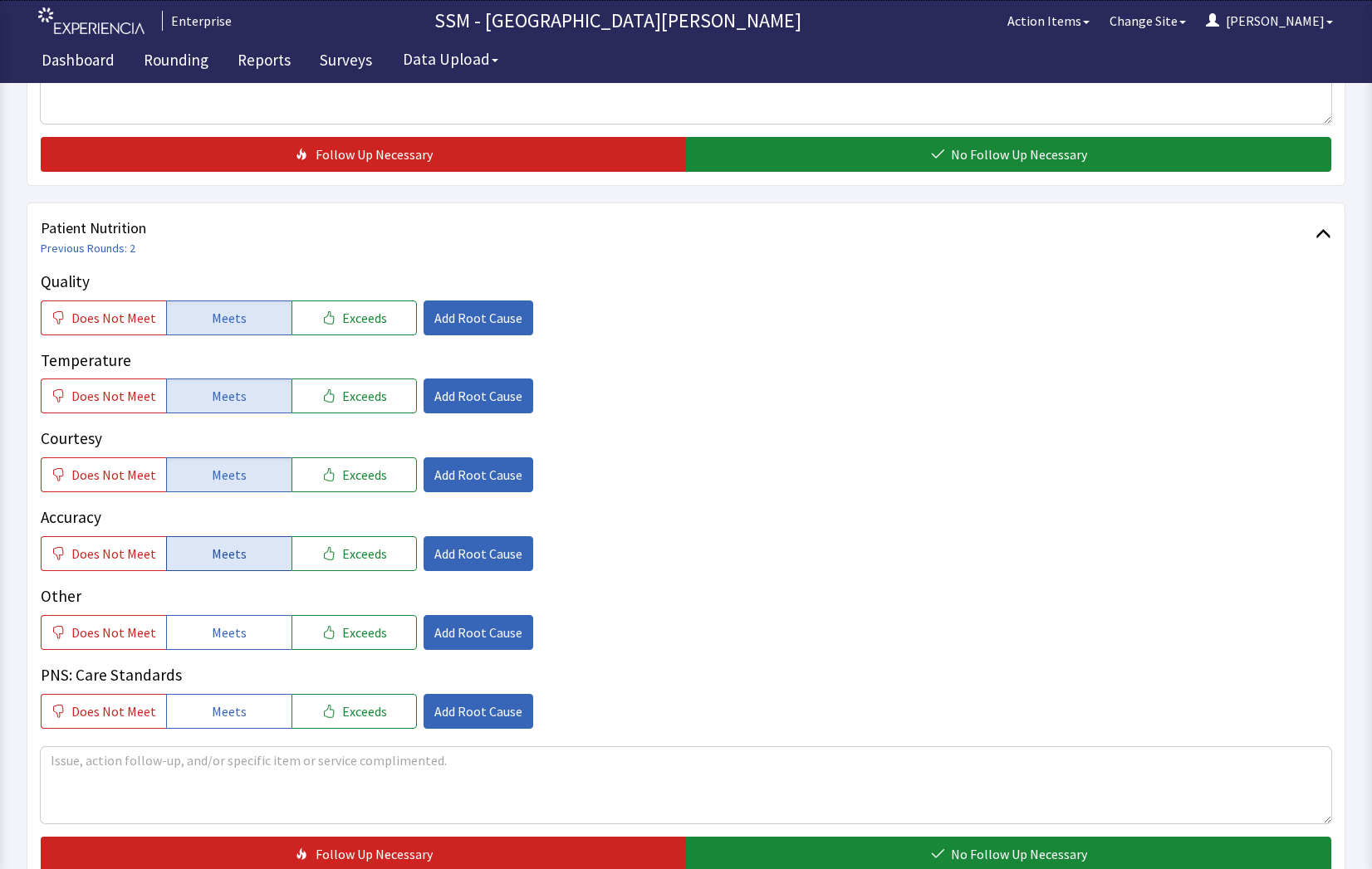
click at [246, 568] on button "Meets" at bounding box center [229, 553] width 125 height 35
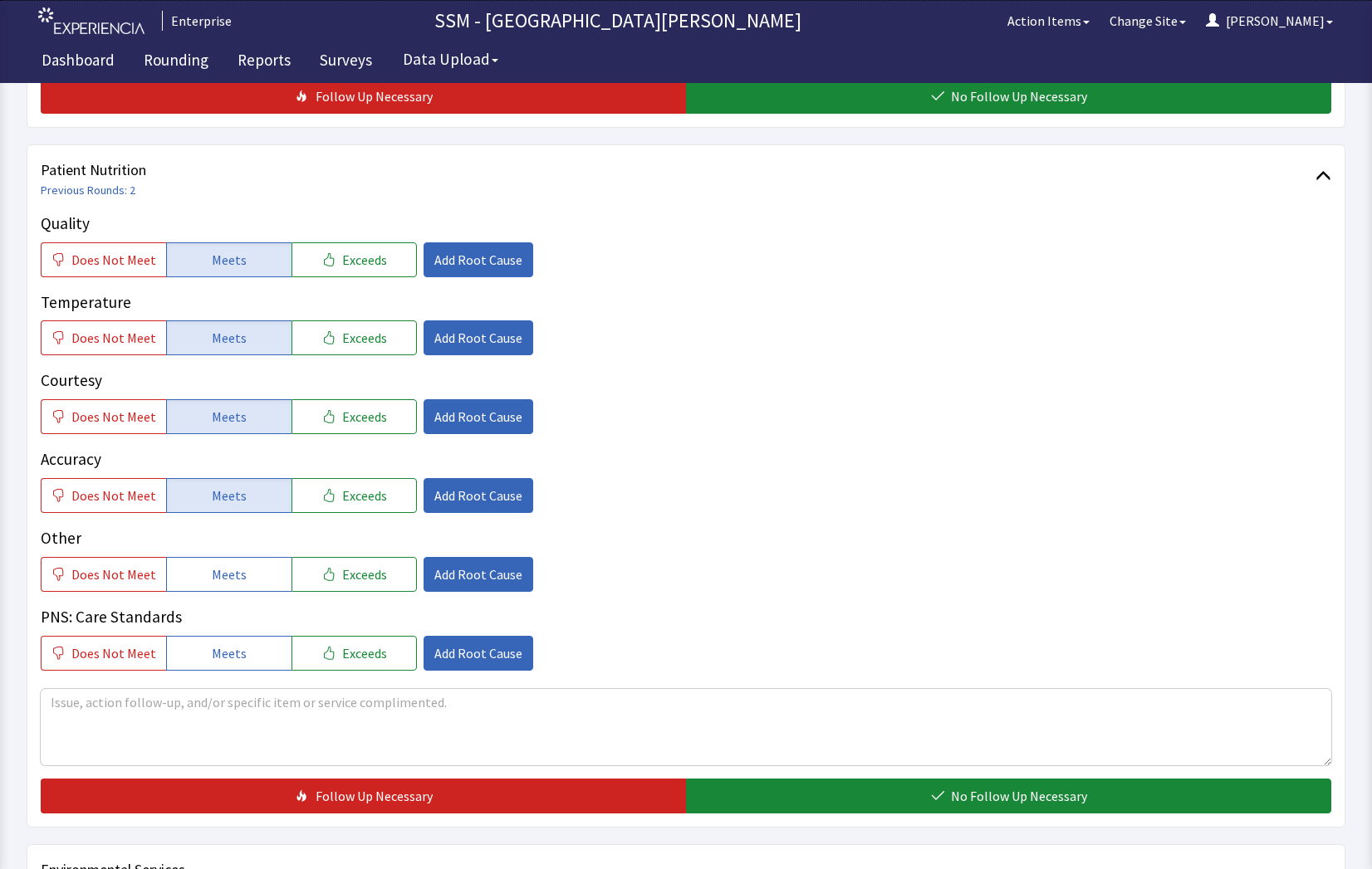
scroll to position [913, 0]
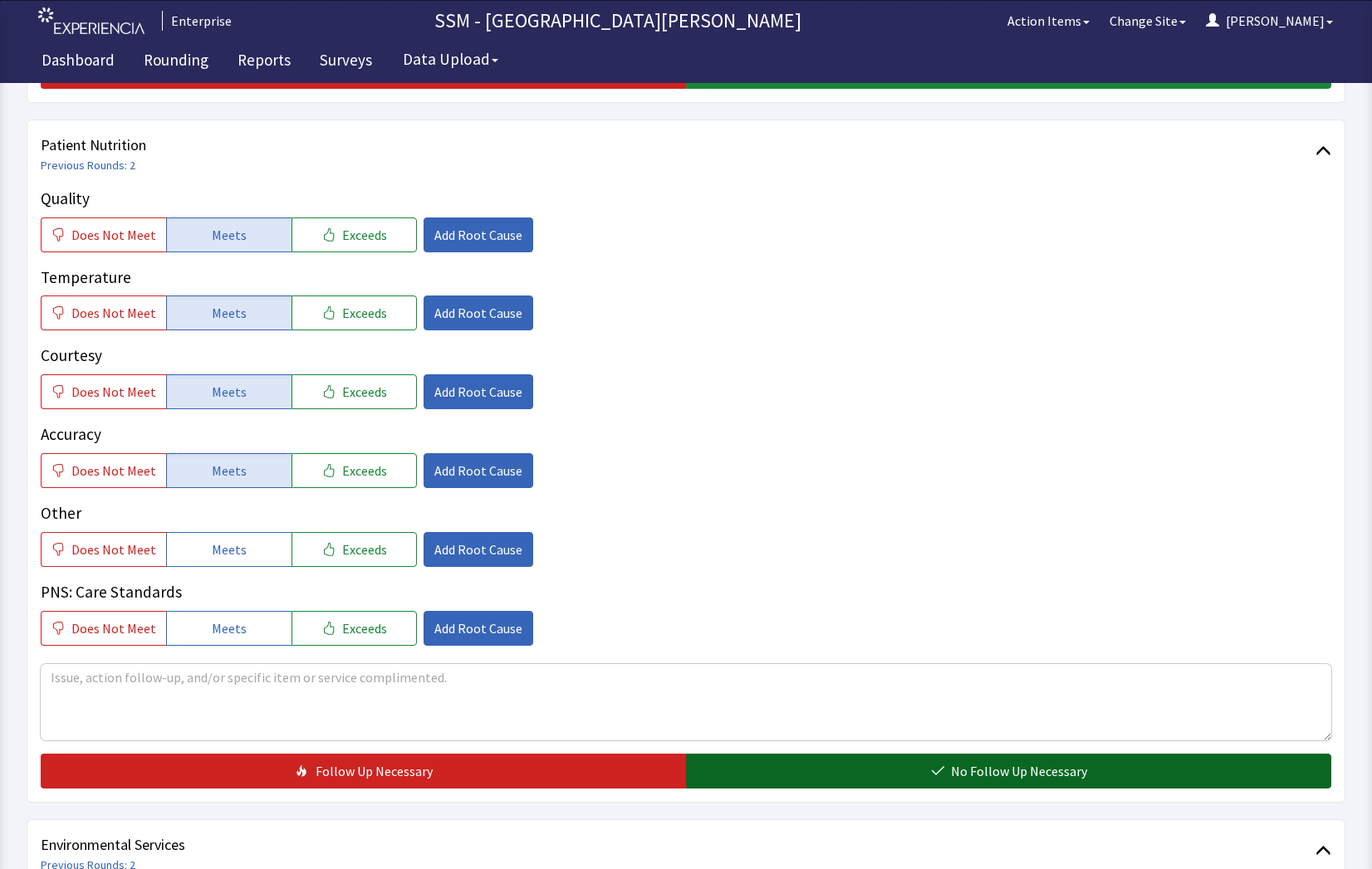
click at [993, 772] on span "No Follow Up Necessary" at bounding box center [1019, 771] width 136 height 20
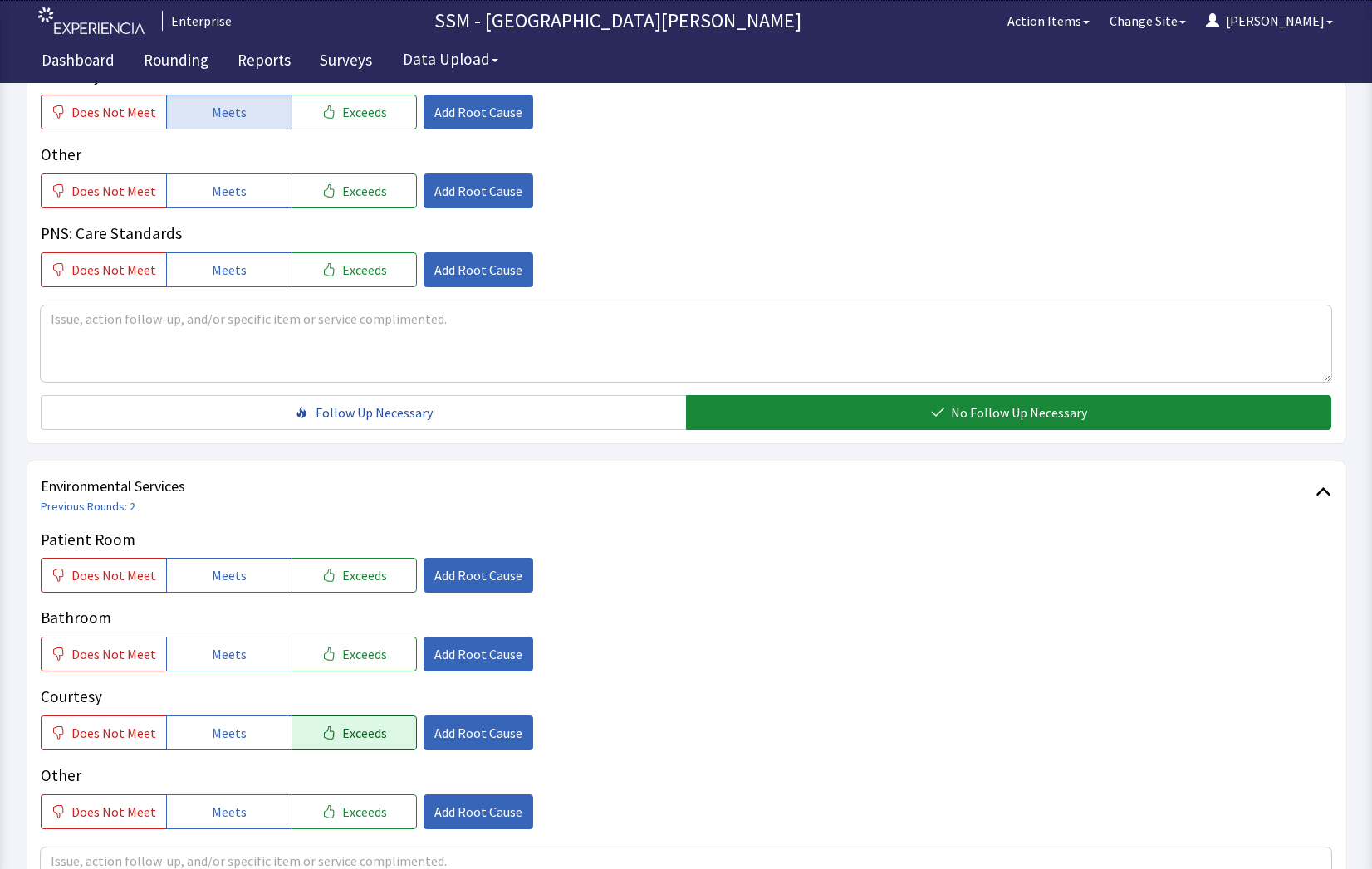
scroll to position [1411, 0]
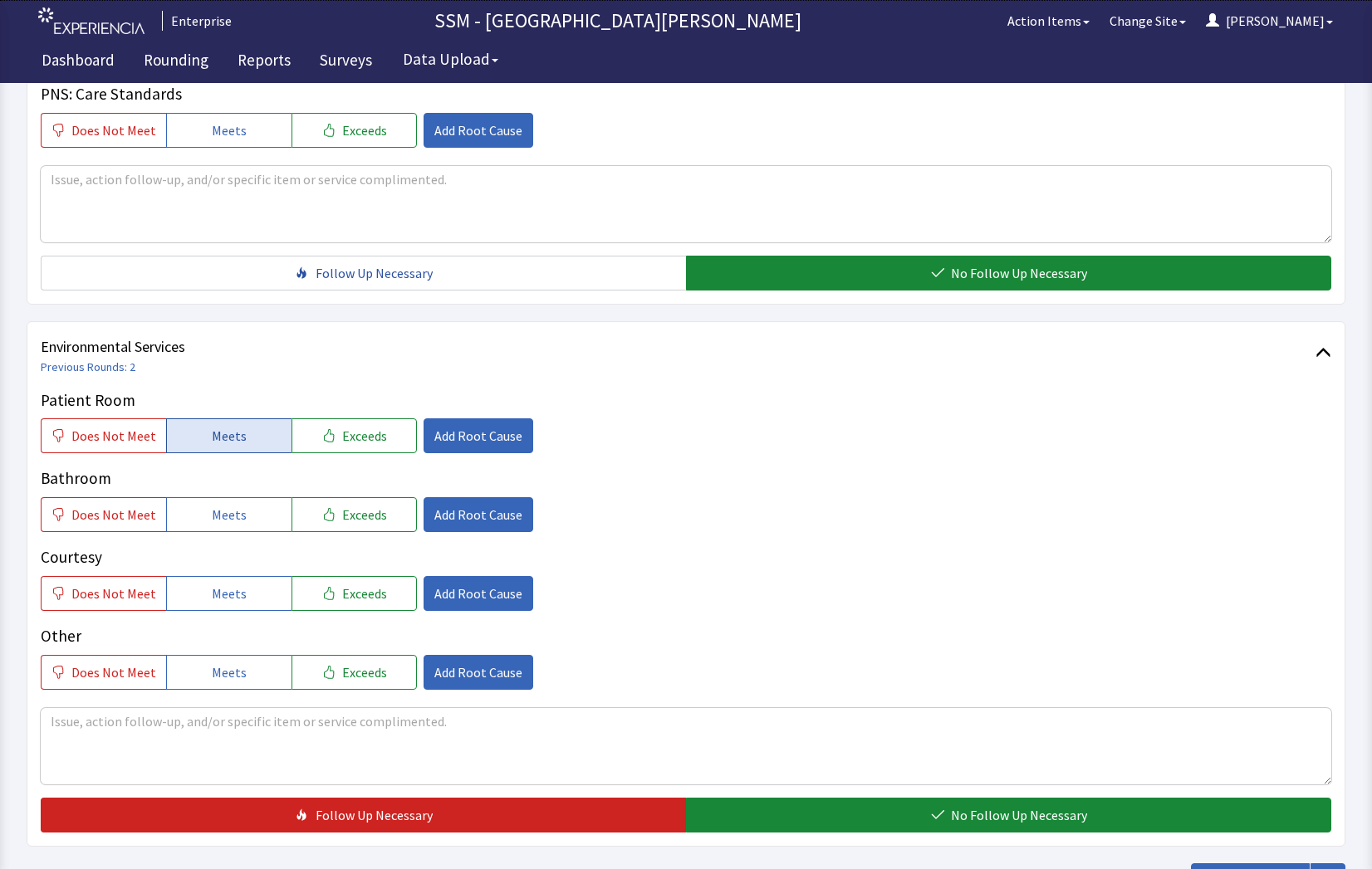
click at [215, 426] on span "Meets" at bounding box center [229, 435] width 35 height 20
click at [220, 523] on span "Meets" at bounding box center [229, 515] width 35 height 20
click at [226, 584] on span "Meets" at bounding box center [229, 594] width 35 height 20
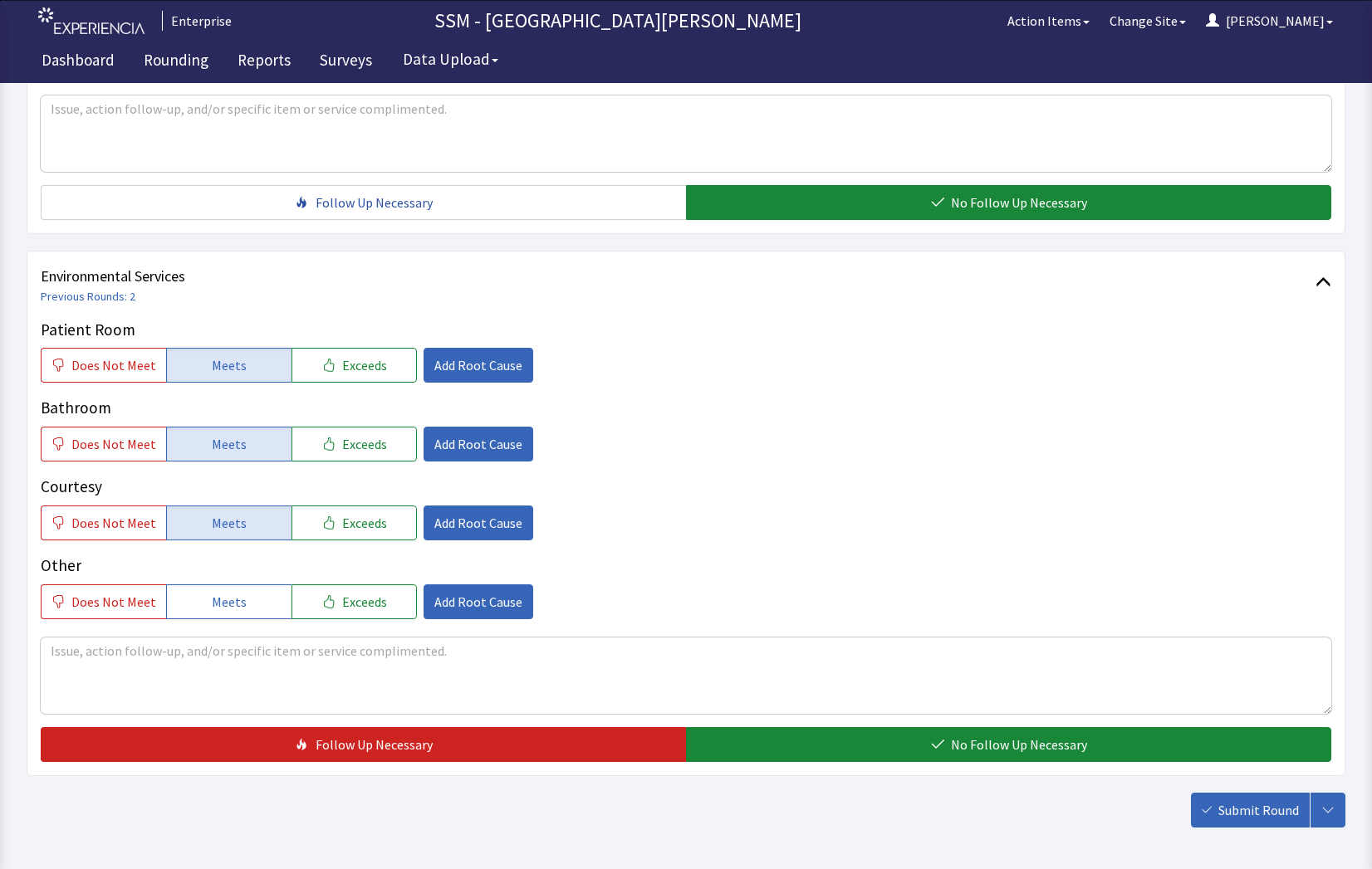
scroll to position [1549, 0]
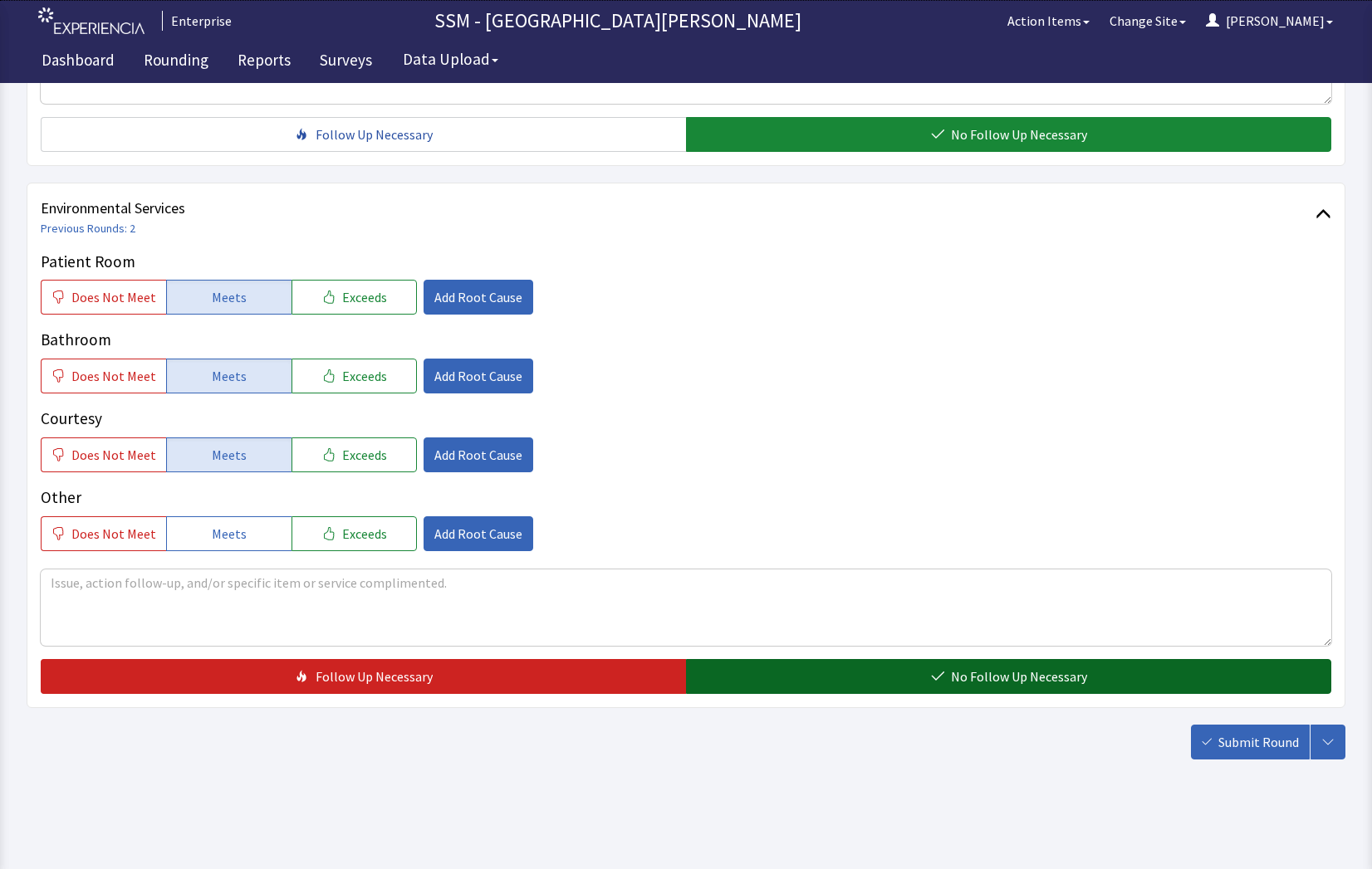
click at [901, 669] on button "No Follow Up Necessary" at bounding box center [1008, 676] width 645 height 35
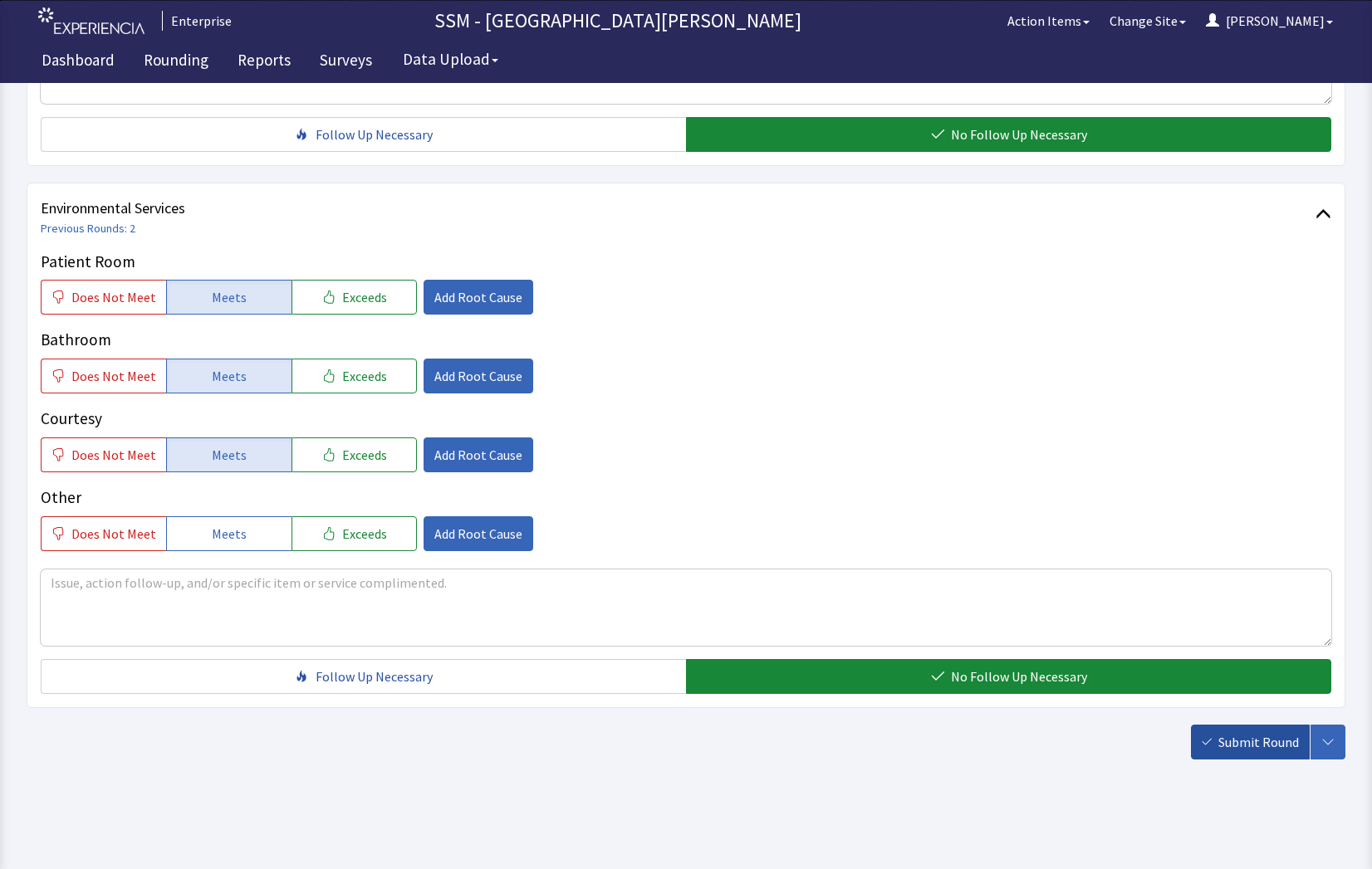
click at [1245, 754] on button "Submit Round" at bounding box center [1249, 742] width 119 height 35
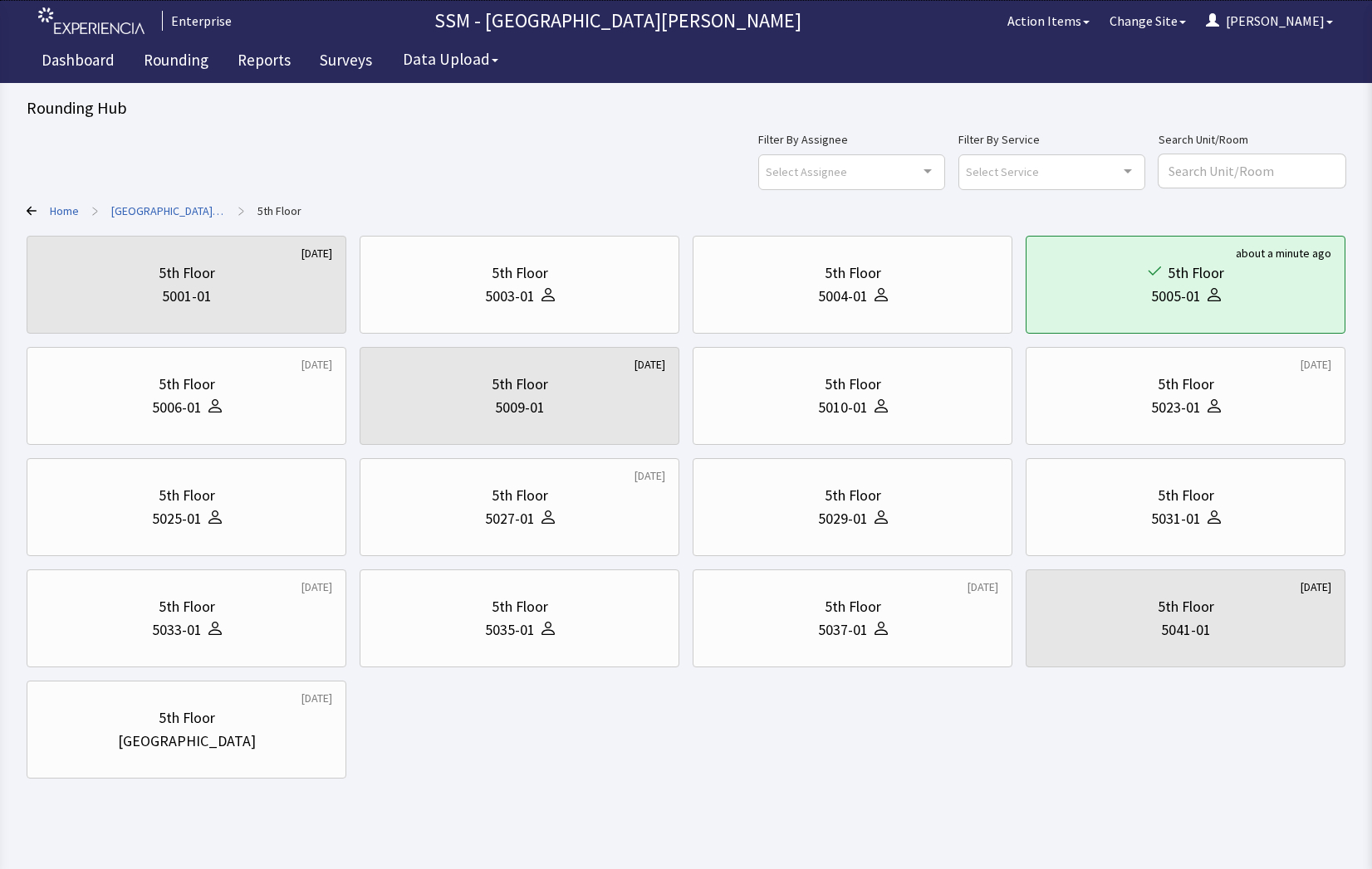
click at [593, 145] on div "Filter By Assignee Select Assignee Clear Selection [PERSON_NAME] [PERSON_NAME] …" at bounding box center [686, 159] width 1318 height 60
click at [171, 52] on link "Rounding" at bounding box center [176, 62] width 89 height 41
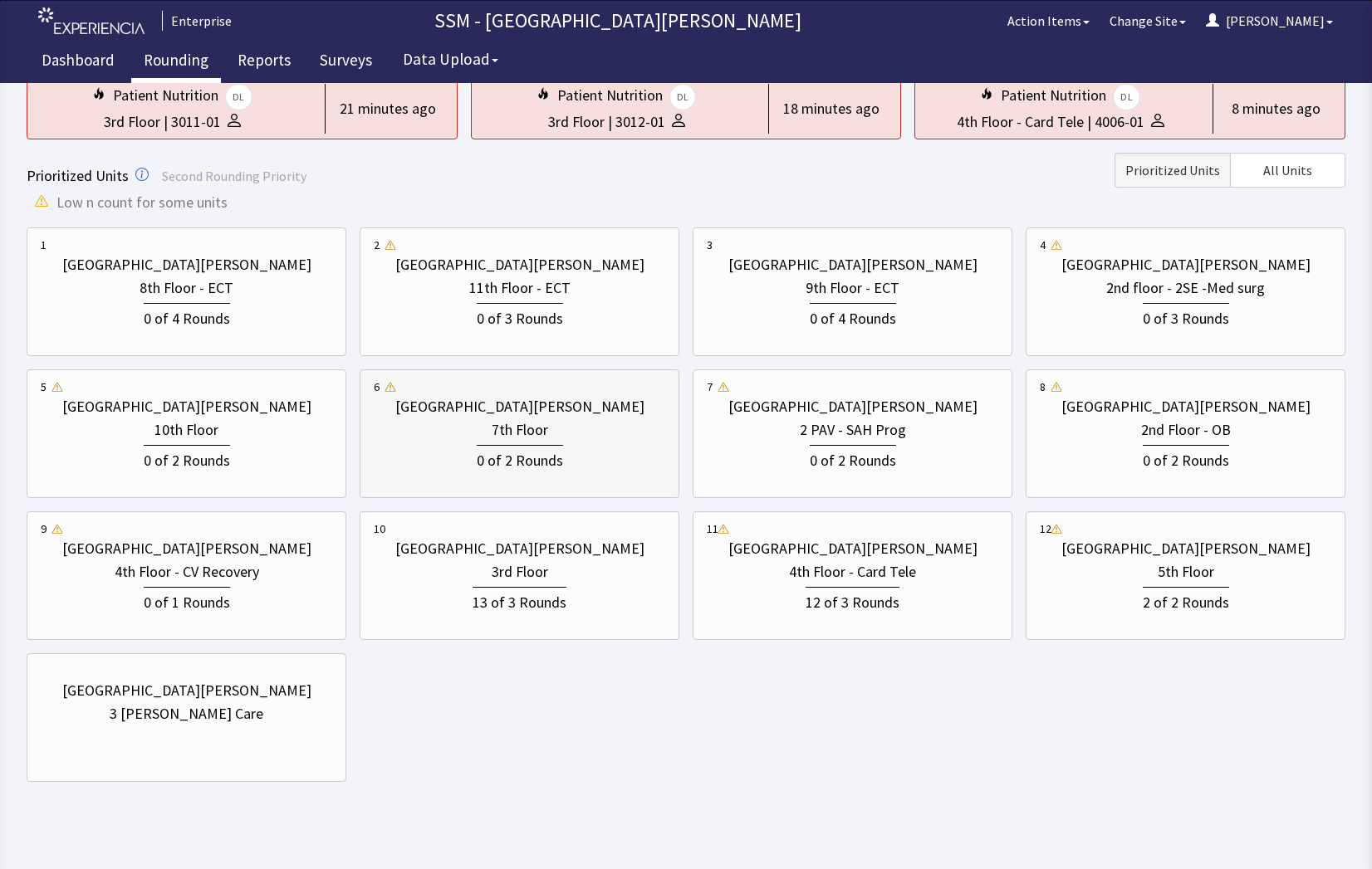
scroll to position [166, 0]
click at [1182, 461] on div "0 of 2 Rounds" at bounding box center [1186, 457] width 87 height 28
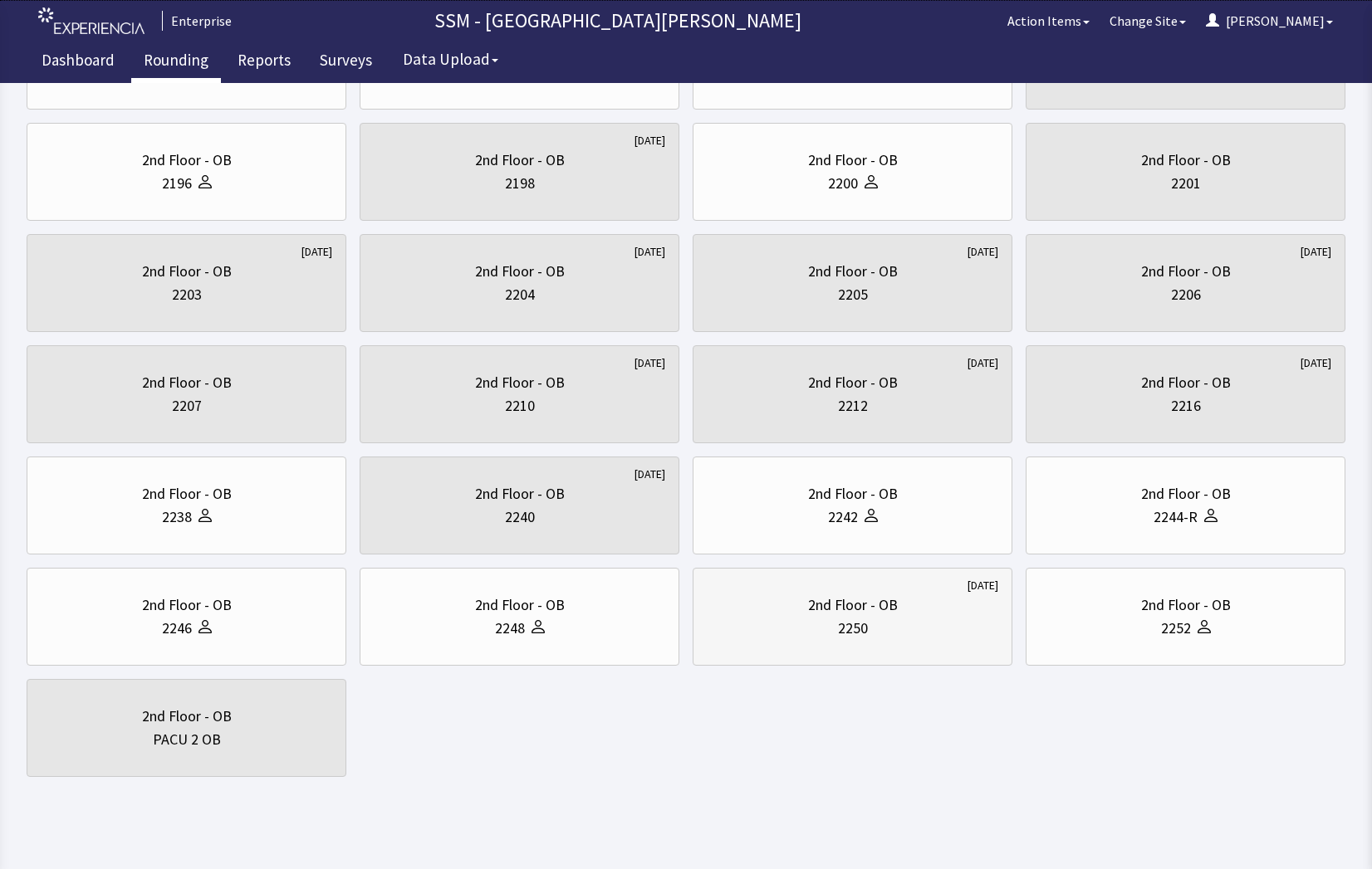
scroll to position [241, 0]
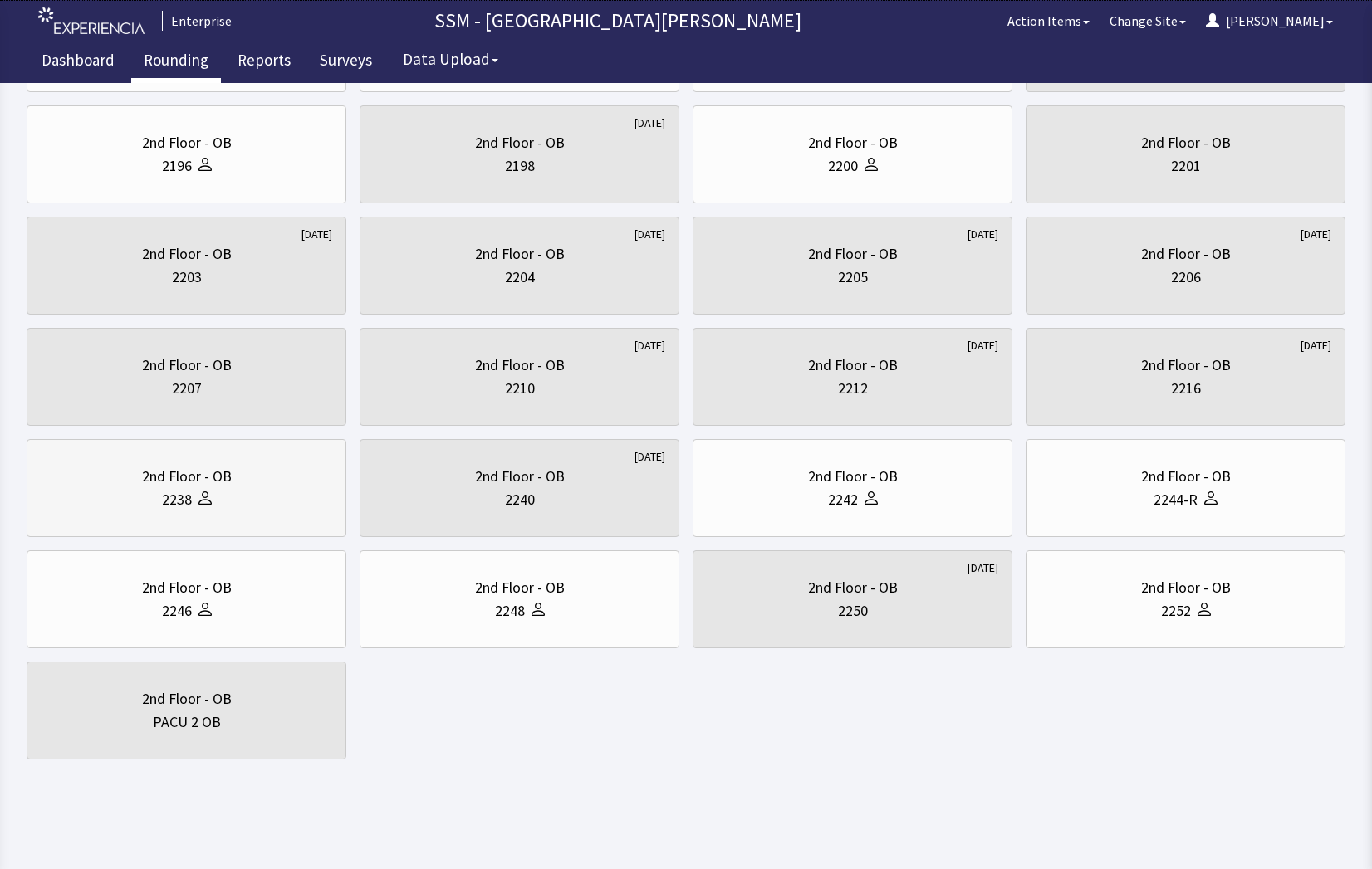
click at [259, 519] on div "2nd Floor - OB 2238" at bounding box center [186, 487] width 292 height 80
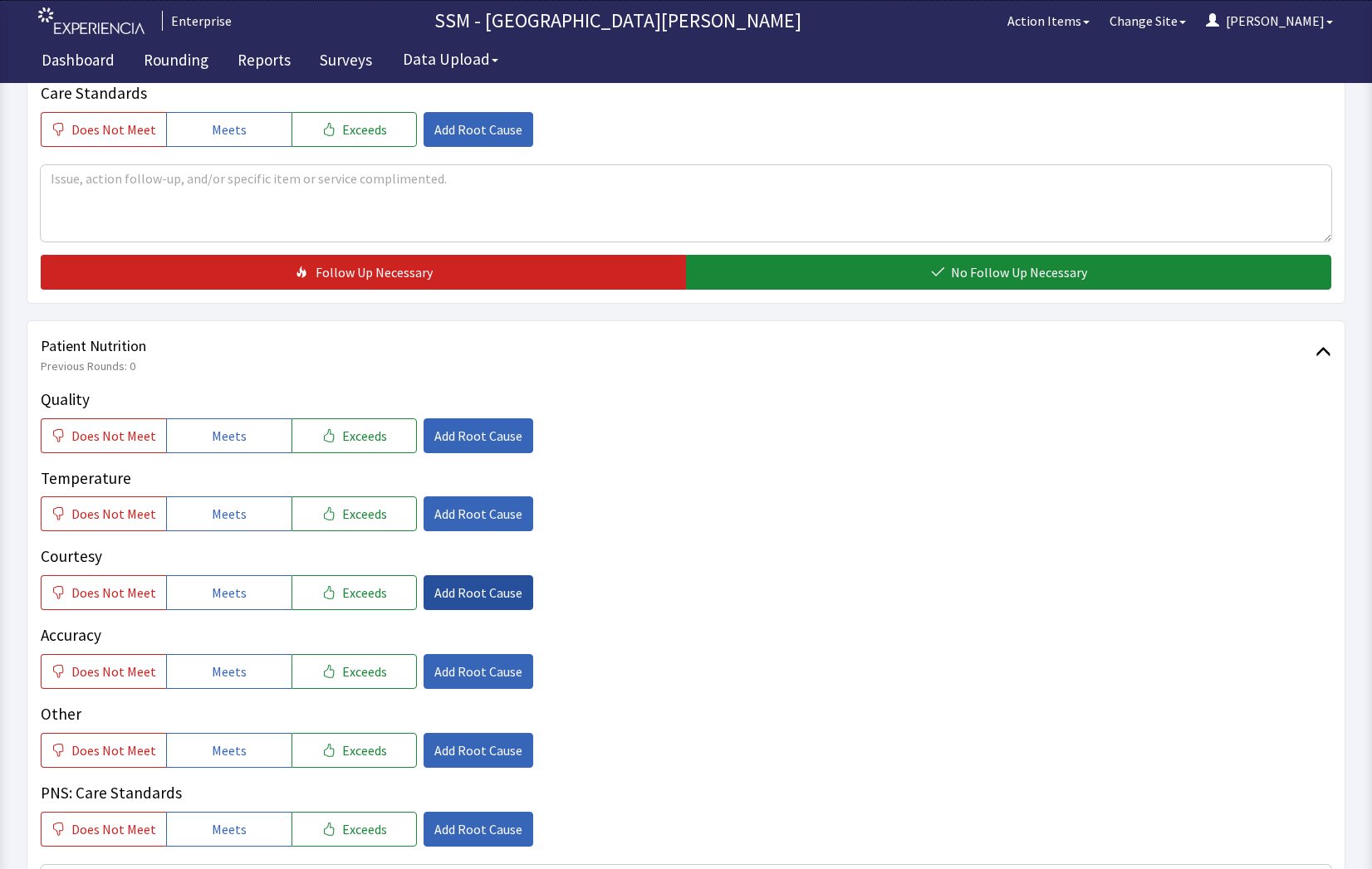
scroll to position [830, 0]
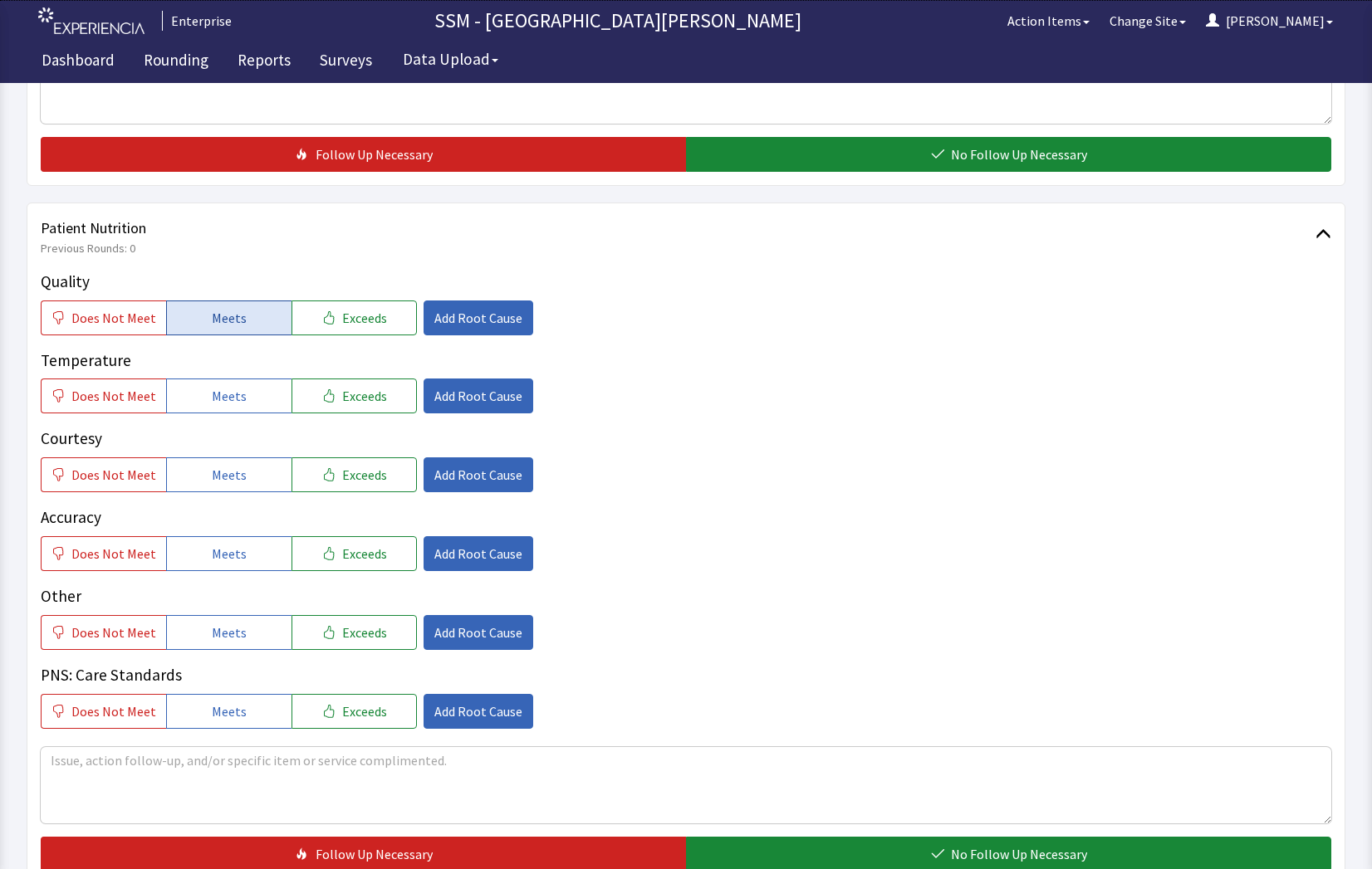
click at [200, 320] on button "Meets" at bounding box center [229, 317] width 125 height 35
click at [222, 387] on span "Meets" at bounding box center [229, 396] width 35 height 20
click at [248, 478] on button "Meets" at bounding box center [229, 475] width 125 height 35
click at [253, 536] on button "Meets" at bounding box center [229, 553] width 125 height 35
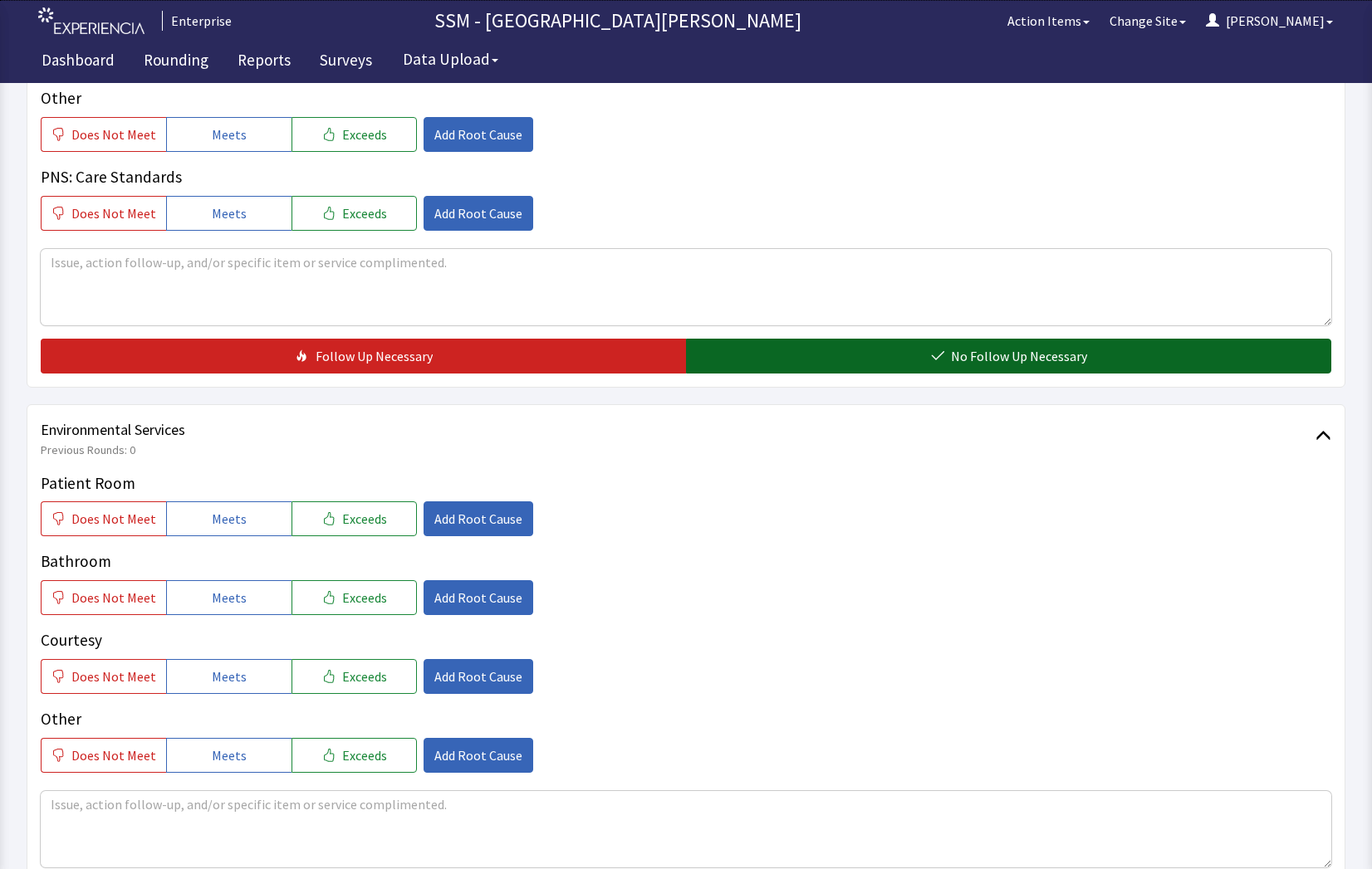
click at [946, 346] on button "No Follow Up Necessary" at bounding box center [1008, 356] width 645 height 35
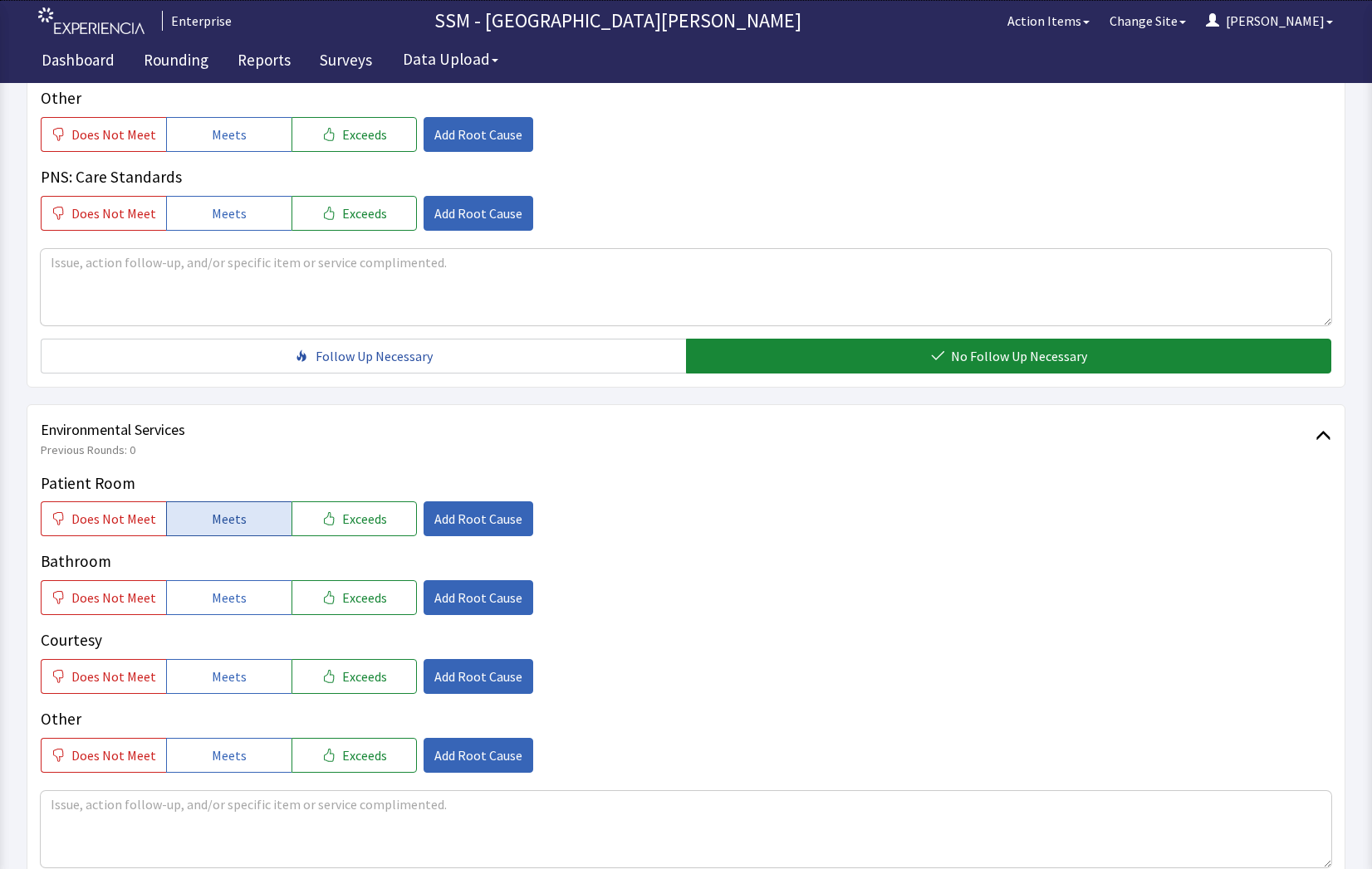
drag, startPoint x: 215, startPoint y: 508, endPoint x: 233, endPoint y: 589, distance: 83.0
click at [215, 510] on button "Meets" at bounding box center [229, 519] width 125 height 35
click at [233, 595] on span "Meets" at bounding box center [229, 597] width 35 height 20
click at [225, 677] on span "Meets" at bounding box center [229, 677] width 35 height 20
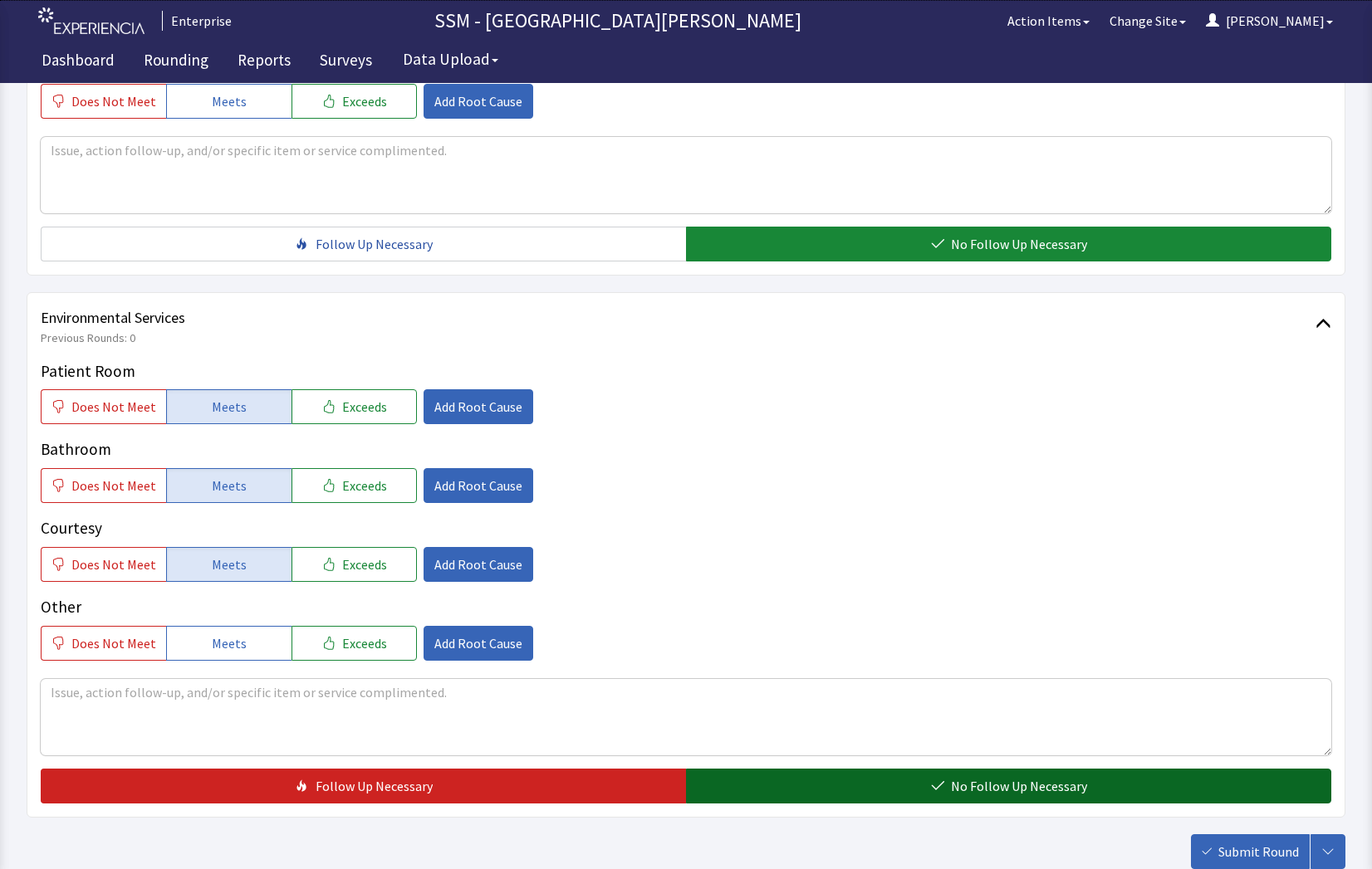
scroll to position [1549, 0]
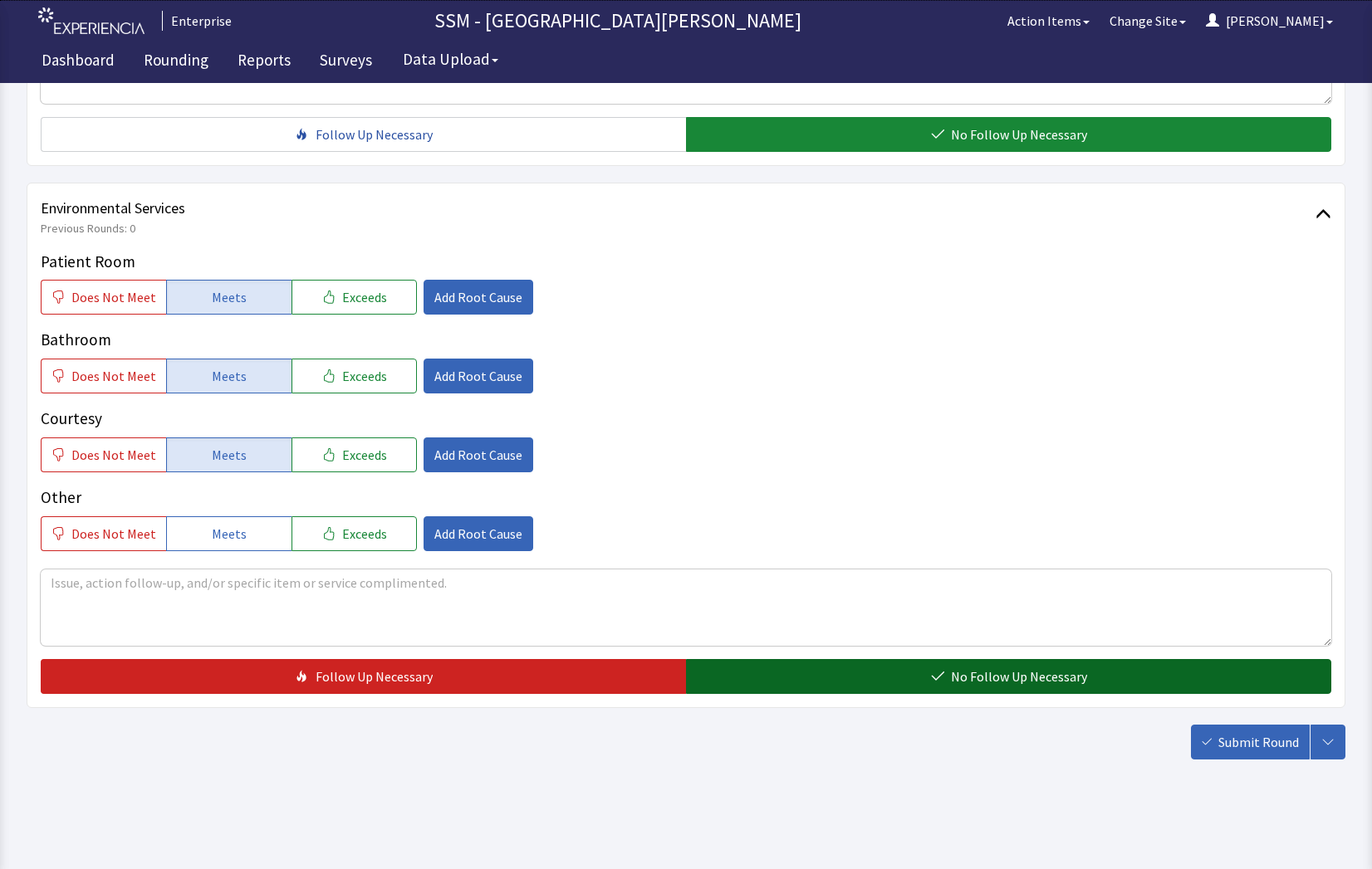
click at [1082, 690] on button "No Follow Up Necessary" at bounding box center [1008, 676] width 645 height 35
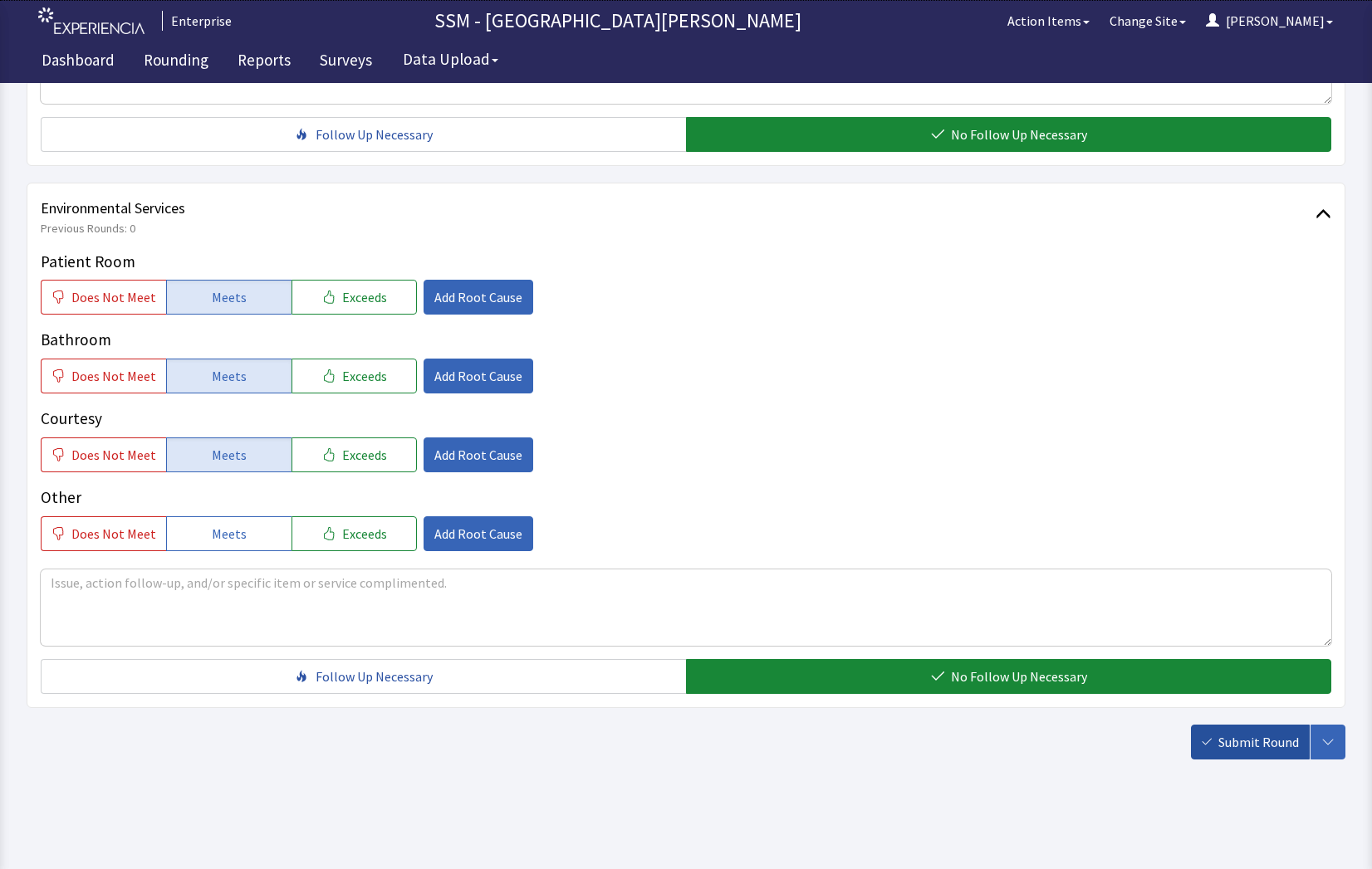
click at [1217, 749] on button "Submit Round" at bounding box center [1249, 742] width 119 height 35
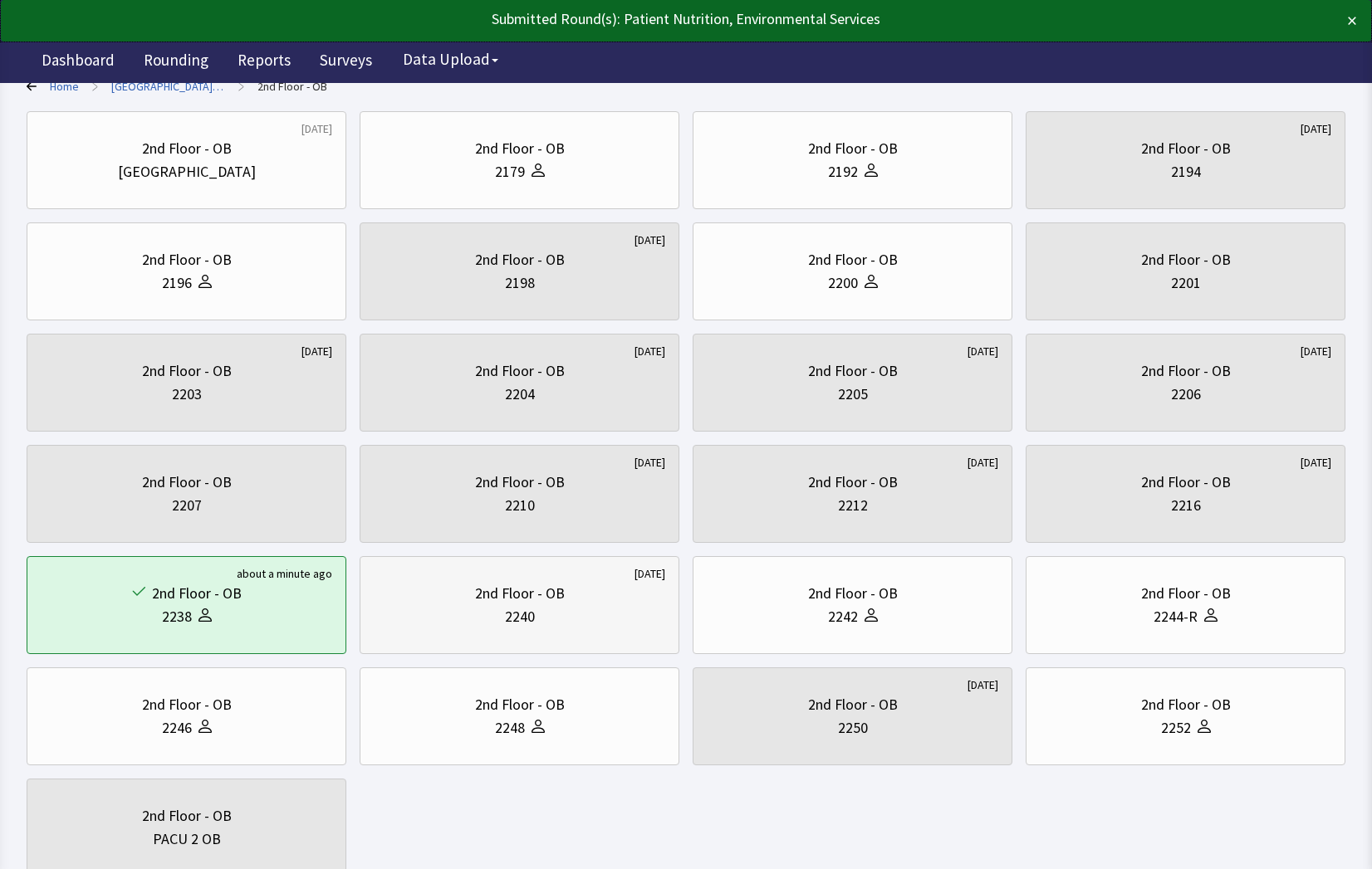
scroll to position [241, 0]
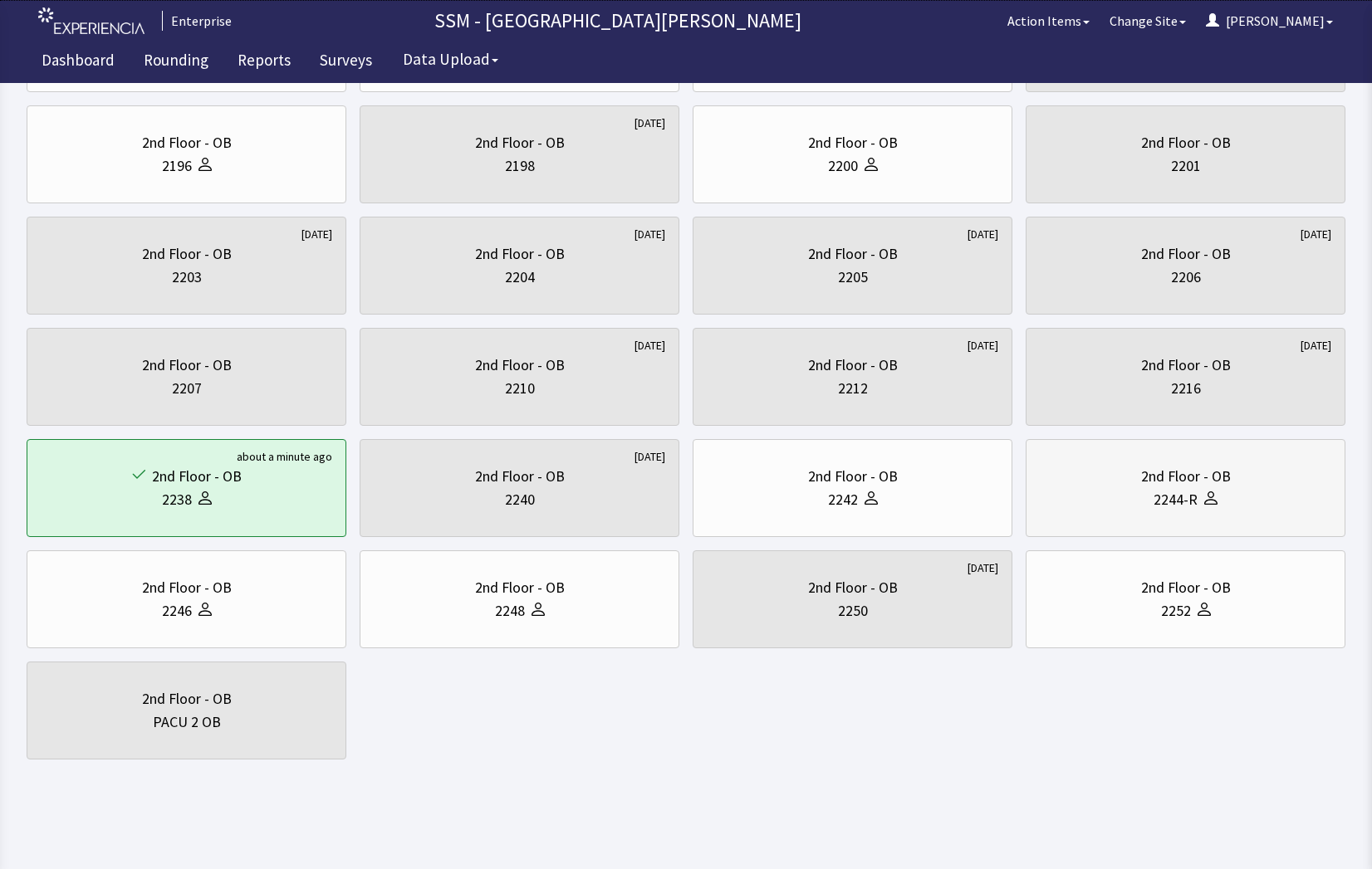
click at [1160, 504] on div "2244-R" at bounding box center [1175, 500] width 44 height 23
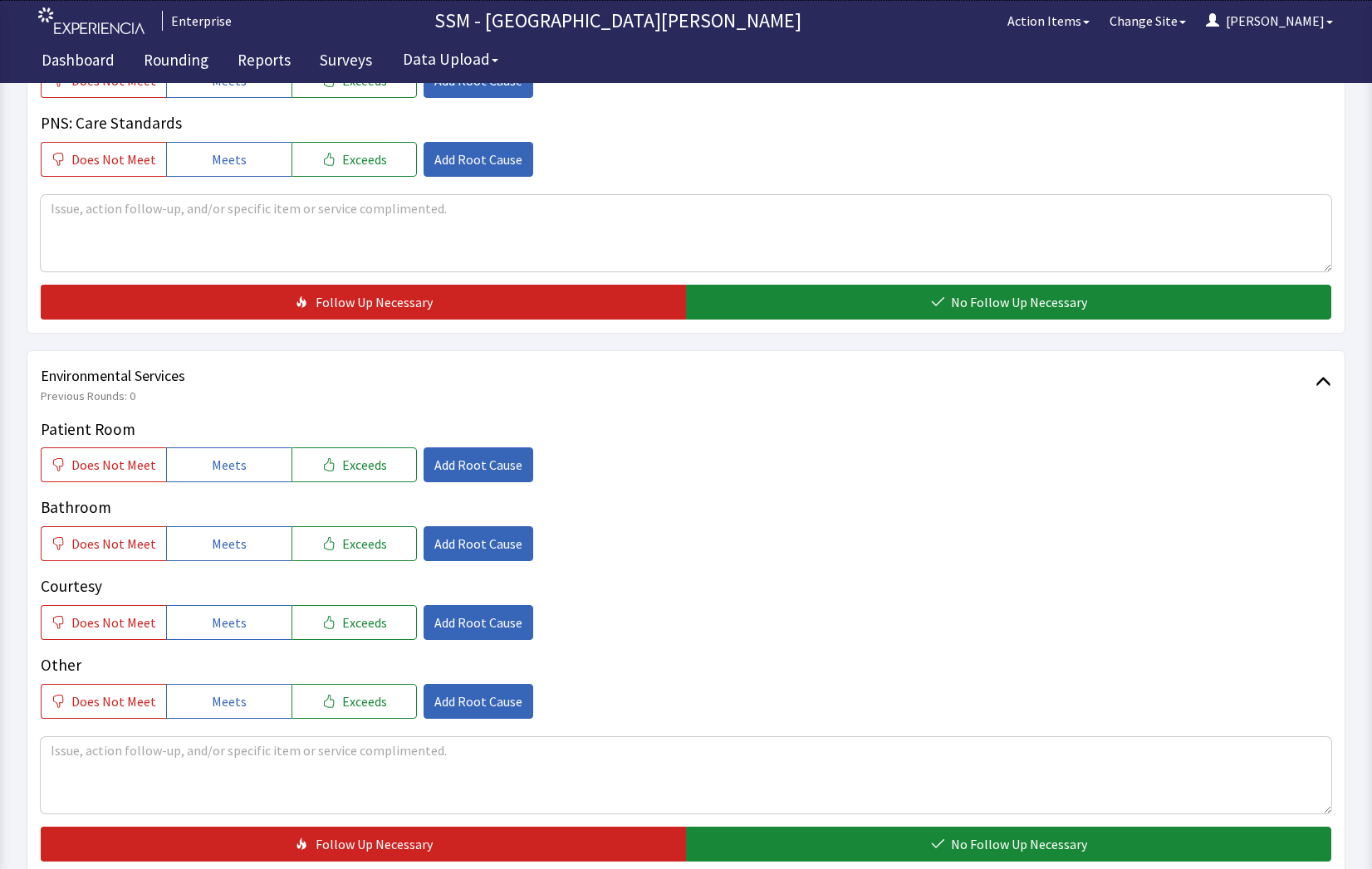
scroll to position [1411, 0]
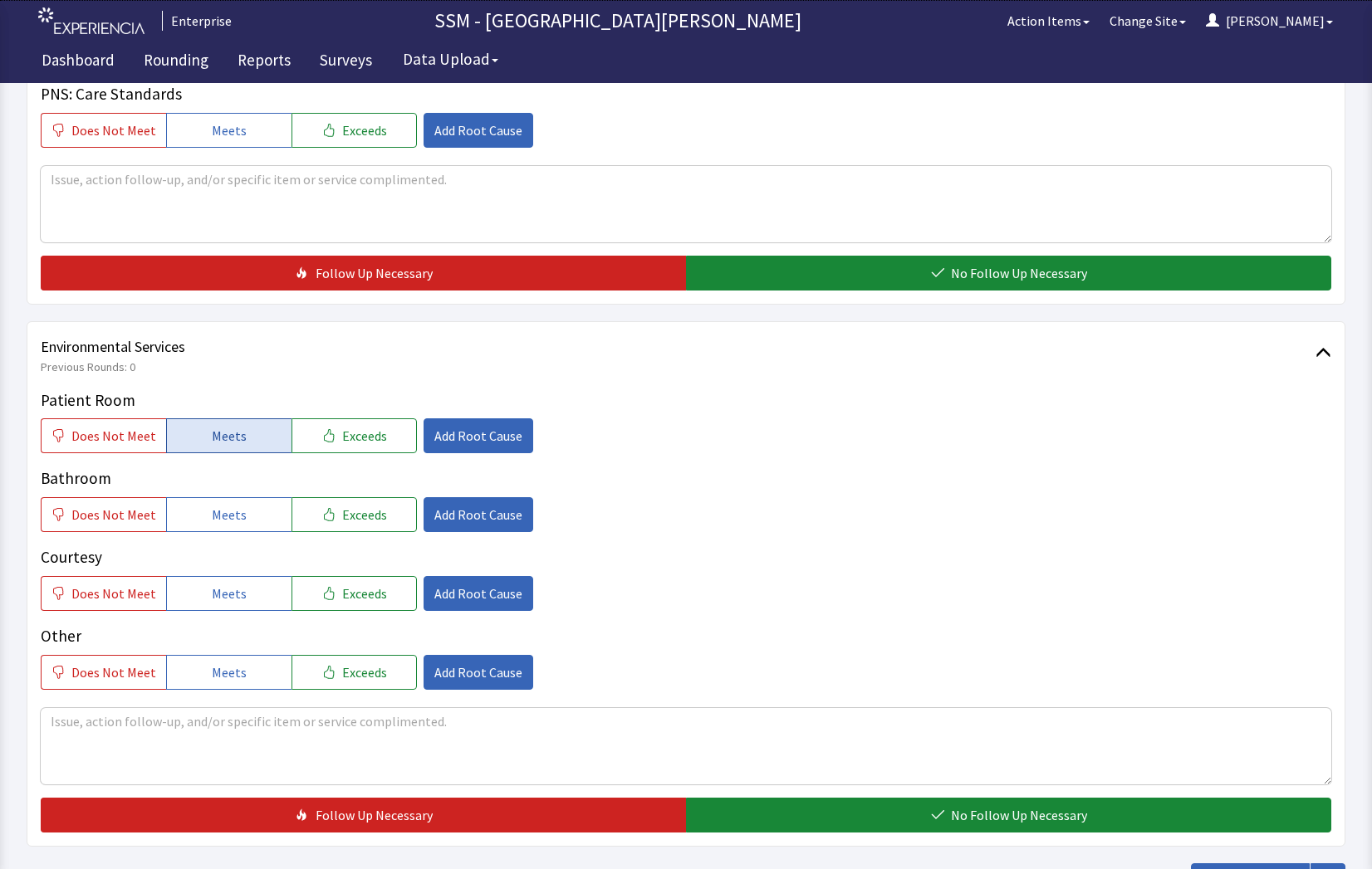
click at [228, 426] on span "Meets" at bounding box center [229, 435] width 35 height 20
click at [215, 527] on button "Meets" at bounding box center [229, 514] width 125 height 35
click at [222, 590] on span "Meets" at bounding box center [229, 594] width 35 height 20
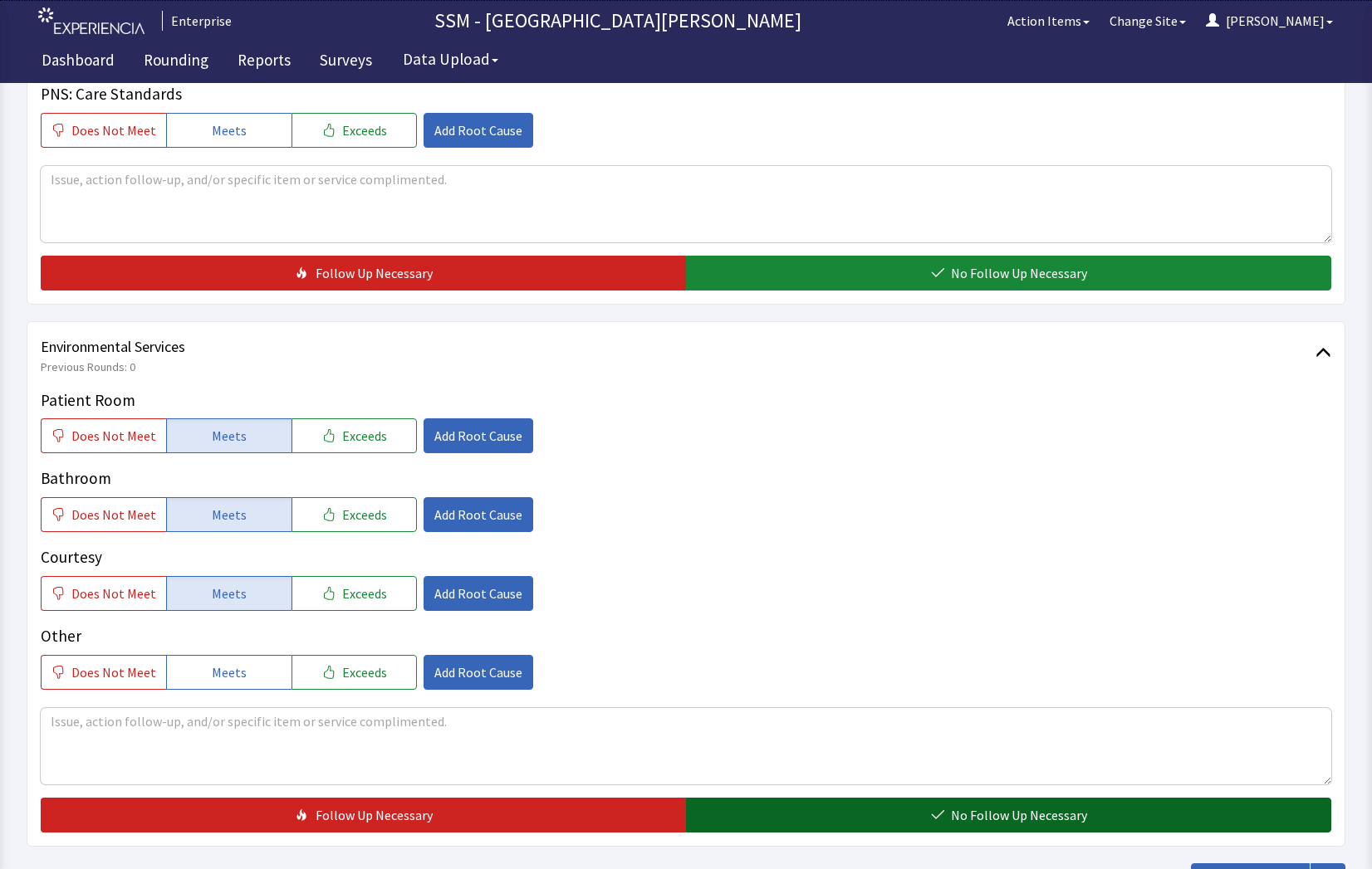
click at [785, 818] on button "No Follow Up Necessary" at bounding box center [1008, 814] width 645 height 35
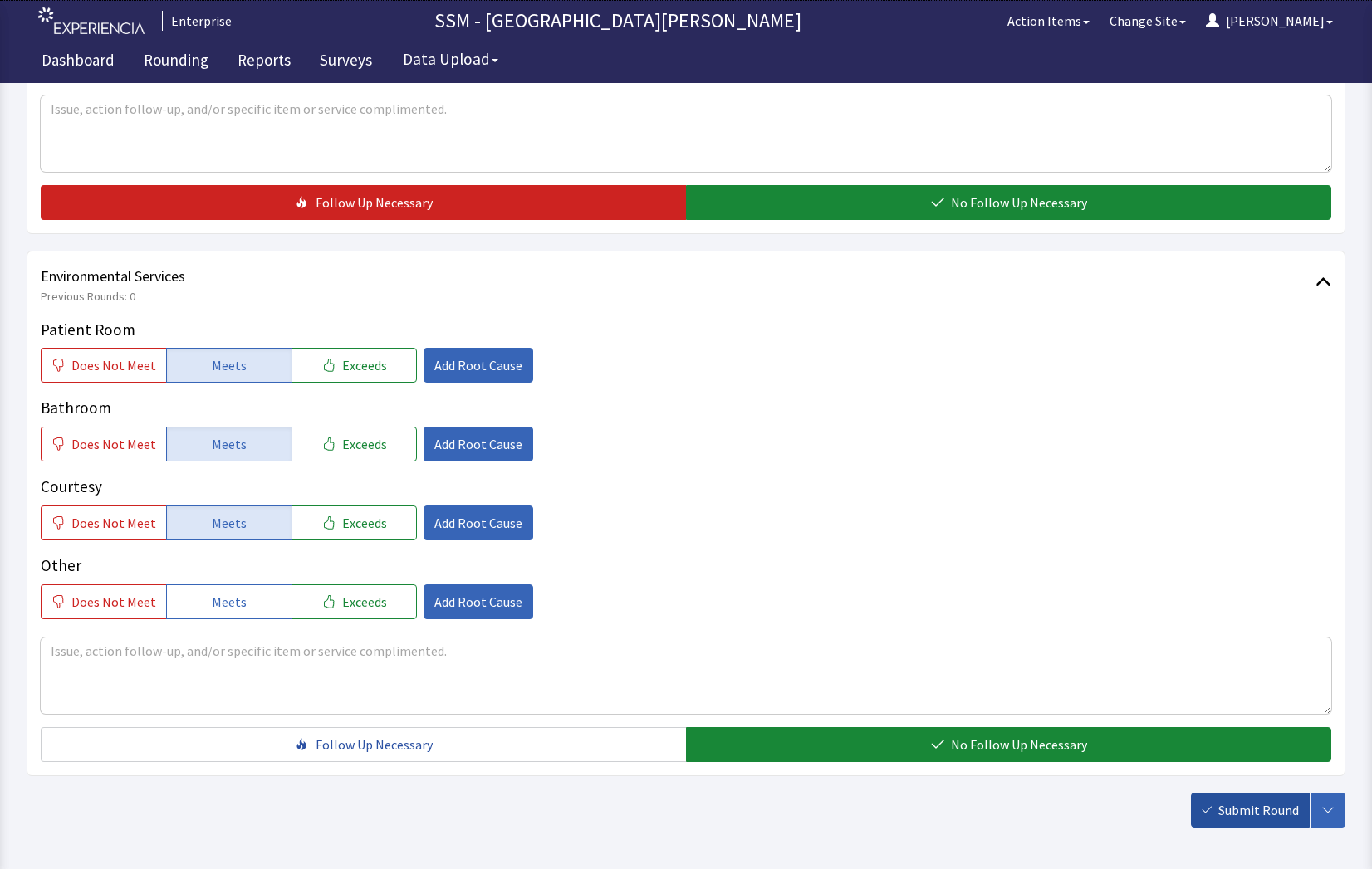
scroll to position [1549, 0]
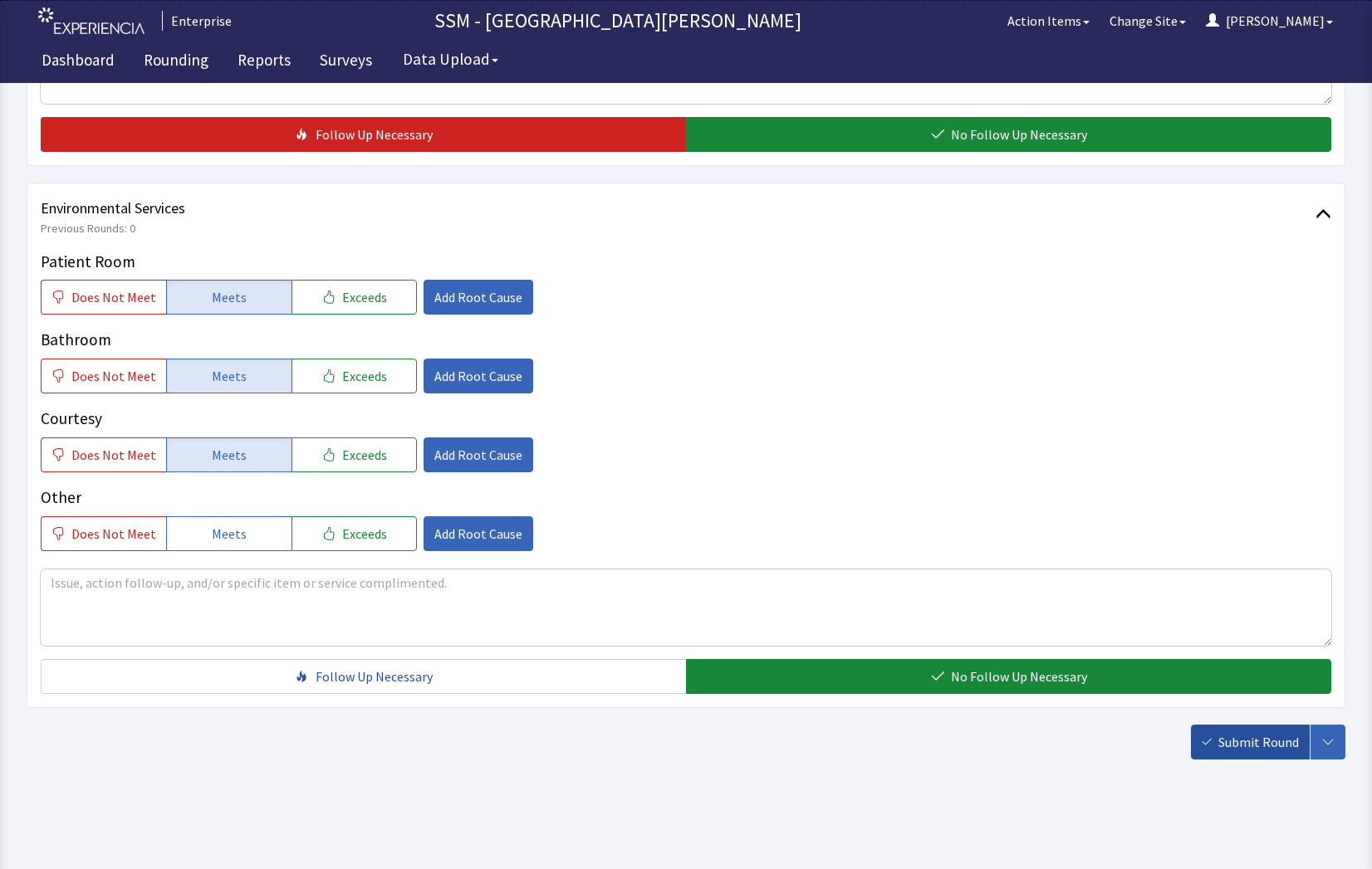
click at [1230, 738] on span "Submit Round" at bounding box center [1258, 742] width 80 height 20
